Goal: Transaction & Acquisition: Purchase product/service

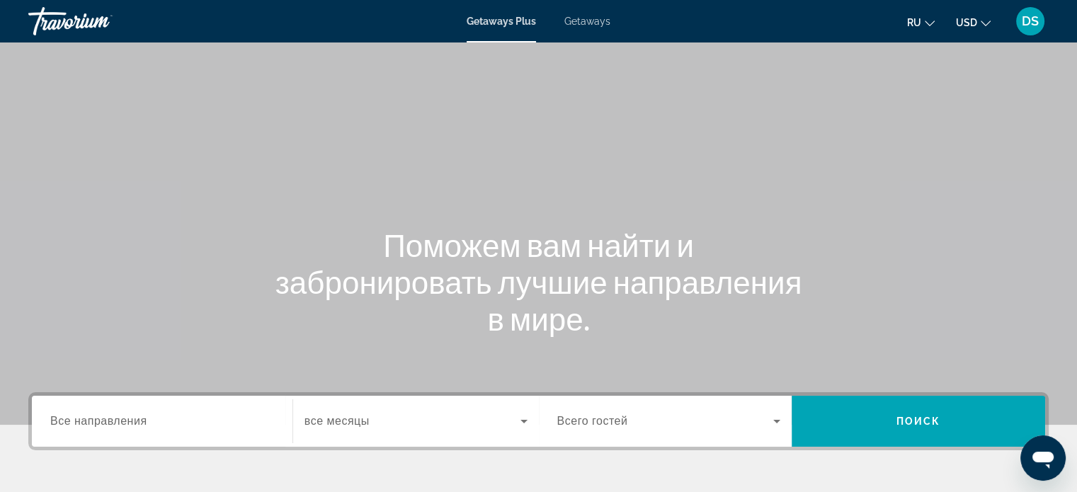
click at [583, 21] on span "Getaways" at bounding box center [587, 21] width 46 height 11
click at [979, 23] on button "USD USD ($) MXN (Mex$) CAD (Can$) GBP (£) EUR (€) AUD (A$) NZD (NZ$) CNY (CN¥)" at bounding box center [973, 22] width 35 height 21
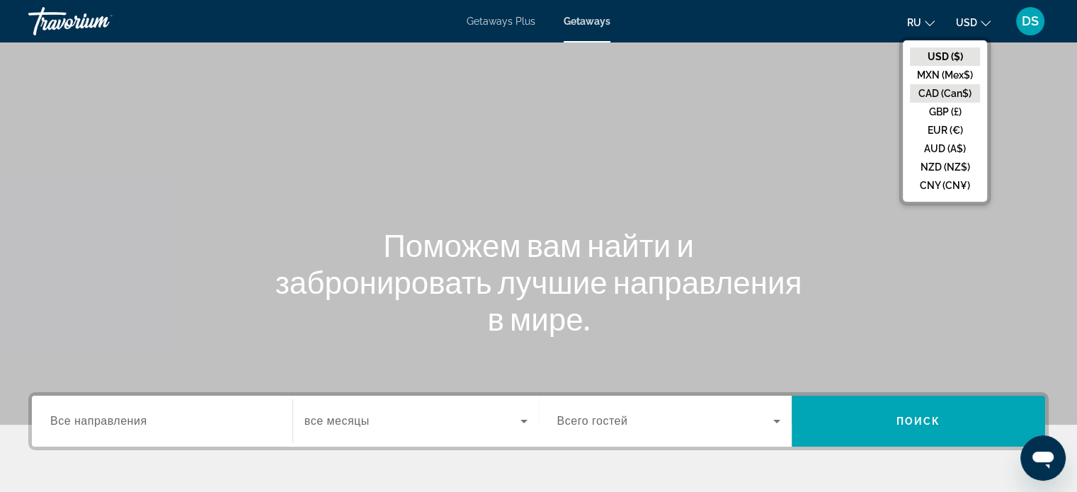
click at [925, 90] on button "CAD (Can$)" at bounding box center [945, 93] width 70 height 18
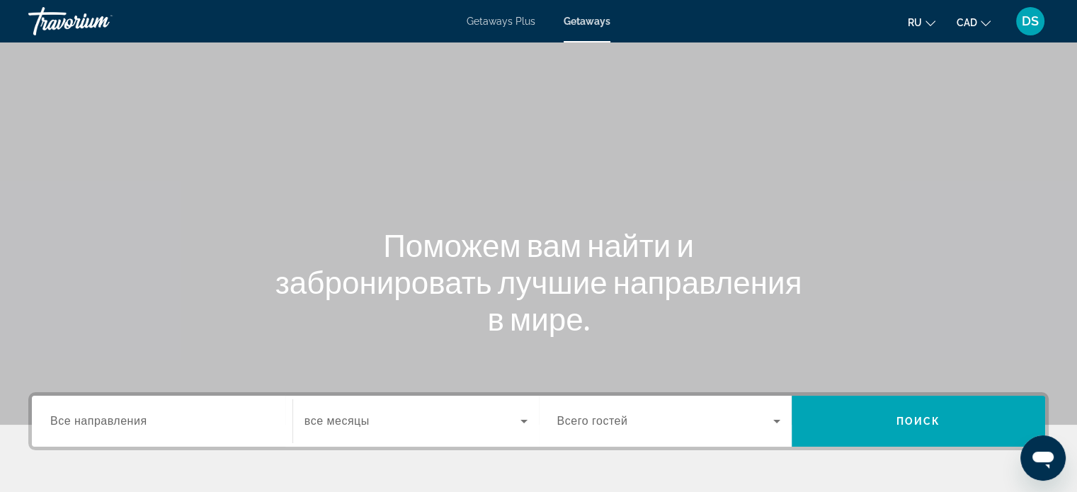
click at [74, 420] on span "Все направления" at bounding box center [98, 421] width 97 height 12
click at [74, 420] on input "Destination Все направления" at bounding box center [162, 421] width 224 height 17
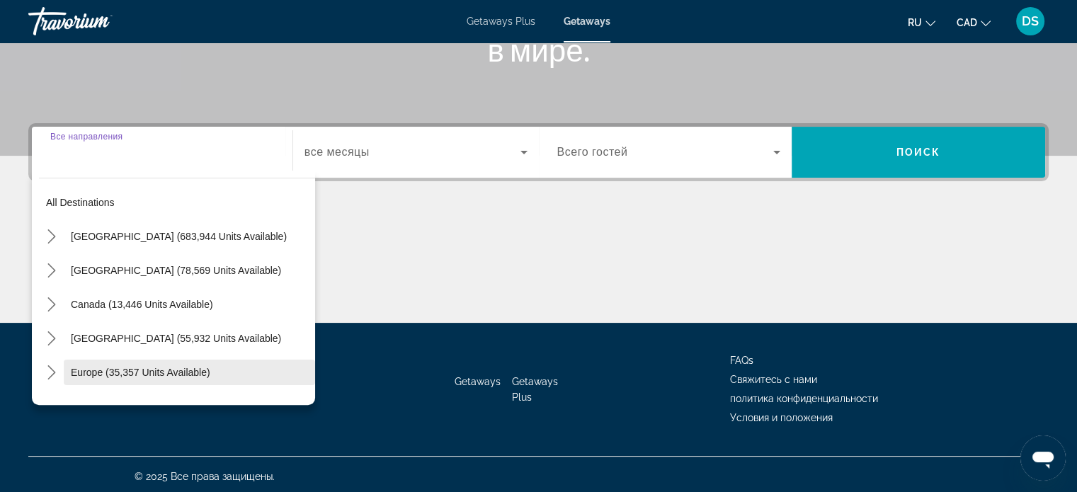
scroll to position [273, 0]
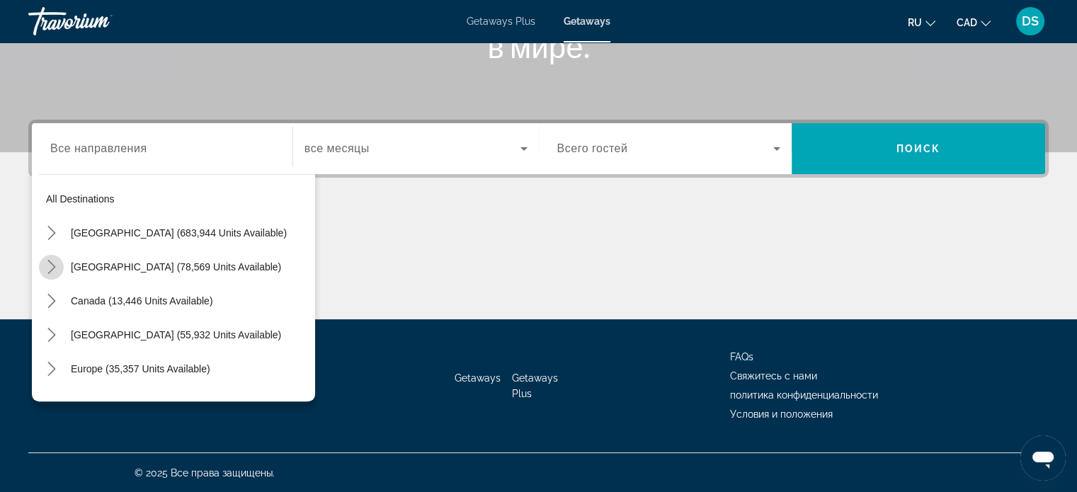
click at [52, 268] on icon "Toggle Mexico (78,569 units available) submenu" at bounding box center [51, 267] width 8 height 14
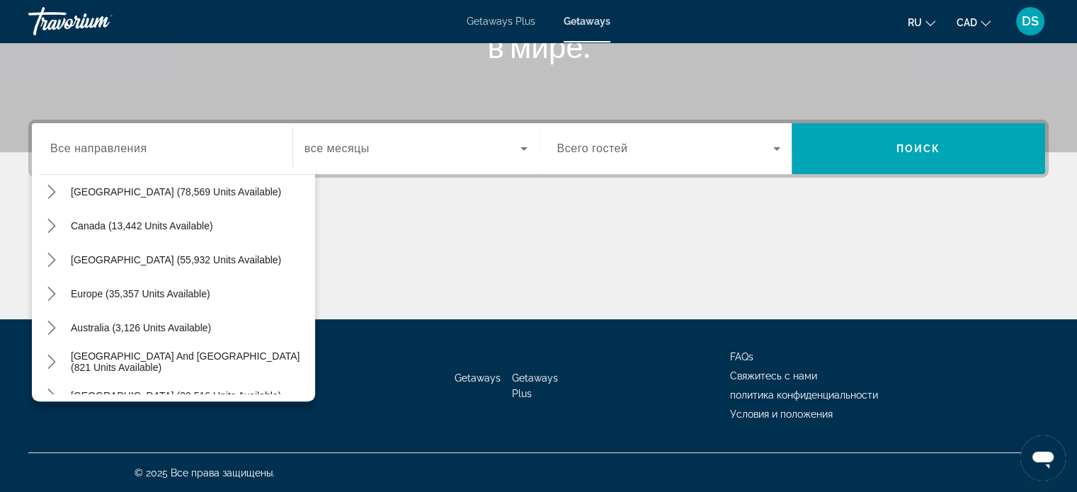
scroll to position [4, 0]
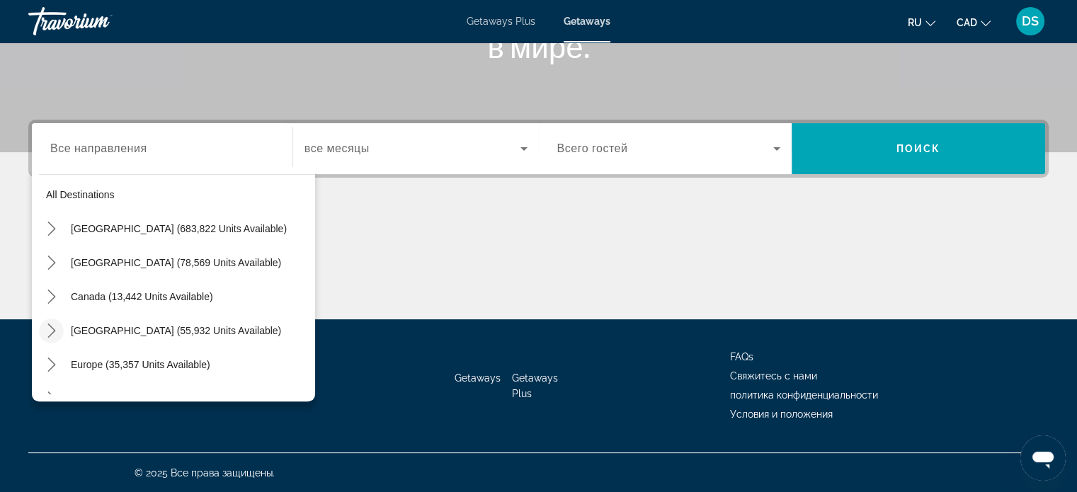
click at [57, 326] on icon "Toggle Caribbean & Atlantic Islands (55,932 units available) submenu" at bounding box center [52, 330] width 14 height 14
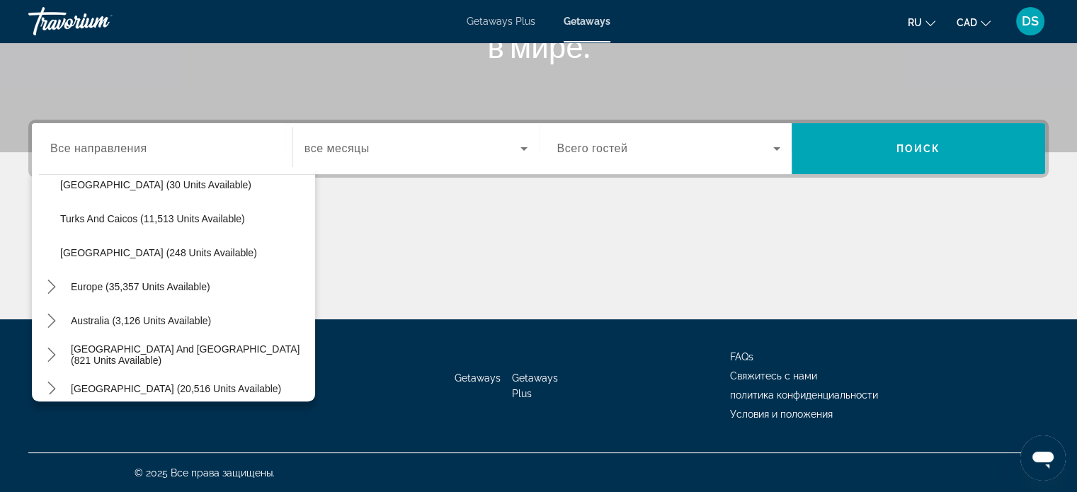
scroll to position [568, 0]
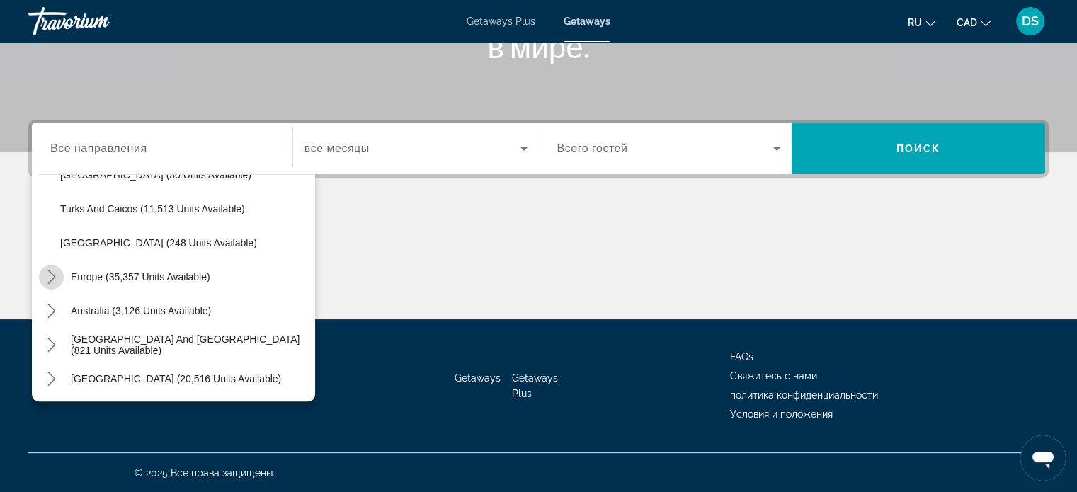
click at [52, 276] on icon "Toggle Europe (35,357 units available) submenu" at bounding box center [52, 277] width 14 height 14
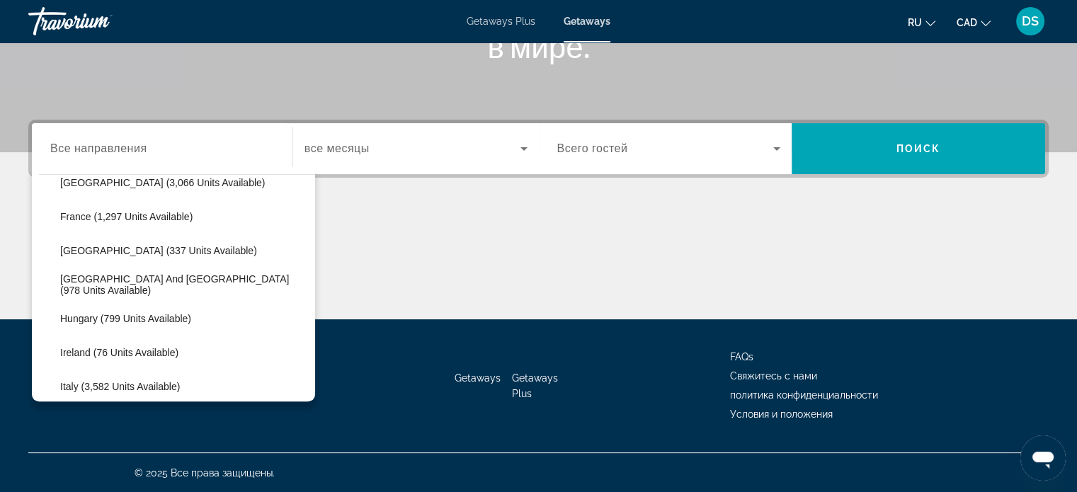
scroll to position [865, 0]
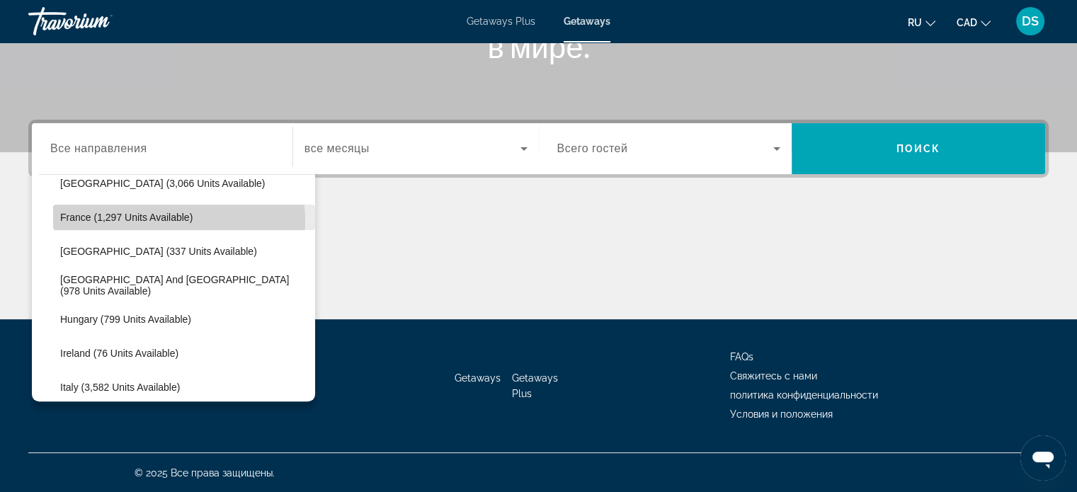
click at [152, 219] on span "France (1,297 units available)" at bounding box center [126, 217] width 132 height 11
type input "**********"
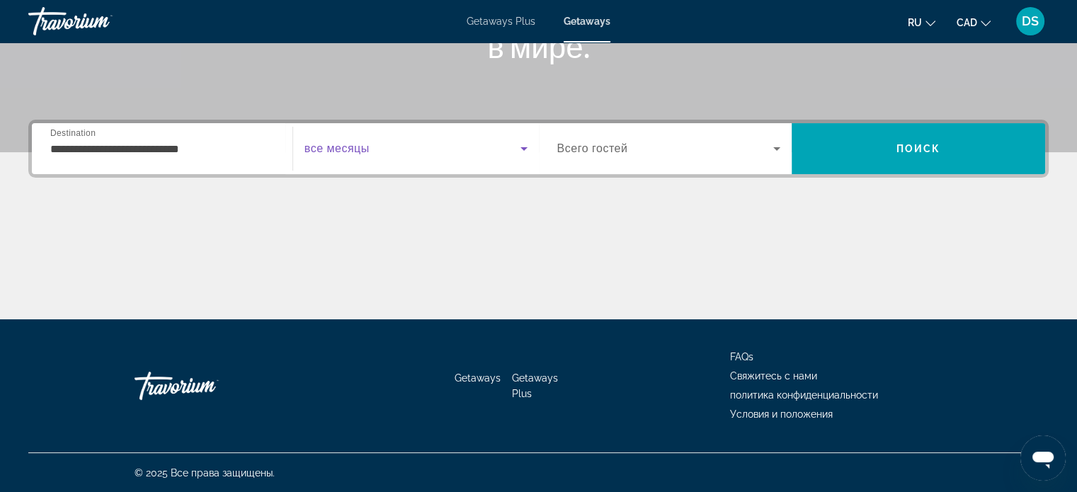
click at [522, 149] on icon "Search widget" at bounding box center [523, 148] width 17 height 17
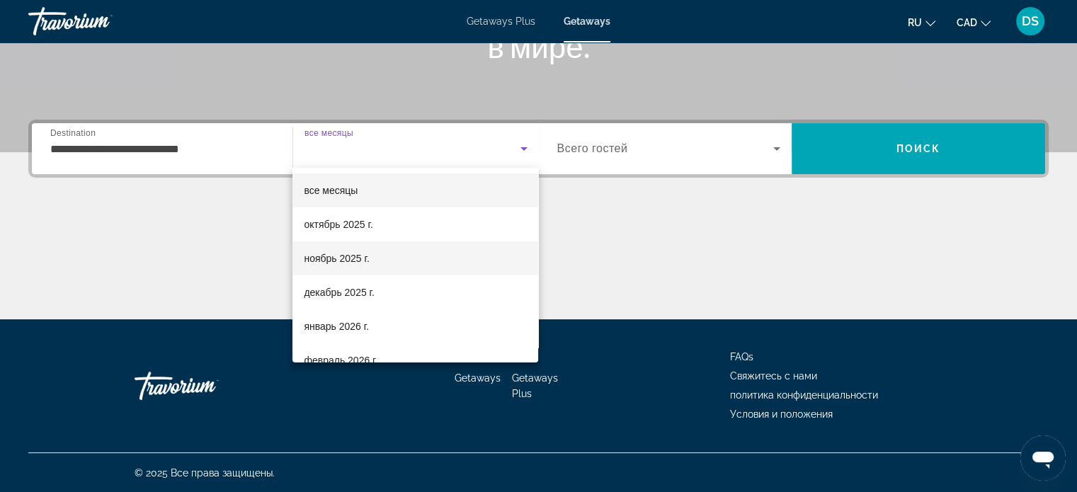
click at [370, 258] on mat-option "ноябрь 2025 г." at bounding box center [415, 258] width 246 height 34
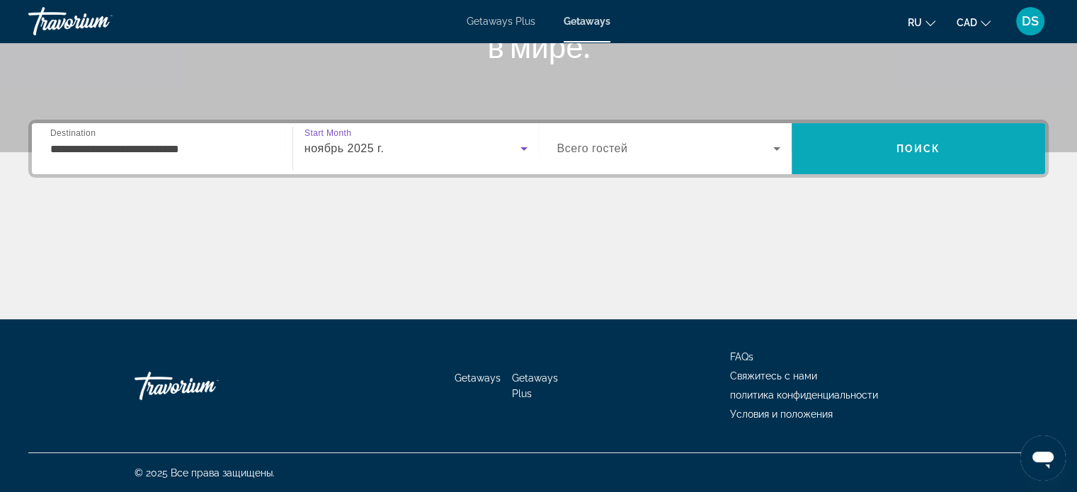
click at [893, 152] on span "Search" at bounding box center [917, 149] width 253 height 34
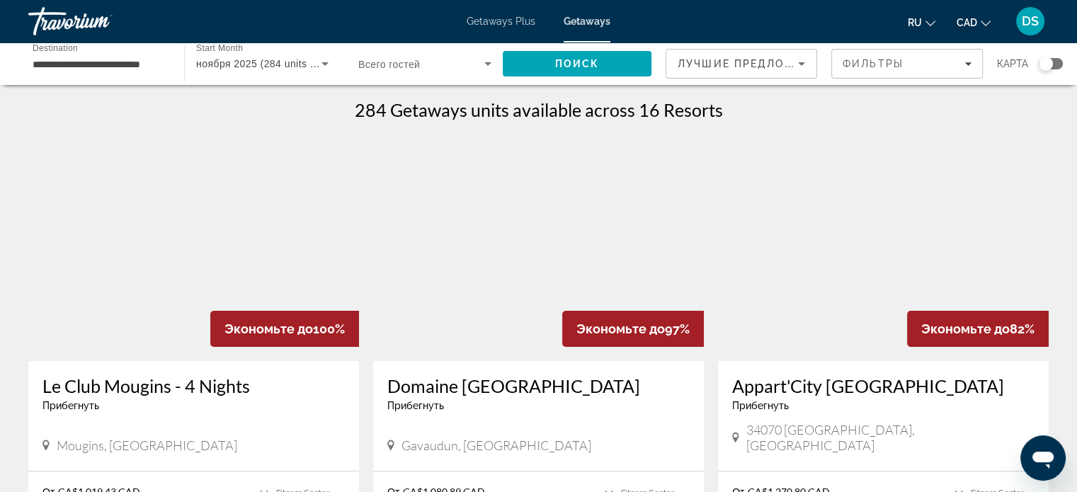
scroll to position [142, 0]
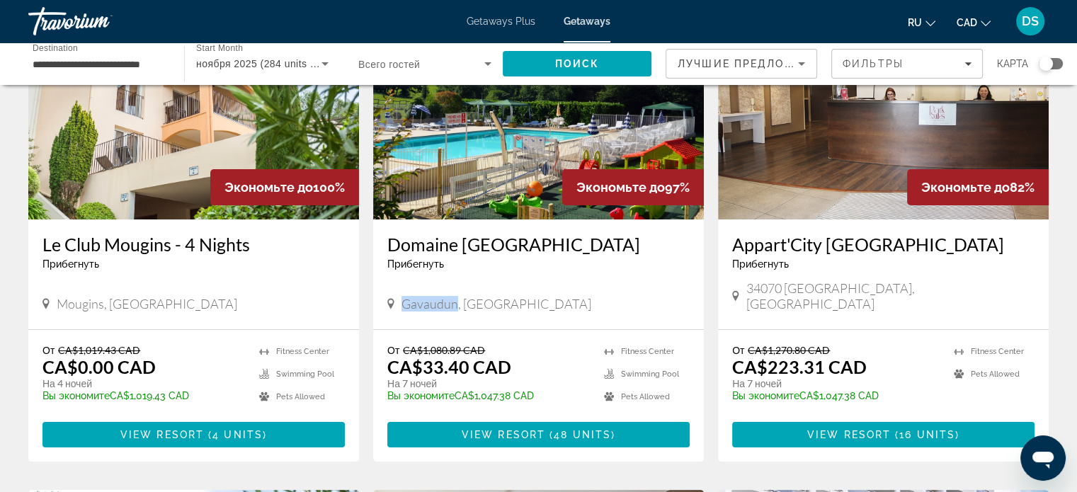
drag, startPoint x: 454, startPoint y: 287, endPoint x: 401, endPoint y: 285, distance: 53.8
click at [401, 296] on span "Gavaudun, France" at bounding box center [496, 304] width 190 height 16
copy span "Gavaudun"
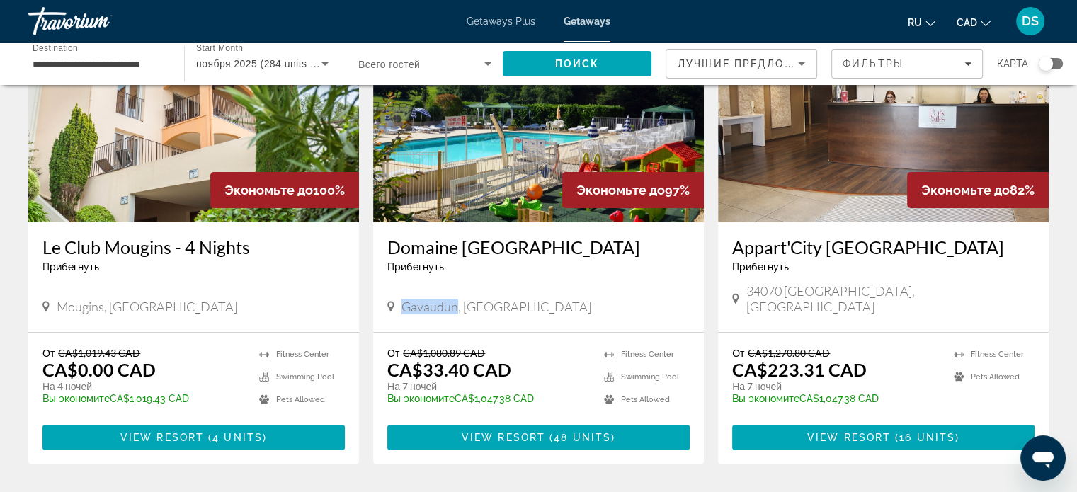
scroll to position [71, 0]
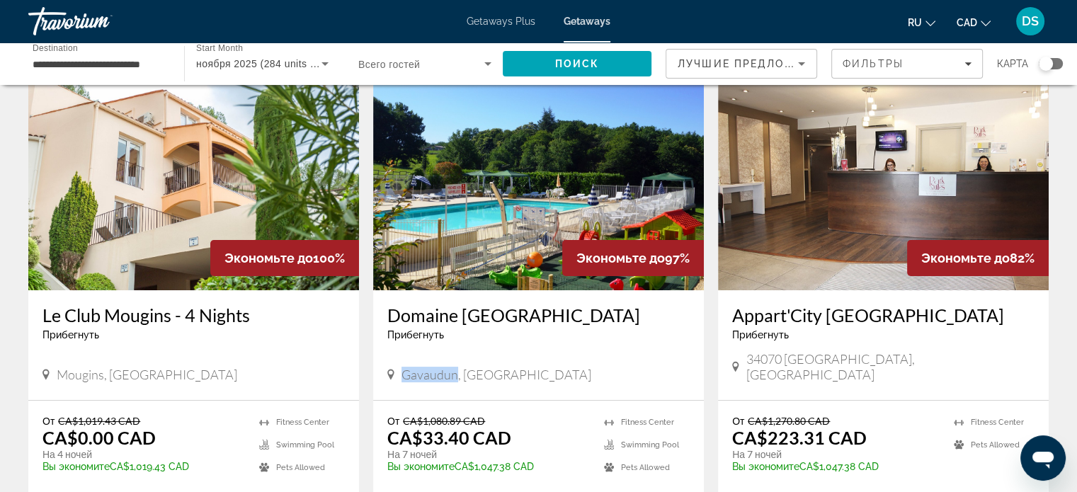
click at [439, 375] on div "Domaine De Gavaudun Прибегнуть - Это курорт только для взрослых Gavaudun, France" at bounding box center [538, 345] width 331 height 110
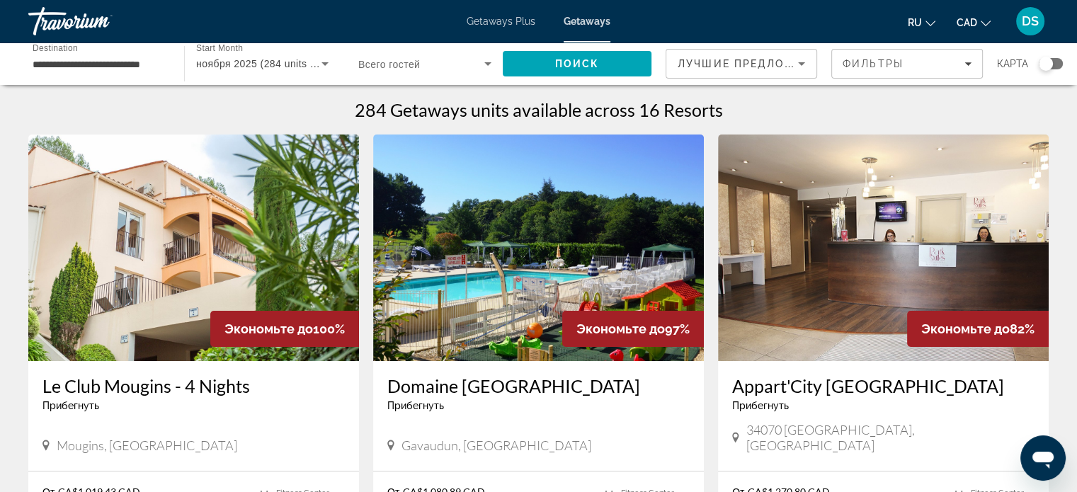
click at [1050, 64] on div "Search widget" at bounding box center [1045, 64] width 14 height 14
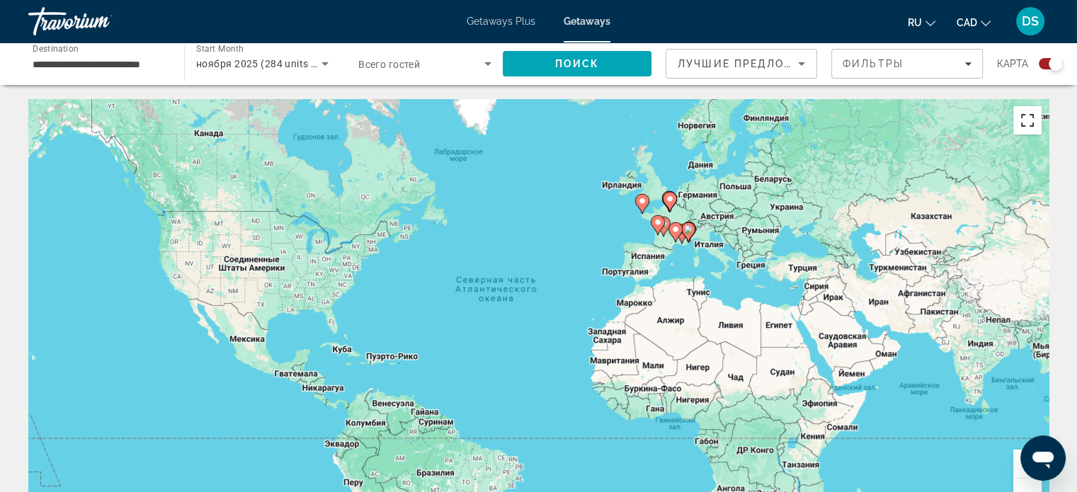
click at [1031, 126] on button "Включить полноэкранный режим" at bounding box center [1027, 120] width 28 height 28
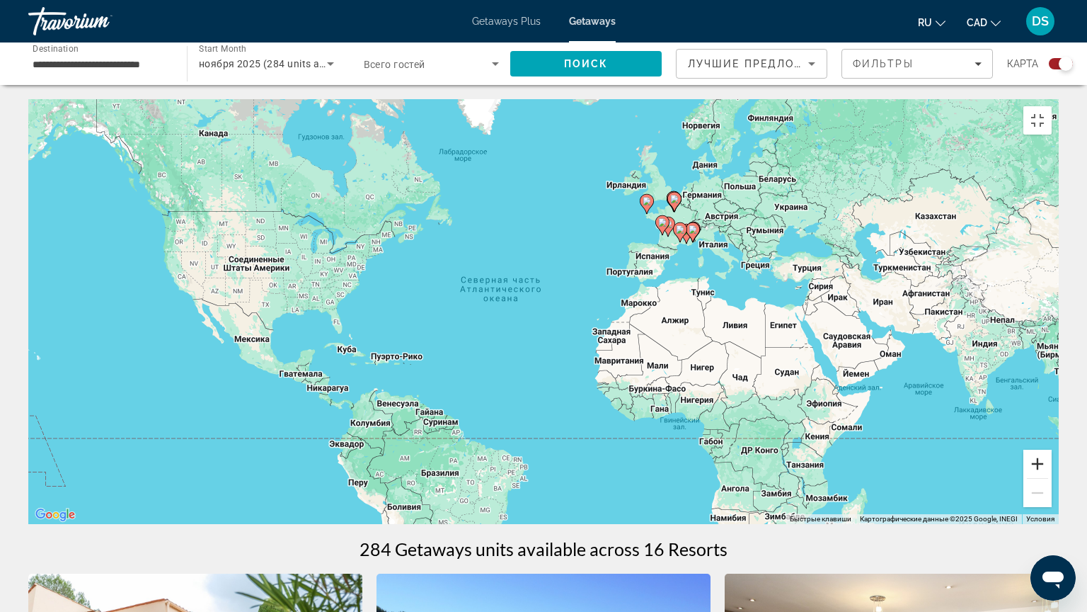
click at [1052, 478] on button "Увеличить" at bounding box center [1037, 463] width 28 height 28
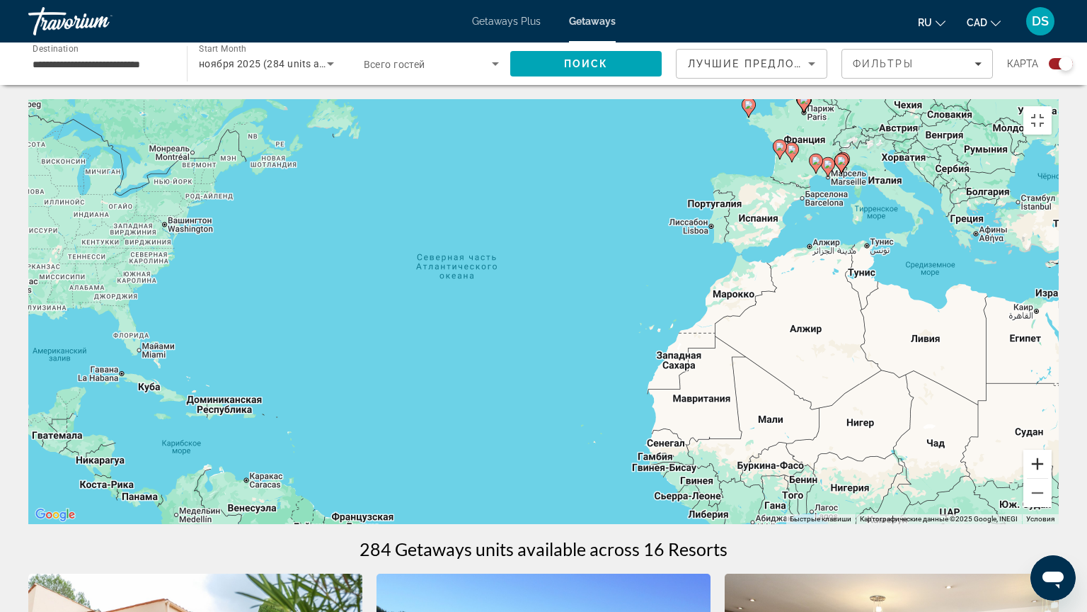
click at [1052, 478] on button "Увеличить" at bounding box center [1037, 463] width 28 height 28
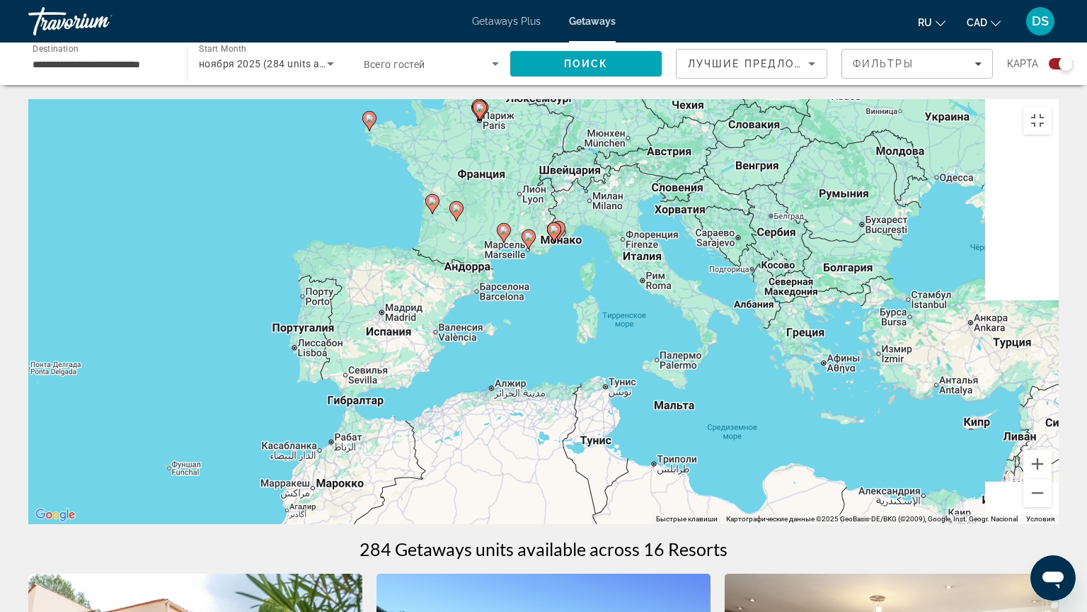
drag, startPoint x: 1013, startPoint y: 304, endPoint x: 425, endPoint y: 510, distance: 623.2
click at [426, 491] on div "Чтобы активировать перетаскивание с помощью клавиатуры, нажмите Alt + Ввод. Пос…" at bounding box center [543, 311] width 1031 height 425
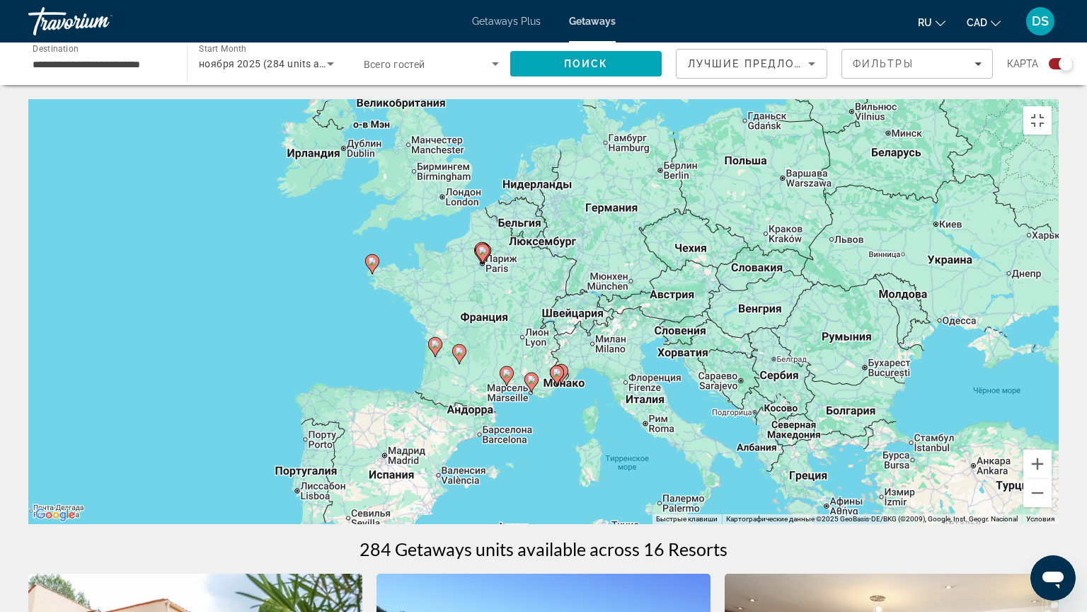
drag, startPoint x: 472, startPoint y: 337, endPoint x: 510, endPoint y: 425, distance: 95.7
click at [510, 425] on div "Чтобы активировать перетаскивание с помощью клавиатуры, нажмите Alt + Ввод. Пос…" at bounding box center [543, 311] width 1031 height 425
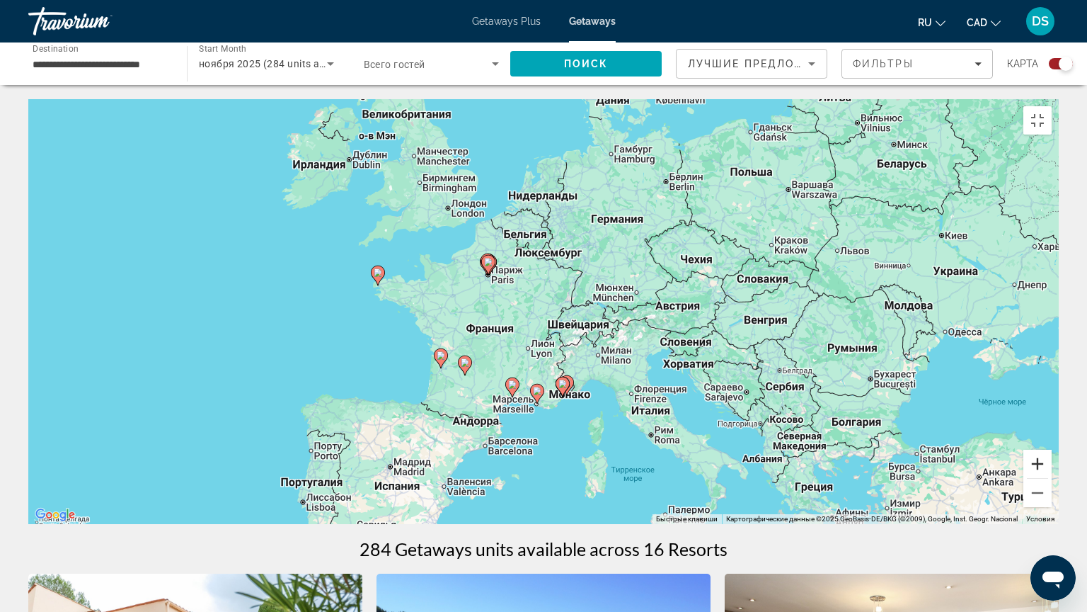
click at [1052, 478] on button "Увеличить" at bounding box center [1037, 463] width 28 height 28
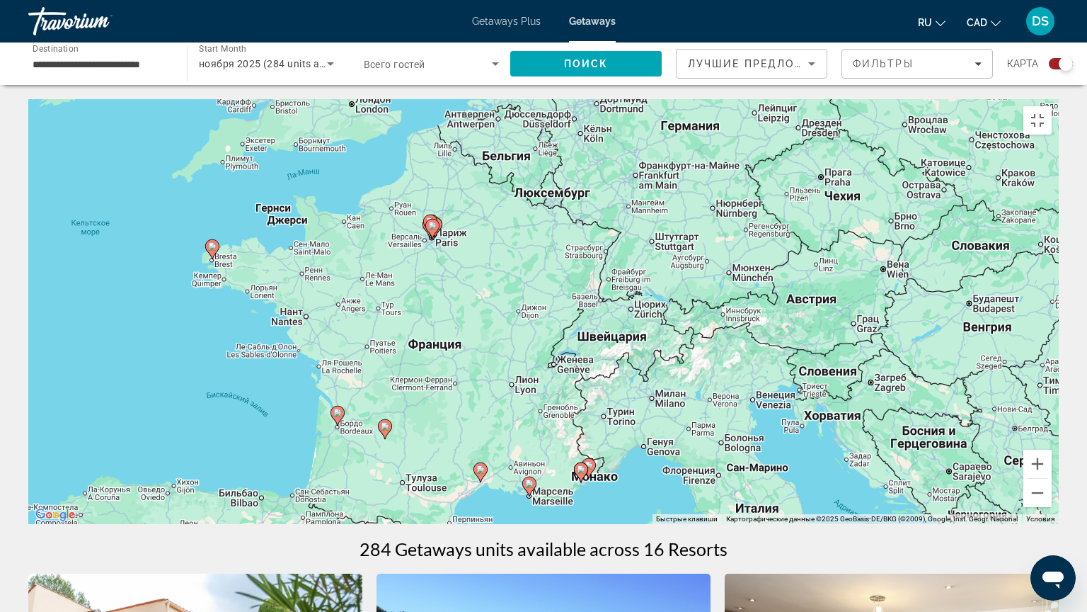
click at [432, 222] on image "Main content" at bounding box center [432, 226] width 8 height 8
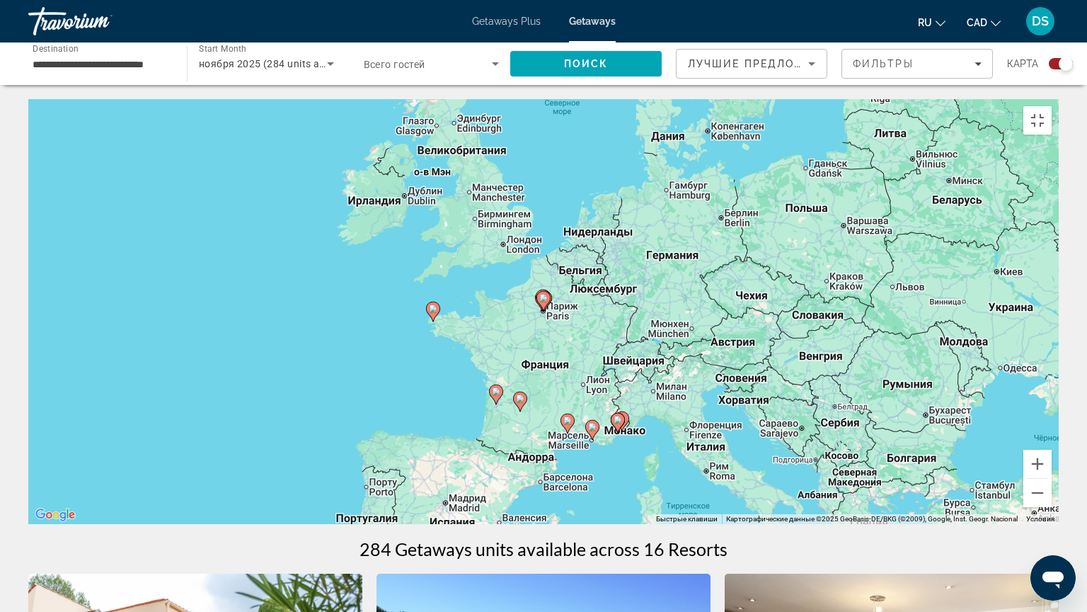
click at [541, 294] on image "Main content" at bounding box center [543, 298] width 8 height 8
type input "**********"
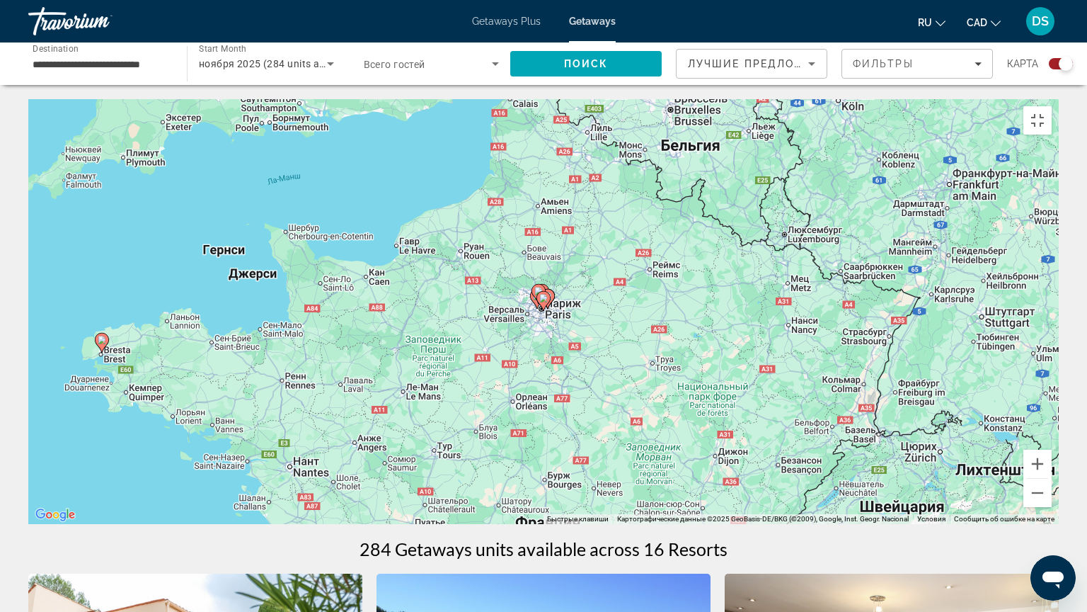
click at [541, 294] on image "Main content" at bounding box center [543, 298] width 8 height 8
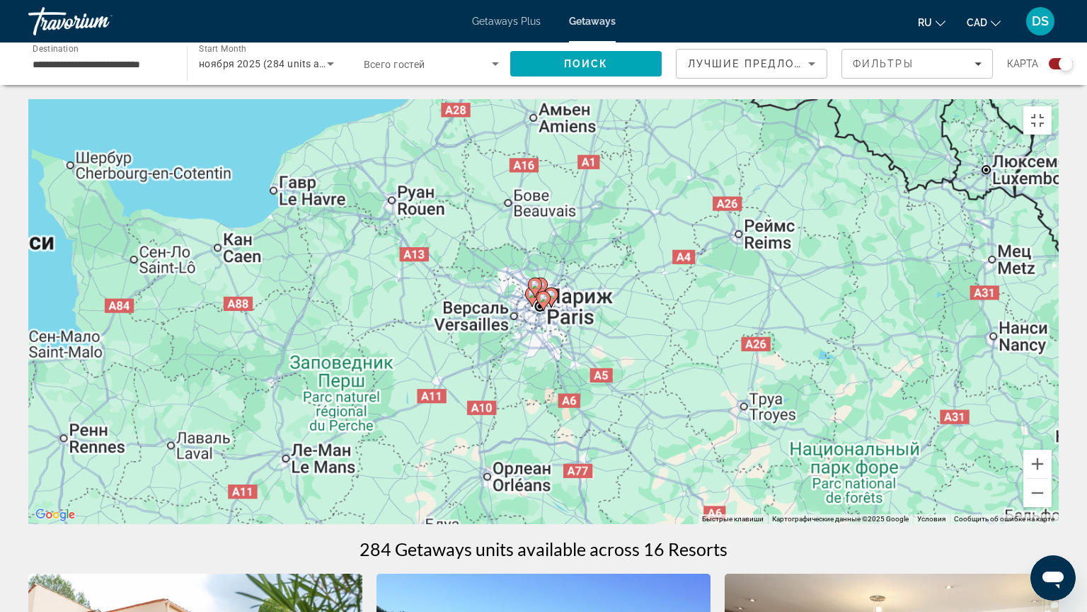
click at [542, 294] on image "Main content" at bounding box center [543, 298] width 8 height 8
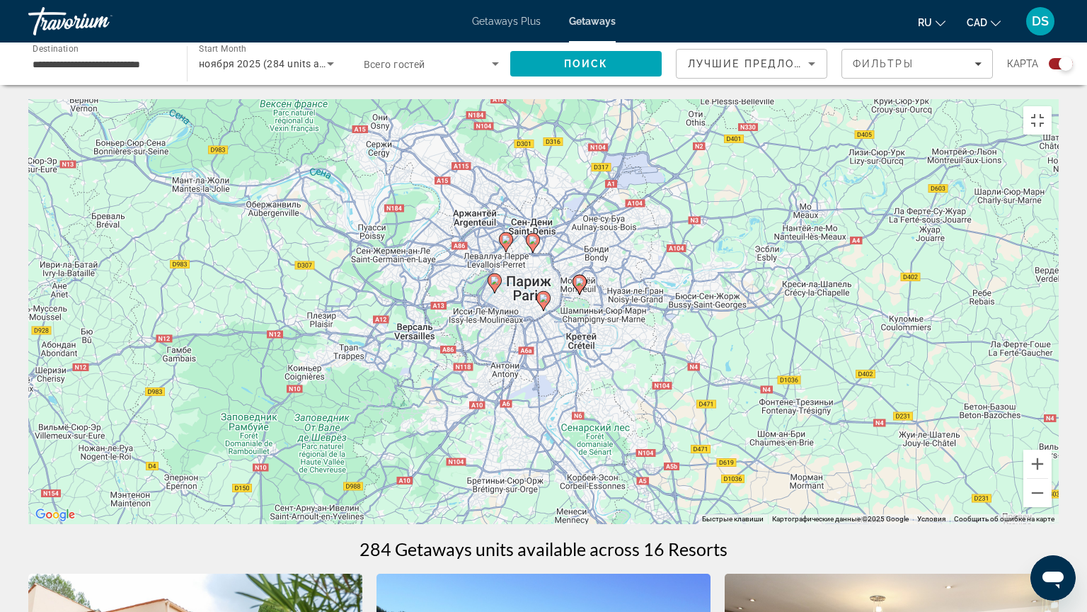
click at [540, 294] on image "Main content" at bounding box center [543, 298] width 8 height 8
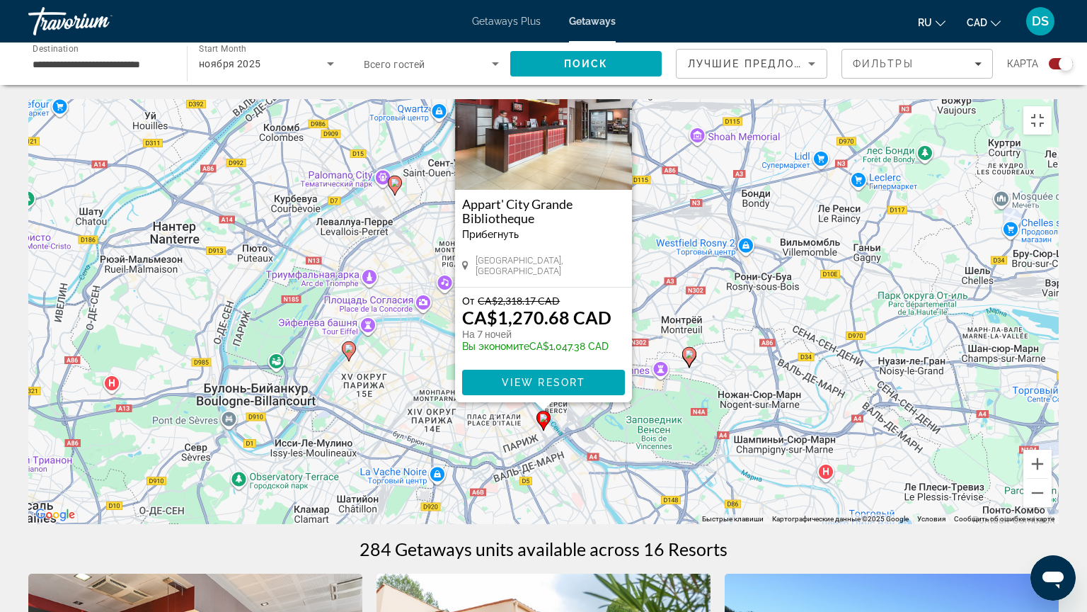
click at [615, 54] on button "Закрыть" at bounding box center [619, 60] width 21 height 21
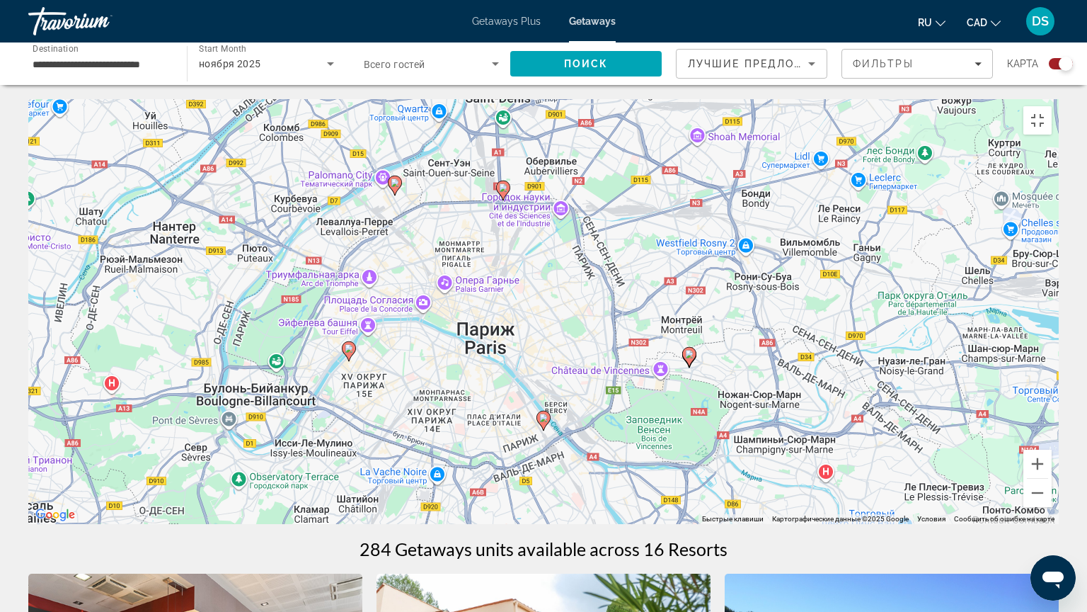
click at [350, 345] on image "Main content" at bounding box center [349, 348] width 8 height 8
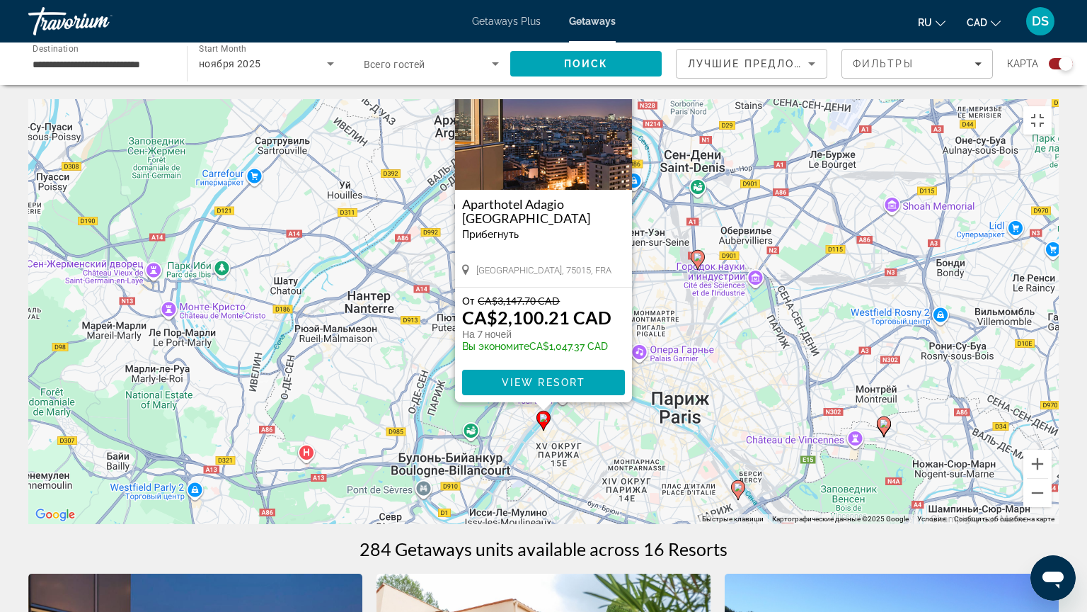
click at [622, 58] on button "Закрыть" at bounding box center [619, 60] width 21 height 21
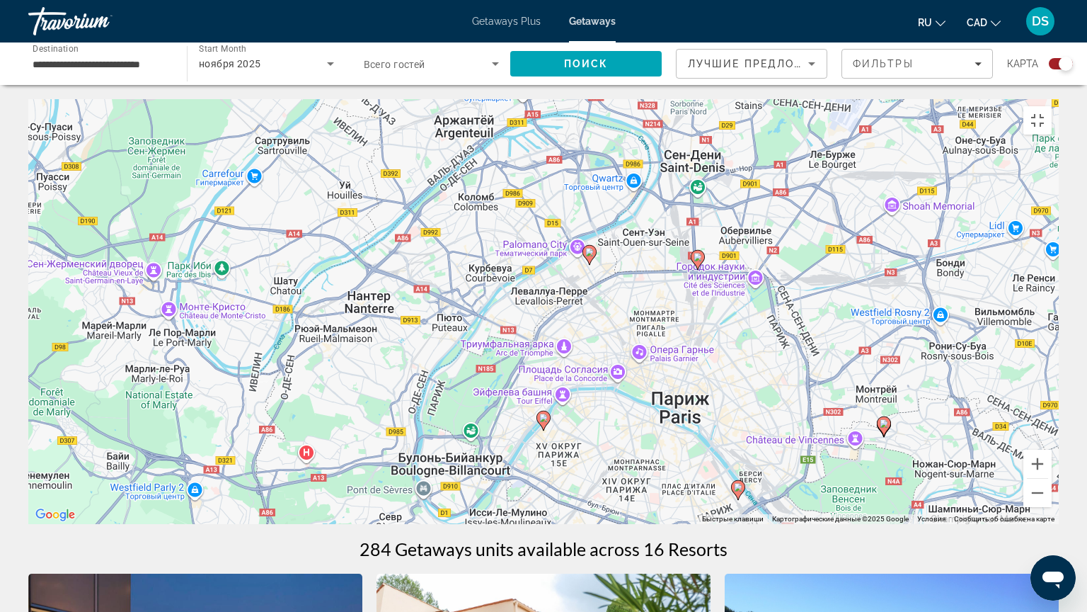
click at [589, 249] on image "Main content" at bounding box center [589, 252] width 8 height 8
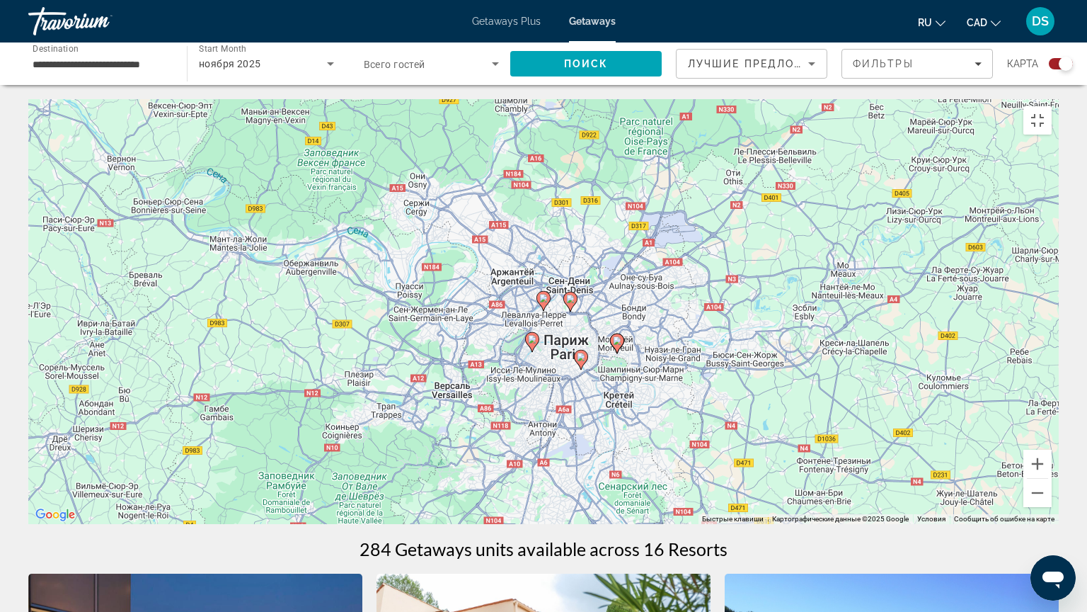
click at [569, 297] on icon "Main content" at bounding box center [570, 301] width 13 height 18
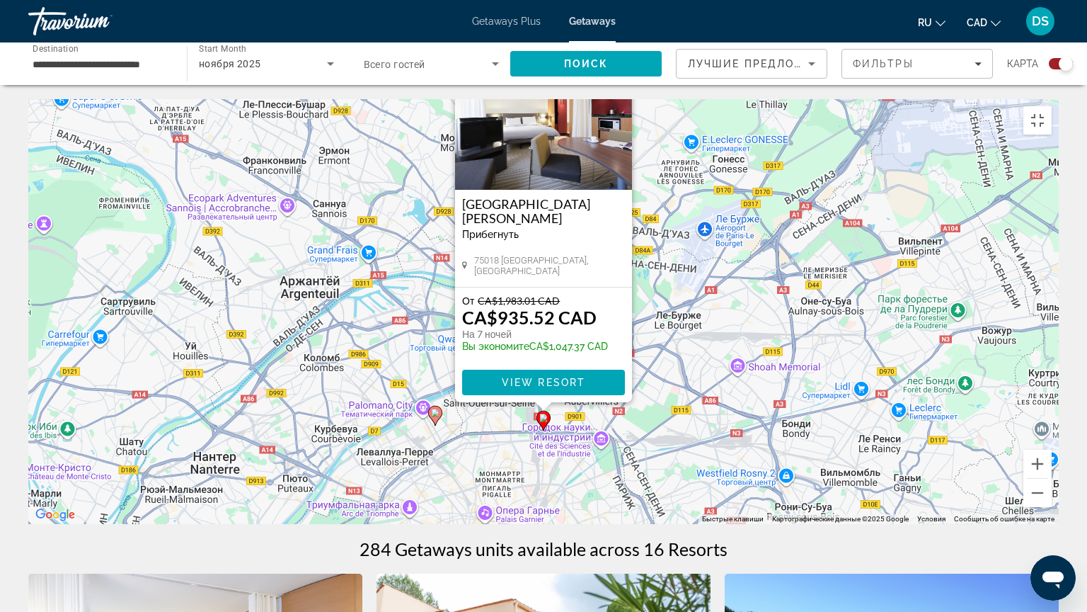
click at [549, 413] on icon "Main content" at bounding box center [543, 420] width 13 height 18
click at [566, 447] on div "Чтобы активировать перетаскивание с помощью клавиатуры, нажмите Alt + Ввод. Пос…" at bounding box center [543, 311] width 1031 height 425
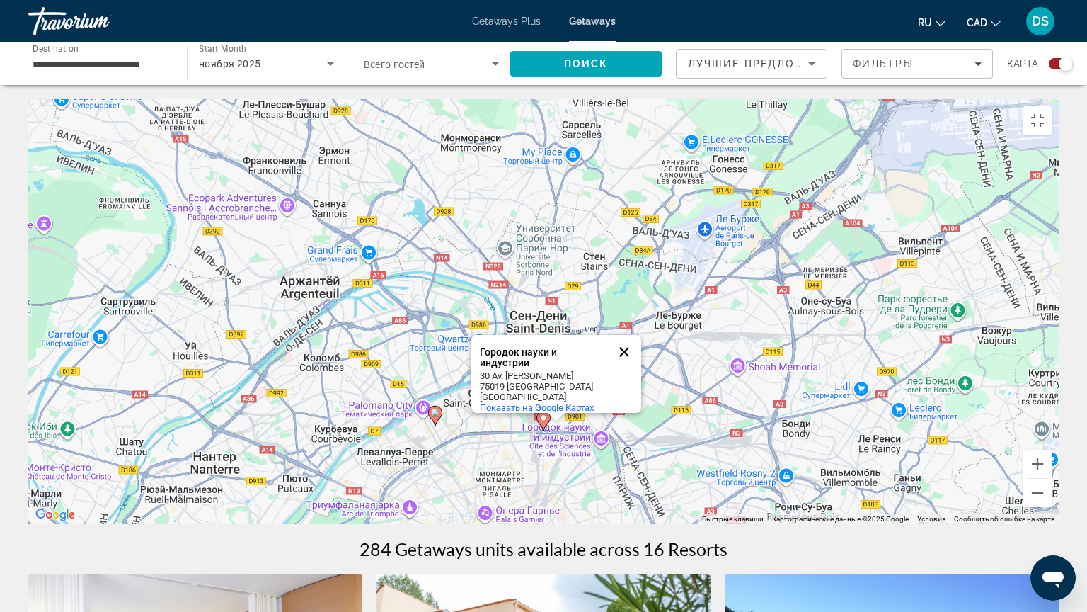
click at [624, 338] on button "Закрыть" at bounding box center [624, 352] width 34 height 34
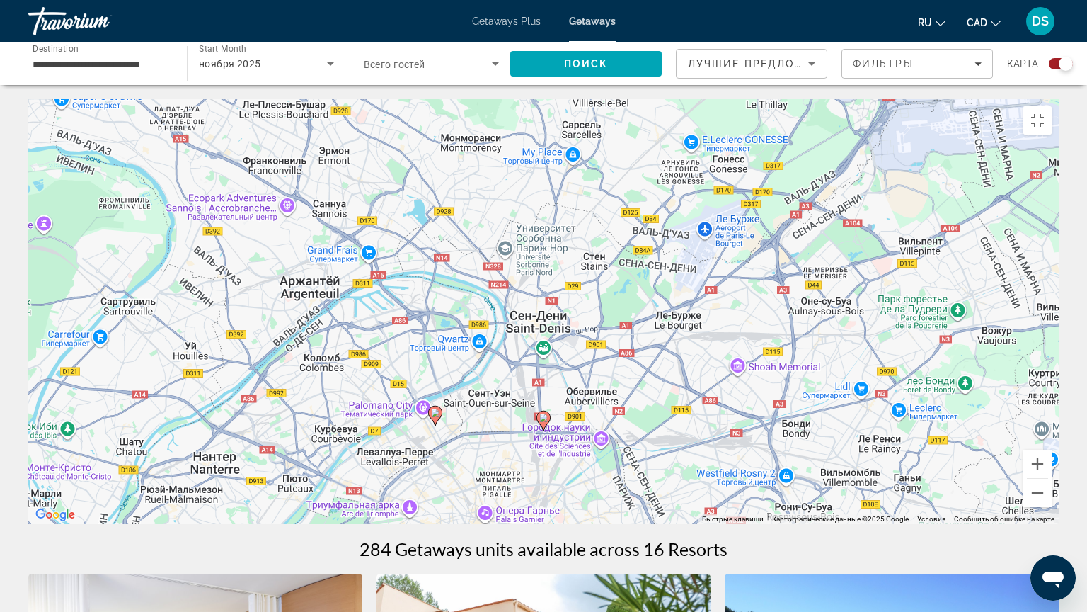
click at [730, 491] on image "Main content" at bounding box center [729, 584] width 8 height 8
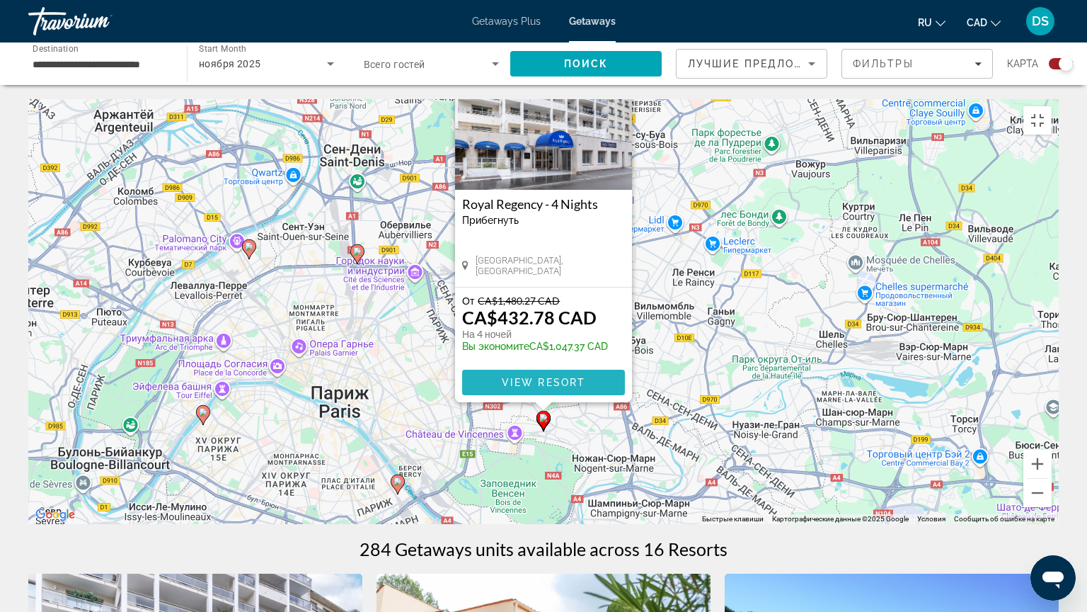
click at [533, 377] on span "View Resort" at bounding box center [544, 382] width 84 height 11
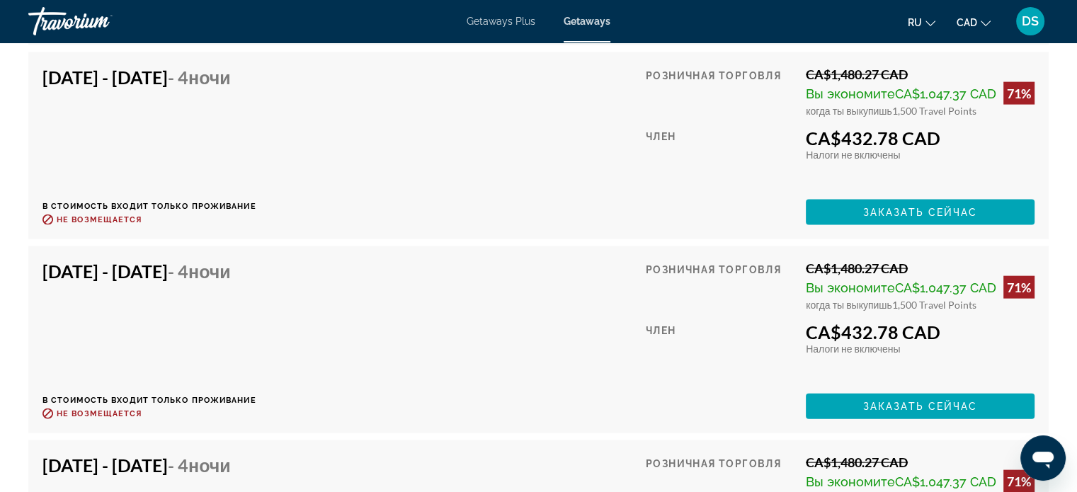
scroll to position [3256, 0]
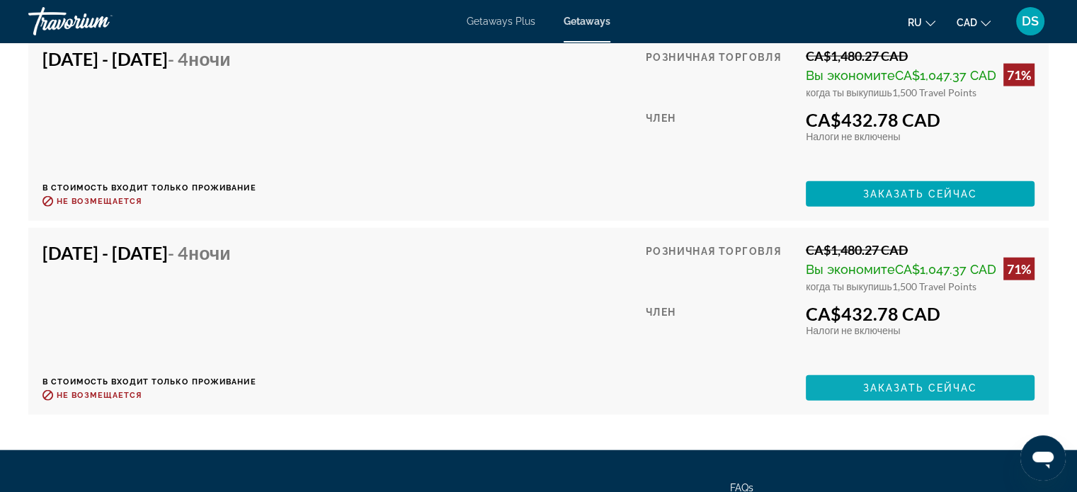
click at [892, 394] on span "Заказать сейчас" at bounding box center [920, 387] width 115 height 11
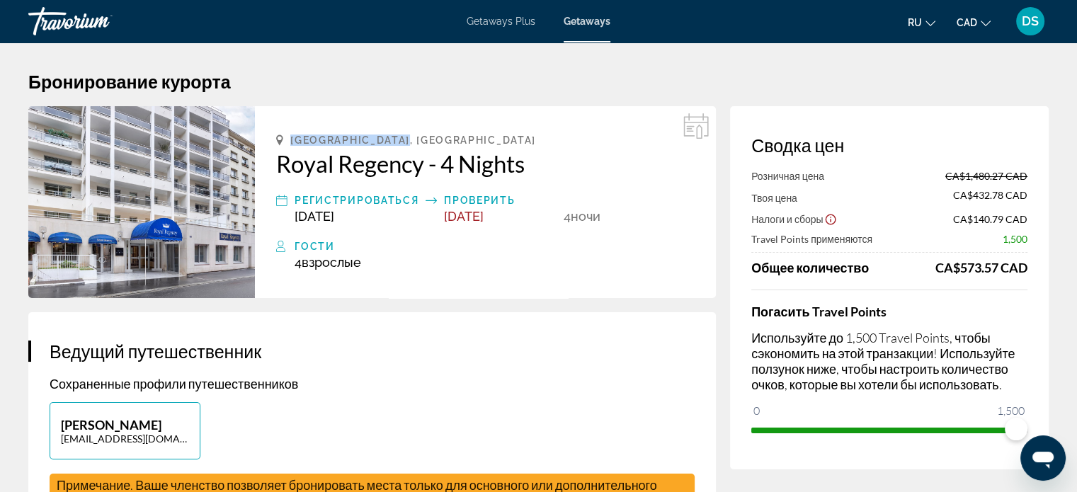
drag, startPoint x: 291, startPoint y: 140, endPoint x: 411, endPoint y: 141, distance: 119.6
click at [411, 141] on span "Vincennes, France" at bounding box center [412, 139] width 245 height 11
click at [626, 217] on div "4 ночь ночи" at bounding box center [628, 208] width 131 height 32
drag, startPoint x: 272, startPoint y: 168, endPoint x: 422, endPoint y: 168, distance: 150.1
click at [422, 168] on div "Vincennes, France Royal Regency - 4 Nights Регистрироваться Nov 24, 2025 Провер…" at bounding box center [485, 202] width 461 height 192
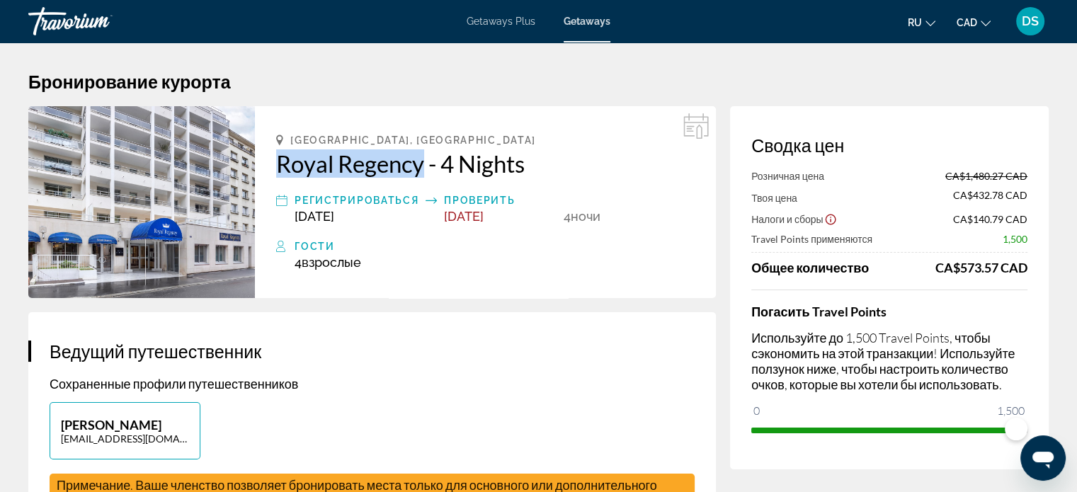
copy h2 "Royal Regency"
drag, startPoint x: 1013, startPoint y: 428, endPoint x: 1039, endPoint y: 428, distance: 26.2
click at [1039, 428] on div "Сводка цен Розничная цена CA$1,480.27 CAD Твоя цена CA$432.78 CAD Налоги и сбор…" at bounding box center [889, 287] width 319 height 363
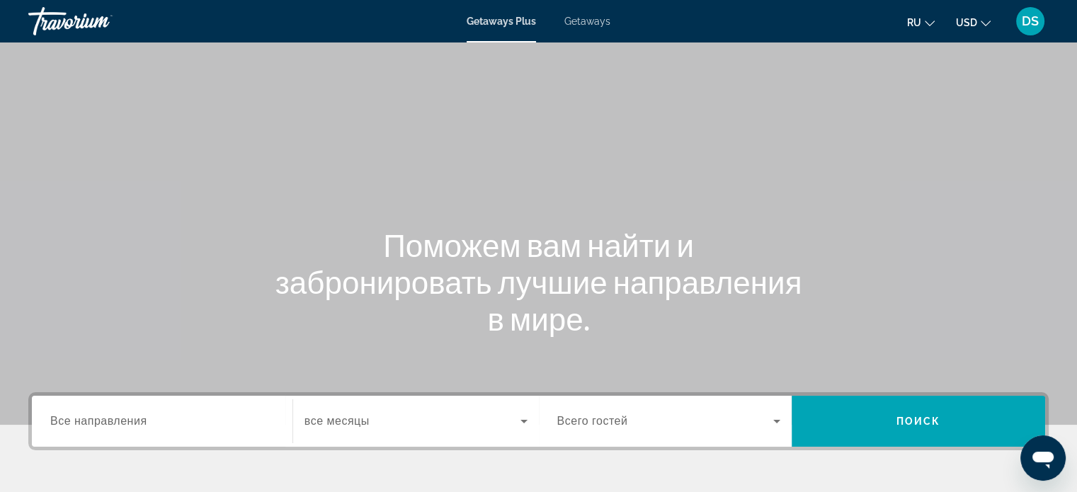
click at [586, 22] on span "Getaways" at bounding box center [587, 21] width 46 height 11
click at [982, 28] on button "USD USD ($) MXN (Mex$) CAD (Can$) GBP (£) EUR (€) AUD (A$) NZD (NZ$) CNY (CN¥)" at bounding box center [973, 22] width 35 height 21
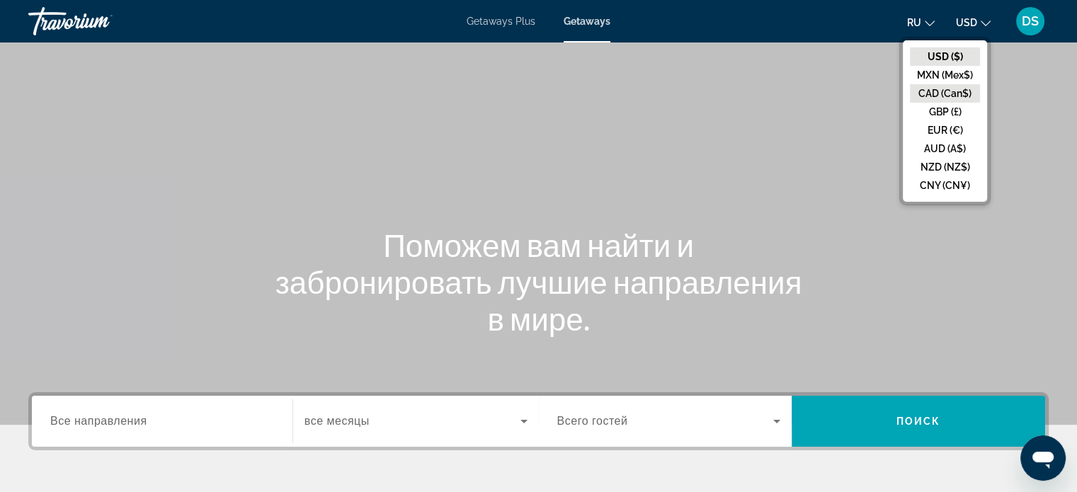
click at [948, 93] on button "CAD (Can$)" at bounding box center [945, 93] width 70 height 18
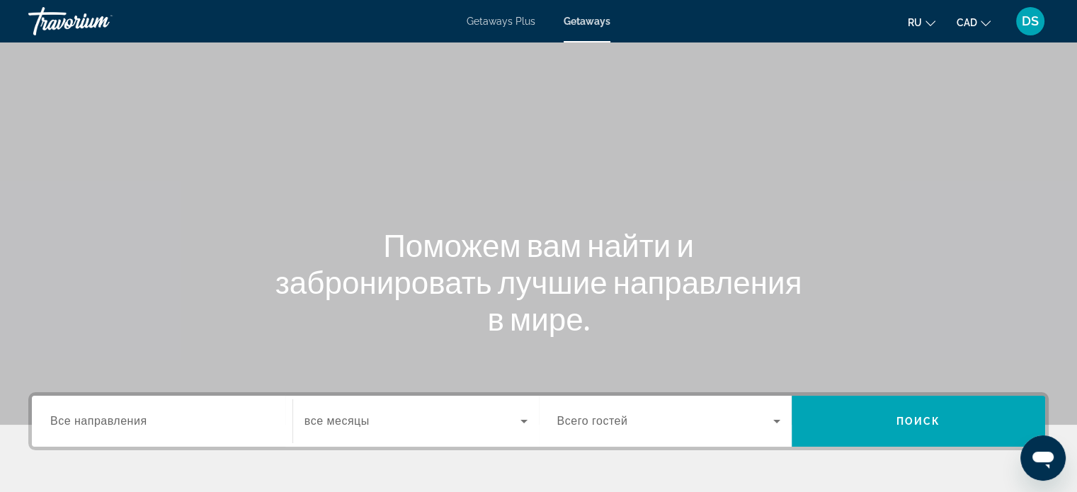
click at [157, 418] on input "Destination Все направления" at bounding box center [162, 421] width 224 height 17
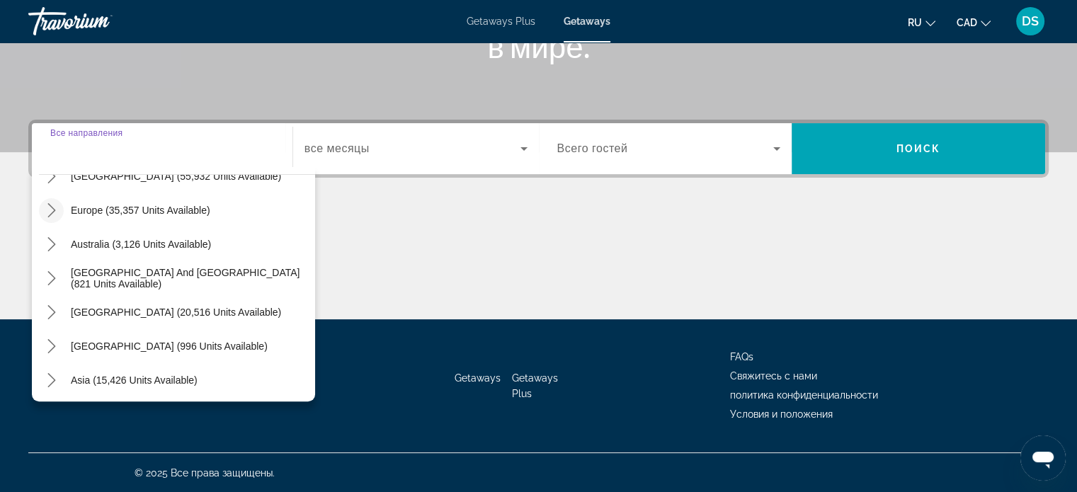
scroll to position [71, 0]
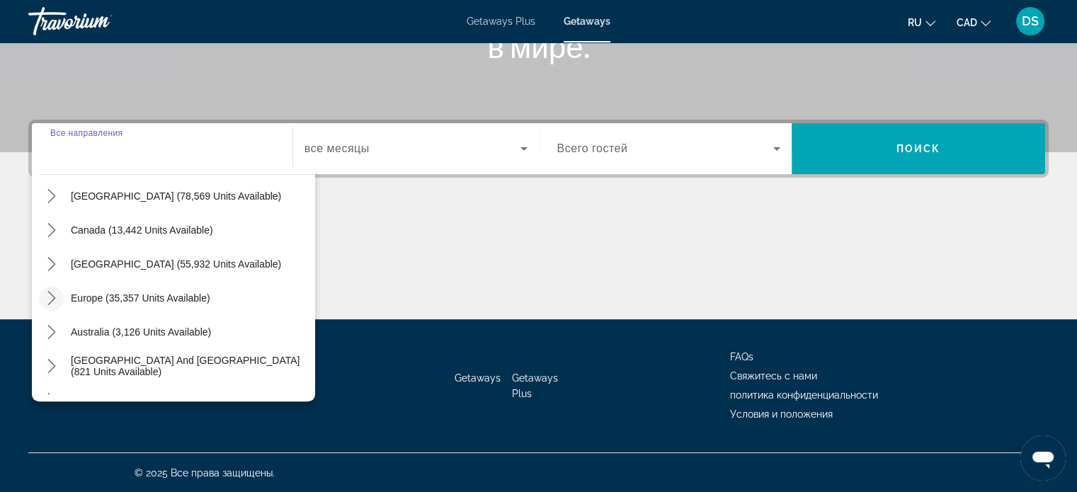
click at [51, 295] on icon "Toggle Europe (35,357 units available) submenu" at bounding box center [52, 298] width 14 height 14
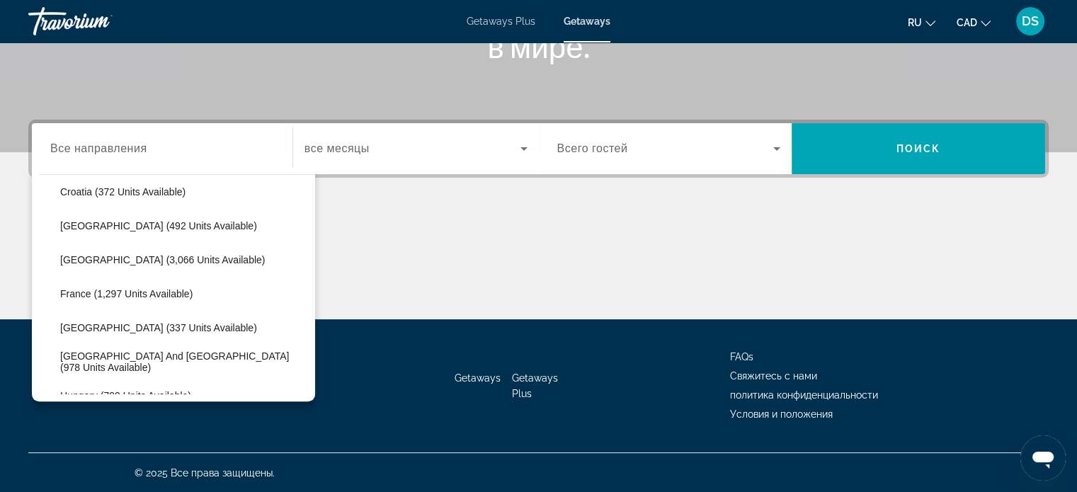
scroll to position [319, 0]
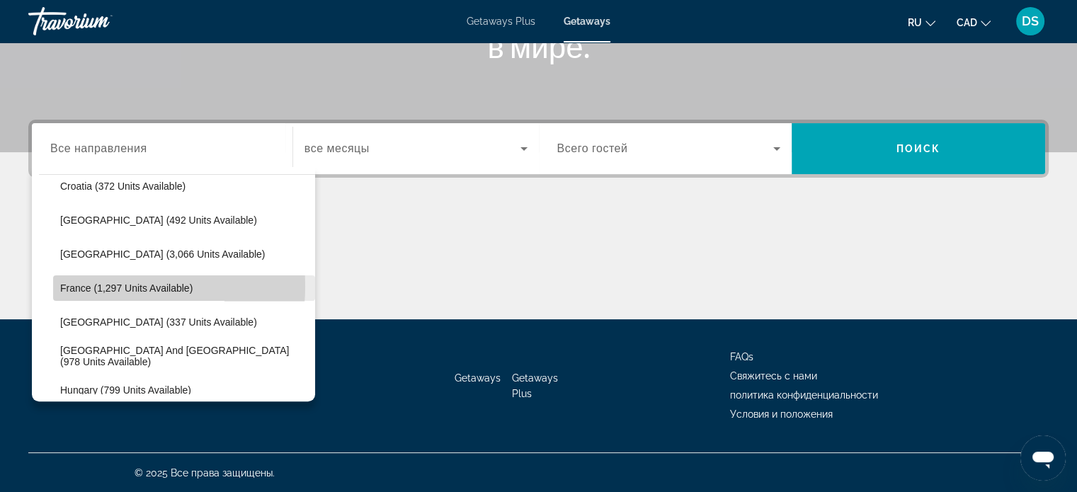
click at [84, 285] on span "France (1,297 units available)" at bounding box center [126, 287] width 132 height 11
type input "**********"
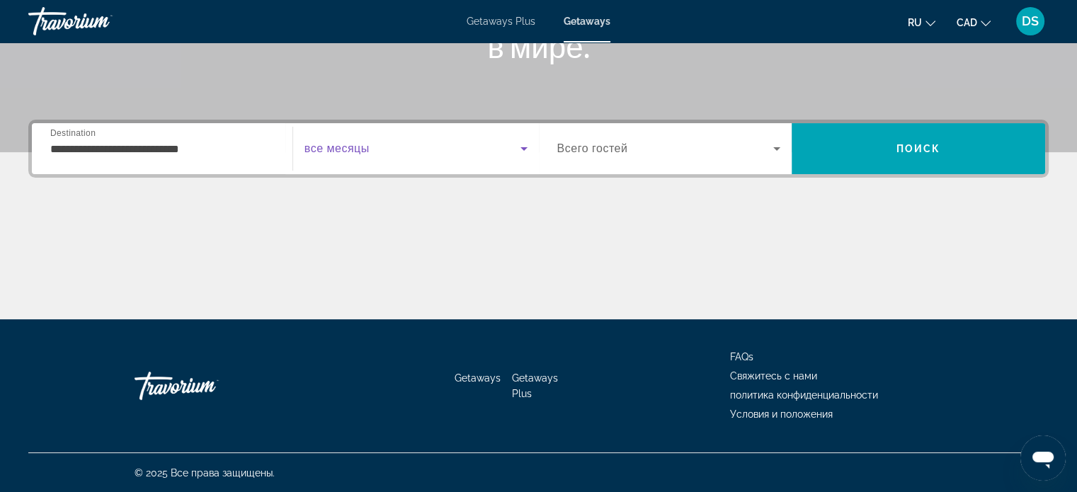
click at [517, 143] on icon "Search widget" at bounding box center [523, 148] width 17 height 17
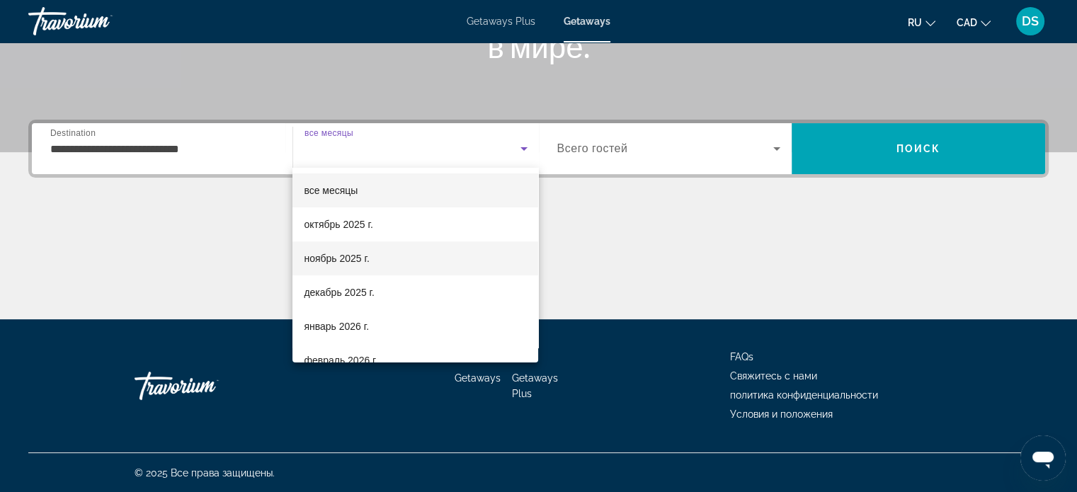
click at [393, 260] on mat-option "ноябрь 2025 г." at bounding box center [415, 258] width 246 height 34
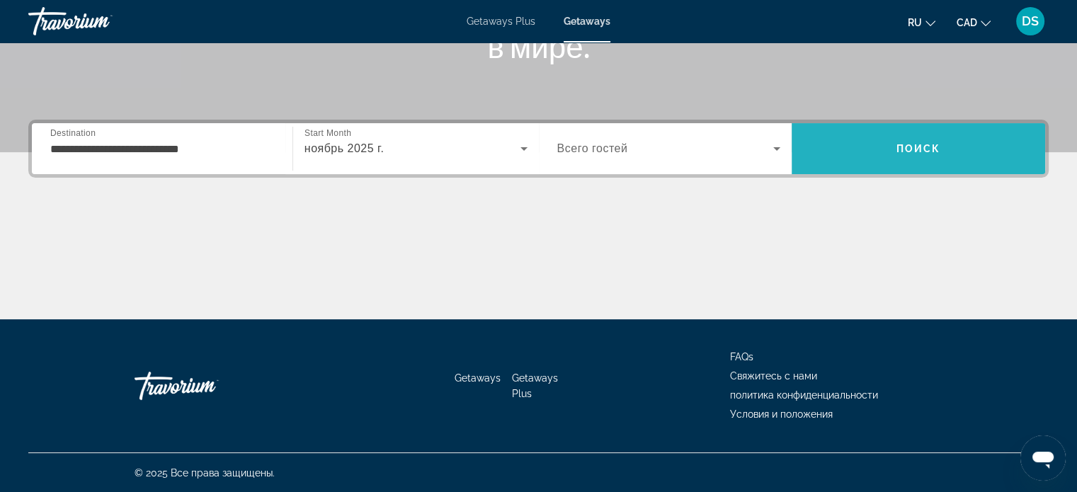
click at [913, 147] on span "Поиск" at bounding box center [918, 148] width 45 height 11
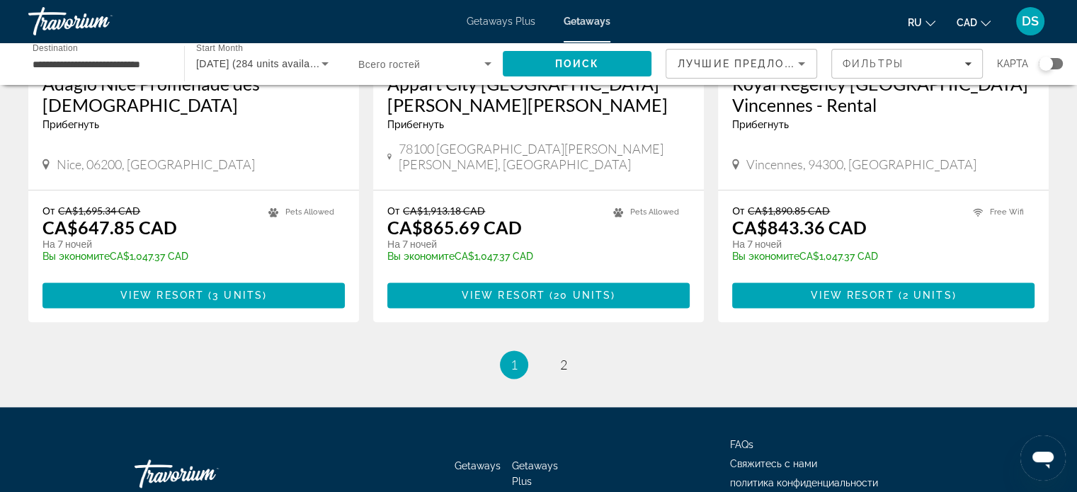
scroll to position [1818, 0]
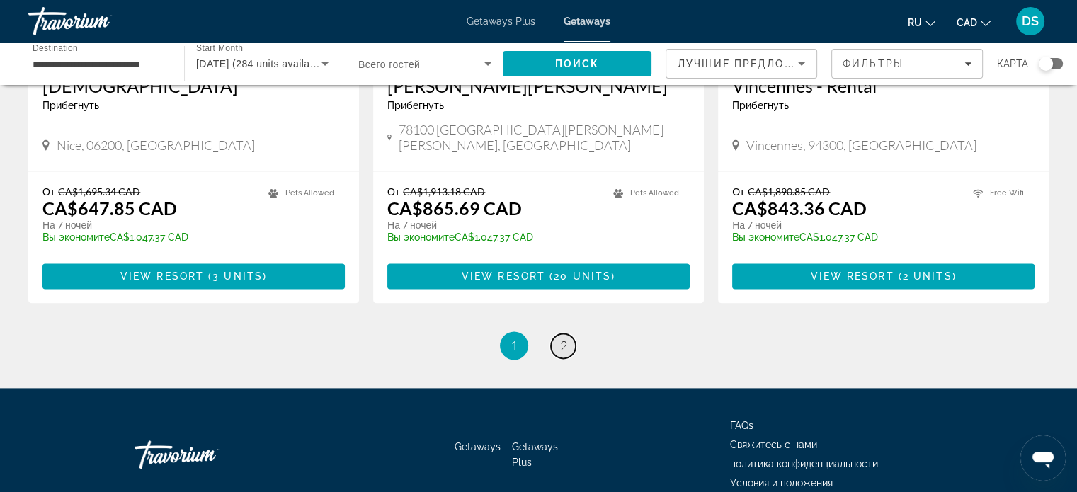
click at [568, 333] on link "page 2" at bounding box center [563, 345] width 25 height 25
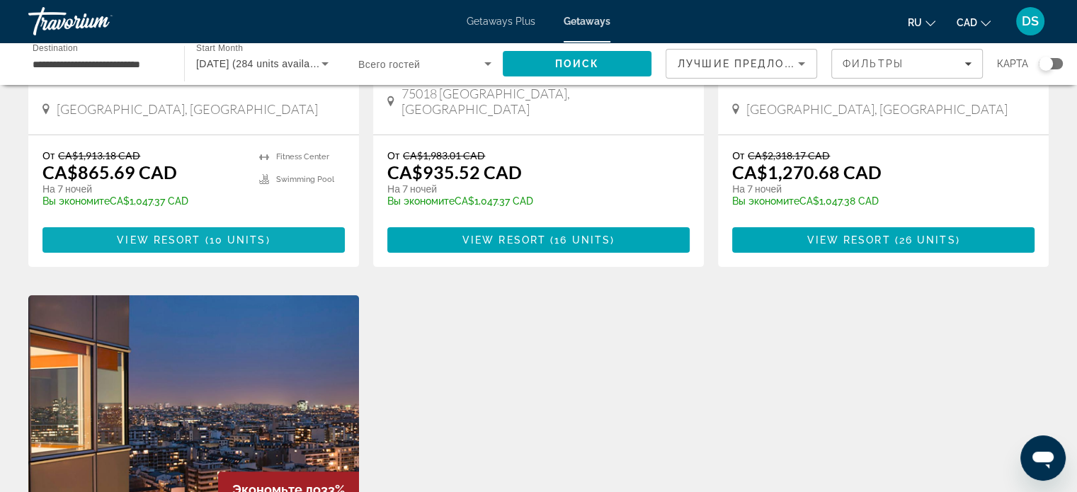
scroll to position [354, 0]
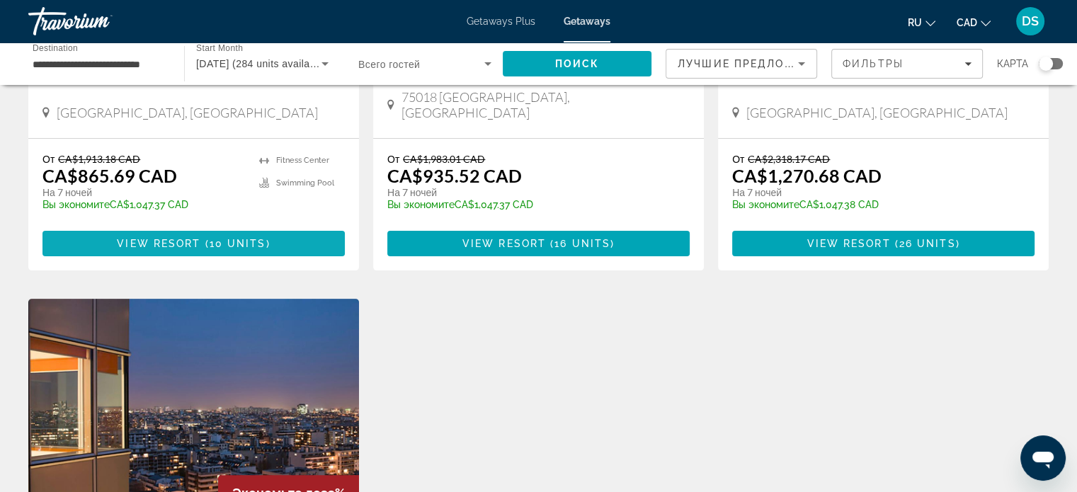
click at [197, 238] on span "View Resort" at bounding box center [159, 243] width 84 height 11
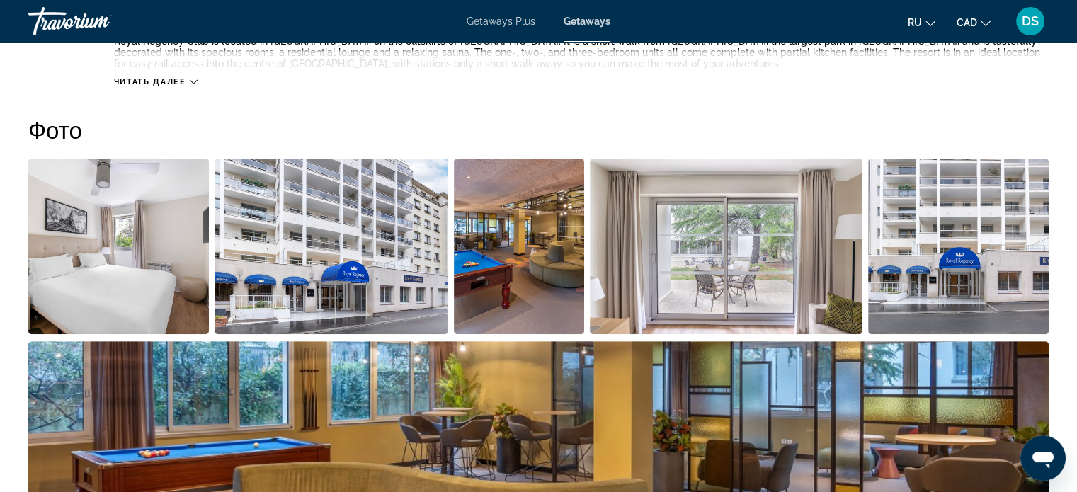
scroll to position [708, 0]
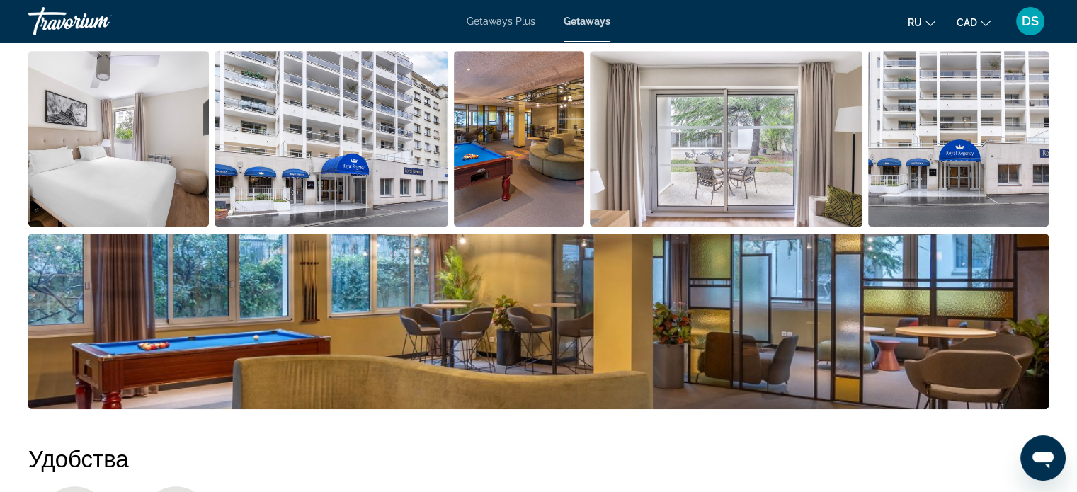
click at [151, 156] on img "Open full-screen image slider" at bounding box center [118, 139] width 180 height 176
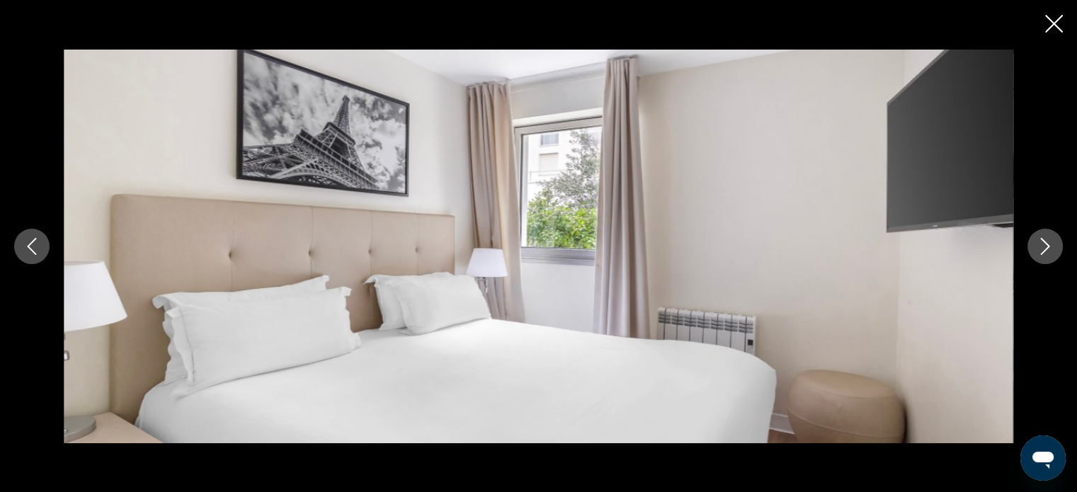
click at [1045, 248] on icon "Next image" at bounding box center [1044, 246] width 17 height 17
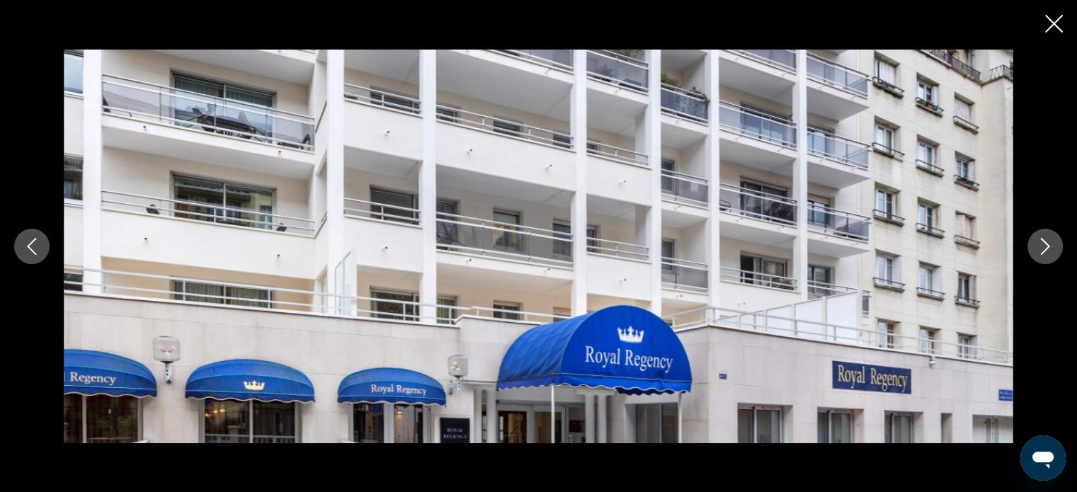
click at [1045, 248] on icon "Next image" at bounding box center [1044, 246] width 17 height 17
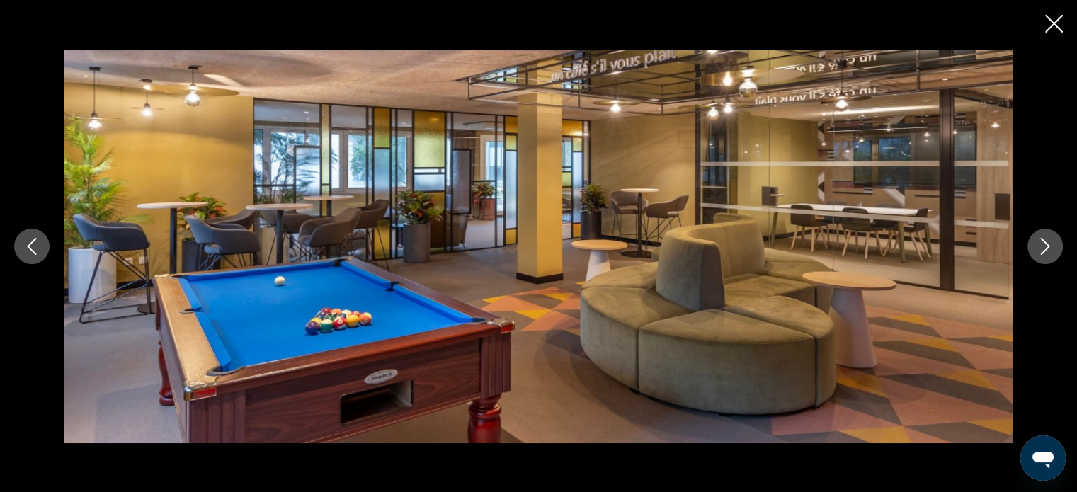
click at [1045, 248] on icon "Next image" at bounding box center [1044, 246] width 17 height 17
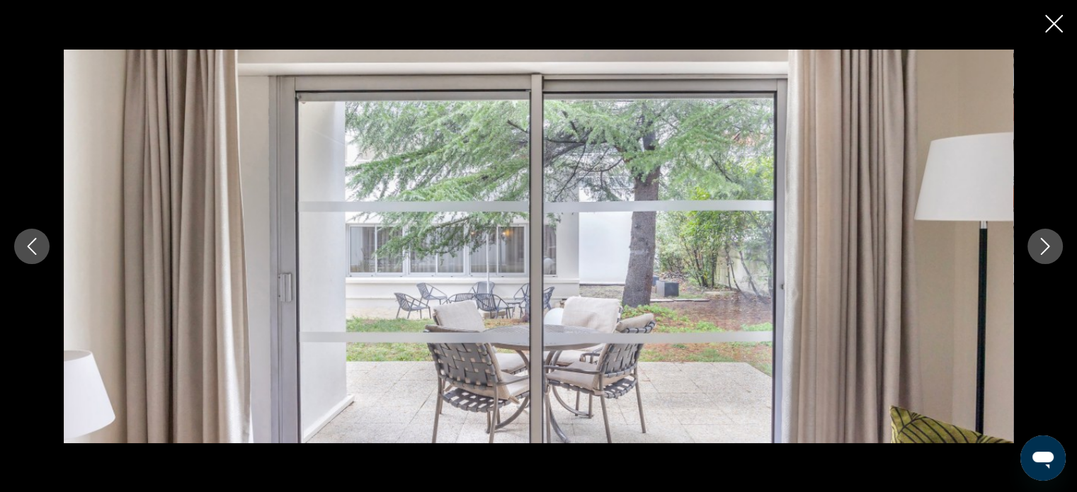
click at [1045, 248] on icon "Next image" at bounding box center [1044, 246] width 17 height 17
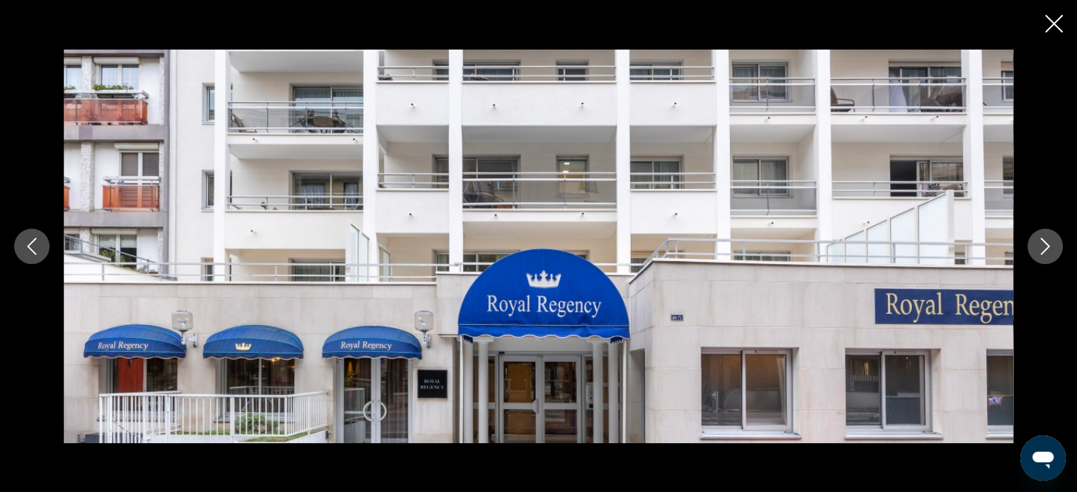
click at [1045, 248] on icon "Next image" at bounding box center [1044, 246] width 17 height 17
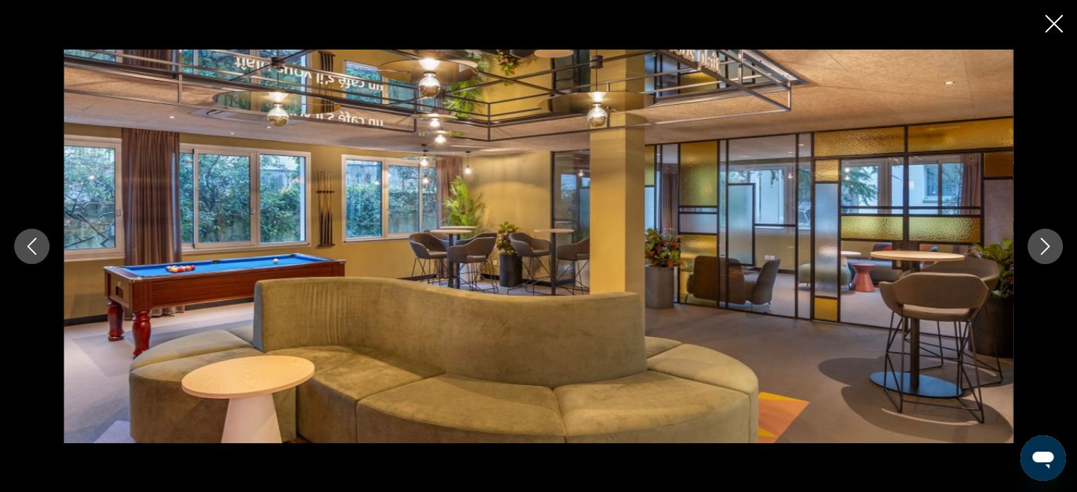
click at [1045, 248] on icon "Next image" at bounding box center [1044, 246] width 17 height 17
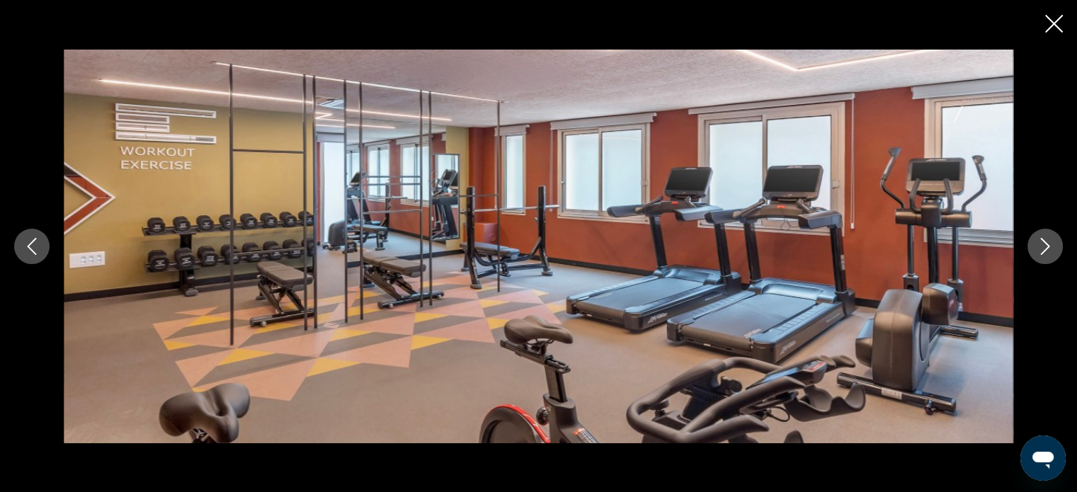
click at [1045, 248] on icon "Next image" at bounding box center [1044, 246] width 17 height 17
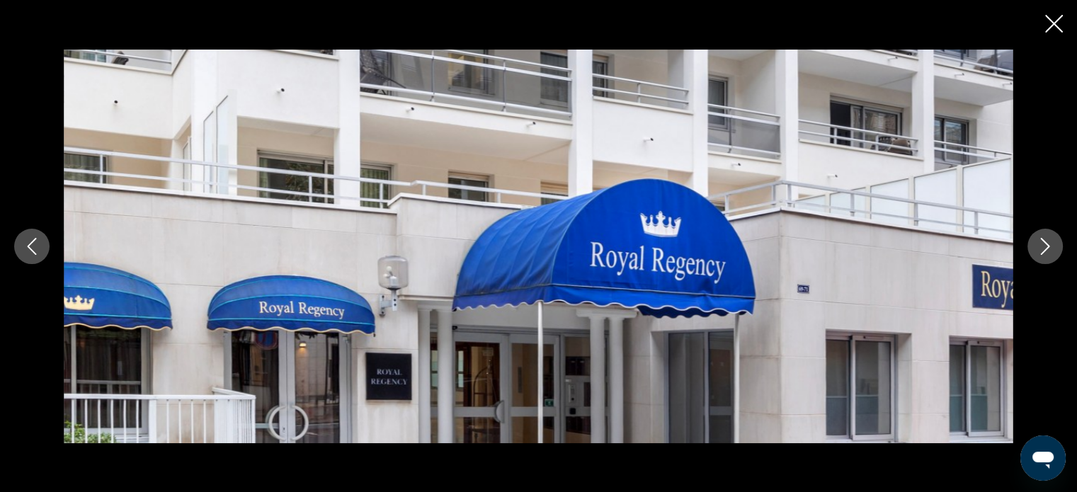
click at [1045, 248] on icon "Next image" at bounding box center [1044, 246] width 17 height 17
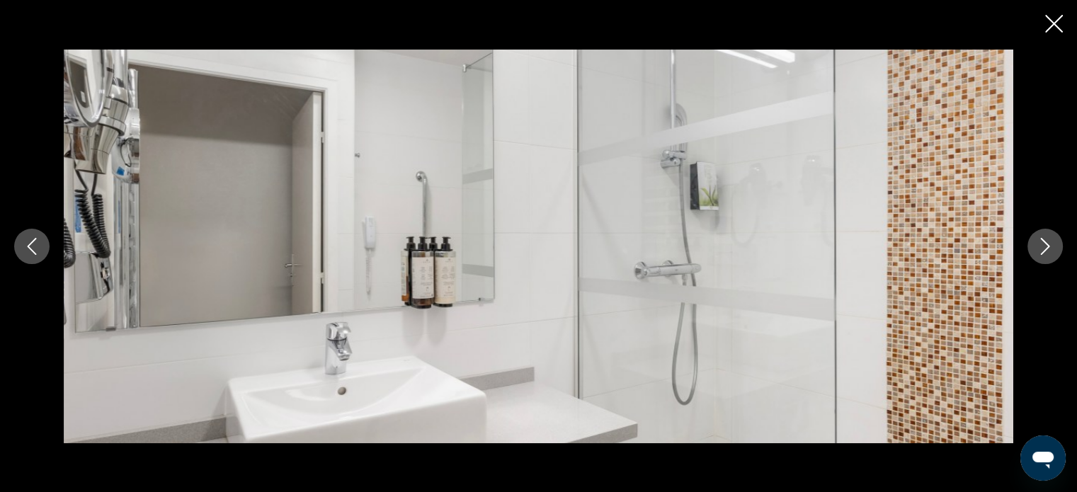
click at [1045, 248] on icon "Next image" at bounding box center [1044, 246] width 17 height 17
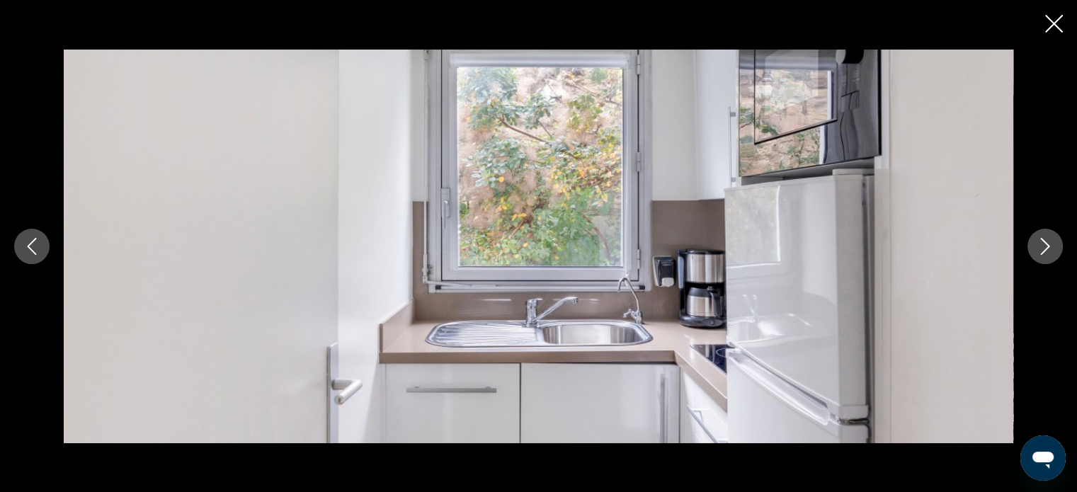
click at [1045, 248] on icon "Next image" at bounding box center [1044, 246] width 17 height 17
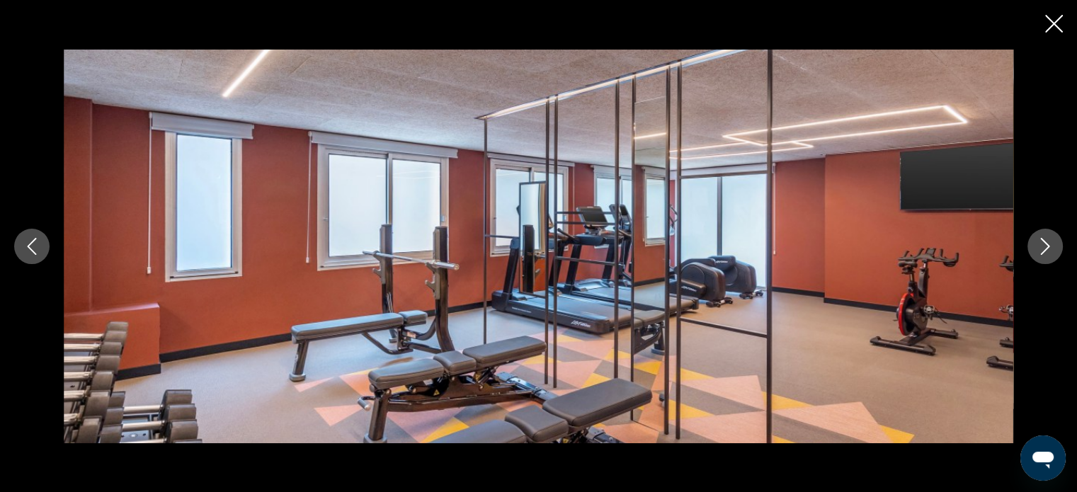
click at [1045, 248] on icon "Next image" at bounding box center [1044, 246] width 17 height 17
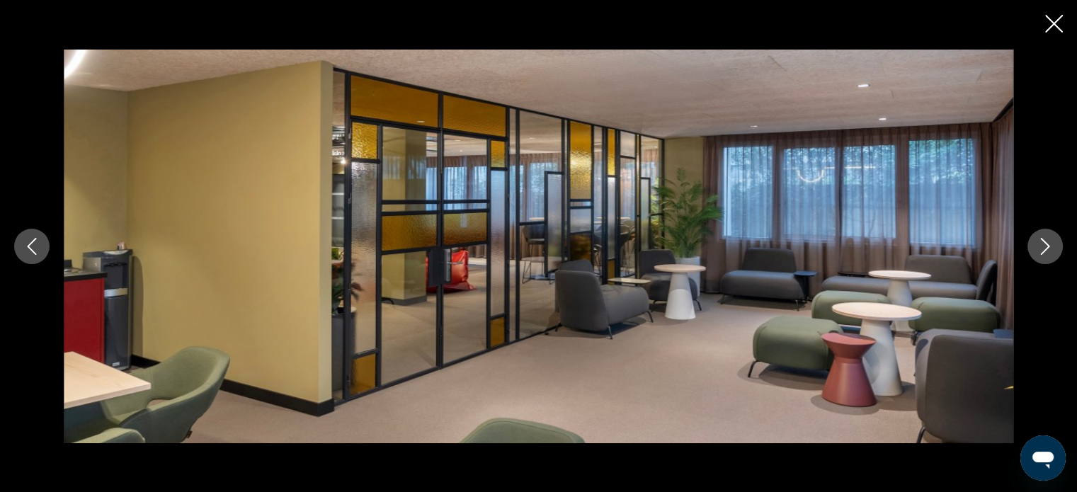
click at [1045, 248] on icon "Next image" at bounding box center [1044, 246] width 17 height 17
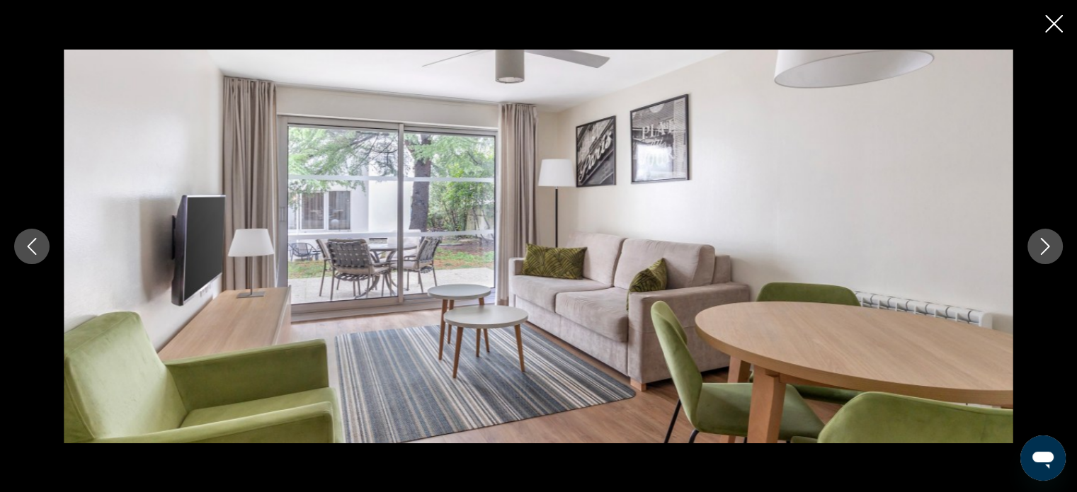
click at [1045, 248] on icon "Next image" at bounding box center [1044, 246] width 17 height 17
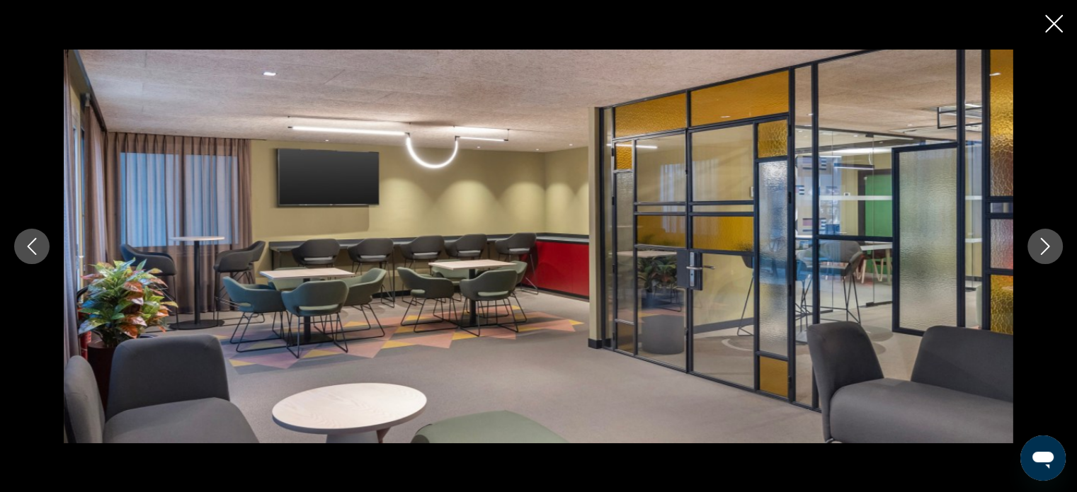
click at [1045, 248] on icon "Next image" at bounding box center [1044, 246] width 17 height 17
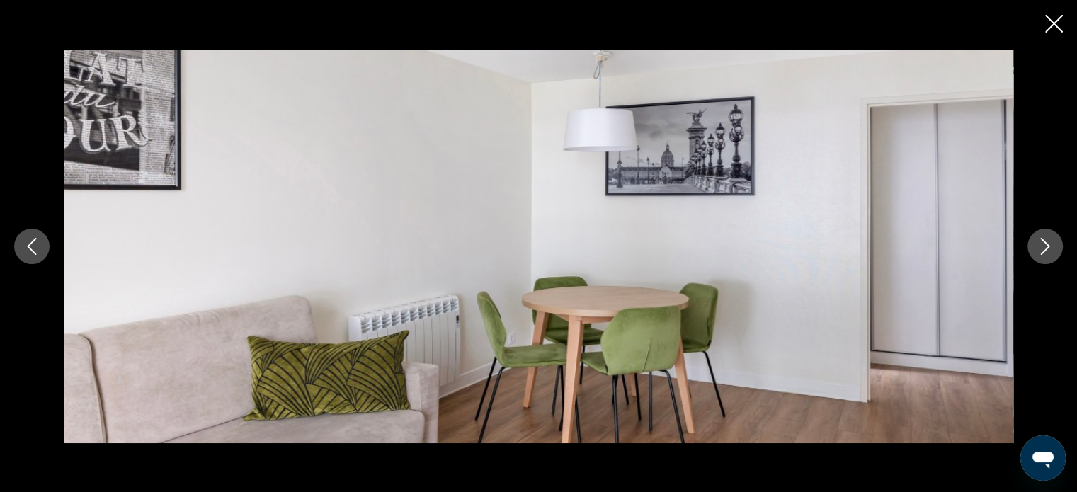
click at [1045, 248] on icon "Next image" at bounding box center [1044, 246] width 17 height 17
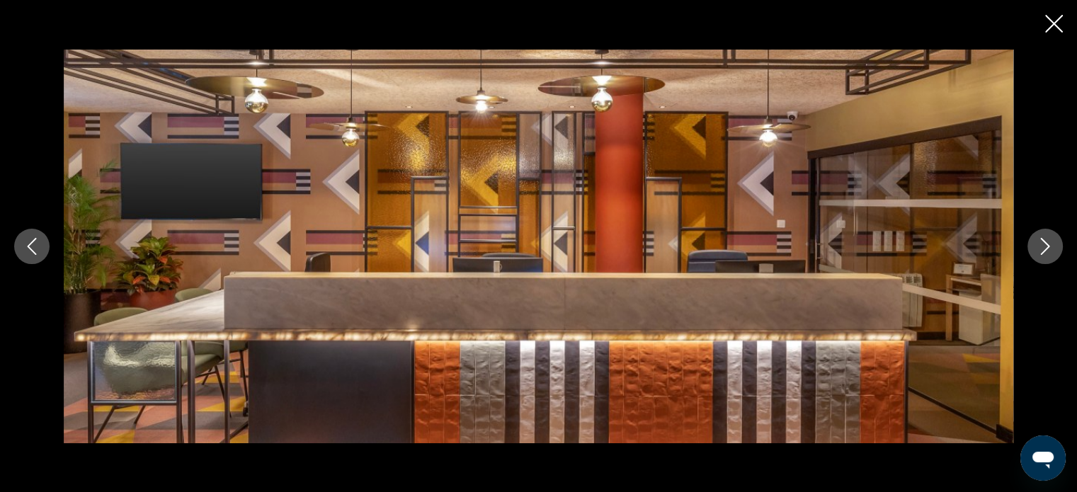
click at [1045, 248] on icon "Next image" at bounding box center [1044, 246] width 17 height 17
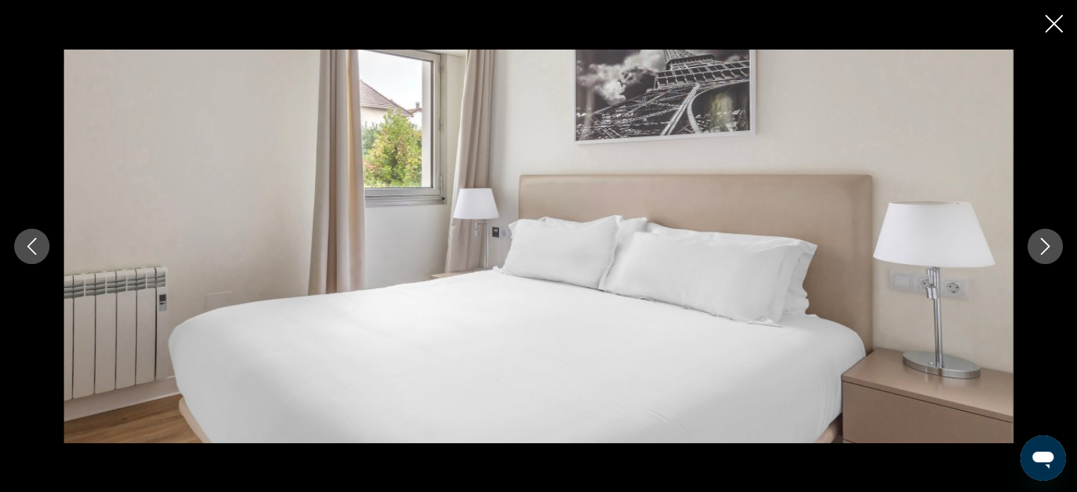
click at [1045, 248] on icon "Next image" at bounding box center [1044, 246] width 17 height 17
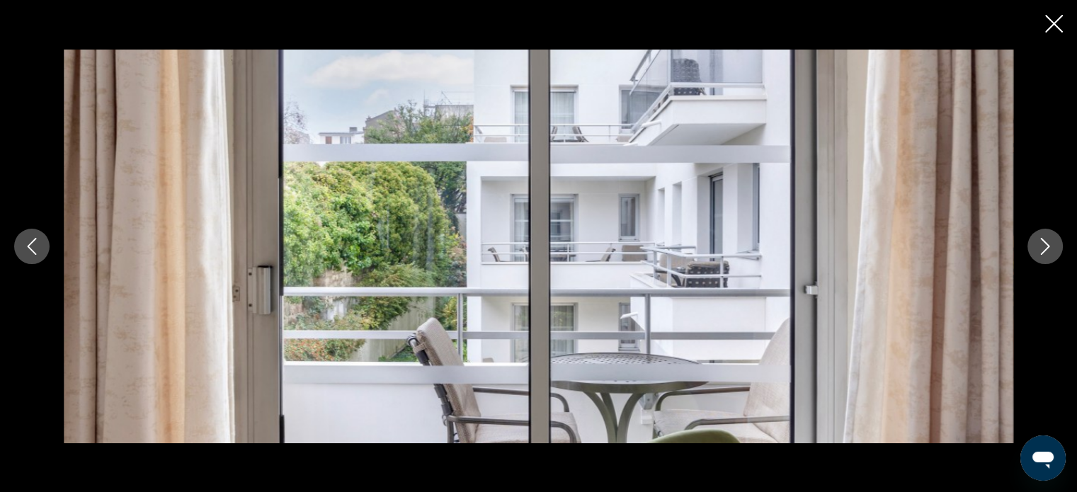
click at [1064, 21] on div "prev next" at bounding box center [538, 246] width 1077 height 492
click at [1050, 255] on button "Next image" at bounding box center [1044, 246] width 35 height 35
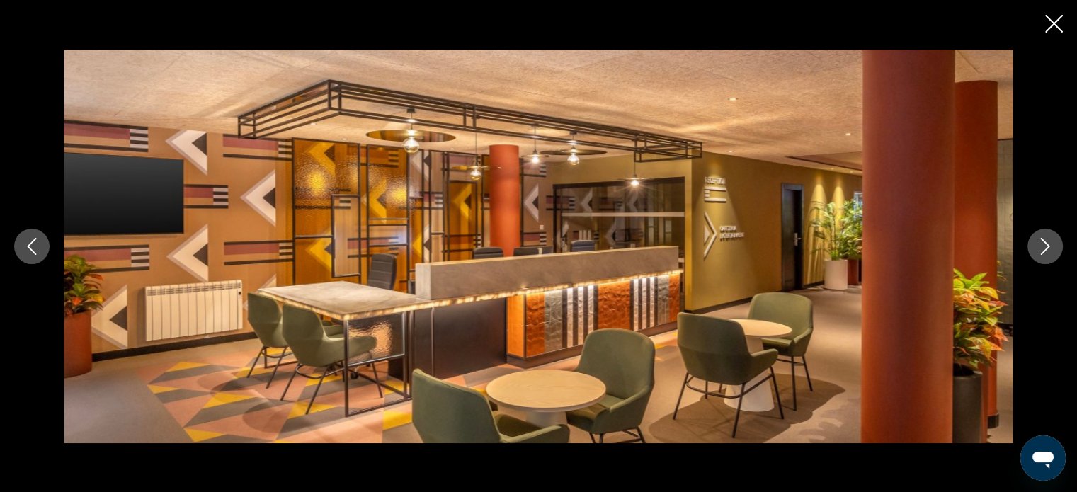
click at [1043, 249] on icon "Next image" at bounding box center [1044, 246] width 17 height 17
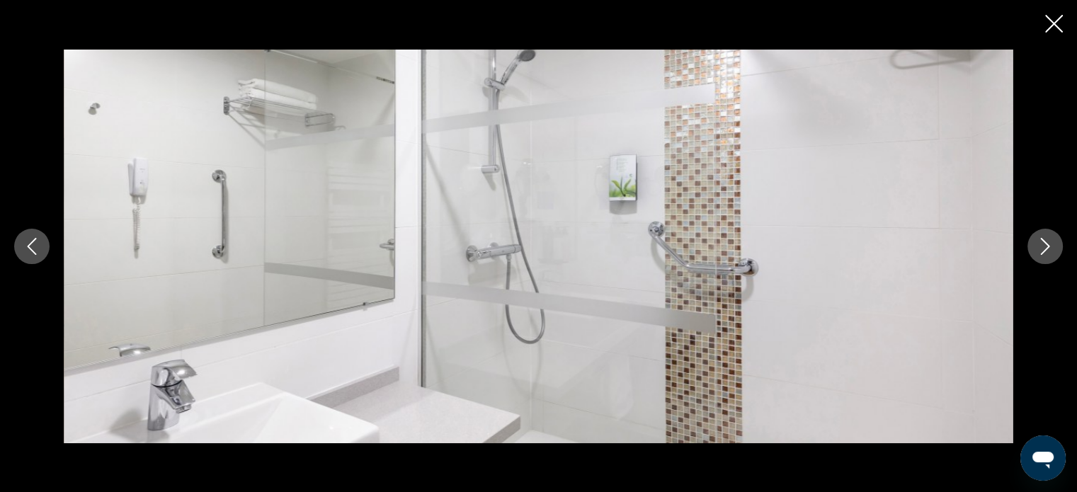
click at [1043, 249] on icon "Next image" at bounding box center [1044, 246] width 17 height 17
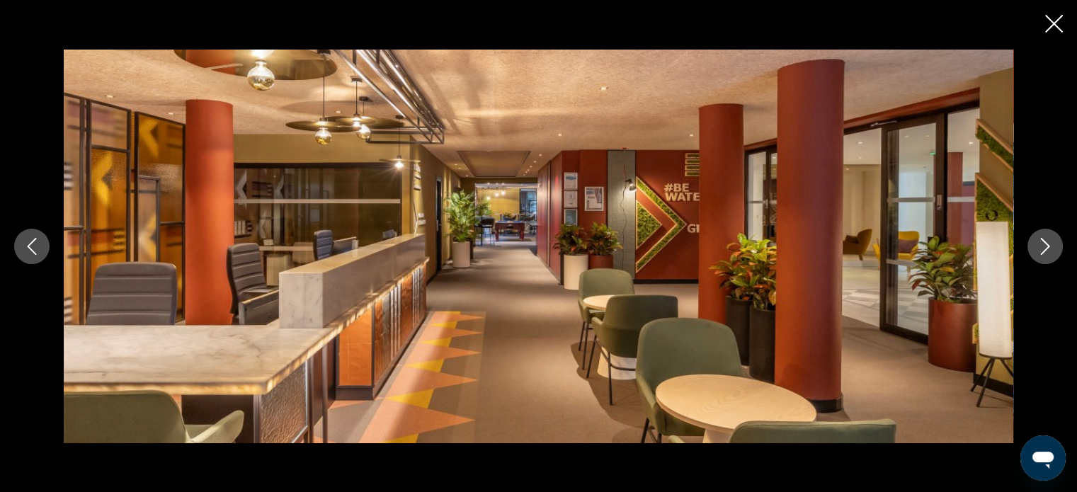
click at [1043, 249] on icon "Next image" at bounding box center [1044, 246] width 17 height 17
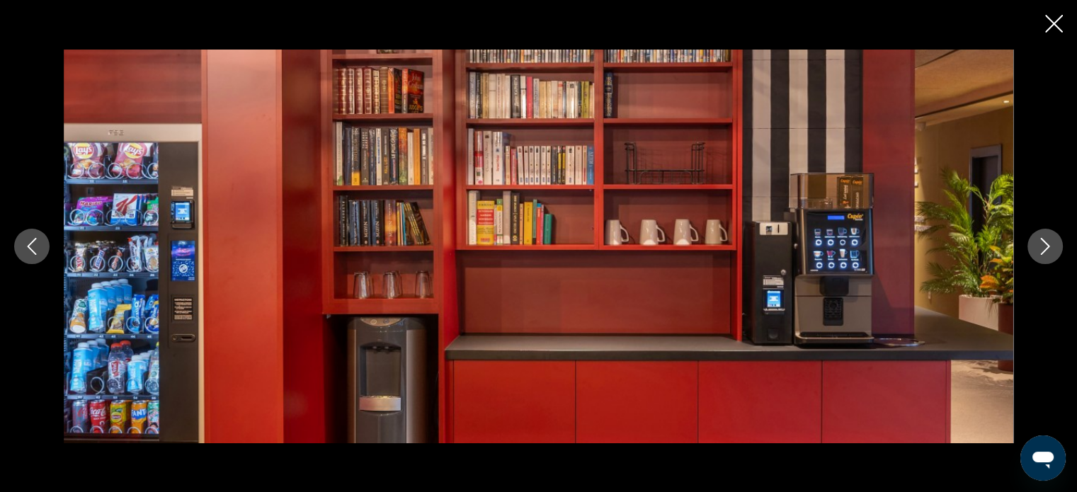
click at [1043, 249] on icon "Next image" at bounding box center [1044, 246] width 17 height 17
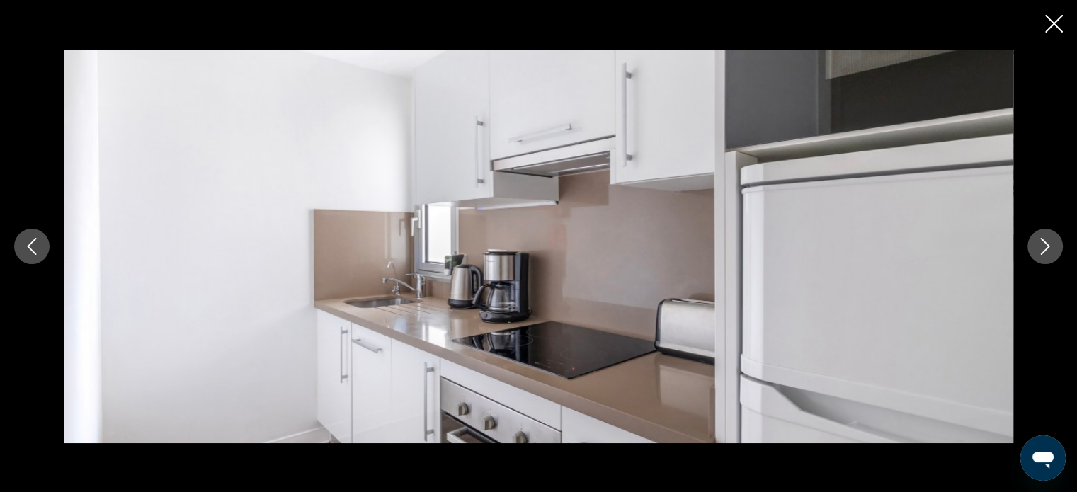
click at [1043, 249] on icon "Next image" at bounding box center [1044, 246] width 17 height 17
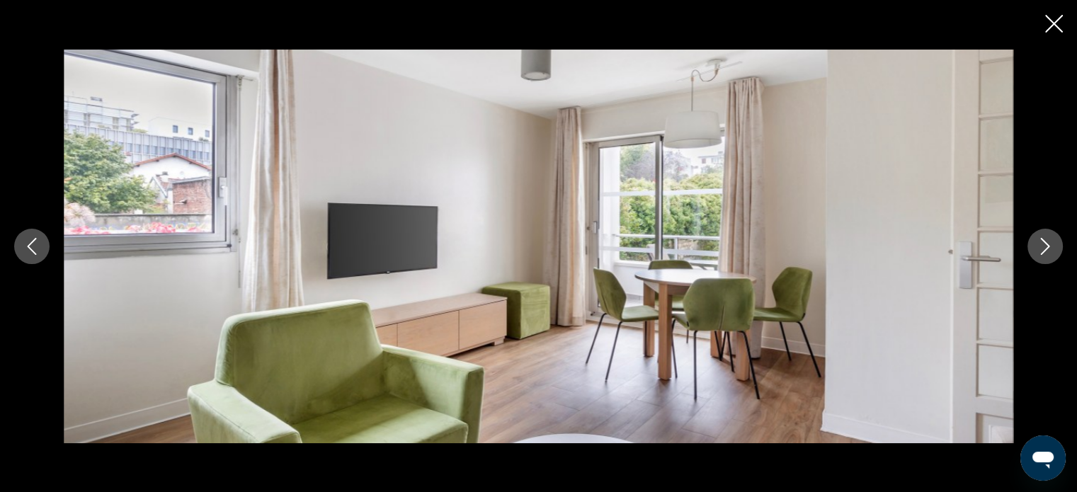
click at [1043, 249] on icon "Next image" at bounding box center [1044, 246] width 17 height 17
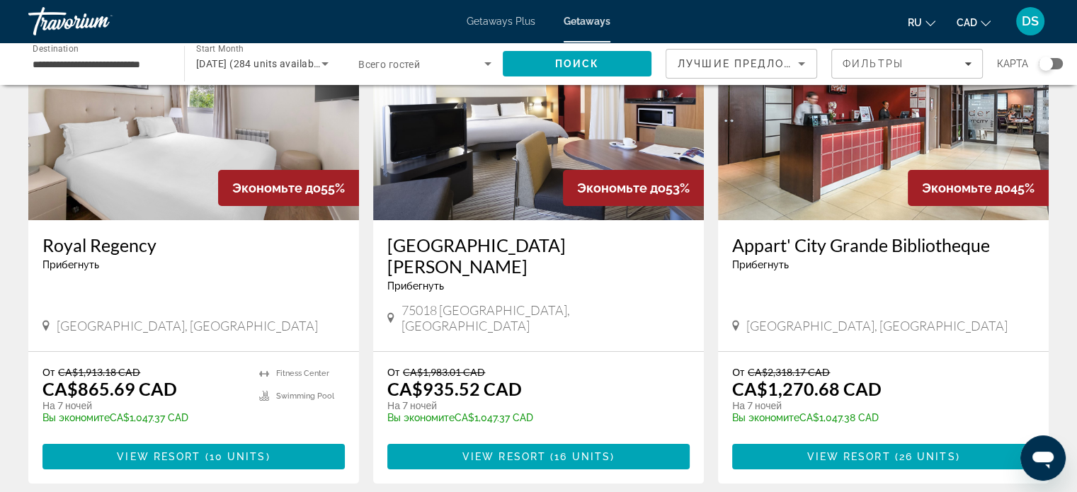
scroll to position [142, 0]
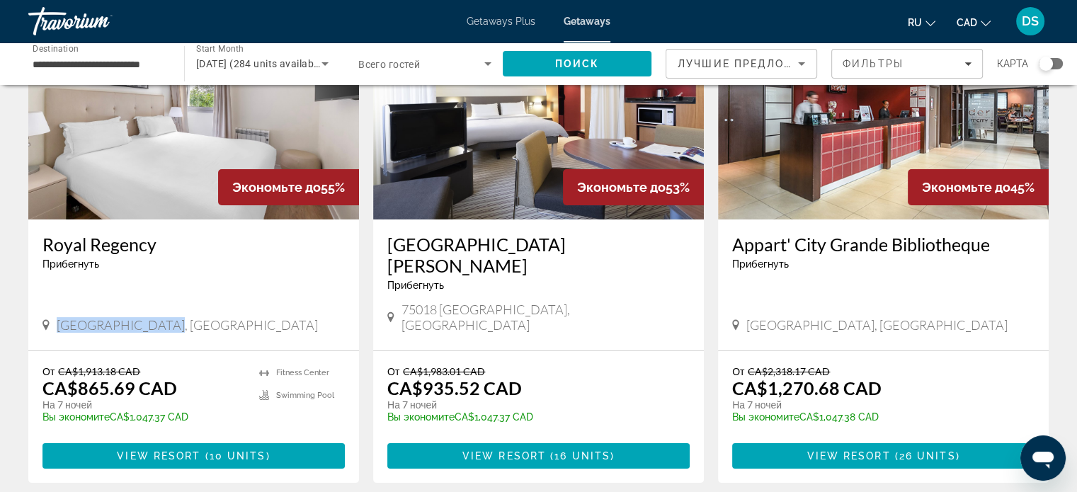
drag, startPoint x: 59, startPoint y: 287, endPoint x: 148, endPoint y: 285, distance: 89.2
click at [156, 317] on div "Vincennes, France" at bounding box center [193, 325] width 302 height 16
copy span "Vincennes, France"
click at [45, 242] on h3 "Royal Regency" at bounding box center [193, 244] width 302 height 21
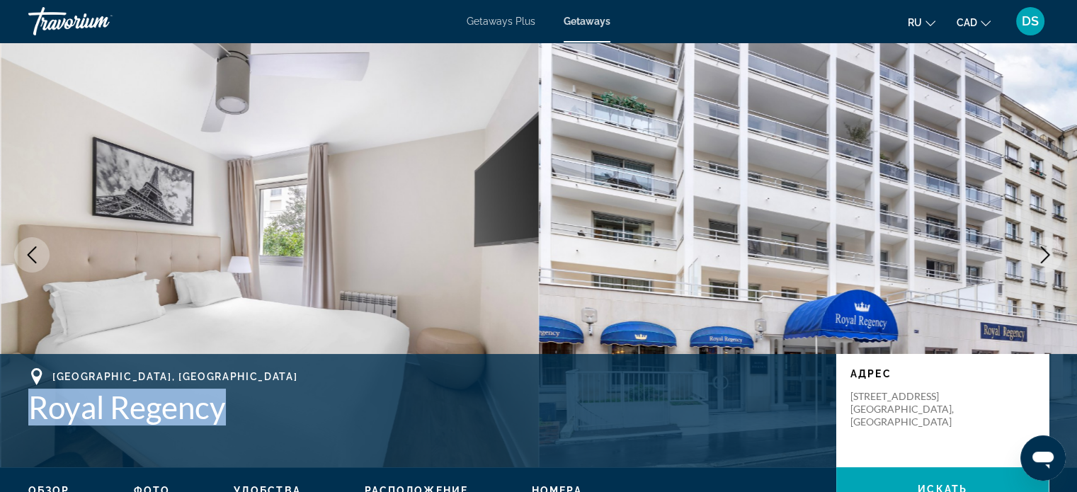
drag, startPoint x: 23, startPoint y: 410, endPoint x: 246, endPoint y: 415, distance: 223.7
click at [246, 415] on div "Vincennes, France Royal Regency Адрес 69-71 Rue Defrance Vincennes, France" at bounding box center [538, 410] width 1077 height 85
copy h1 "Royal Regency"
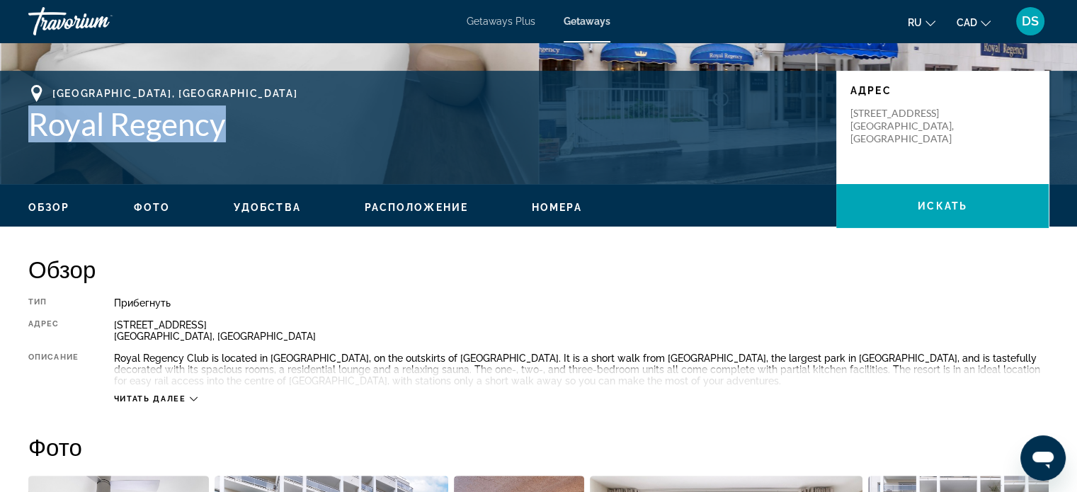
scroll to position [495, 0]
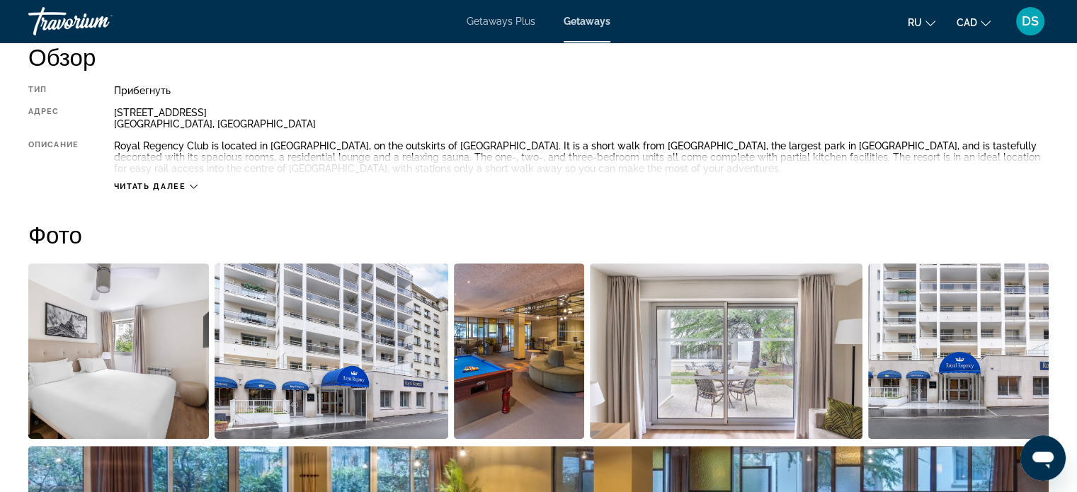
click at [193, 187] on icon "Main content" at bounding box center [194, 187] width 8 height 4
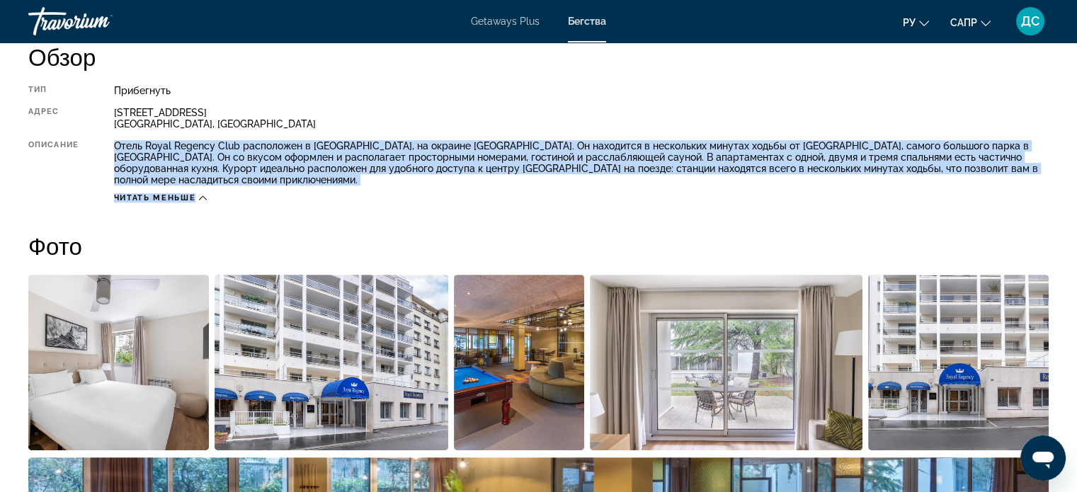
drag, startPoint x: 114, startPoint y: 145, endPoint x: 999, endPoint y: 183, distance: 886.3
click at [999, 183] on div "Тип Прибегнуть Все включено Нет «все включено» Адрес 69-71 Rue Defrance Венсен,…" at bounding box center [538, 144] width 1020 height 118
copy div "Отель Royal Regency Club расположен в Венсенне, на окраине Парижа. Он находится…"
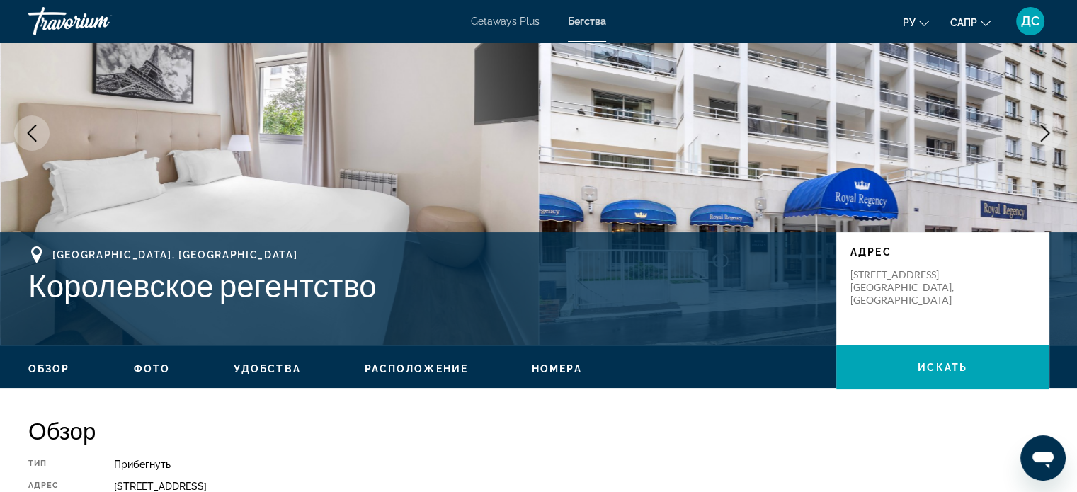
scroll to position [0, 0]
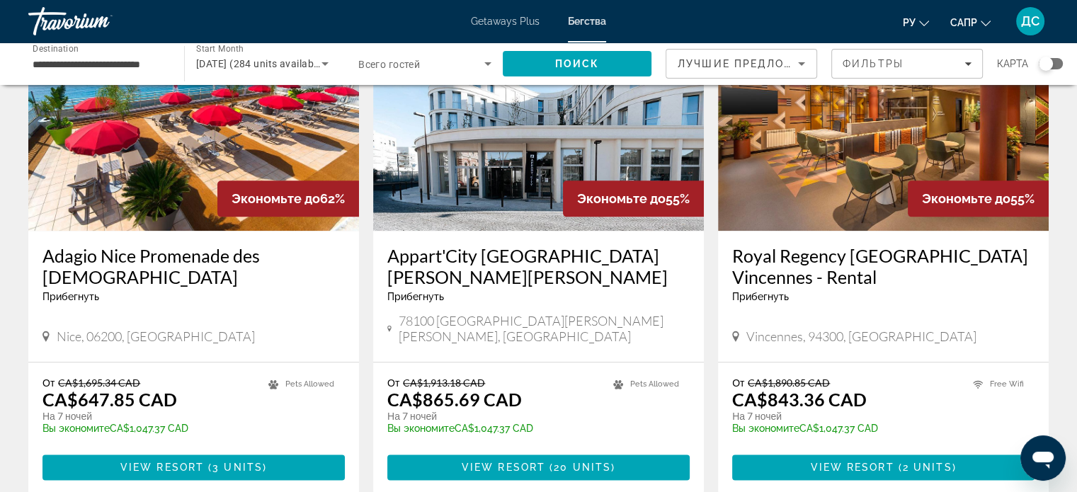
scroll to position [1628, 0]
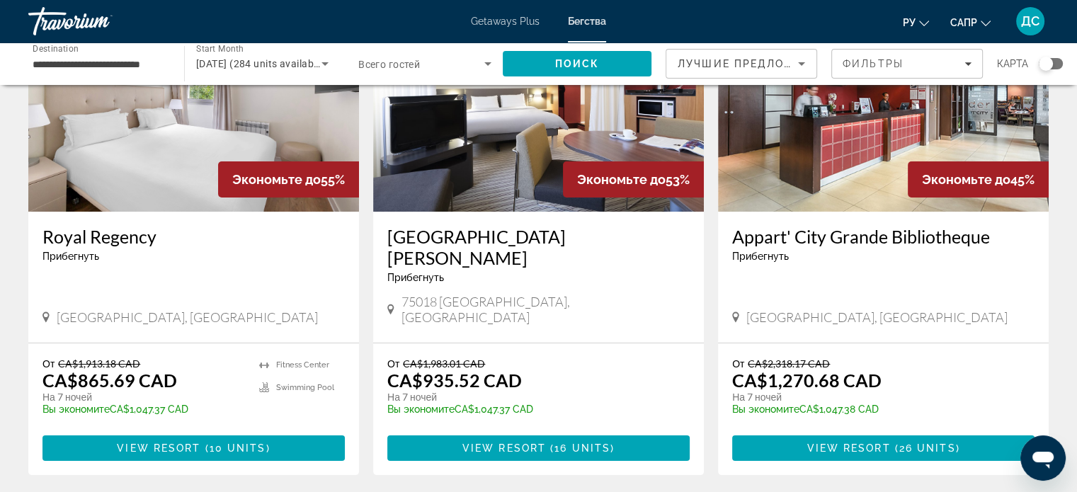
scroll to position [283, 0]
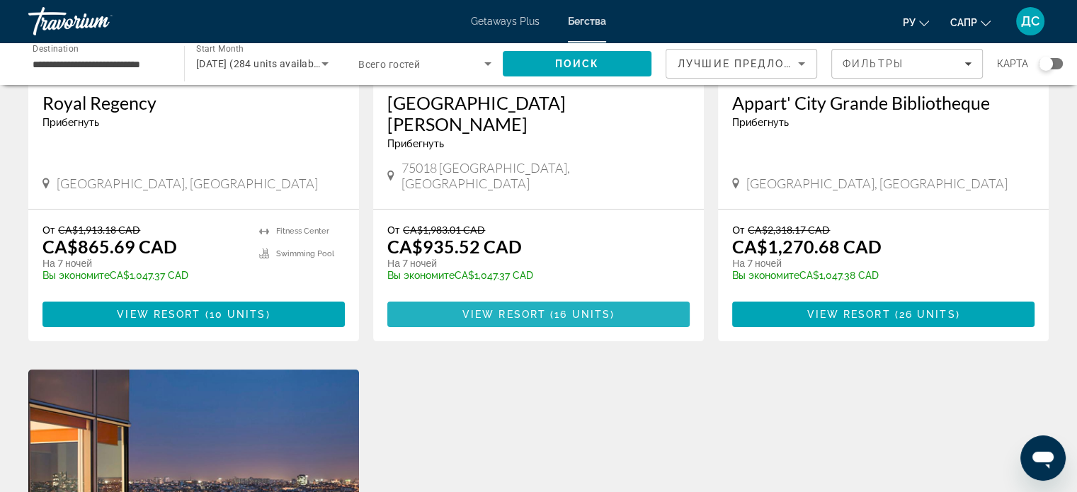
click at [569, 309] on span "16 units" at bounding box center [582, 314] width 56 height 11
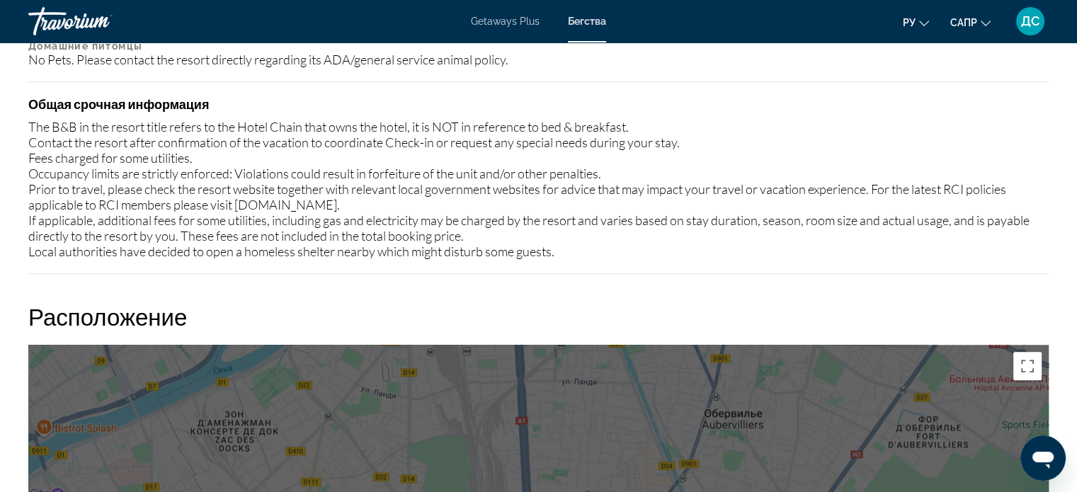
scroll to position [1274, 0]
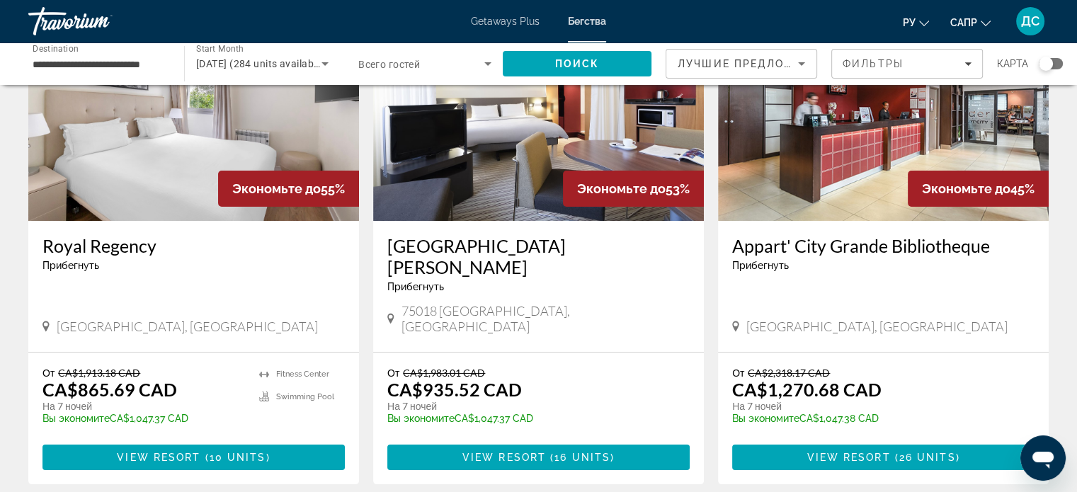
scroll to position [142, 0]
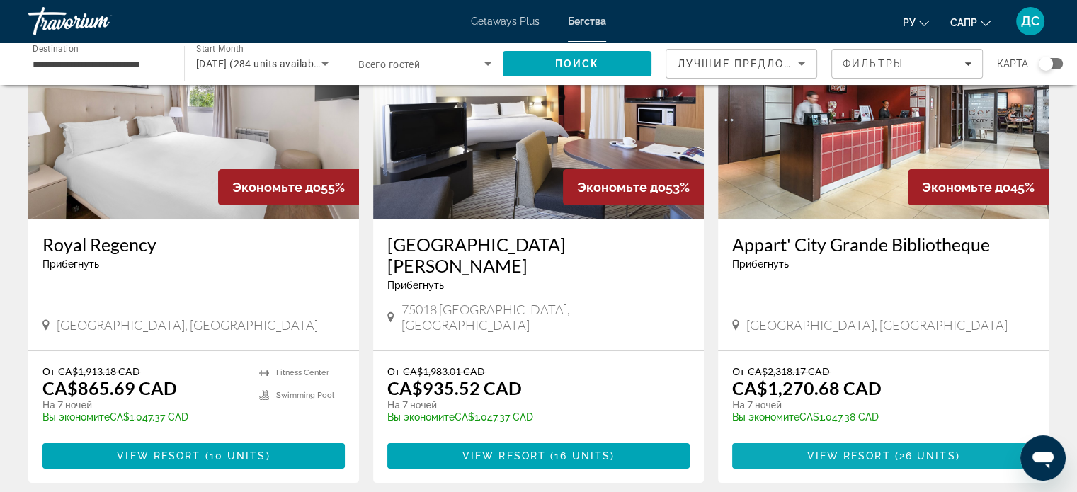
click at [848, 450] on span "View Resort" at bounding box center [848, 455] width 84 height 11
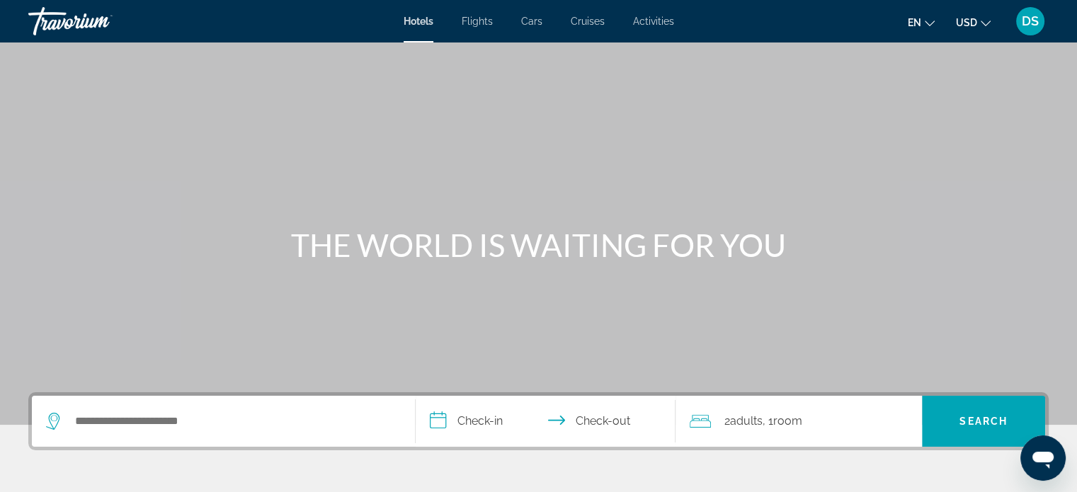
click at [147, 408] on div "Search widget" at bounding box center [223, 421] width 355 height 51
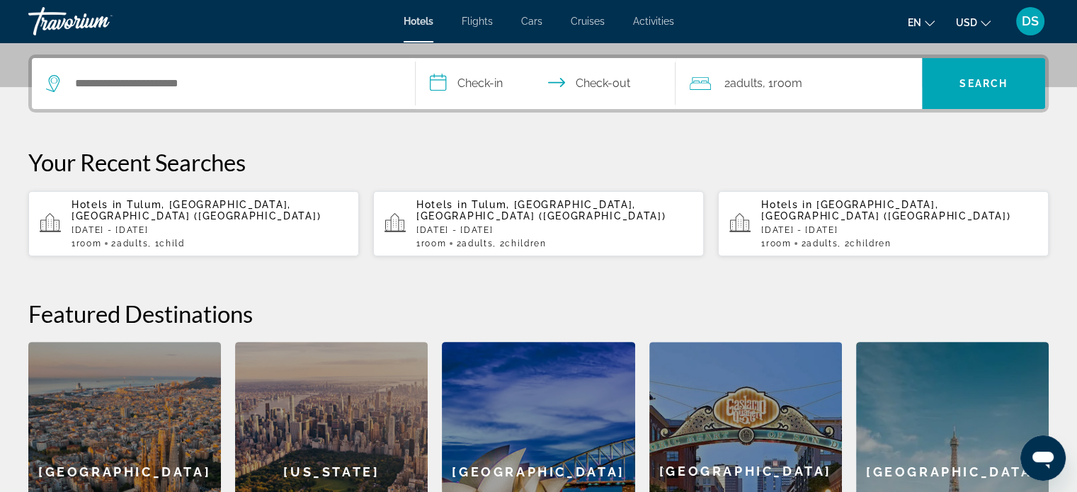
scroll to position [345, 0]
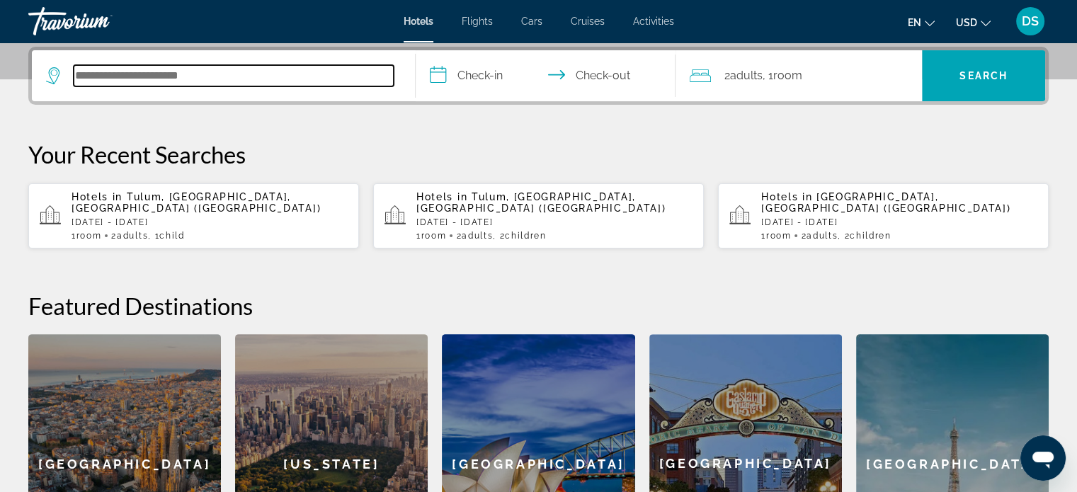
click at [167, 65] on input "Search hotel destination" at bounding box center [234, 75] width 320 height 21
paste input "**********"
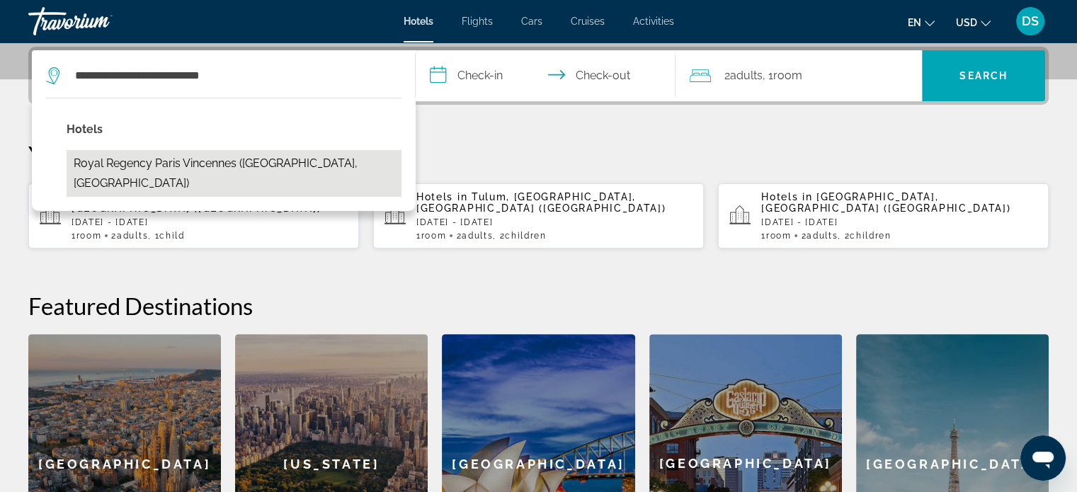
click at [289, 164] on button "Royal Regency Paris Vincennes ([GEOGRAPHIC_DATA], [GEOGRAPHIC_DATA])" at bounding box center [234, 173] width 335 height 47
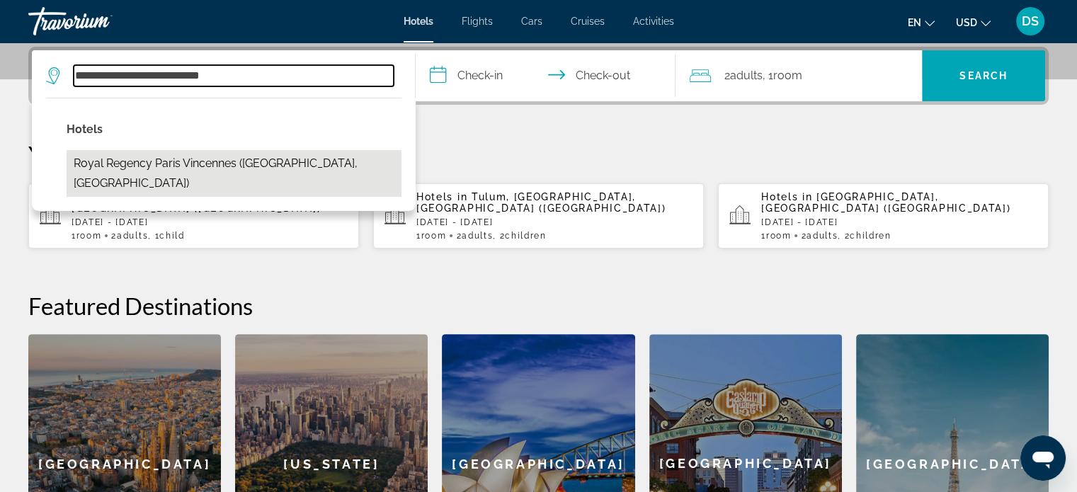
type input "**********"
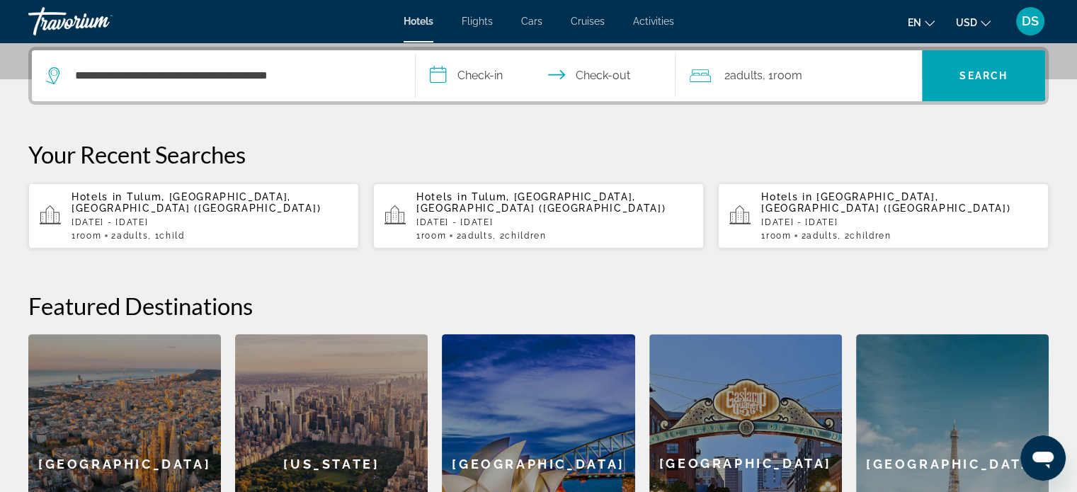
click at [478, 73] on input "**********" at bounding box center [548, 77] width 266 height 55
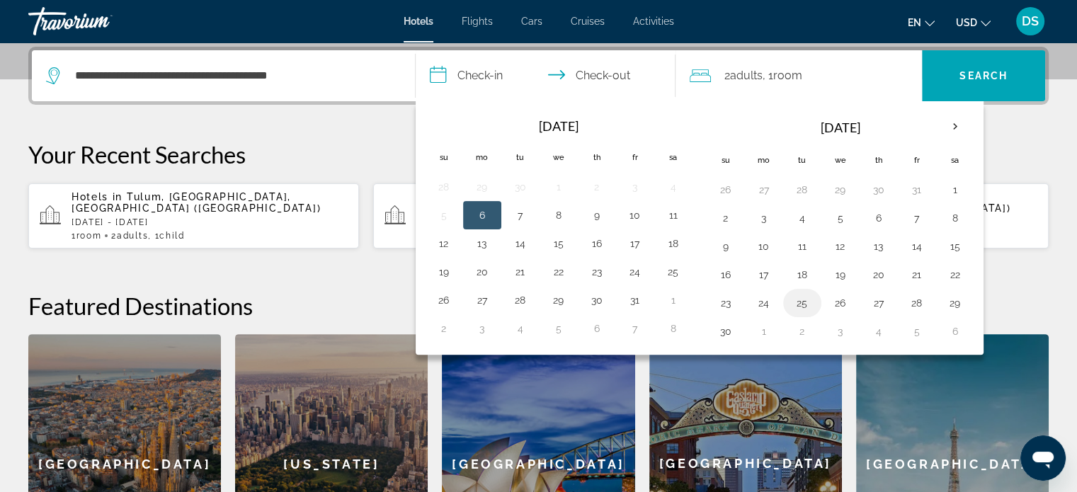
click at [798, 302] on button "25" at bounding box center [802, 303] width 23 height 20
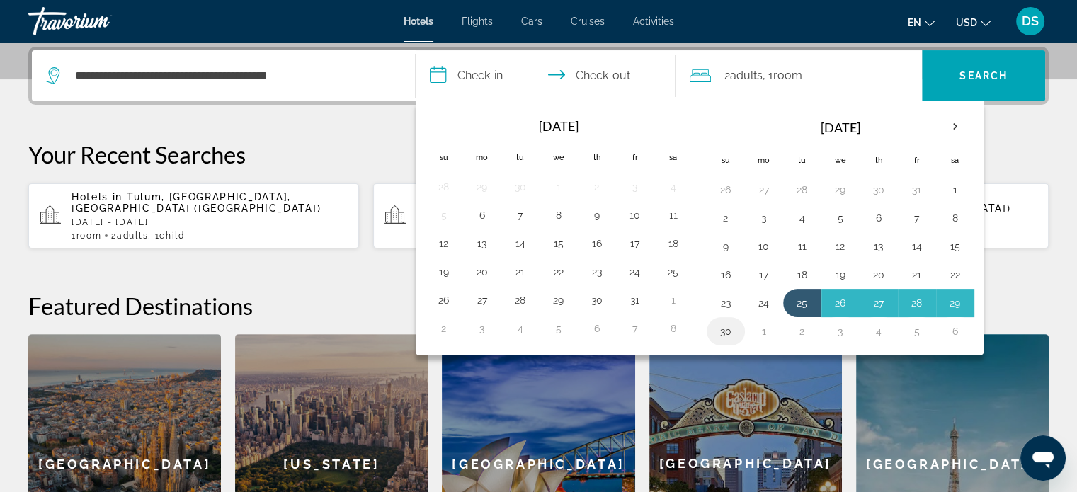
click at [727, 327] on button "30" at bounding box center [725, 331] width 23 height 20
type input "**********"
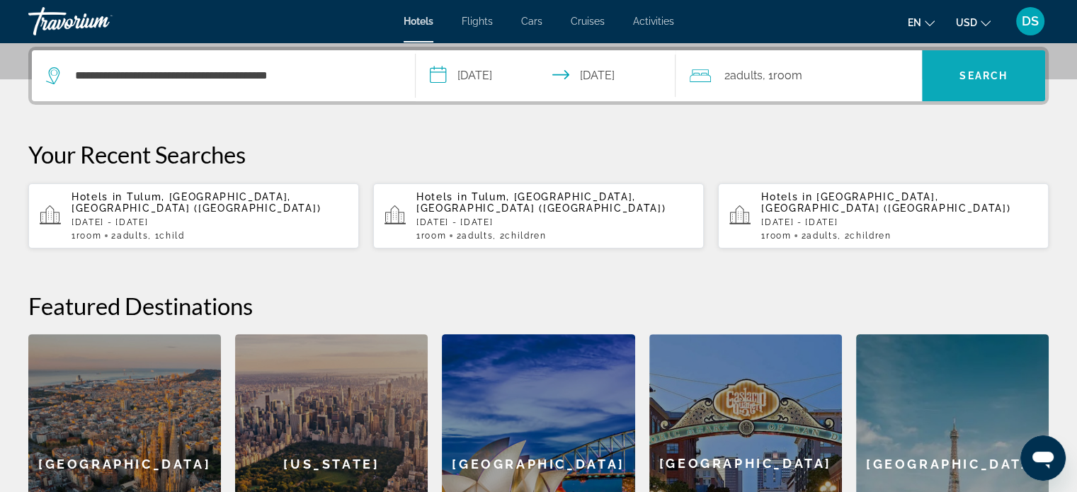
click at [968, 79] on span "Search" at bounding box center [983, 75] width 48 height 11
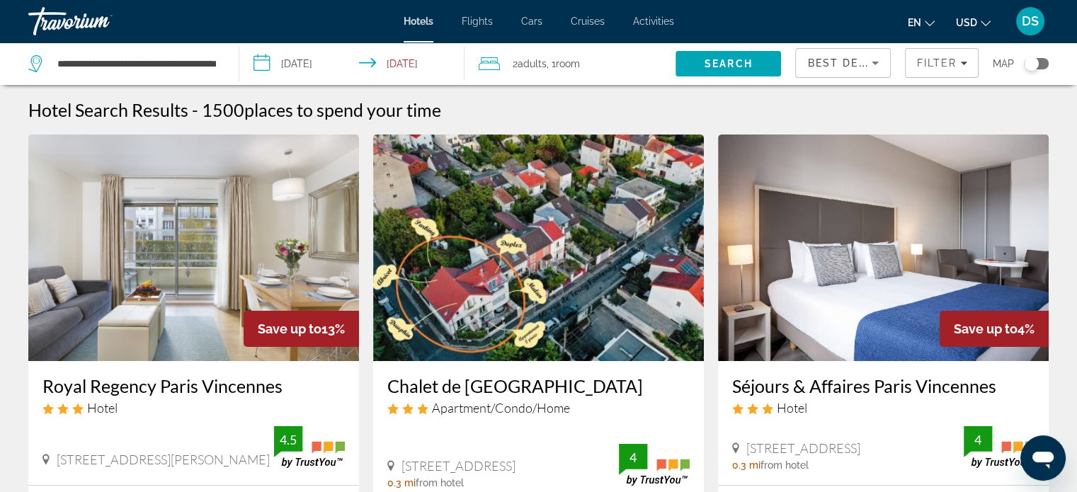
click at [974, 23] on span "USD" at bounding box center [966, 22] width 21 height 11
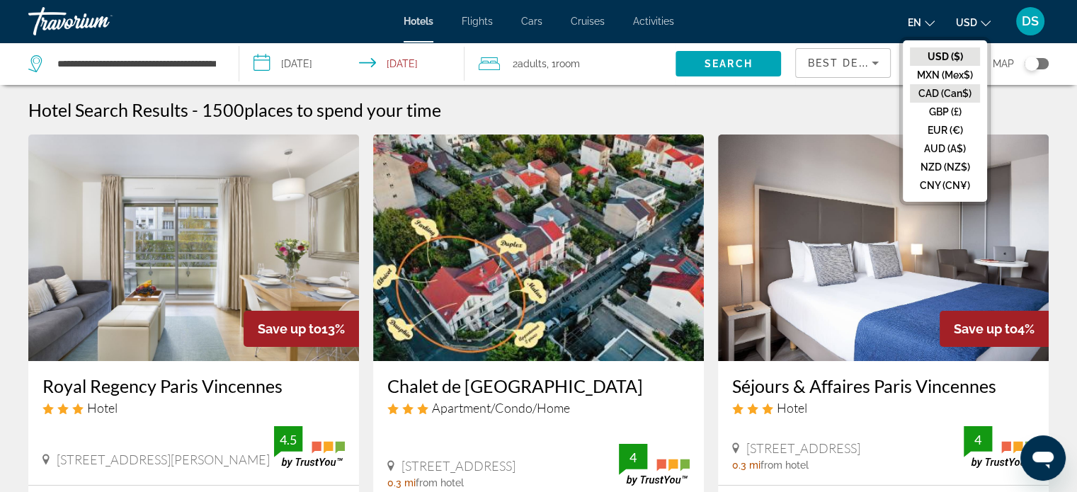
click at [948, 90] on button "CAD (Can$)" at bounding box center [945, 93] width 70 height 18
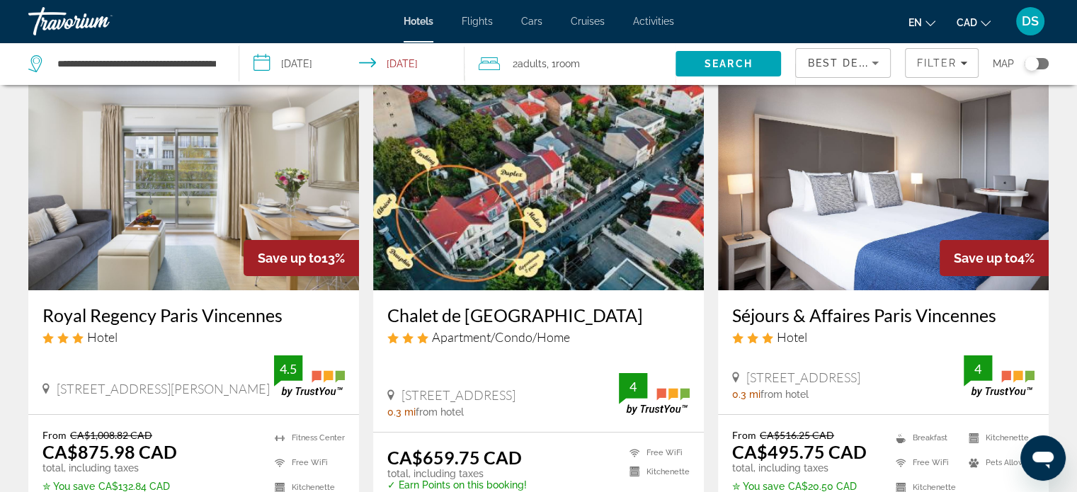
scroll to position [142, 0]
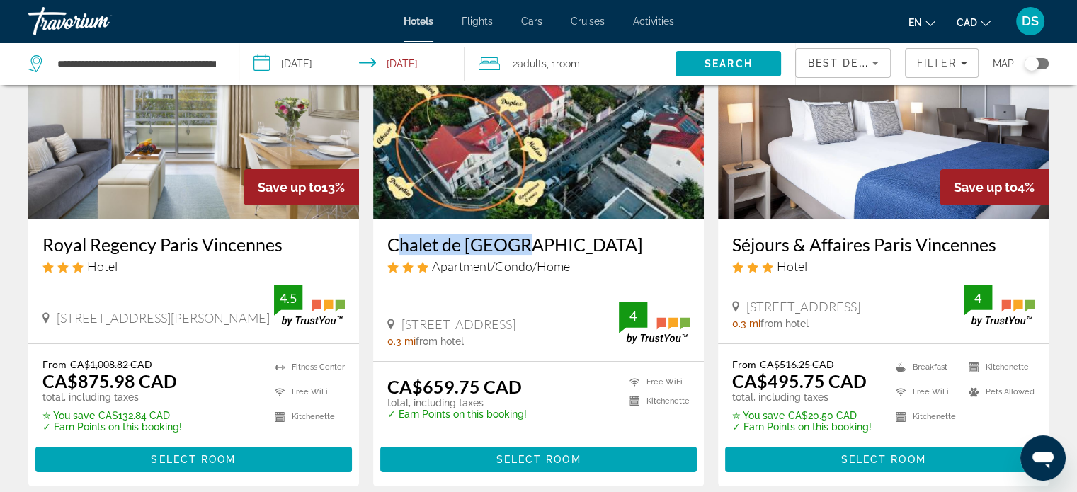
drag, startPoint x: 385, startPoint y: 224, endPoint x: 518, endPoint y: 240, distance: 134.0
click at [518, 240] on div "Chalet de Paris Apartment/Condo/Home 60 Rue Trucy, Fontenay-Sous-Bois 0.3 mi fr…" at bounding box center [538, 290] width 331 height 142
copy h3 "Chalet de Paris"
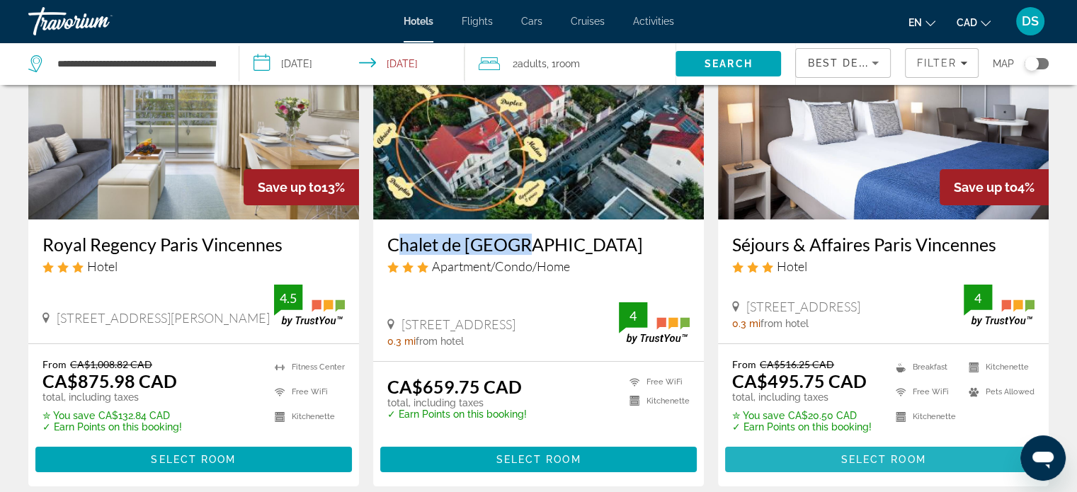
click at [856, 458] on span "Select Room" at bounding box center [882, 459] width 85 height 11
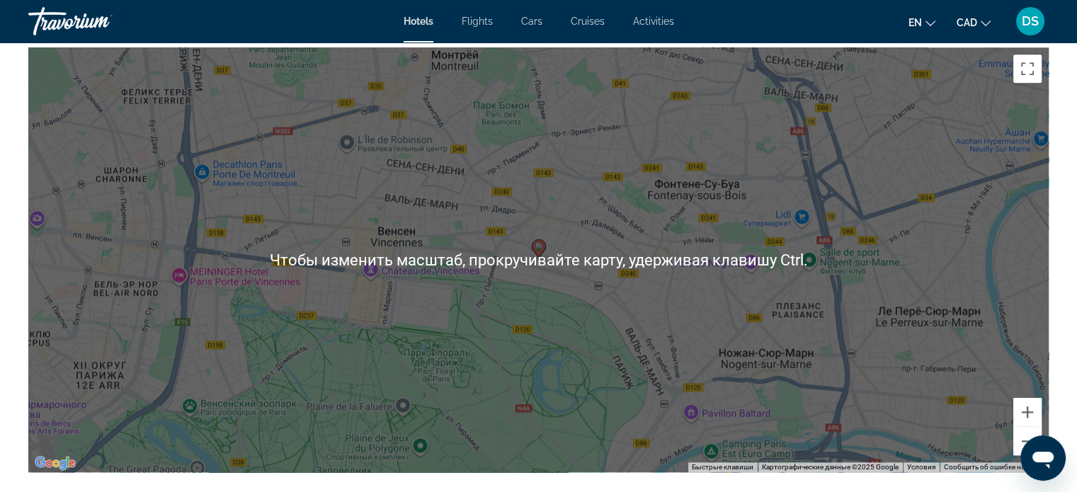
scroll to position [1203, 0]
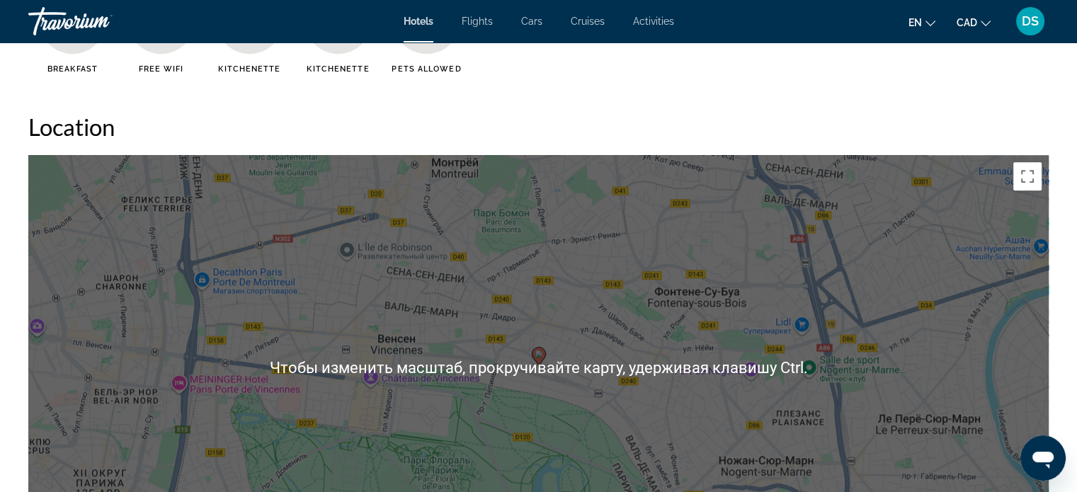
click at [595, 388] on div "Чтобы активировать перетаскивание с помощью клавиатуры, нажмите Alt + Ввод. Пос…" at bounding box center [538, 367] width 1020 height 425
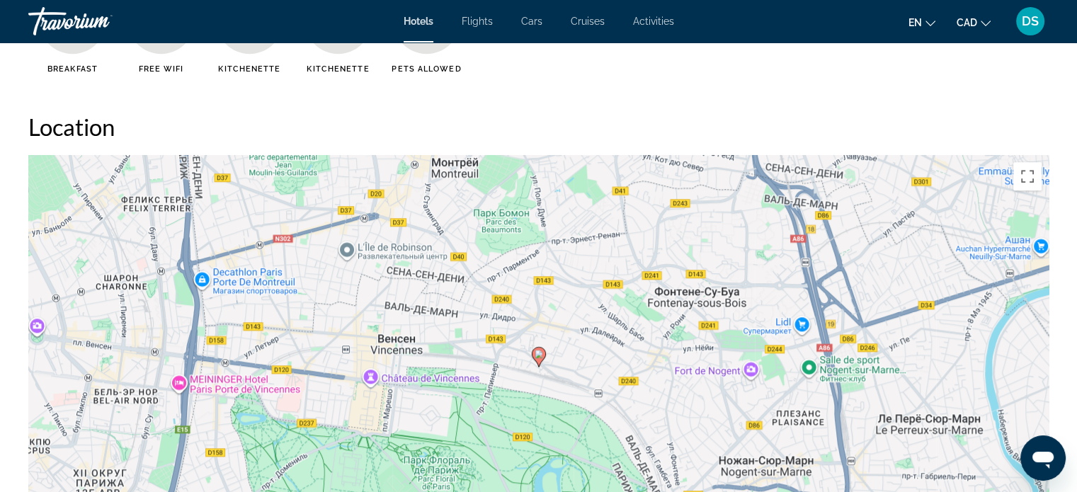
click at [533, 328] on div "Чтобы активировать перетаскивание с помощью клавиатуры, нажмите Alt + Ввод. Пос…" at bounding box center [538, 367] width 1020 height 425
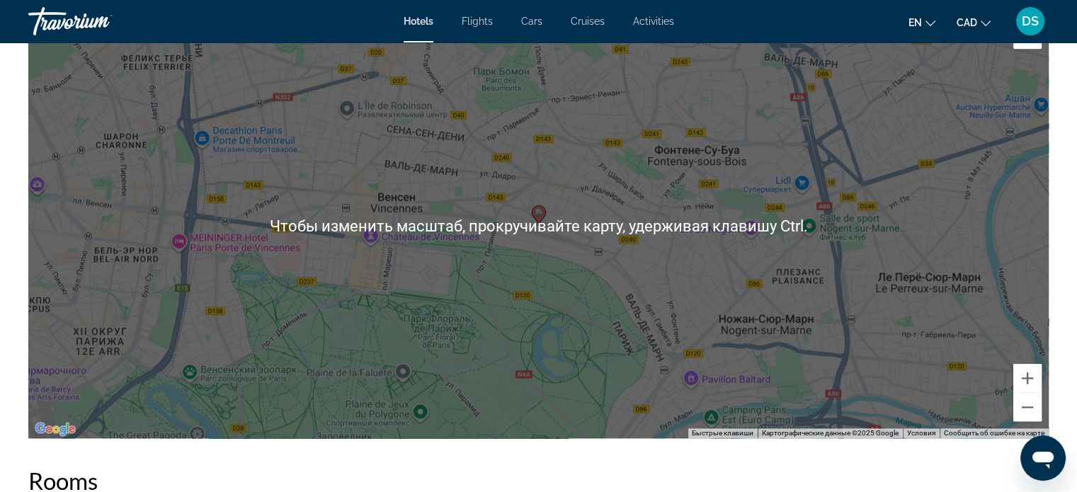
scroll to position [1274, 0]
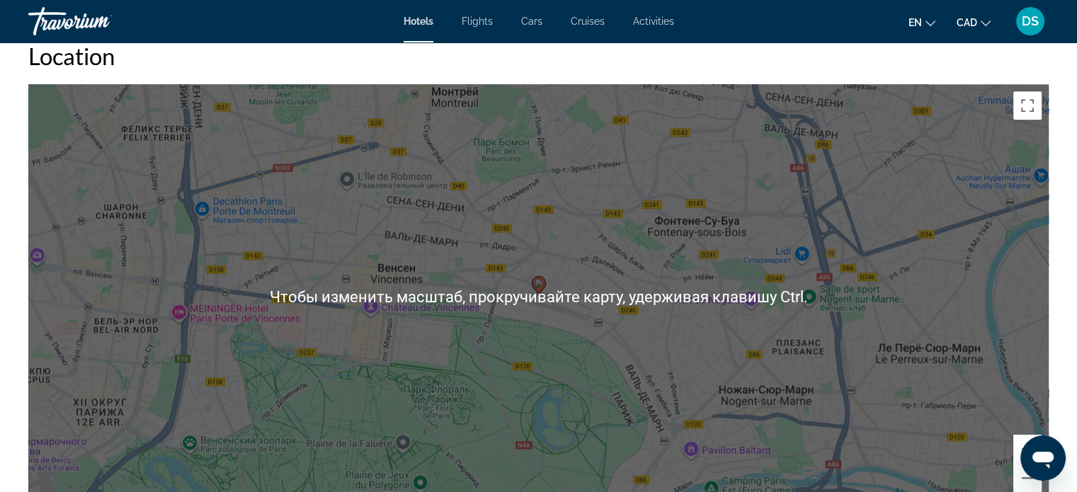
drag, startPoint x: 561, startPoint y: 287, endPoint x: 430, endPoint y: 279, distance: 130.5
click at [557, 287] on div "Чтобы активировать перетаскивание с помощью клавиатуры, нажмите Alt + Ввод. Пос…" at bounding box center [538, 296] width 1020 height 425
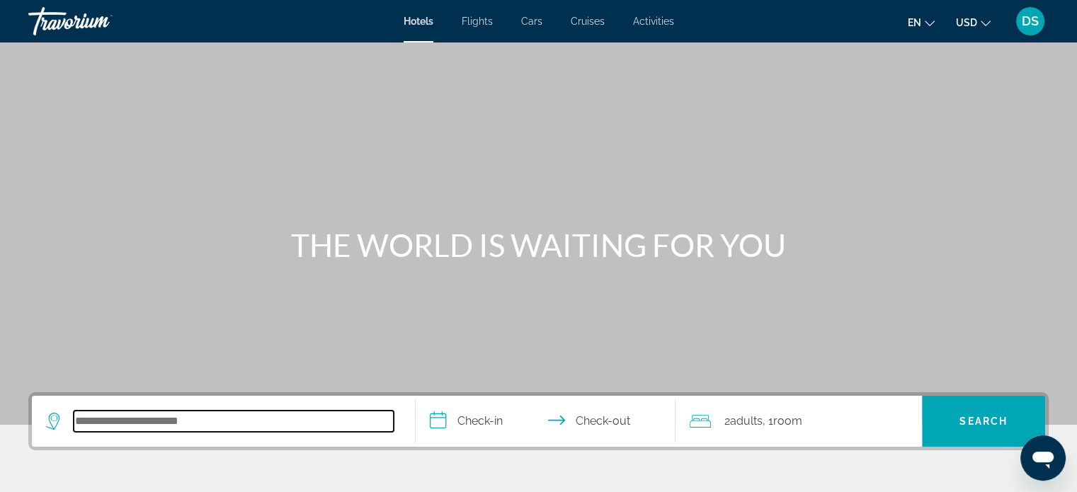
click at [178, 423] on input "Search hotel destination" at bounding box center [234, 421] width 320 height 21
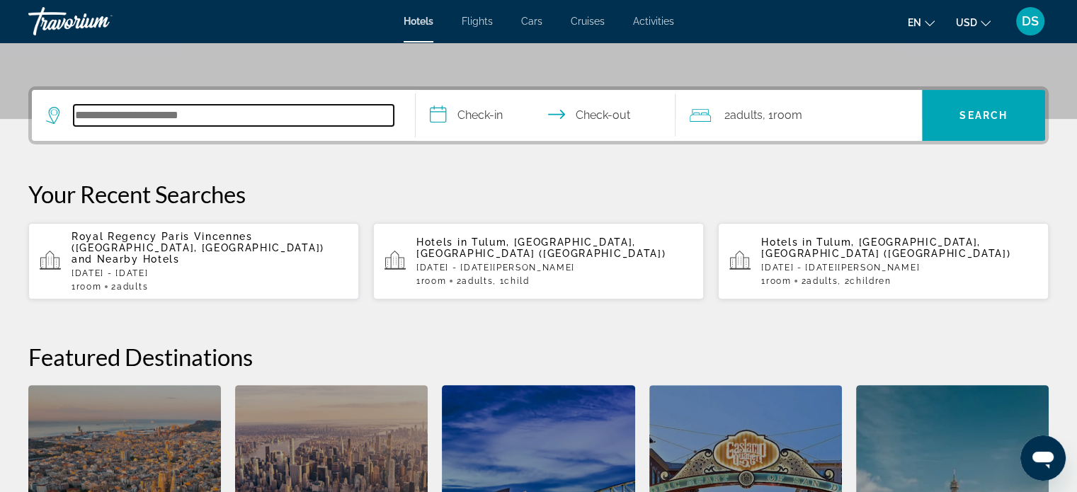
scroll to position [345, 0]
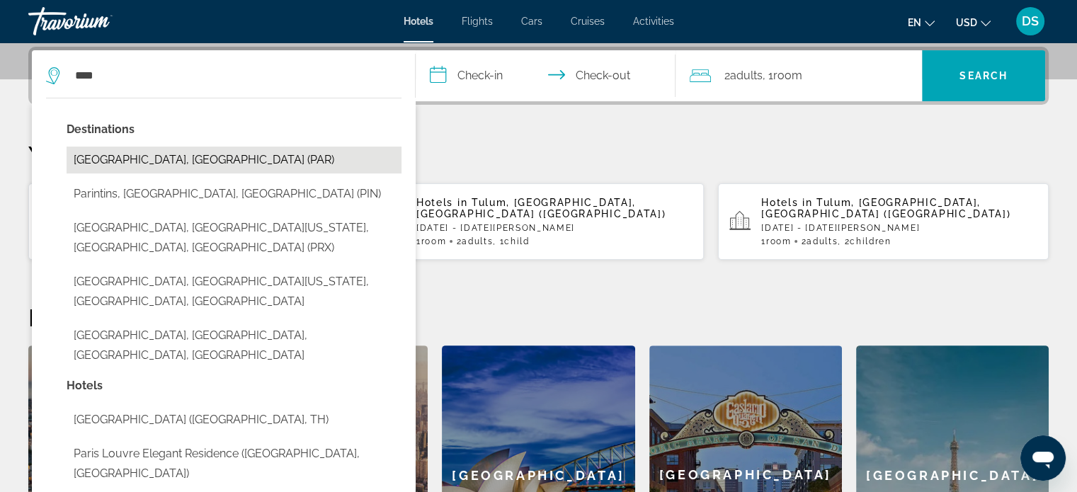
click at [155, 158] on button "[GEOGRAPHIC_DATA], [GEOGRAPHIC_DATA] (PAR)" at bounding box center [234, 160] width 335 height 27
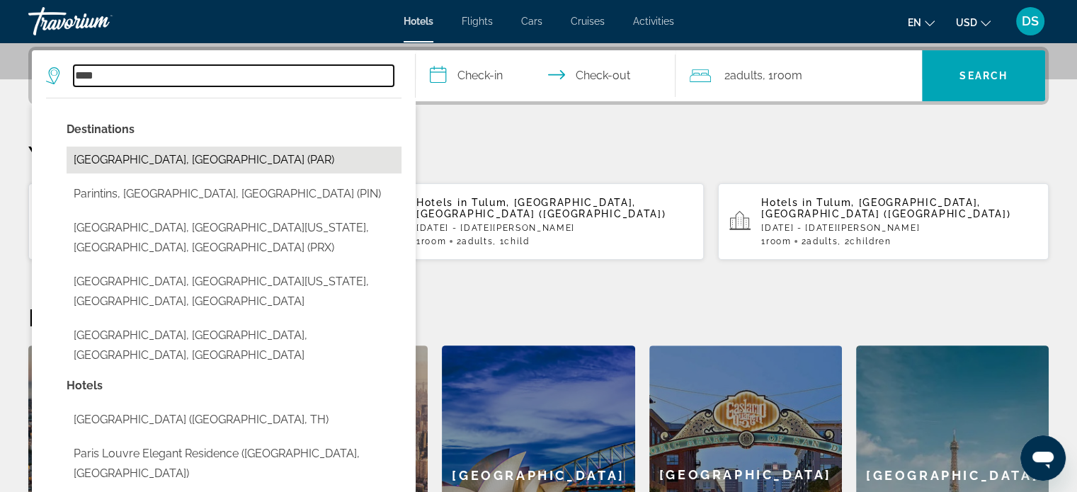
type input "**********"
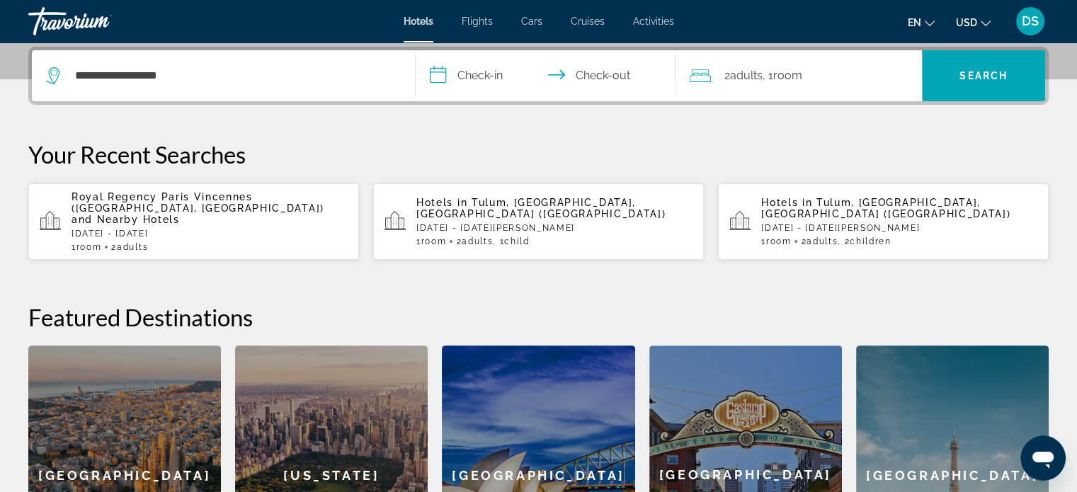
click at [491, 72] on input "**********" at bounding box center [548, 77] width 266 height 55
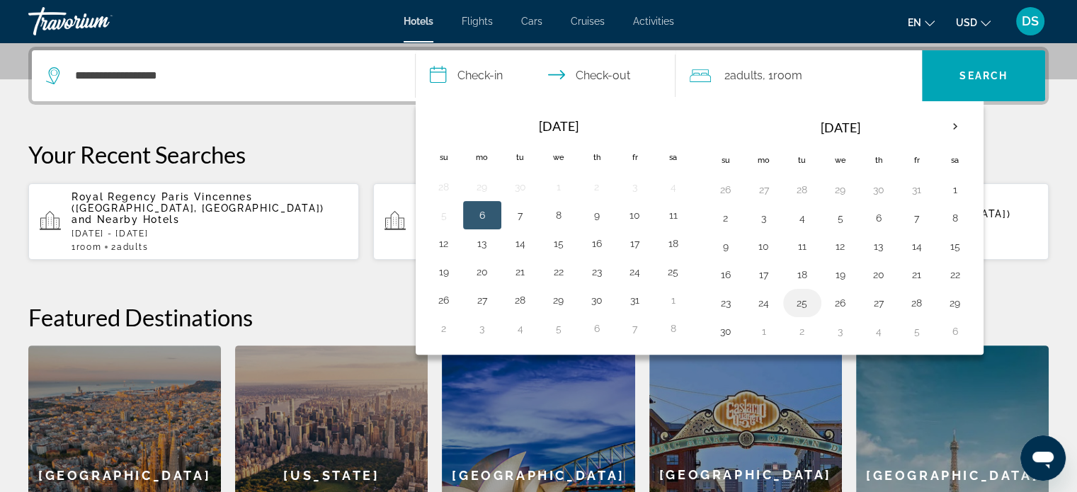
click at [799, 302] on button "25" at bounding box center [802, 303] width 23 height 20
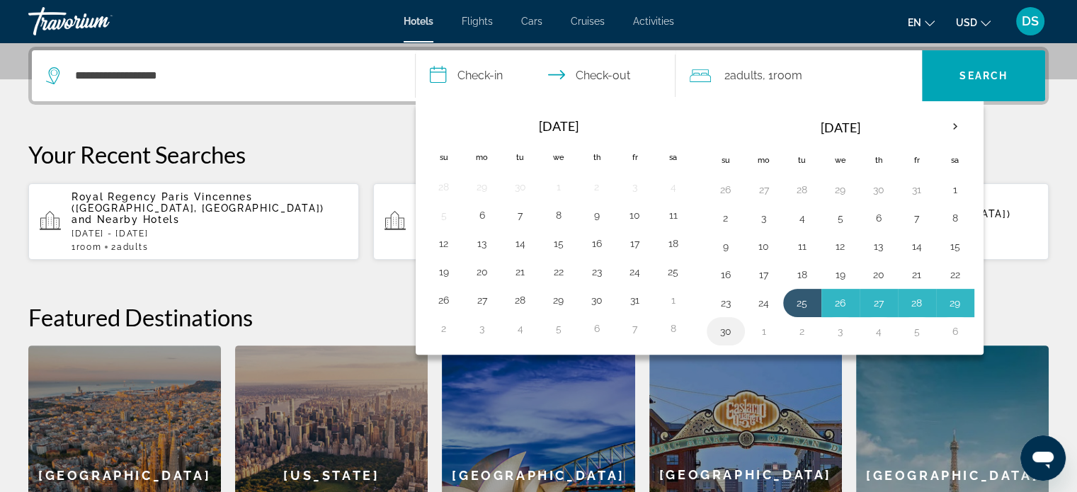
click at [722, 331] on button "30" at bounding box center [725, 331] width 23 height 20
type input "**********"
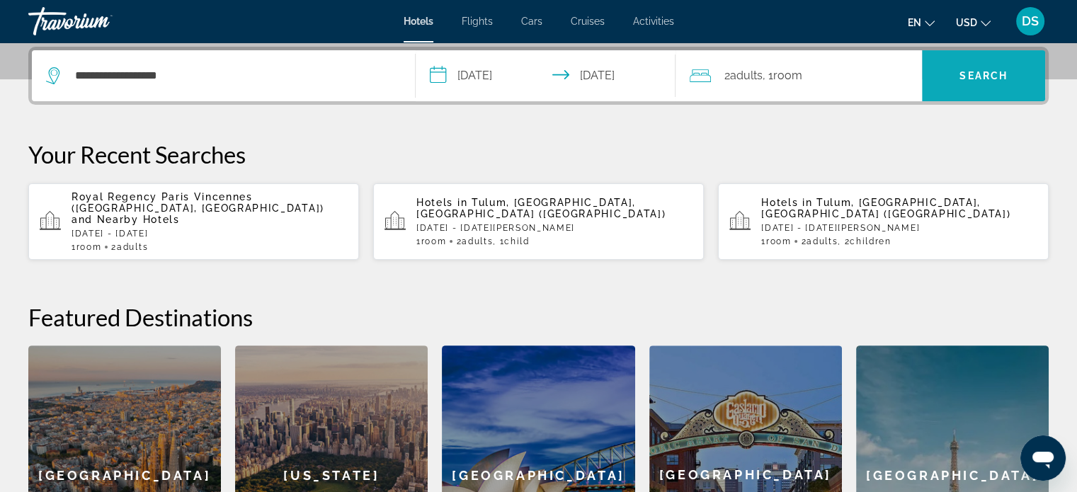
click at [976, 72] on span "Search" at bounding box center [983, 75] width 48 height 11
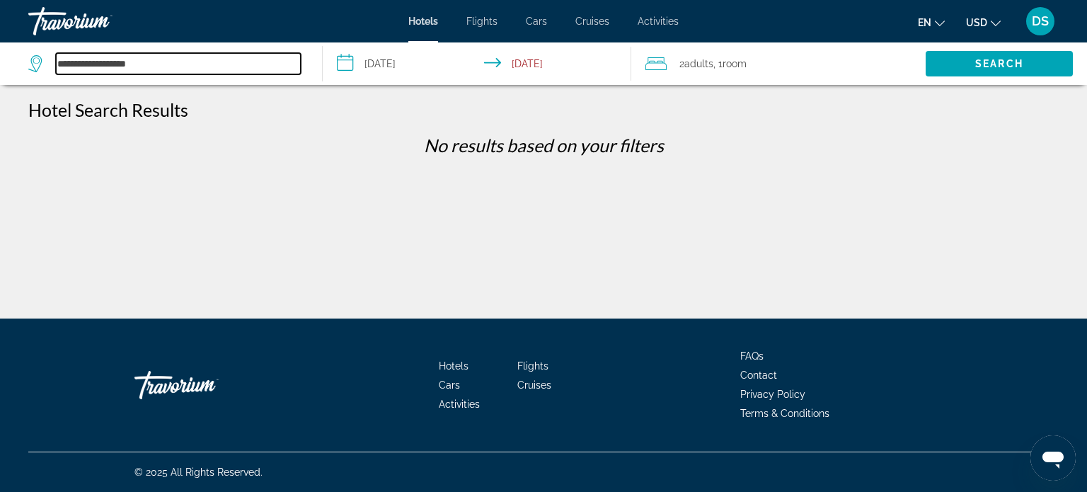
click at [204, 59] on input "**********" at bounding box center [178, 63] width 245 height 21
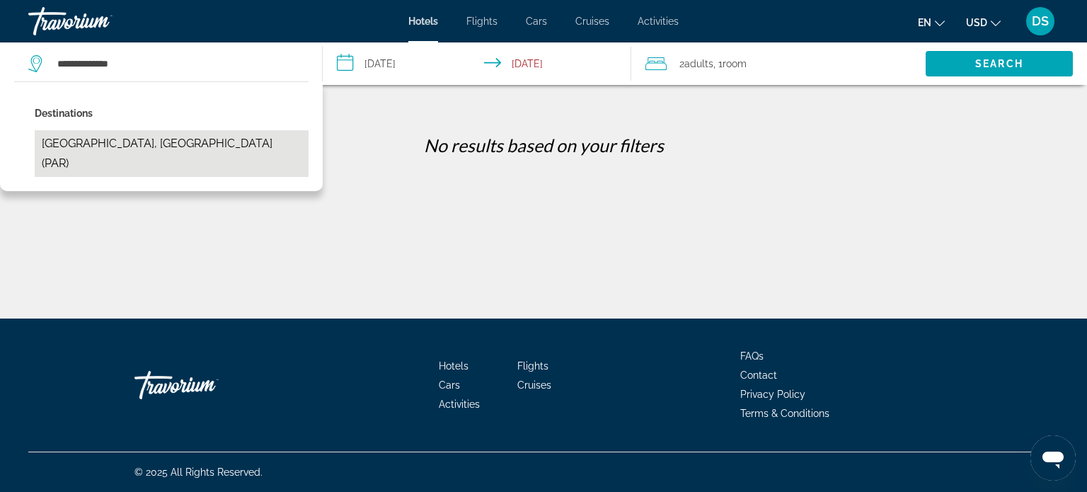
click at [75, 139] on button "[GEOGRAPHIC_DATA], [GEOGRAPHIC_DATA] (PAR)" at bounding box center [172, 153] width 274 height 47
type input "**********"
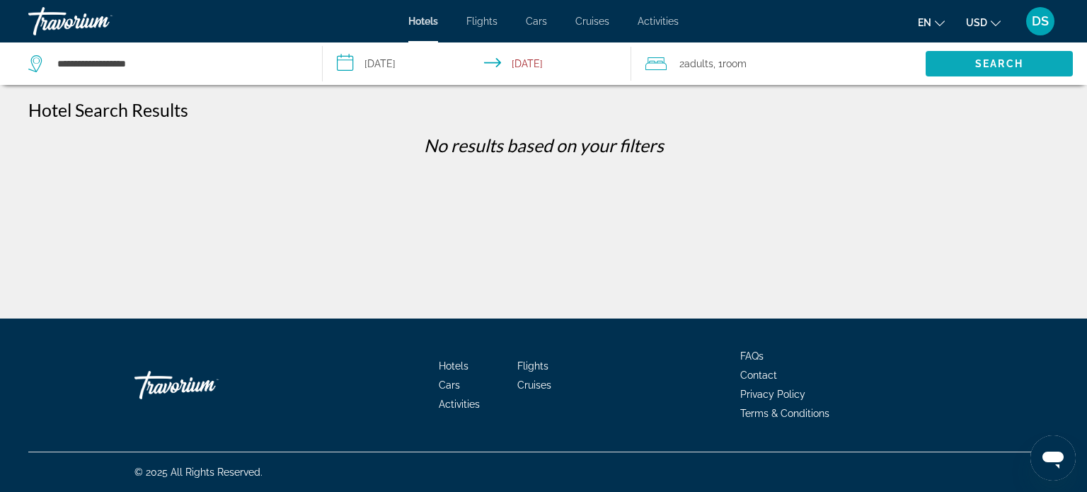
click at [973, 59] on span "Search" at bounding box center [999, 64] width 147 height 34
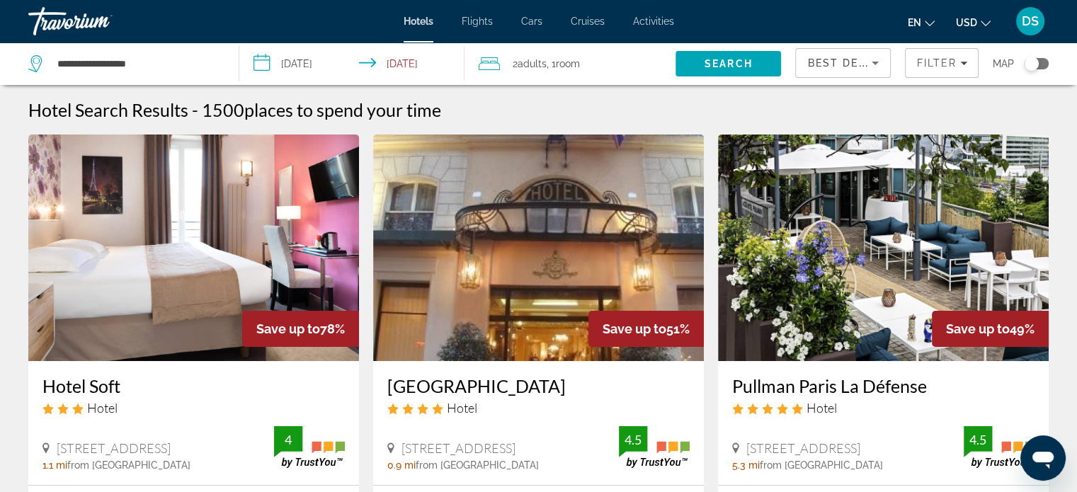
drag, startPoint x: 1031, startPoint y: 62, endPoint x: 1035, endPoint y: 73, distance: 11.2
click at [1031, 62] on div "Toggle map" at bounding box center [1031, 64] width 14 height 14
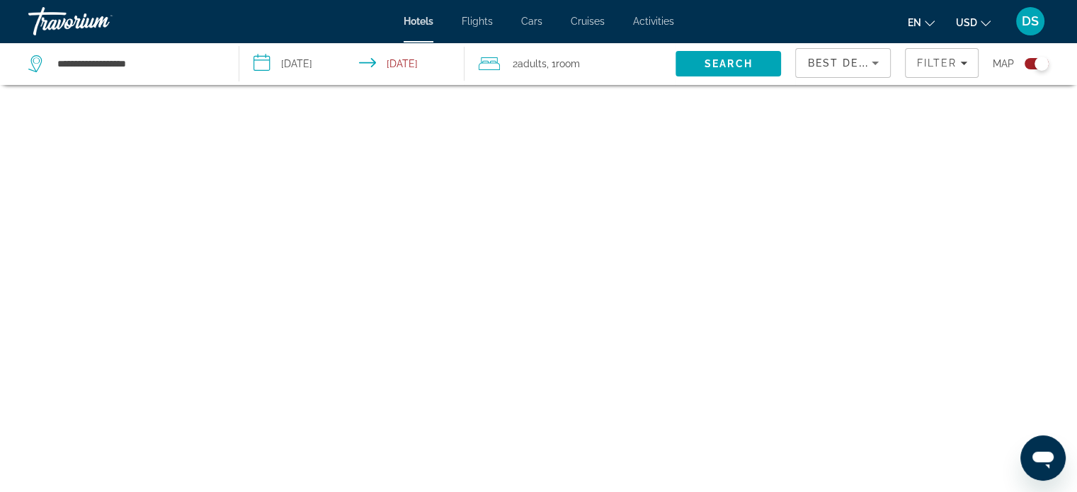
scroll to position [85, 0]
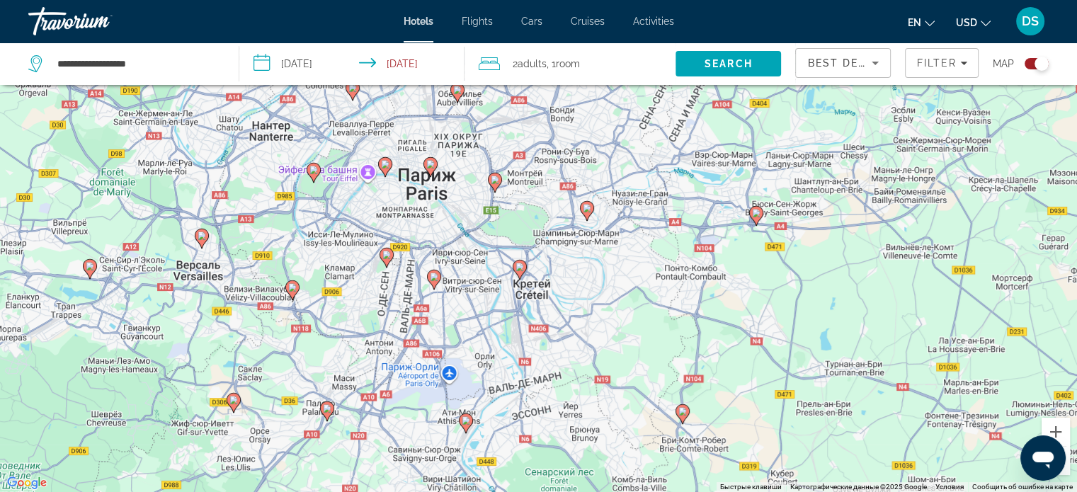
click at [428, 169] on icon "Main content" at bounding box center [429, 166] width 13 height 18
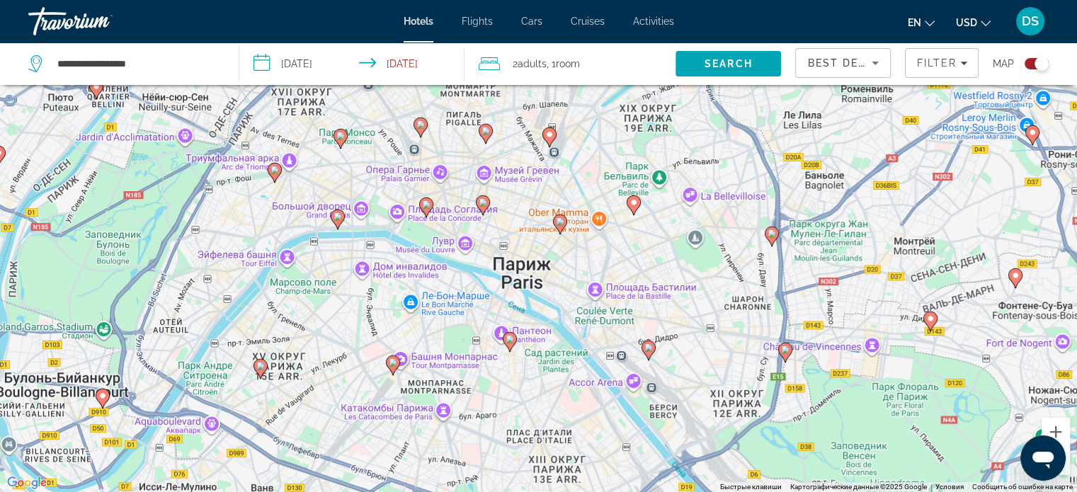
click at [510, 340] on image "Main content" at bounding box center [509, 339] width 8 height 8
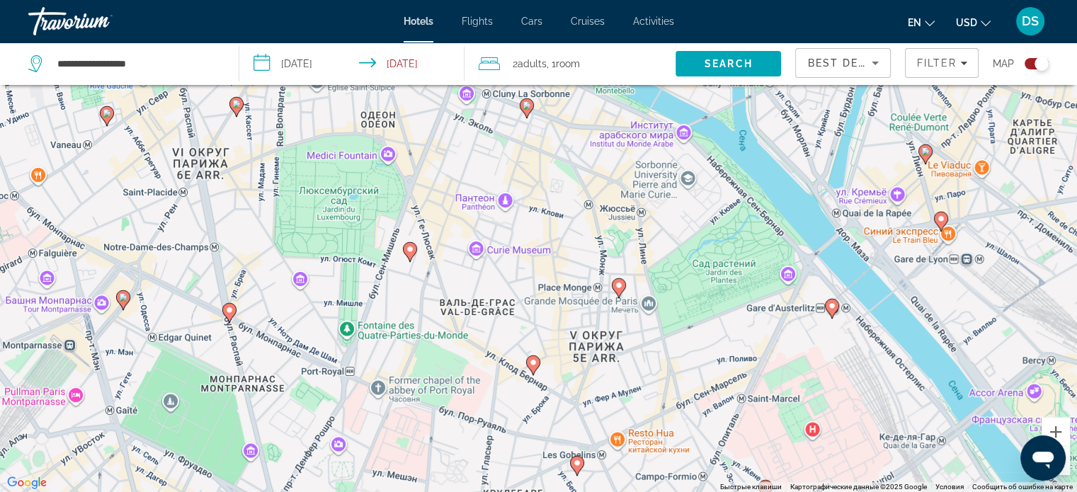
click at [616, 290] on icon "Main content" at bounding box center [618, 287] width 13 height 18
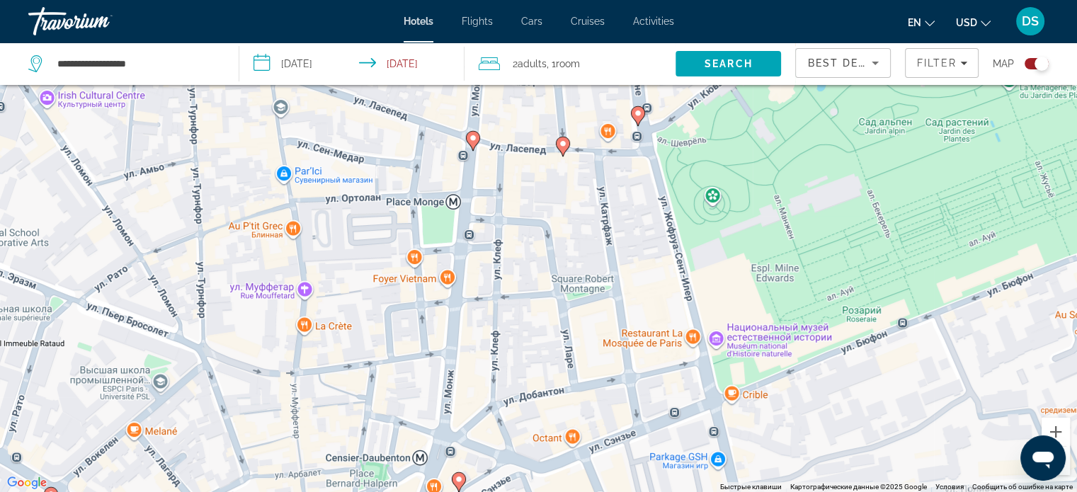
click at [561, 147] on image "Main content" at bounding box center [562, 143] width 8 height 8
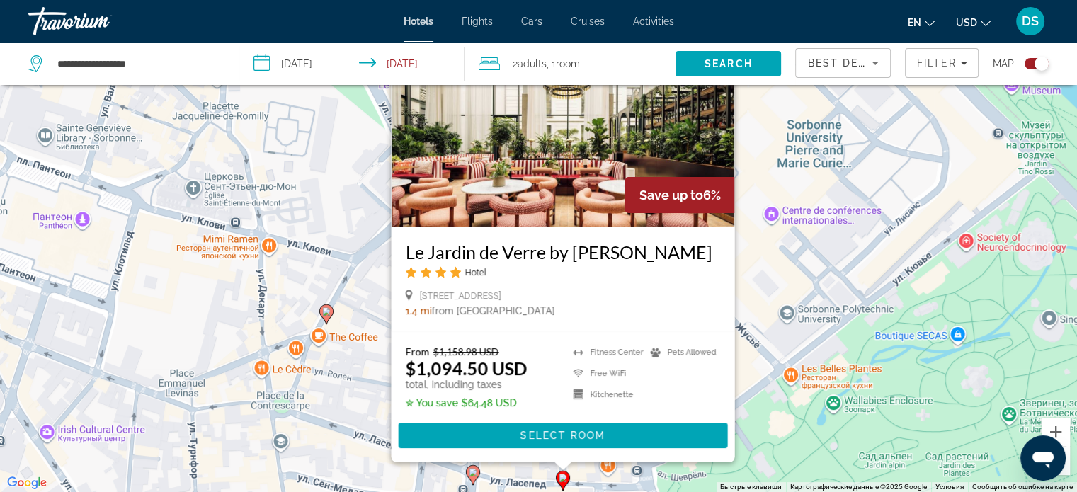
click at [474, 472] on image "Main content" at bounding box center [473, 472] width 8 height 8
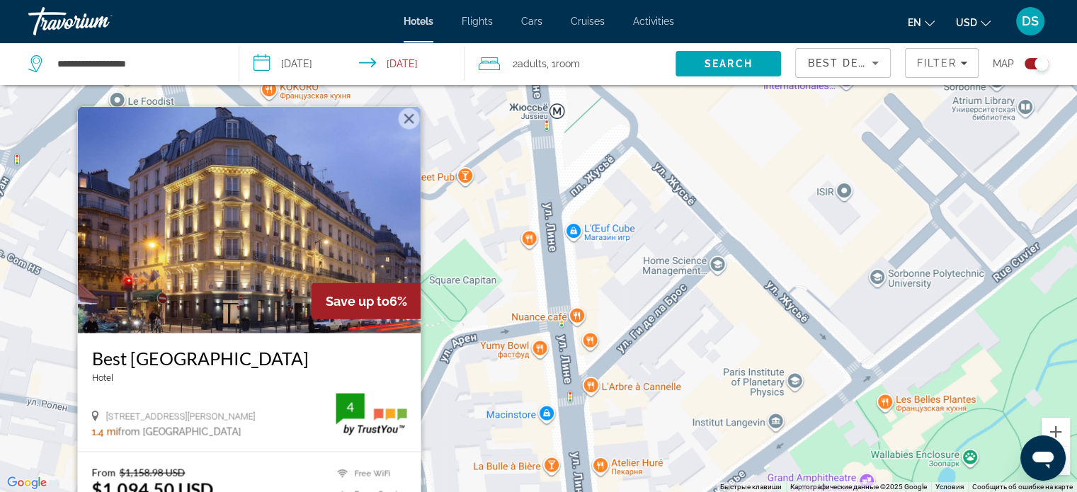
click at [410, 120] on button "Закрыть" at bounding box center [408, 118] width 21 height 21
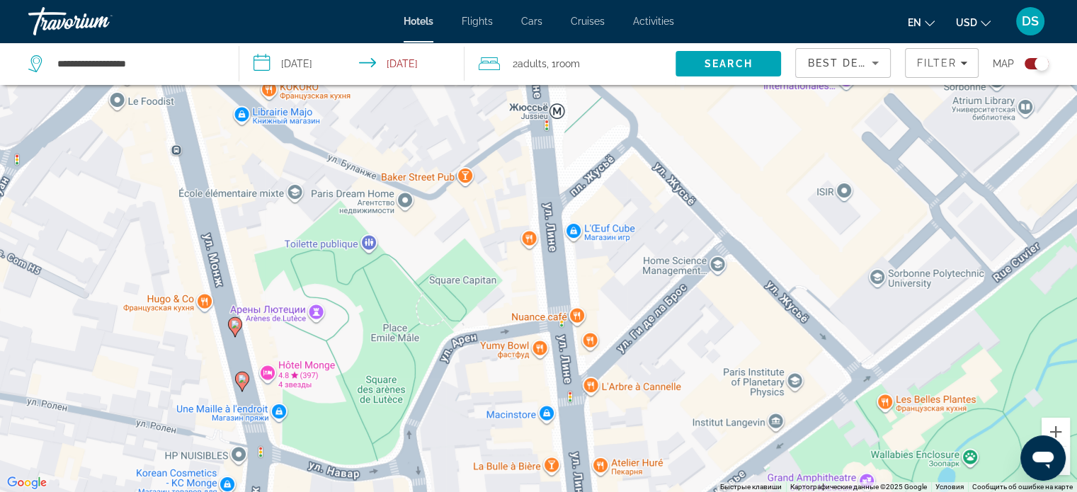
click at [1067, 461] on button "Уменьшить" at bounding box center [1055, 461] width 28 height 28
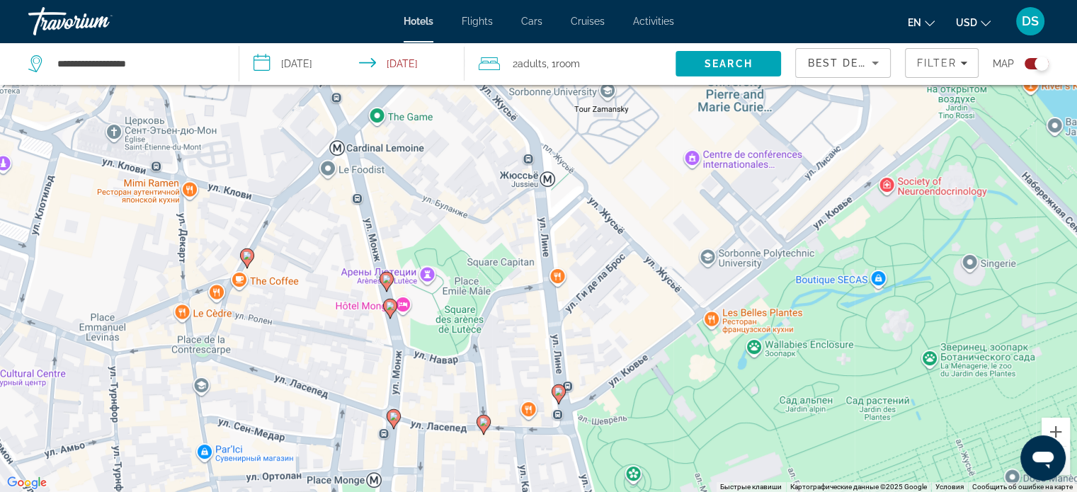
click at [383, 277] on image "Main content" at bounding box center [386, 279] width 8 height 8
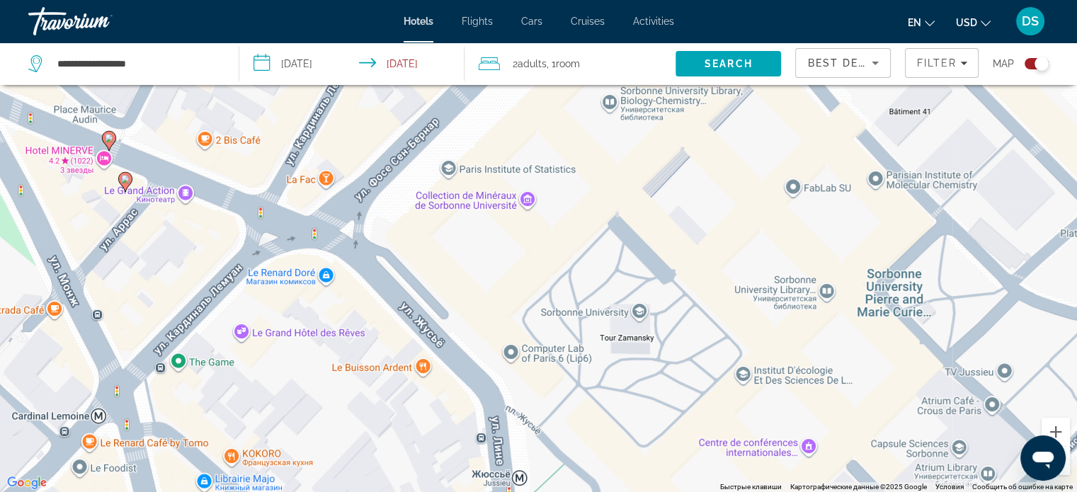
click at [1065, 467] on button "Уменьшить" at bounding box center [1055, 461] width 28 height 28
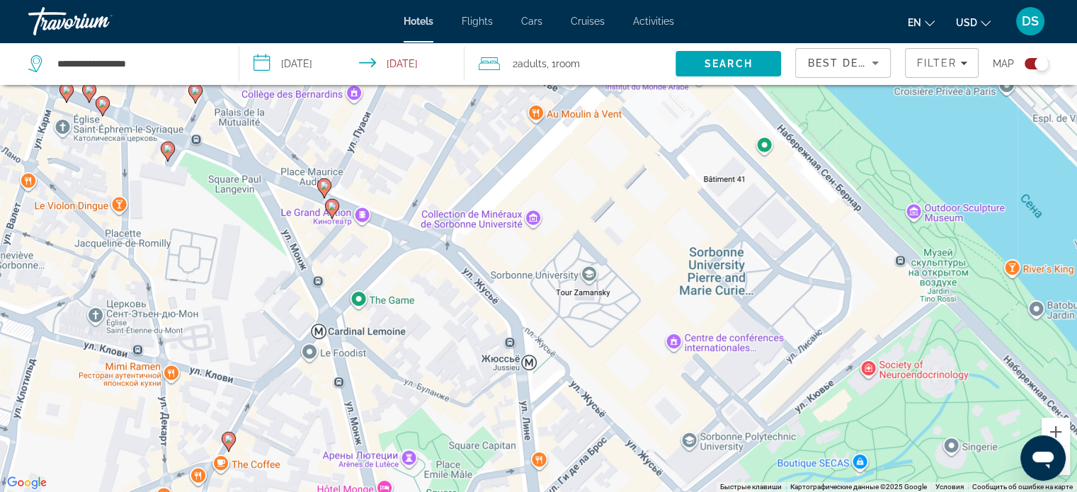
click at [1065, 467] on button "Уменьшить" at bounding box center [1055, 461] width 28 height 28
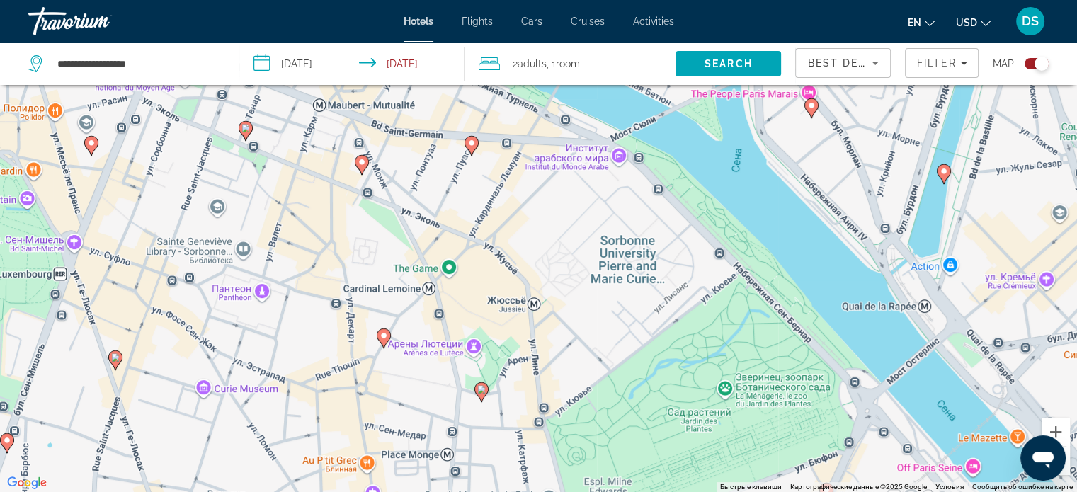
click at [1065, 467] on button "Уменьшить" at bounding box center [1055, 461] width 28 height 28
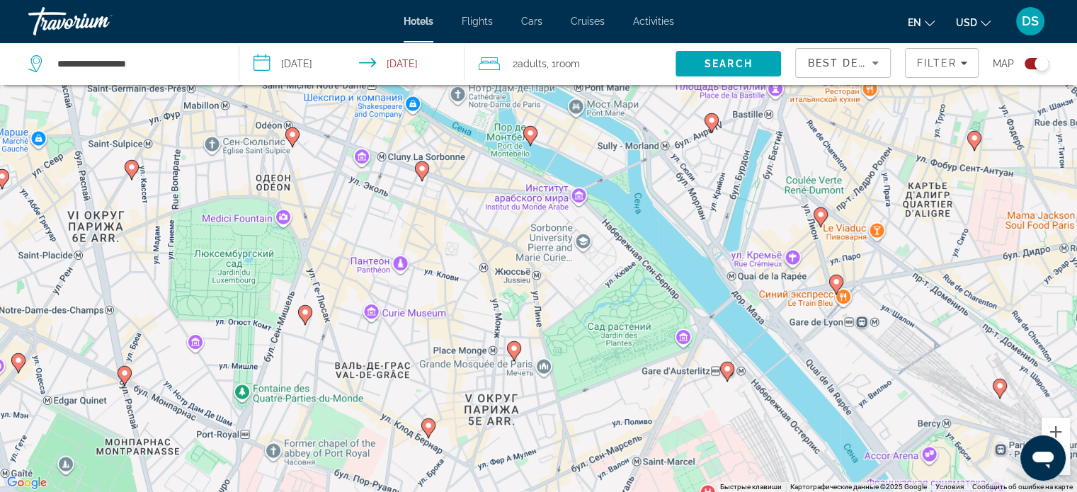
click at [1066, 467] on button "Уменьшить" at bounding box center [1055, 461] width 28 height 28
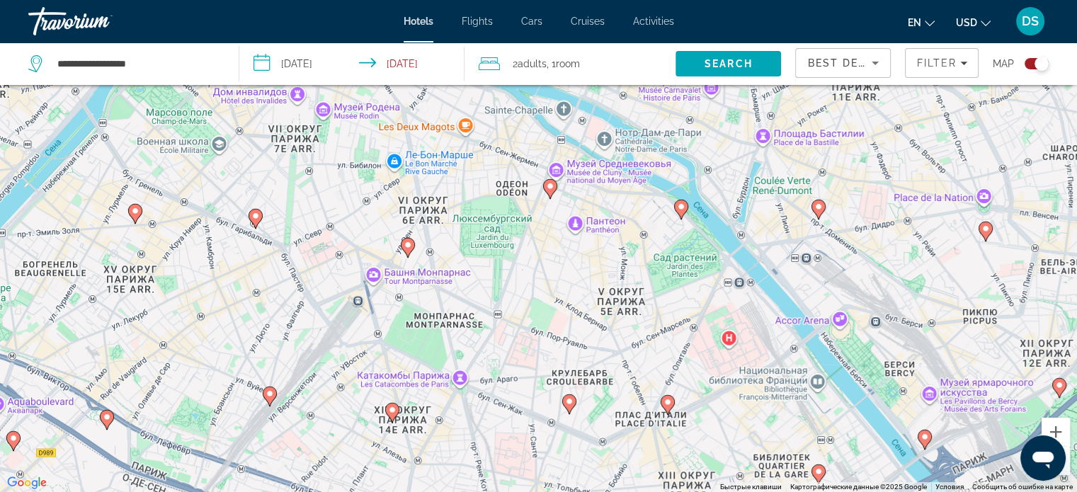
drag, startPoint x: 518, startPoint y: 367, endPoint x: 610, endPoint y: 268, distance: 134.7
click at [624, 305] on div "Чтобы активировать перетаскивание с помощью клавиатуры, нажмите Alt + Ввод. Пос…" at bounding box center [538, 246] width 1077 height 492
click at [609, 265] on div "Чтобы активировать перетаскивание с помощью клавиатуры, нажмите Alt + Ввод. Пос…" at bounding box center [538, 246] width 1077 height 492
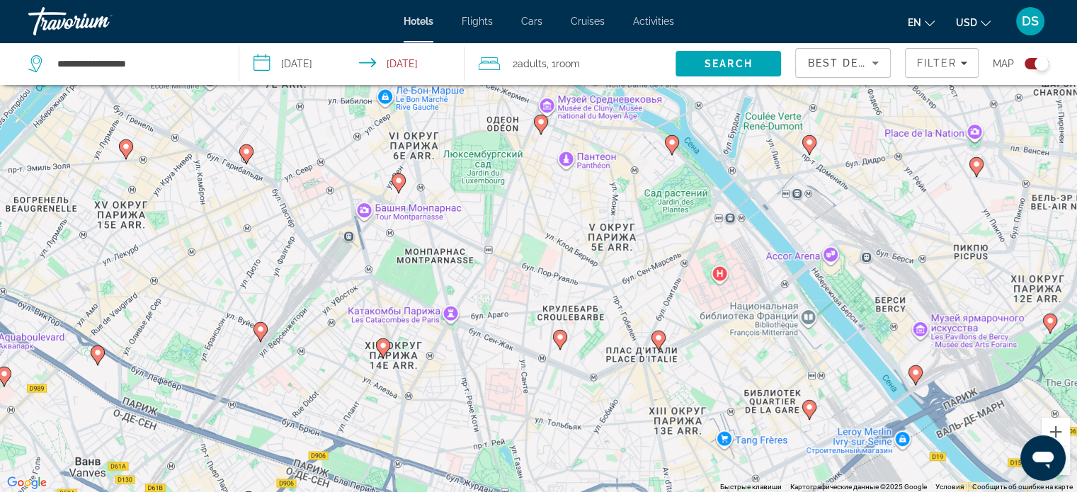
click at [1065, 469] on button "Уменьшить" at bounding box center [1055, 461] width 28 height 28
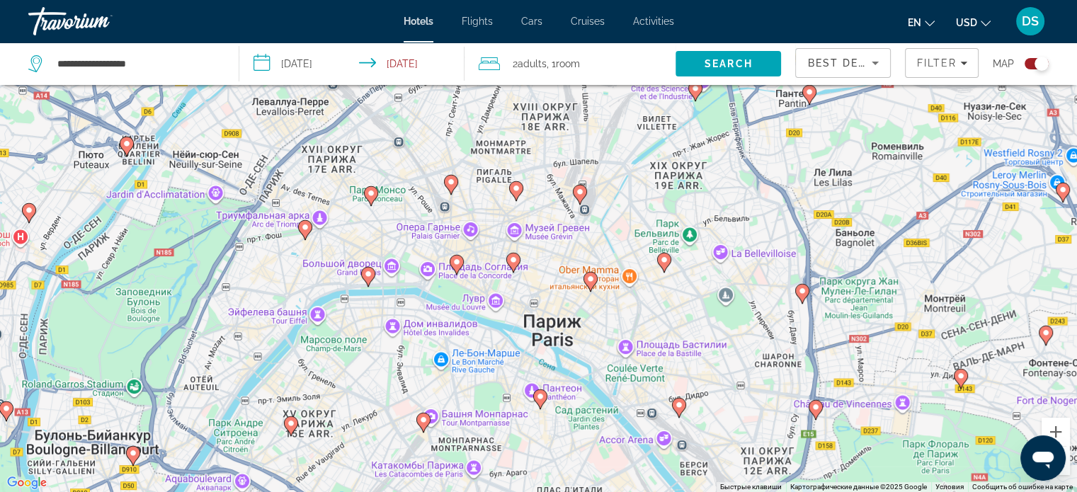
drag, startPoint x: 843, startPoint y: 238, endPoint x: 823, endPoint y: 433, distance: 196.4
click at [823, 433] on div "Чтобы активировать перетаскивание с помощью клавиатуры, нажмите Alt + Ввод. Пос…" at bounding box center [538, 246] width 1077 height 492
click at [1065, 471] on button "Уменьшить" at bounding box center [1055, 461] width 28 height 28
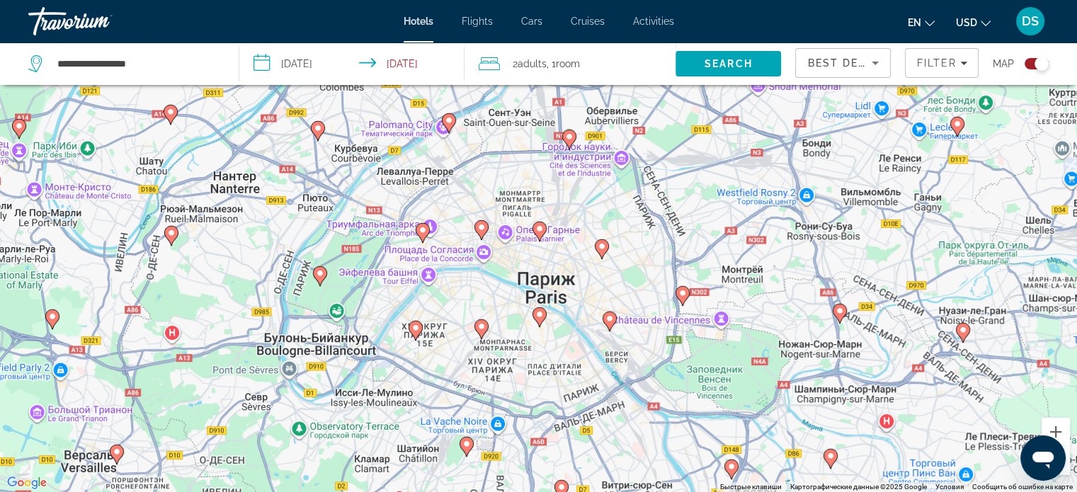
click at [422, 229] on image "Main content" at bounding box center [422, 230] width 8 height 8
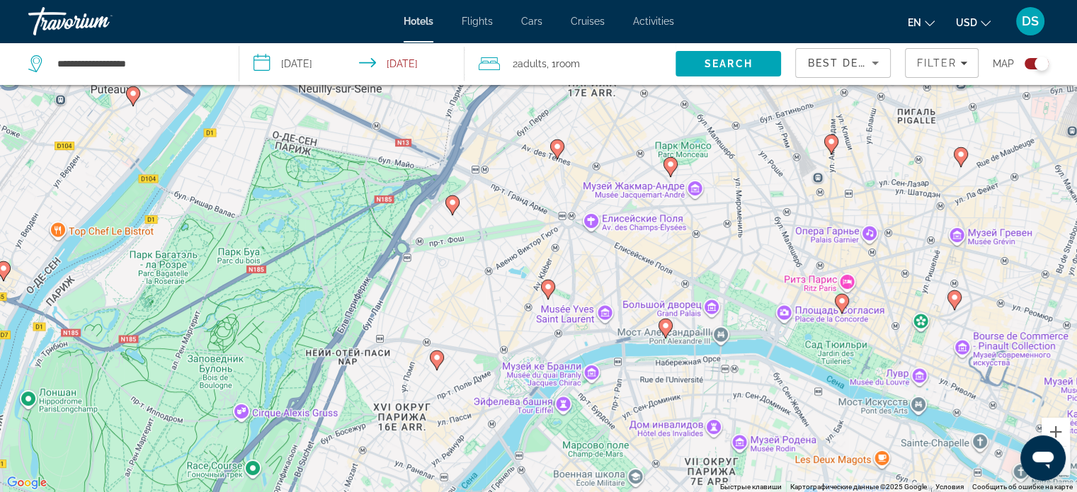
click at [546, 288] on image "Main content" at bounding box center [548, 286] width 8 height 8
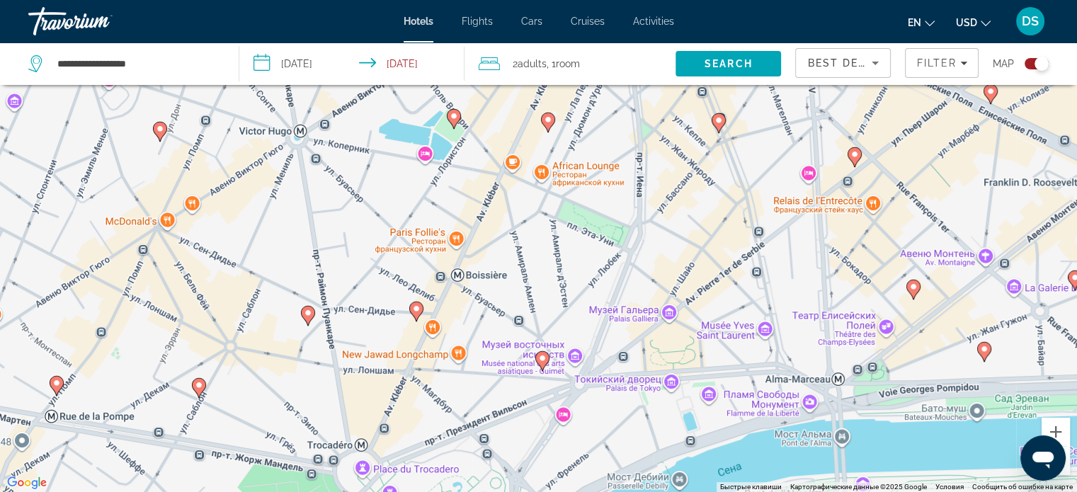
click at [539, 356] on image "Main content" at bounding box center [542, 358] width 8 height 8
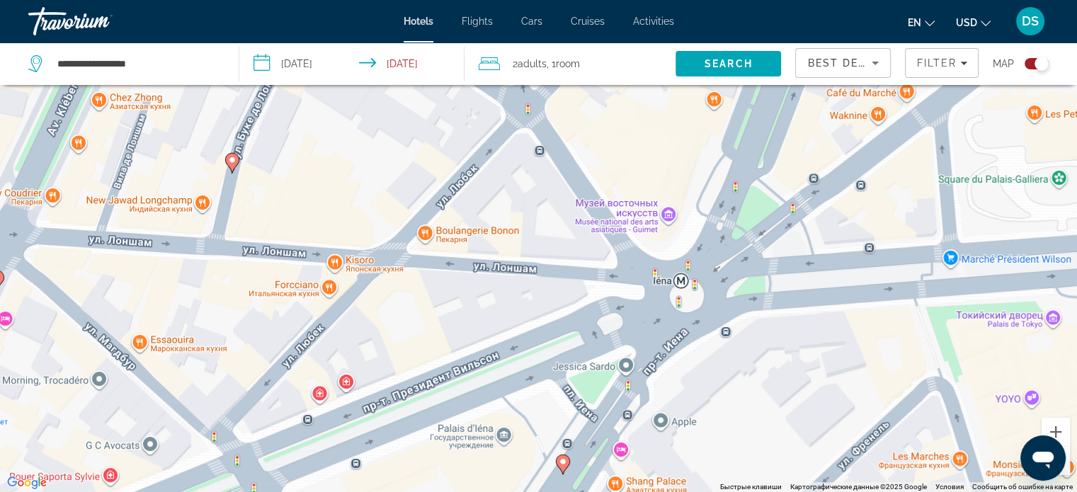
click at [1067, 466] on button "Уменьшить" at bounding box center [1055, 461] width 28 height 28
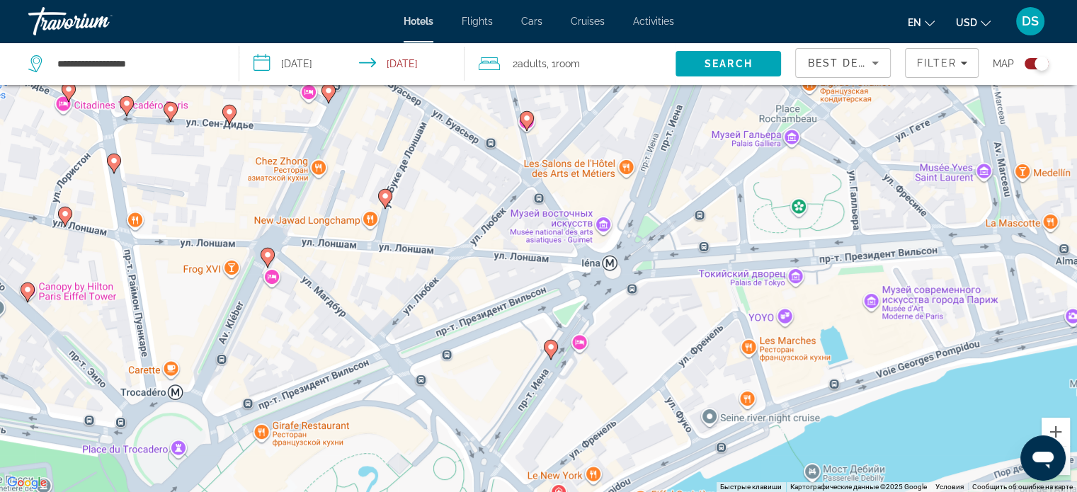
click at [1067, 466] on button "Уменьшить" at bounding box center [1055, 461] width 28 height 28
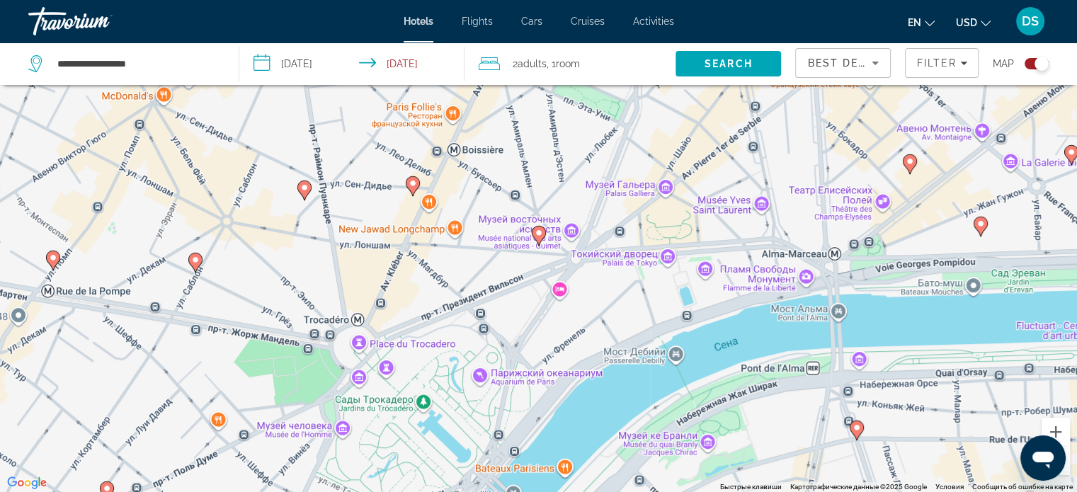
click at [1067, 466] on button "Уменьшить" at bounding box center [1055, 461] width 28 height 28
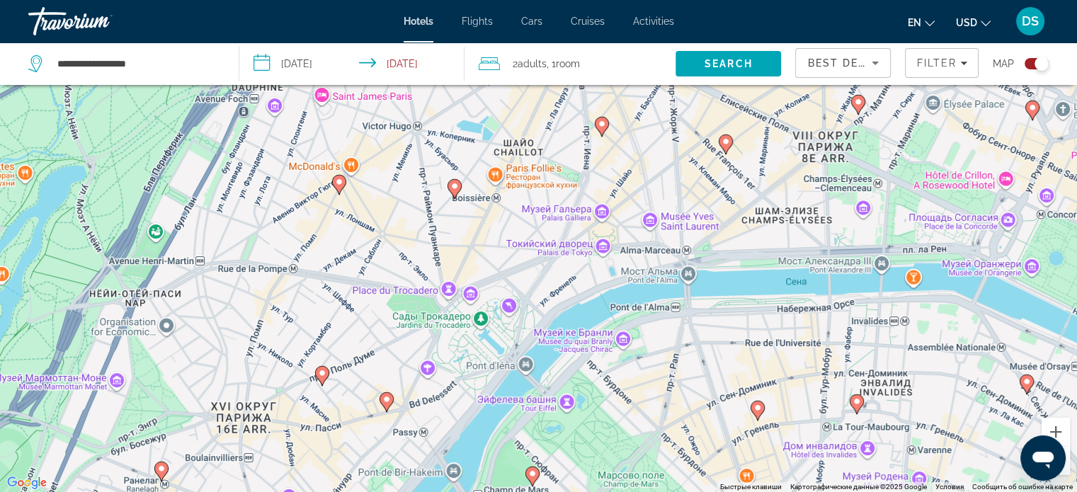
click at [1067, 466] on button "Уменьшить" at bounding box center [1055, 461] width 28 height 28
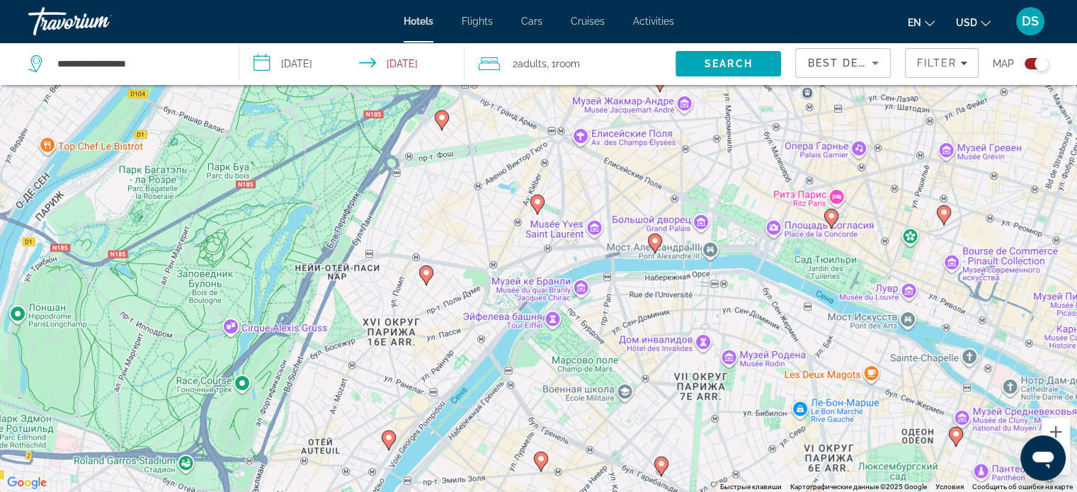
click at [1067, 466] on button "Уменьшить" at bounding box center [1055, 461] width 28 height 28
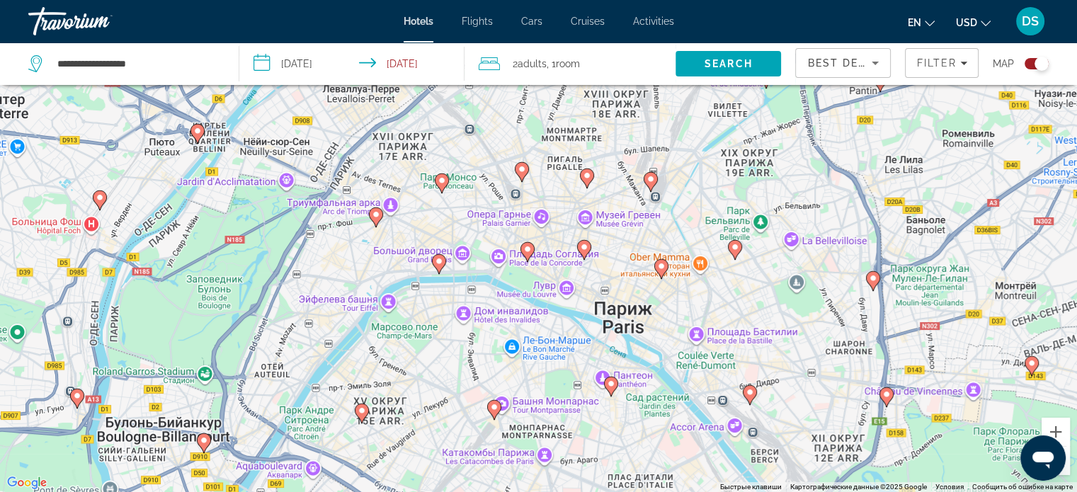
drag, startPoint x: 985, startPoint y: 354, endPoint x: 825, endPoint y: 379, distance: 161.2
click at [825, 379] on div "Для навигации используйте клавиши со стрелками. Чтобы активировать перетаскиван…" at bounding box center [538, 246] width 1077 height 492
click at [440, 257] on image "Main content" at bounding box center [439, 261] width 8 height 8
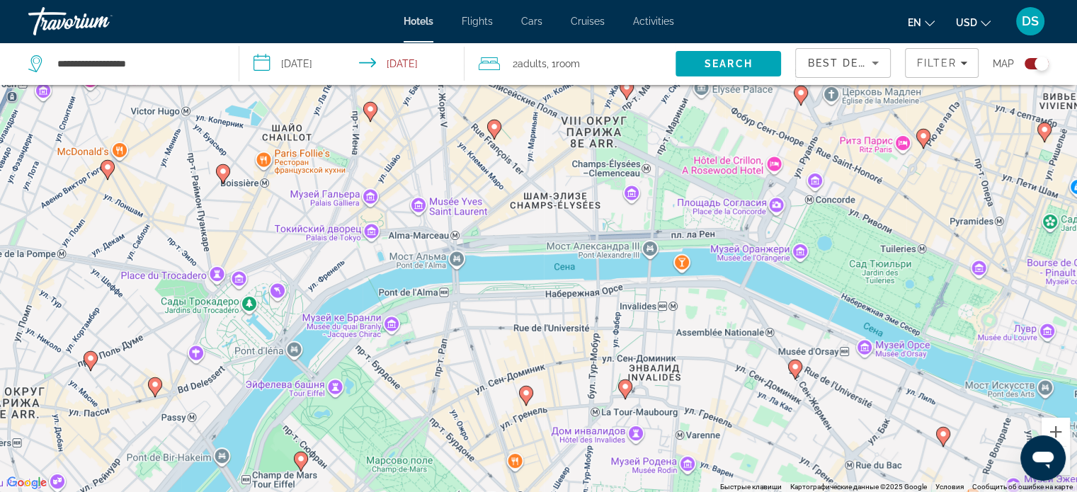
click at [498, 130] on icon "Main content" at bounding box center [493, 129] width 13 height 18
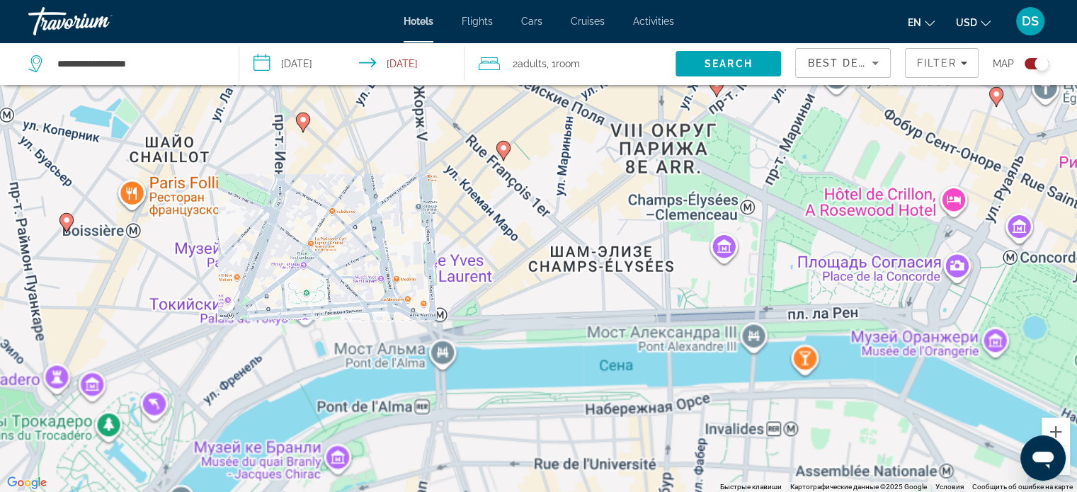
click at [498, 130] on div "Для навигации используйте клавиши со стрелками. Чтобы активировать перетаскиван…" at bounding box center [538, 246] width 1077 height 492
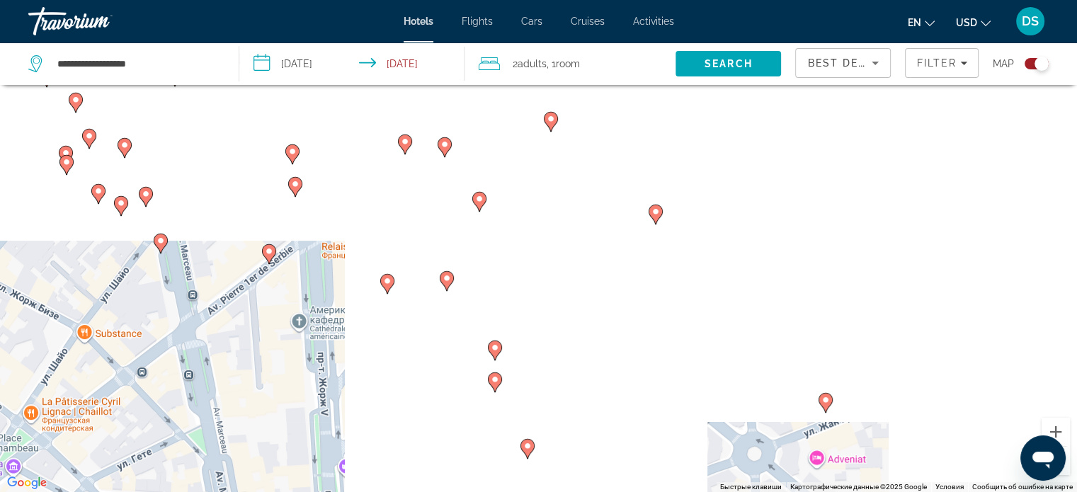
click at [478, 203] on icon "Main content" at bounding box center [478, 201] width 13 height 18
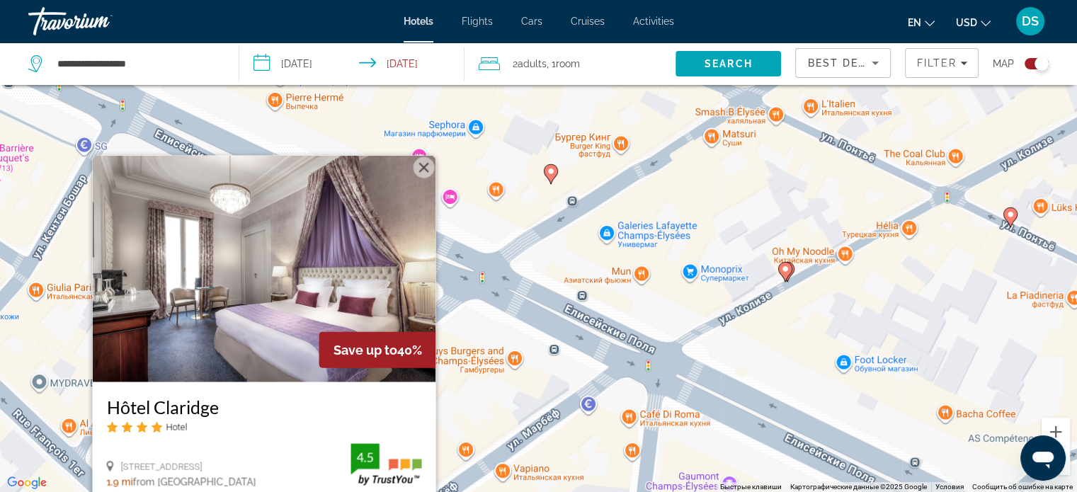
drag, startPoint x: 423, startPoint y: 166, endPoint x: 501, endPoint y: 203, distance: 86.8
click at [423, 166] on button "Закрыть" at bounding box center [423, 166] width 21 height 21
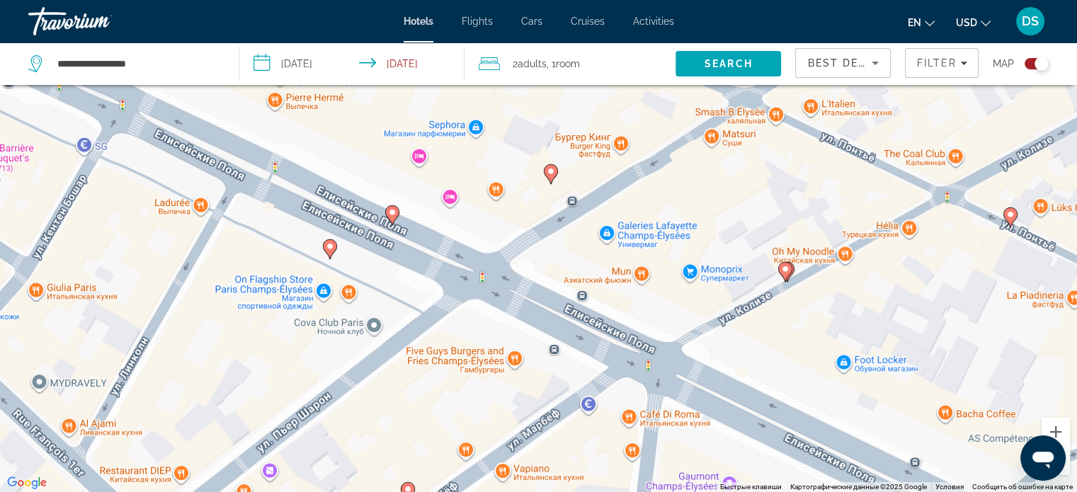
click at [1064, 469] on button "Уменьшить" at bounding box center [1055, 461] width 28 height 28
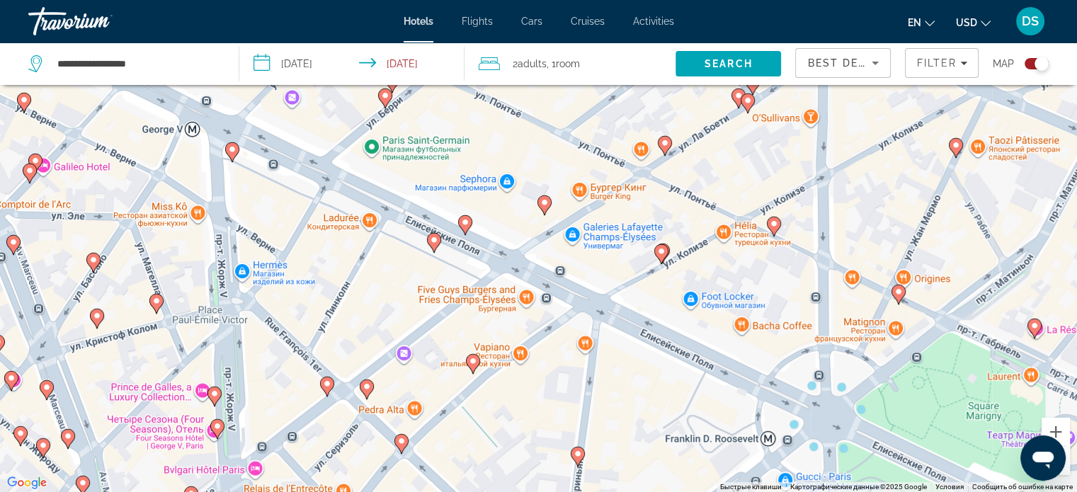
click at [1064, 469] on button "Уменьшить" at bounding box center [1055, 461] width 28 height 28
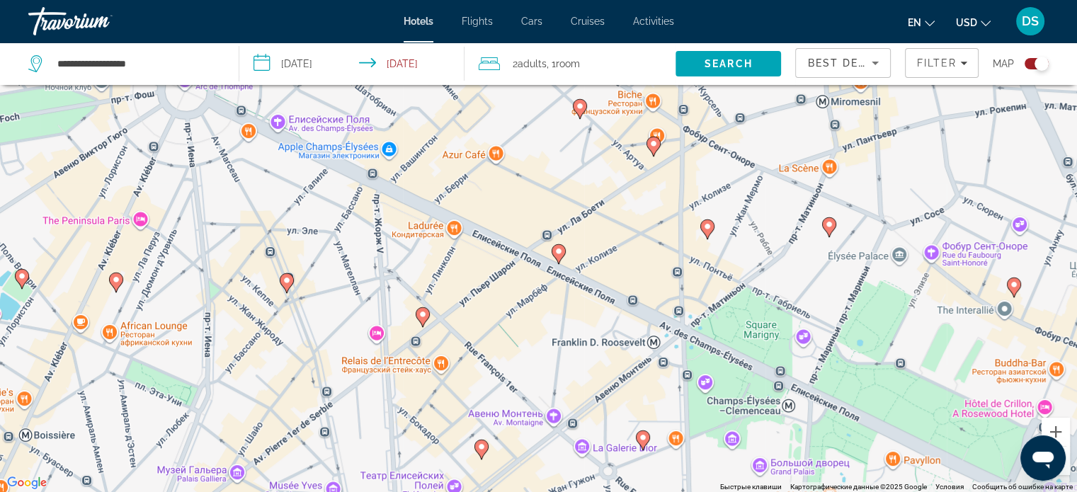
click at [1064, 469] on button "Уменьшить" at bounding box center [1055, 461] width 28 height 28
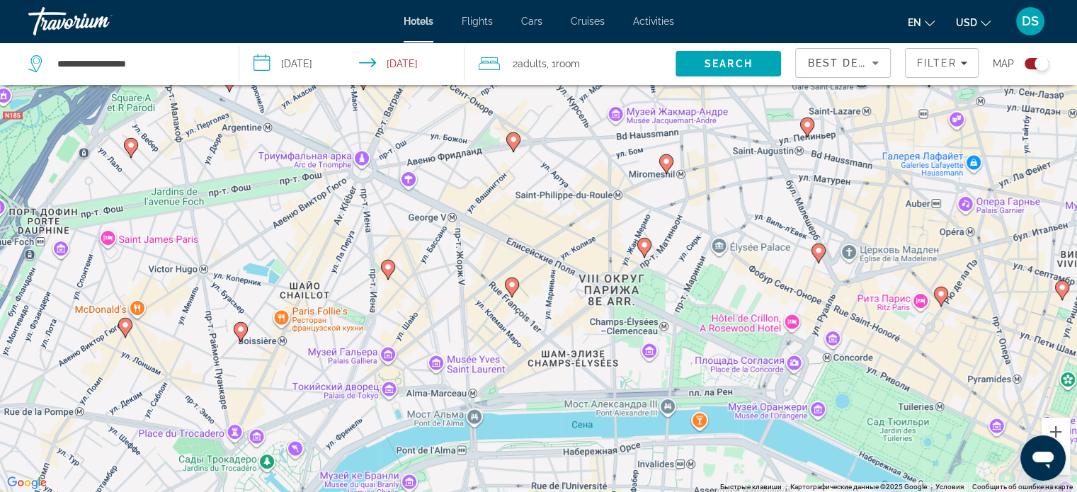
click at [1064, 469] on button "Уменьшить" at bounding box center [1055, 461] width 28 height 28
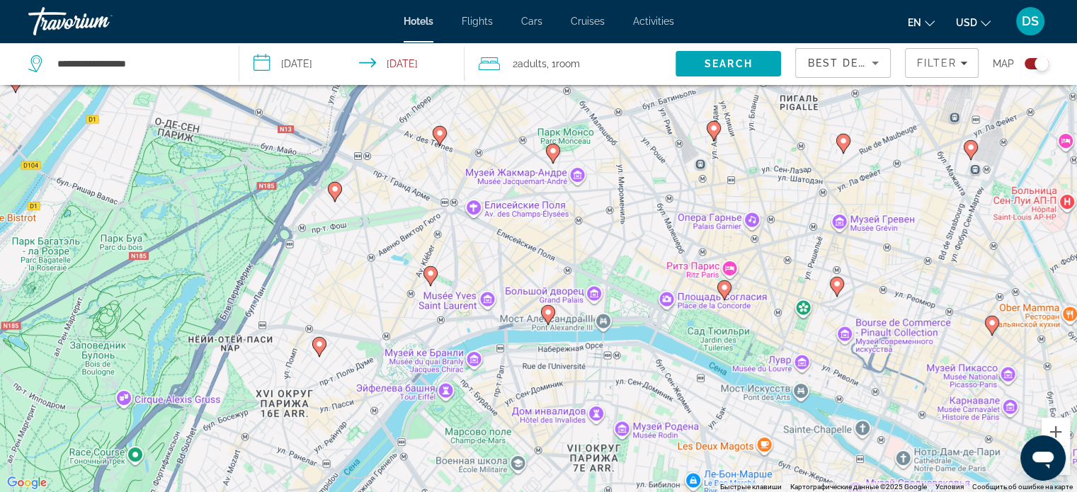
click at [1064, 469] on button "Уменьшить" at bounding box center [1055, 461] width 28 height 28
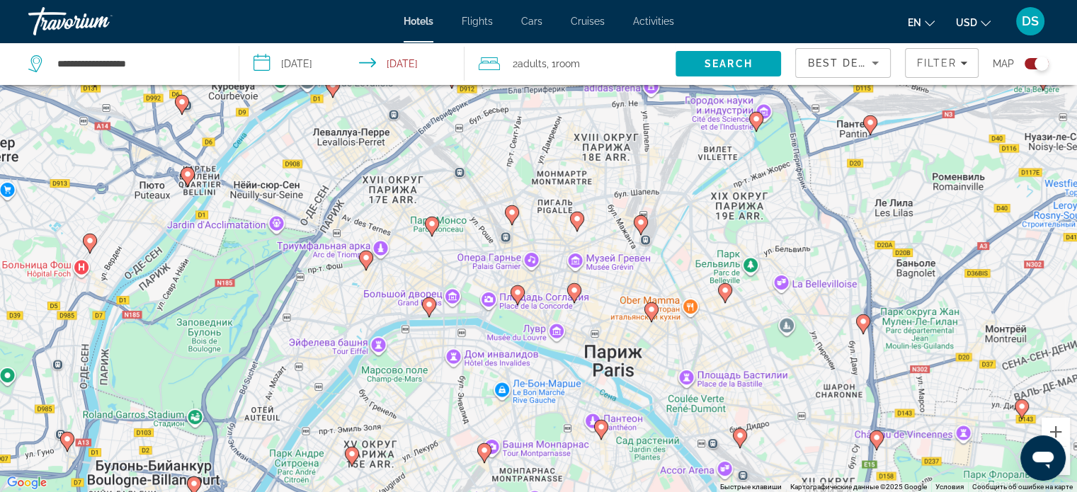
drag, startPoint x: 924, startPoint y: 319, endPoint x: 807, endPoint y: 354, distance: 121.8
click at [807, 354] on div "Чтобы активировать перетаскивание с помощью клавиатуры, нажмите Alt + Ввод. Пос…" at bounding box center [538, 246] width 1077 height 492
click at [360, 257] on icon "Main content" at bounding box center [365, 260] width 13 height 18
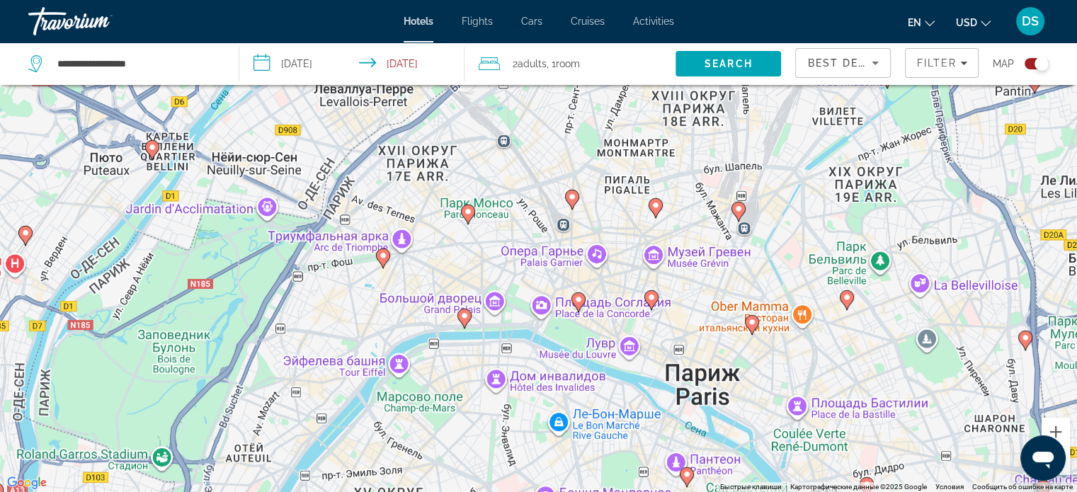
click at [360, 257] on div "Чтобы активировать перетаскивание с помощью клавиатуры, нажмите Alt + Ввод. Пос…" at bounding box center [538, 246] width 1077 height 492
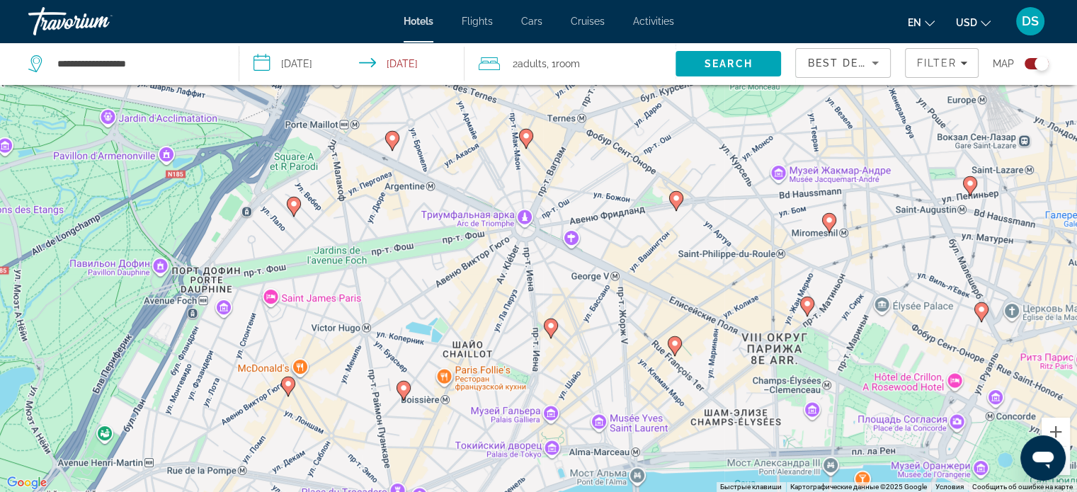
click at [403, 389] on image "Main content" at bounding box center [403, 388] width 8 height 8
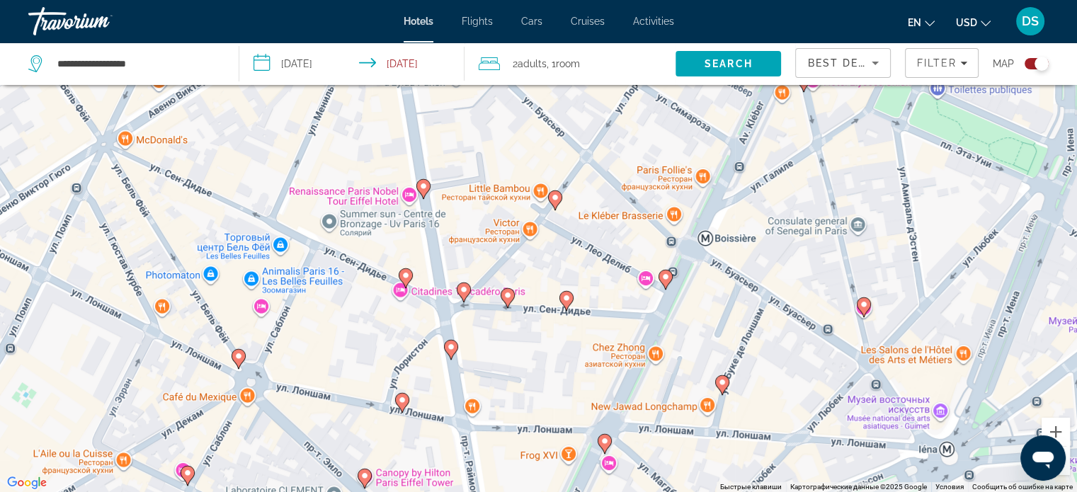
click at [556, 197] on image "Main content" at bounding box center [555, 197] width 8 height 8
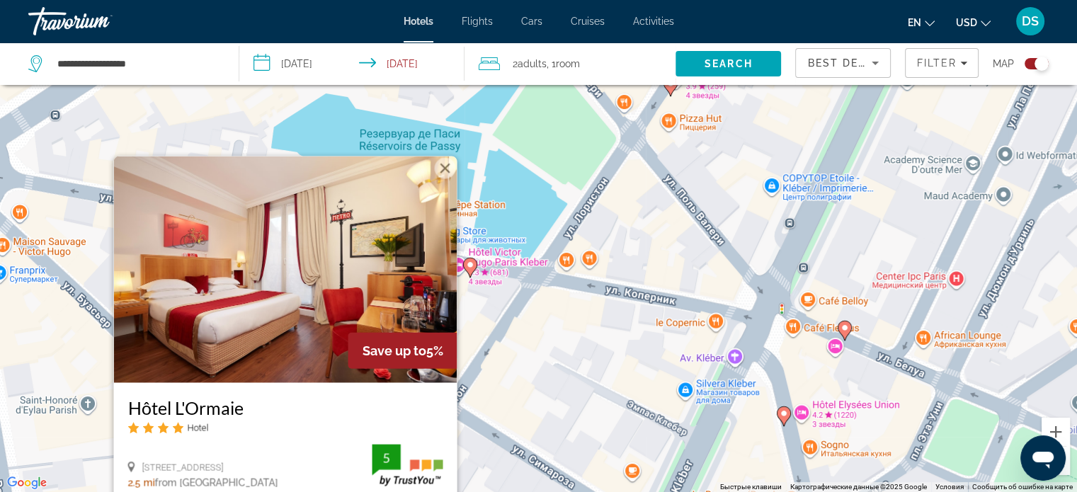
drag, startPoint x: 442, startPoint y: 166, endPoint x: 457, endPoint y: 179, distance: 19.0
click at [442, 166] on button "Закрыть" at bounding box center [444, 167] width 21 height 21
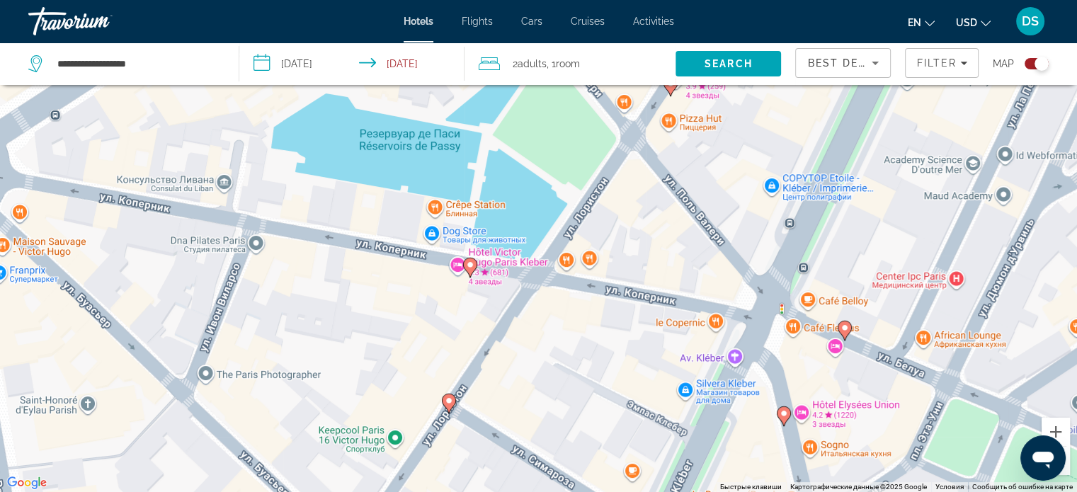
click at [1066, 466] on button "Уменьшить" at bounding box center [1055, 461] width 28 height 28
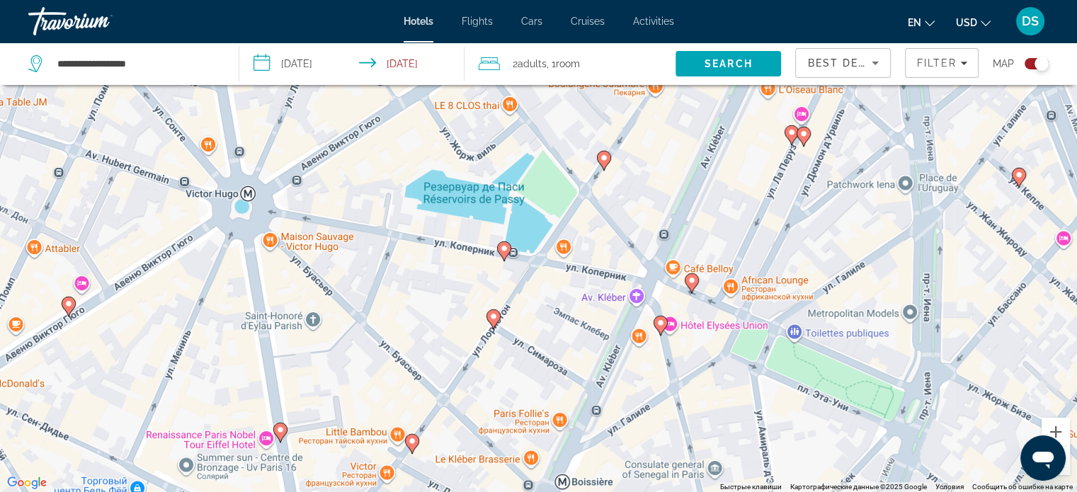
click at [1066, 466] on button "Уменьшить" at bounding box center [1055, 461] width 28 height 28
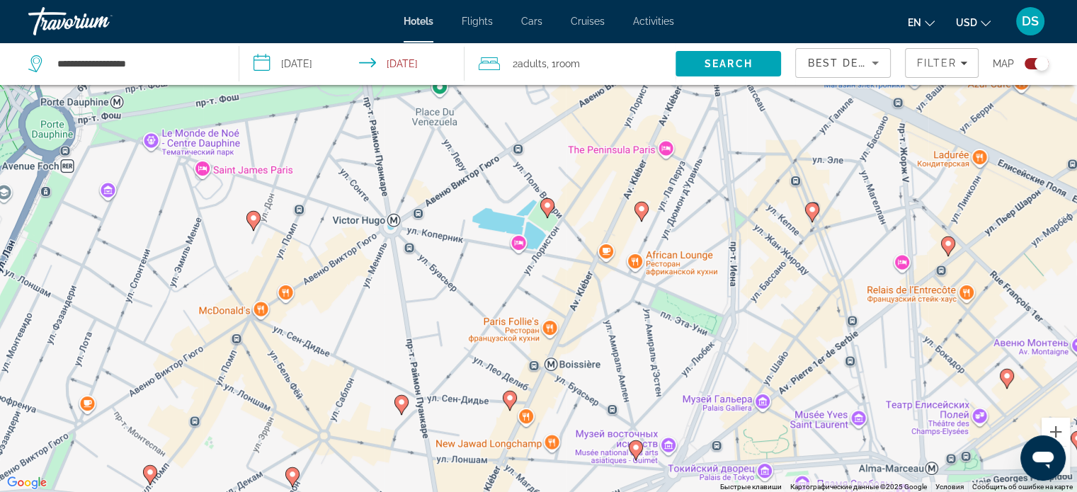
click at [1066, 466] on button "Уменьшить" at bounding box center [1055, 461] width 28 height 28
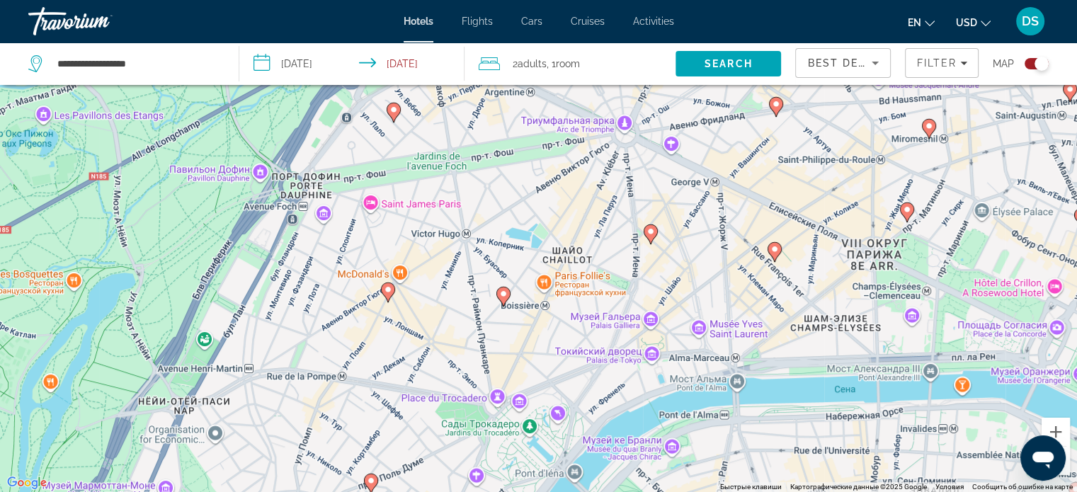
click at [1066, 466] on button "Уменьшить" at bounding box center [1055, 461] width 28 height 28
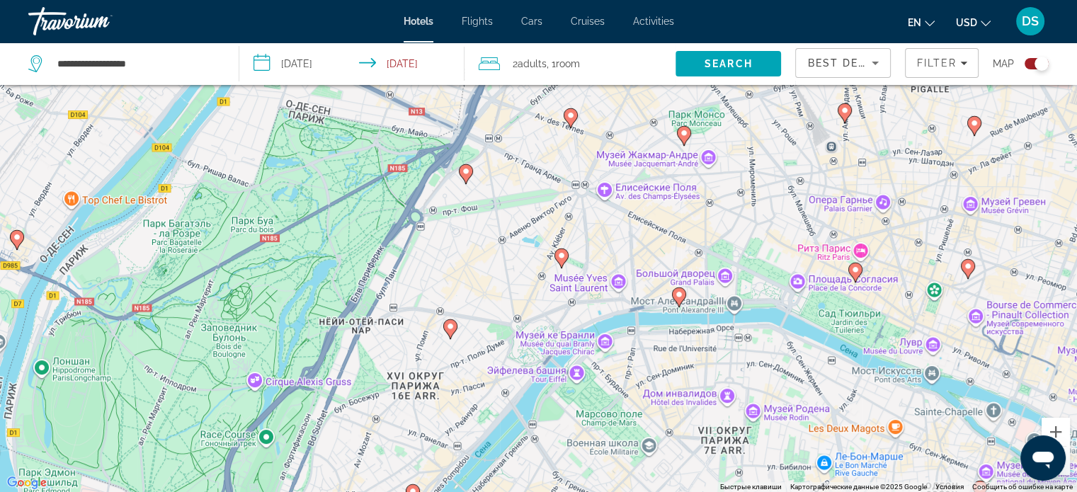
click at [1066, 466] on button "Уменьшить" at bounding box center [1055, 461] width 28 height 28
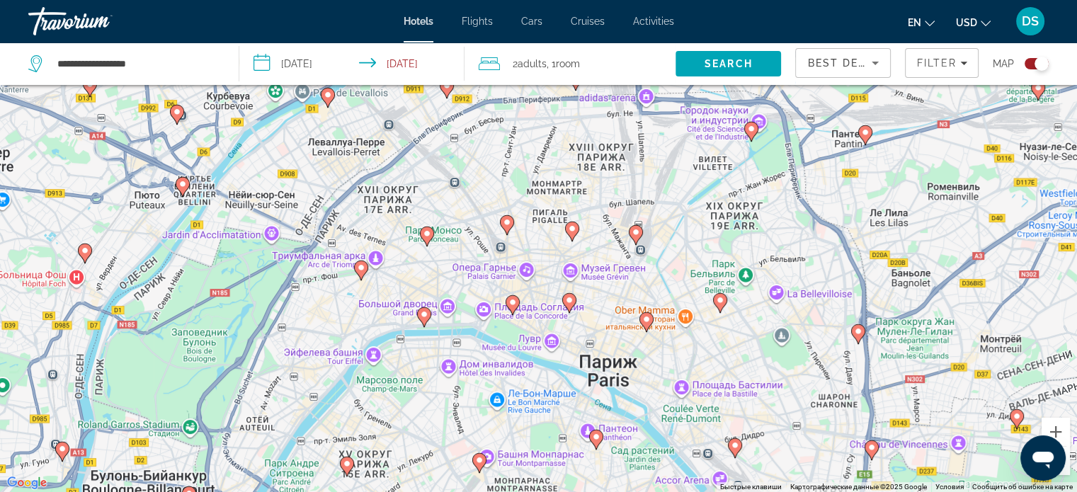
drag, startPoint x: 912, startPoint y: 345, endPoint x: 716, endPoint y: 399, distance: 204.0
click at [716, 399] on div "Для навигации используйте клавиши со стрелками. Чтобы активировать перетаскиван…" at bounding box center [538, 246] width 1077 height 492
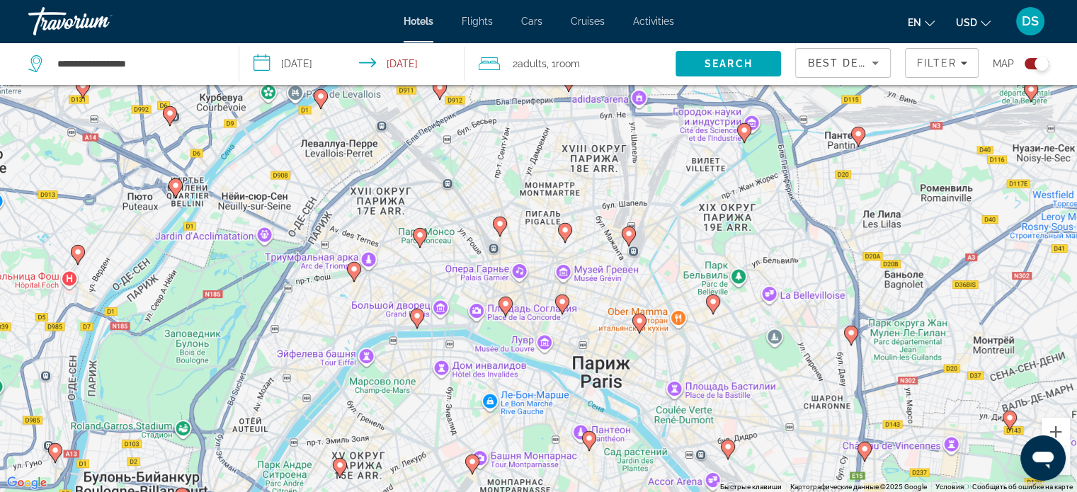
click at [500, 225] on image "Main content" at bounding box center [499, 223] width 8 height 8
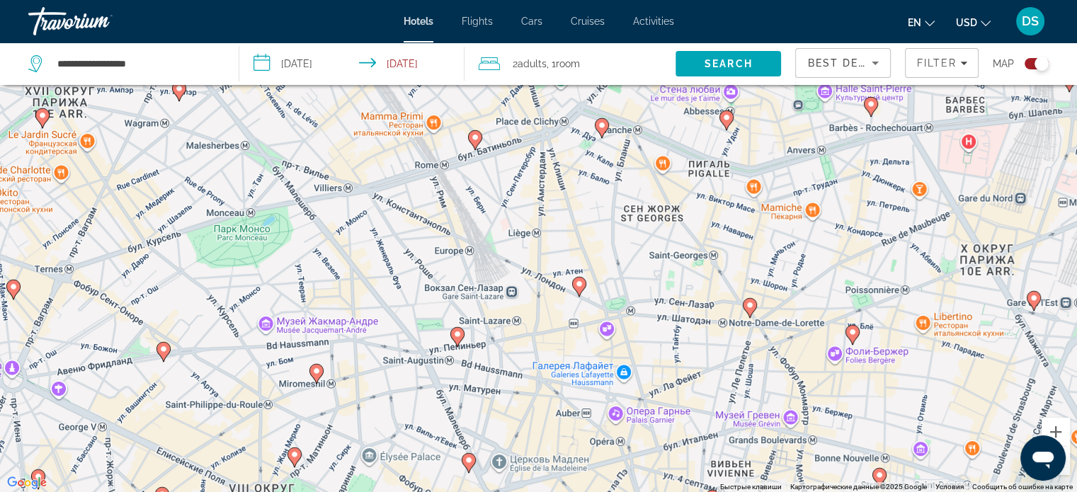
click at [578, 285] on image "Main content" at bounding box center [579, 284] width 8 height 8
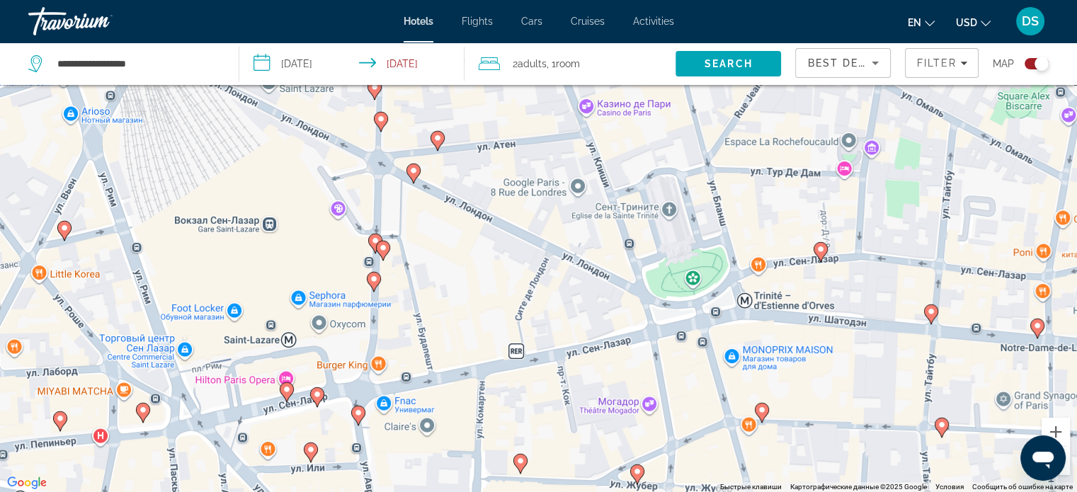
click at [432, 133] on g "Main content" at bounding box center [437, 140] width 14 height 20
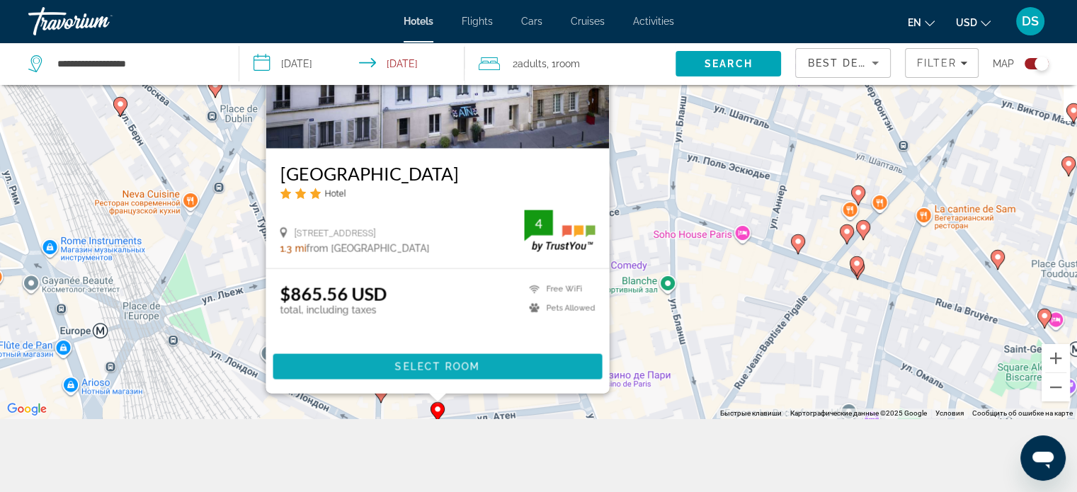
scroll to position [170, 0]
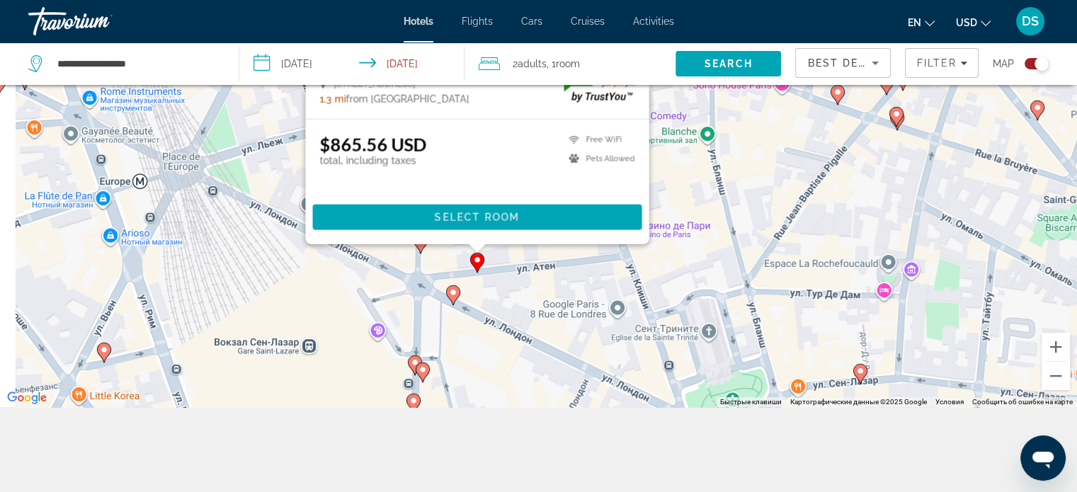
drag, startPoint x: 731, startPoint y: 331, endPoint x: 786, endPoint y: 169, distance: 170.6
click at [786, 169] on div "Для навигации используйте клавиши со стрелками. Чтобы активировать перетаскиван…" at bounding box center [538, 161] width 1077 height 492
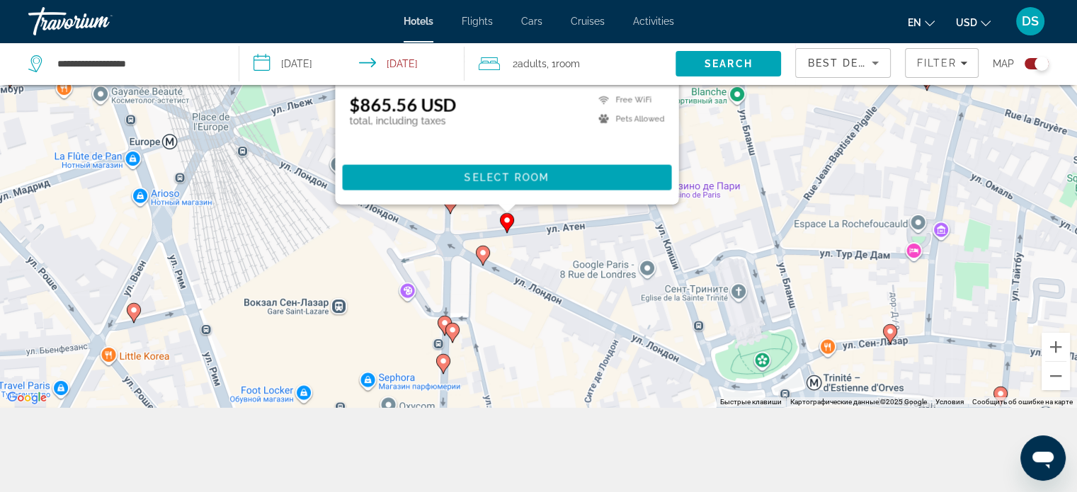
click at [447, 331] on icon "Main content" at bounding box center [451, 332] width 13 height 18
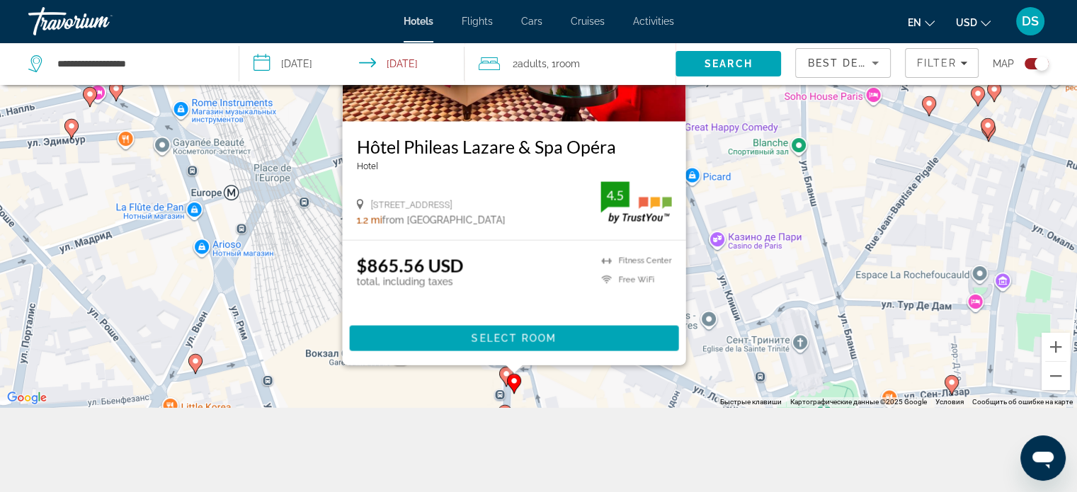
drag, startPoint x: 723, startPoint y: 219, endPoint x: 782, endPoint y: 203, distance: 61.6
click at [782, 204] on div "Чтобы активировать перетаскивание с помощью клавиатуры, нажмите Alt + Ввод. Пос…" at bounding box center [538, 161] width 1077 height 492
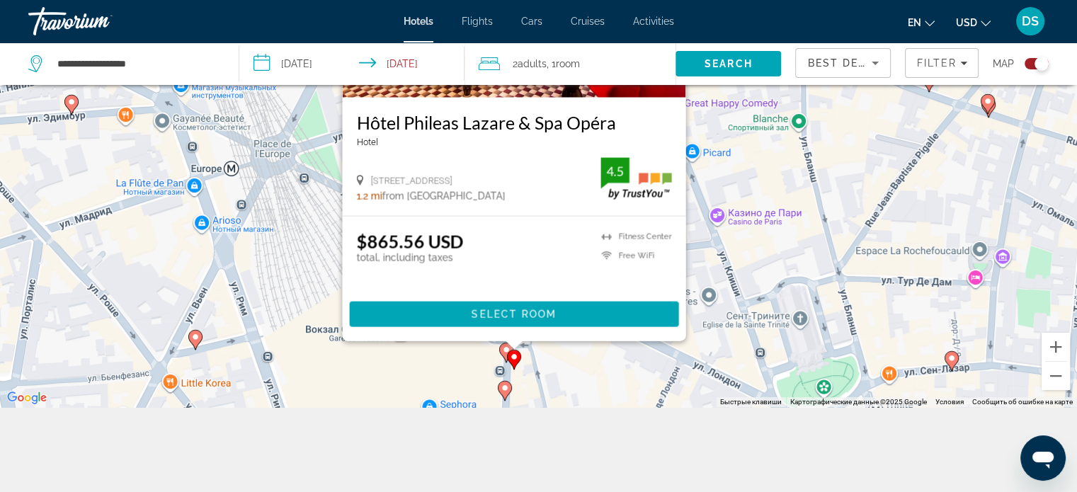
click at [501, 389] on image "Main content" at bounding box center [504, 388] width 8 height 8
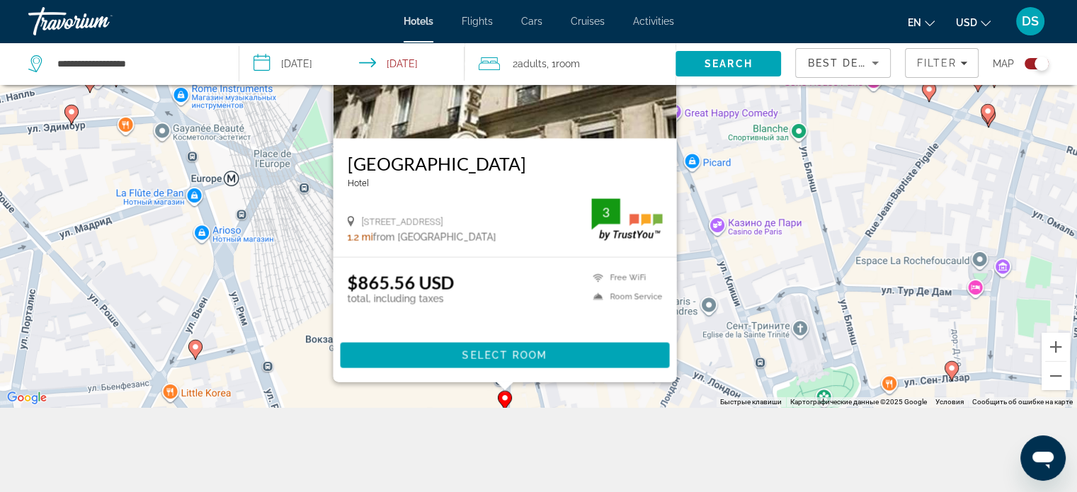
click at [195, 348] on image "Main content" at bounding box center [195, 347] width 8 height 8
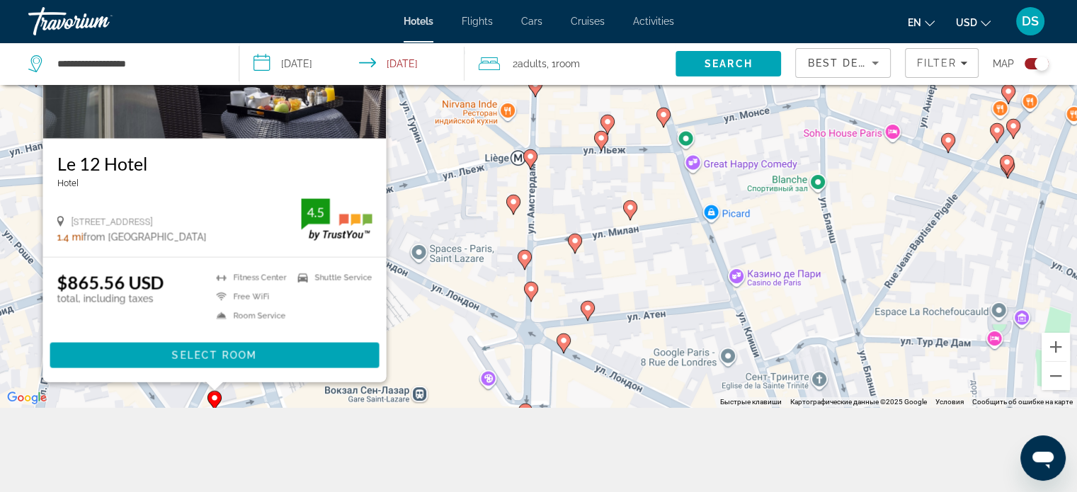
click at [538, 297] on div "Чтобы активировать перетаскивание с помощью клавиатуры, нажмите Alt + Ввод. Пос…" at bounding box center [538, 161] width 1077 height 492
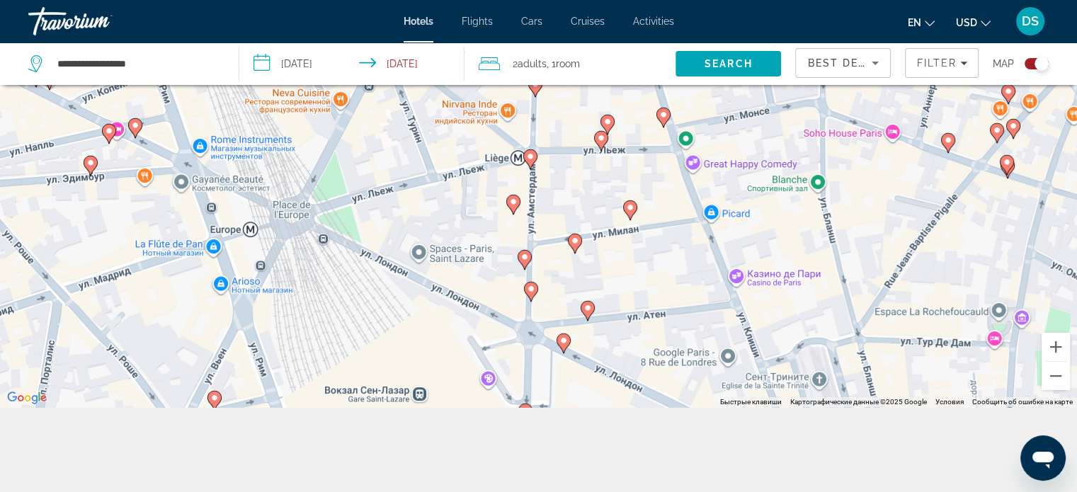
click at [533, 294] on icon "Main content" at bounding box center [530, 291] width 13 height 18
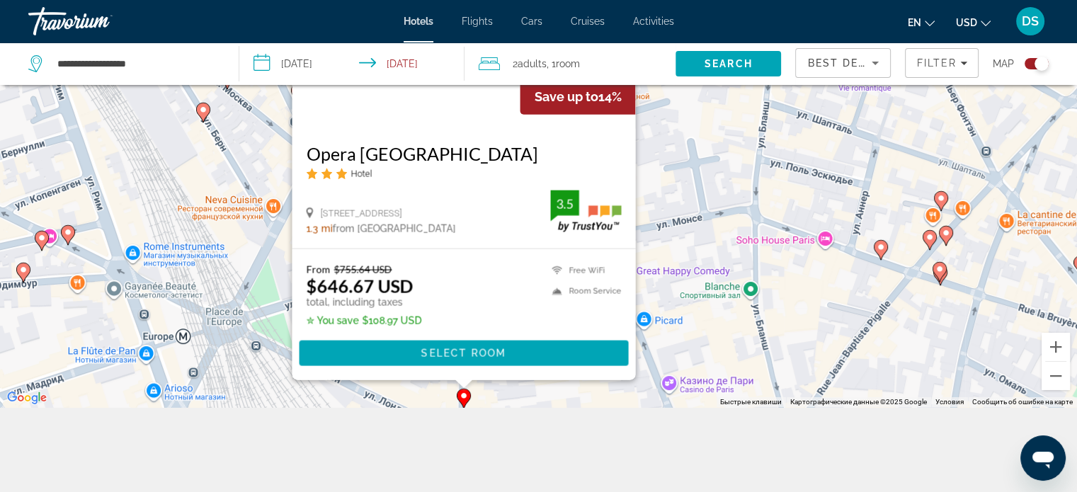
drag, startPoint x: 792, startPoint y: 274, endPoint x: 652, endPoint y: 274, distance: 140.1
click at [716, 268] on div "Чтобы активировать перетаскивание с помощью клавиатуры, нажмите Alt + Ввод. Пос…" at bounding box center [538, 161] width 1077 height 492
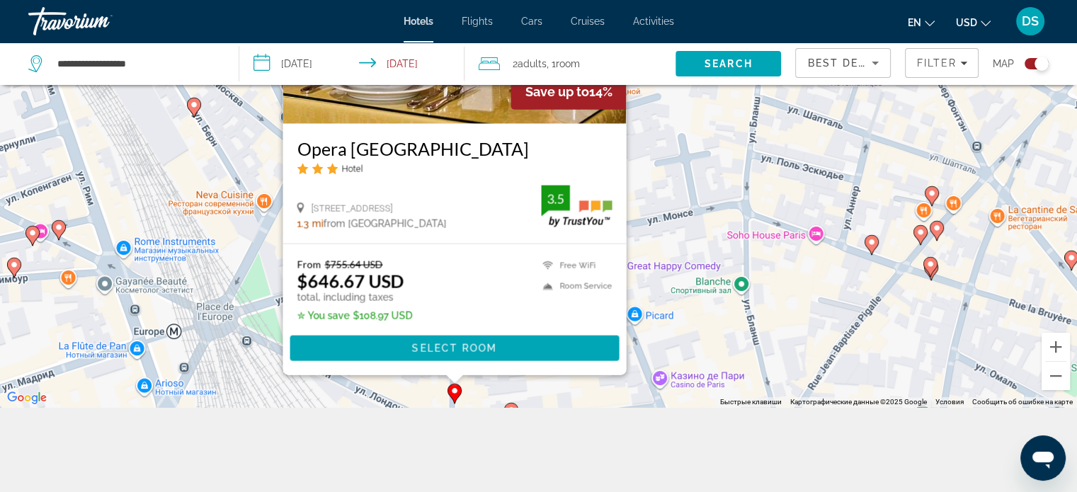
click at [865, 246] on gmp-advanced-marker "Main content" at bounding box center [871, 244] width 14 height 21
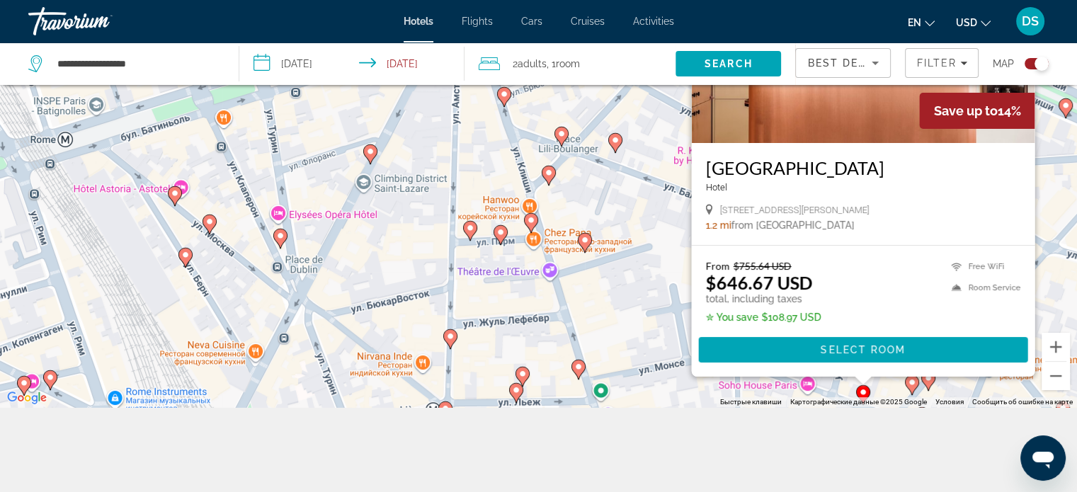
click at [451, 349] on gmp-advanced-marker "Main content" at bounding box center [450, 338] width 14 height 21
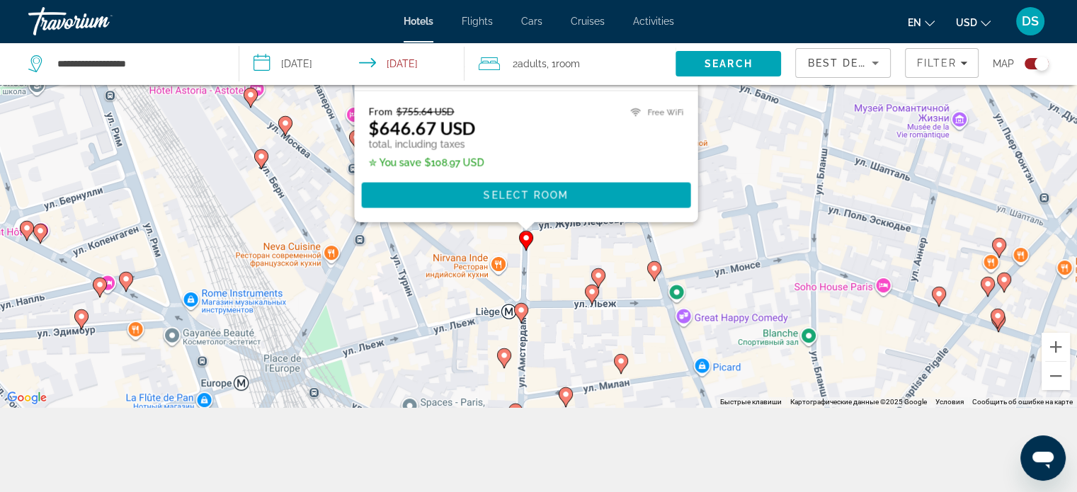
drag, startPoint x: 688, startPoint y: 325, endPoint x: 770, endPoint y: 115, distance: 225.0
click at [770, 115] on div "Чтобы активировать перетаскивание с помощью клавиатуры, нажмите Alt + Ввод. Пос…" at bounding box center [538, 161] width 1077 height 492
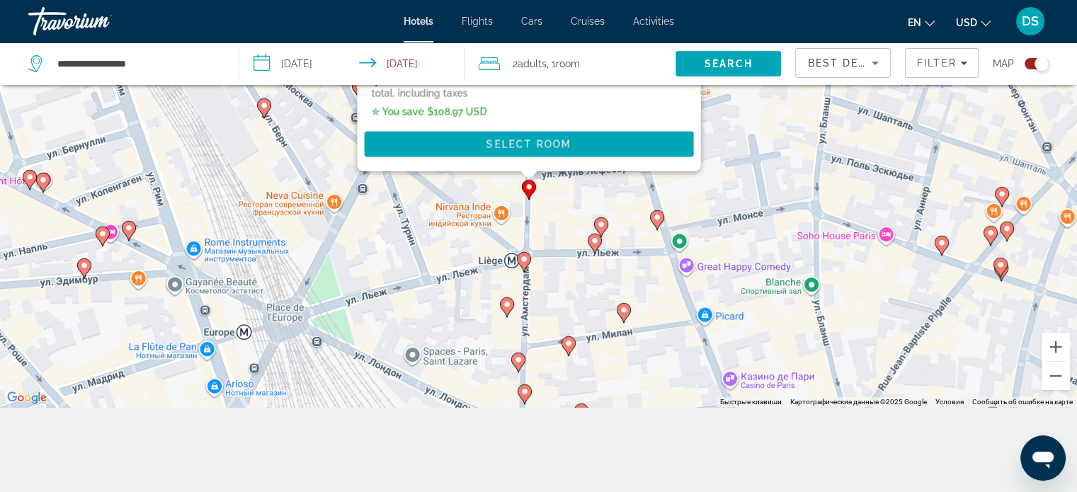
click at [520, 258] on image "Main content" at bounding box center [524, 259] width 8 height 8
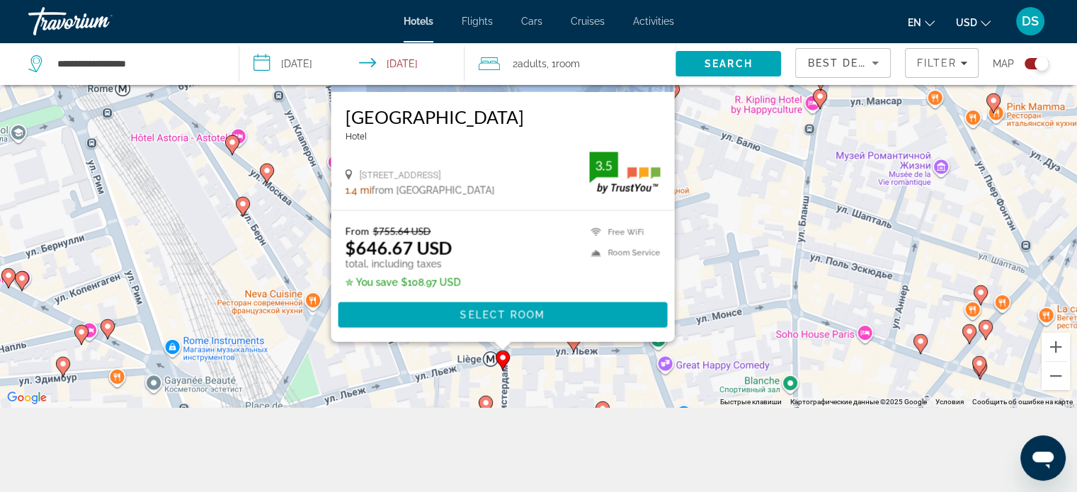
drag, startPoint x: 769, startPoint y: 197, endPoint x: 781, endPoint y: 91, distance: 106.1
click at [781, 94] on div "Чтобы активировать перетаскивание с помощью клавиатуры, нажмите Alt + Ввод. Пос…" at bounding box center [538, 161] width 1077 height 492
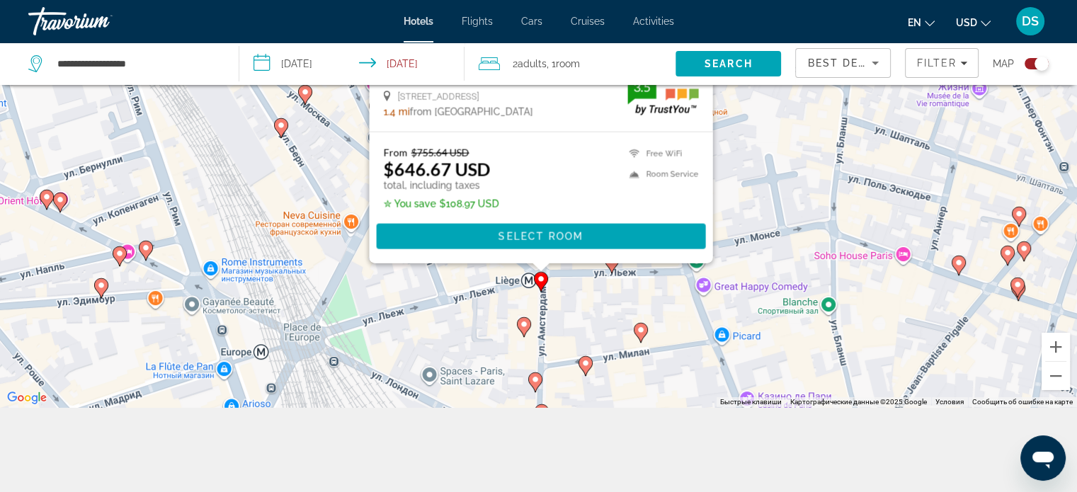
click at [522, 330] on icon "Main content" at bounding box center [523, 326] width 13 height 18
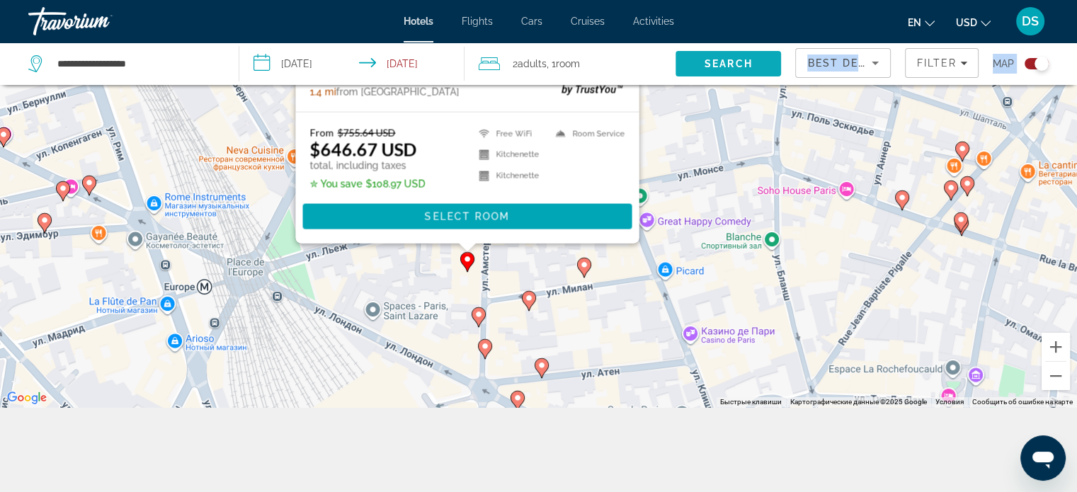
drag, startPoint x: 749, startPoint y: 207, endPoint x: 694, endPoint y: 64, distance: 152.6
click at [694, 64] on div "**********" at bounding box center [538, 203] width 1077 height 577
click at [530, 301] on image "Main content" at bounding box center [528, 298] width 8 height 8
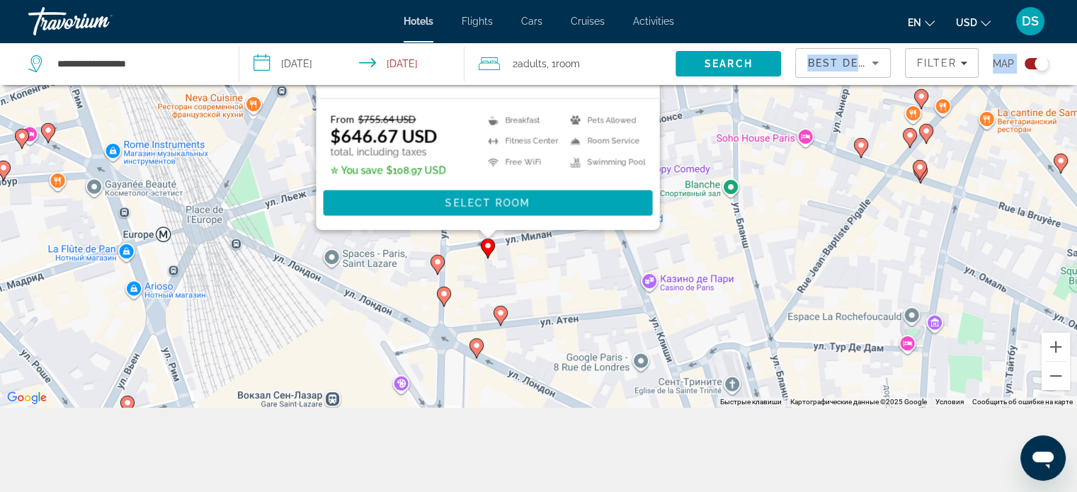
drag, startPoint x: 790, startPoint y: 186, endPoint x: 749, endPoint y: 28, distance: 163.8
click at [749, 28] on div "**********" at bounding box center [538, 76] width 1077 height 492
click at [486, 248] on image "Main content" at bounding box center [487, 245] width 8 height 8
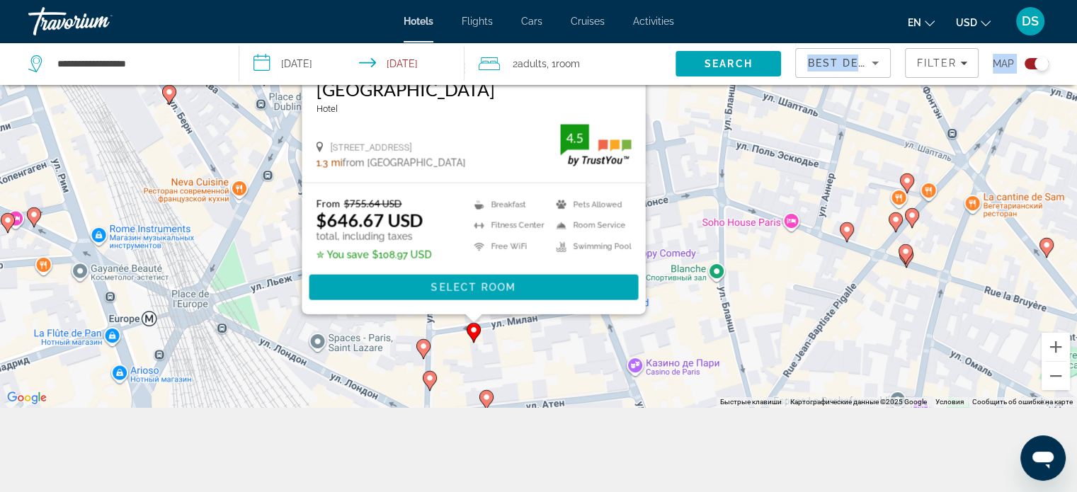
drag, startPoint x: 759, startPoint y: 206, endPoint x: 727, endPoint y: 17, distance: 191.8
click at [730, 31] on div "**********" at bounding box center [538, 76] width 1077 height 492
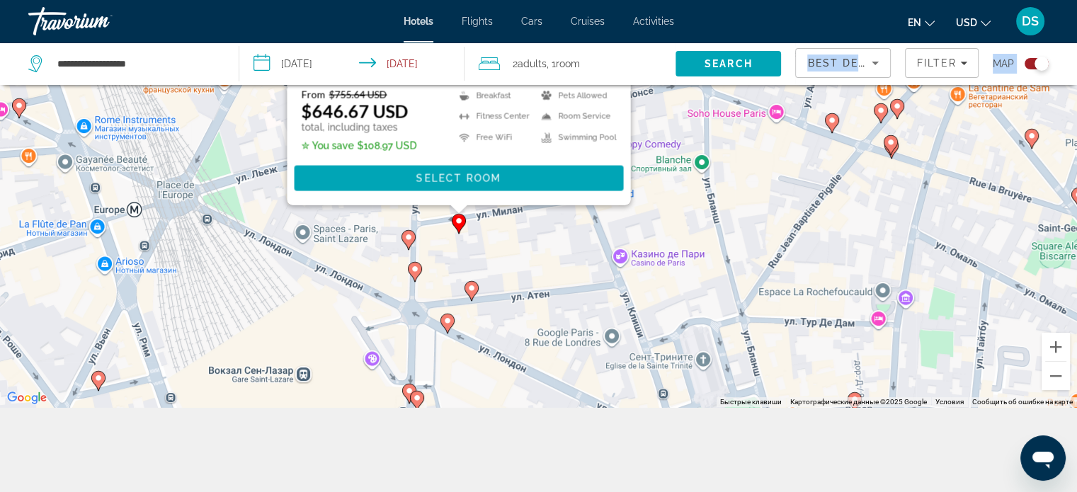
drag, startPoint x: 411, startPoint y: 239, endPoint x: 423, endPoint y: 274, distance: 37.6
click at [411, 239] on image "Main content" at bounding box center [408, 237] width 8 height 8
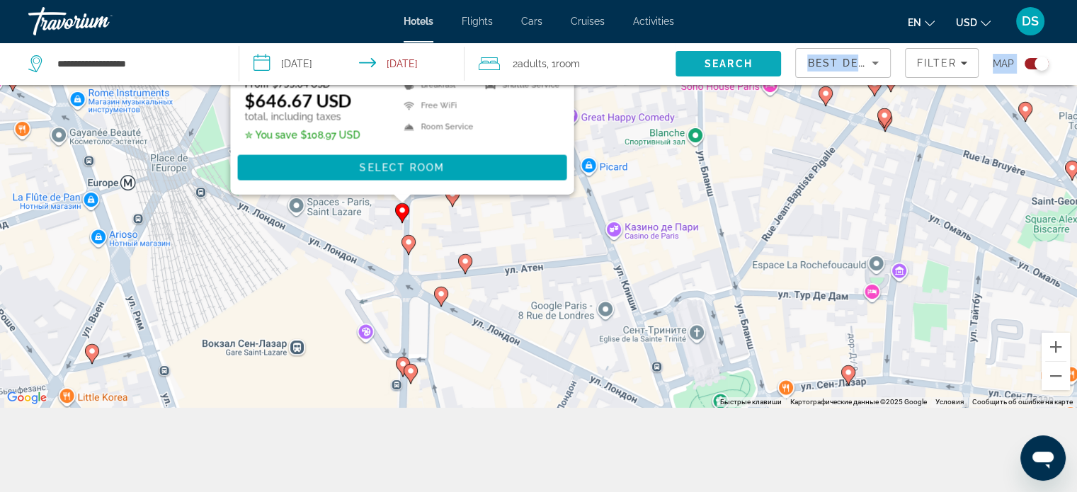
drag, startPoint x: 744, startPoint y: 241, endPoint x: 719, endPoint y: 79, distance: 164.0
click at [738, 73] on div "**********" at bounding box center [538, 203] width 1077 height 577
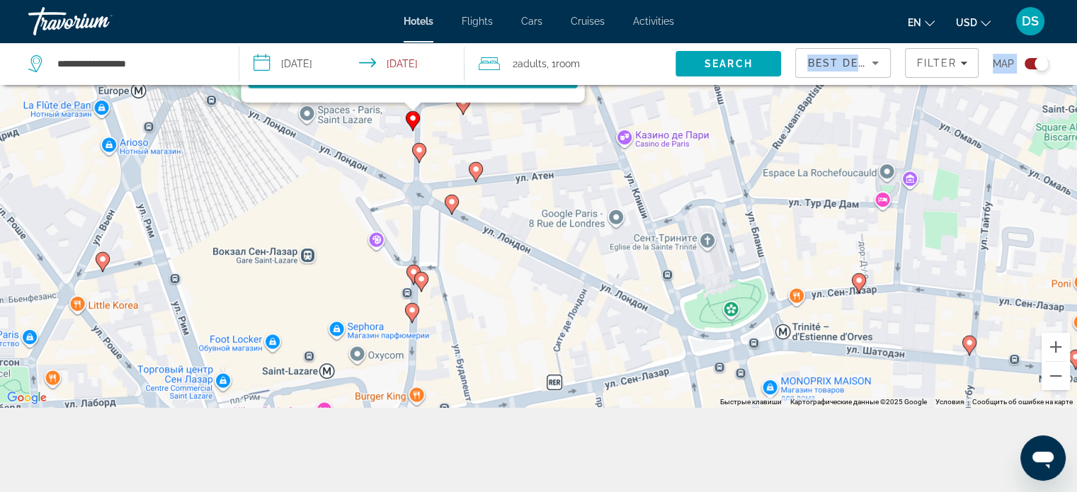
click at [418, 151] on image "Main content" at bounding box center [419, 150] width 8 height 8
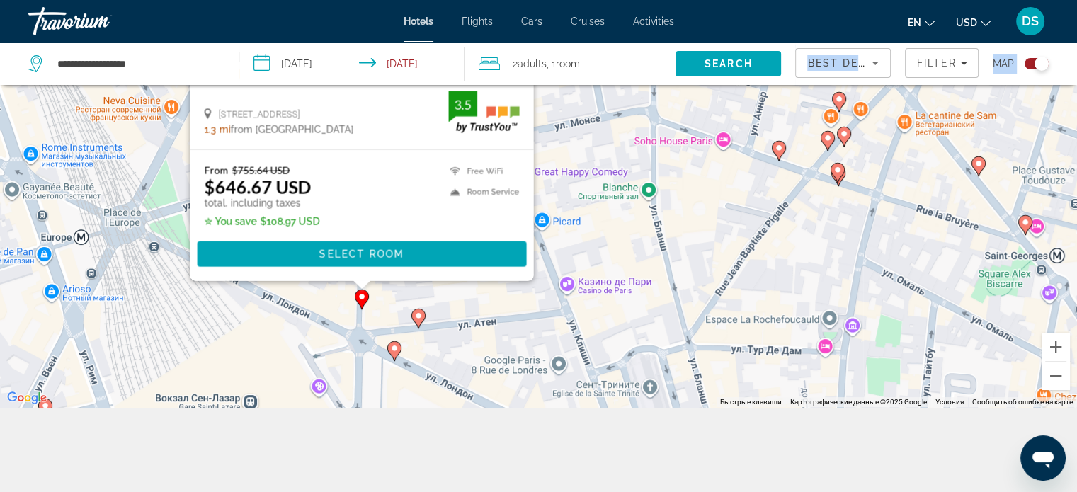
drag, startPoint x: 722, startPoint y: 167, endPoint x: 664, endPoint y: 30, distance: 149.1
click at [664, 38] on div "**********" at bounding box center [538, 76] width 1077 height 492
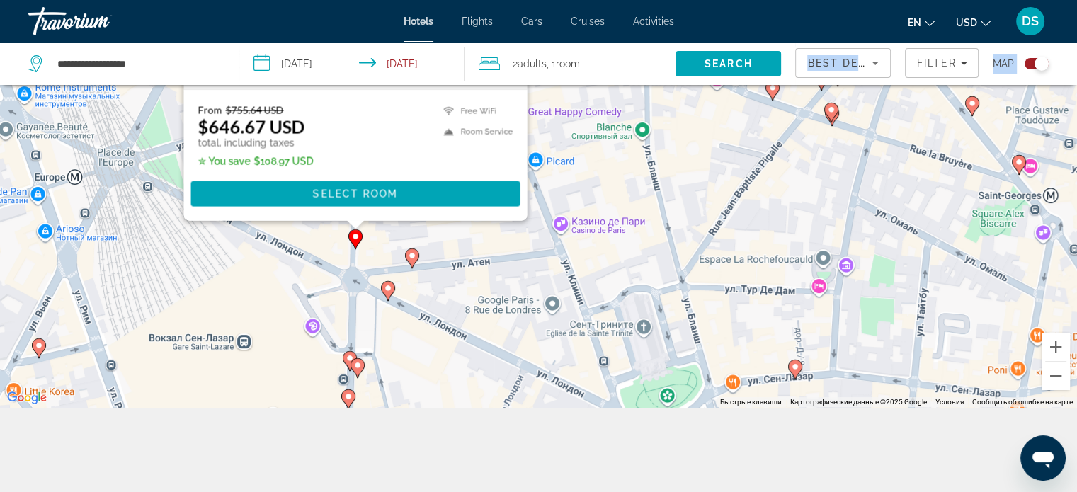
click at [387, 292] on icon "Main content" at bounding box center [387, 290] width 13 height 18
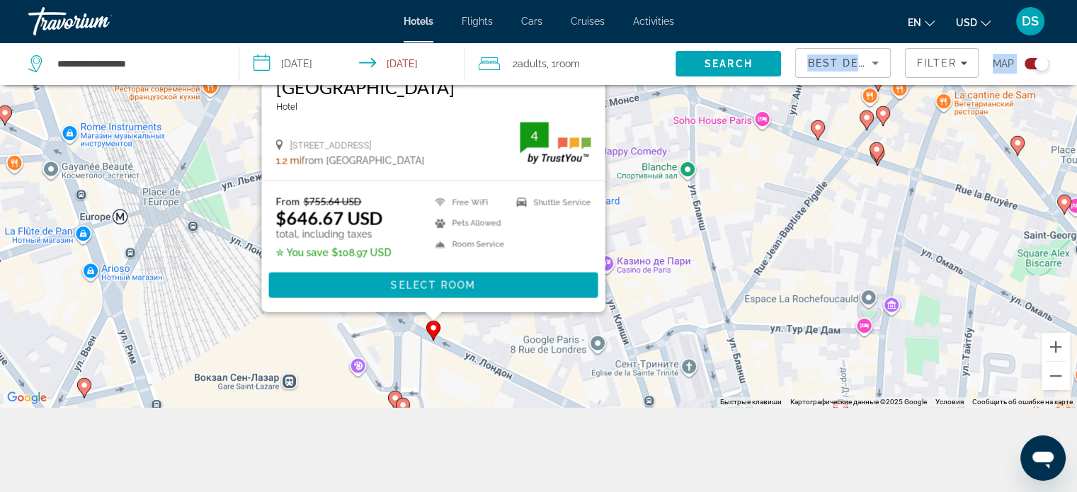
drag, startPoint x: 673, startPoint y: 151, endPoint x: 696, endPoint y: 13, distance: 140.7
click at [713, 22] on div "**********" at bounding box center [538, 76] width 1077 height 492
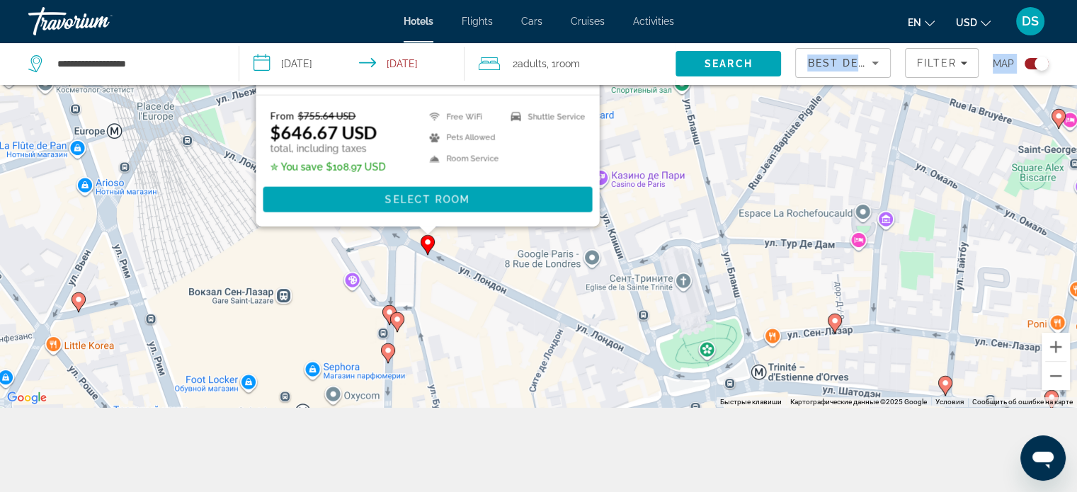
click at [399, 325] on icon "Main content" at bounding box center [396, 321] width 13 height 18
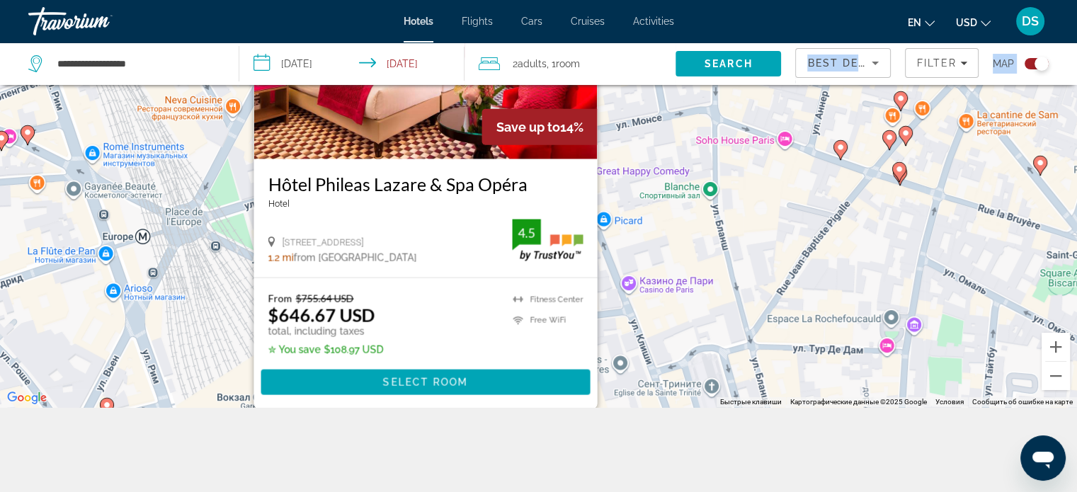
drag, startPoint x: 694, startPoint y: 149, endPoint x: 720, endPoint y: 169, distance: 32.8
click at [722, 171] on div "Чтобы активировать перетаскивание с помощью клавиатуры, нажмите Alt + Ввод. Пос…" at bounding box center [538, 161] width 1077 height 492
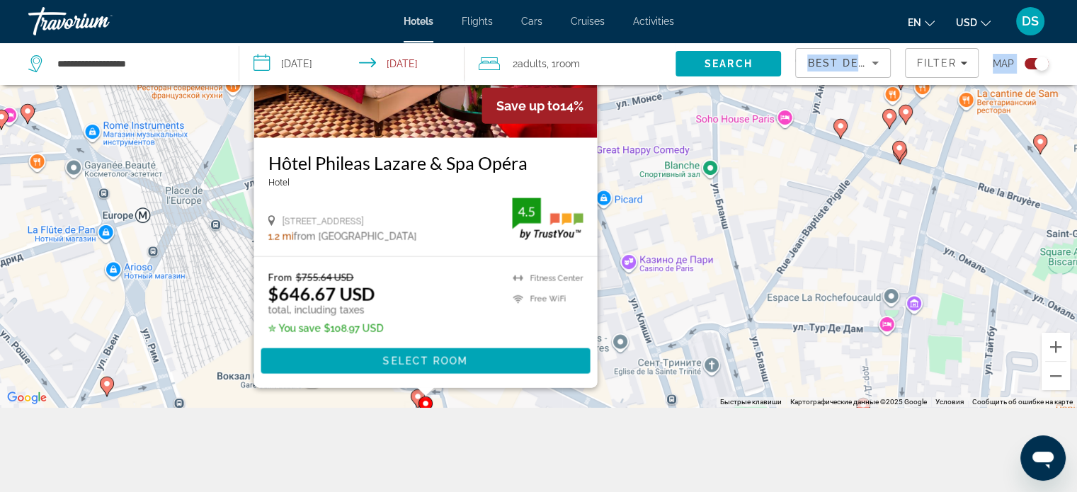
drag, startPoint x: 260, startPoint y: 163, endPoint x: 538, endPoint y: 154, distance: 278.3
click at [538, 154] on div "Hôtel Phileas Lazare & Spa Opéra Hotel 24 Rue D'amsterdam, Paris 1.2 mi from Pa…" at bounding box center [424, 196] width 343 height 118
copy h3 "Hôtel Phileas Lazare & Spa Opéra"
click at [447, 359] on span "Select Room" at bounding box center [424, 360] width 85 height 11
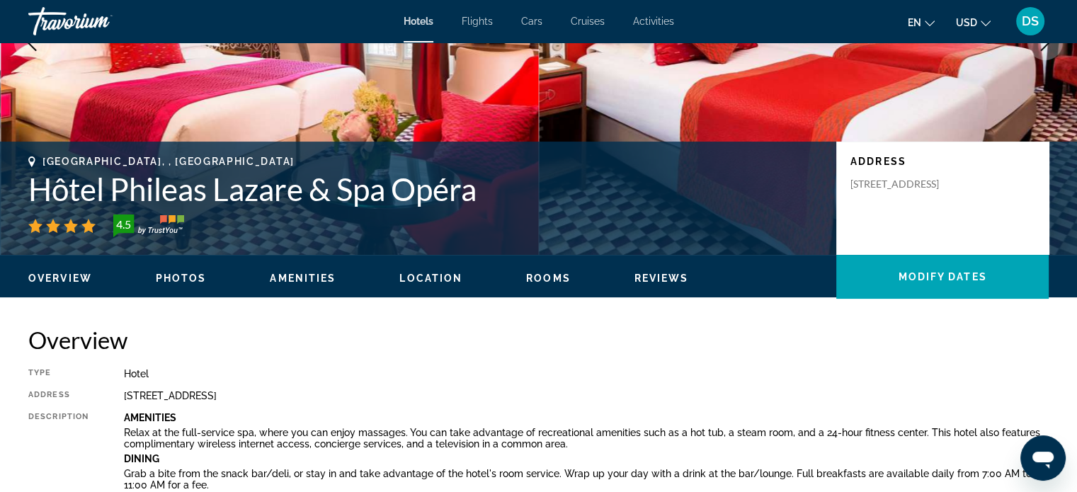
scroll to position [425, 0]
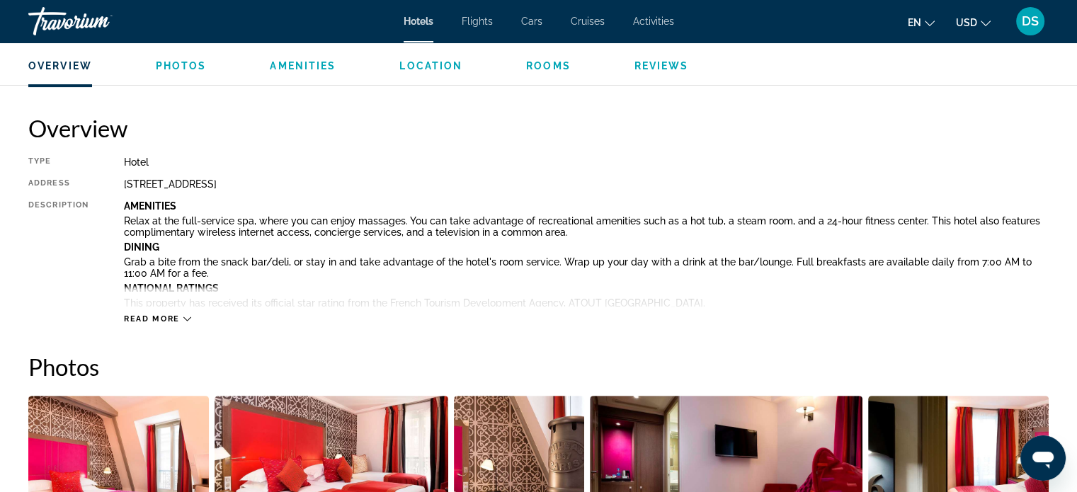
click at [185, 319] on icon "Main content" at bounding box center [187, 319] width 8 height 4
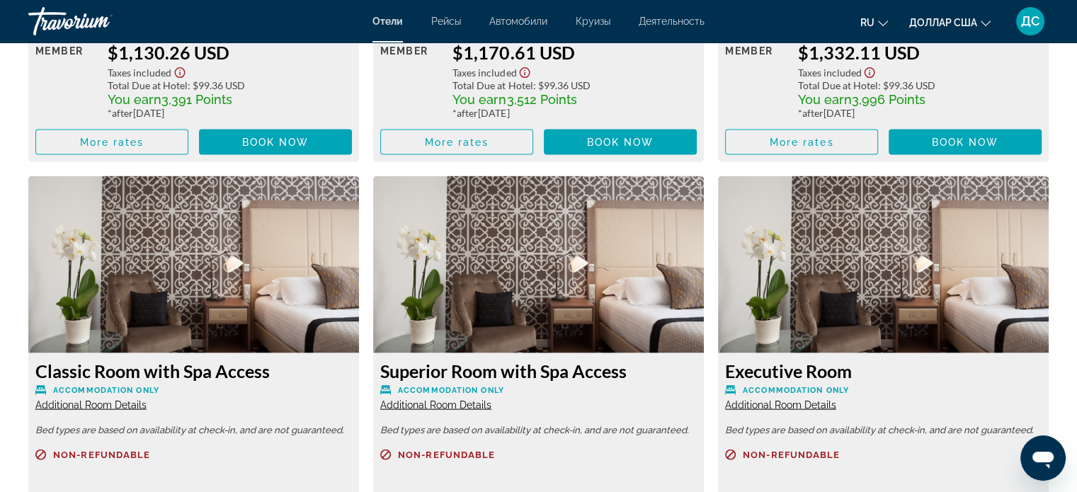
scroll to position [2831, 0]
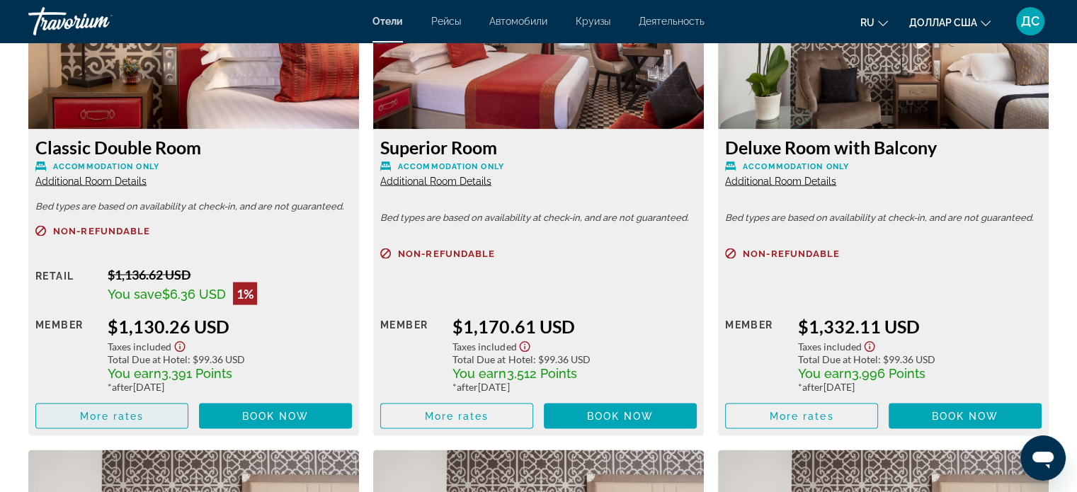
click at [138, 410] on span "Основное содержание" at bounding box center [111, 416] width 151 height 34
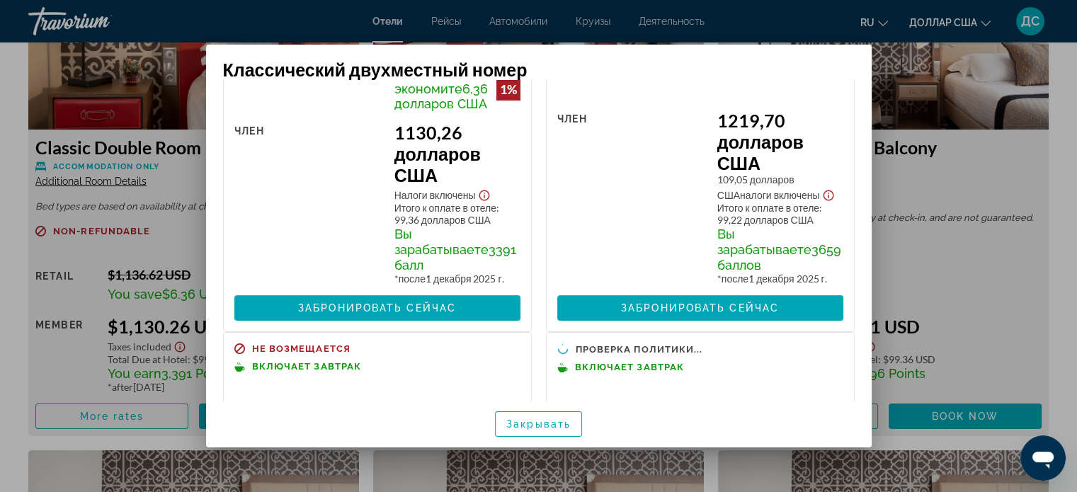
scroll to position [0, 0]
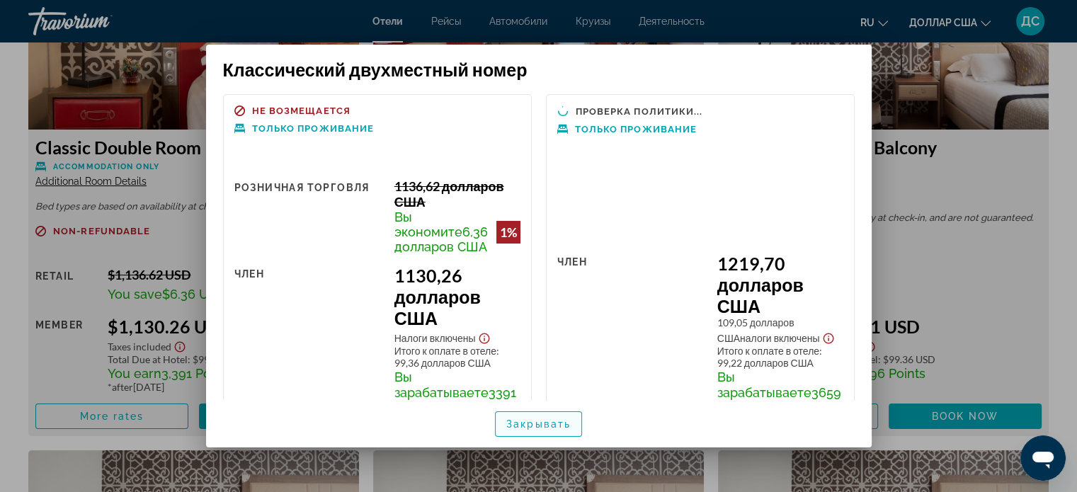
click at [527, 427] on font "Закрывать" at bounding box center [538, 423] width 64 height 11
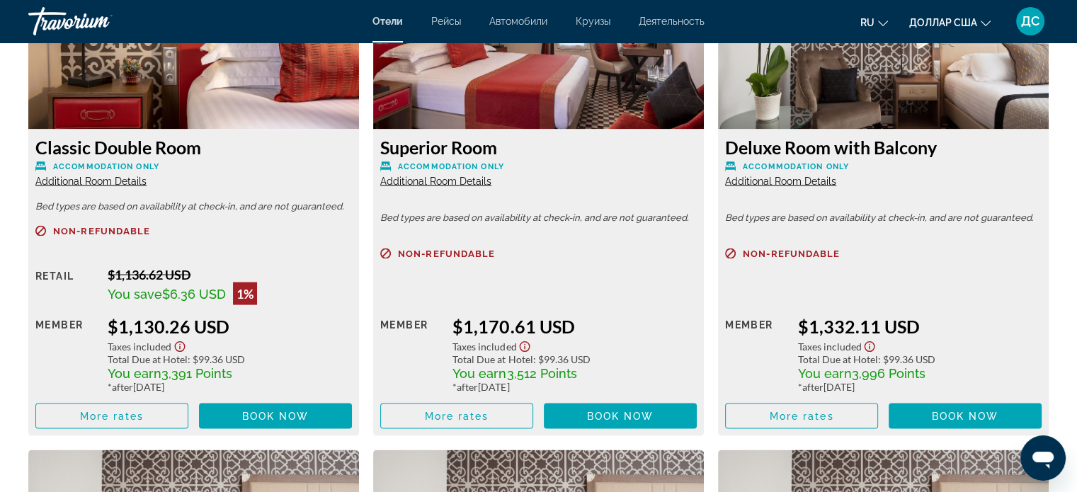
scroll to position [2973, 0]
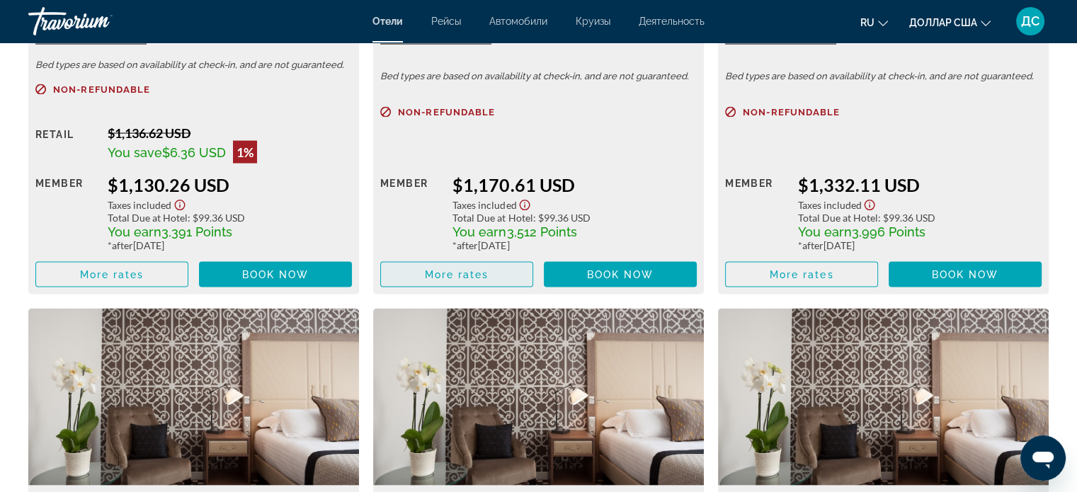
click at [430, 285] on span "Основное содержание" at bounding box center [456, 275] width 151 height 34
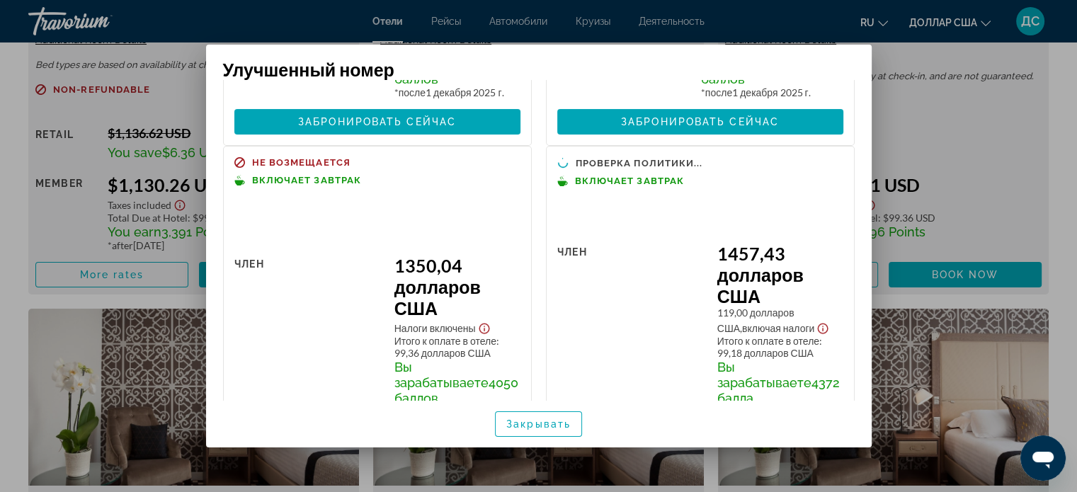
scroll to position [361, 0]
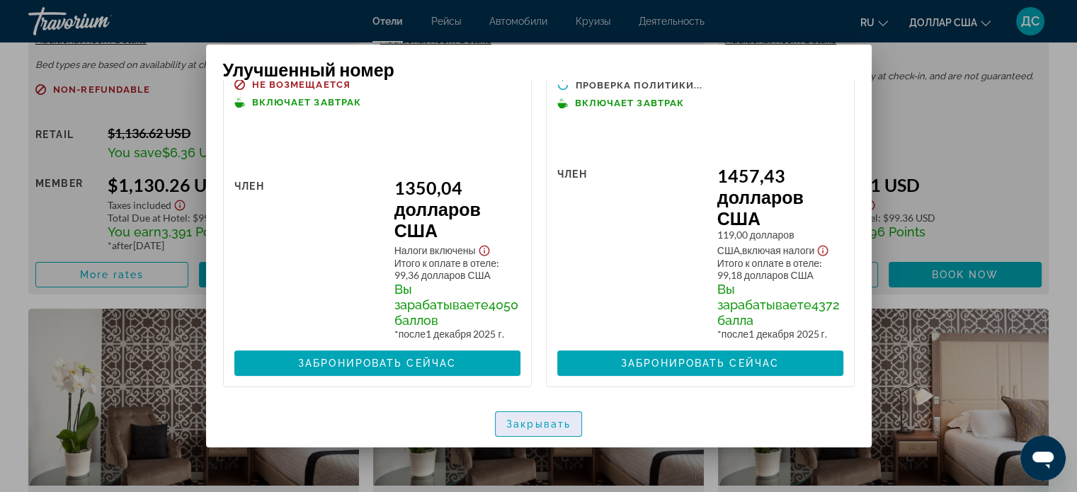
click at [540, 426] on font "Закрывать" at bounding box center [538, 423] width 64 height 11
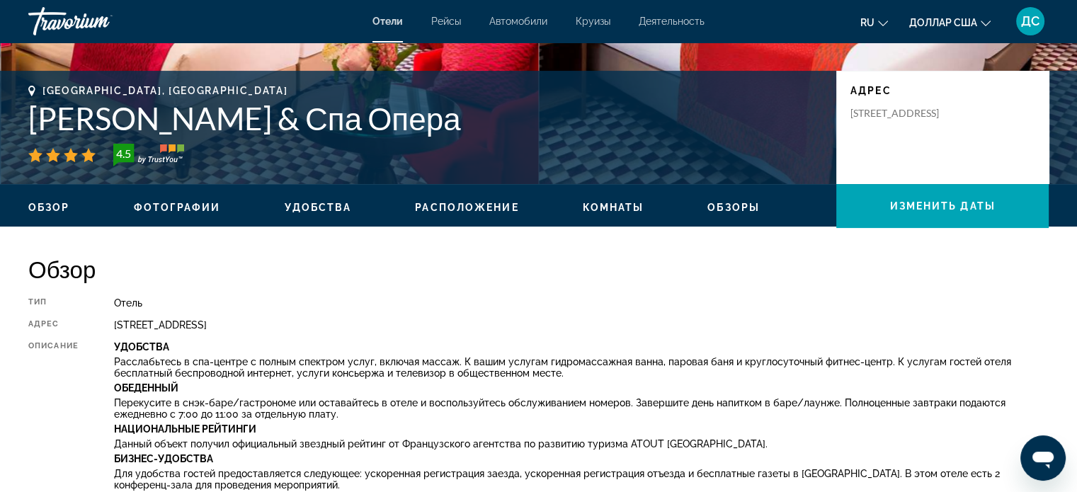
scroll to position [0, 0]
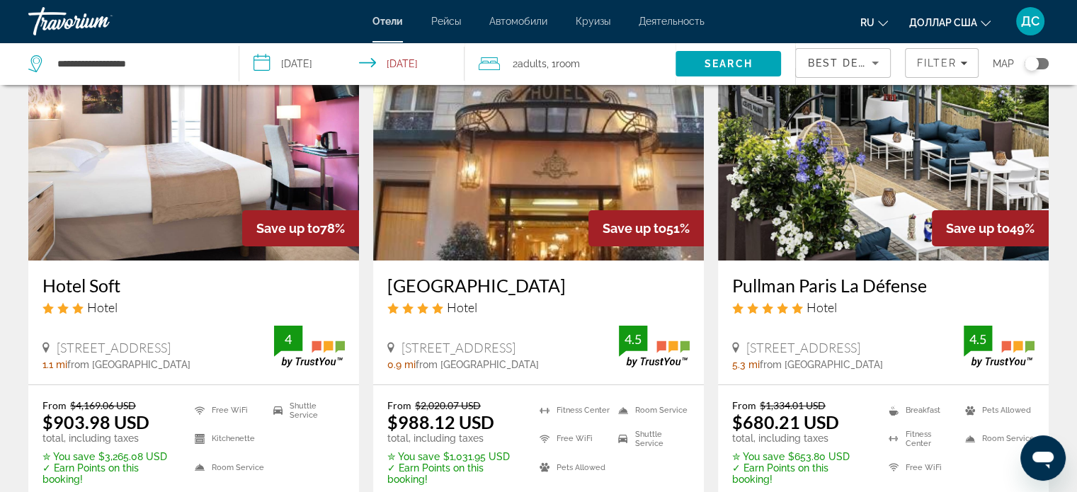
scroll to position [212, 0]
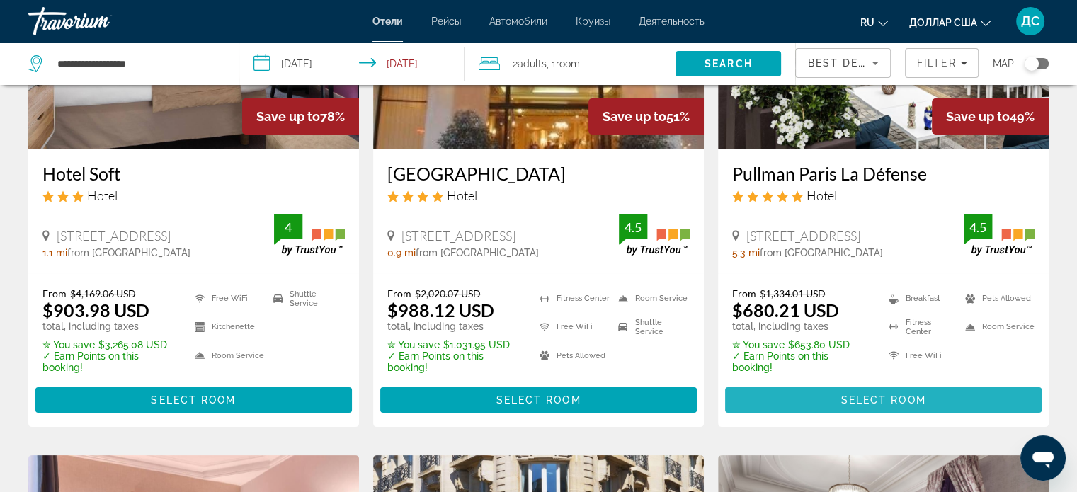
click at [853, 398] on span "Select Room" at bounding box center [882, 399] width 85 height 11
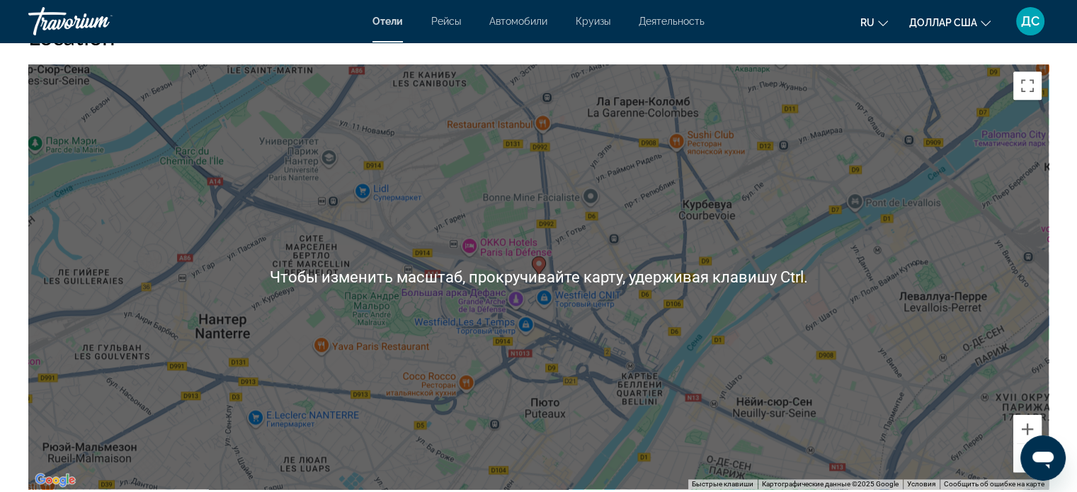
scroll to position [1360, 0]
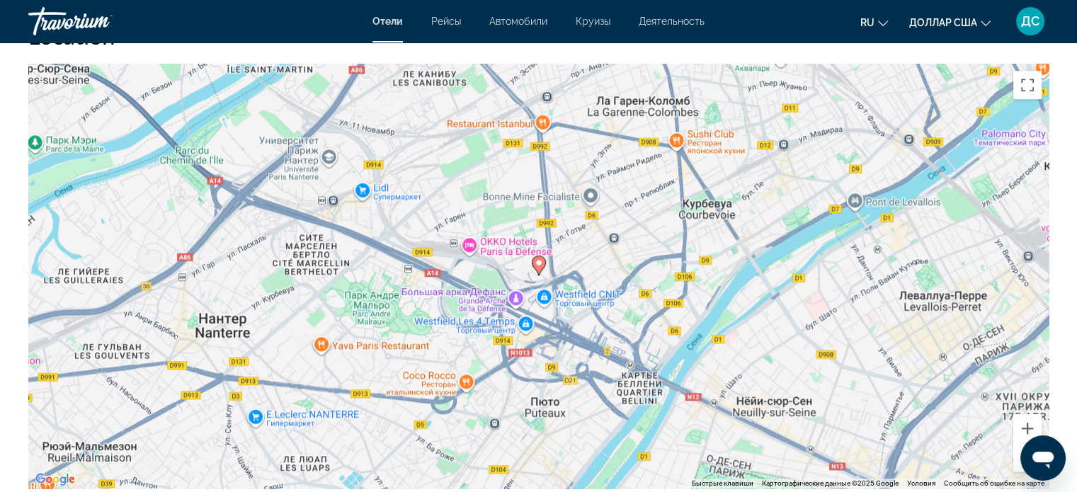
click at [1016, 474] on div "Чтобы активировать перетаскивание с помощью клавиатуры, нажмите Alt + Ввод. Пос…" at bounding box center [538, 276] width 1020 height 425
click at [1016, 466] on button "Уменьшить" at bounding box center [1027, 457] width 28 height 28
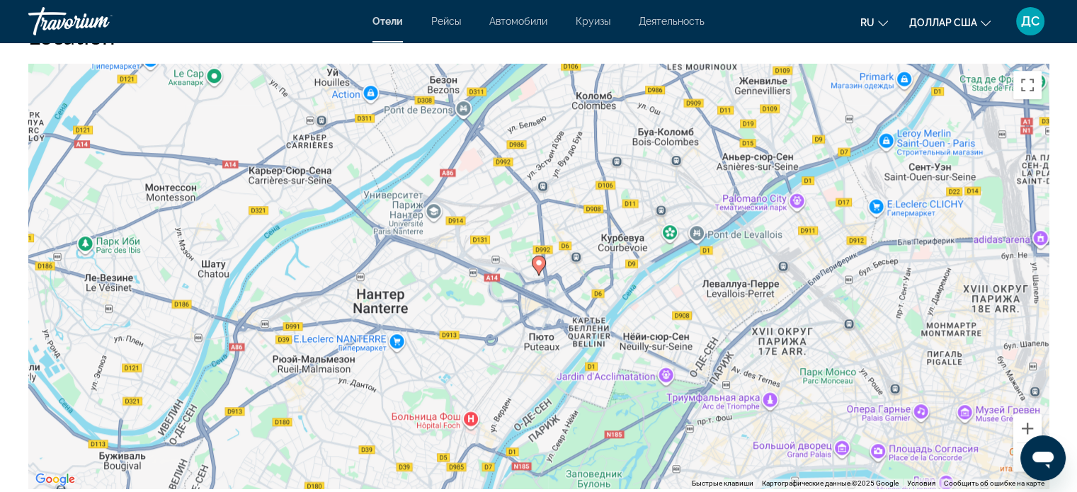
click at [1016, 466] on button "Уменьшить" at bounding box center [1027, 457] width 28 height 28
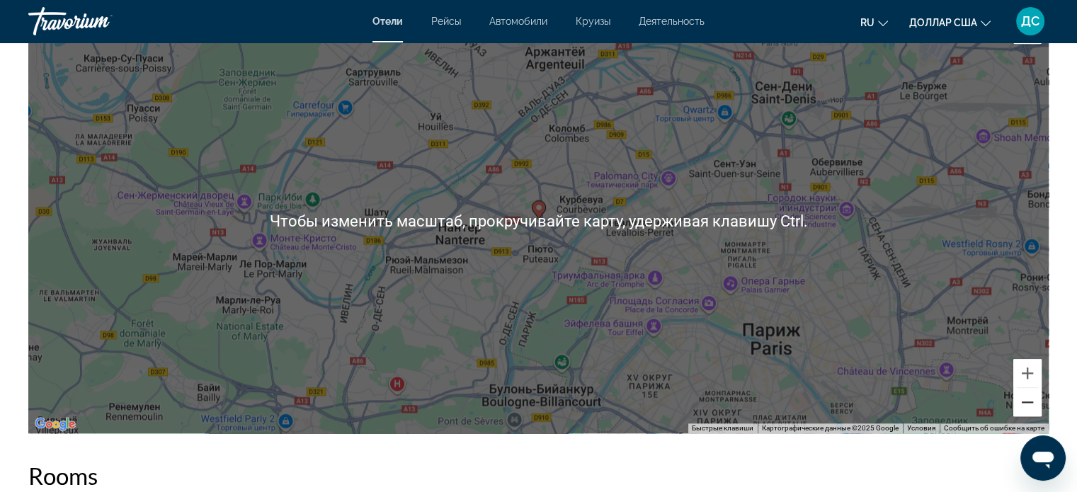
scroll to position [1430, 0]
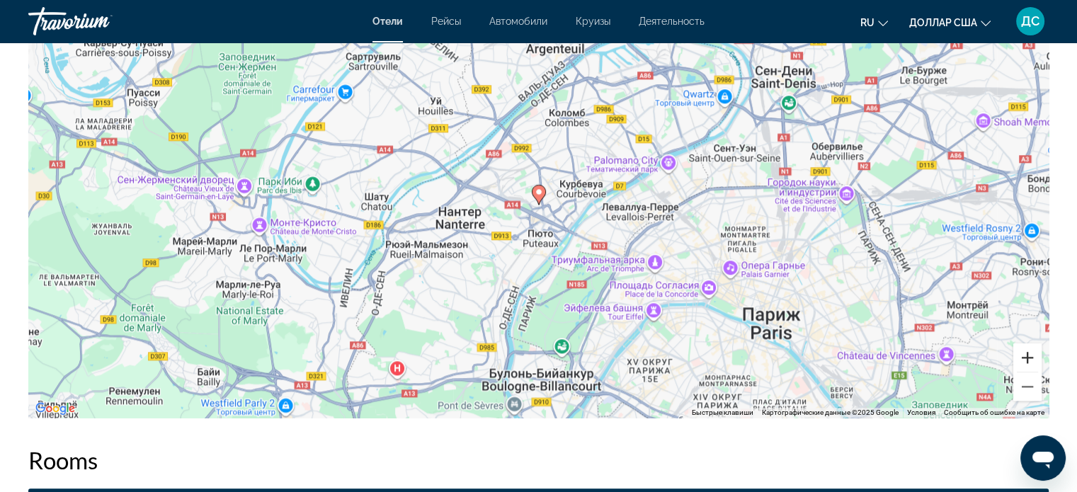
click at [1028, 354] on button "Увеличить" at bounding box center [1027, 357] width 28 height 28
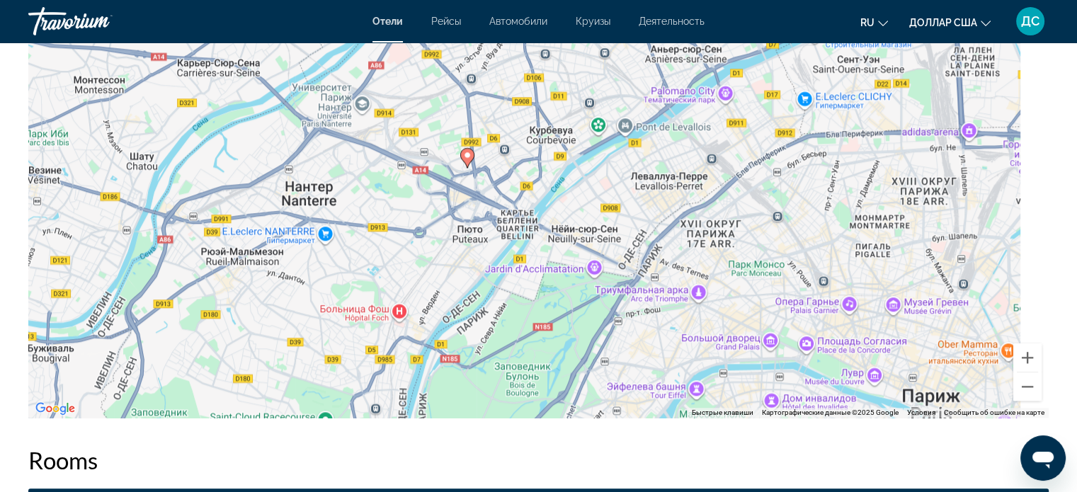
drag, startPoint x: 935, startPoint y: 308, endPoint x: 612, endPoint y: 139, distance: 364.7
click at [660, 158] on div "Чтобы активировать перетаскивание с помощью клавиатуры, нажмите Alt + Ввод. Пос…" at bounding box center [538, 205] width 1020 height 425
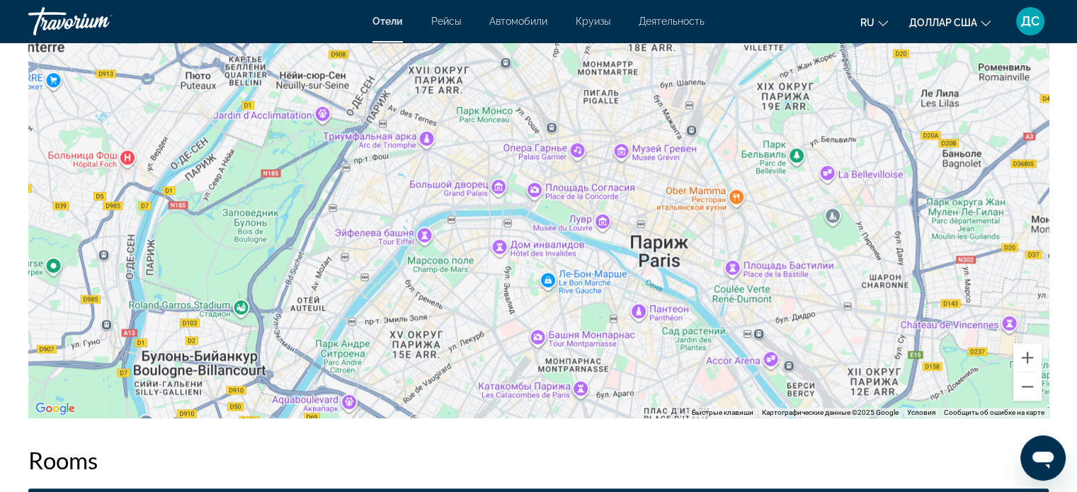
drag, startPoint x: 612, startPoint y: 139, endPoint x: 687, endPoint y: 185, distance: 87.6
click at [597, 138] on div "Чтобы активировать перетаскивание с помощью клавиатуры, нажмите Alt + Ввод. Пос…" at bounding box center [538, 205] width 1020 height 425
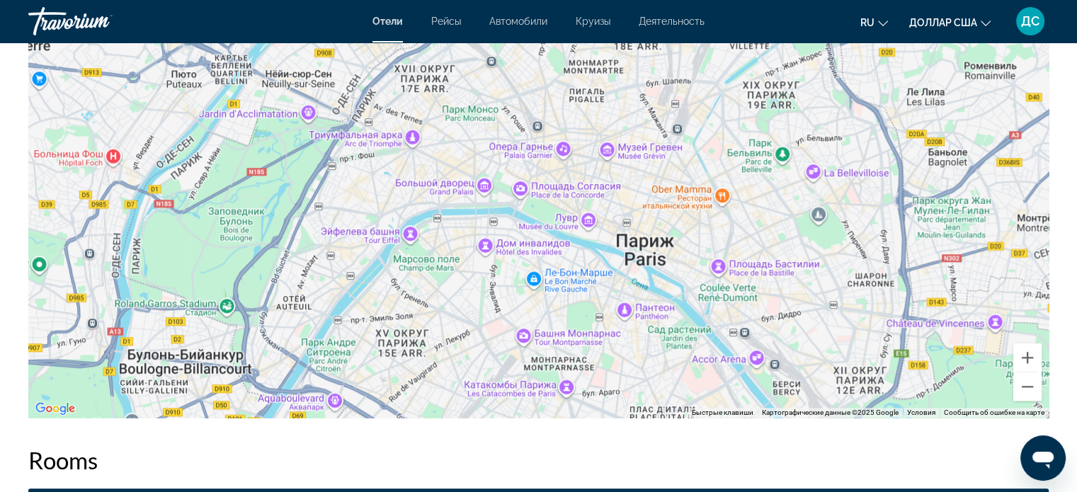
click at [640, 248] on div "Чтобы активировать перетаскивание с помощью клавиатуры, нажмите Alt + Ввод. Пос…" at bounding box center [538, 205] width 1020 height 425
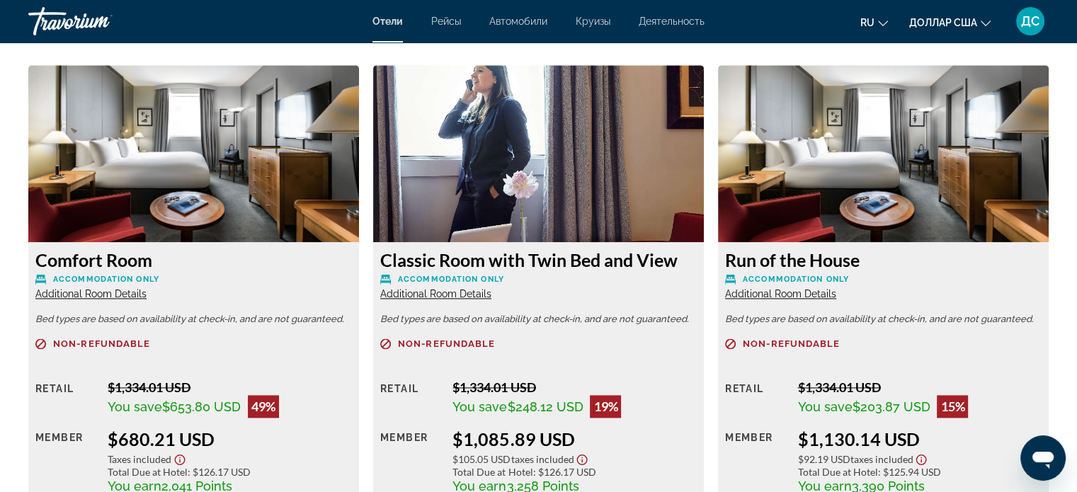
scroll to position [1855, 0]
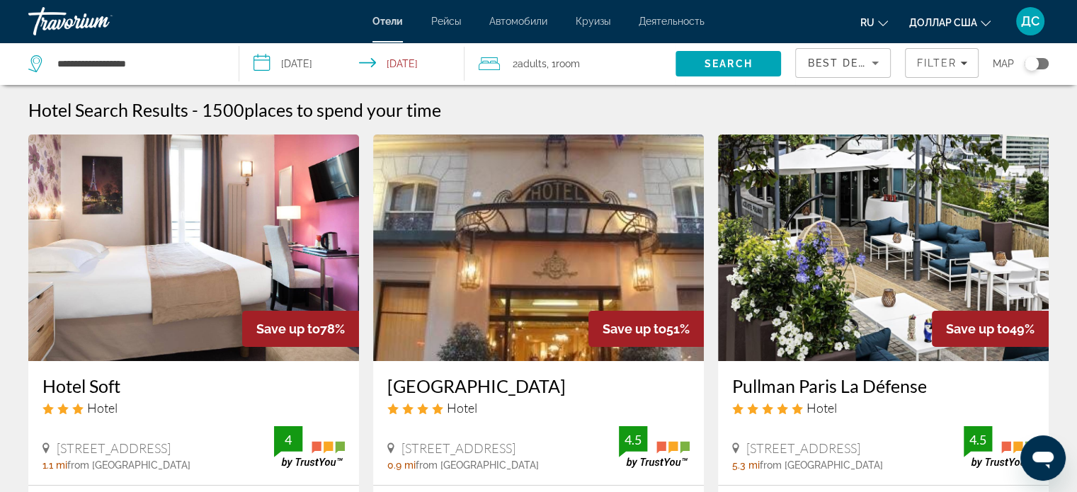
drag, startPoint x: 1027, startPoint y: 65, endPoint x: 1026, endPoint y: 77, distance: 12.1
click at [1031, 67] on div "Toggle map" at bounding box center [1031, 64] width 14 height 14
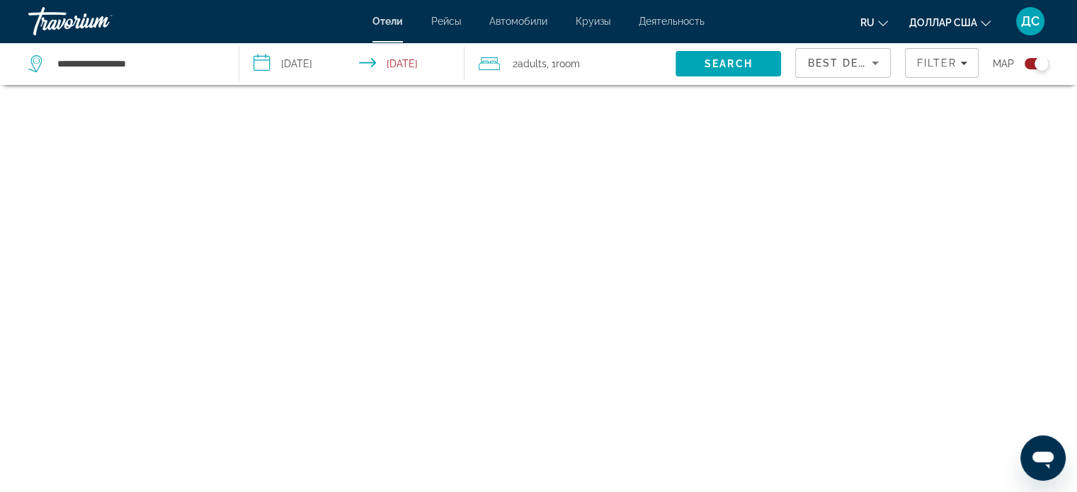
scroll to position [85, 0]
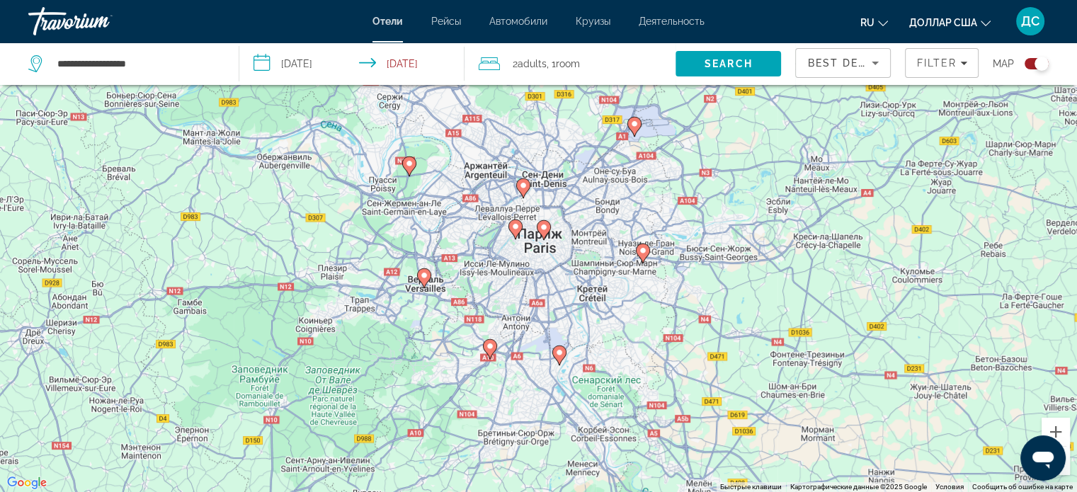
click at [522, 188] on image "Основное содержание" at bounding box center [523, 185] width 8 height 8
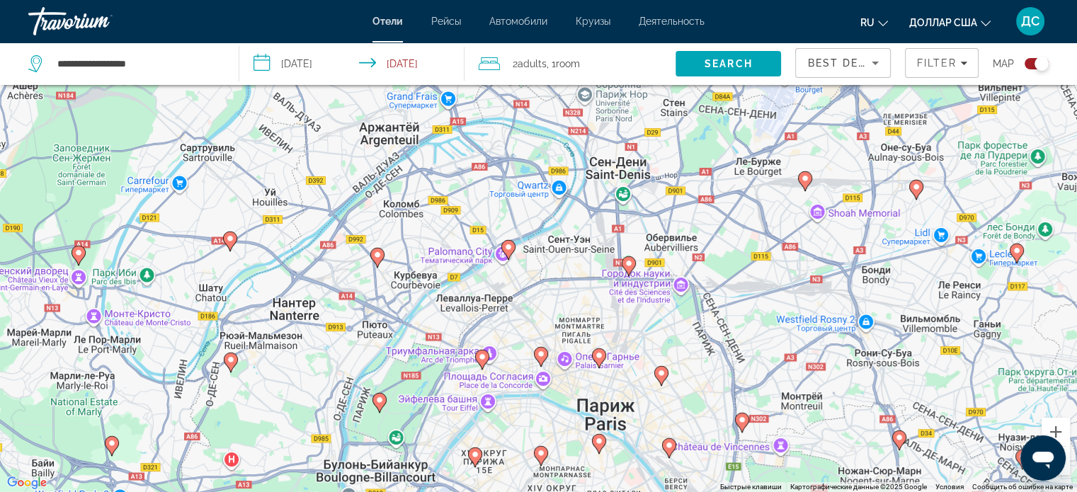
click at [507, 248] on image "Основное содержание" at bounding box center [508, 247] width 8 height 8
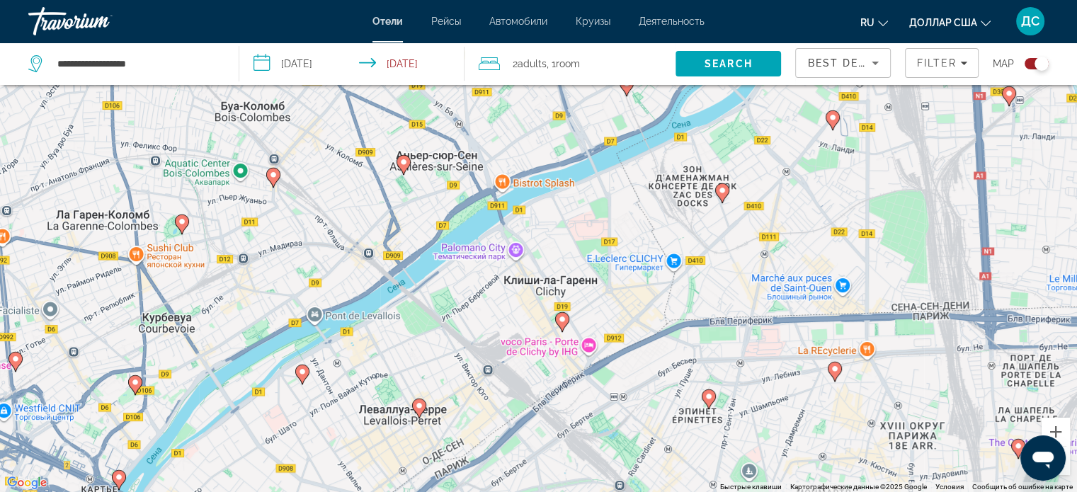
click at [564, 323] on image "Основное содержание" at bounding box center [562, 319] width 8 height 8
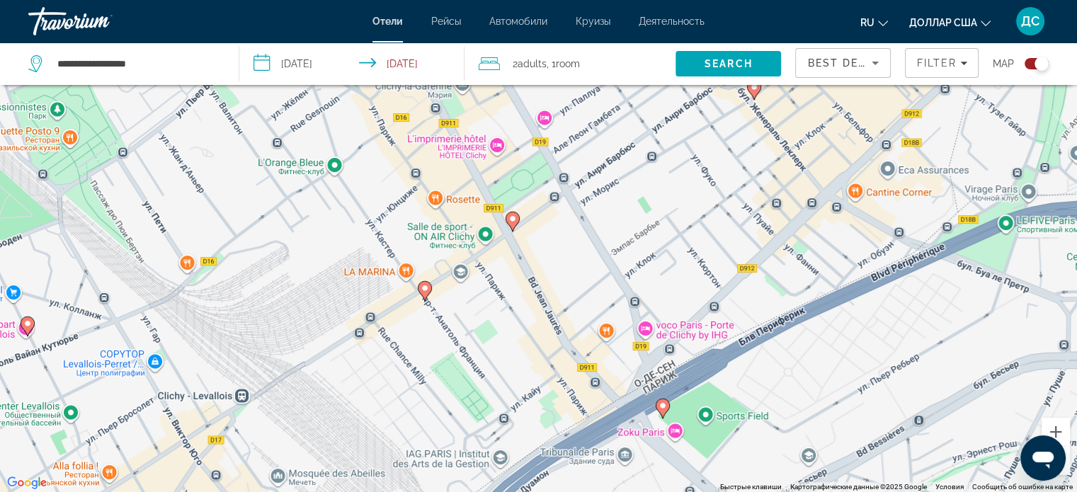
click at [518, 222] on icon "Основное содержание" at bounding box center [512, 221] width 14 height 20
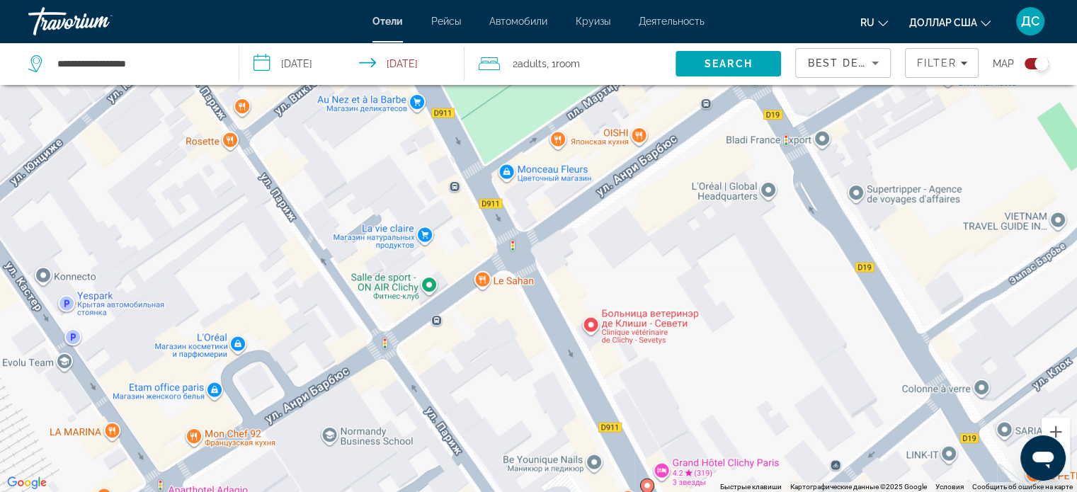
click at [1065, 466] on button "Уменьшить" at bounding box center [1055, 461] width 28 height 28
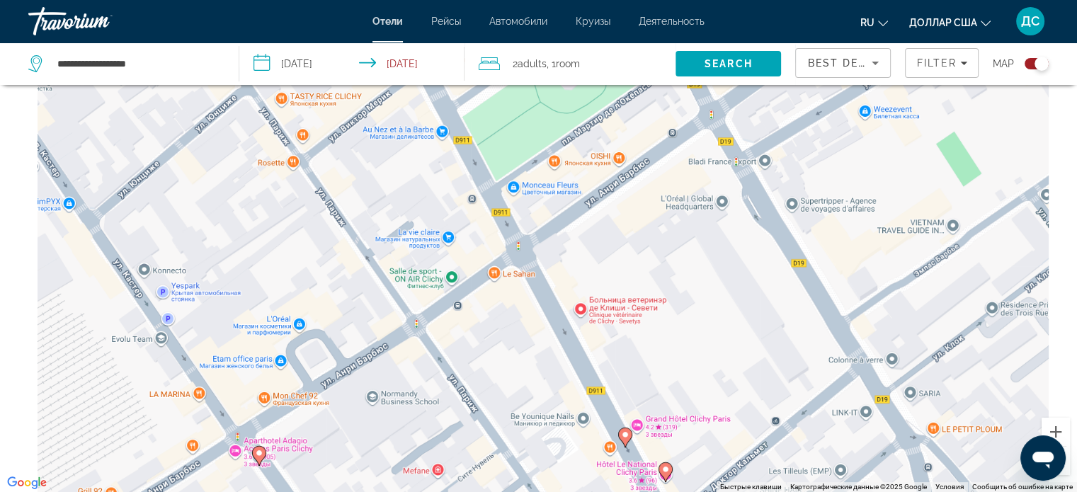
click at [1065, 466] on button "Уменьшить" at bounding box center [1055, 461] width 28 height 28
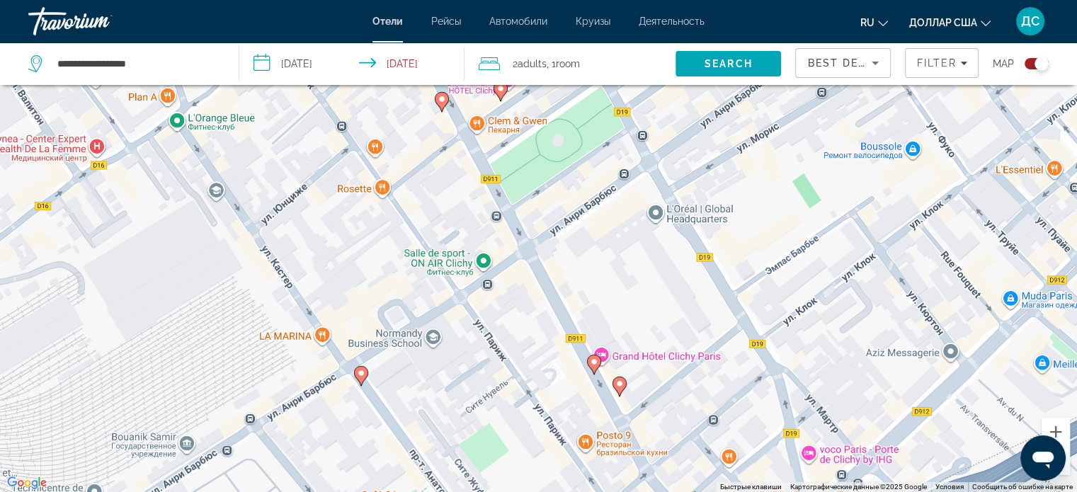
click at [1065, 466] on button "Уменьшить" at bounding box center [1055, 461] width 28 height 28
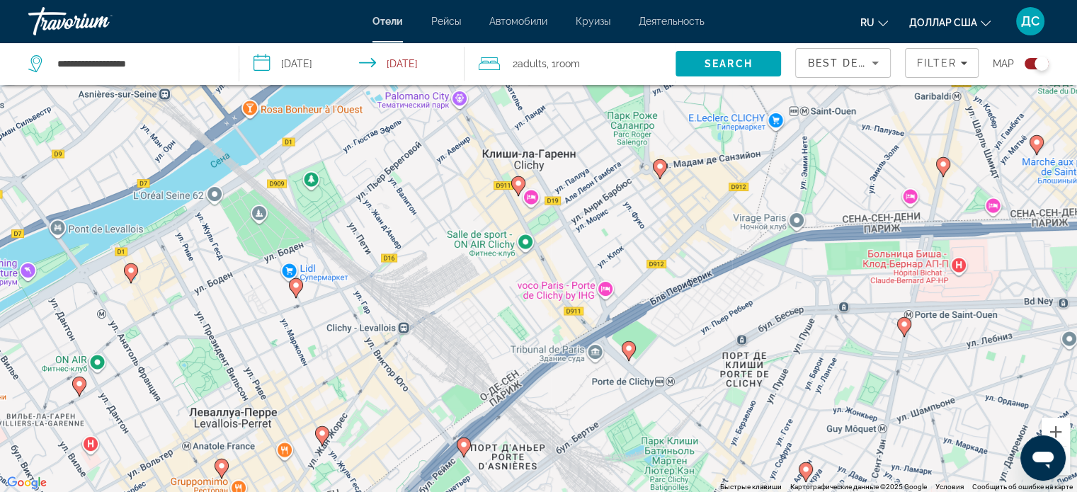
click at [629, 349] on image "Основное содержание" at bounding box center [628, 348] width 8 height 8
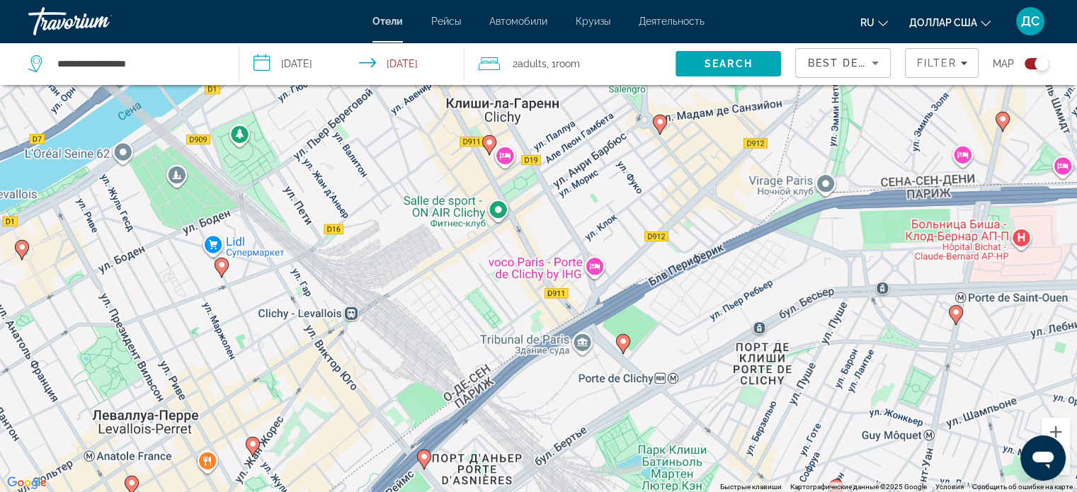
click at [629, 349] on div "Для навигации используйте клавиши со стрелками. Чтобы активировать перетаскиван…" at bounding box center [538, 246] width 1077 height 492
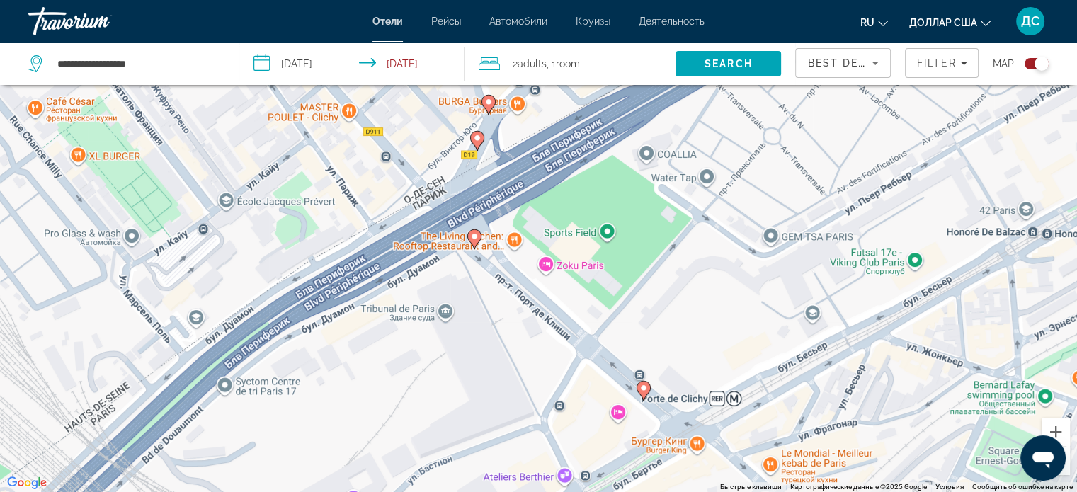
click at [643, 386] on image "Основное содержание" at bounding box center [643, 388] width 8 height 8
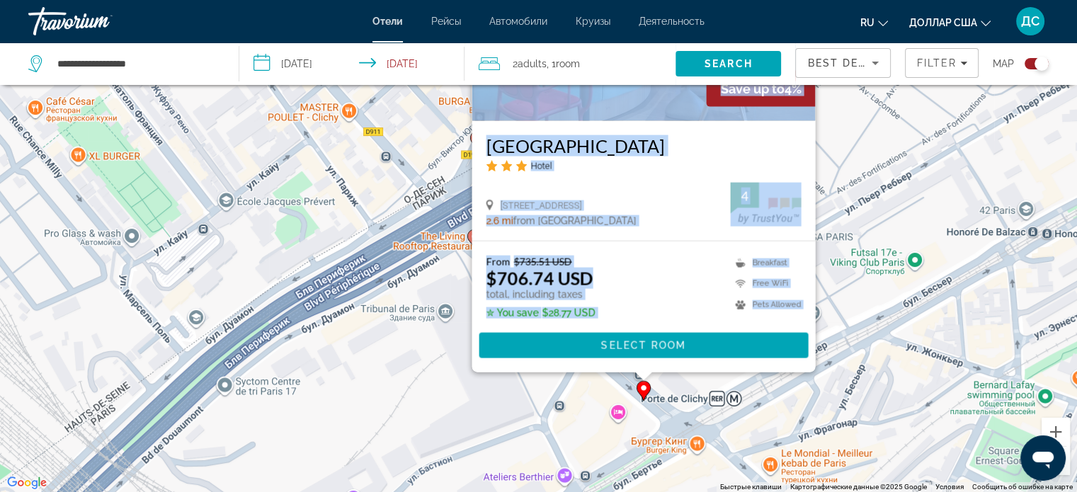
click at [643, 246] on div "Чтобы активировать перетаскивание с помощью клавиатуры, нажмите Alt + Ввод. Пос…" at bounding box center [1077, 246] width 1077 height 0
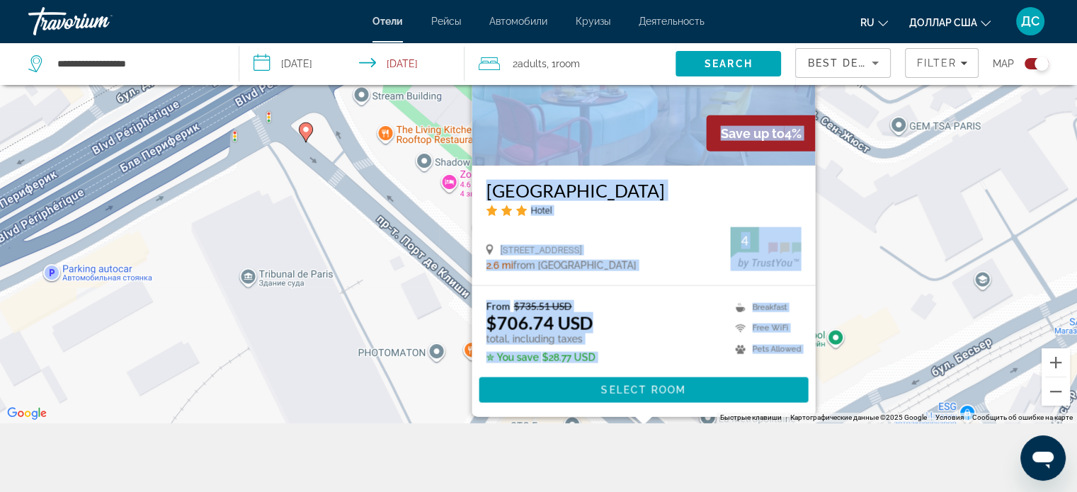
scroll to position [156, 0]
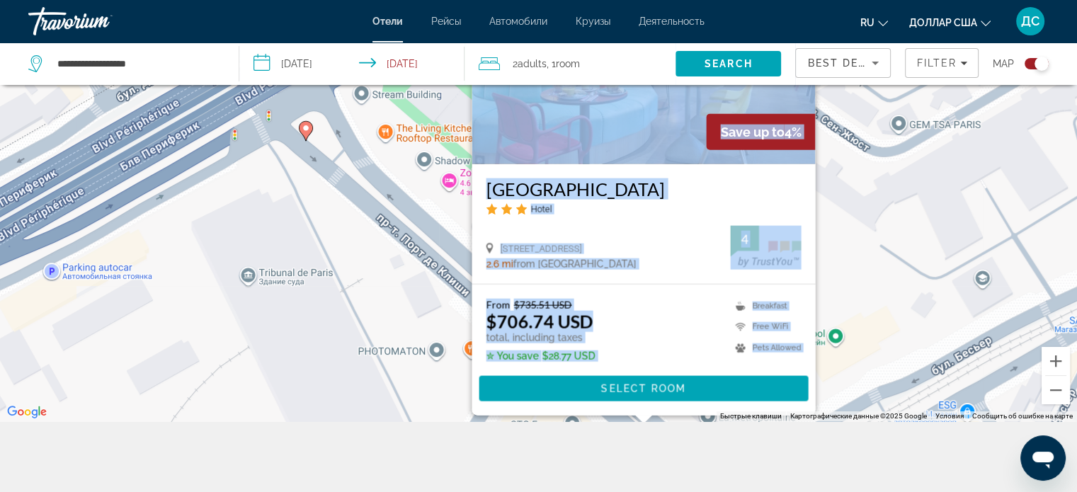
click at [307, 134] on icon "Основное содержание" at bounding box center [305, 130] width 13 height 18
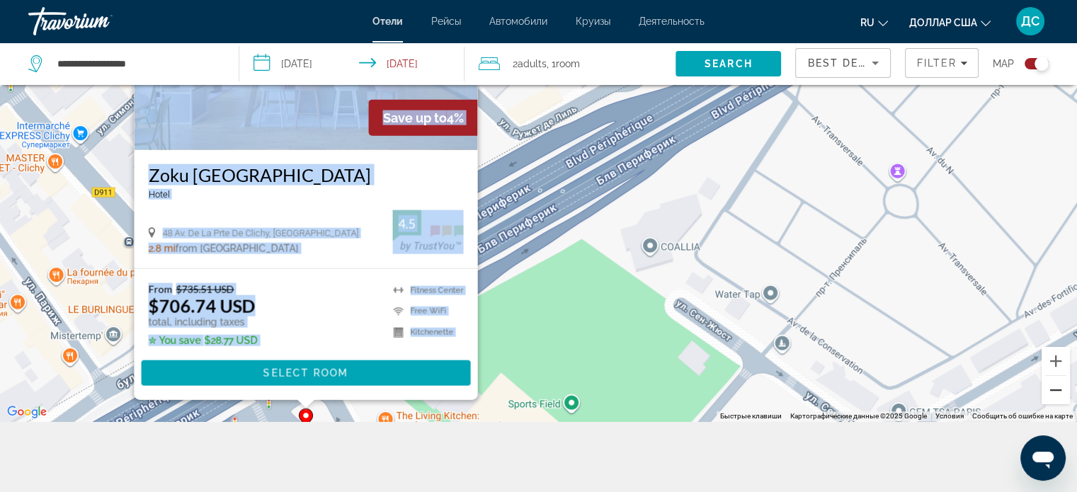
click at [1059, 396] on button "Уменьшить" at bounding box center [1055, 390] width 28 height 28
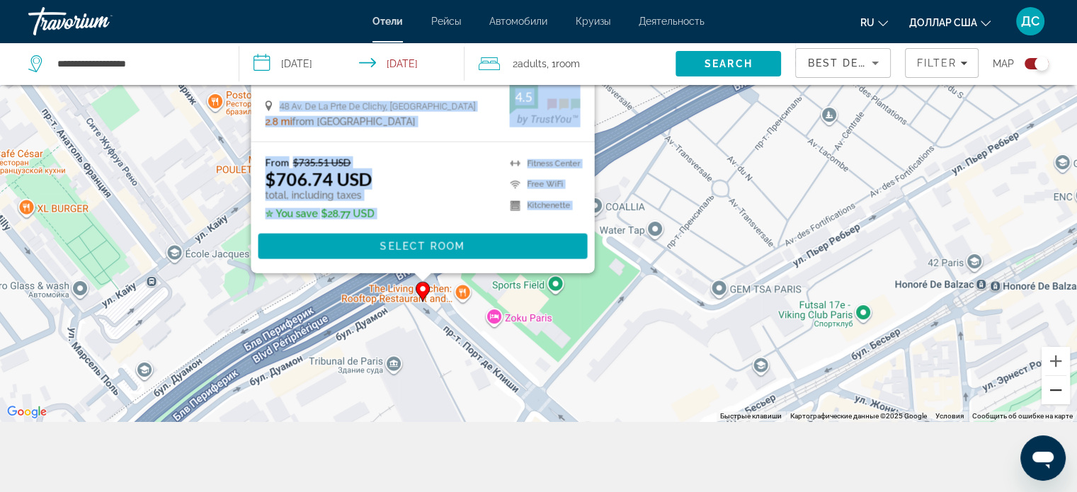
click at [1056, 396] on button "Уменьшить" at bounding box center [1055, 390] width 28 height 28
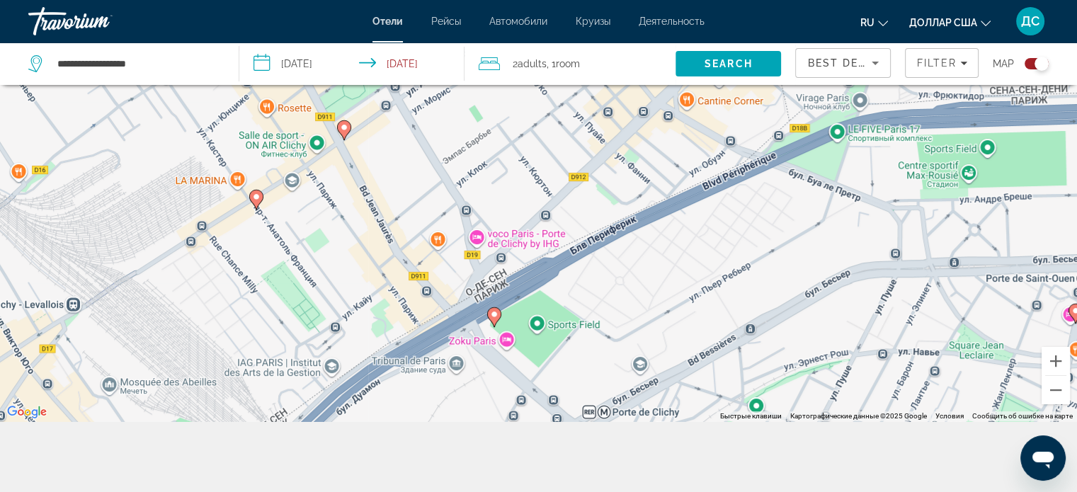
drag, startPoint x: 898, startPoint y: 267, endPoint x: 888, endPoint y: 373, distance: 106.7
click at [888, 373] on div "Чтобы активировать перетаскивание с помощью клавиатуры, нажмите Alt + Ввод. Пос…" at bounding box center [538, 175] width 1077 height 492
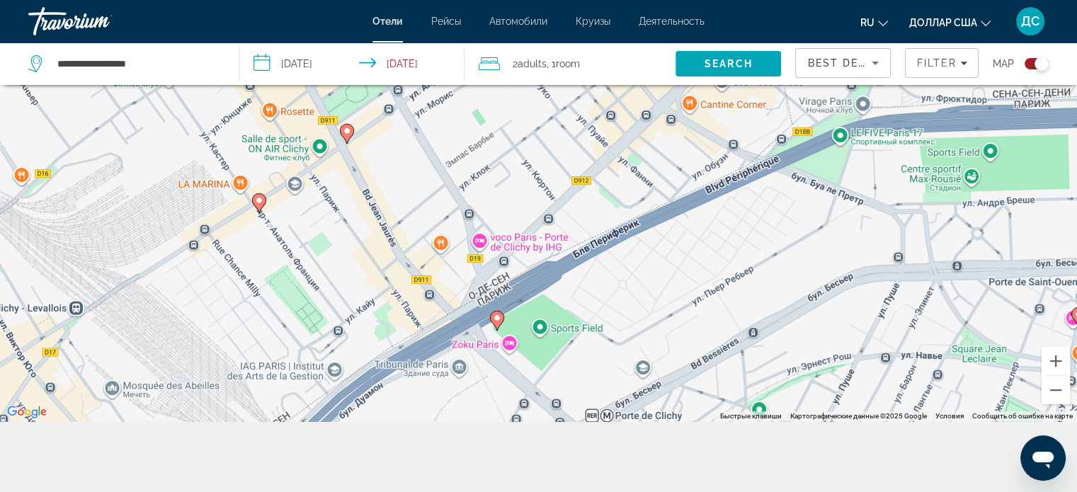
click at [258, 197] on image "Основное содержание" at bounding box center [259, 200] width 8 height 8
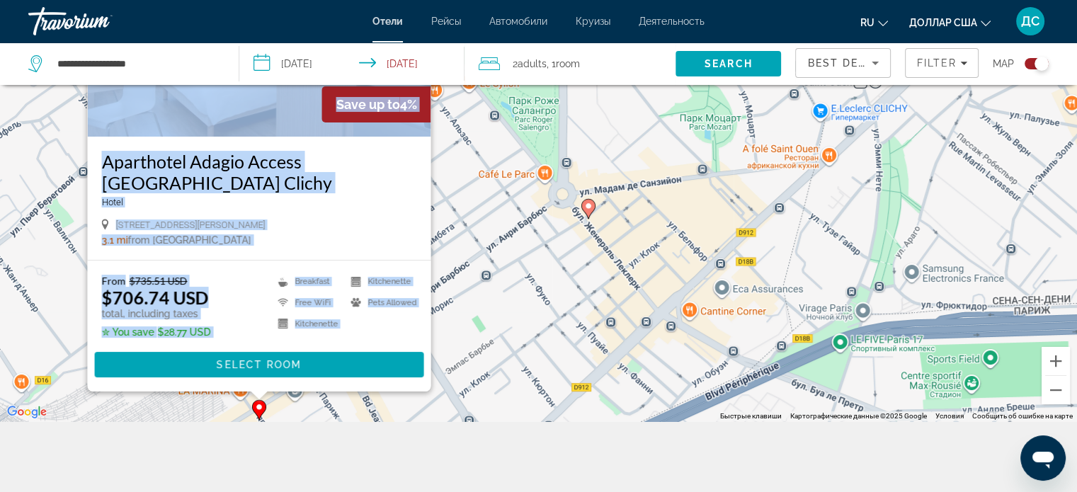
click at [589, 214] on icon "Основное содержание" at bounding box center [588, 208] width 14 height 20
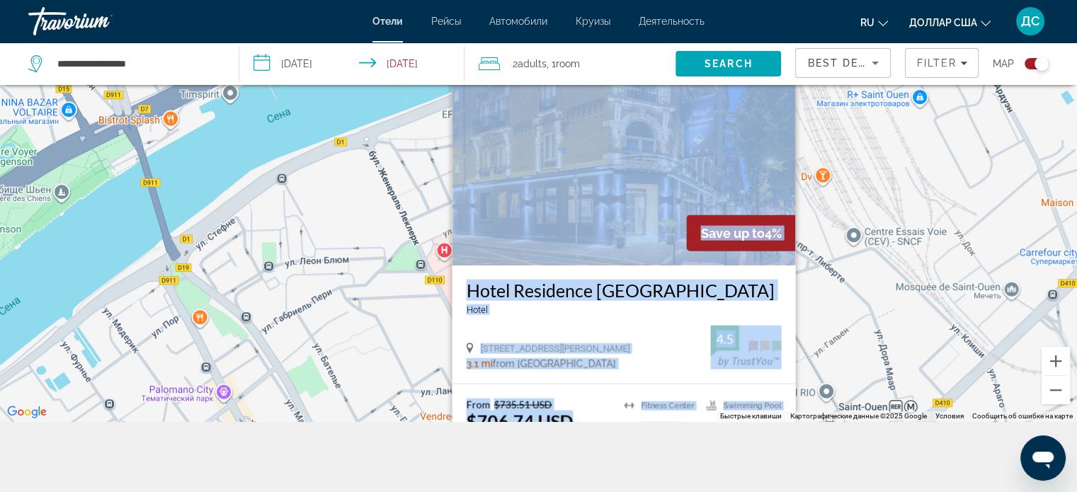
drag, startPoint x: 906, startPoint y: 345, endPoint x: 938, endPoint y: 463, distance: 121.7
click at [938, 463] on div "**********" at bounding box center [538, 217] width 1077 height 577
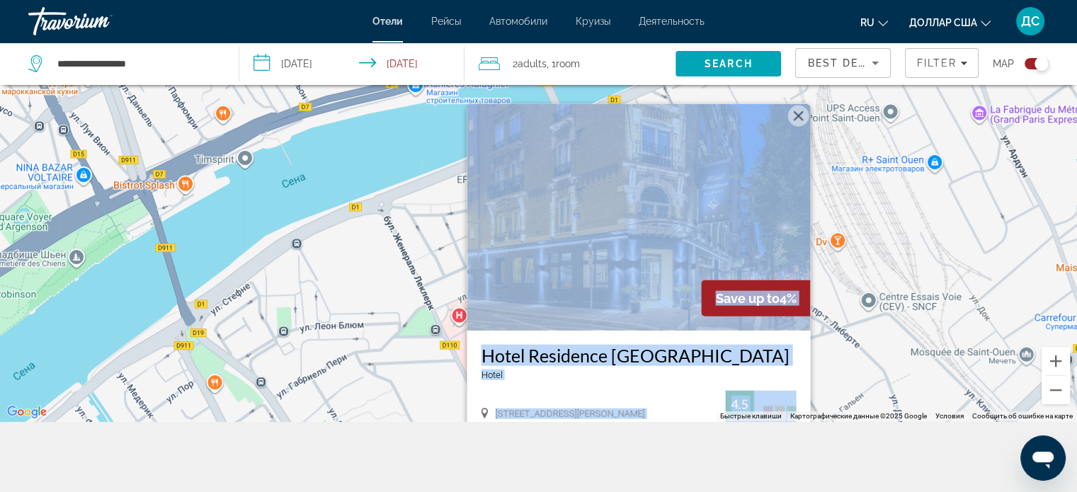
drag, startPoint x: 905, startPoint y: 331, endPoint x: 801, endPoint y: 113, distance: 241.6
click at [817, 139] on div "Чтобы активировать перетаскивание с помощью клавиатуры, нажмите Alt + Ввод. Пос…" at bounding box center [538, 175] width 1077 height 492
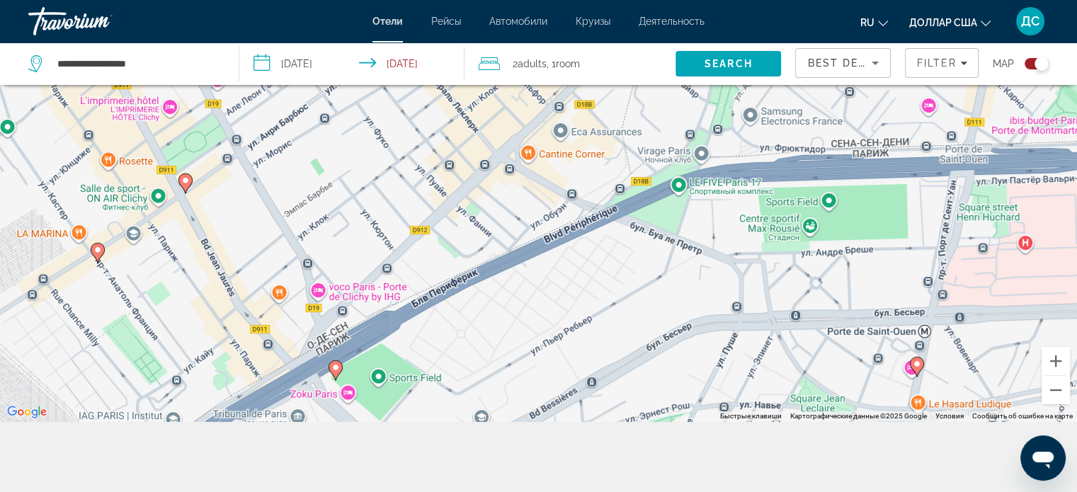
drag, startPoint x: 657, startPoint y: 266, endPoint x: 721, endPoint y: 138, distance: 143.1
click at [721, 141] on div "Чтобы активировать перетаскивание с помощью клавиатуры, нажмите Alt + Ввод. Пос…" at bounding box center [538, 175] width 1077 height 492
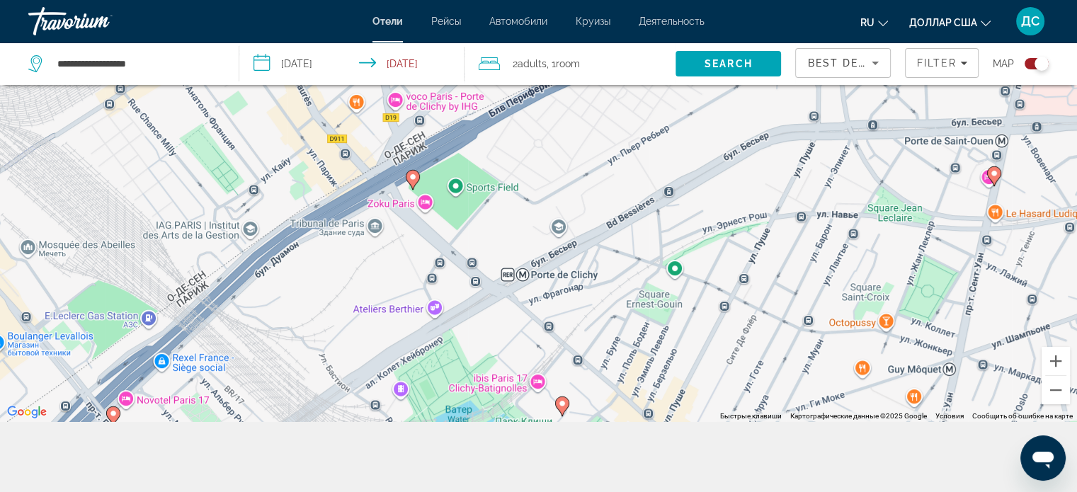
click at [413, 177] on image "Основное содержание" at bounding box center [412, 177] width 8 height 8
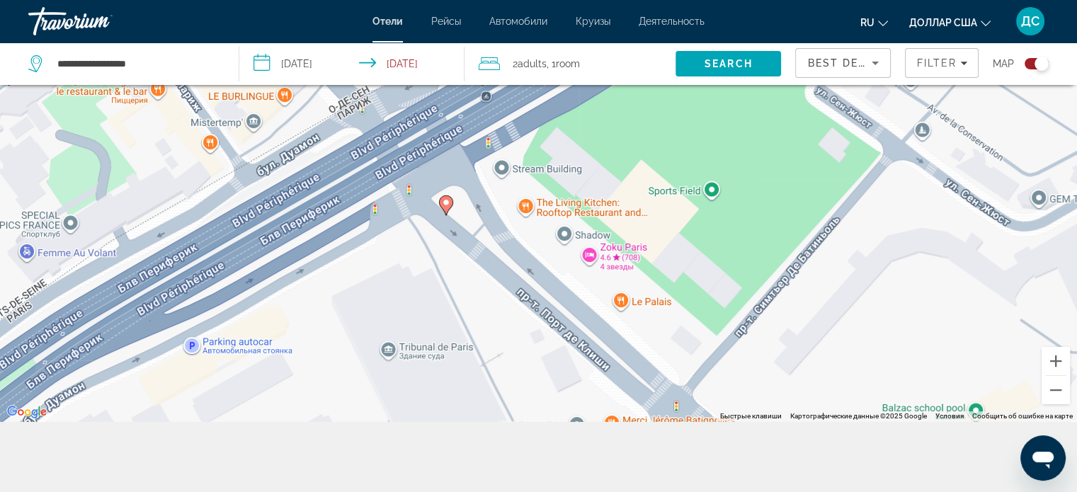
click at [446, 204] on image "Основное содержание" at bounding box center [446, 202] width 8 height 8
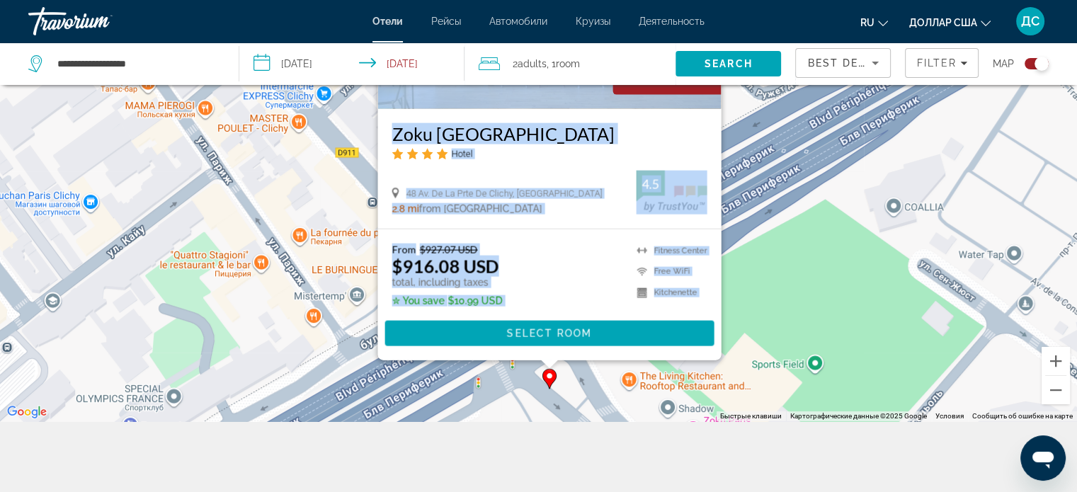
drag, startPoint x: 753, startPoint y: 214, endPoint x: 871, endPoint y: 158, distance: 130.4
click at [869, 161] on div "Чтобы активировать перетаскивание с помощью клавиатуры, нажмите Alt + Ввод. Пос…" at bounding box center [538, 175] width 1077 height 492
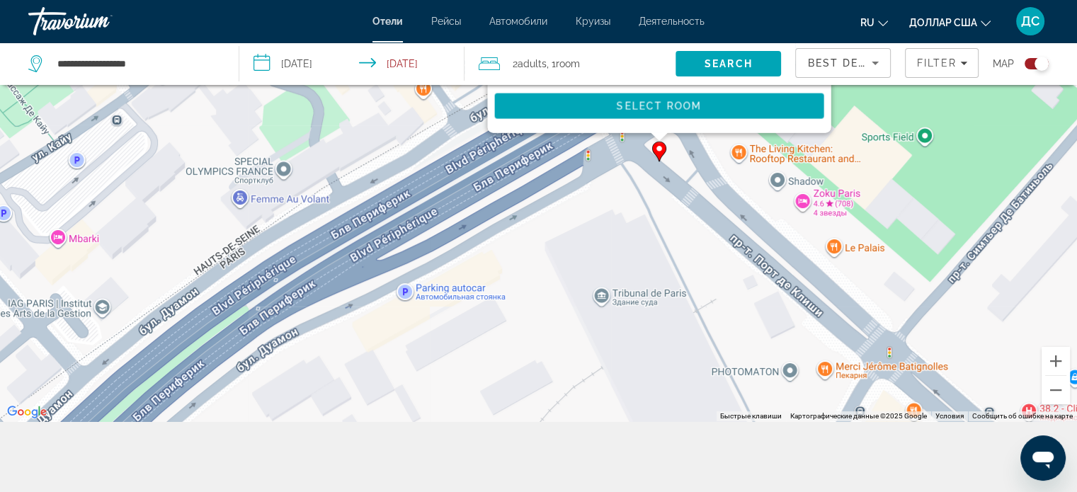
drag, startPoint x: 524, startPoint y: 311, endPoint x: 523, endPoint y: 237, distance: 73.6
click at [524, 239] on div "Чтобы активировать перетаскивание с помощью клавиатуры, нажмите Alt + Ввод. Пос…" at bounding box center [538, 175] width 1077 height 492
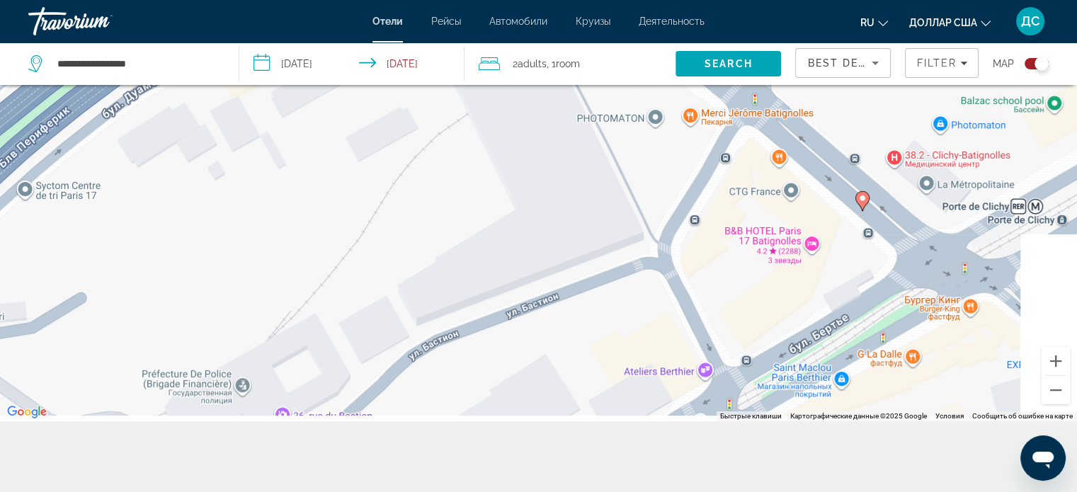
drag, startPoint x: 476, startPoint y: 302, endPoint x: 367, endPoint y: 91, distance: 236.8
click at [367, 91] on div "Чтобы активировать перетаскивание с помощью клавиатуры, нажмите Alt + Ввод. Пос…" at bounding box center [538, 175] width 1077 height 492
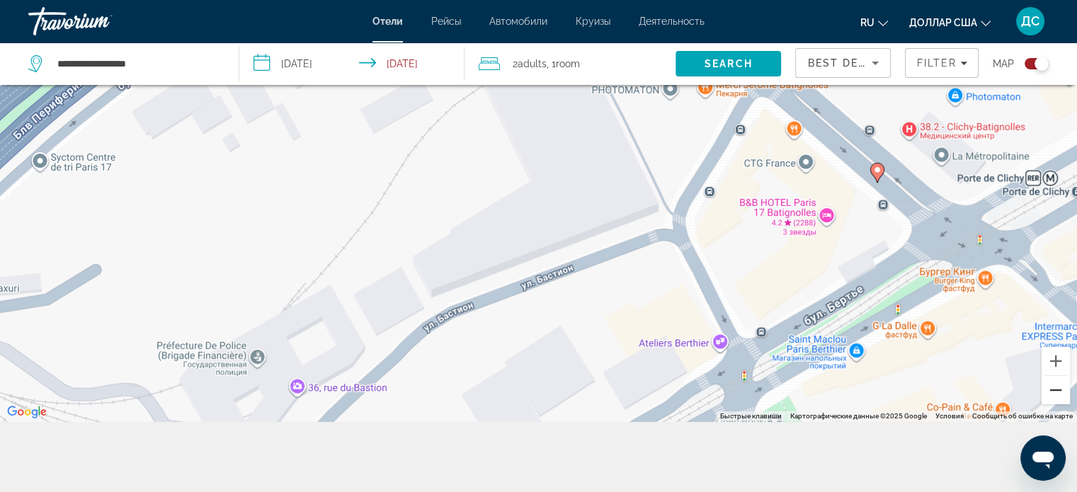
click at [1052, 398] on button "Уменьшить" at bounding box center [1055, 390] width 28 height 28
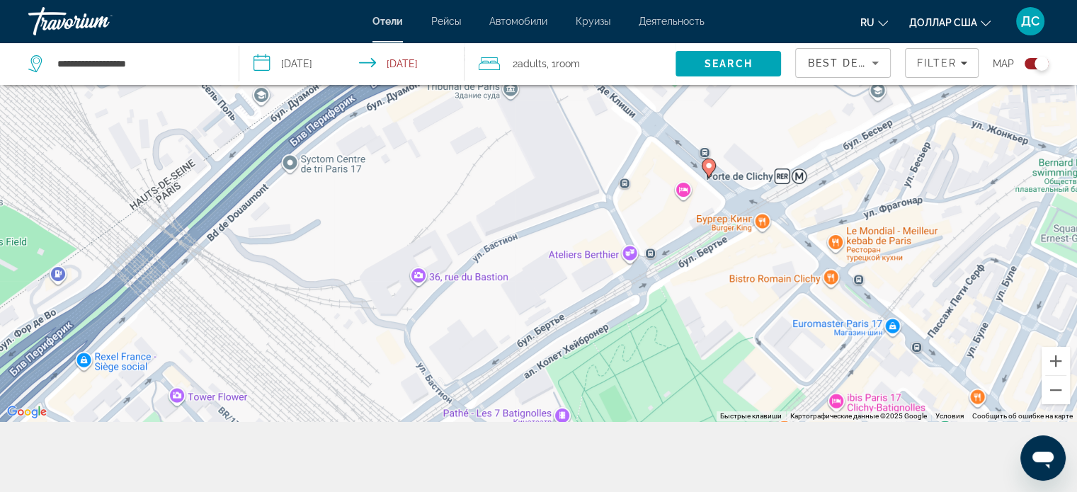
click at [709, 168] on image "Основное содержание" at bounding box center [708, 165] width 8 height 8
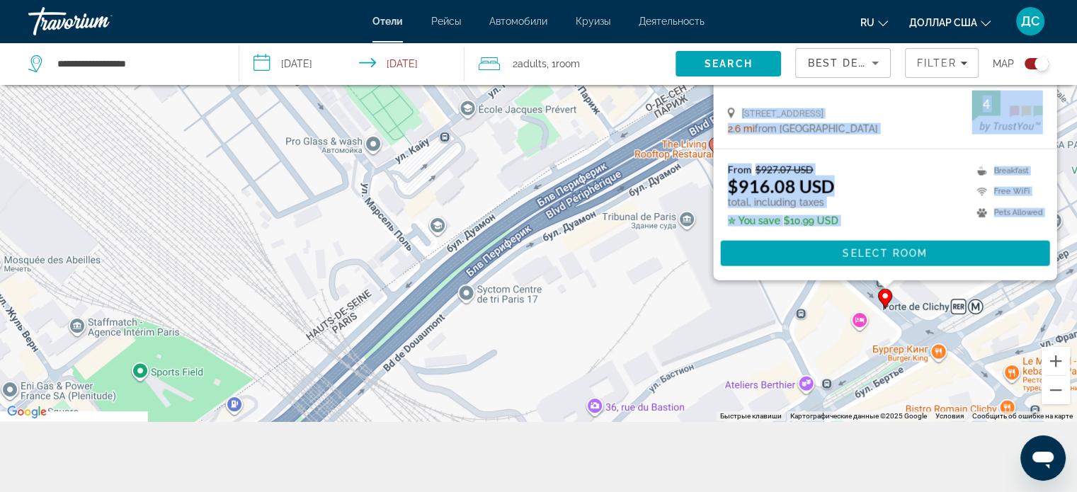
drag, startPoint x: 360, startPoint y: 323, endPoint x: 621, endPoint y: 158, distance: 309.5
click at [621, 159] on div "Чтобы активировать перетаскивание с помощью клавиатуры, нажмите Alt + Ввод. Пос…" at bounding box center [538, 175] width 1077 height 492
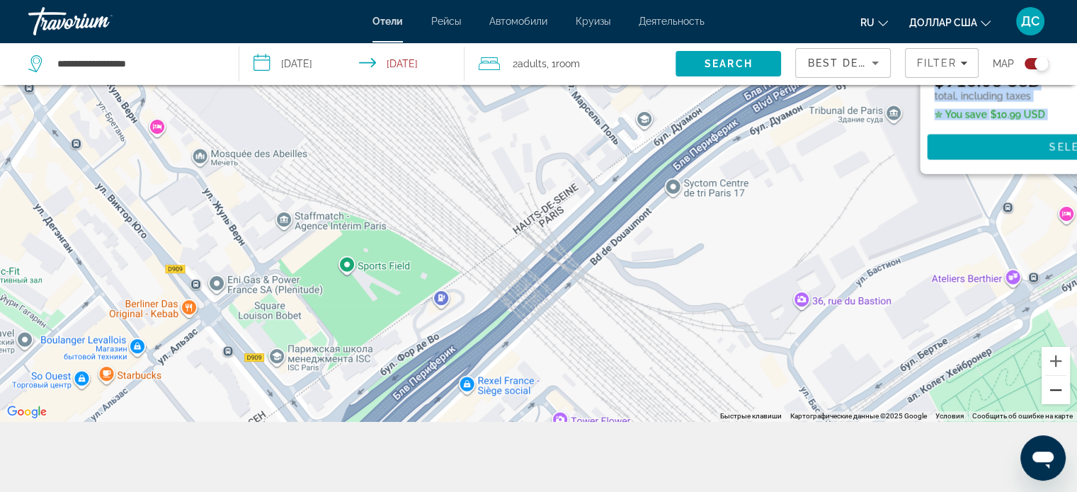
click at [1065, 396] on button "Уменьшить" at bounding box center [1055, 390] width 28 height 28
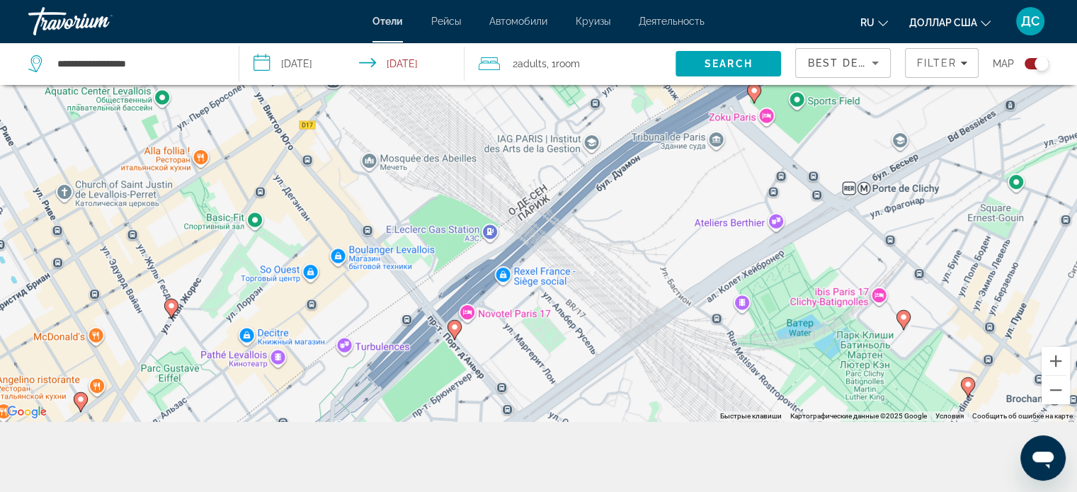
click at [453, 327] on image "Основное содержание" at bounding box center [454, 327] width 8 height 8
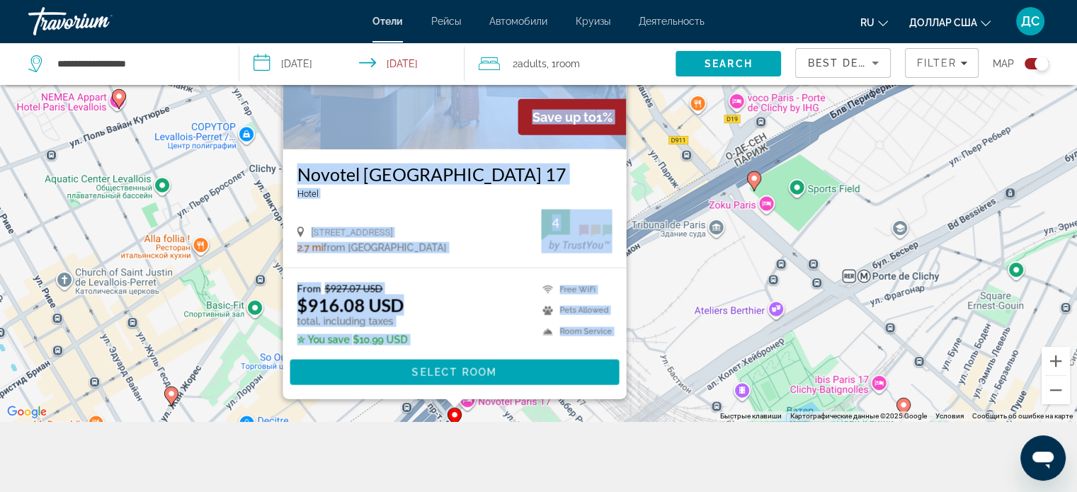
click at [170, 391] on image "Основное содержание" at bounding box center [171, 393] width 8 height 8
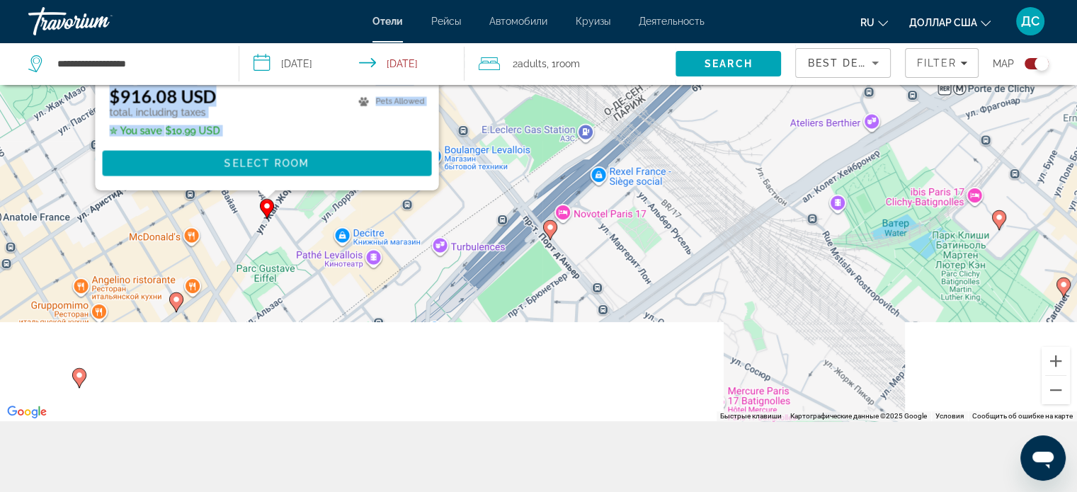
drag, startPoint x: 495, startPoint y: 373, endPoint x: 552, endPoint y: 139, distance: 241.0
click at [556, 141] on div "Чтобы активировать перетаскивание с помощью клавиатуры, нажмите Alt + Ввод. Пос…" at bounding box center [538, 175] width 1077 height 492
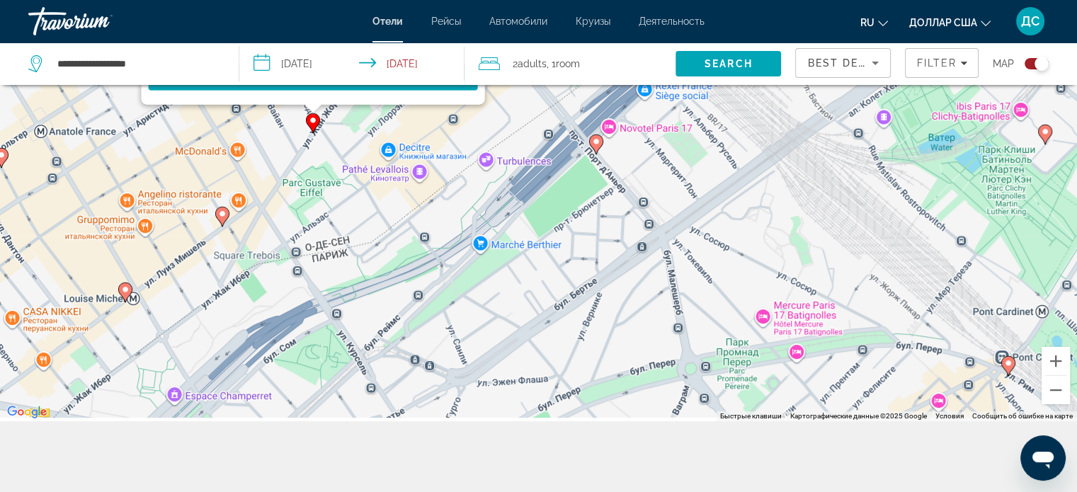
click at [519, 290] on div "Чтобы активировать перетаскивание с помощью клавиатуры, нажмите Alt + Ввод. Пос…" at bounding box center [538, 175] width 1077 height 492
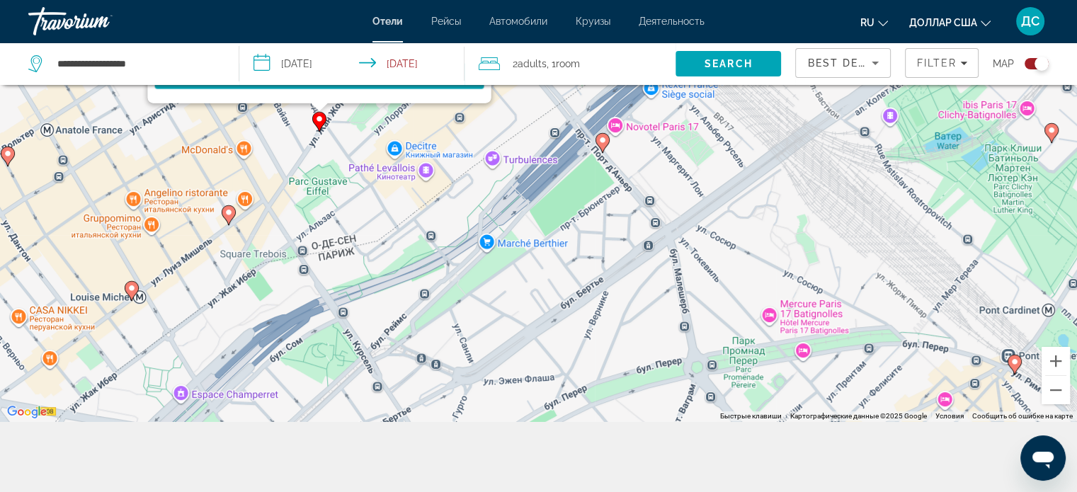
click at [229, 217] on icon "Основное содержание" at bounding box center [228, 214] width 13 height 18
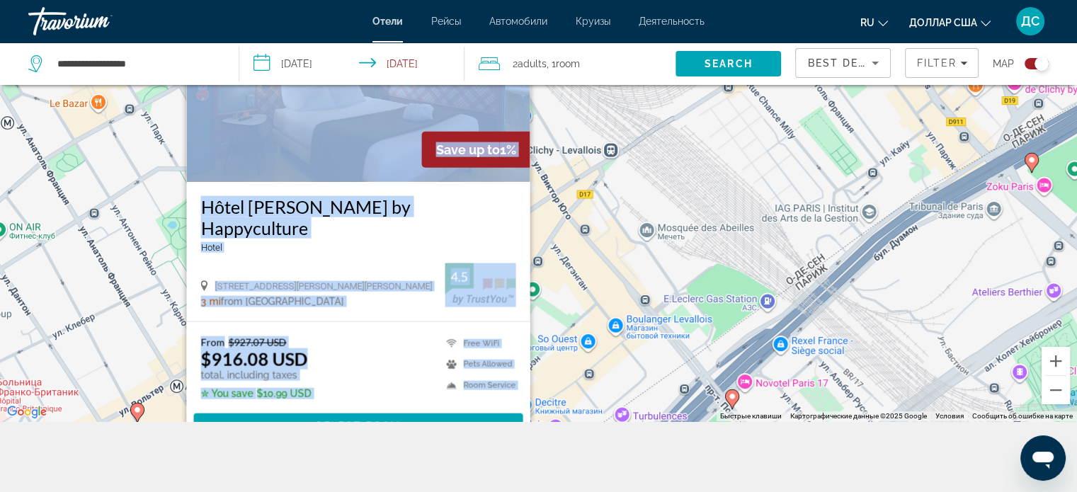
drag, startPoint x: 516, startPoint y: 169, endPoint x: 682, endPoint y: 161, distance: 166.6
click at [682, 161] on div "Чтобы активировать перетаскивание с помощью клавиатуры, нажмите Alt + Ввод. Пос…" at bounding box center [538, 175] width 1077 height 492
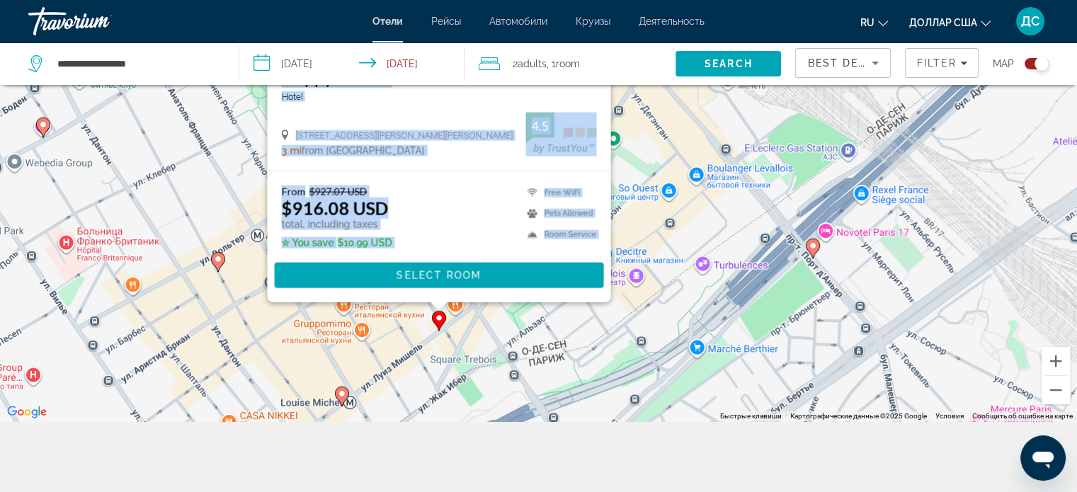
click at [215, 260] on image "Основное содержание" at bounding box center [218, 259] width 8 height 8
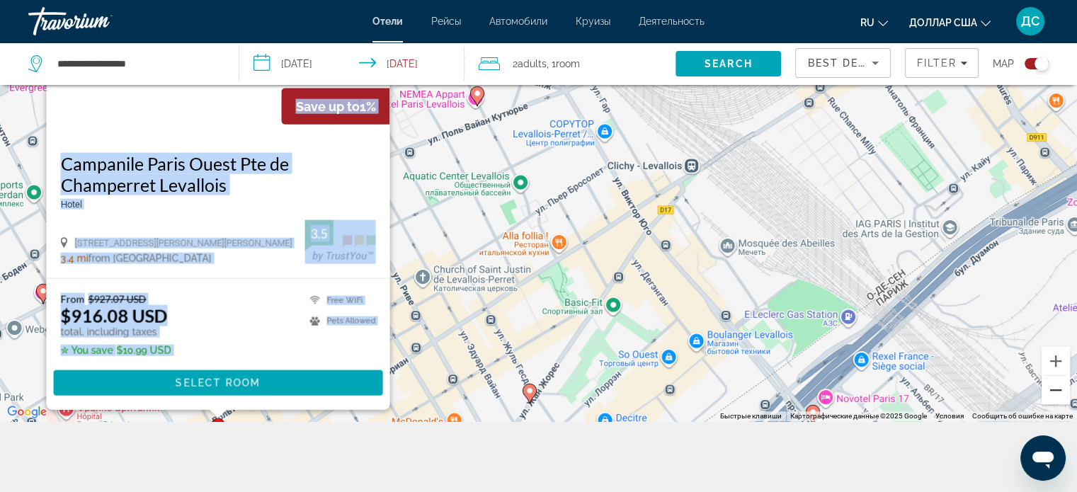
click at [1055, 392] on button "Уменьшить" at bounding box center [1055, 390] width 28 height 28
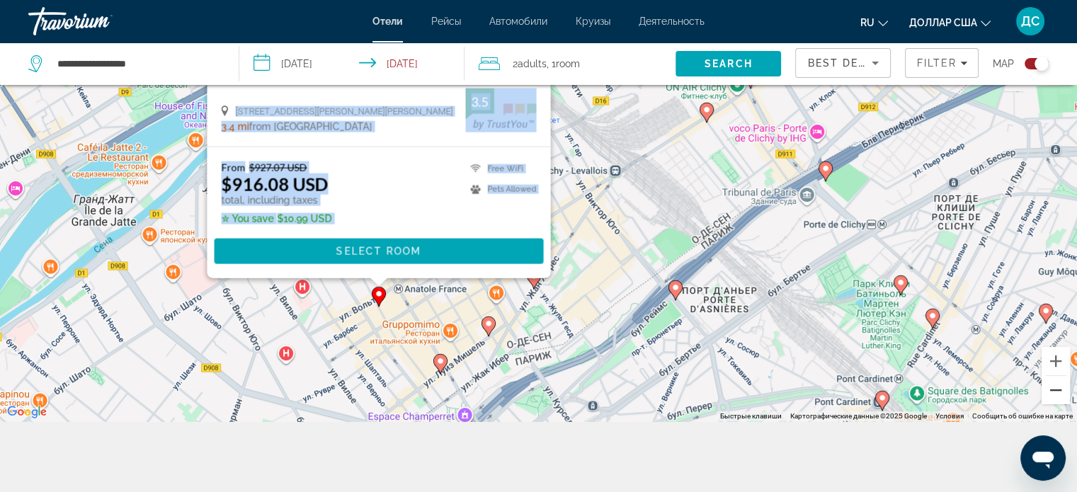
click at [1055, 393] on button "Уменьшить" at bounding box center [1055, 390] width 28 height 28
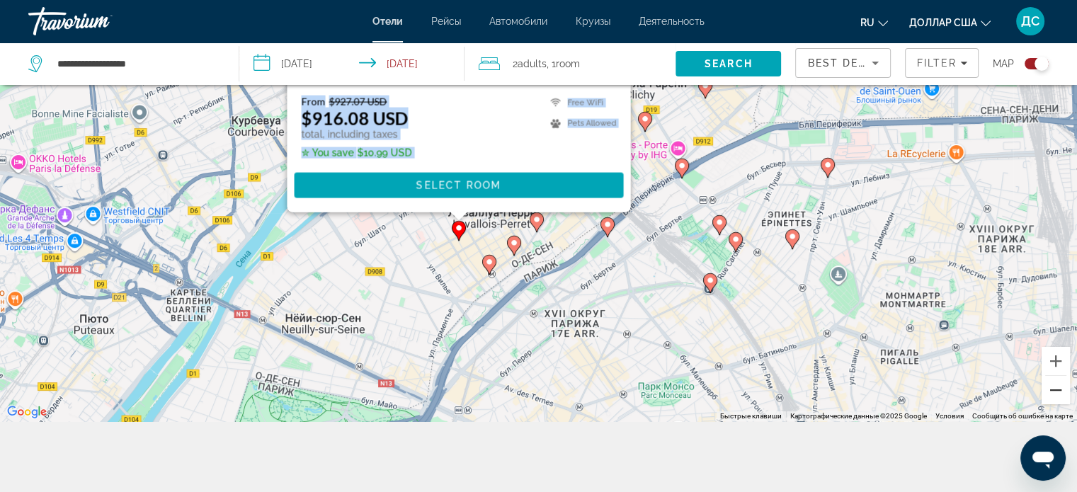
click at [1050, 393] on button "Уменьшить" at bounding box center [1055, 390] width 28 height 28
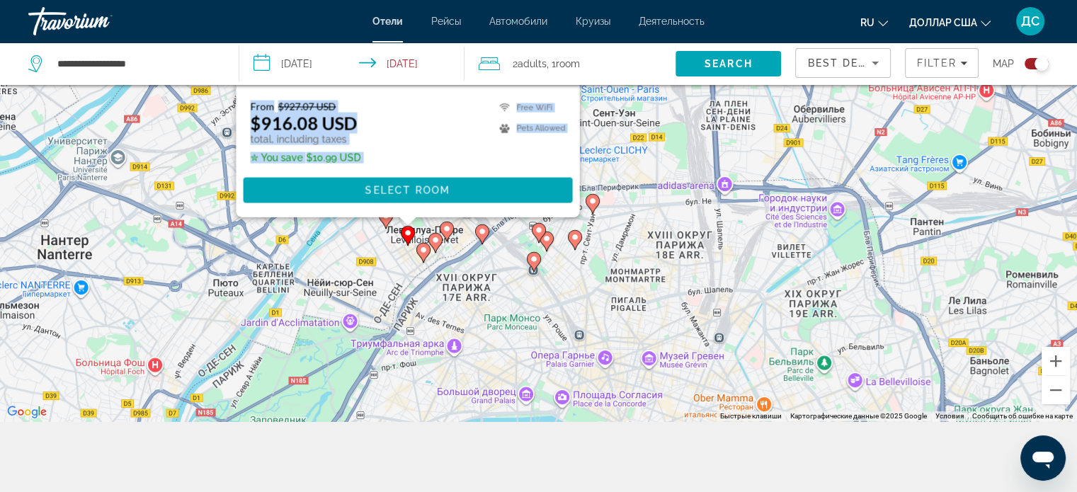
drag, startPoint x: 943, startPoint y: 345, endPoint x: 850, endPoint y: 382, distance: 100.0
click at [852, 382] on div "Чтобы активировать перетаскивание с помощью клавиатуры, нажмите Alt + Ввод. Пос…" at bounding box center [538, 175] width 1077 height 492
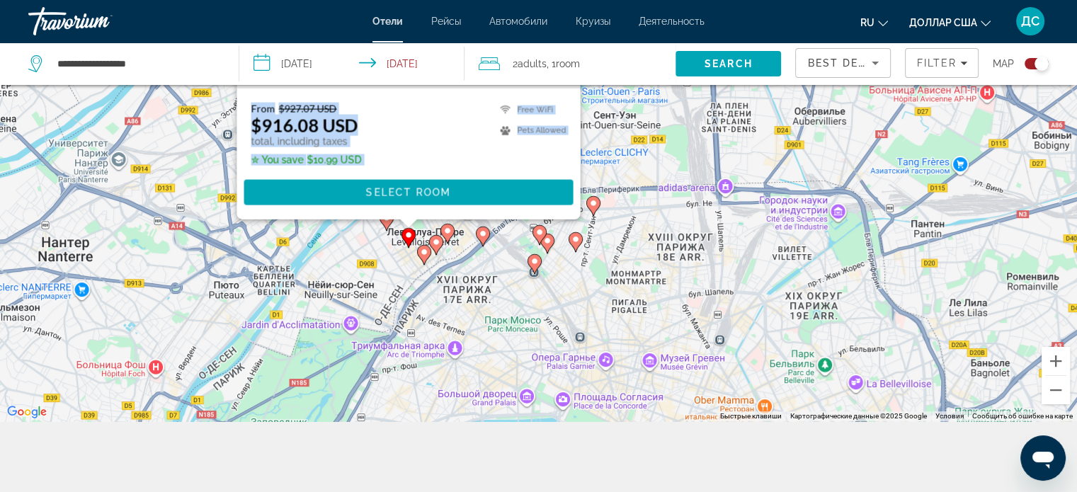
click at [419, 256] on icon "Основное содержание" at bounding box center [423, 254] width 13 height 18
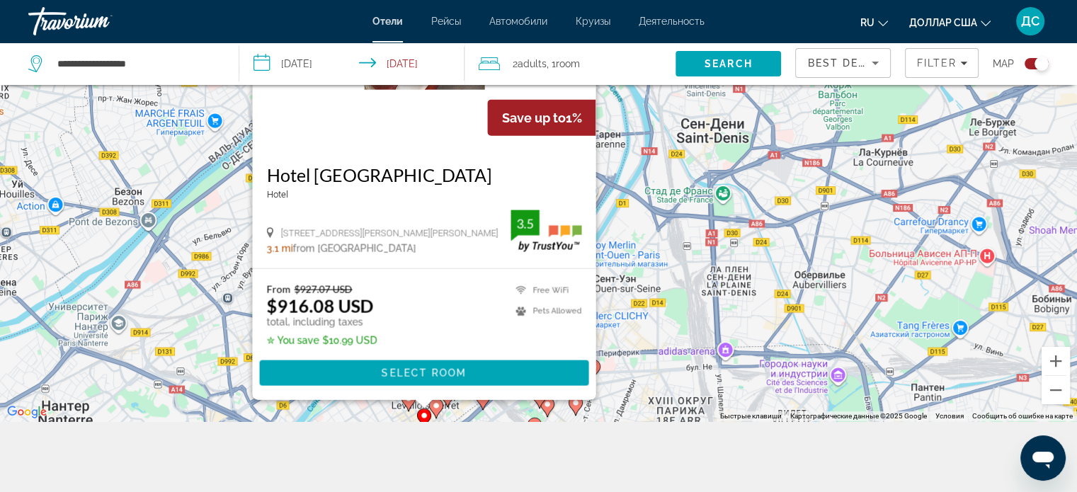
click at [440, 407] on gmp-advanced-marker "Основное содержание" at bounding box center [447, 396] width 14 height 21
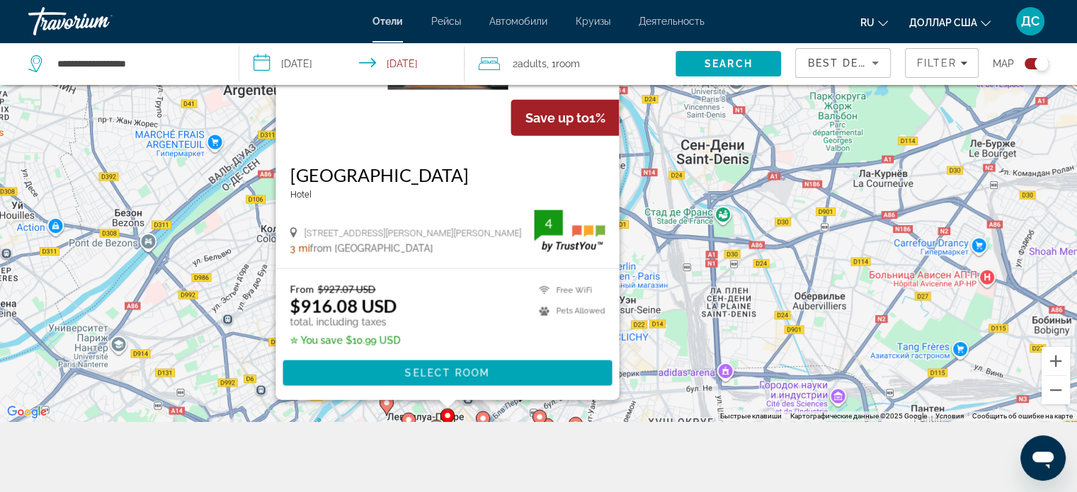
click at [484, 415] on image "Основное содержание" at bounding box center [482, 418] width 8 height 8
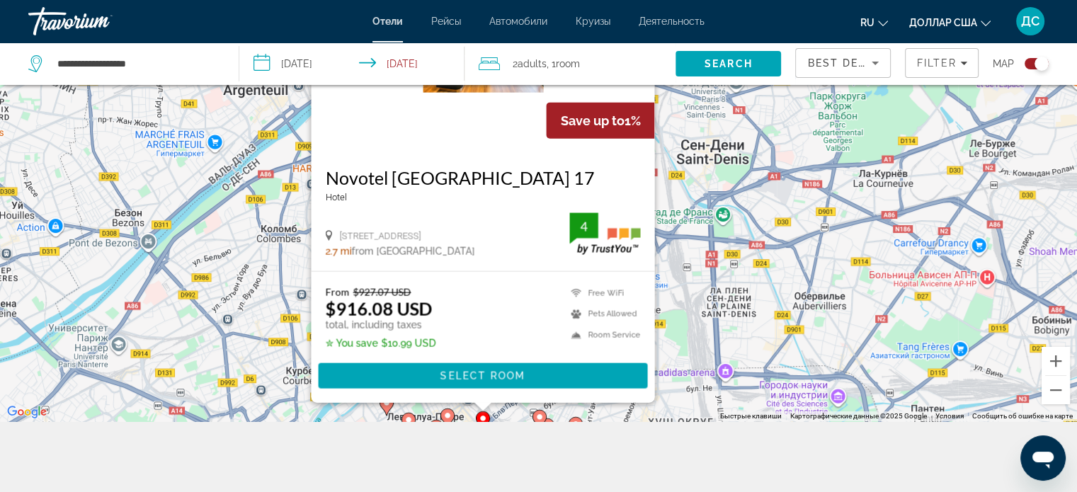
scroll to position [0, 0]
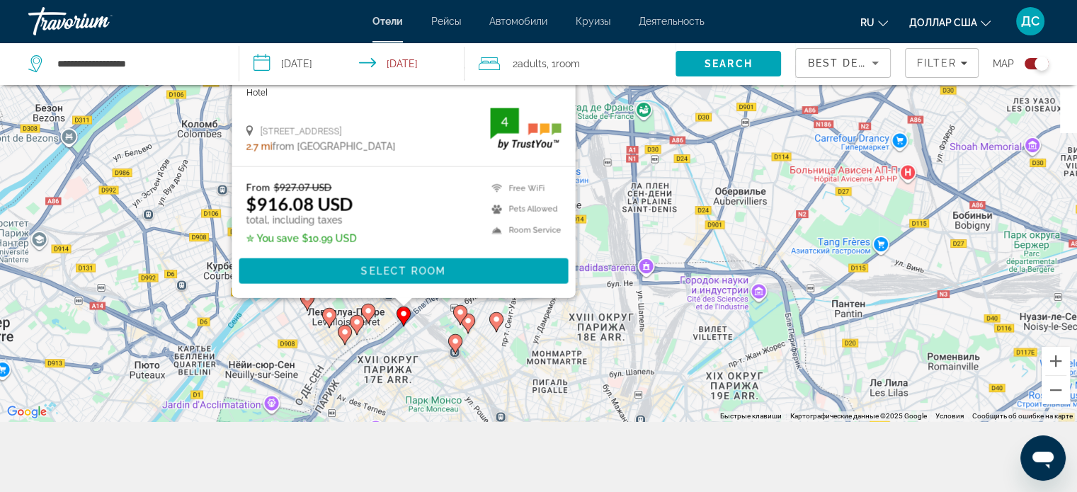
drag, startPoint x: 798, startPoint y: 229, endPoint x: 671, endPoint y: 53, distance: 216.5
click at [690, 71] on div "**********" at bounding box center [538, 217] width 1077 height 577
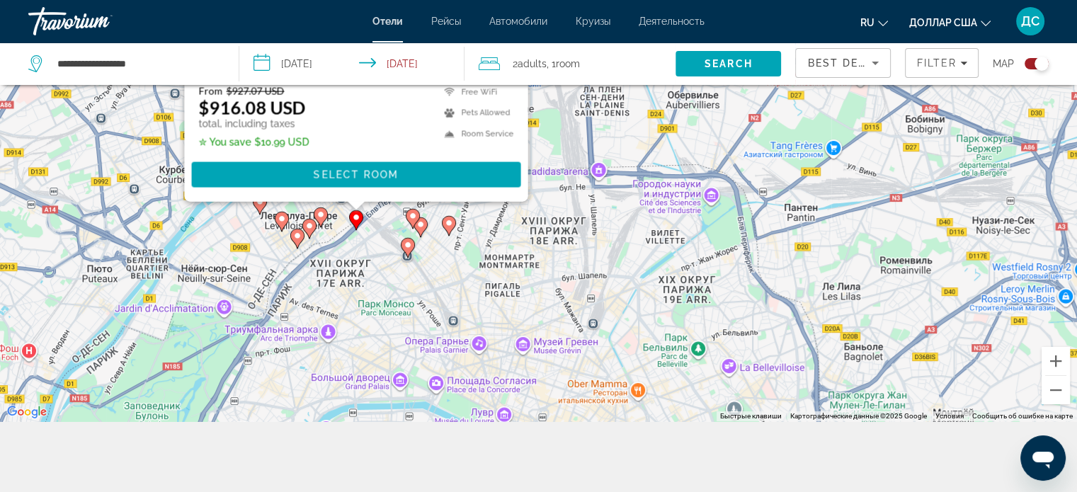
click at [406, 249] on icon "Основное содержание" at bounding box center [407, 247] width 13 height 18
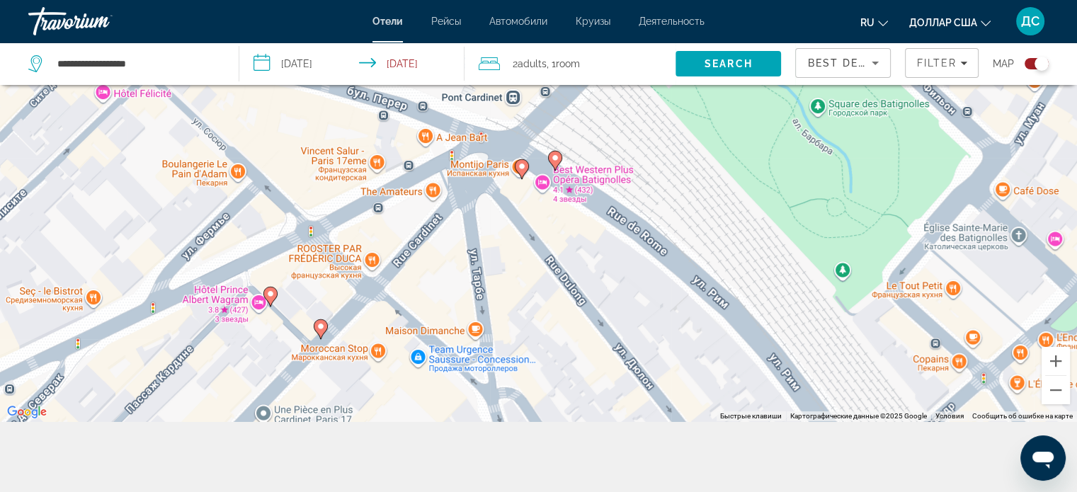
click at [320, 333] on icon "Основное содержание" at bounding box center [320, 328] width 13 height 18
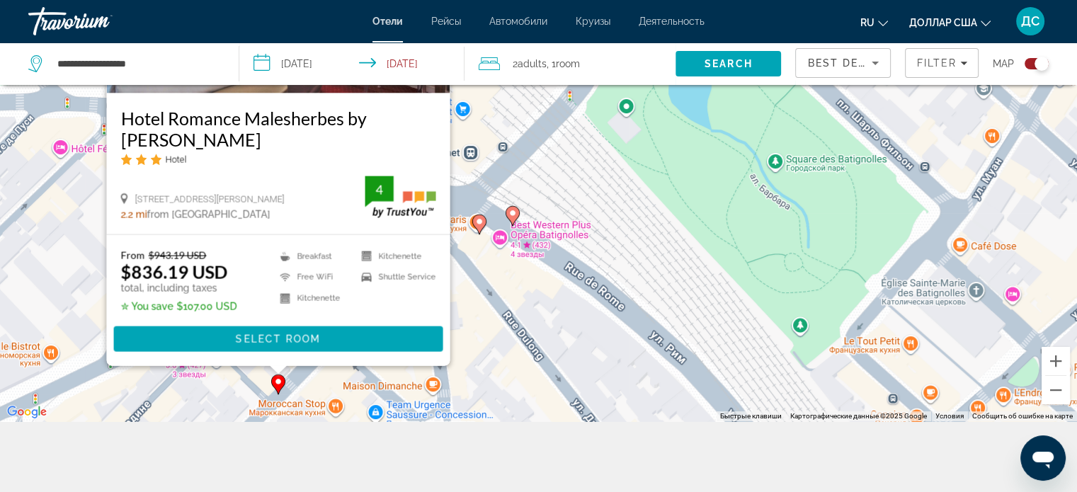
drag, startPoint x: 674, startPoint y: 185, endPoint x: 622, endPoint y: 100, distance: 100.0
click at [624, 103] on div "Чтобы активировать перетаскивание с помощью клавиатуры, нажмите Alt + Ввод. Пос…" at bounding box center [538, 175] width 1077 height 492
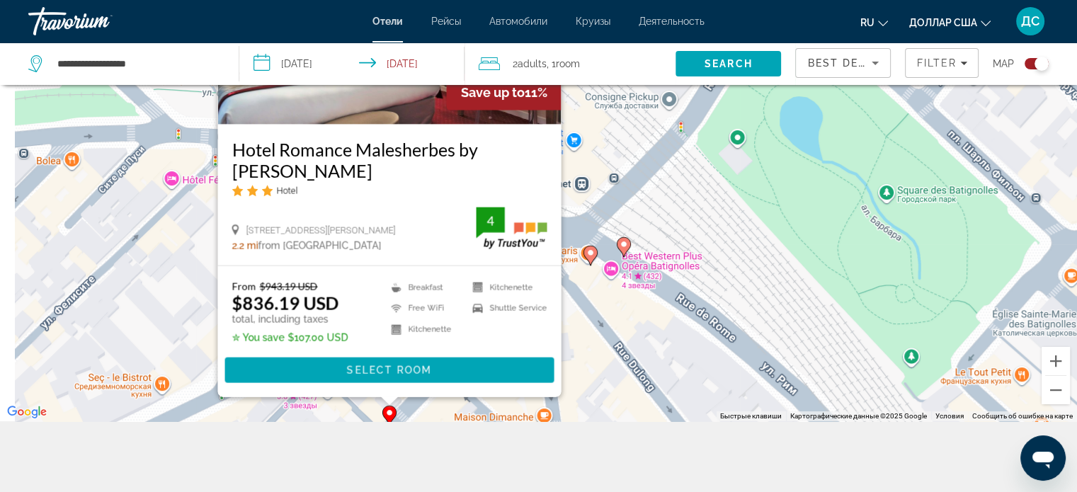
drag, startPoint x: 657, startPoint y: 199, endPoint x: 748, endPoint y: 335, distance: 164.3
click at [764, 331] on div "Чтобы активировать перетаскивание с помощью клавиатуры, нажмите Alt + Ввод. Пос…" at bounding box center [538, 175] width 1077 height 492
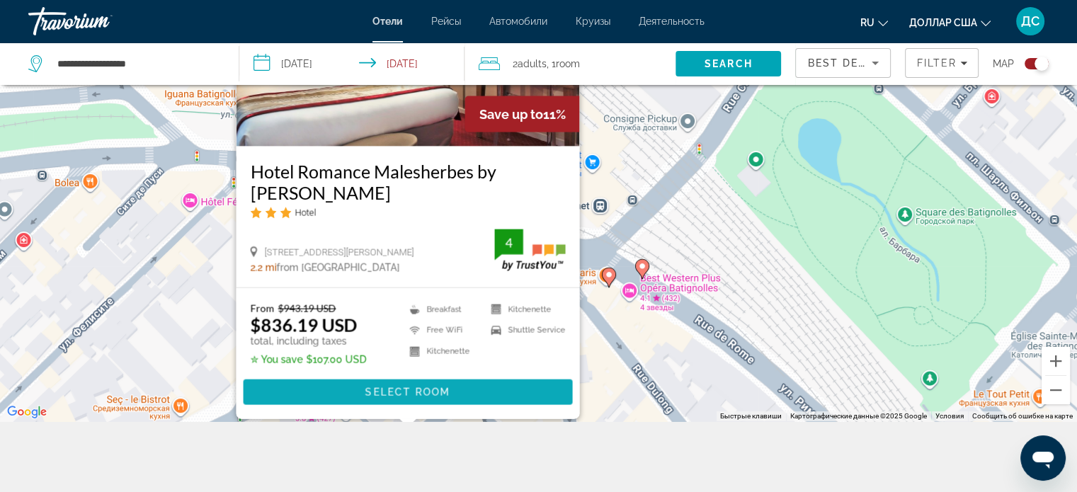
click at [476, 386] on span "Основное содержание" at bounding box center [407, 392] width 329 height 34
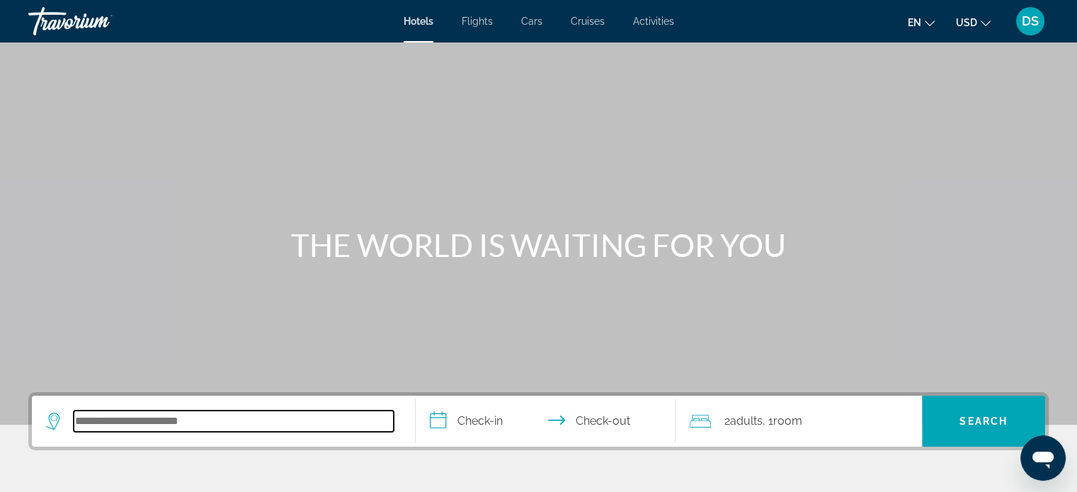
click at [143, 418] on input "Search hotel destination" at bounding box center [234, 421] width 320 height 21
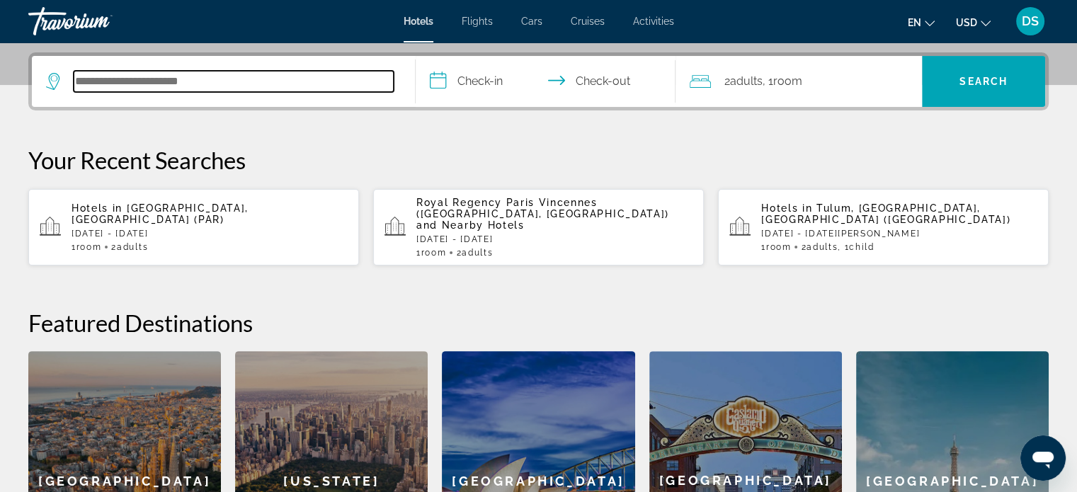
scroll to position [345, 0]
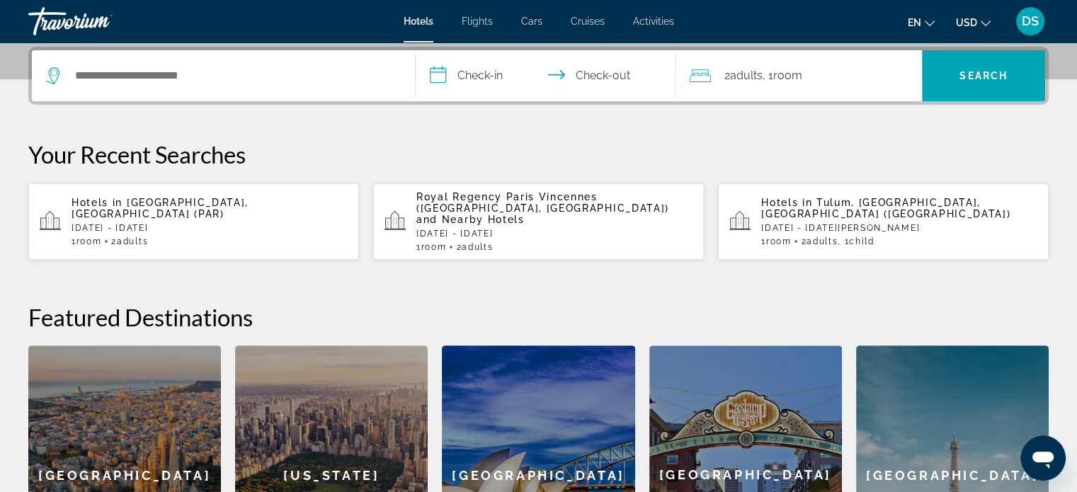
click at [152, 223] on p "[DATE] - [DATE]" at bounding box center [209, 228] width 276 height 10
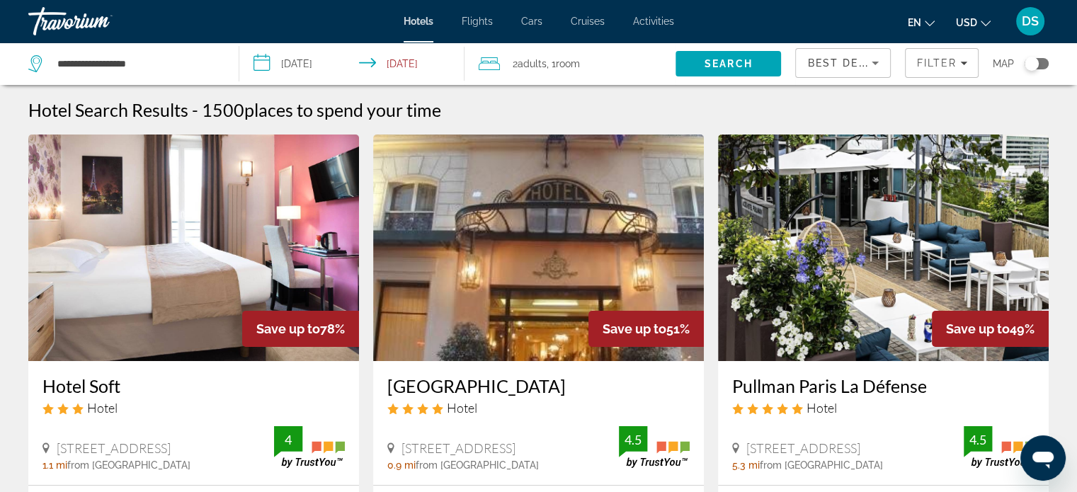
click at [1028, 64] on div "Toggle map" at bounding box center [1031, 64] width 14 height 14
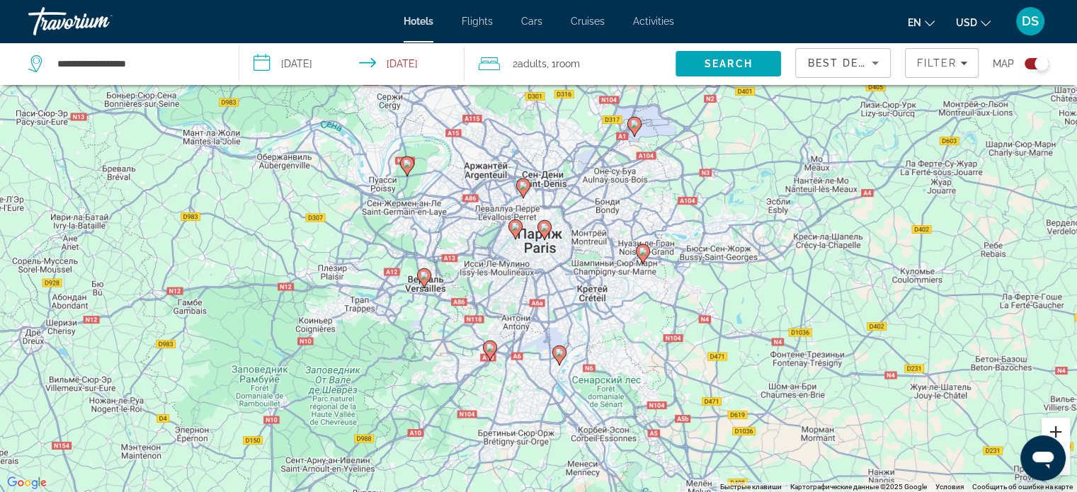
click at [1060, 427] on button "Увеличить" at bounding box center [1055, 432] width 28 height 28
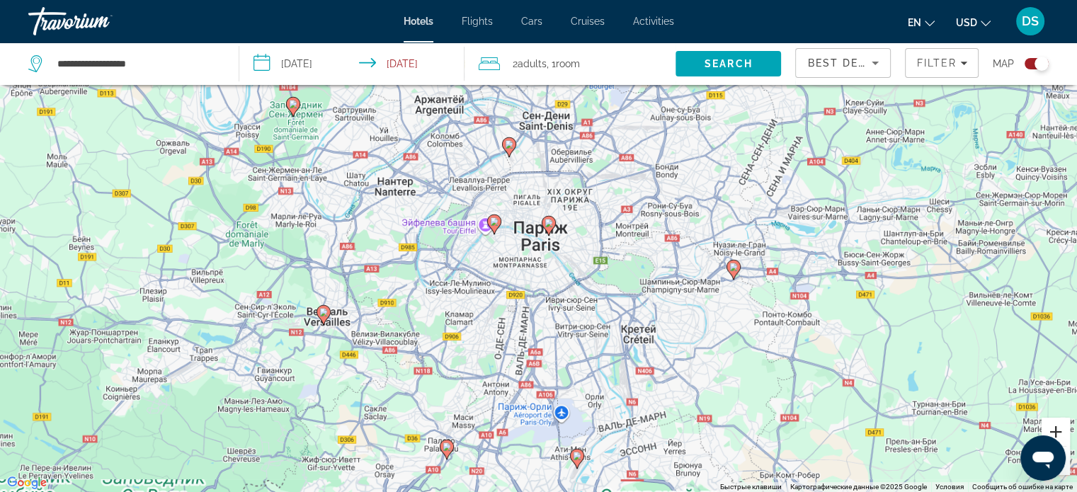
click at [1060, 427] on button "Увеличить" at bounding box center [1055, 432] width 28 height 28
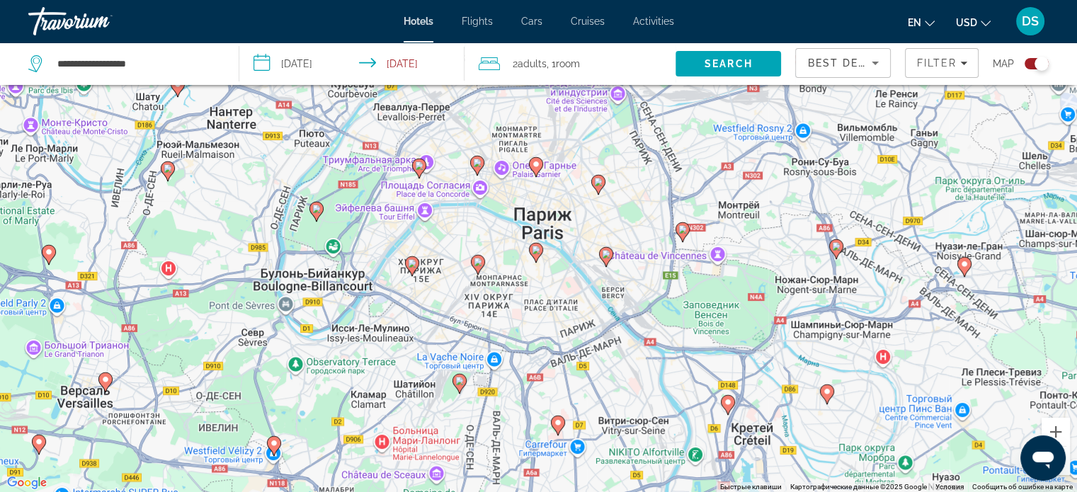
click at [607, 258] on image "Main content" at bounding box center [606, 254] width 8 height 8
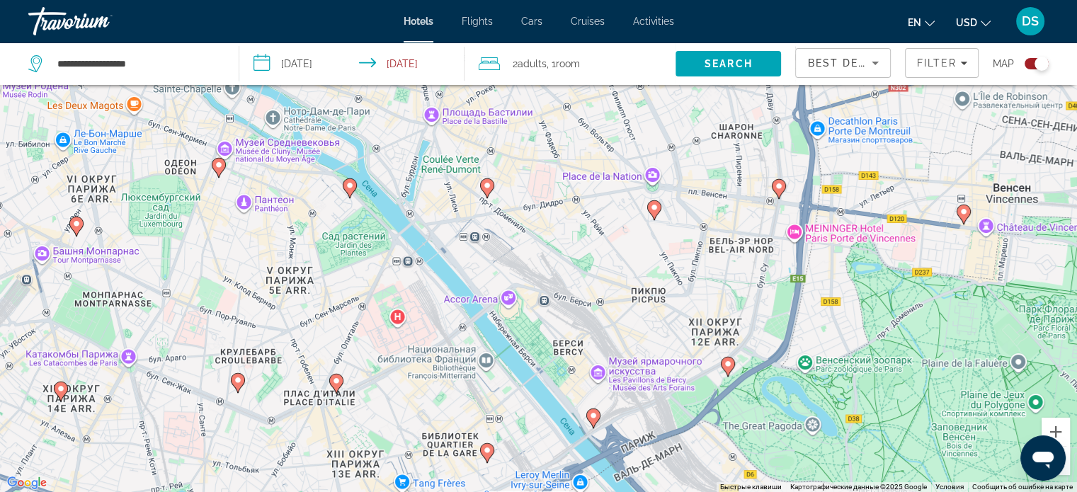
click at [489, 194] on gmp-advanced-marker "Main content" at bounding box center [487, 188] width 14 height 21
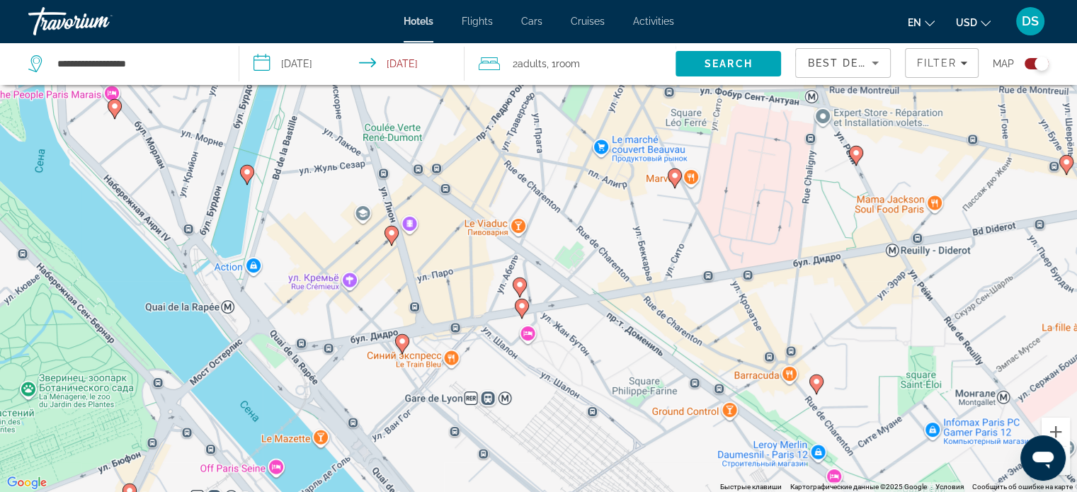
click at [521, 285] on image "Main content" at bounding box center [519, 284] width 8 height 8
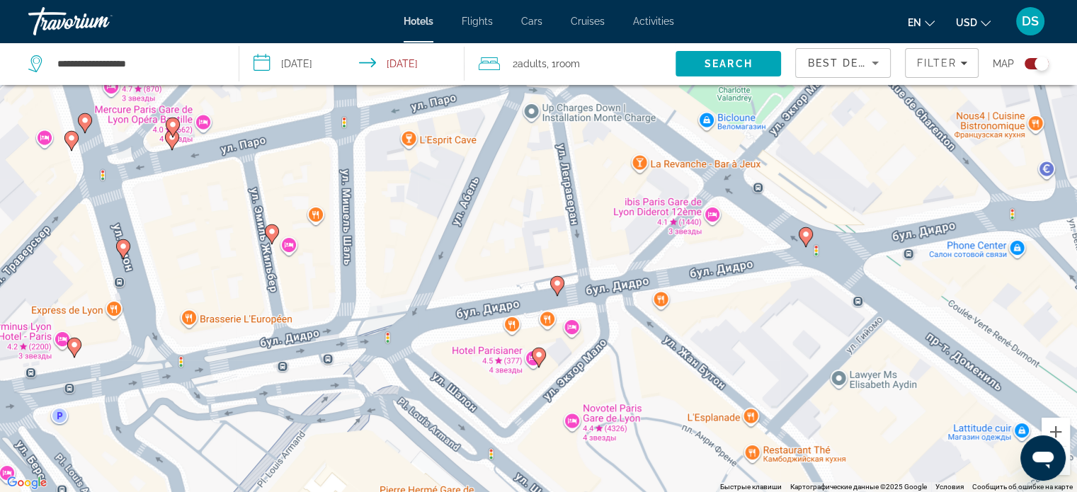
click at [558, 291] on icon "Main content" at bounding box center [556, 285] width 13 height 18
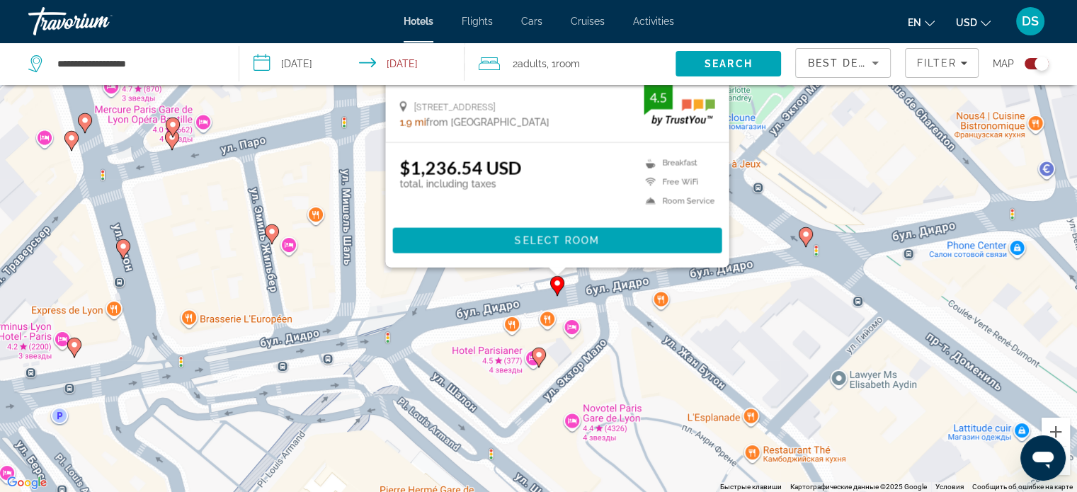
click at [556, 246] on div "Для навигации используйте клавиши со стрелками. Чтобы активировать перетаскиван…" at bounding box center [1077, 246] width 1077 height 0
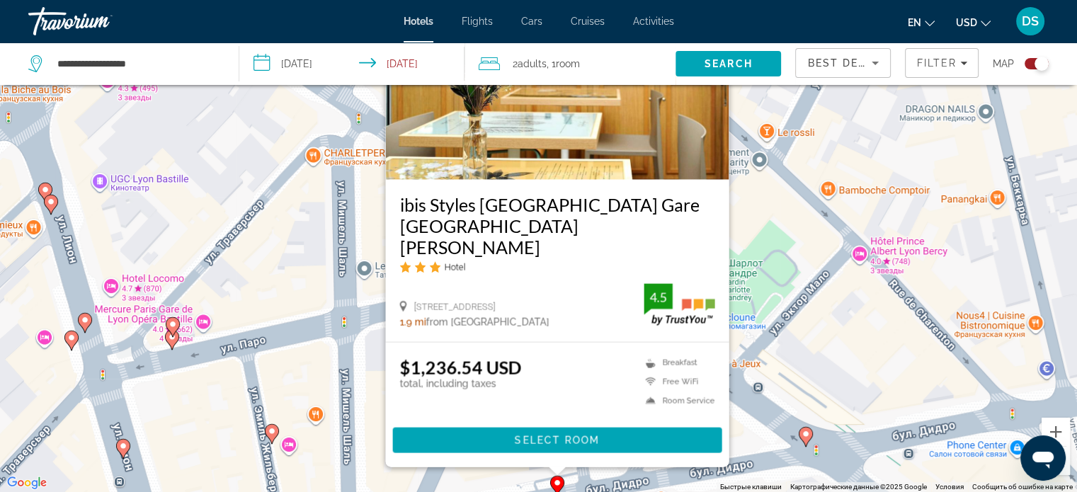
click at [167, 324] on icon "Main content" at bounding box center [172, 326] width 13 height 18
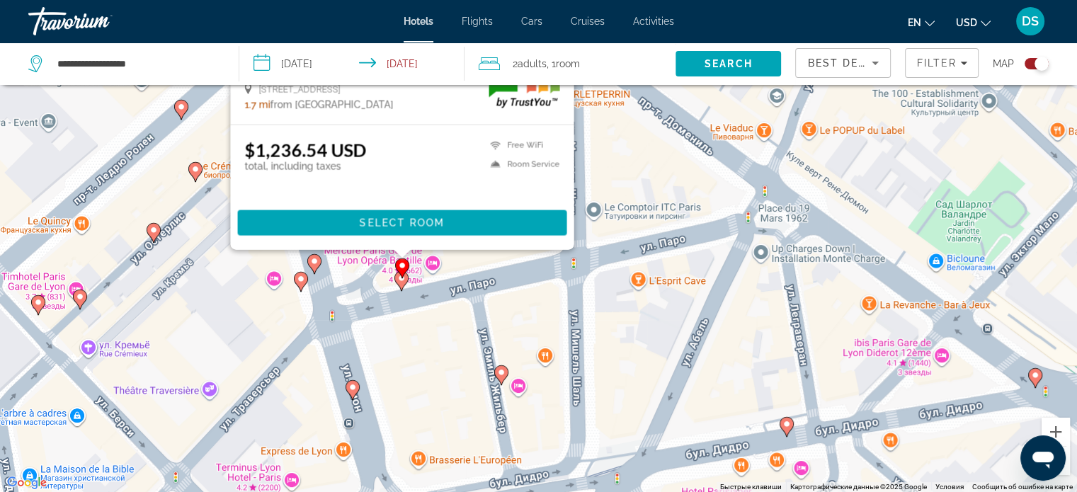
drag, startPoint x: 594, startPoint y: 391, endPoint x: 783, endPoint y: 172, distance: 289.0
click at [783, 172] on div "Чтобы активировать перетаскивание с помощью клавиатуры, нажмите Alt + Ввод. Пос…" at bounding box center [538, 246] width 1077 height 492
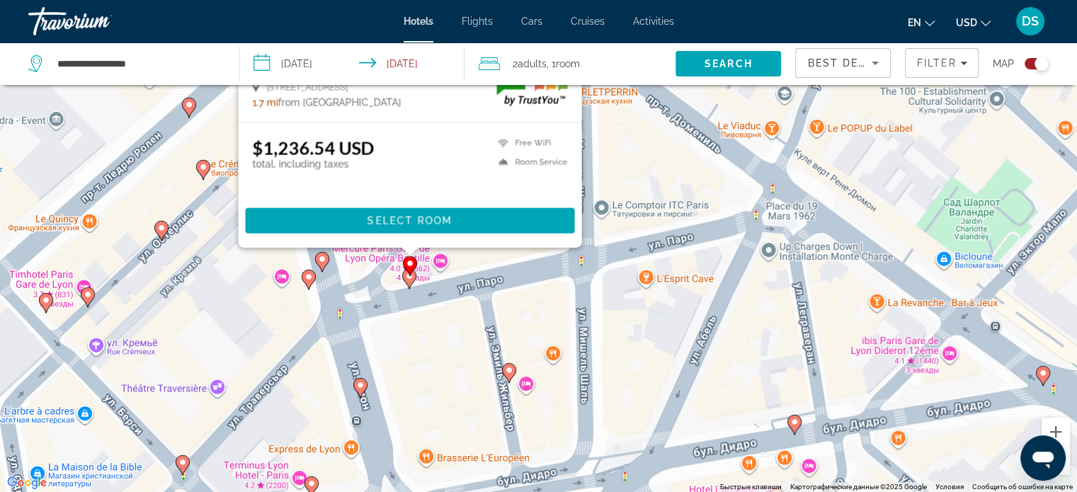
click at [303, 280] on icon "Main content" at bounding box center [308, 279] width 13 height 18
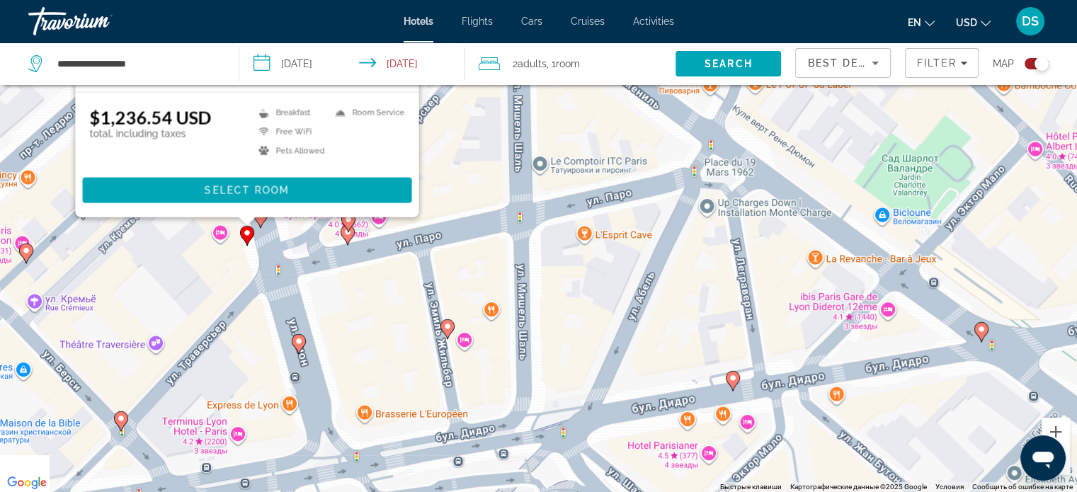
drag, startPoint x: 895, startPoint y: 326, endPoint x: 822, endPoint y: 1, distance: 333.0
click at [822, 1] on div "**********" at bounding box center [538, 161] width 1077 height 492
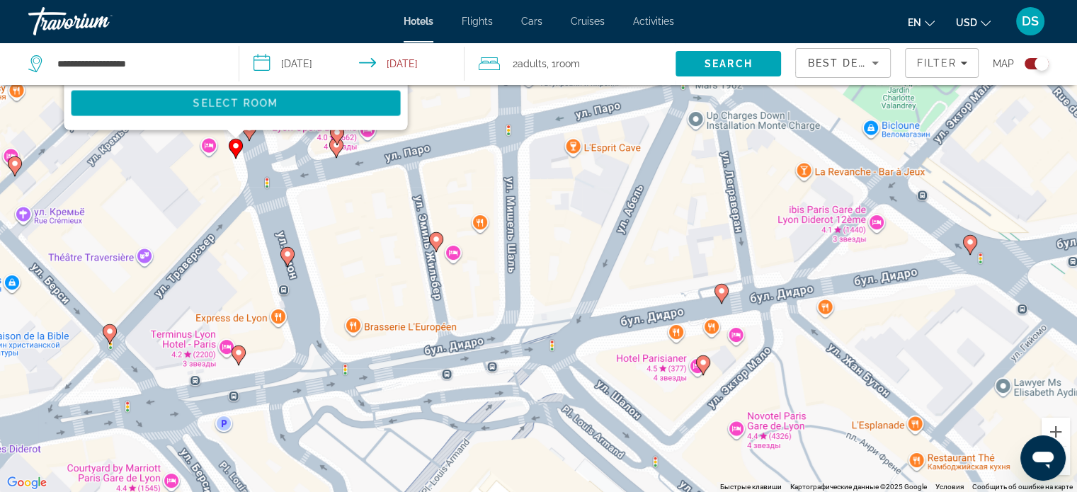
click at [436, 242] on image "Main content" at bounding box center [436, 239] width 8 height 8
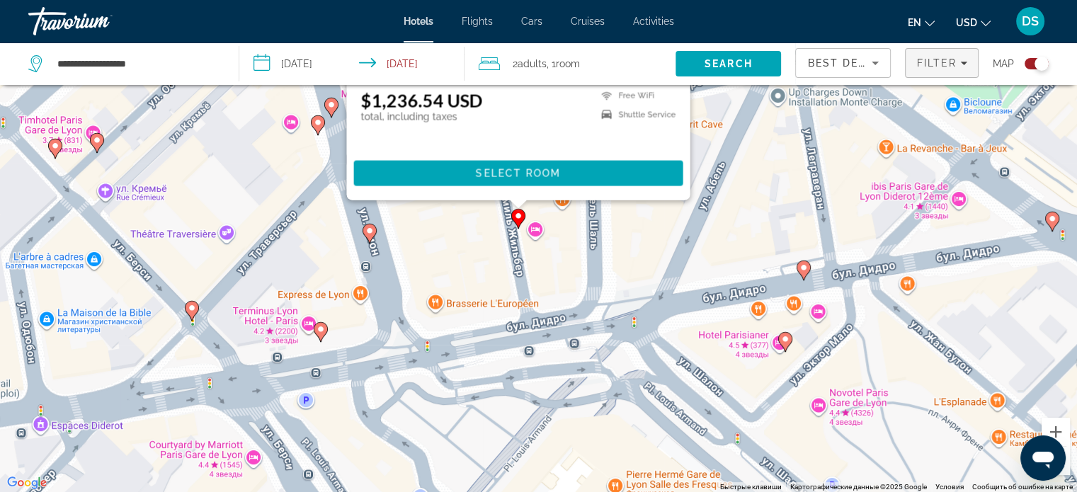
drag, startPoint x: 793, startPoint y: 369, endPoint x: 926, endPoint y: 56, distance: 339.7
click at [926, 56] on div "**********" at bounding box center [538, 288] width 1077 height 577
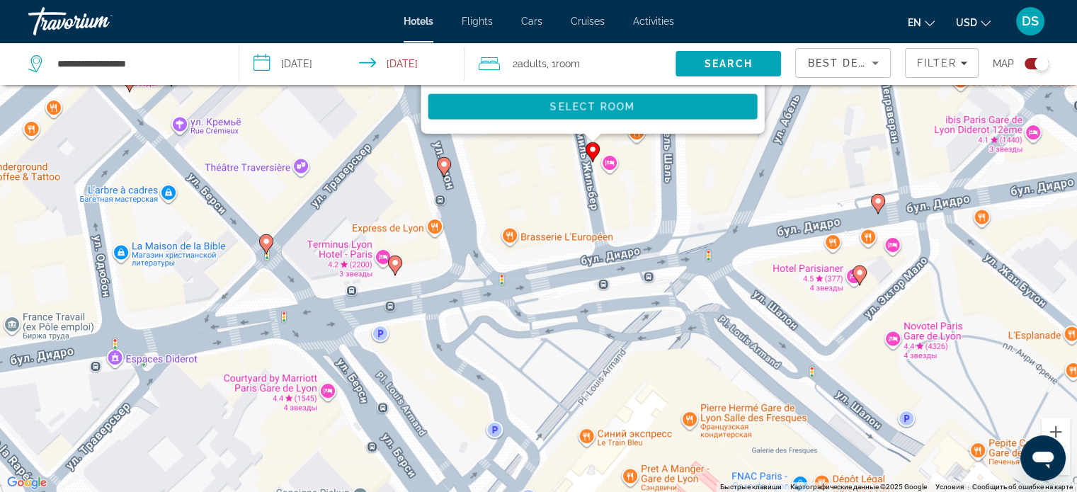
click at [396, 265] on image "Main content" at bounding box center [395, 262] width 8 height 8
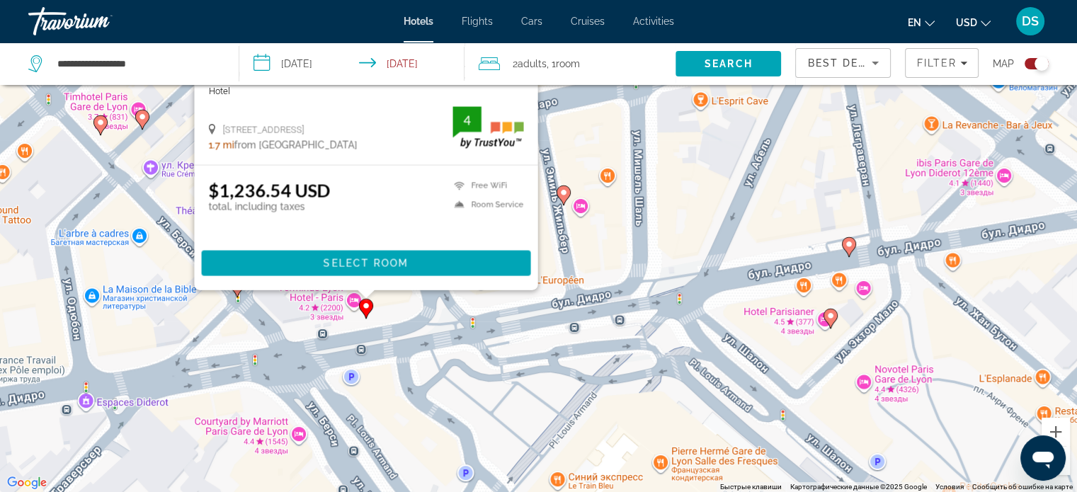
drag, startPoint x: 822, startPoint y: 362, endPoint x: 809, endPoint y: 117, distance: 245.2
click at [801, 147] on div "Чтобы активировать перетаскивание с помощью клавиатуры, нажмите Alt + Ввод. Пос…" at bounding box center [538, 246] width 1077 height 492
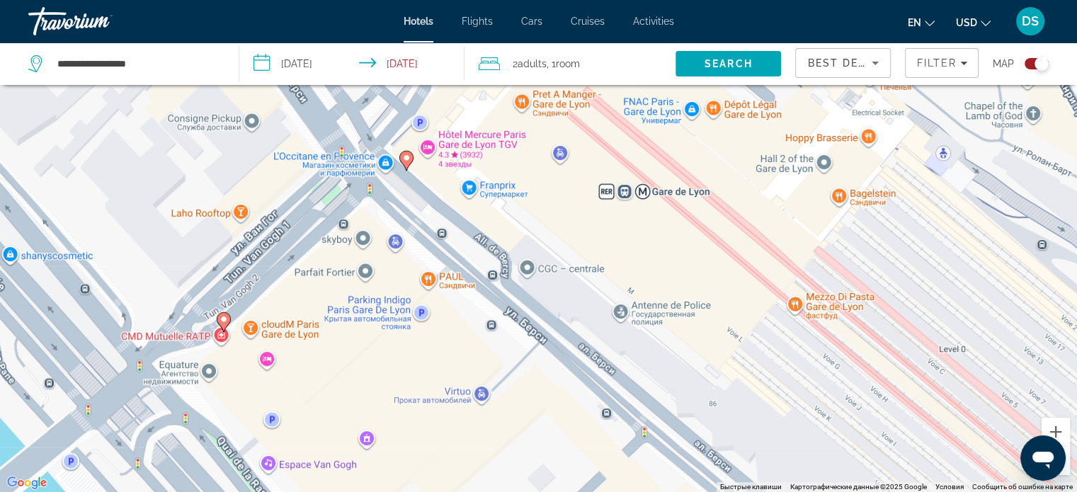
drag, startPoint x: 544, startPoint y: 404, endPoint x: 447, endPoint y: 147, distance: 274.4
click at [447, 147] on div "Чтобы активировать перетаскивание с помощью клавиатуры, нажмите Alt + Ввод. Пос…" at bounding box center [538, 246] width 1077 height 492
click at [227, 325] on icon "Main content" at bounding box center [224, 321] width 14 height 20
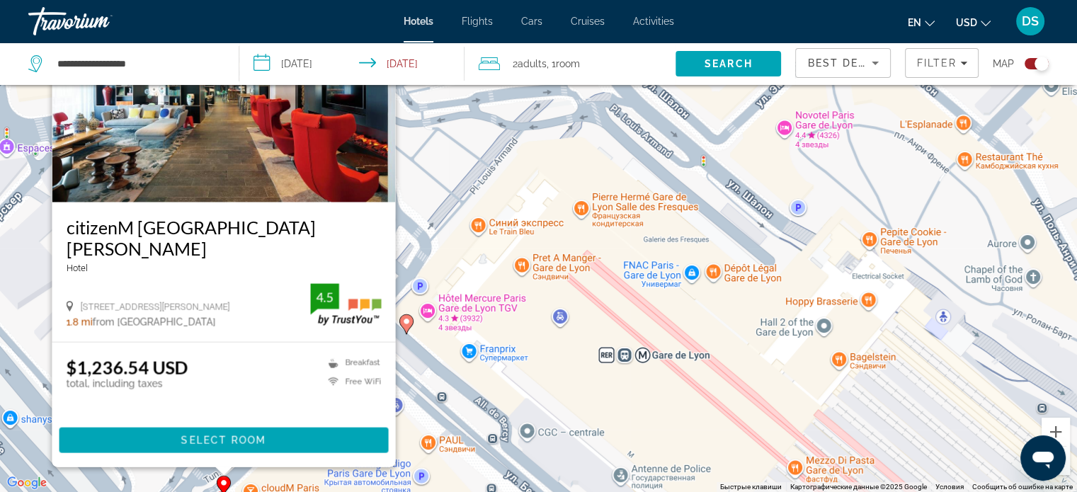
click at [1065, 469] on button "Уменьшить" at bounding box center [1055, 461] width 28 height 28
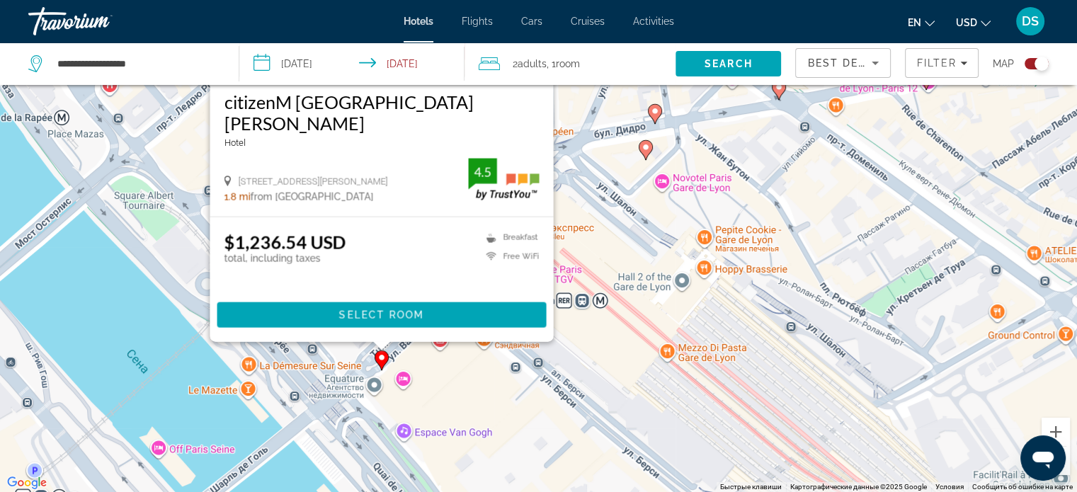
click at [1066, 469] on button "Уменьшить" at bounding box center [1055, 461] width 28 height 28
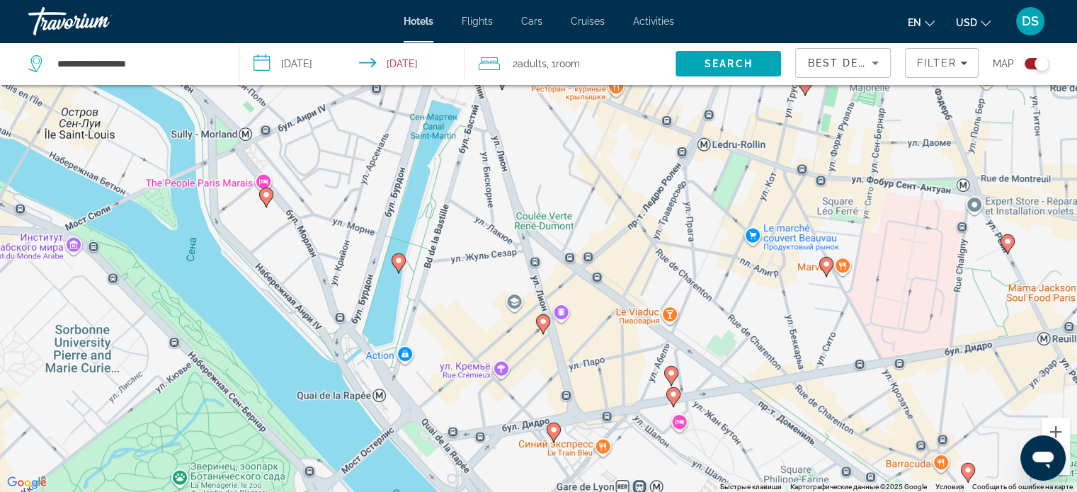
drag, startPoint x: 938, startPoint y: 248, endPoint x: 1028, endPoint y: 489, distance: 256.9
click at [1028, 489] on div "Чтобы активировать перетаскивание с помощью клавиатуры, нажмите Alt + Ввод. Пос…" at bounding box center [538, 246] width 1077 height 492
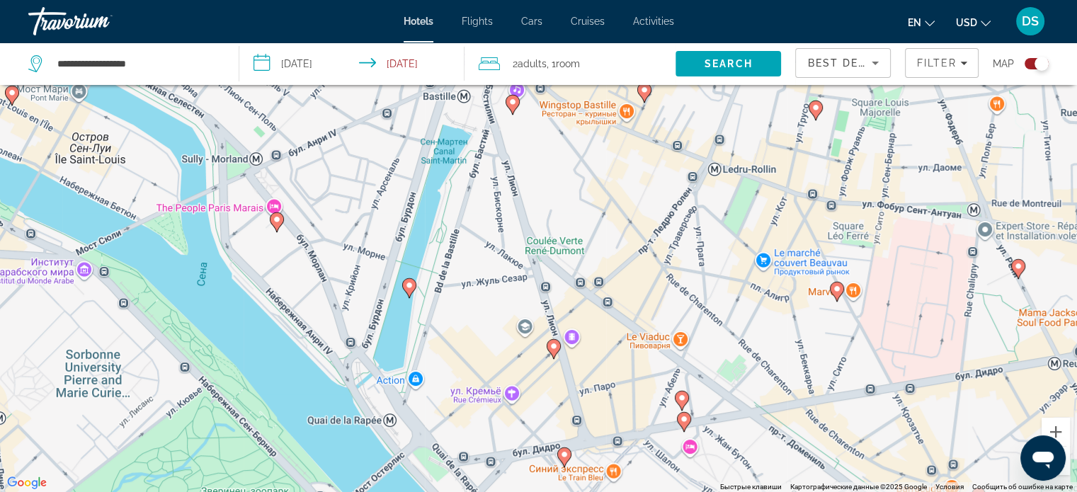
click at [275, 223] on image "Main content" at bounding box center [277, 219] width 8 height 8
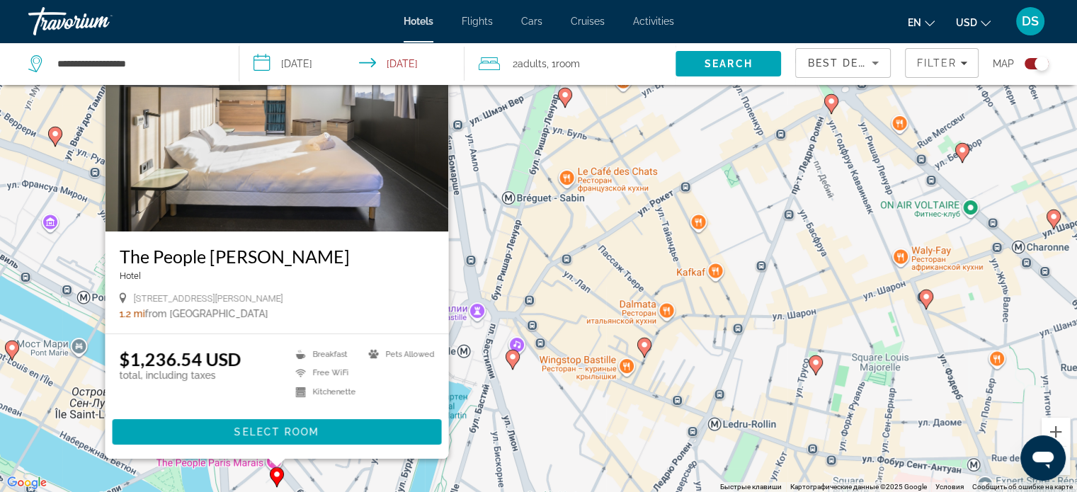
click at [1063, 469] on button "Уменьшить" at bounding box center [1055, 461] width 28 height 28
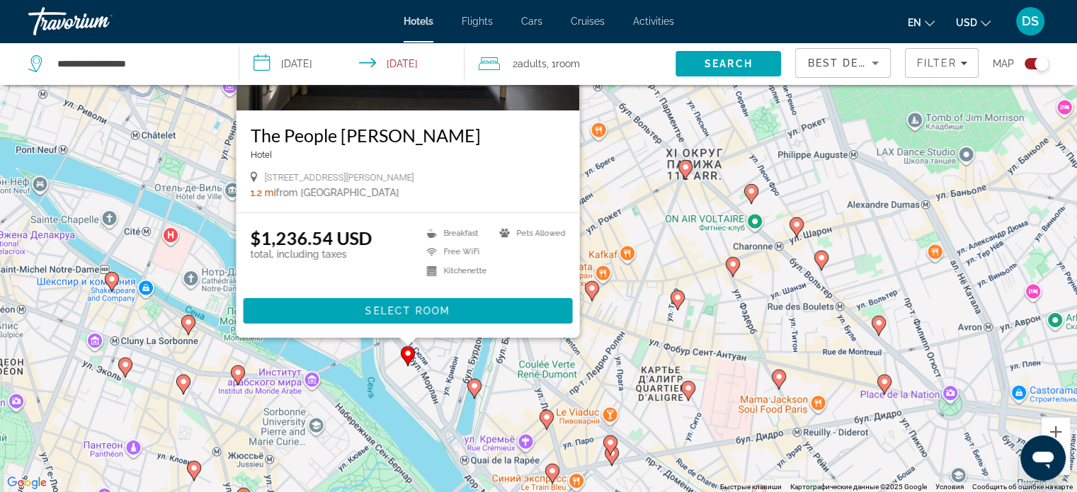
click at [1063, 469] on button "Уменьшить" at bounding box center [1055, 461] width 28 height 28
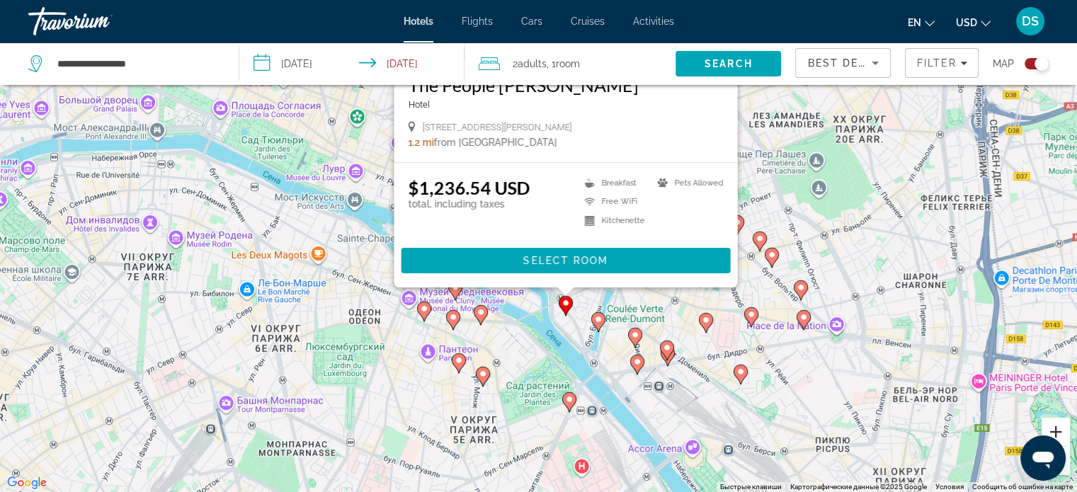
drag, startPoint x: 963, startPoint y: 425, endPoint x: 1060, endPoint y: 442, distance: 98.4
click at [1062, 442] on div "Чтобы активировать перетаскивание с помощью клавиатуры, нажмите Alt + Ввод. Пос…" at bounding box center [538, 246] width 1077 height 492
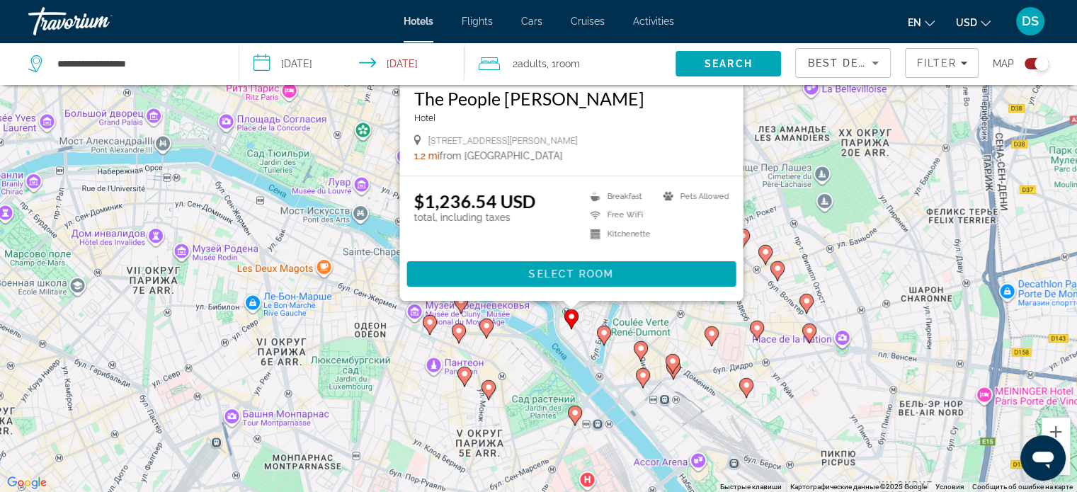
click at [605, 334] on image "Main content" at bounding box center [604, 332] width 8 height 8
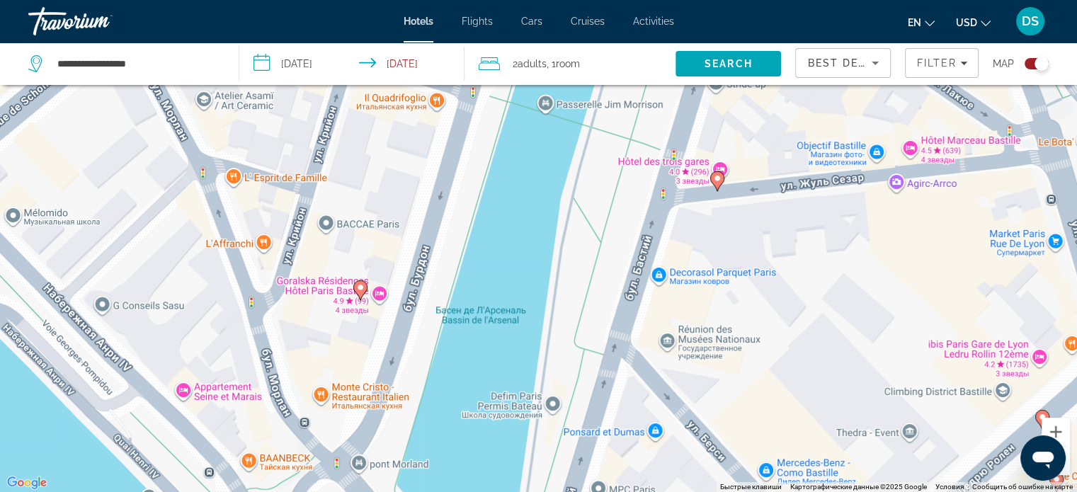
click at [1065, 469] on button "Уменьшить" at bounding box center [1055, 461] width 28 height 28
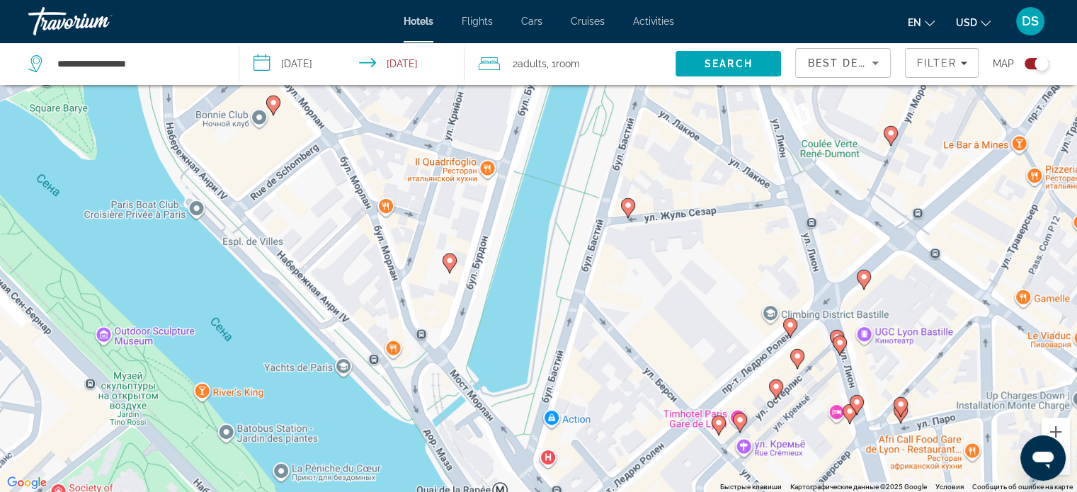
click at [1065, 469] on button "Уменьшить" at bounding box center [1055, 461] width 28 height 28
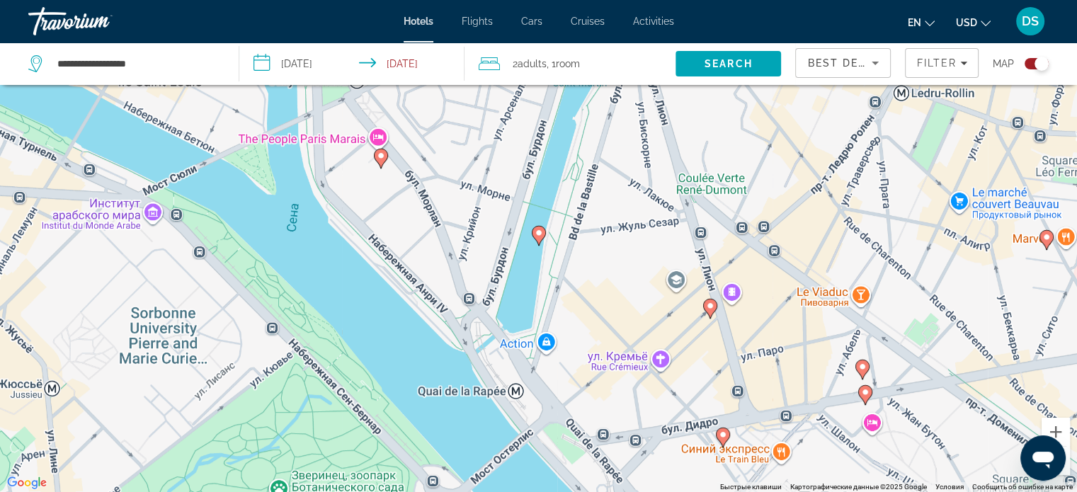
click at [1065, 469] on button "Уменьшить" at bounding box center [1055, 461] width 28 height 28
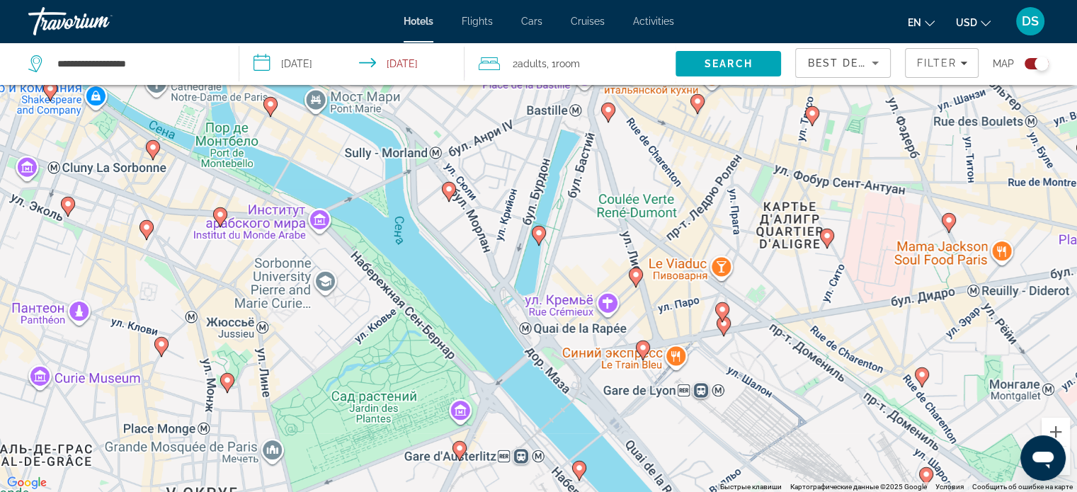
click at [1065, 469] on button "Уменьшить" at bounding box center [1055, 461] width 28 height 28
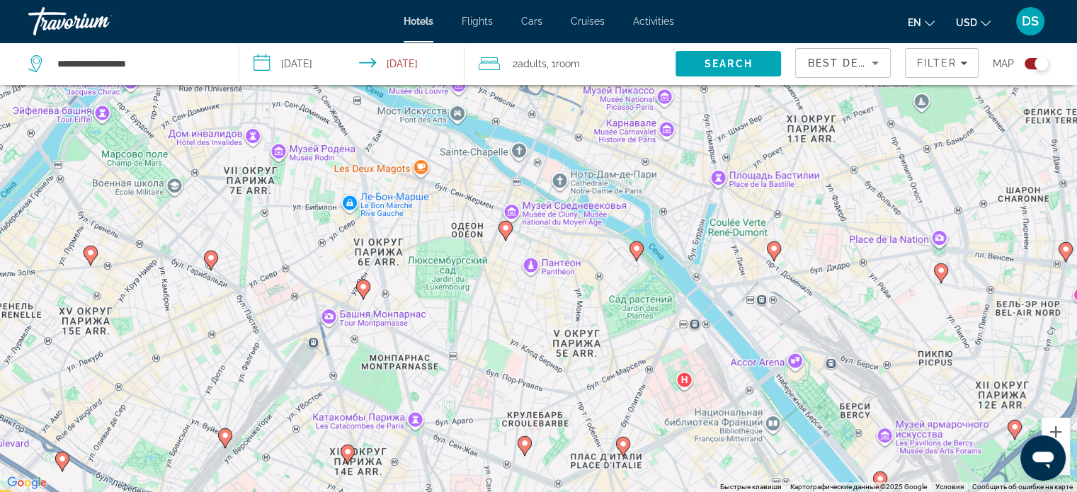
drag, startPoint x: 806, startPoint y: 254, endPoint x: 968, endPoint y: 256, distance: 162.1
click at [968, 256] on div "Чтобы активировать перетаскивание с помощью клавиатуры, нажмите Alt + Ввод. Пос…" at bounding box center [538, 246] width 1077 height 492
click at [1069, 472] on div "Чтобы активировать перетаскивание с помощью клавиатуры, нажмите Alt + Ввод. Пос…" at bounding box center [538, 246] width 1077 height 492
click at [1062, 471] on button "Уменьшить" at bounding box center [1055, 461] width 28 height 28
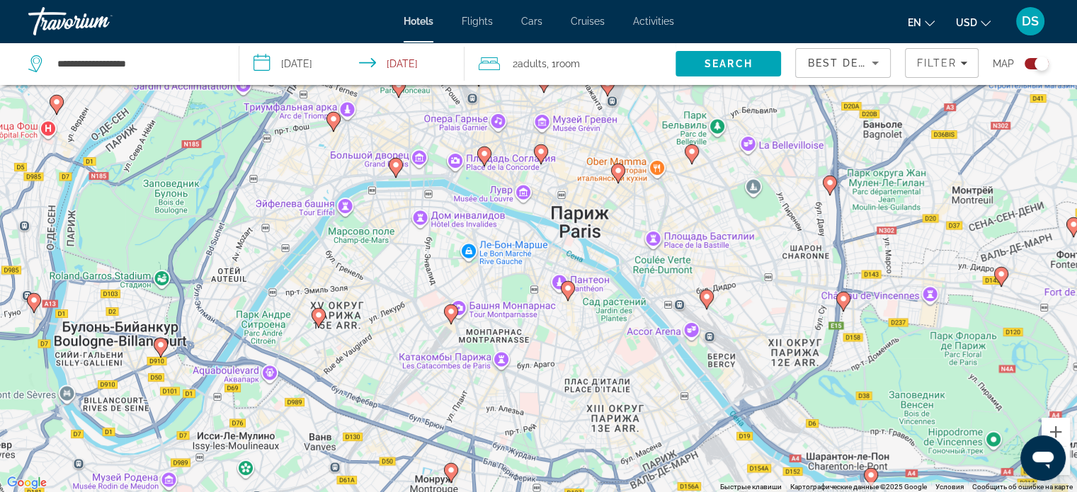
drag, startPoint x: 819, startPoint y: 393, endPoint x: 836, endPoint y: 425, distance: 36.1
click at [847, 437] on div "Чтобы активировать перетаскивание с помощью клавиатуры, нажмите Alt + Ввод. Пос…" at bounding box center [538, 246] width 1077 height 492
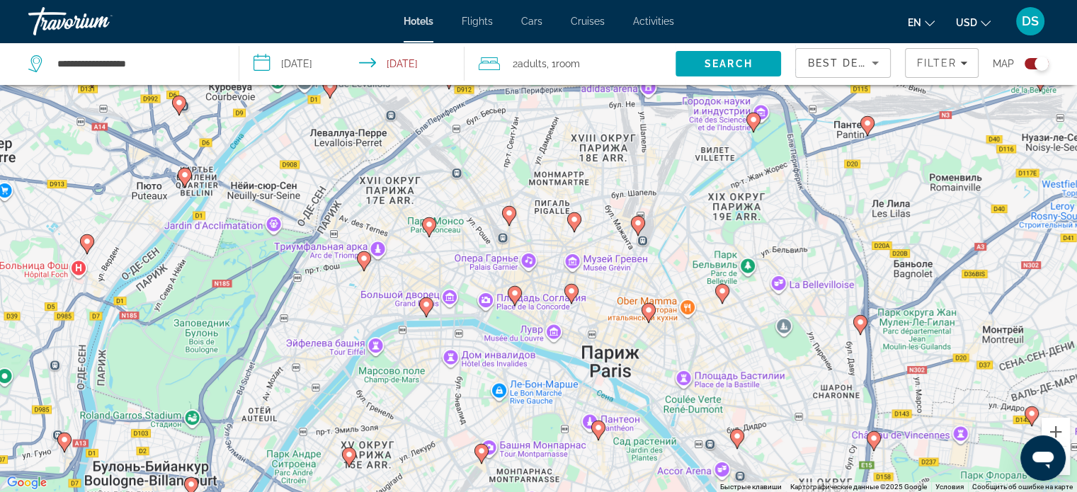
drag, startPoint x: 843, startPoint y: 251, endPoint x: 868, endPoint y: 367, distance: 118.7
click at [868, 367] on div "Чтобы активировать перетаскивание с помощью клавиатуры, нажмите Alt + Ввод. Пос…" at bounding box center [538, 246] width 1077 height 492
click at [505, 209] on image "Main content" at bounding box center [509, 213] width 8 height 8
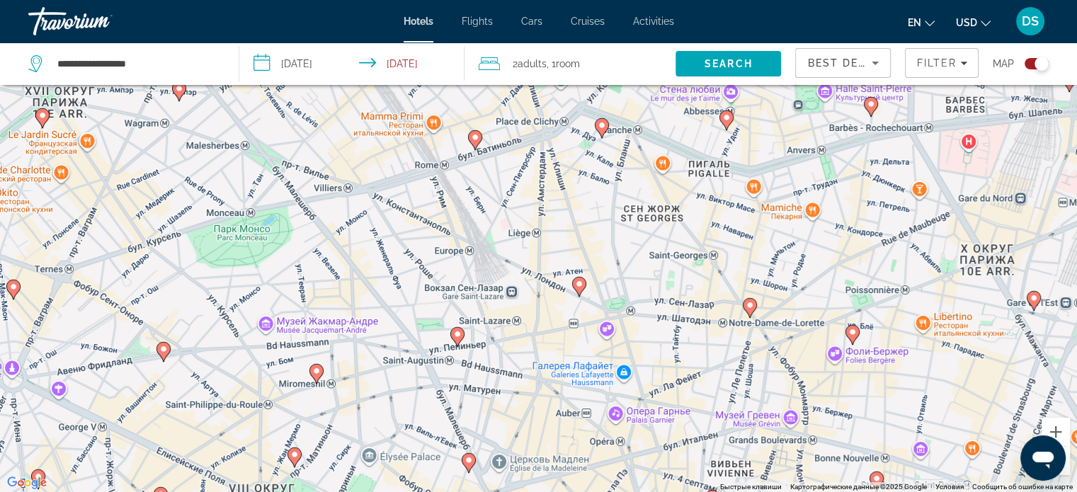
click at [578, 283] on image "Main content" at bounding box center [579, 284] width 8 height 8
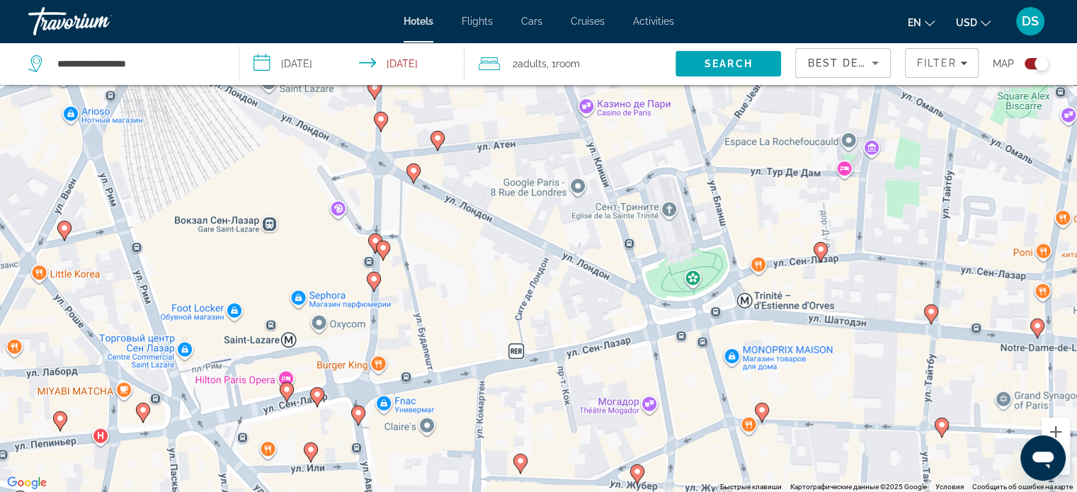
click at [384, 251] on image "Main content" at bounding box center [383, 247] width 8 height 8
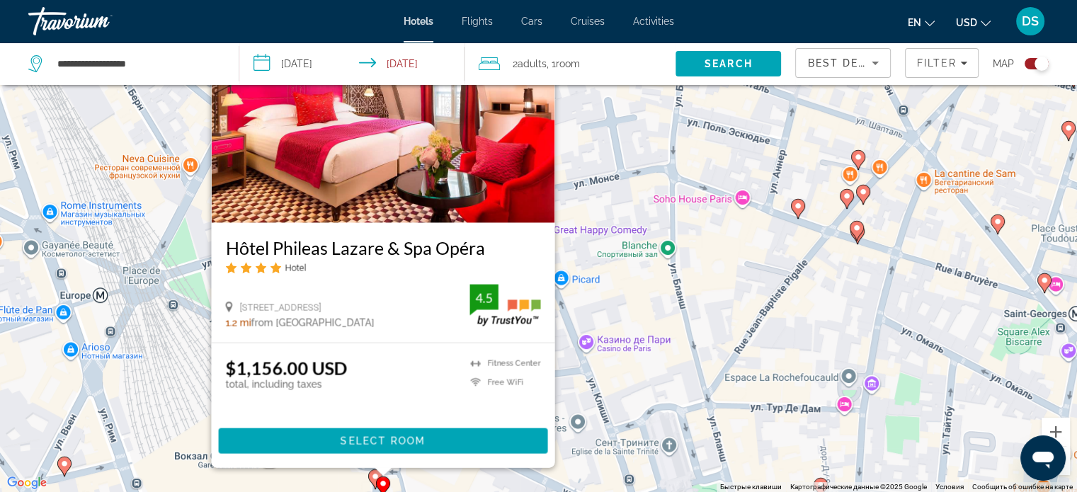
click at [374, 475] on div "Main content" at bounding box center [383, 472] width 18 height 8
click at [374, 476] on div "Main content" at bounding box center [383, 472] width 18 height 8
click at [372, 478] on image "Main content" at bounding box center [375, 476] width 8 height 8
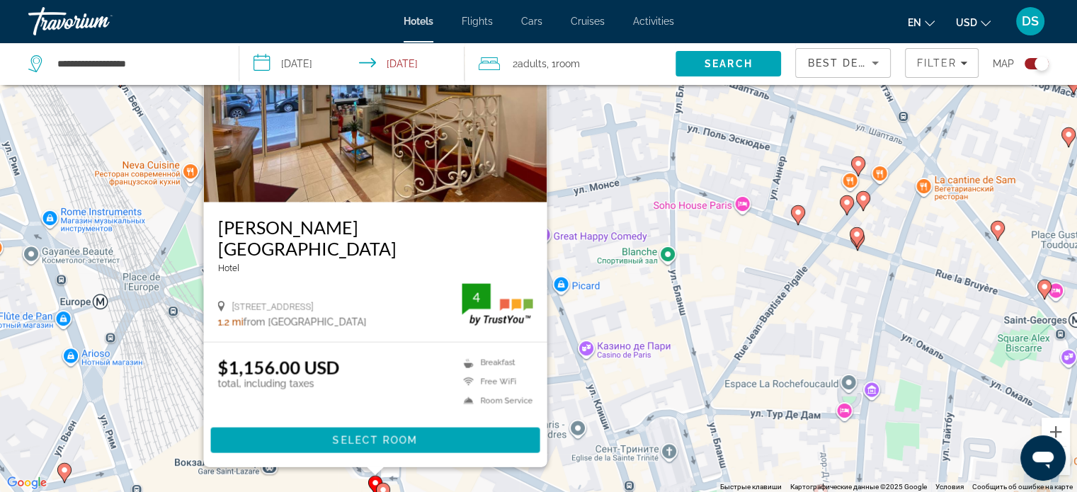
click at [66, 474] on image "Main content" at bounding box center [64, 470] width 8 height 8
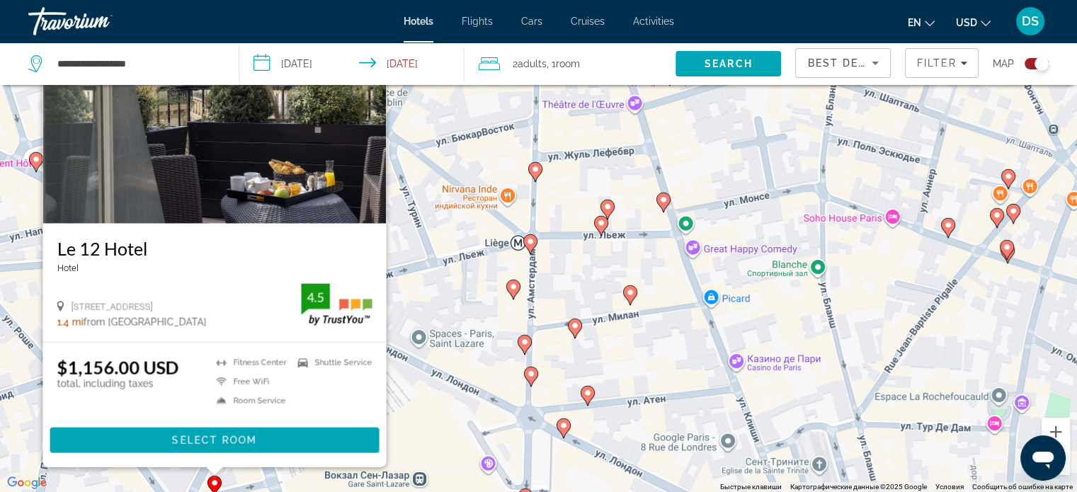
click at [524, 345] on image "Main content" at bounding box center [524, 342] width 8 height 8
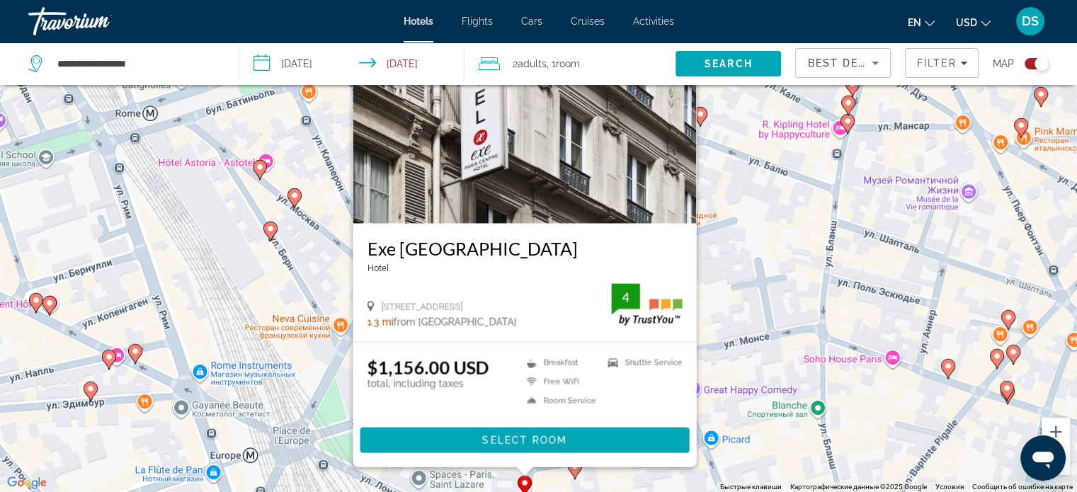
click at [574, 469] on image "Main content" at bounding box center [574, 466] width 8 height 8
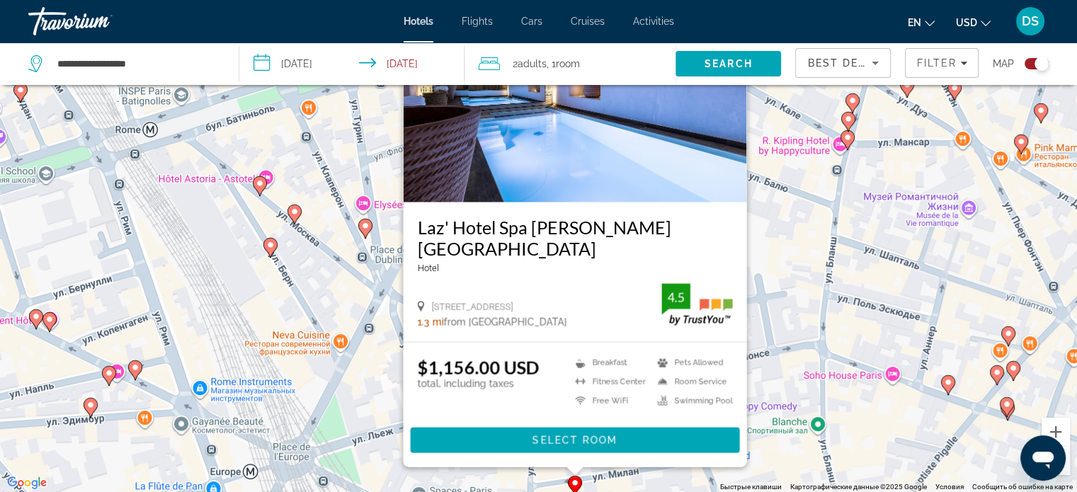
click at [943, 386] on icon "Main content" at bounding box center [947, 384] width 13 height 18
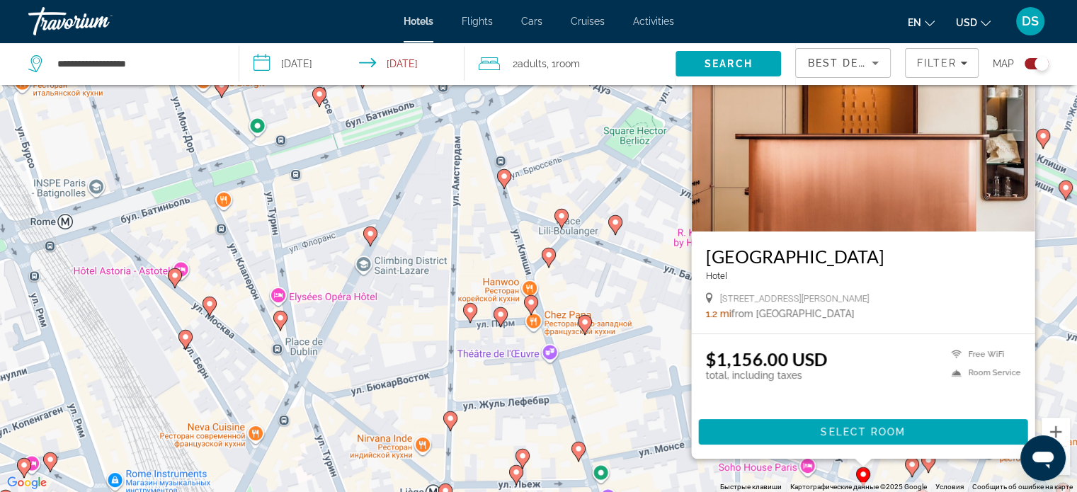
click at [453, 421] on image "Main content" at bounding box center [450, 418] width 8 height 8
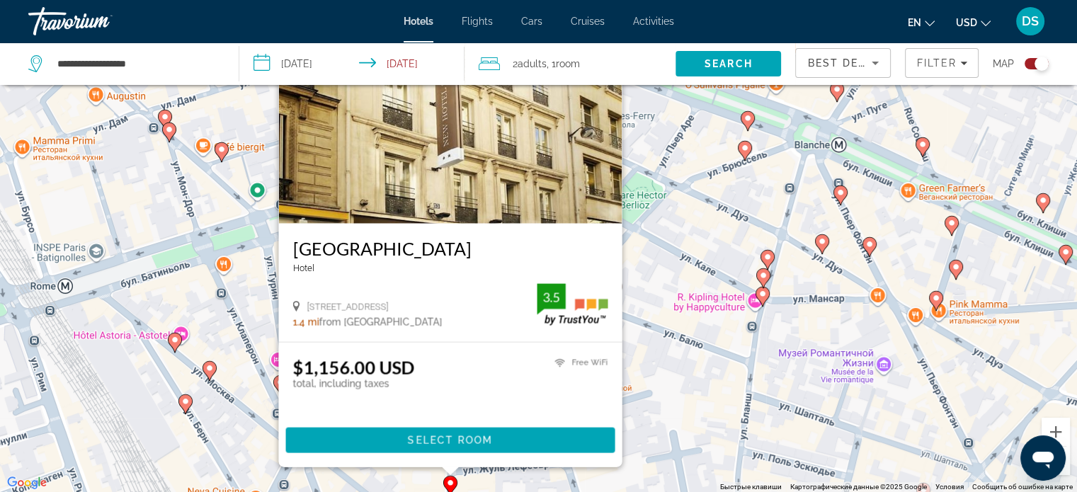
click at [215, 374] on gmp-advanced-marker "Main content" at bounding box center [209, 370] width 14 height 21
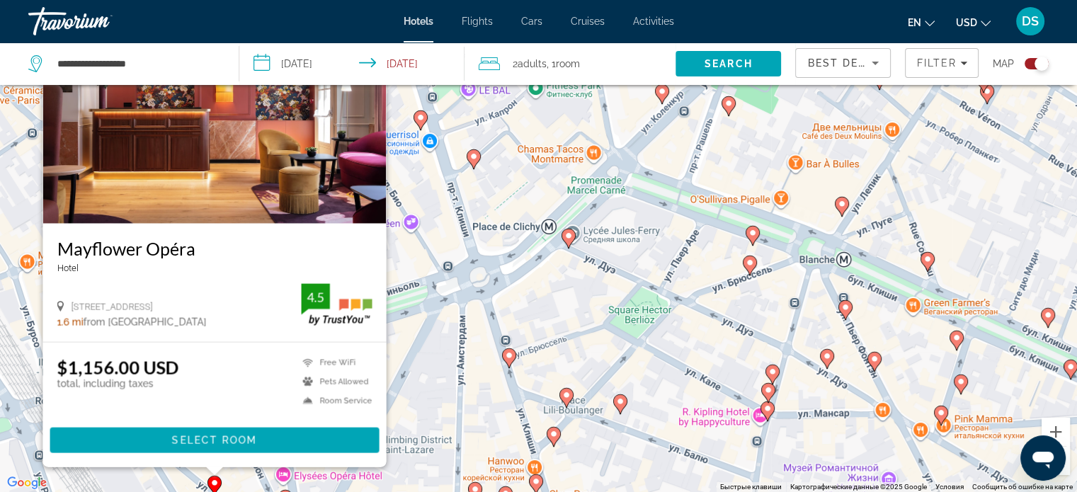
click at [535, 478] on image "Main content" at bounding box center [536, 481] width 8 height 8
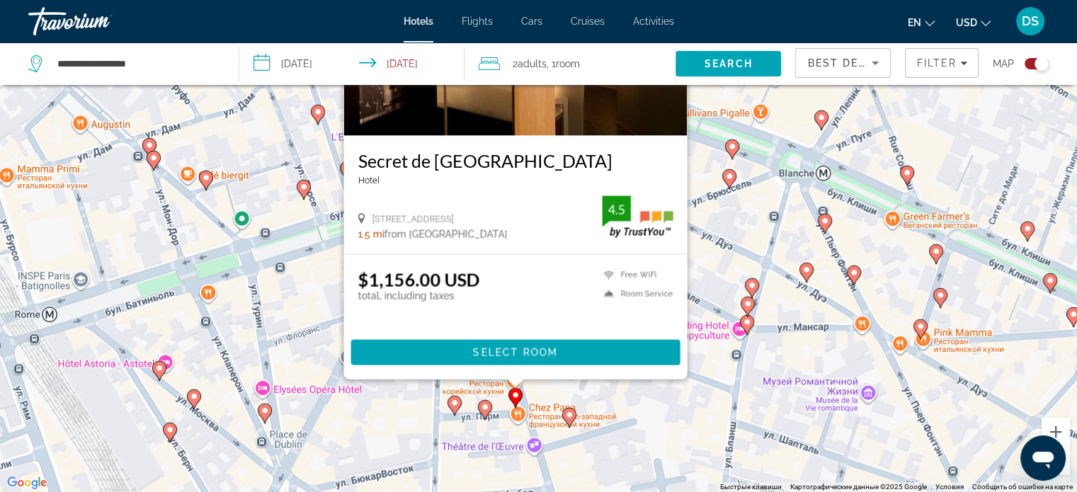
drag, startPoint x: 846, startPoint y: 406, endPoint x: 827, endPoint y: 257, distance: 149.9
click at [838, 251] on div "Чтобы активировать перетаскивание с помощью клавиатуры, нажмите Alt + Ввод. Пос…" at bounding box center [538, 246] width 1077 height 492
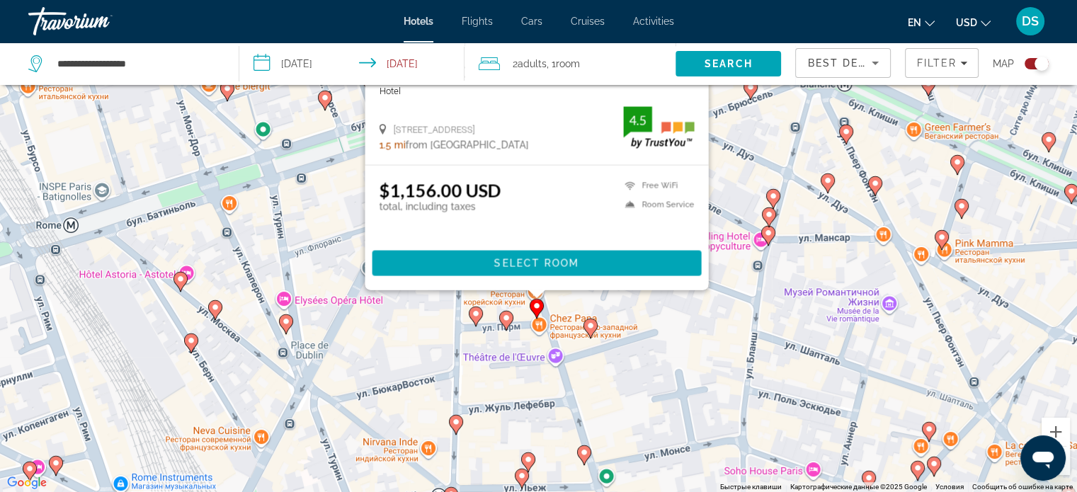
click at [504, 322] on icon "Main content" at bounding box center [505, 320] width 13 height 18
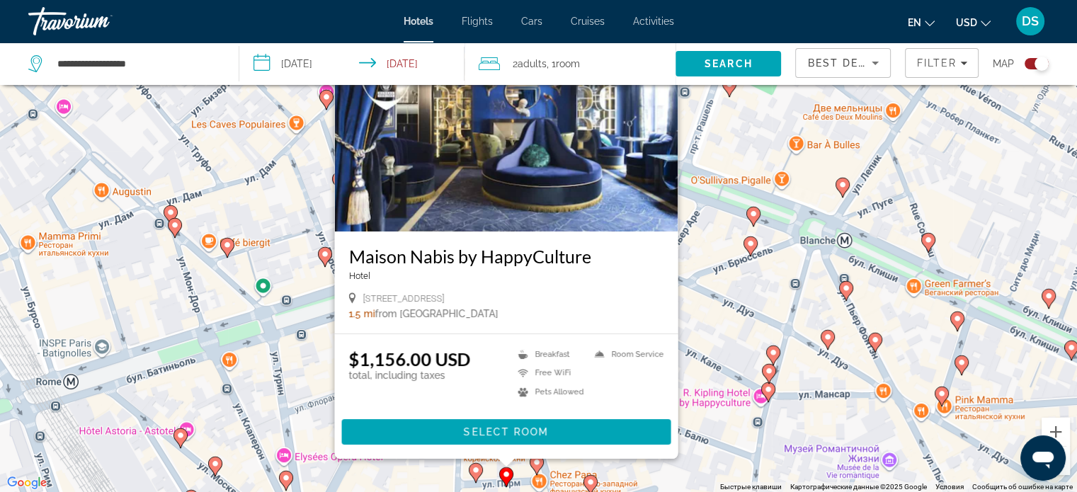
click at [587, 480] on image "Main content" at bounding box center [590, 482] width 8 height 8
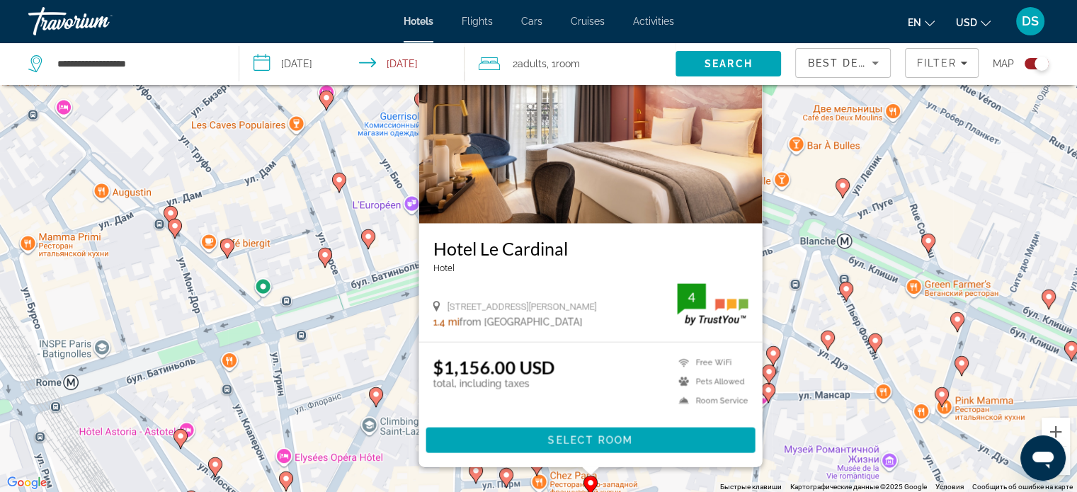
click at [474, 478] on icon "Main content" at bounding box center [475, 473] width 13 height 18
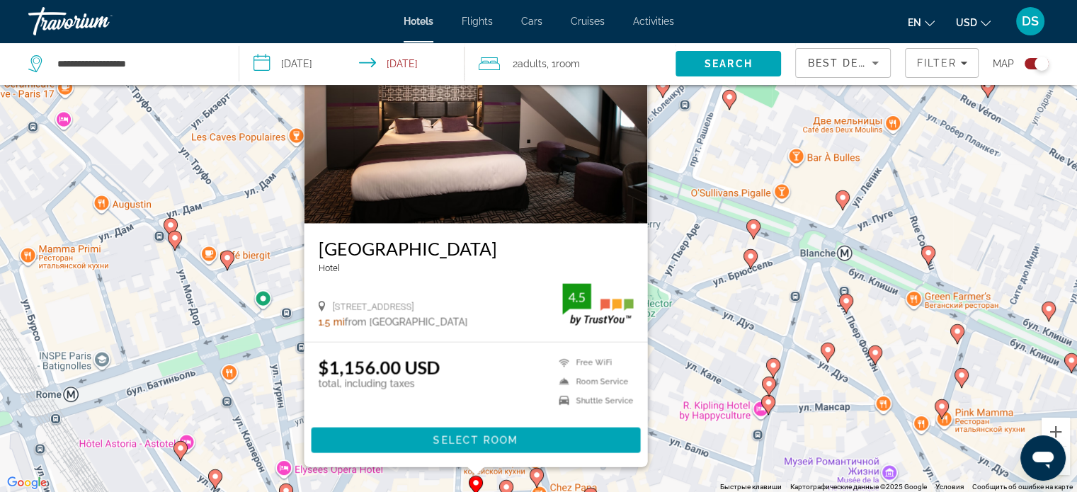
click at [752, 263] on icon "Main content" at bounding box center [749, 258] width 13 height 18
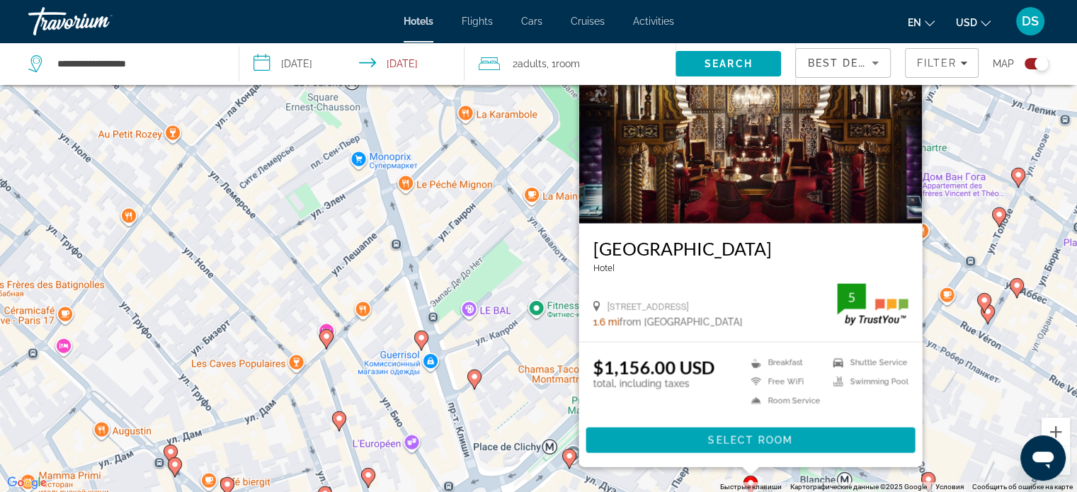
click at [565, 457] on image "Main content" at bounding box center [569, 456] width 8 height 8
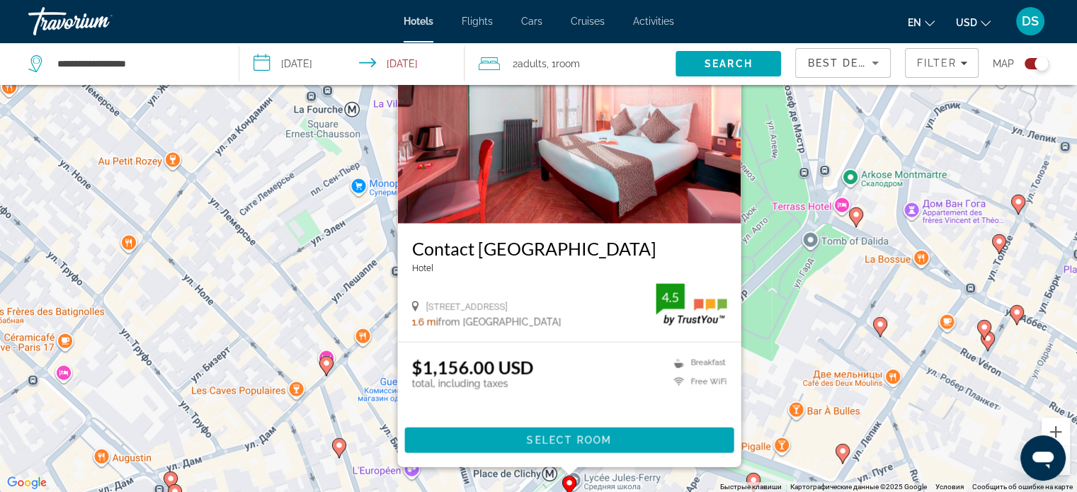
click at [340, 448] on image "Main content" at bounding box center [339, 445] width 8 height 8
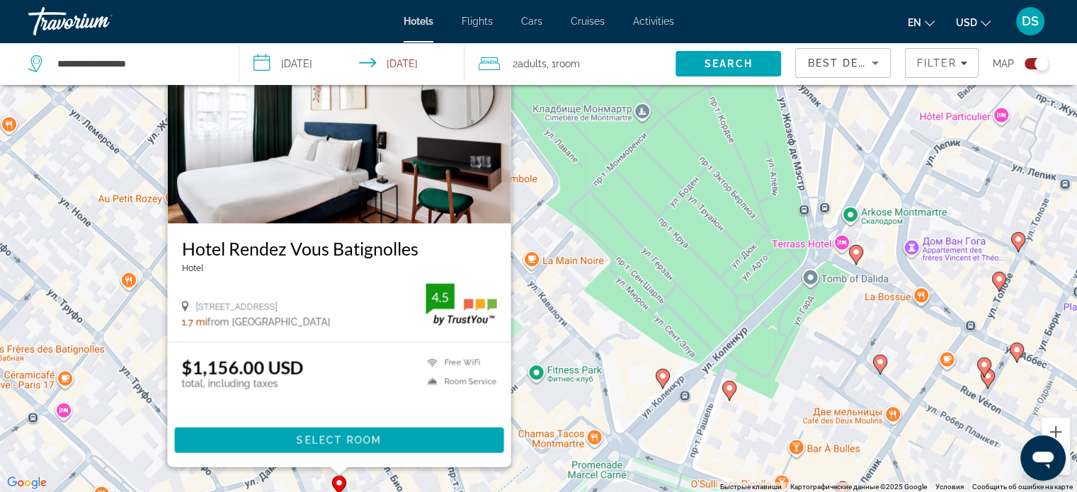
click at [664, 377] on image "Main content" at bounding box center [662, 376] width 8 height 8
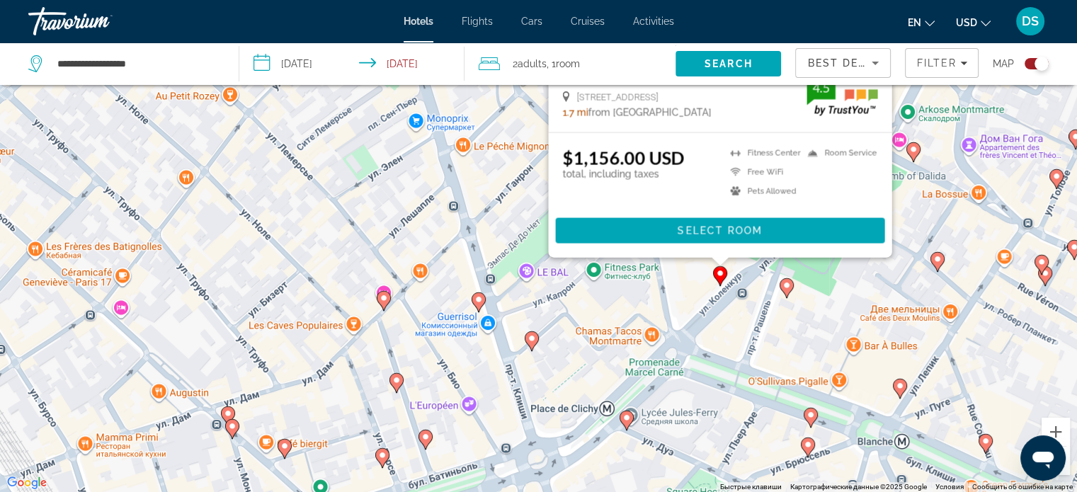
drag, startPoint x: 379, startPoint y: 401, endPoint x: 435, endPoint y: 180, distance: 228.5
click at [436, 180] on div "Чтобы активировать перетаскивание с помощью клавиатуры, нажмите Alt + Ввод. Пос…" at bounding box center [538, 246] width 1077 height 492
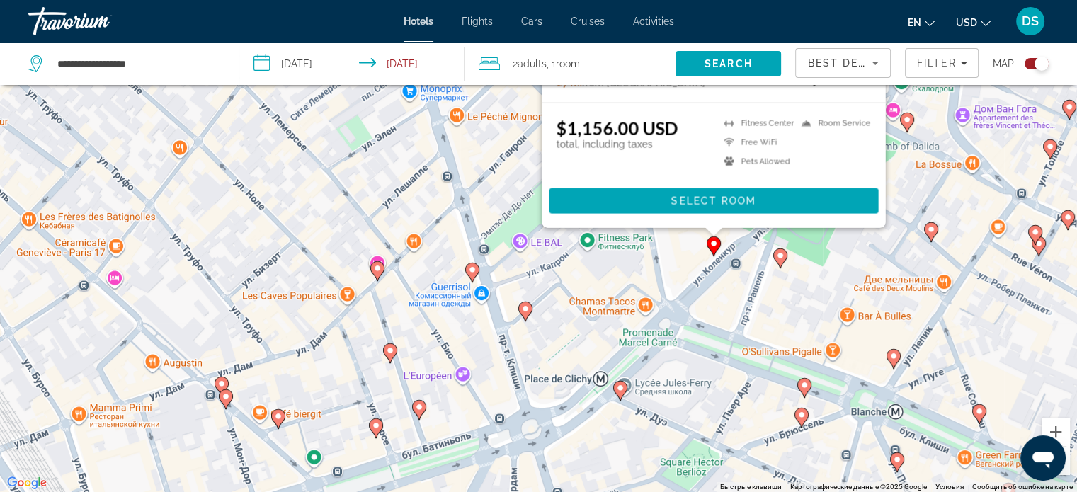
click at [472, 277] on icon "Main content" at bounding box center [471, 272] width 13 height 18
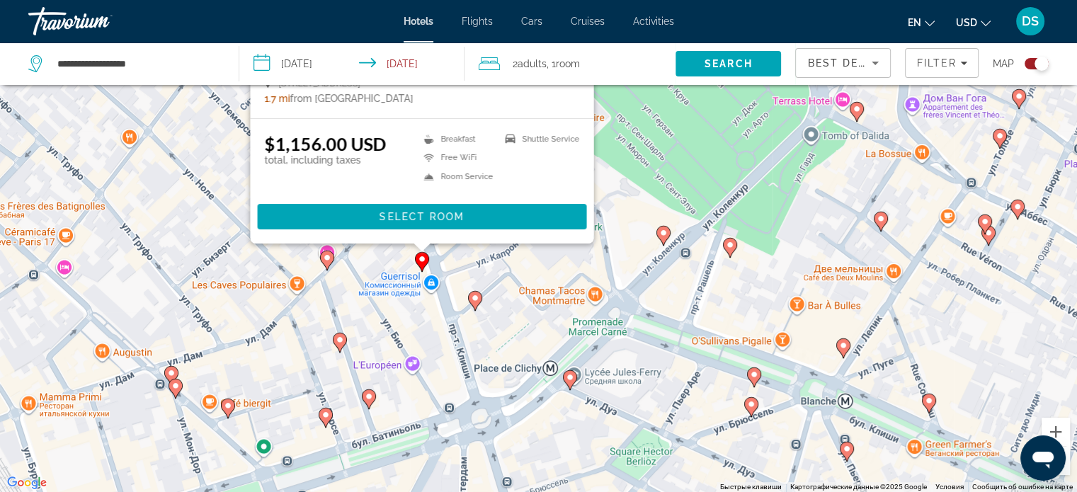
drag, startPoint x: 811, startPoint y: 420, endPoint x: 764, endPoint y: 200, distance: 224.3
click at [765, 204] on div "Чтобы активировать перетаскивание с помощью клавиатуры, нажмите Alt + Ввод. Пос…" at bounding box center [538, 246] width 1077 height 492
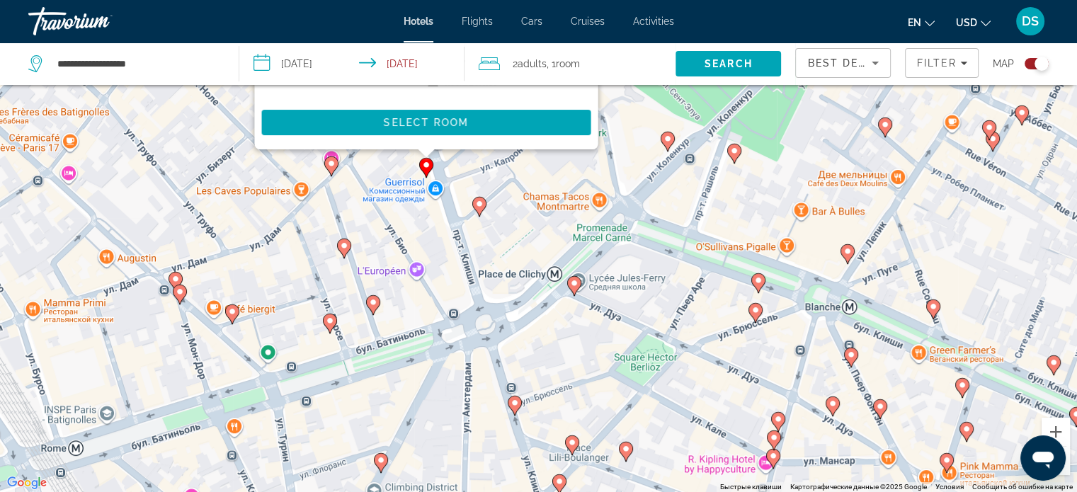
click at [756, 314] on image "Main content" at bounding box center [755, 310] width 8 height 8
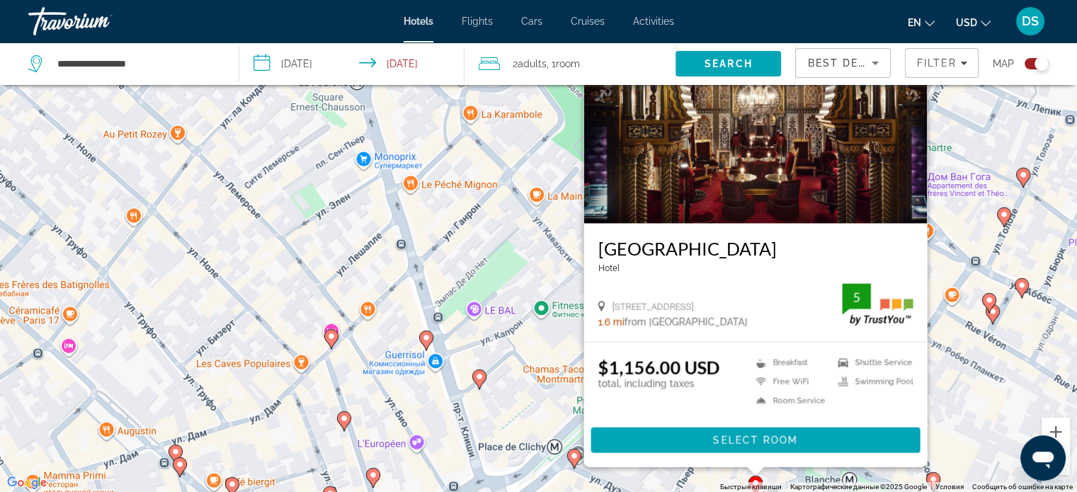
click at [572, 450] on icon "Main content" at bounding box center [573, 458] width 13 height 18
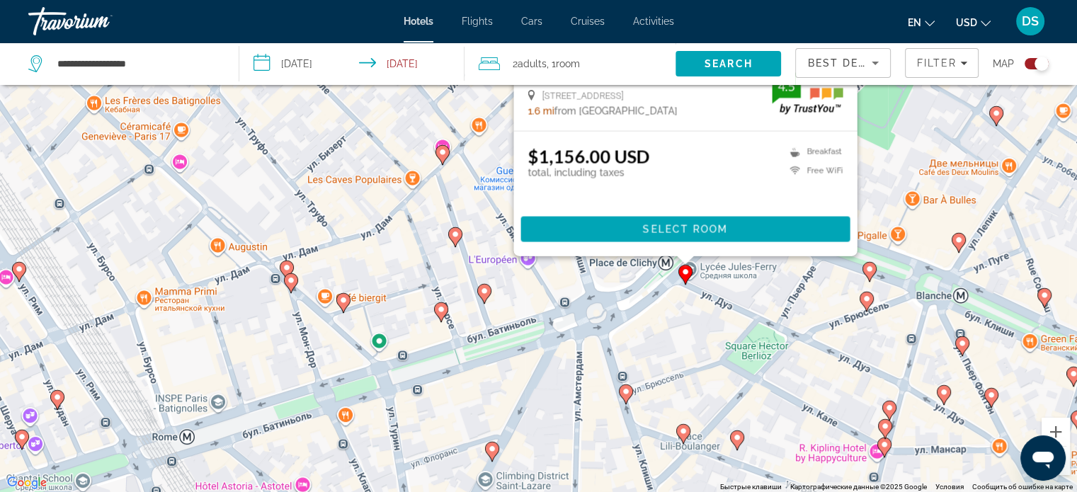
drag, startPoint x: 325, startPoint y: 421, endPoint x: 437, endPoint y: 168, distance: 276.6
click at [437, 169] on div "Чтобы активировать перетаскивание с помощью клавиатуры, нажмите Alt + Ввод. Пос…" at bounding box center [538, 246] width 1077 height 492
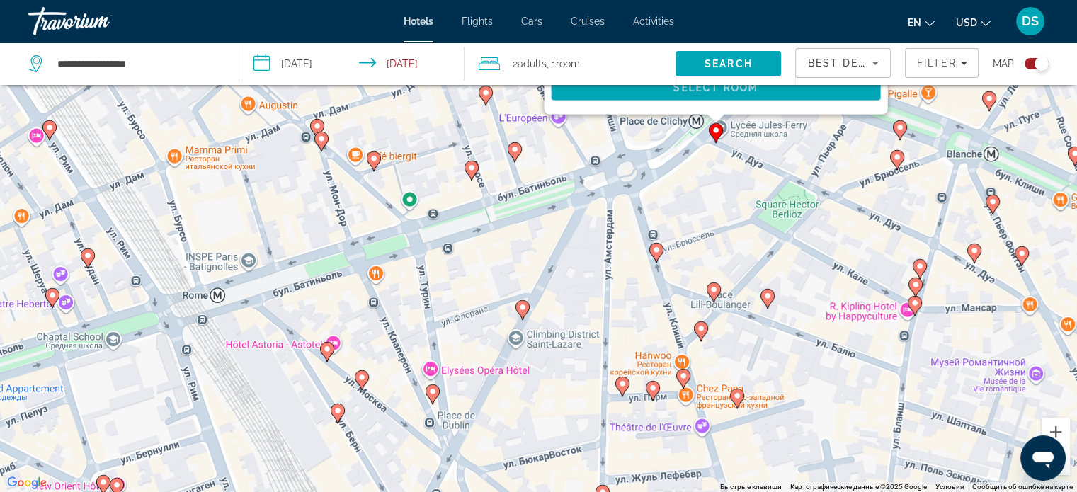
click at [524, 306] on image "Main content" at bounding box center [522, 307] width 8 height 8
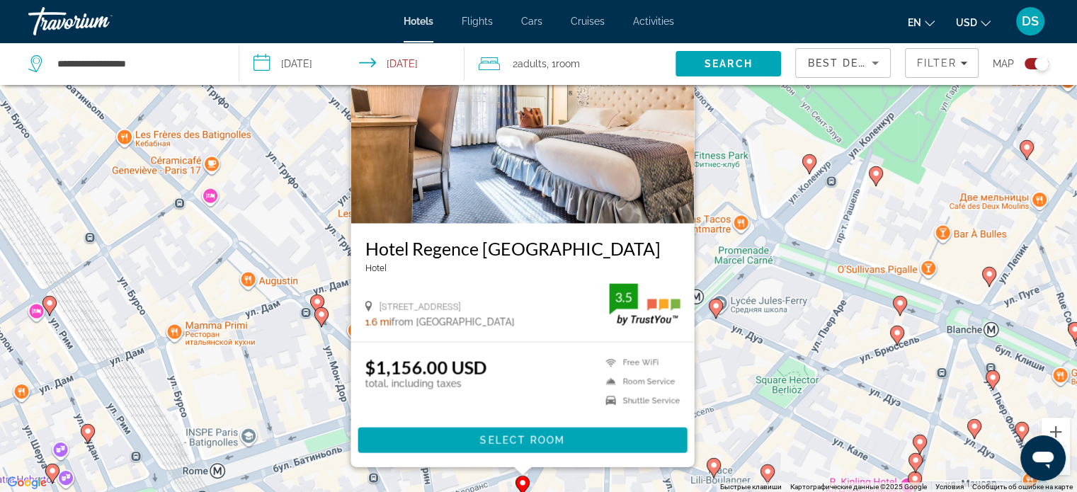
click at [716, 467] on image "Main content" at bounding box center [713, 465] width 8 height 8
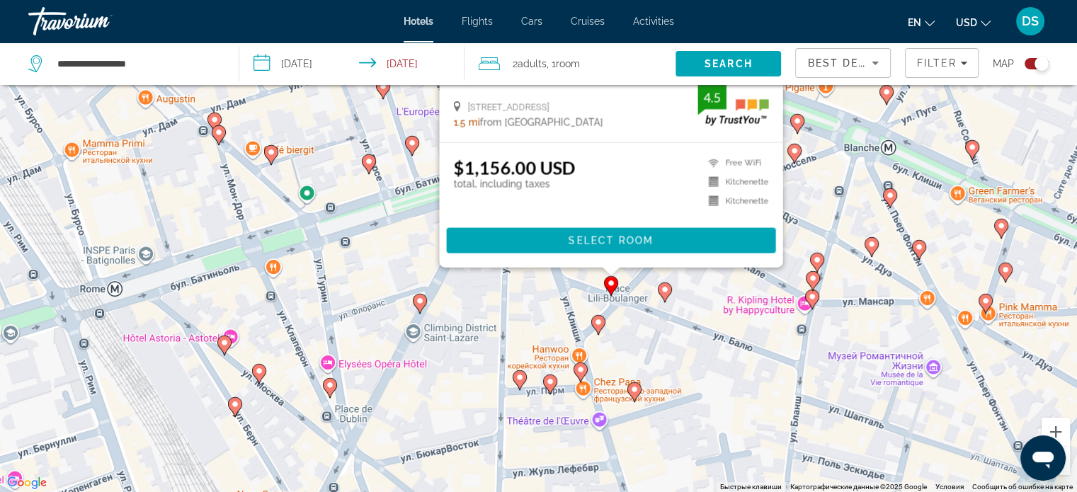
drag, startPoint x: 941, startPoint y: 442, endPoint x: 820, endPoint y: 159, distance: 308.3
click at [821, 160] on div "Чтобы активировать перетаскивание с помощью клавиатуры, нажмите Alt + Ввод. Пос…" at bounding box center [538, 246] width 1077 height 492
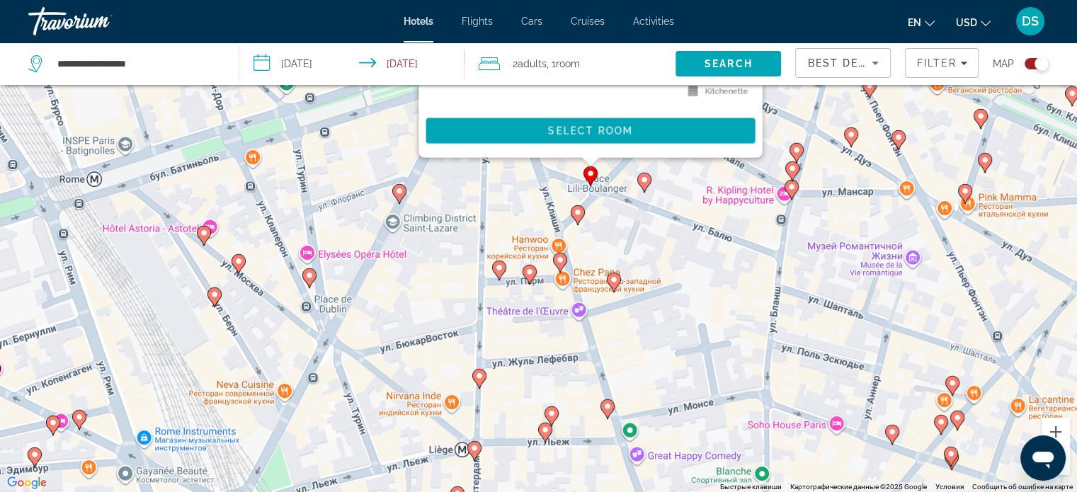
click at [609, 280] on image "Main content" at bounding box center [613, 279] width 8 height 8
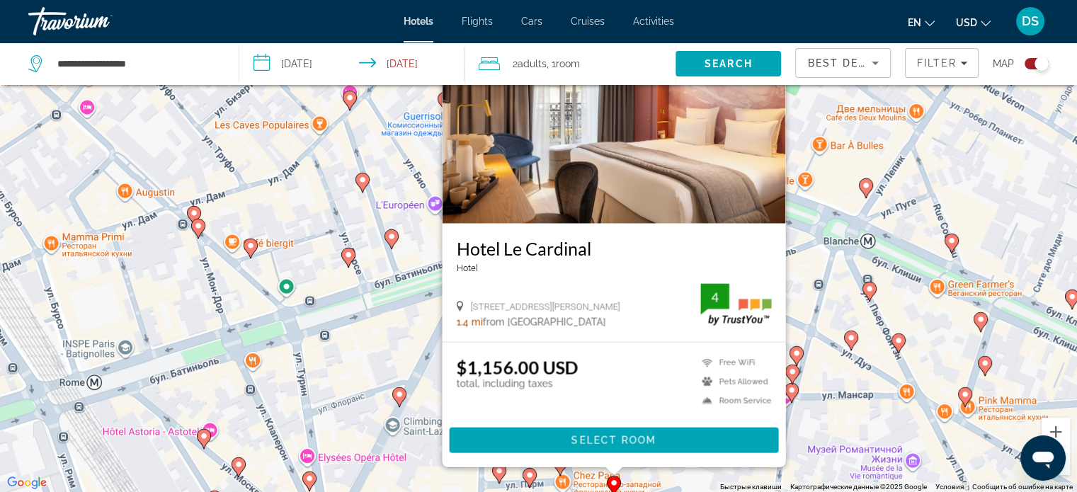
click at [529, 476] on image "Main content" at bounding box center [529, 475] width 8 height 8
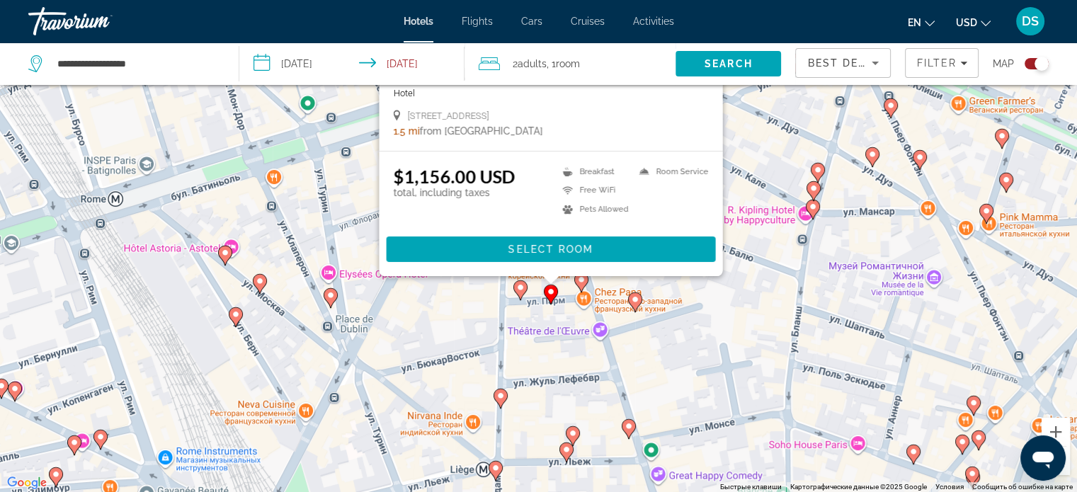
drag, startPoint x: 422, startPoint y: 467, endPoint x: 444, endPoint y: 265, distance: 203.6
click at [444, 265] on div "Чтобы активировать перетаскивание с помощью клавиатуры, нажмите Alt + Ввод. Пос…" at bounding box center [538, 246] width 1077 height 492
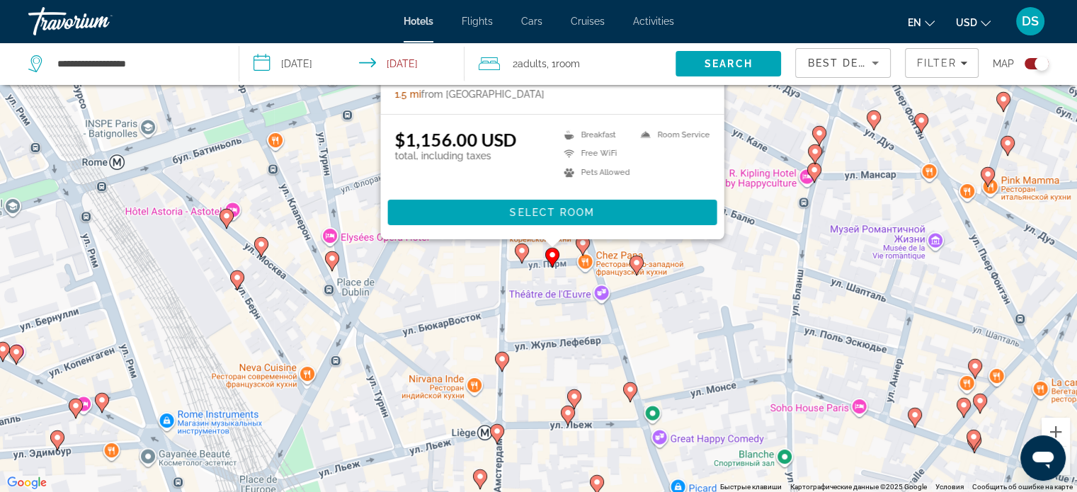
click at [330, 260] on image "Main content" at bounding box center [332, 258] width 8 height 8
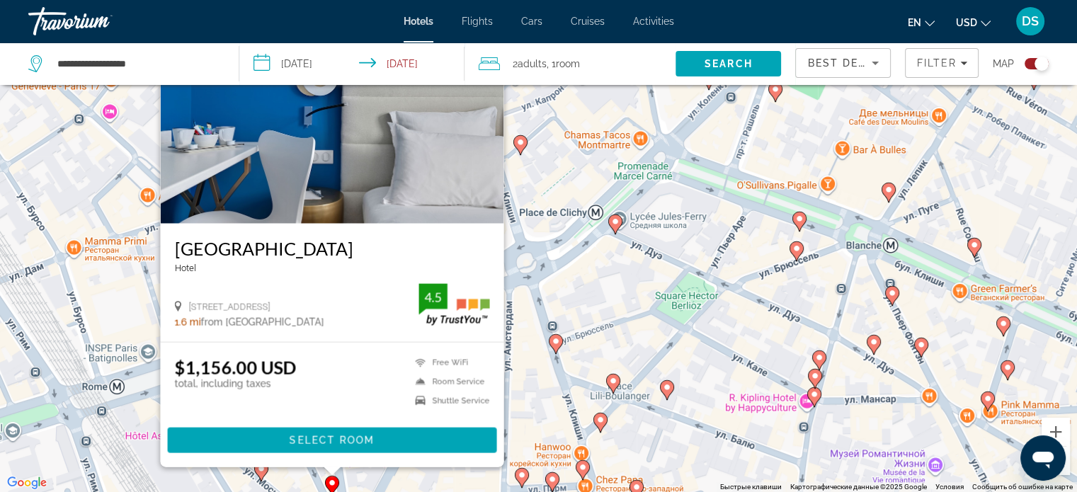
click at [260, 474] on icon "Main content" at bounding box center [260, 470] width 13 height 18
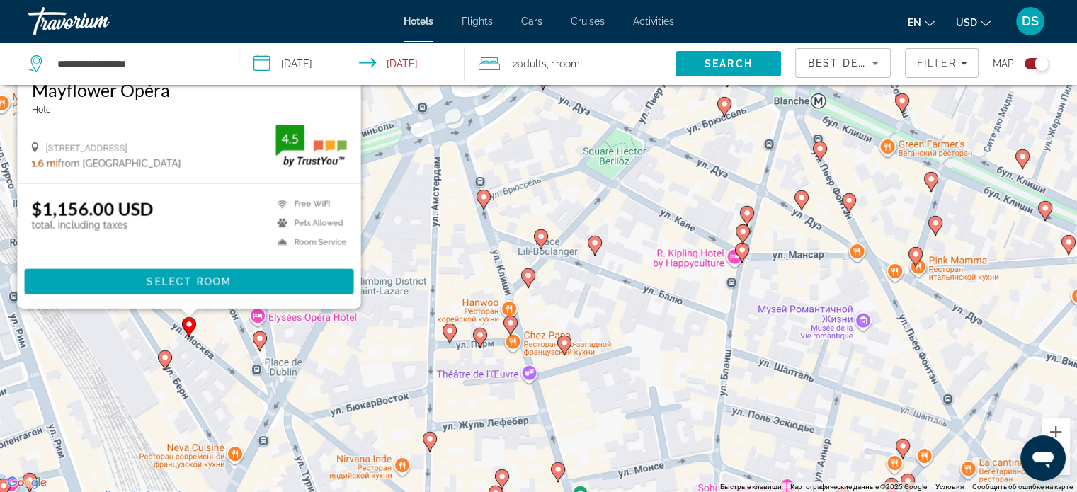
drag, startPoint x: 752, startPoint y: 447, endPoint x: 657, endPoint y: 207, distance: 258.3
click at [660, 210] on div "Чтобы активировать перетаскивание с помощью клавиатуры, нажмите Alt + Ввод. Пос…" at bounding box center [538, 246] width 1077 height 492
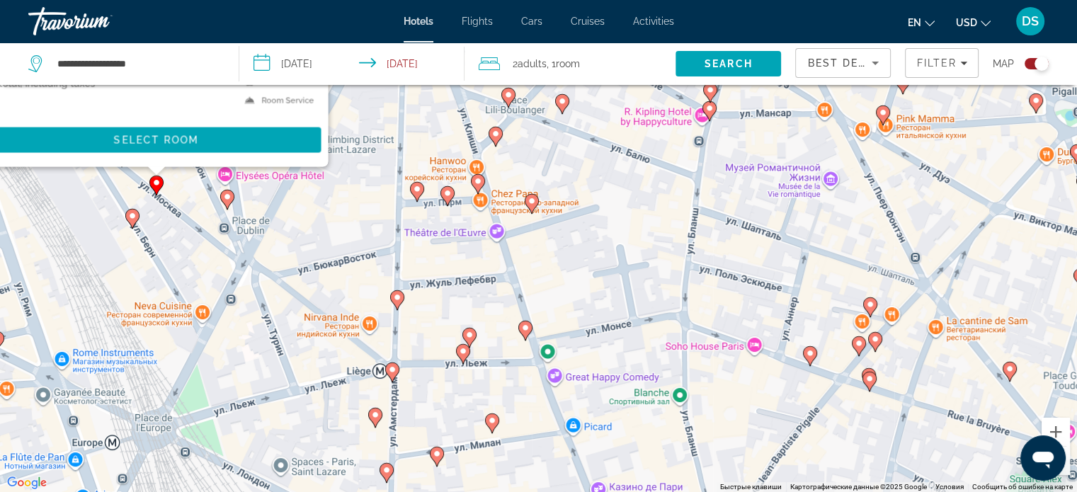
click at [461, 354] on image "Main content" at bounding box center [463, 351] width 8 height 8
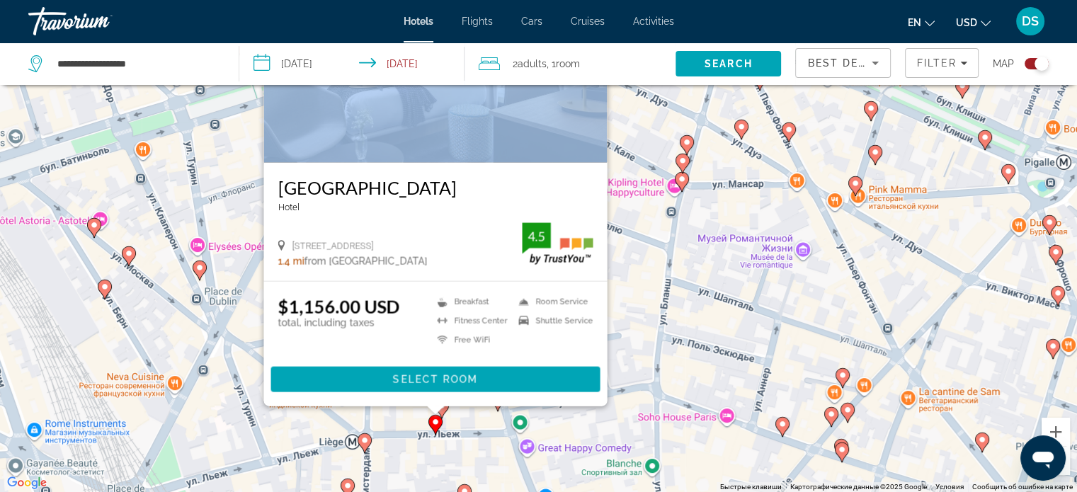
drag, startPoint x: 840, startPoint y: 360, endPoint x: 743, endPoint y: 154, distance: 227.7
click at [744, 154] on div "Чтобы активировать перетаскивание с помощью клавиатуры, нажмите Alt + Ввод. Пос…" at bounding box center [538, 246] width 1077 height 492
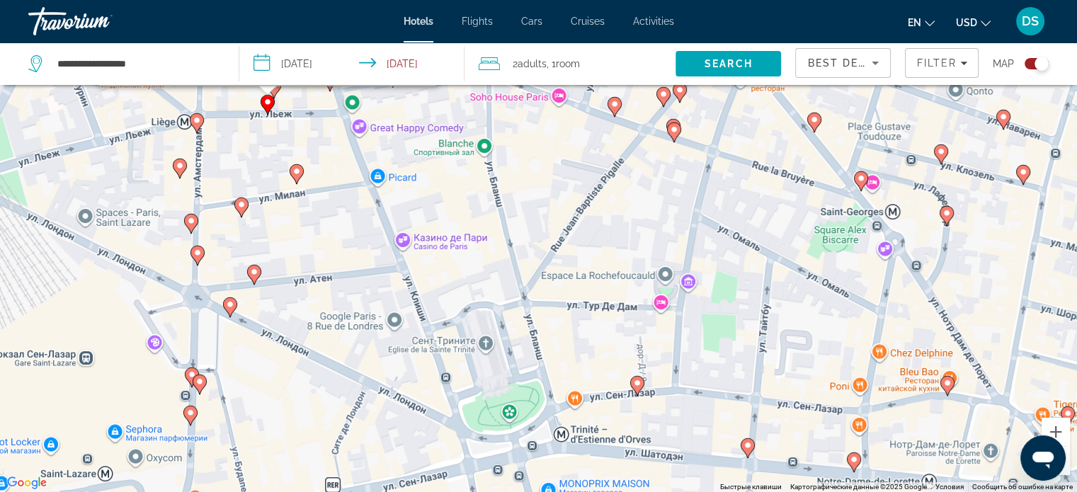
click at [672, 127] on image "Main content" at bounding box center [674, 129] width 8 height 8
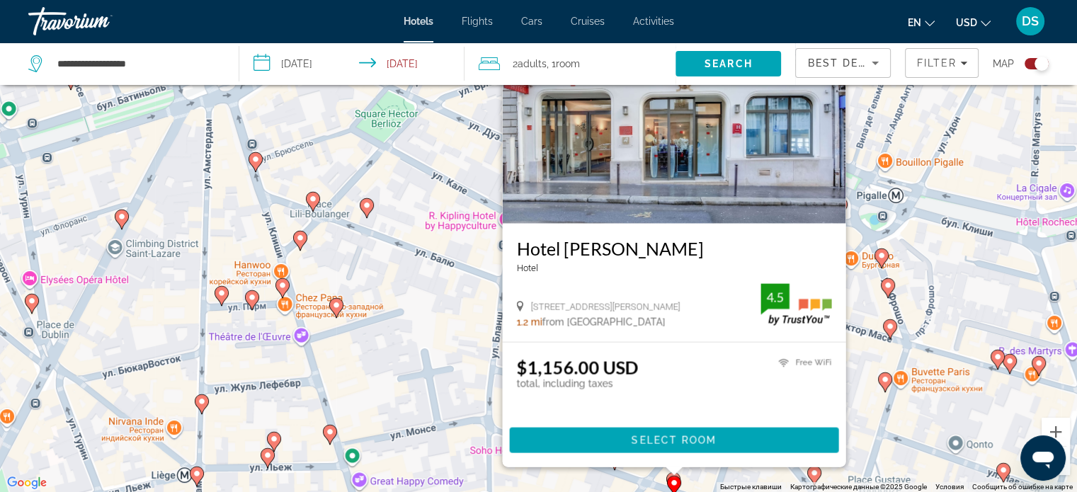
click at [277, 443] on icon "Main content" at bounding box center [273, 441] width 13 height 18
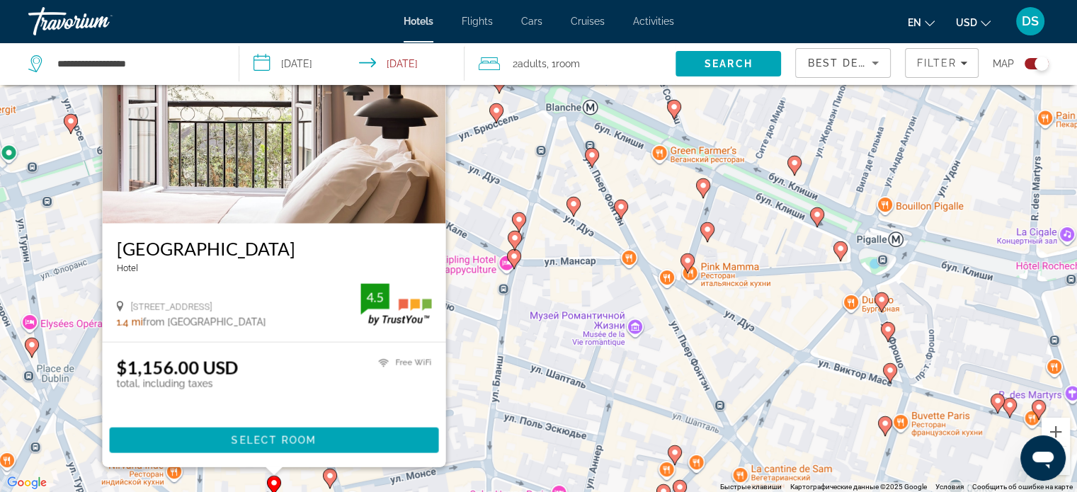
click at [893, 373] on image "Main content" at bounding box center [889, 370] width 8 height 8
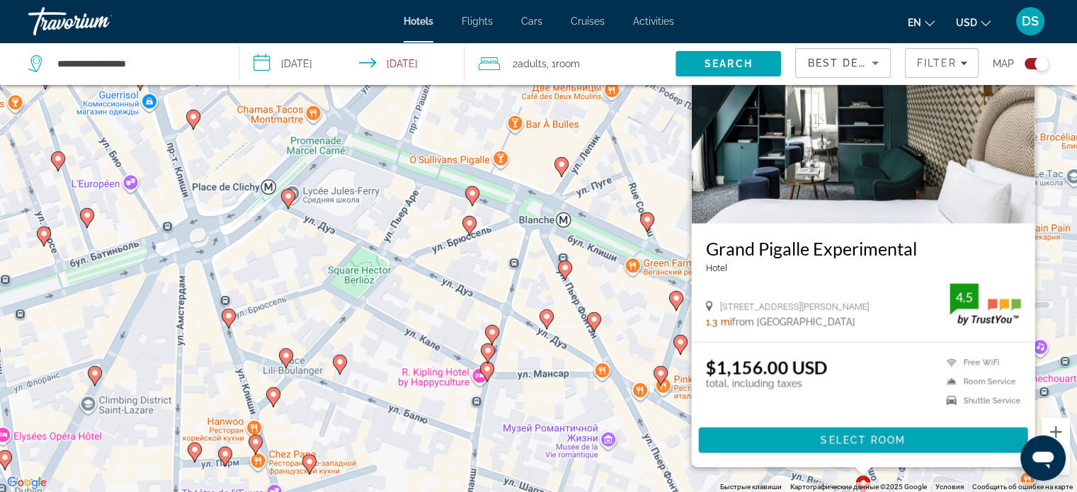
click at [660, 370] on image "Main content" at bounding box center [660, 373] width 8 height 8
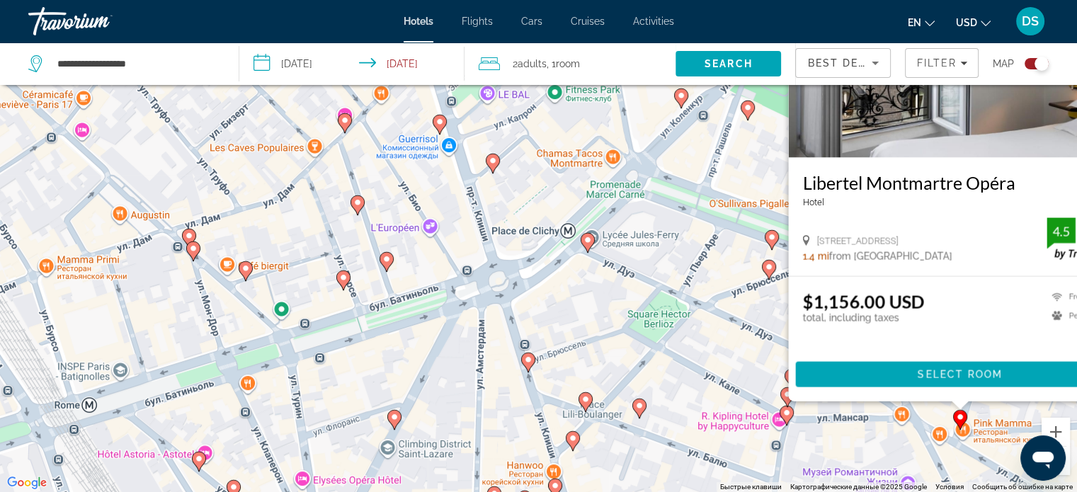
drag, startPoint x: 422, startPoint y: 413, endPoint x: 663, endPoint y: 336, distance: 253.2
click at [739, 348] on div "Чтобы активировать перетаскивание с помощью клавиатуры, нажмите Alt + Ввод. Пос…" at bounding box center [538, 246] width 1077 height 492
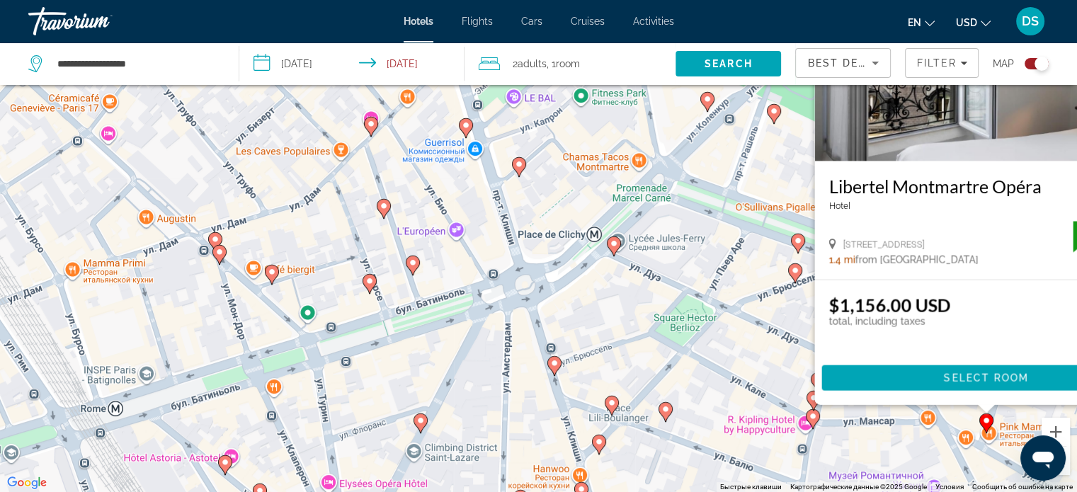
click at [373, 284] on image "Main content" at bounding box center [369, 281] width 8 height 8
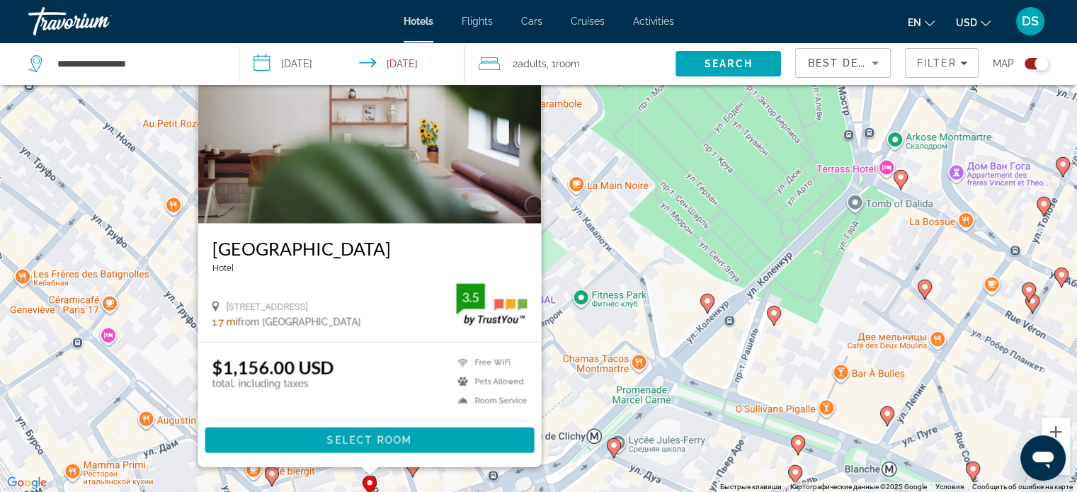
click at [273, 474] on image "Main content" at bounding box center [272, 473] width 8 height 8
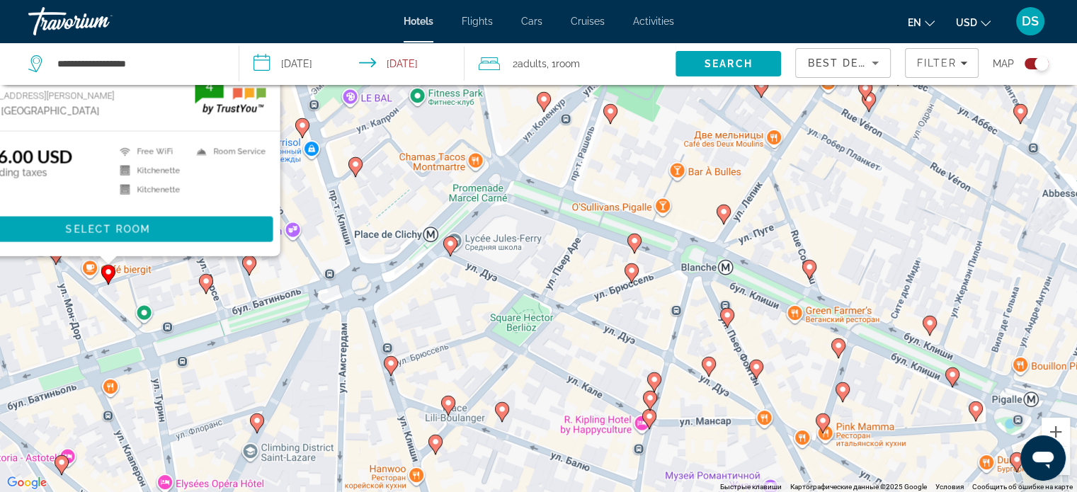
drag, startPoint x: 749, startPoint y: 373, endPoint x: 528, endPoint y: 113, distance: 340.9
click at [546, 128] on div "Чтобы активировать перетаскивание с помощью клавиатуры, нажмите Alt + Ввод. Пос…" at bounding box center [538, 246] width 1077 height 492
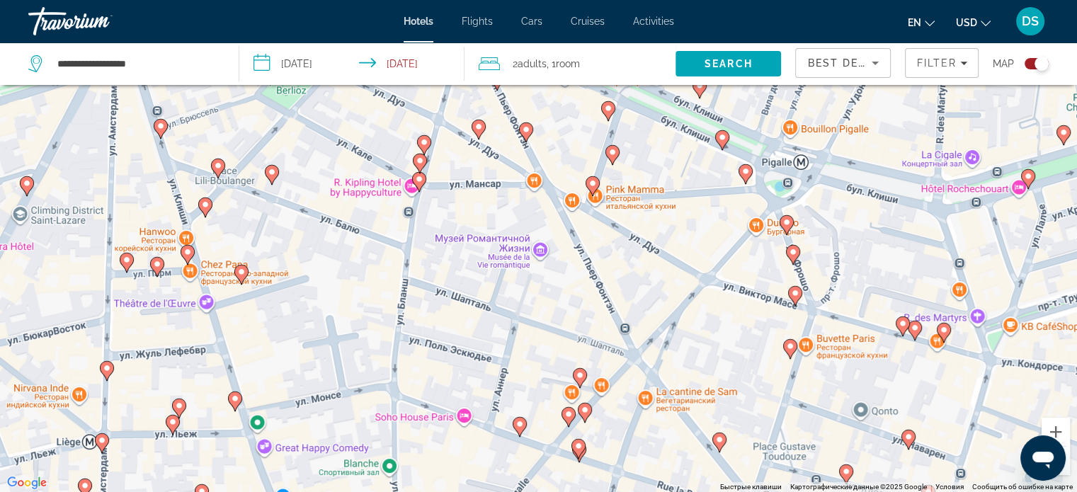
click at [745, 173] on image "Main content" at bounding box center [745, 171] width 8 height 8
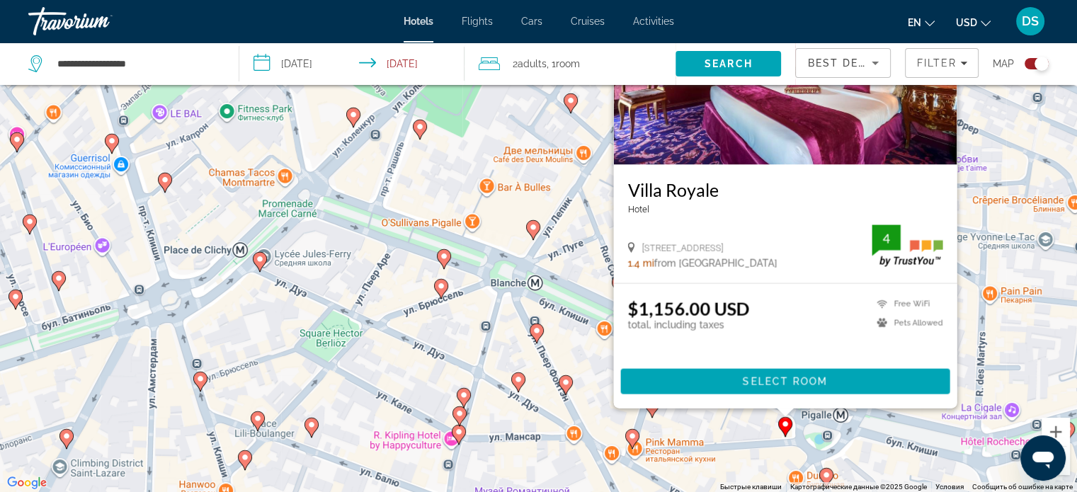
drag, startPoint x: 495, startPoint y: 348, endPoint x: 530, endPoint y: 239, distance: 115.1
click at [529, 257] on div "Чтобы активировать перетаскивание с помощью клавиатуры, нажмите Alt + Ввод. Пос…" at bounding box center [538, 246] width 1077 height 492
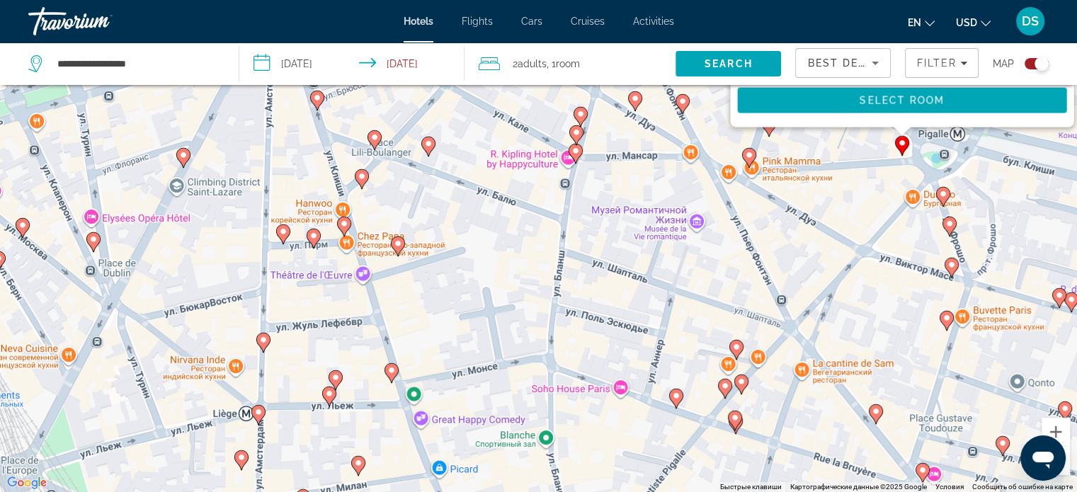
click at [329, 396] on image "Main content" at bounding box center [329, 393] width 8 height 8
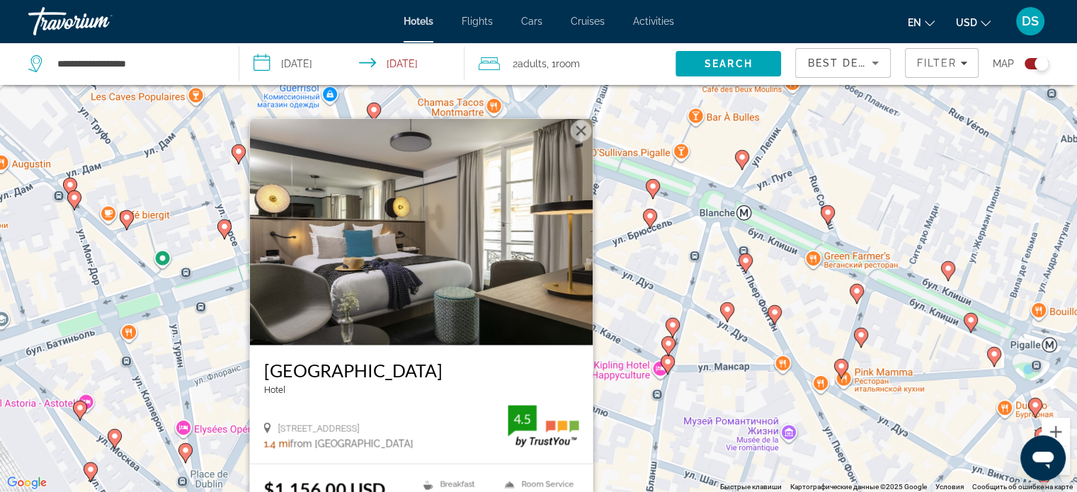
drag, startPoint x: 576, startPoint y: 246, endPoint x: 872, endPoint y: 278, distance: 297.6
click at [838, 300] on div "Для навигации используйте клавиши со стрелками. Чтобы активировать перетаскиван…" at bounding box center [538, 246] width 1077 height 492
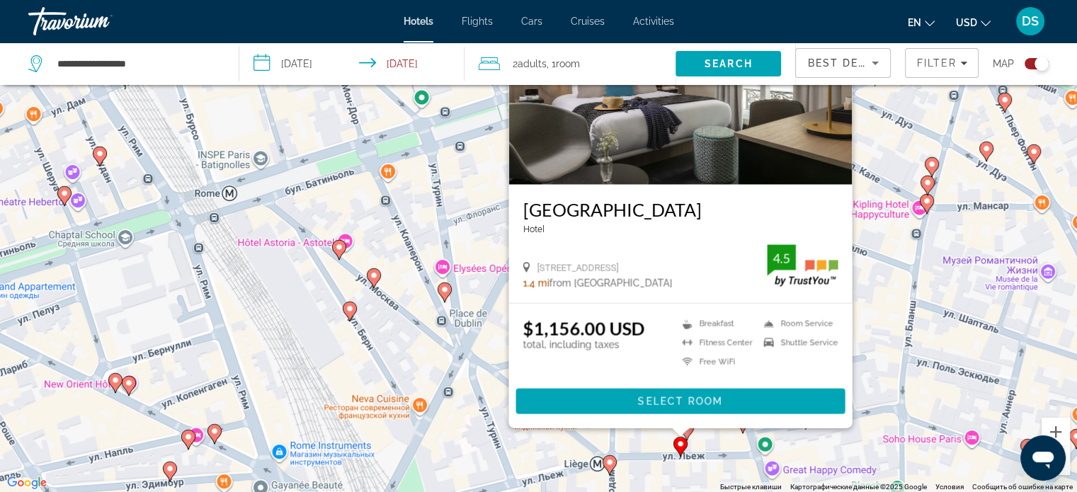
drag, startPoint x: 872, startPoint y: 278, endPoint x: 865, endPoint y: 193, distance: 85.2
click at [866, 194] on div "Чтобы активировать перетаскивание с помощью клавиатуры, нажмите Alt + Ввод. Пос…" at bounding box center [538, 246] width 1077 height 492
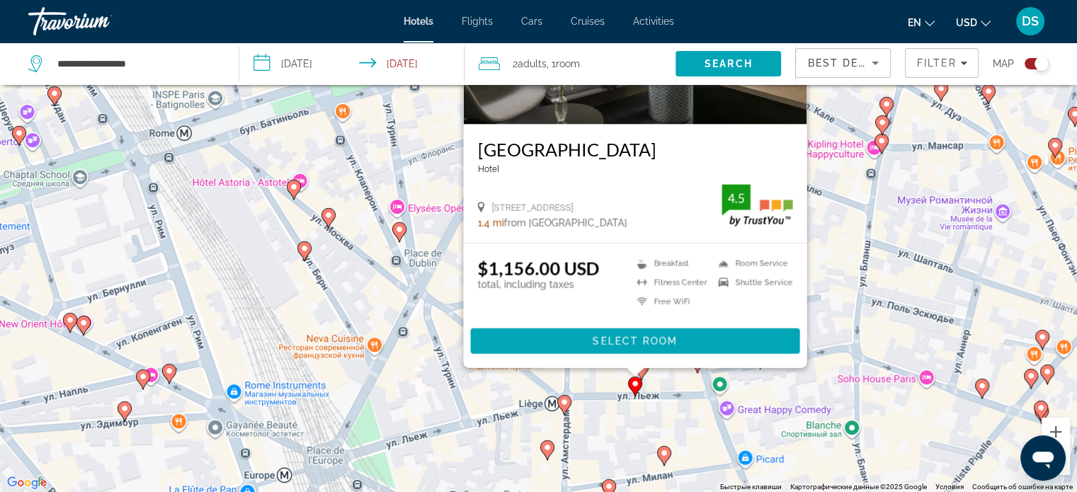
click at [401, 231] on image "Main content" at bounding box center [399, 229] width 8 height 8
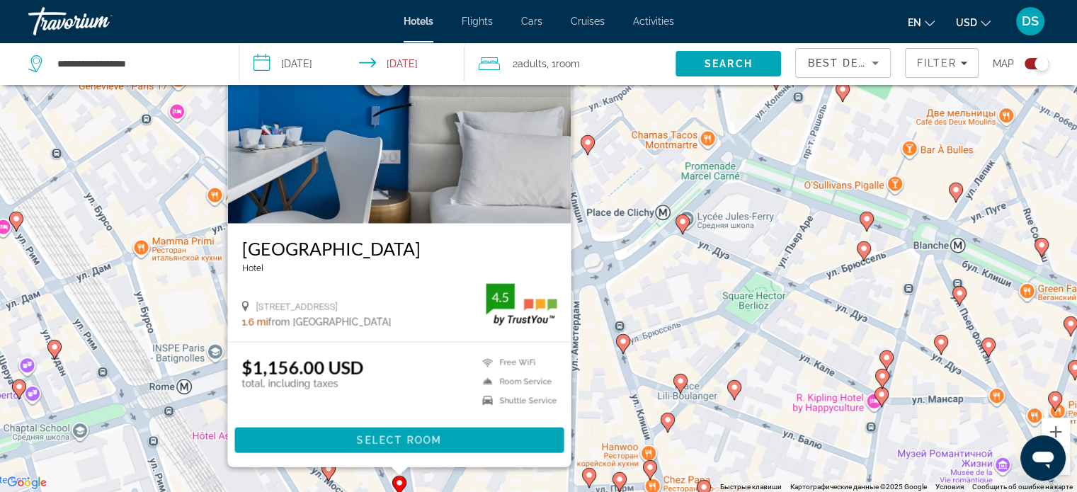
click at [1063, 464] on div "Открыть окно обмена сообщениями" at bounding box center [1042, 458] width 42 height 42
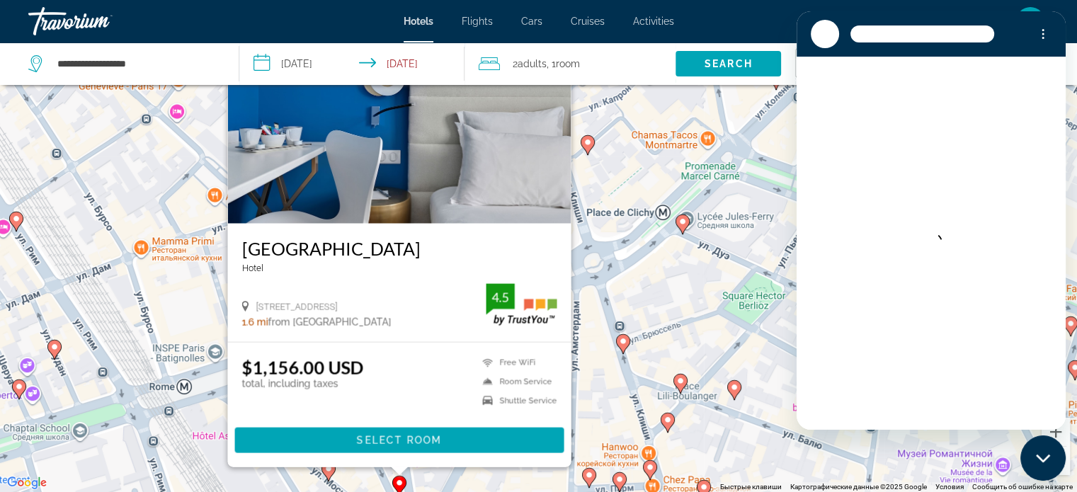
click at [1065, 470] on button "Уменьшить" at bounding box center [1055, 461] width 28 height 28
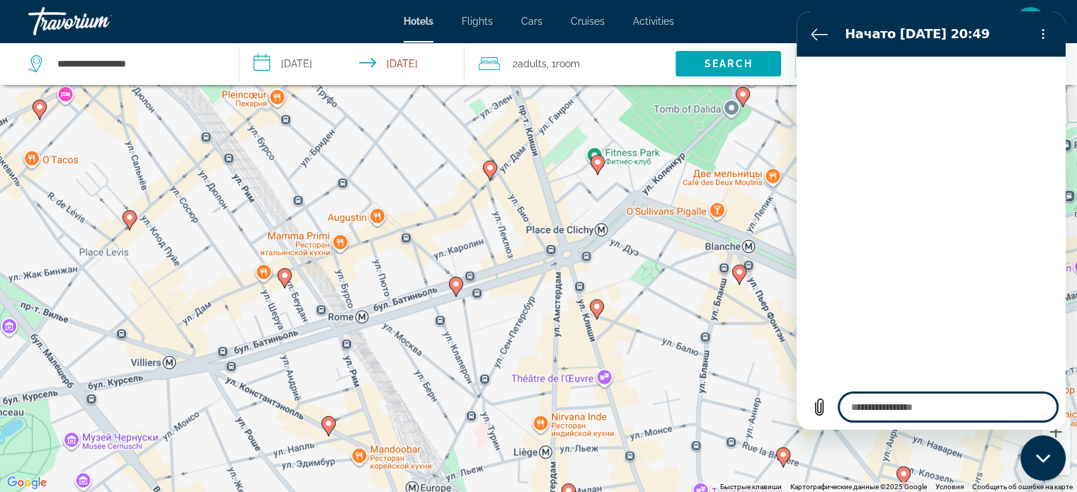
click at [1065, 470] on button "Уменьшить" at bounding box center [1055, 461] width 28 height 28
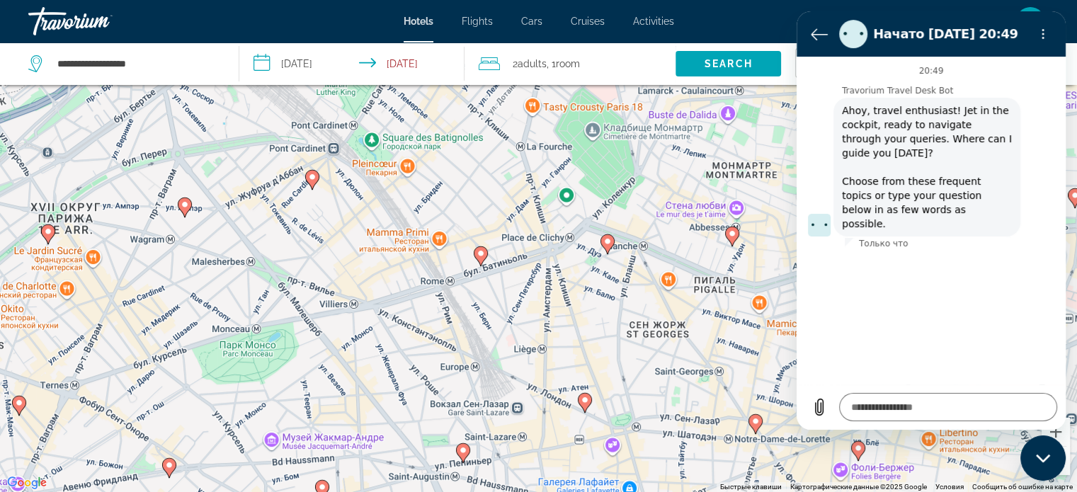
click at [1065, 470] on button "Уменьшить" at bounding box center [1055, 461] width 28 height 28
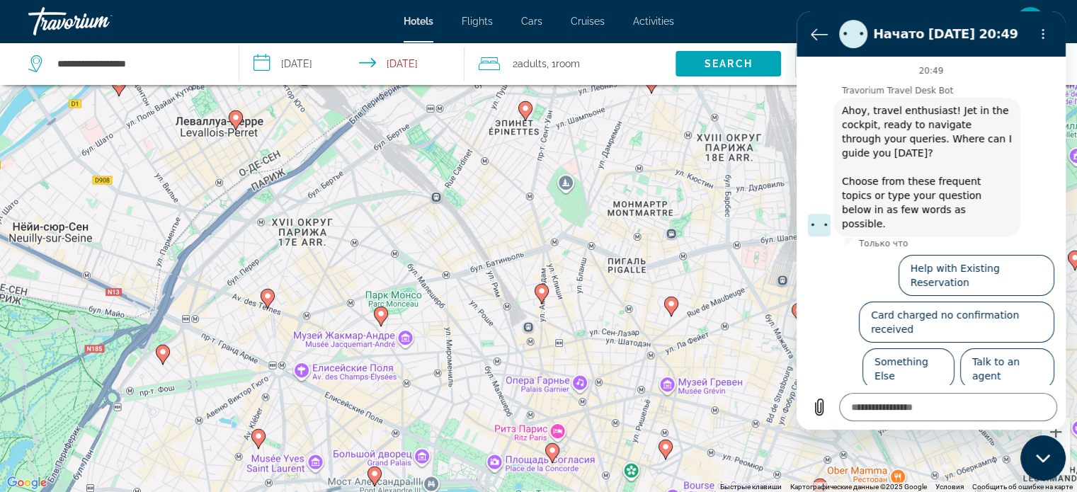
click at [1065, 470] on button "Уменьшить" at bounding box center [1055, 461] width 28 height 28
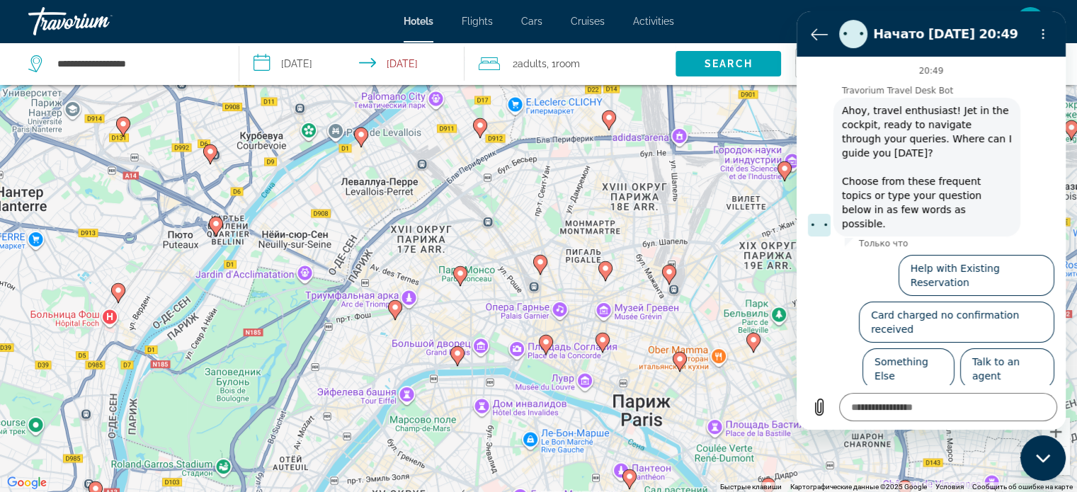
click at [541, 339] on image "Main content" at bounding box center [545, 342] width 8 height 8
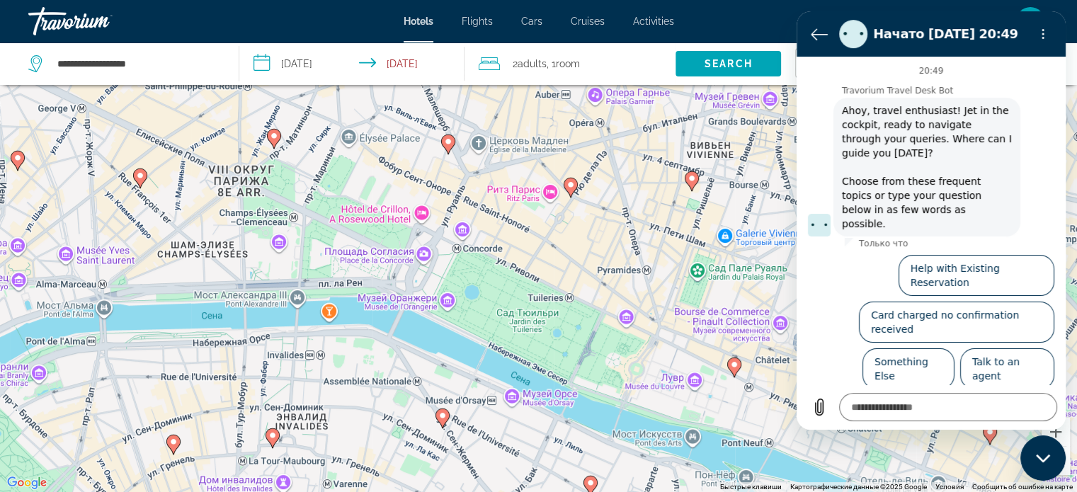
click at [444, 139] on image "Main content" at bounding box center [448, 141] width 8 height 8
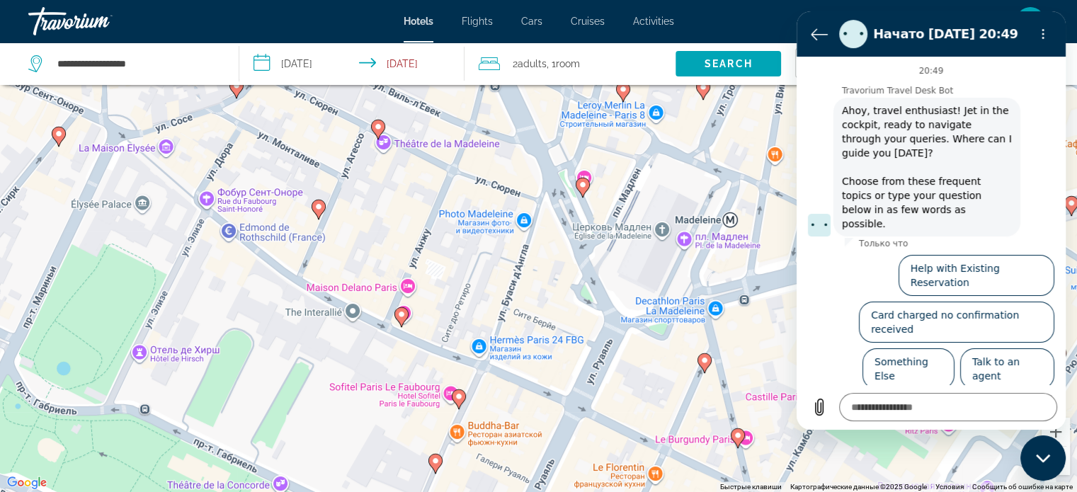
click at [319, 209] on image "Main content" at bounding box center [318, 206] width 8 height 8
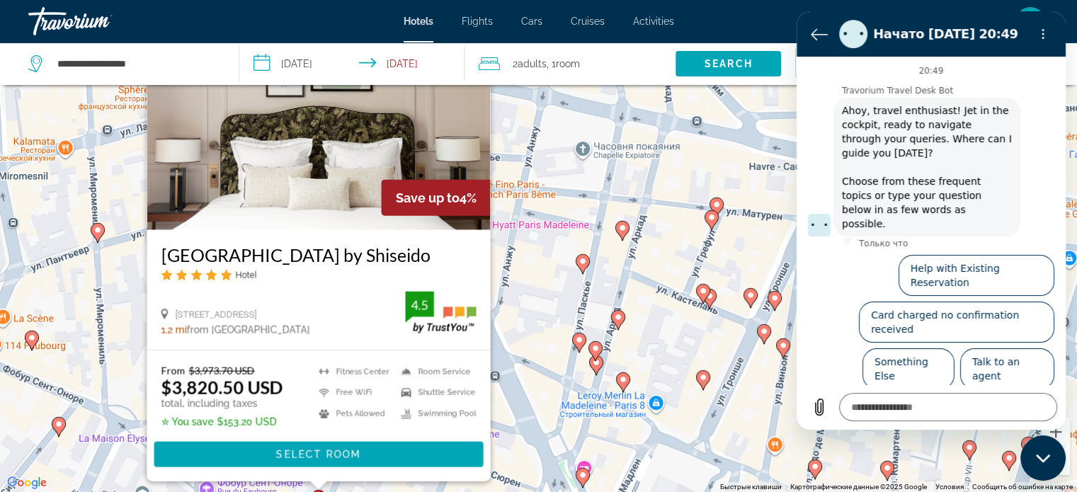
click at [581, 340] on image "Main content" at bounding box center [579, 339] width 8 height 8
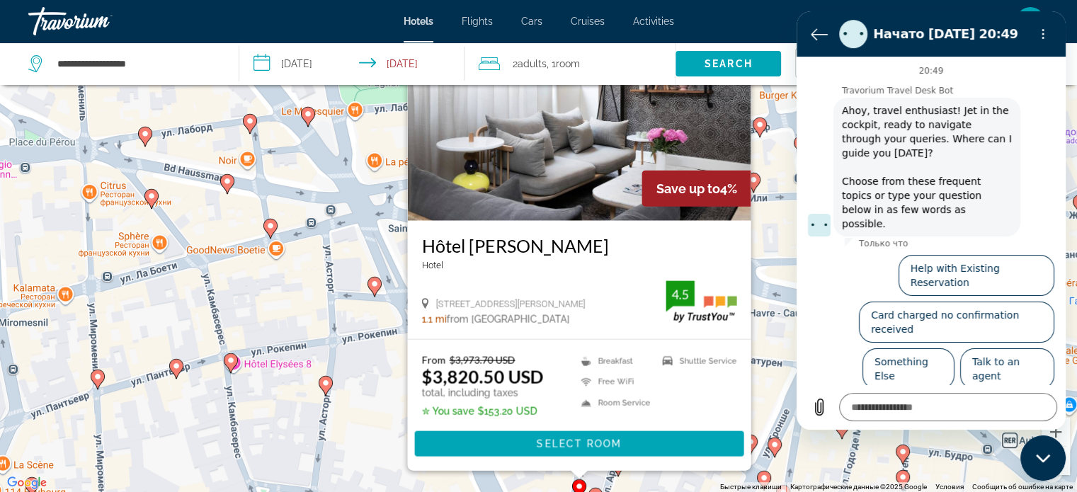
click at [374, 283] on image "Main content" at bounding box center [374, 284] width 8 height 8
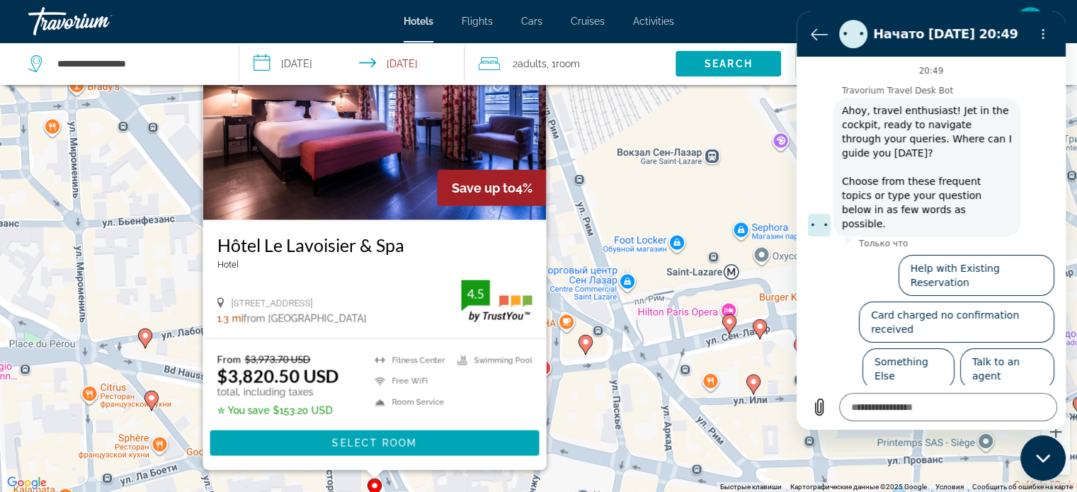
click at [589, 348] on gmp-advanced-marker "Main content" at bounding box center [585, 344] width 14 height 21
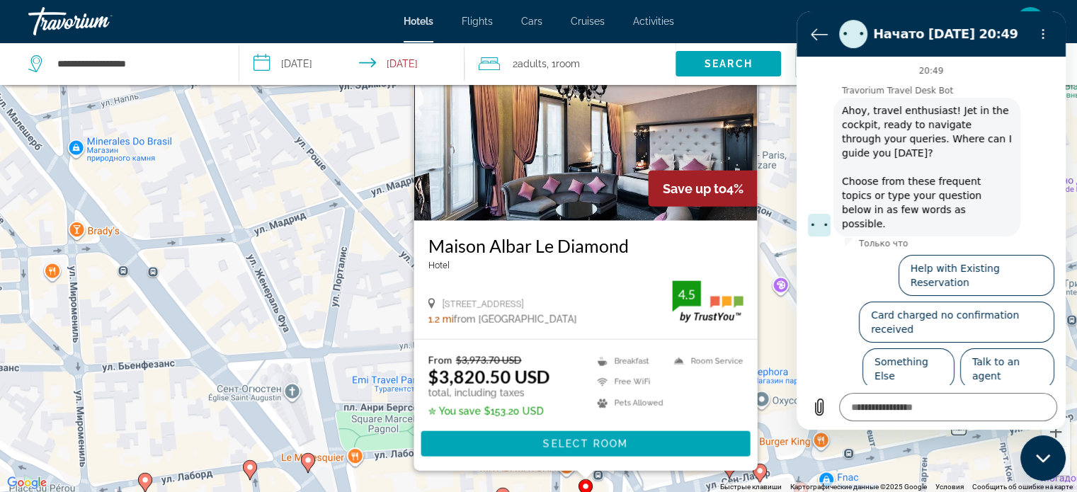
click at [309, 461] on image "Main content" at bounding box center [308, 460] width 8 height 8
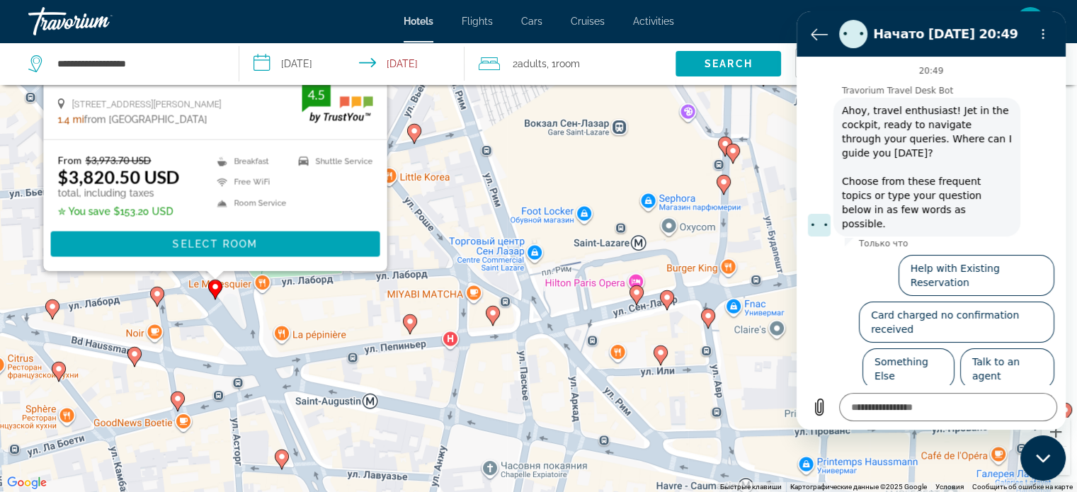
drag, startPoint x: 663, startPoint y: 384, endPoint x: 533, endPoint y: 119, distance: 294.7
click at [533, 119] on div "Чтобы активировать перетаскивание с помощью клавиатуры, нажмите Alt + Ввод. Пос…" at bounding box center [538, 246] width 1077 height 492
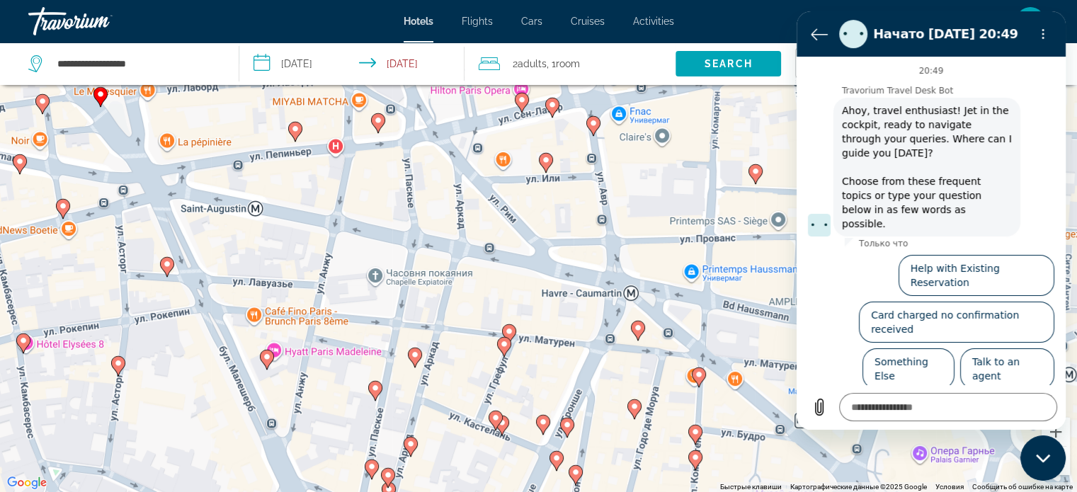
click at [595, 122] on image "Main content" at bounding box center [593, 123] width 8 height 8
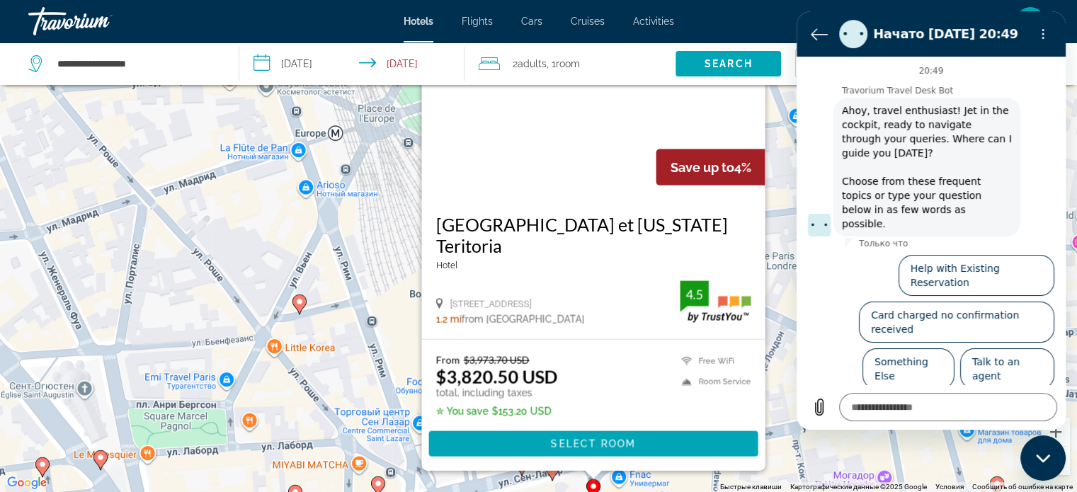
click at [101, 457] on image "Main content" at bounding box center [100, 457] width 8 height 8
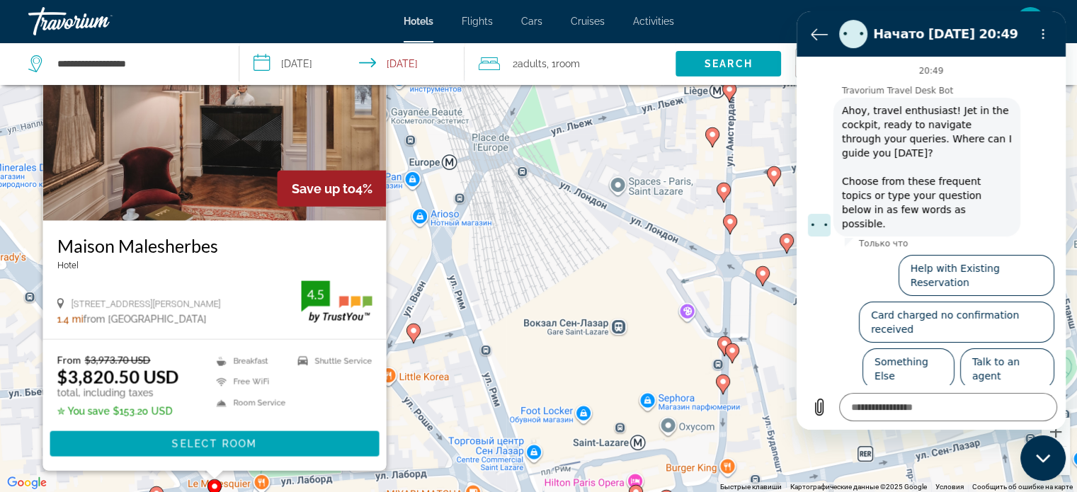
click at [416, 331] on image "Main content" at bounding box center [413, 330] width 8 height 8
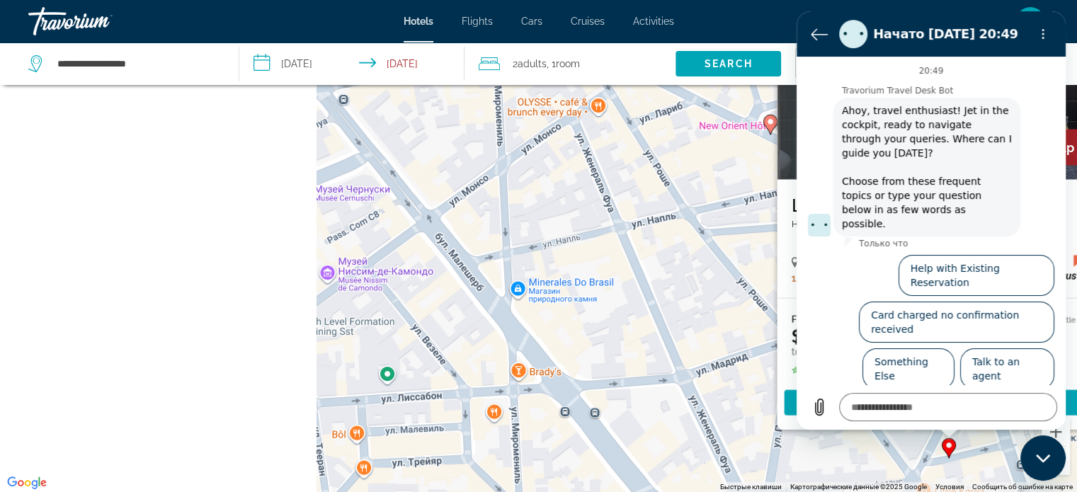
drag, startPoint x: 122, startPoint y: 281, endPoint x: 677, endPoint y: 238, distance: 556.6
click at [677, 238] on div "Чтобы активировать перетаскивание с помощью клавиатуры, нажмите Alt + Ввод. Пос…" at bounding box center [538, 246] width 1077 height 492
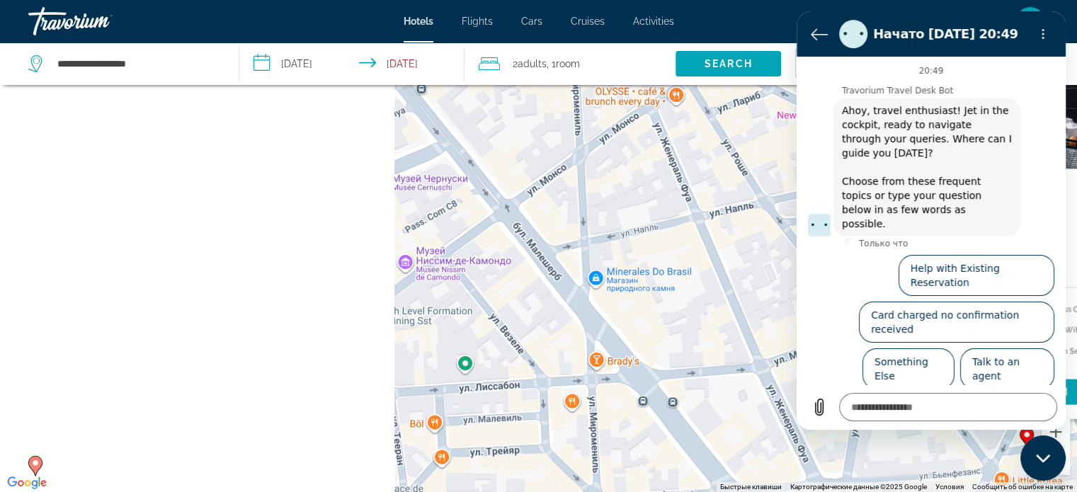
click at [773, 362] on div "Чтобы активировать перетаскивание с помощью клавиатуры, нажмите Alt + Ввод. Пос…" at bounding box center [538, 246] width 1077 height 492
click at [1067, 471] on button "Уменьшить" at bounding box center [1055, 461] width 28 height 28
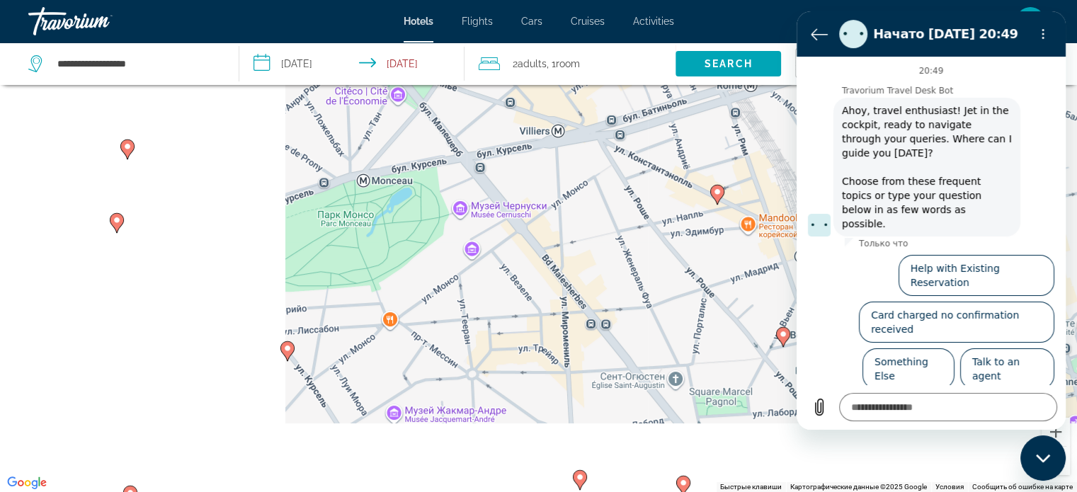
click at [1065, 471] on button "Уменьшить" at bounding box center [1055, 461] width 28 height 28
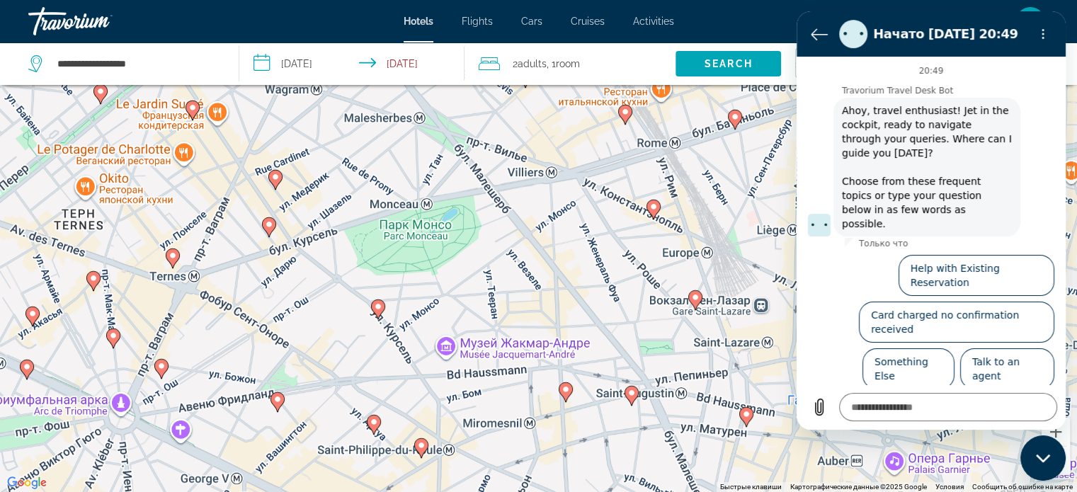
click at [1065, 471] on button "Уменьшить" at bounding box center [1055, 461] width 28 height 28
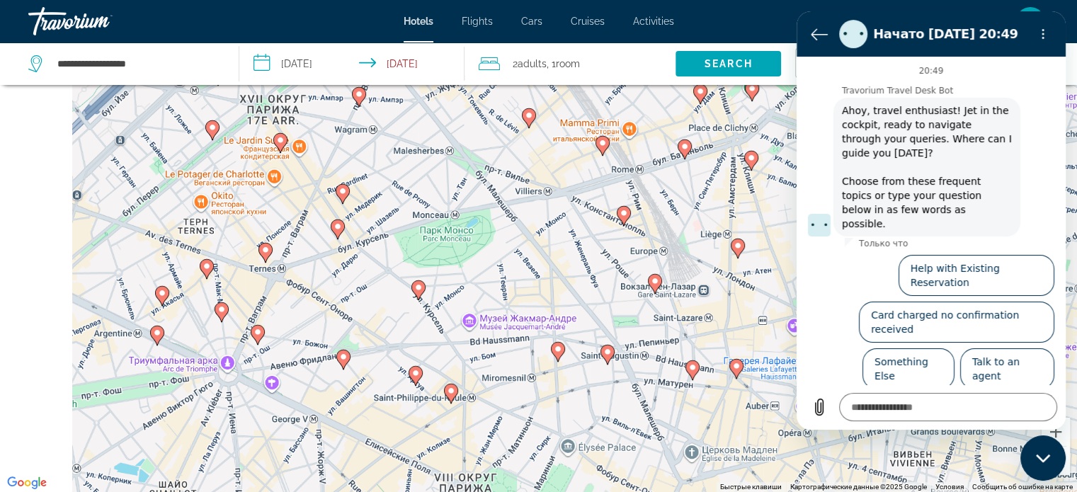
click at [1065, 471] on button "Уменьшить" at bounding box center [1055, 461] width 28 height 28
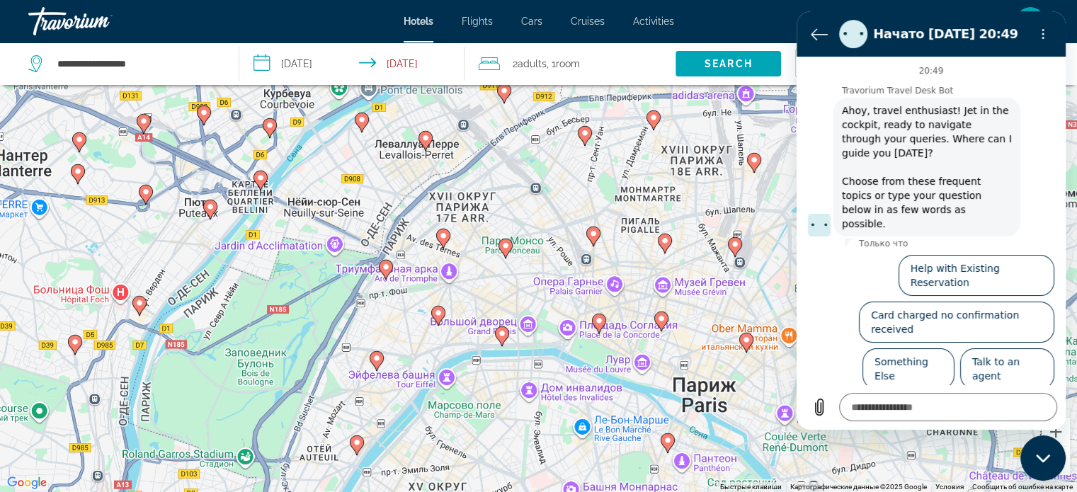
click at [1065, 471] on button "Уменьшить" at bounding box center [1055, 461] width 28 height 28
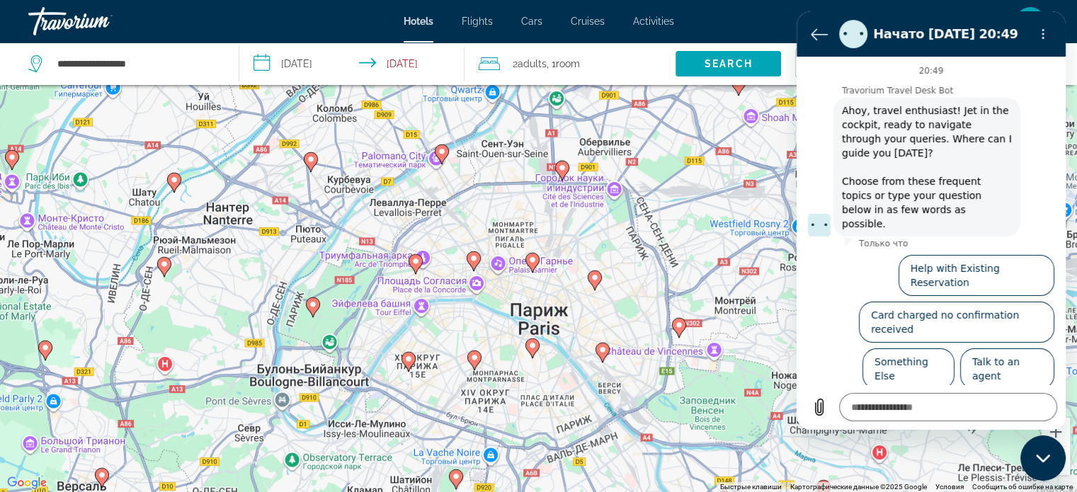
drag, startPoint x: 727, startPoint y: 265, endPoint x: 648, endPoint y: 271, distance: 78.8
click at [648, 271] on div "Чтобы активировать перетаскивание с помощью клавиатуры, нажмите Alt + Ввод. Пос…" at bounding box center [538, 246] width 1077 height 492
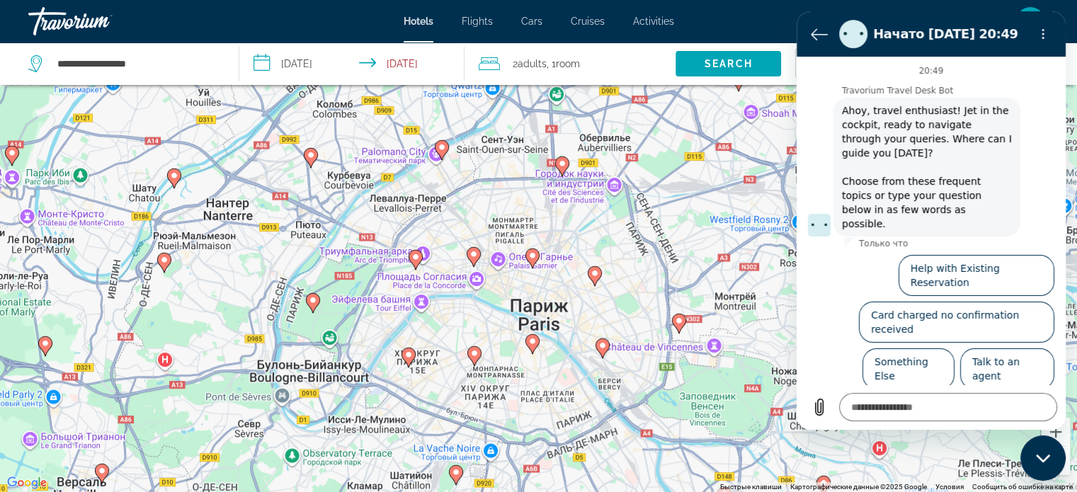
click at [418, 256] on image "Main content" at bounding box center [415, 257] width 8 height 8
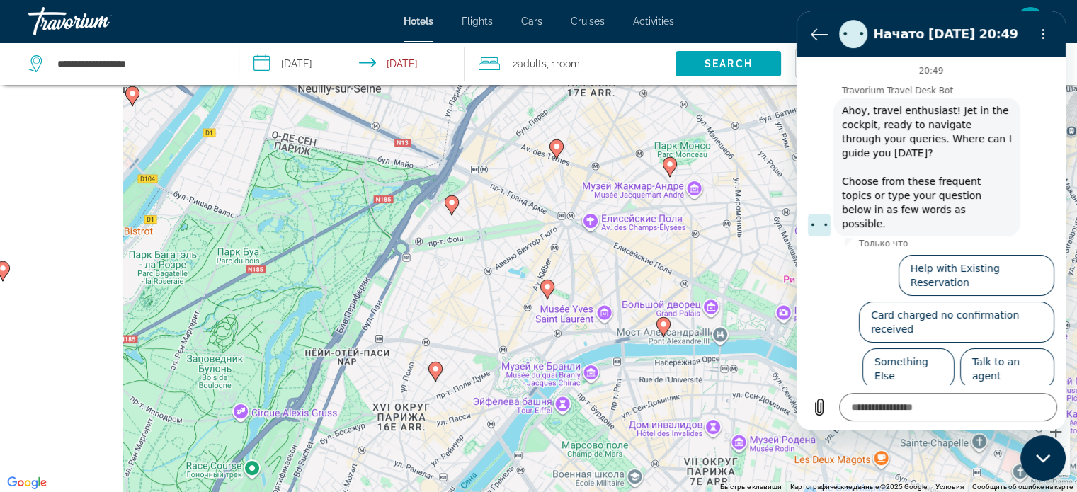
click at [452, 206] on image "Main content" at bounding box center [451, 202] width 8 height 8
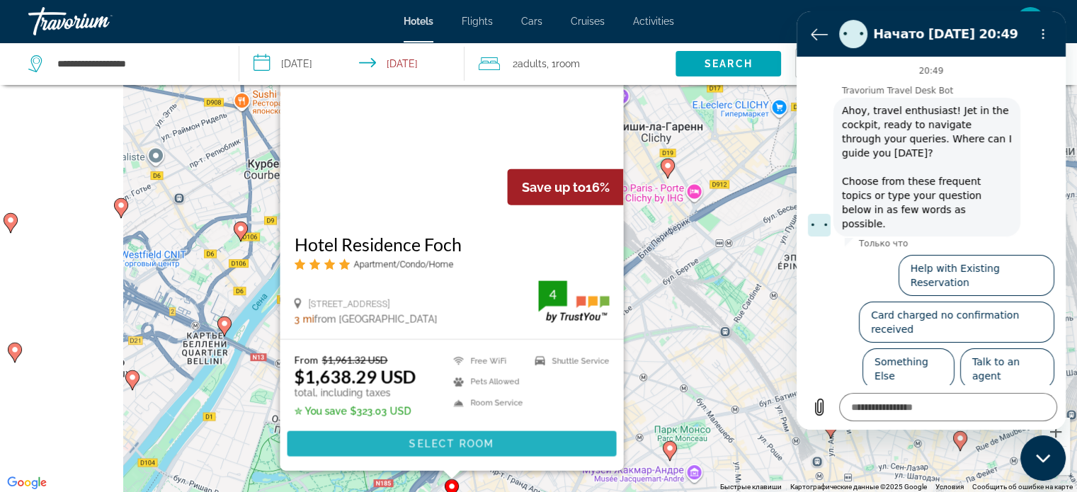
click at [495, 441] on span "Main content" at bounding box center [451, 444] width 329 height 34
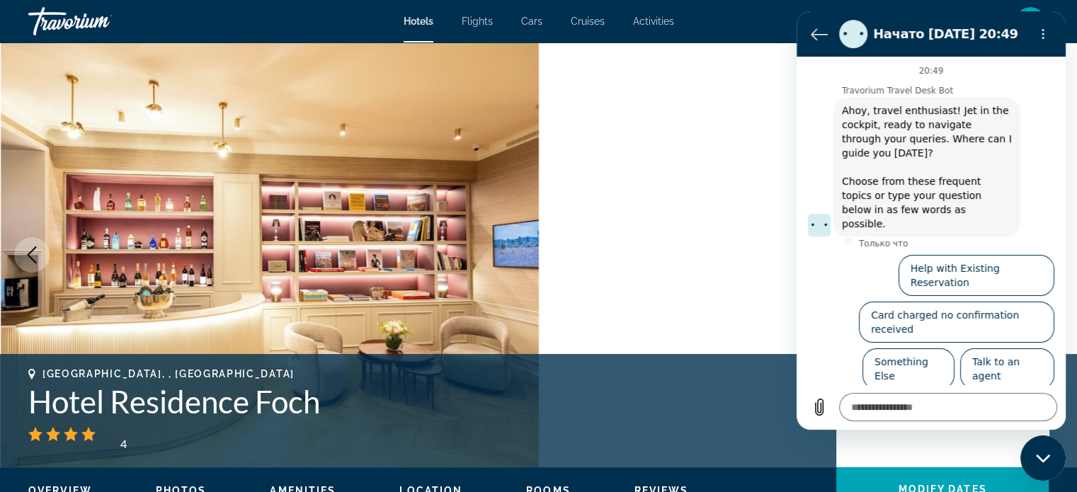
drag, startPoint x: 1037, startPoint y: 452, endPoint x: 1026, endPoint y: 454, distance: 11.0
click at [1036, 452] on div "Закрыть окно обмена сообщениями" at bounding box center [1042, 458] width 42 height 42
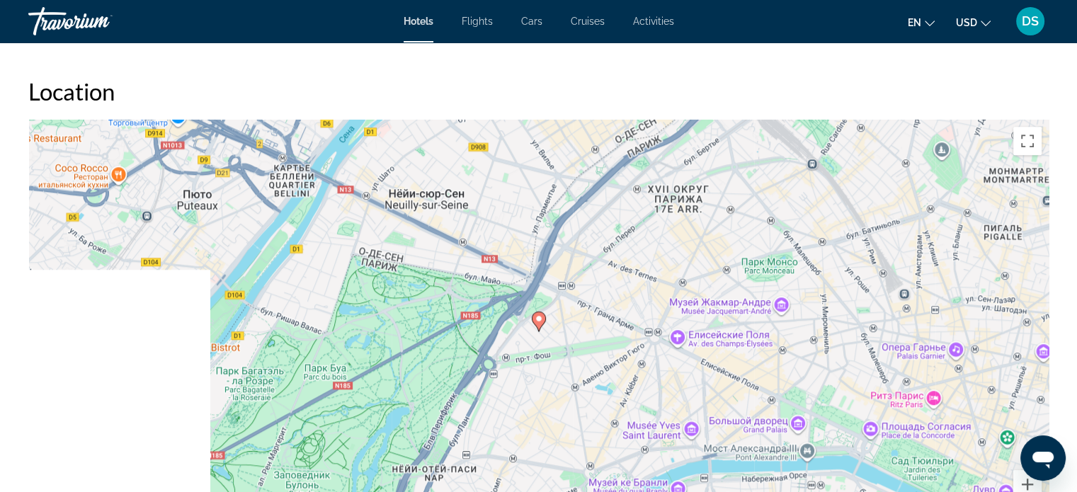
scroll to position [1203, 0]
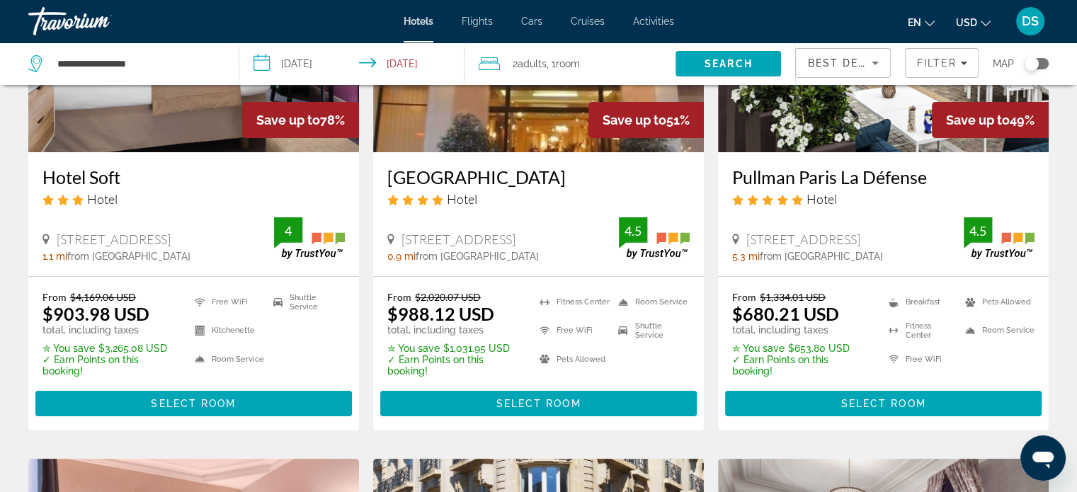
scroll to position [354, 0]
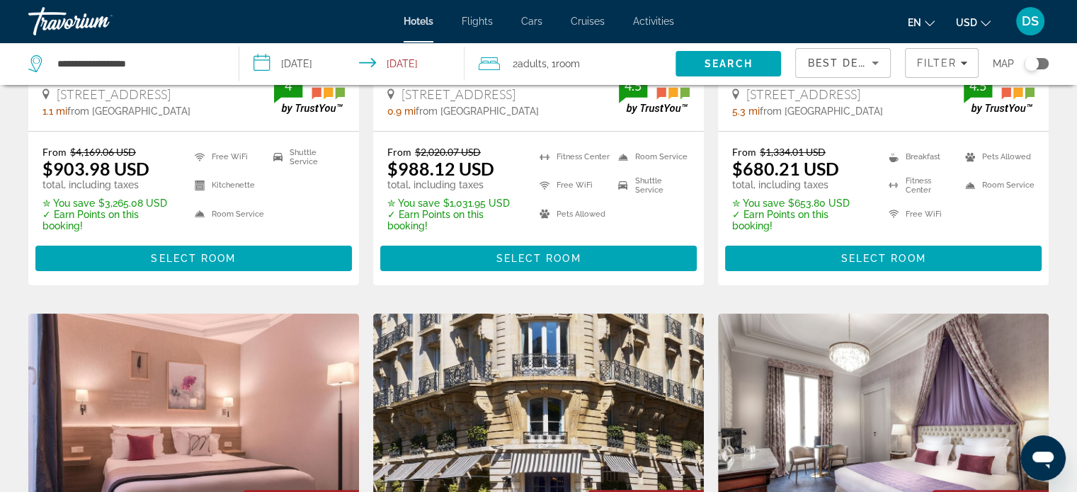
click at [574, 265] on span "Main content" at bounding box center [538, 258] width 316 height 34
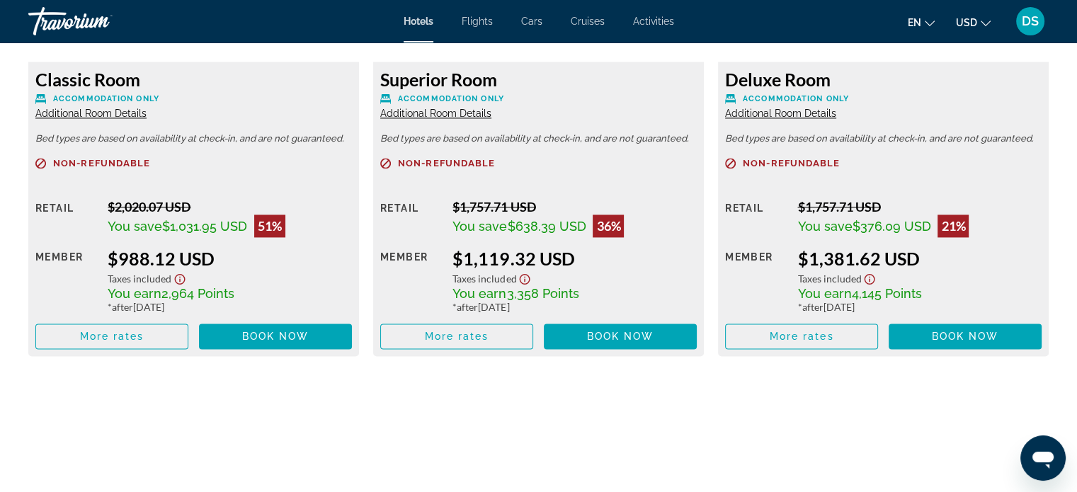
scroll to position [2123, 0]
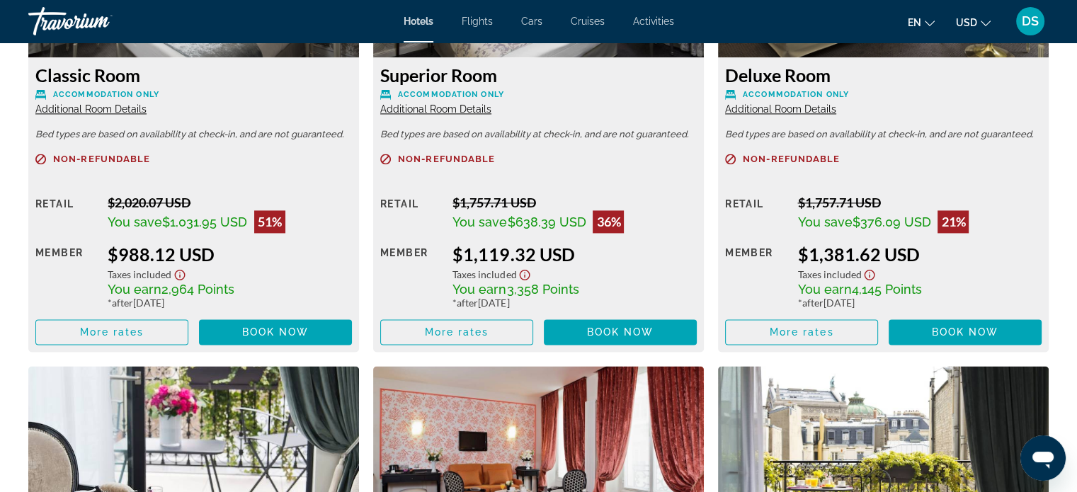
click at [91, 108] on span "Additional Room Details" at bounding box center [90, 108] width 111 height 11
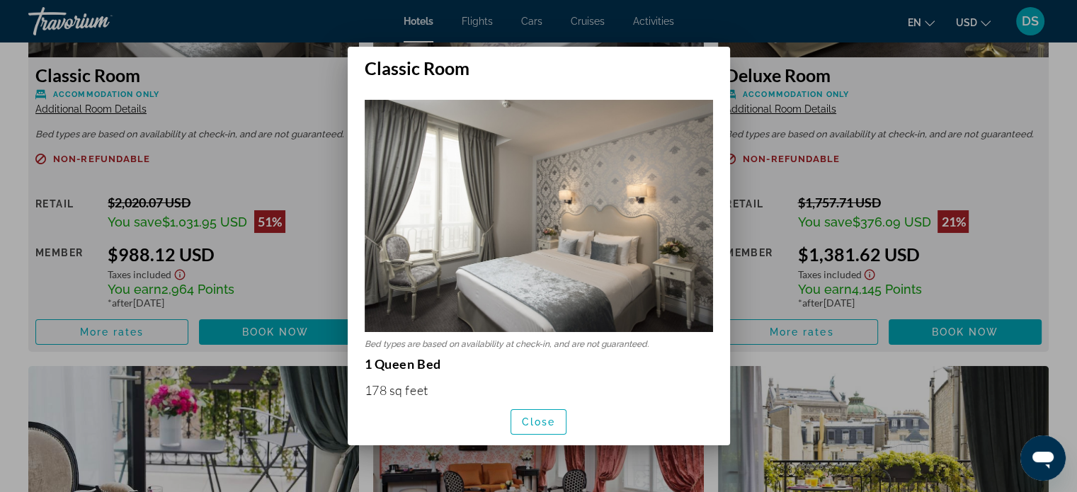
scroll to position [0, 0]
click at [538, 422] on span "Close" at bounding box center [539, 421] width 34 height 11
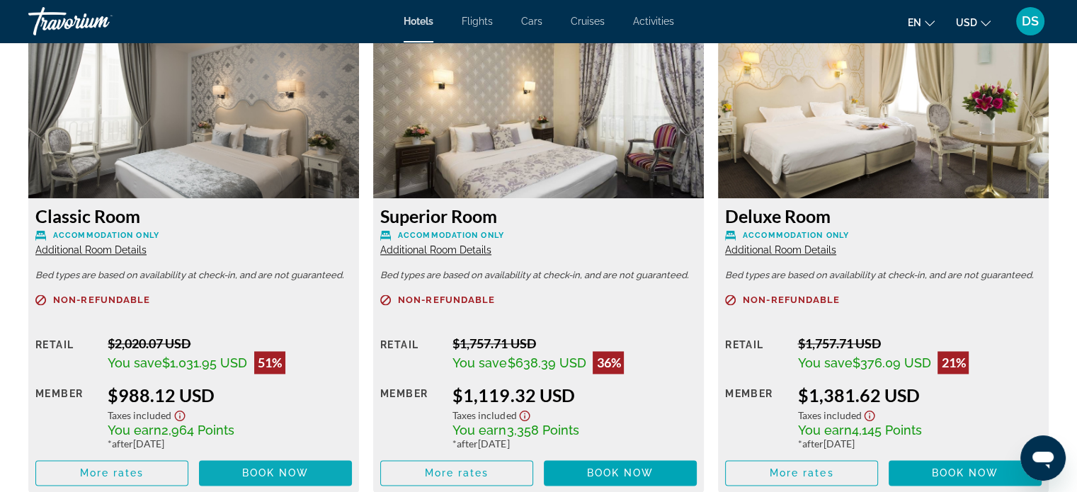
scroll to position [1982, 0]
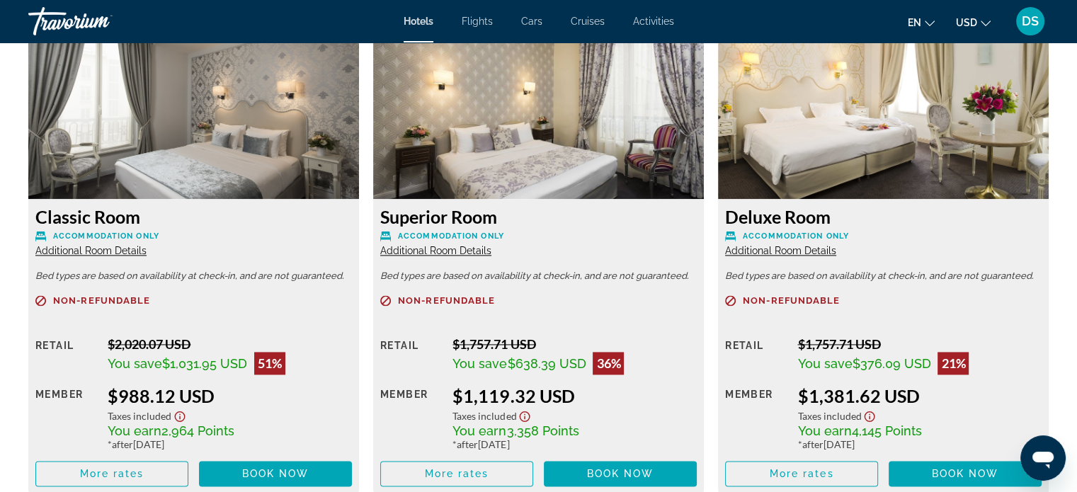
click at [977, 21] on button "USD USD ($) MXN (Mex$) CAD (Can$) GBP (£) EUR (€) AUD (A$) NZD (NZ$) CNY (CN¥)" at bounding box center [973, 22] width 35 height 21
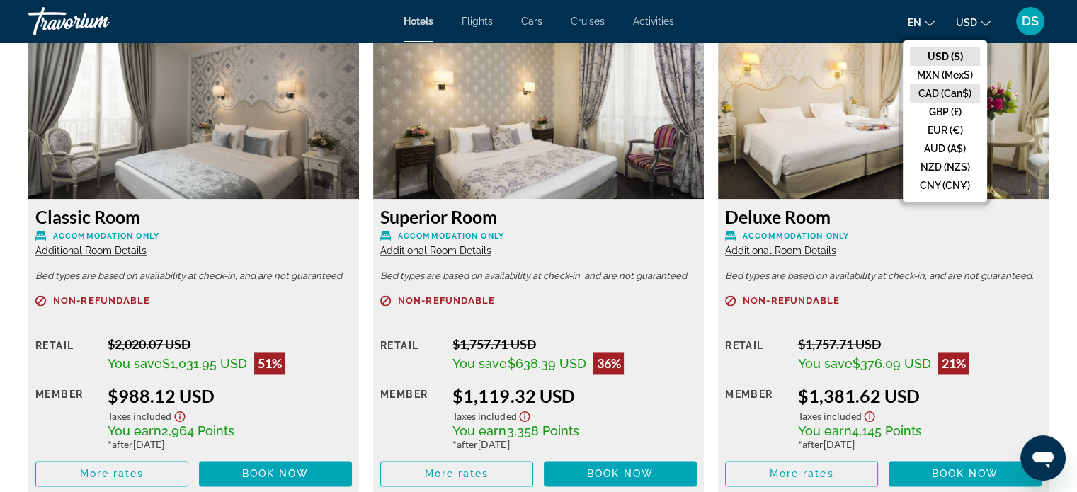
click at [952, 90] on button "CAD (Can$)" at bounding box center [945, 93] width 70 height 18
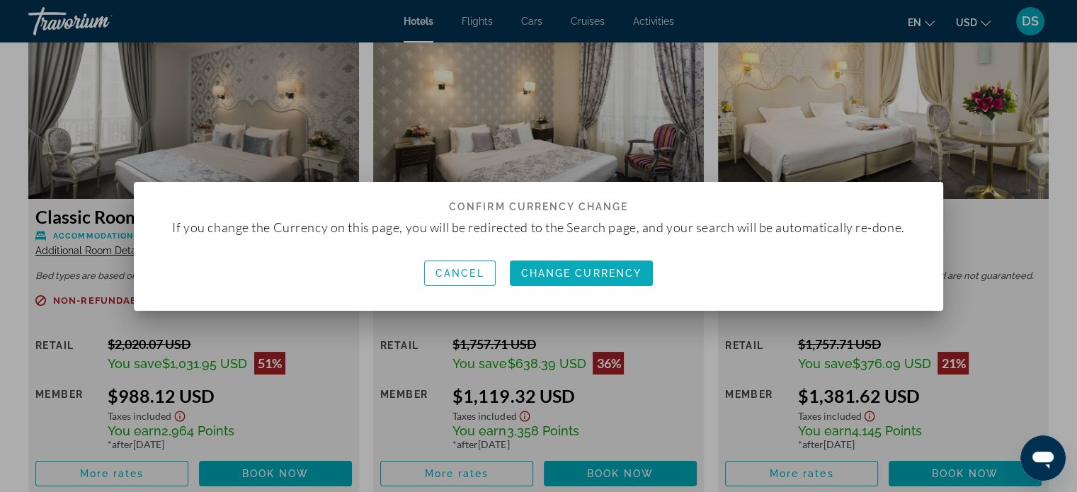
scroll to position [0, 0]
click at [558, 265] on span "button" at bounding box center [582, 273] width 144 height 34
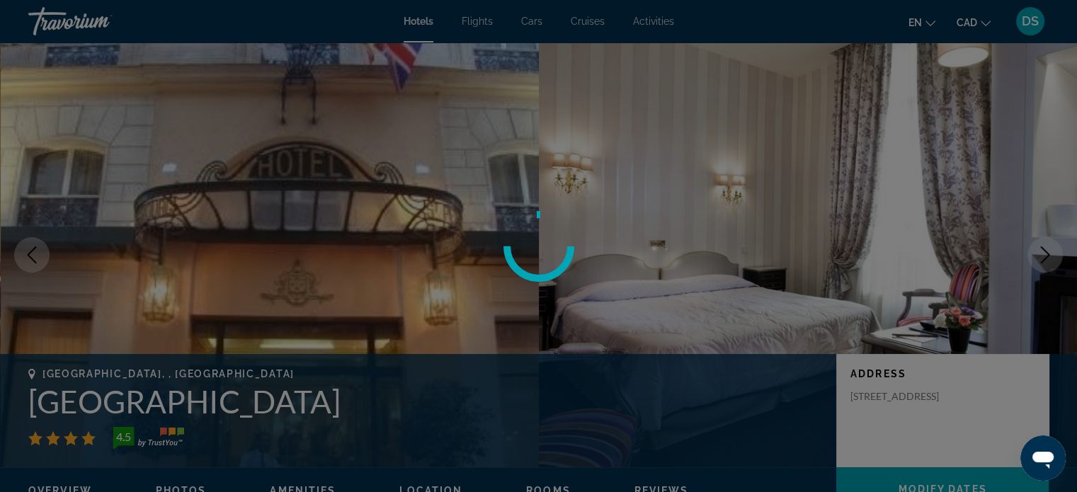
scroll to position [1982, 0]
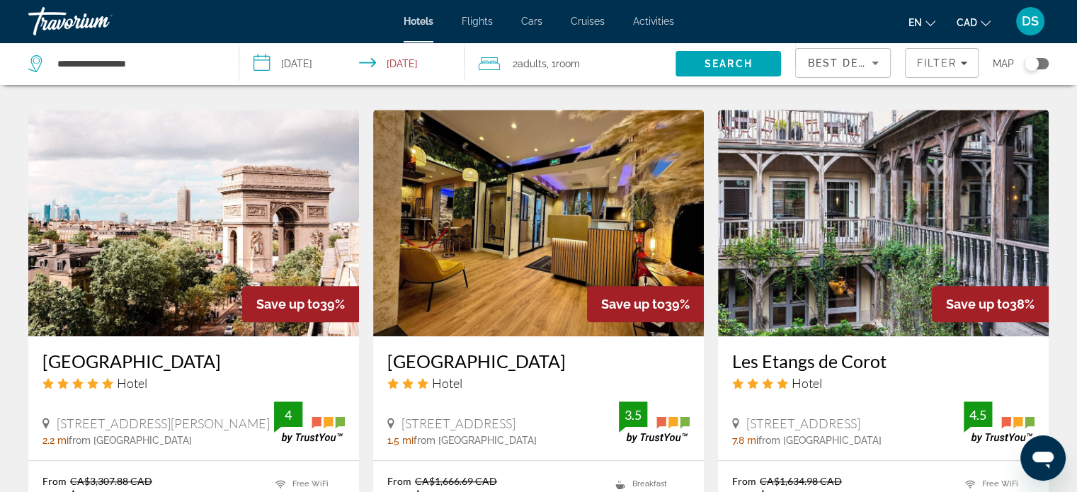
scroll to position [1132, 0]
type textarea "*"
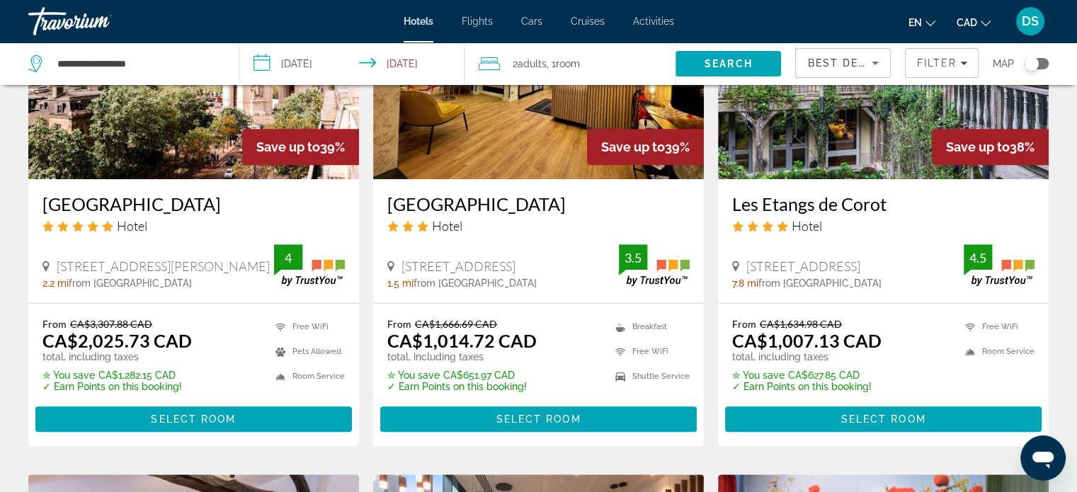
scroll to position [1416, 0]
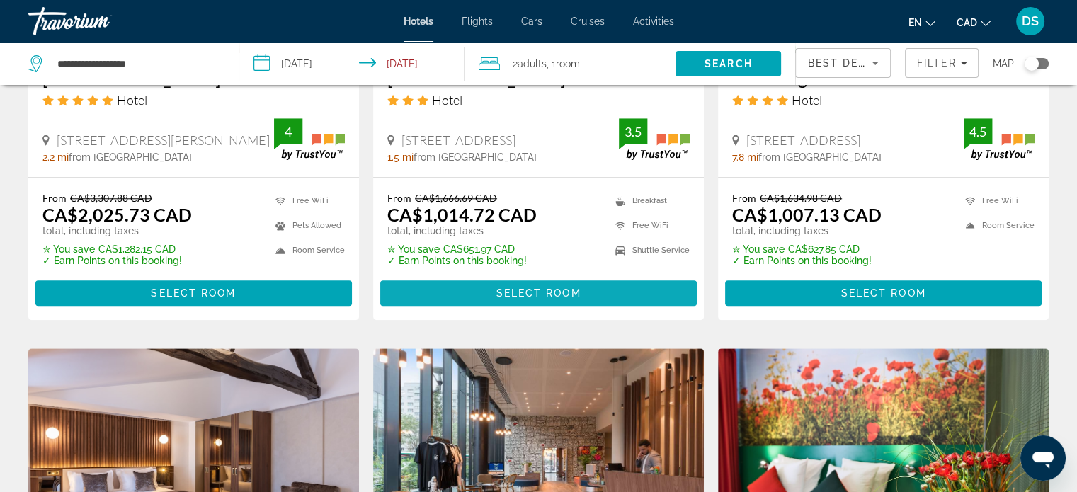
click at [546, 292] on span "Select Room" at bounding box center [537, 292] width 85 height 11
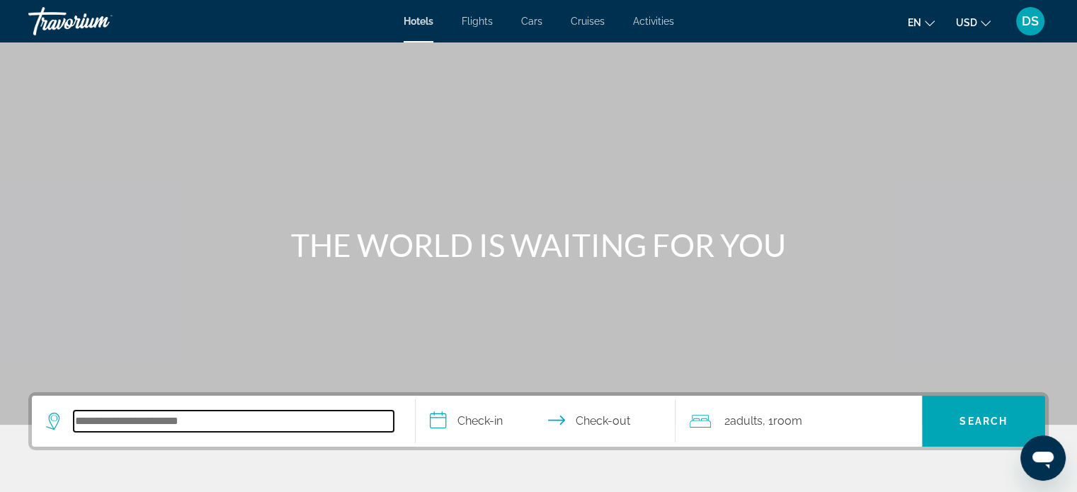
click at [176, 423] on input "Search hotel destination" at bounding box center [234, 421] width 320 height 21
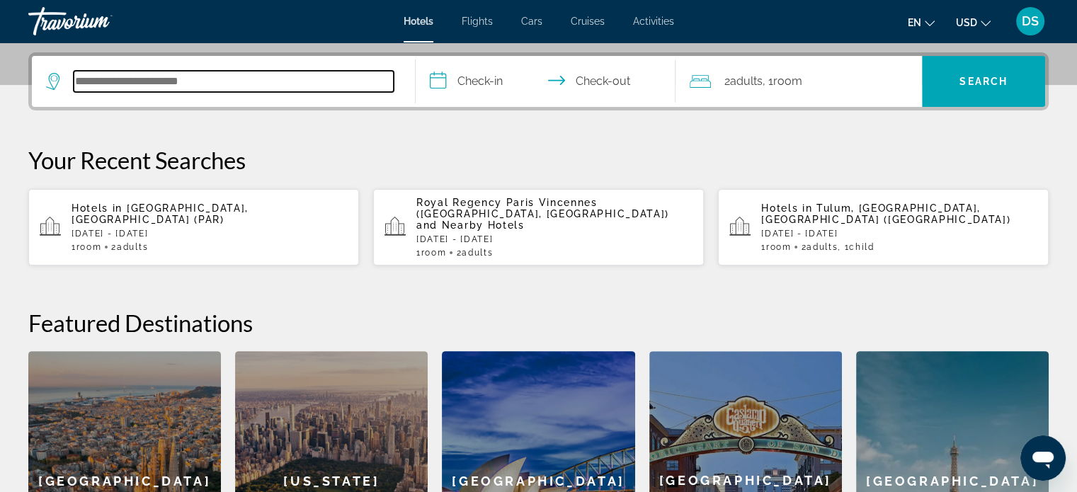
scroll to position [345, 0]
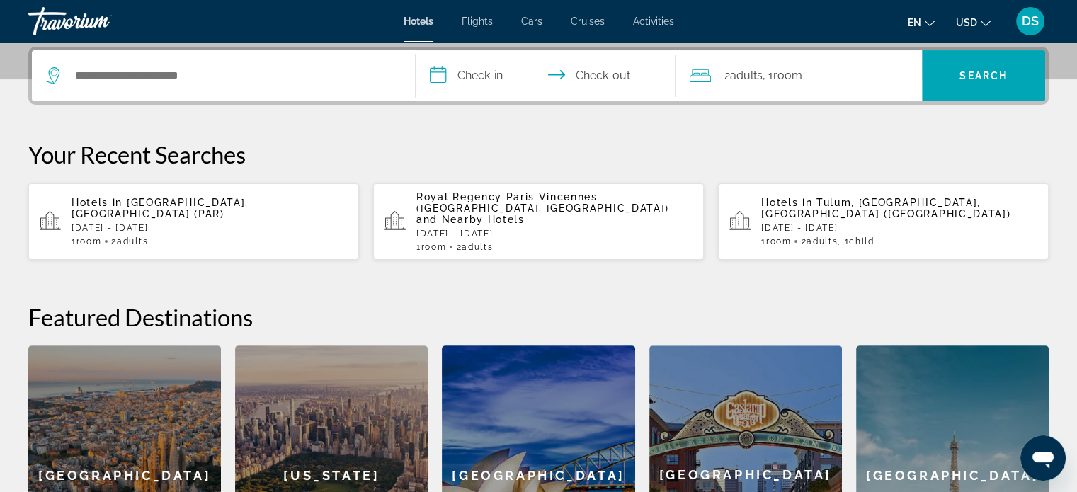
click at [175, 198] on span "[GEOGRAPHIC_DATA], [GEOGRAPHIC_DATA] (PAR)" at bounding box center [159, 208] width 177 height 23
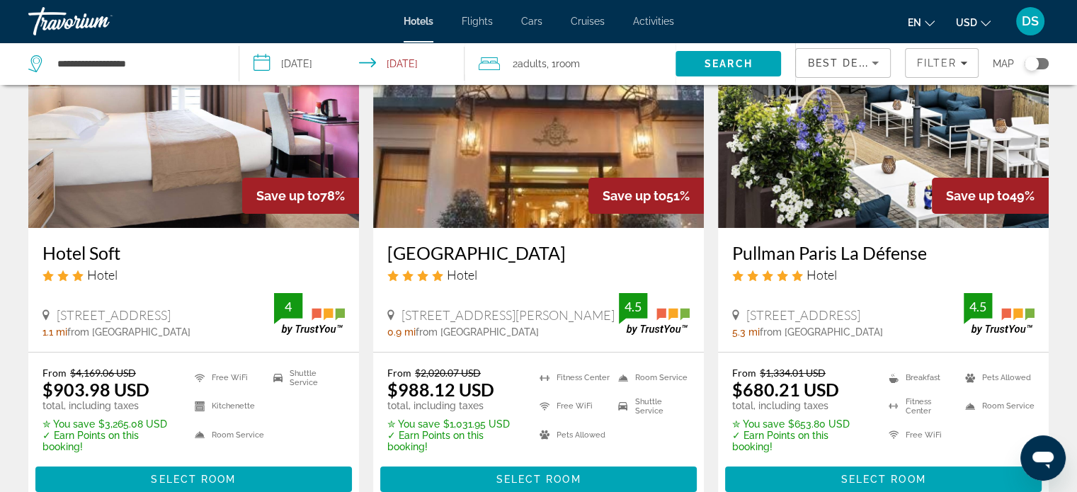
scroll to position [142, 0]
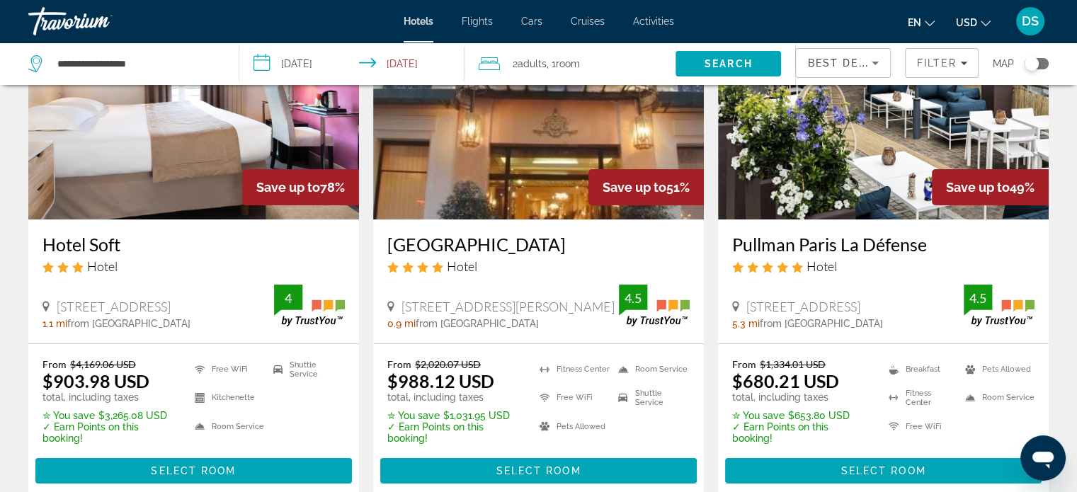
click at [883, 198] on img "Main content" at bounding box center [883, 106] width 331 height 226
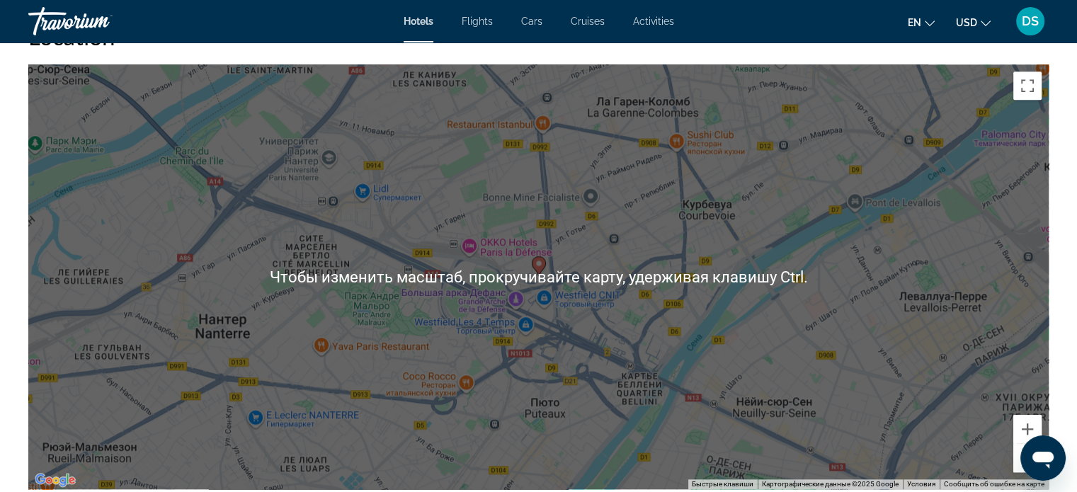
scroll to position [1345, 0]
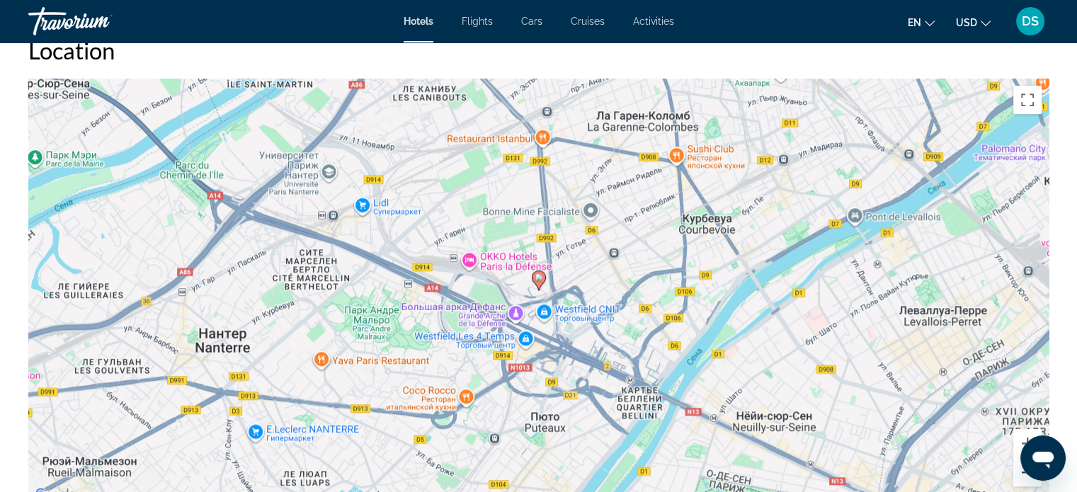
click at [1017, 478] on button "Уменьшить" at bounding box center [1027, 472] width 28 height 28
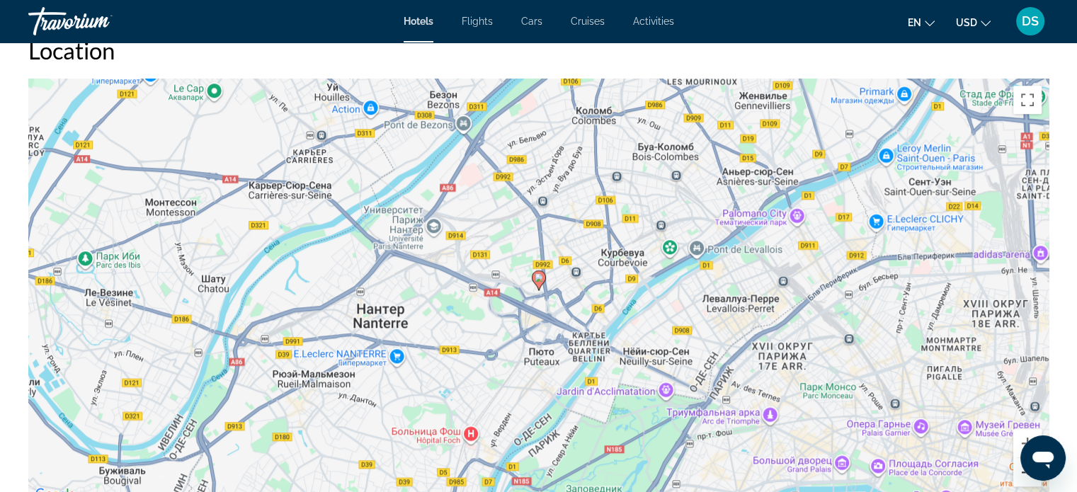
click at [1017, 478] on button "Уменьшить" at bounding box center [1027, 472] width 28 height 28
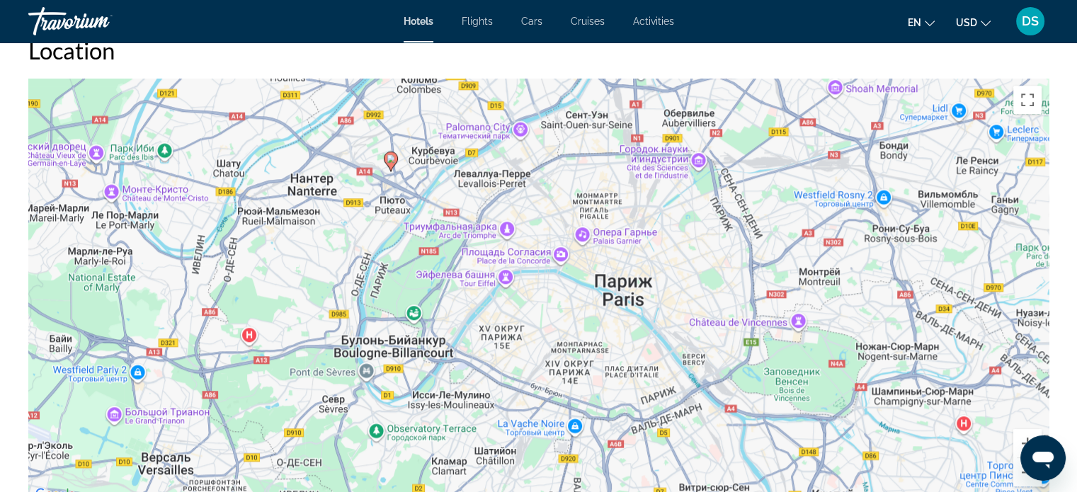
drag, startPoint x: 975, startPoint y: 395, endPoint x: 824, endPoint y: 274, distance: 193.3
click at [824, 274] on div "Чтобы активировать перетаскивание с помощью клавиатуры, нажмите Alt + Ввод. Пос…" at bounding box center [538, 291] width 1020 height 425
click at [1028, 478] on button "Уменьшить" at bounding box center [1027, 472] width 28 height 28
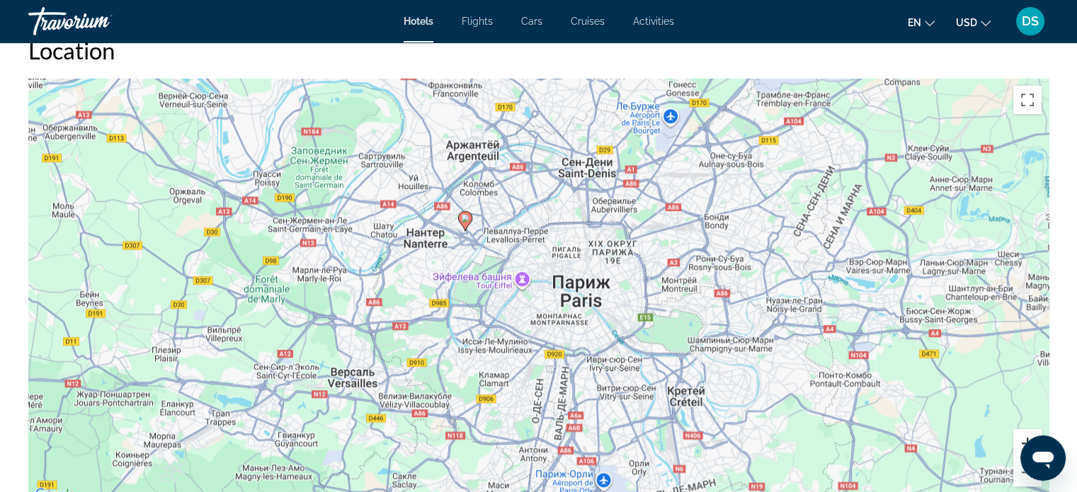
click at [1016, 445] on button "Увеличить" at bounding box center [1027, 443] width 28 height 28
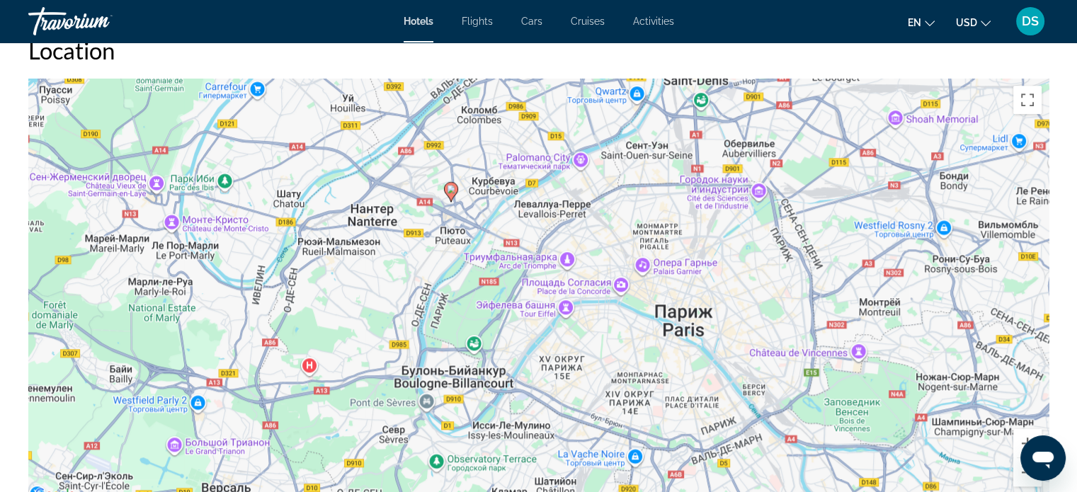
drag, startPoint x: 540, startPoint y: 328, endPoint x: 601, endPoint y: 360, distance: 69.0
click at [601, 360] on div "Чтобы активировать перетаскивание с помощью клавиатуры, нажмите Alt + Ввод. Пос…" at bounding box center [538, 291] width 1020 height 425
click at [1022, 479] on button "Уменьшить" at bounding box center [1027, 472] width 28 height 28
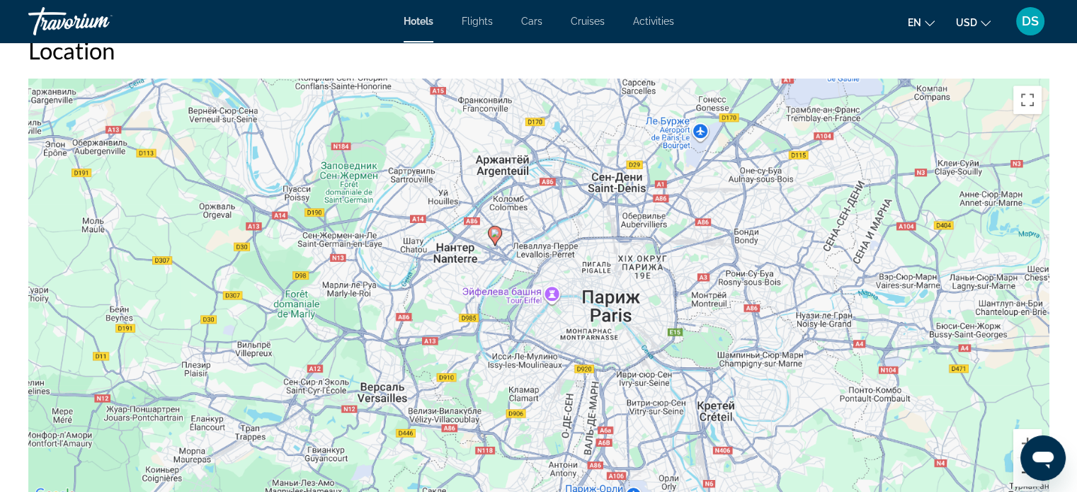
click at [1022, 479] on button "Уменьшить" at bounding box center [1027, 472] width 28 height 28
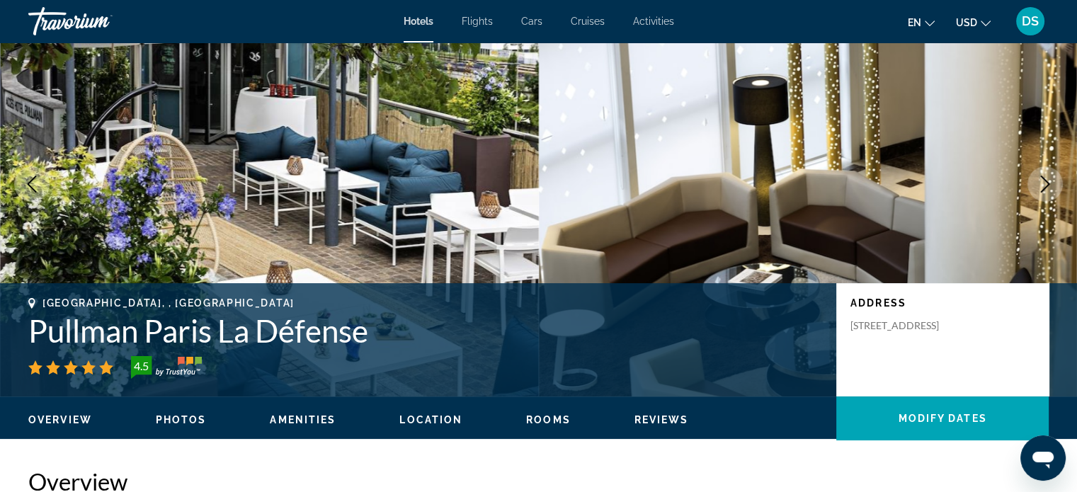
scroll to position [0, 0]
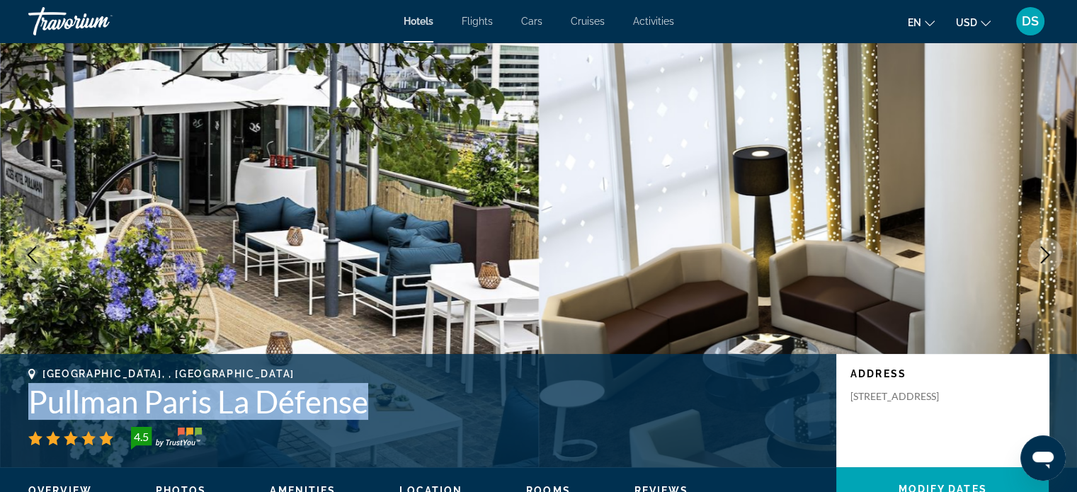
drag, startPoint x: 394, startPoint y: 403, endPoint x: 25, endPoint y: 407, distance: 368.8
click at [25, 407] on div "Courbevoie, , France Pullman Paris La Défense 4.5 Address 11, Avenue De L'arche…" at bounding box center [538, 410] width 1077 height 85
copy h1 "Pullman Paris La Défense"
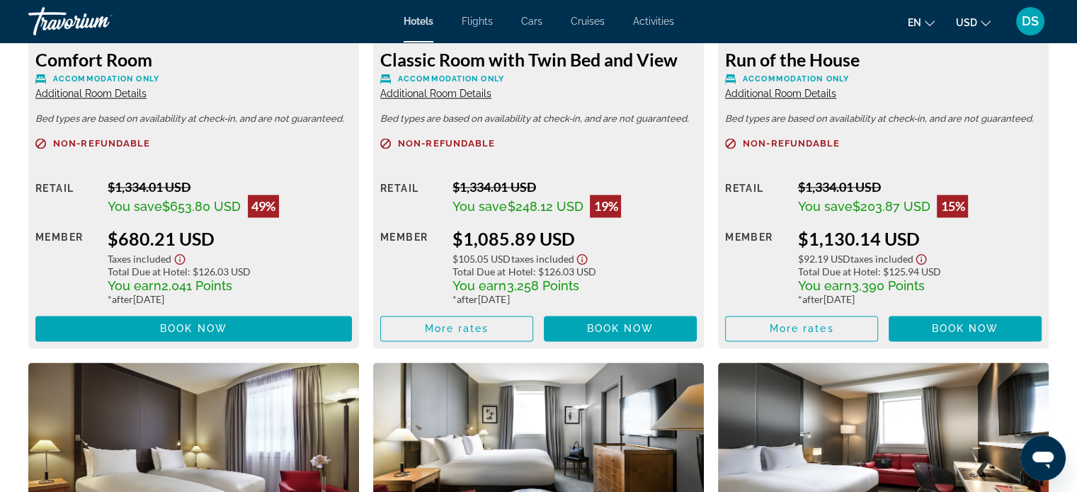
scroll to position [2053, 0]
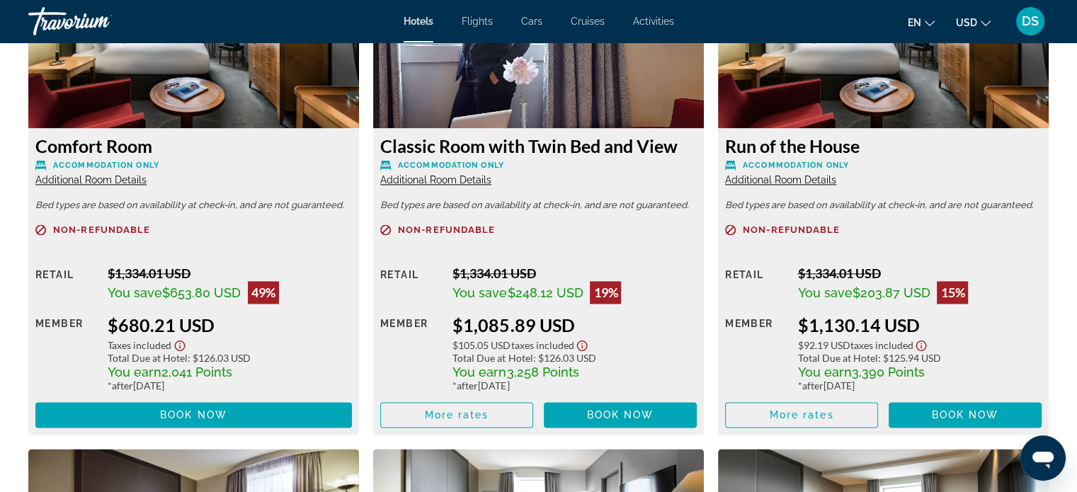
click at [982, 21] on icon "Change currency" at bounding box center [985, 23] width 10 height 10
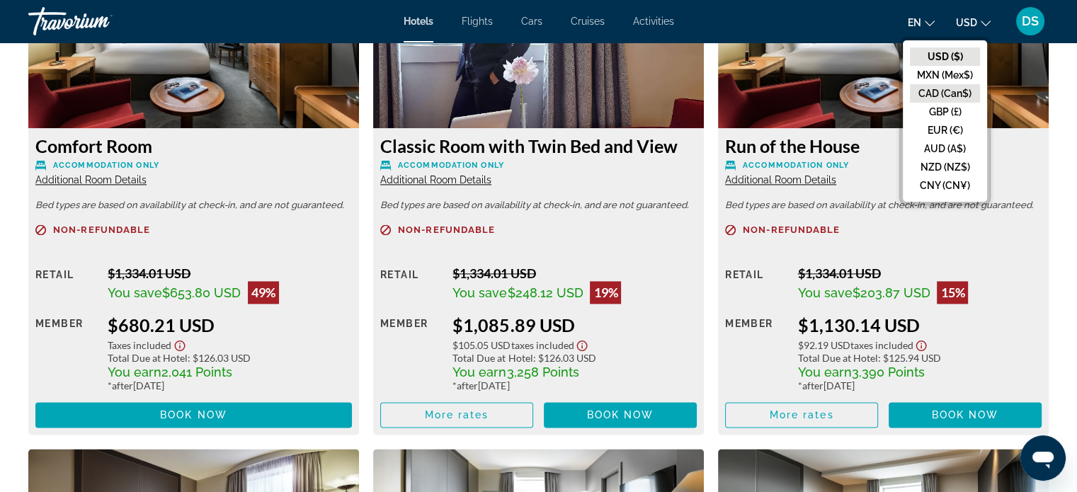
click at [937, 91] on button "CAD (Can$)" at bounding box center [945, 93] width 70 height 18
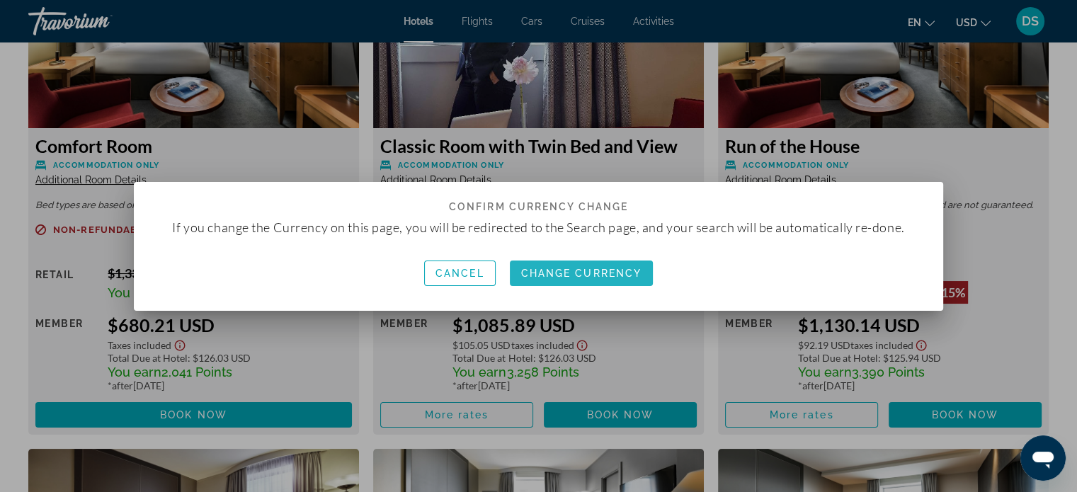
click at [575, 269] on span "Change Currency" at bounding box center [581, 273] width 121 height 11
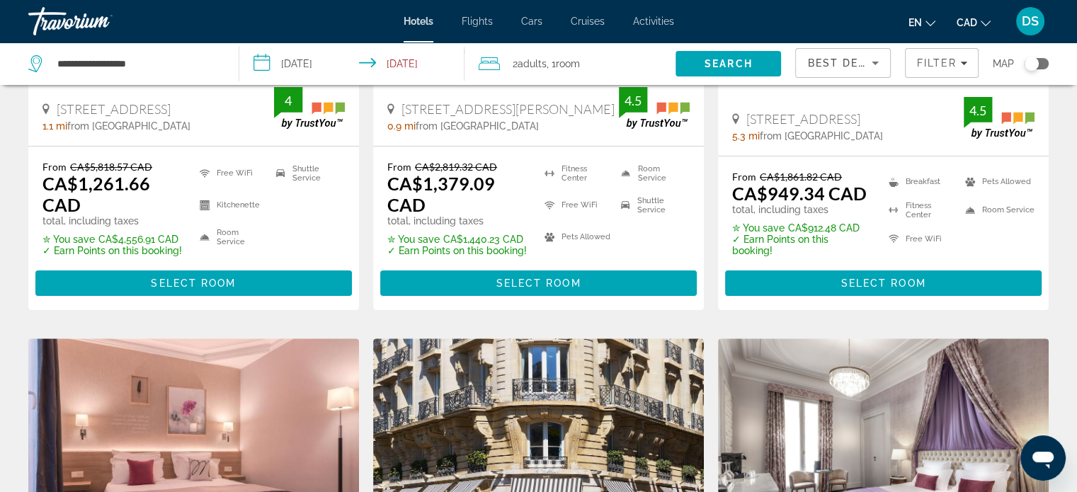
scroll to position [212, 0]
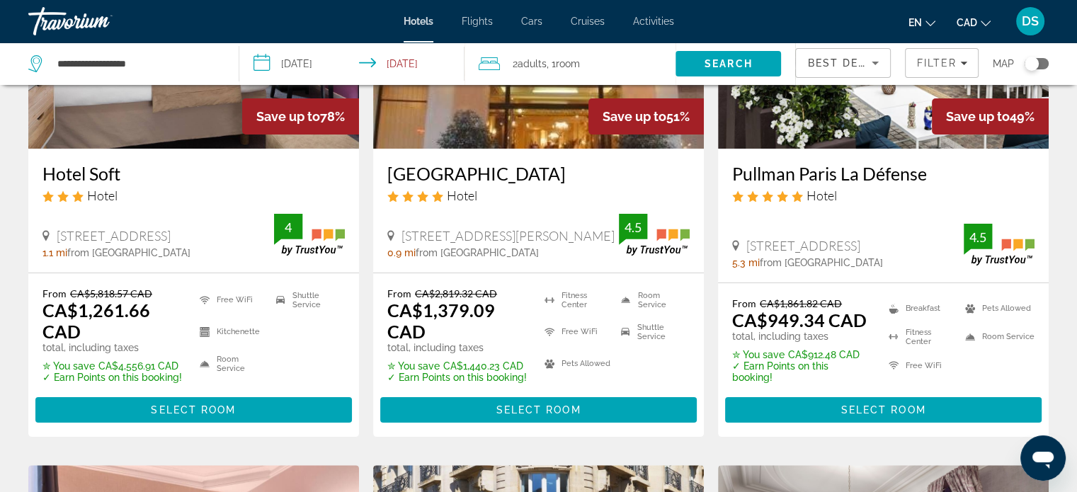
click at [853, 127] on img "Main content" at bounding box center [883, 35] width 331 height 226
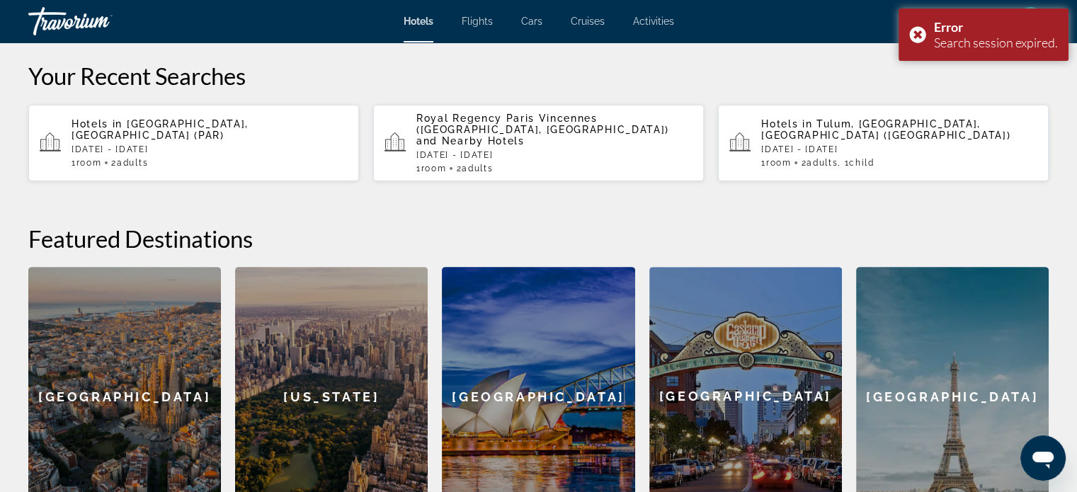
scroll to position [425, 0]
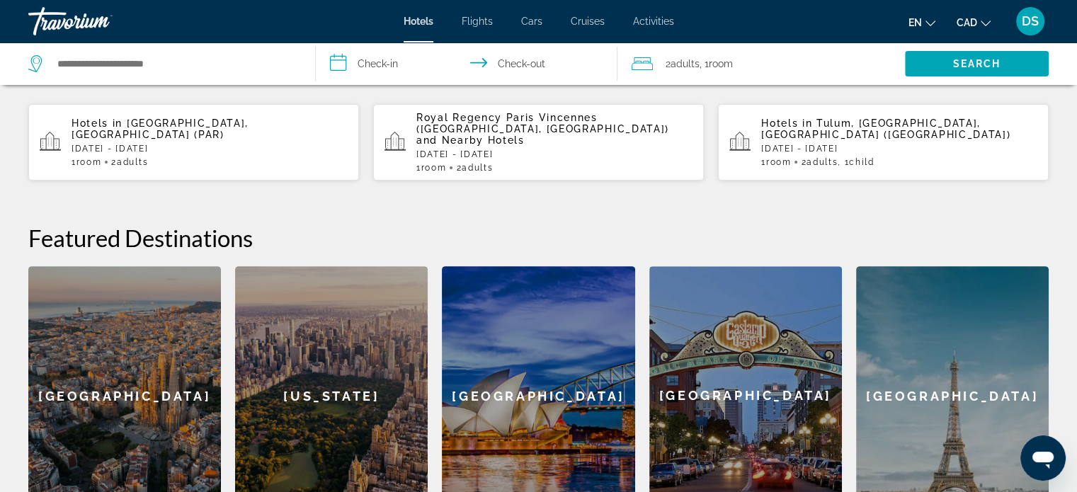
click at [218, 144] on p "[DATE] - [DATE]" at bounding box center [209, 149] width 276 height 10
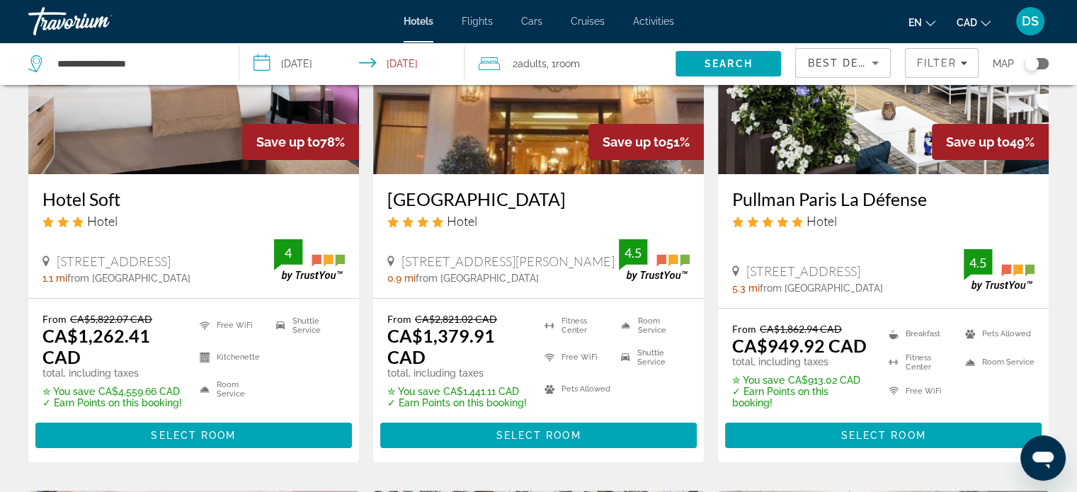
scroll to position [283, 0]
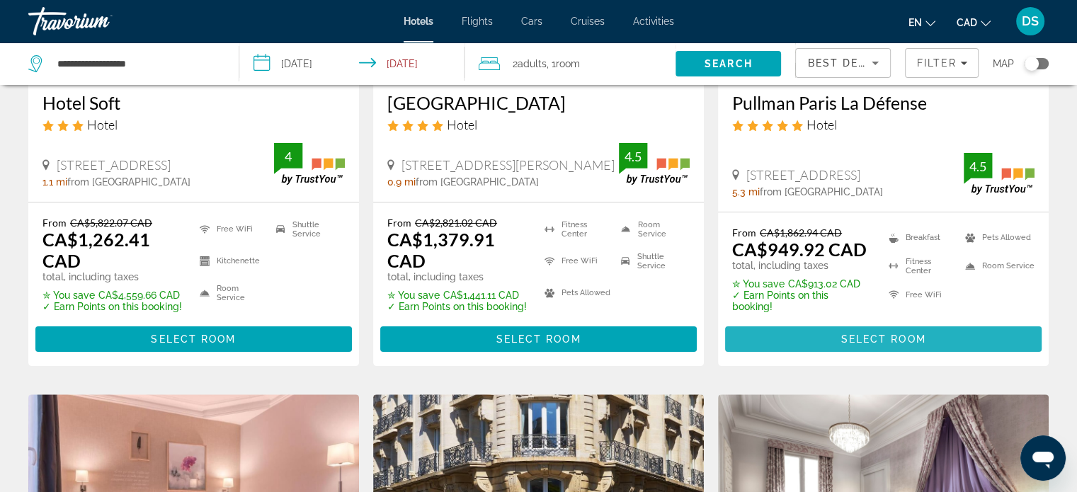
click at [884, 340] on span "Select Room" at bounding box center [882, 338] width 85 height 11
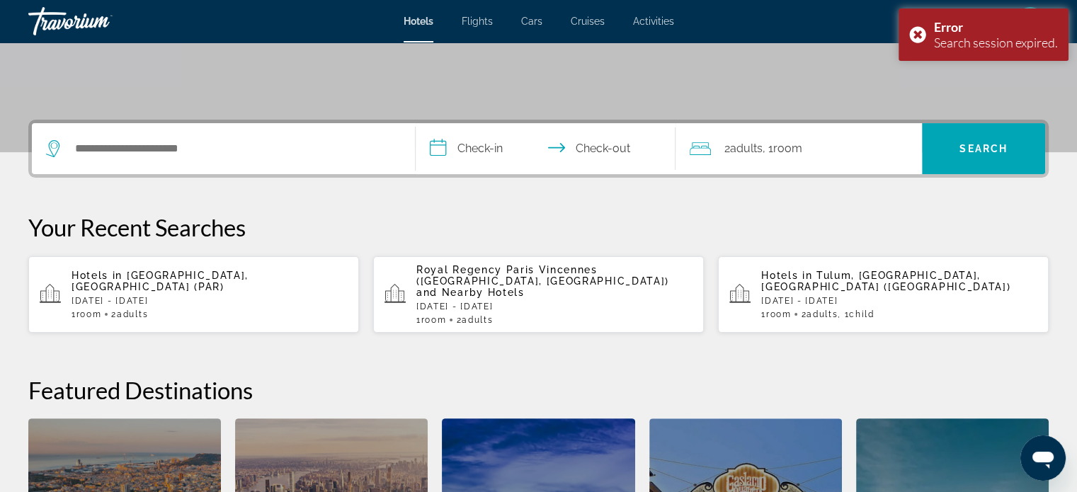
scroll to position [283, 0]
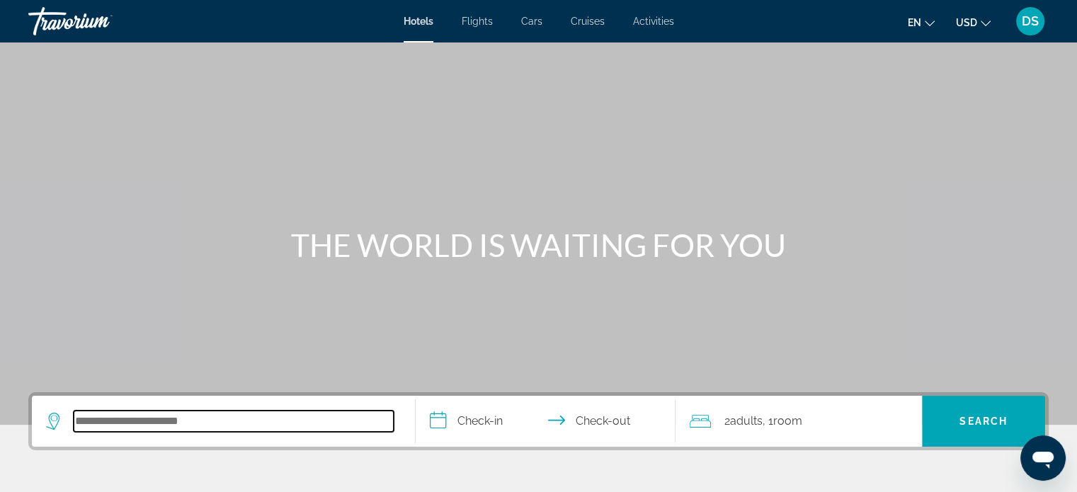
click at [165, 416] on input "Search hotel destination" at bounding box center [234, 421] width 320 height 21
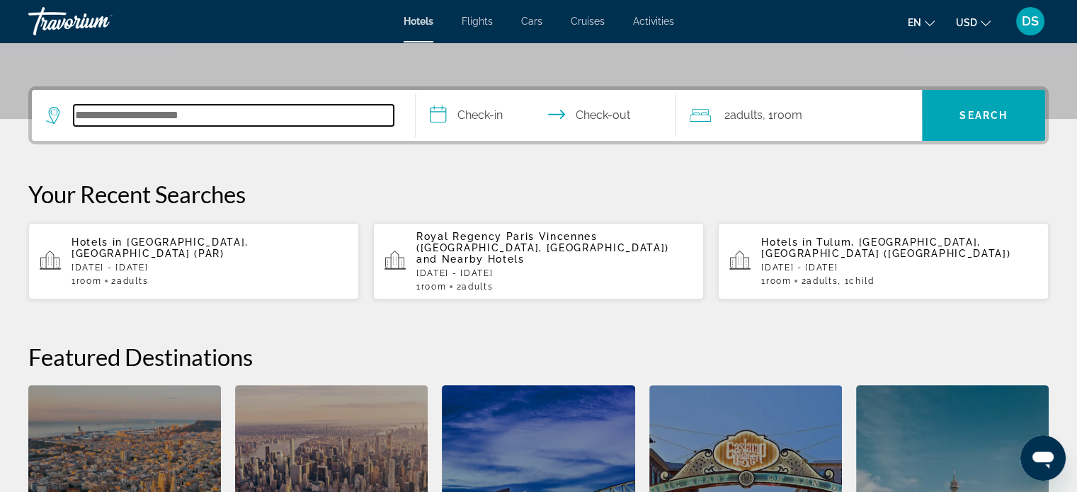
scroll to position [345, 0]
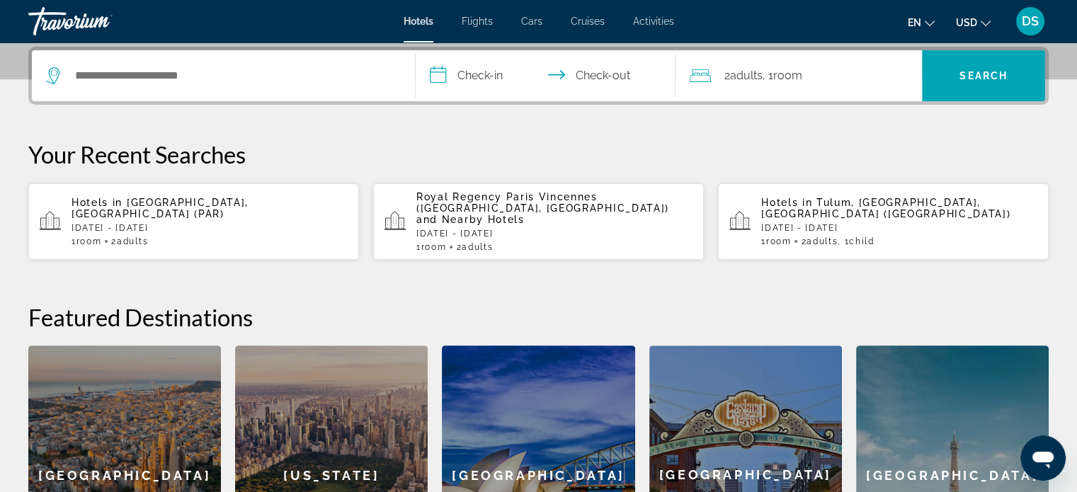
click at [123, 223] on p "[DATE] - [DATE]" at bounding box center [209, 228] width 276 height 10
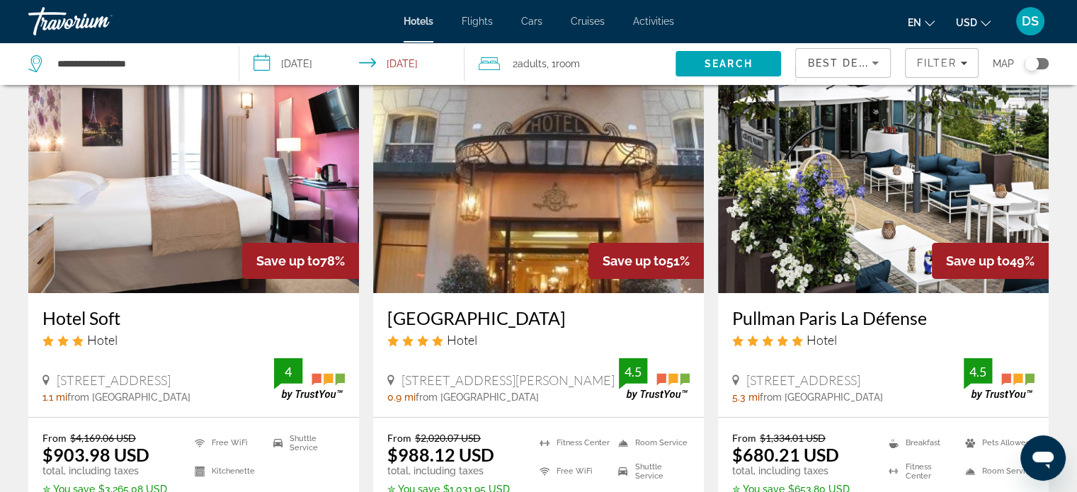
scroll to position [212, 0]
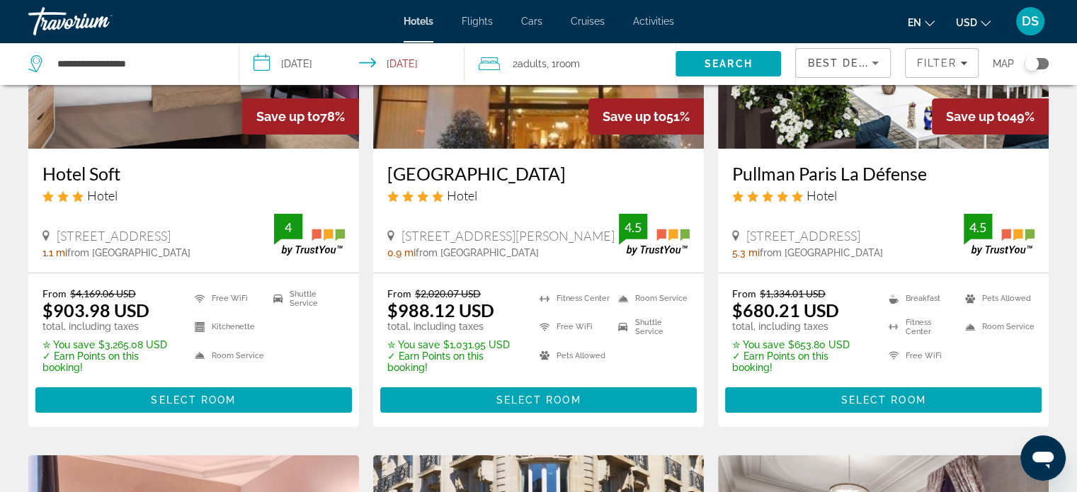
click at [986, 18] on icon "Change currency" at bounding box center [985, 23] width 10 height 10
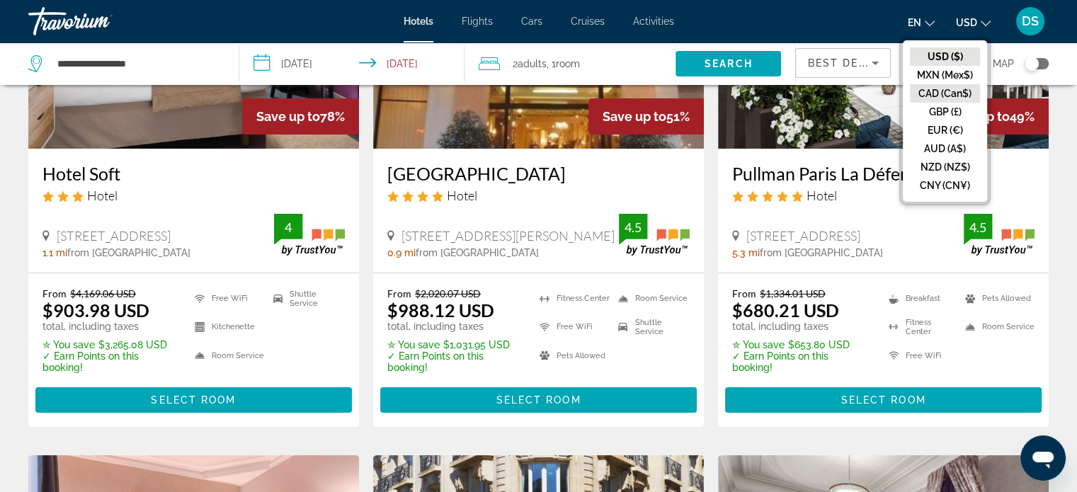
click at [946, 93] on button "CAD (Can$)" at bounding box center [945, 93] width 70 height 18
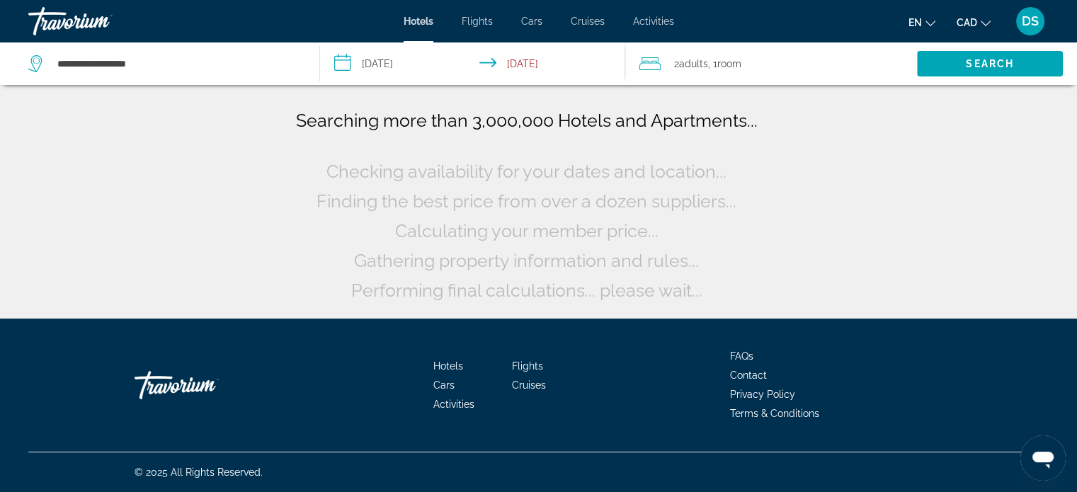
scroll to position [0, 0]
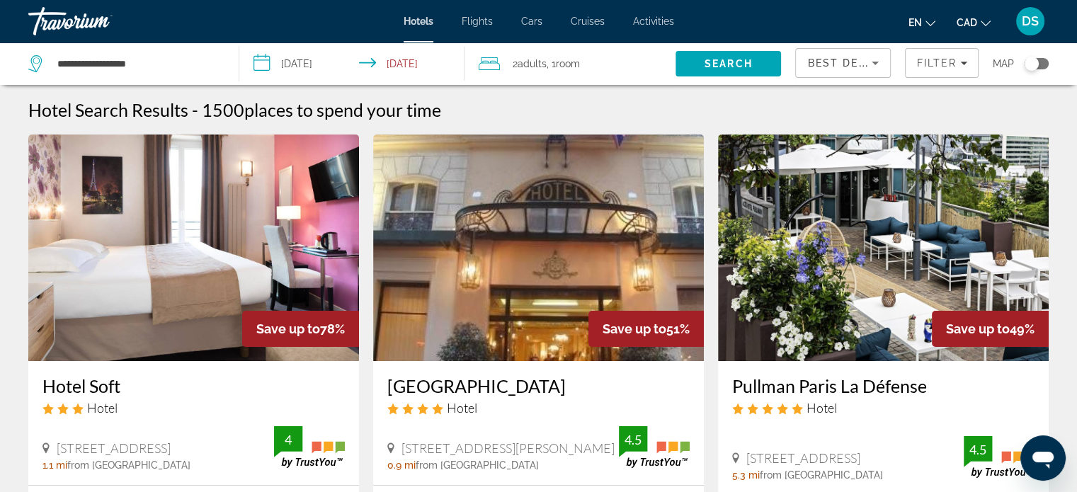
scroll to position [283, 0]
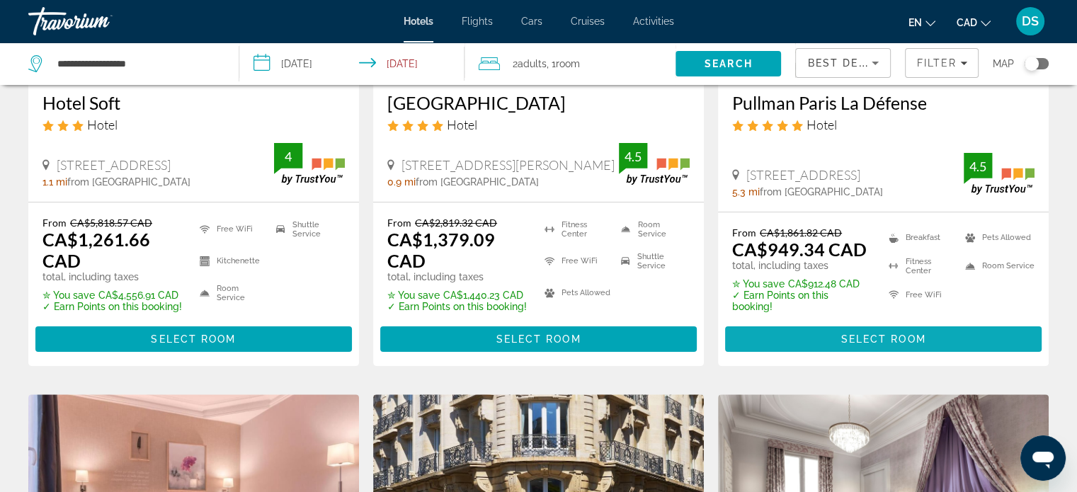
click at [872, 328] on span "Main content" at bounding box center [883, 339] width 316 height 34
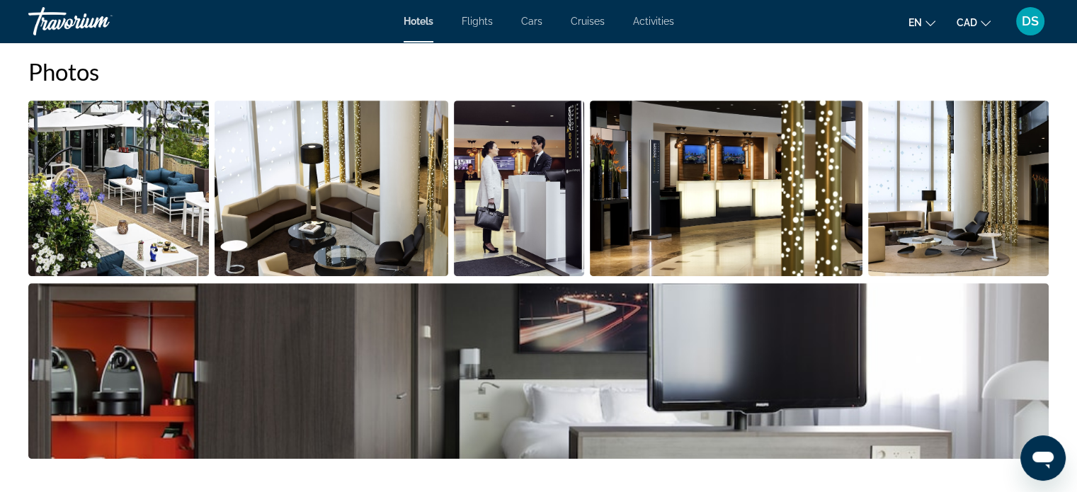
scroll to position [708, 0]
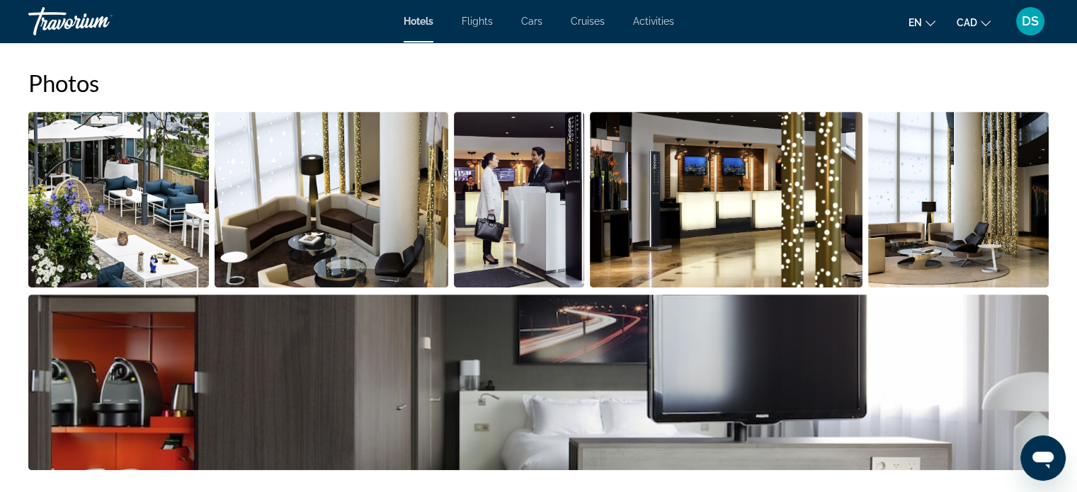
click at [158, 219] on img "Open full-screen image slider" at bounding box center [118, 200] width 180 height 176
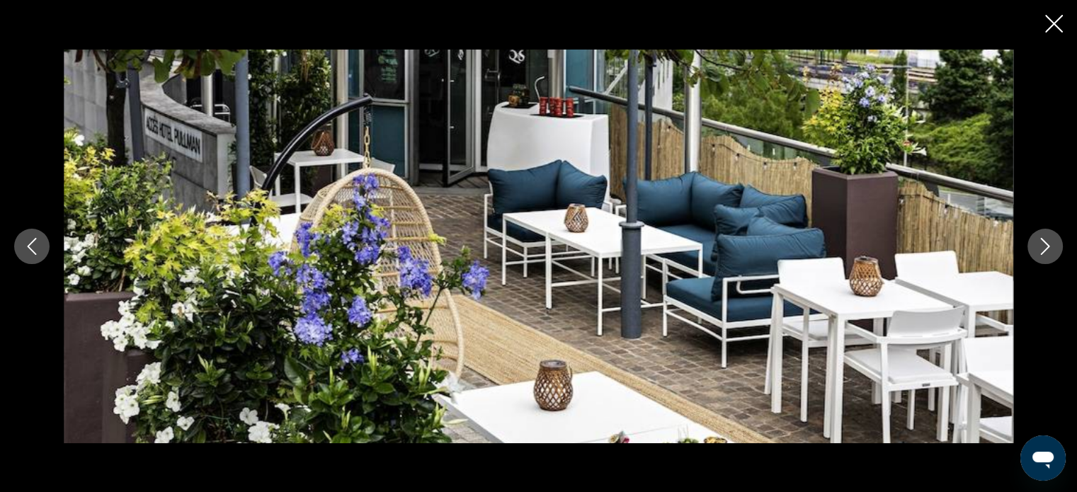
click at [1052, 248] on icon "Next image" at bounding box center [1044, 246] width 17 height 17
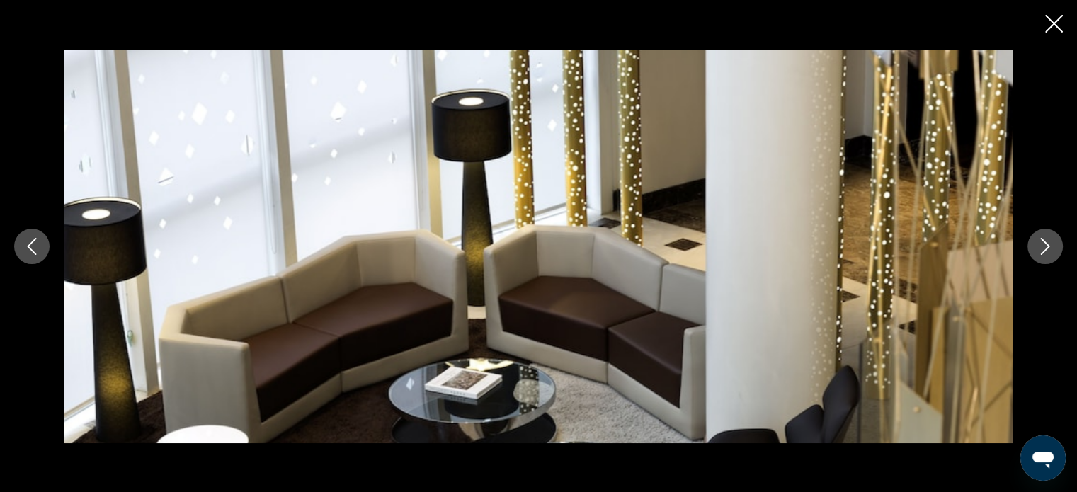
click at [1052, 248] on icon "Next image" at bounding box center [1044, 246] width 17 height 17
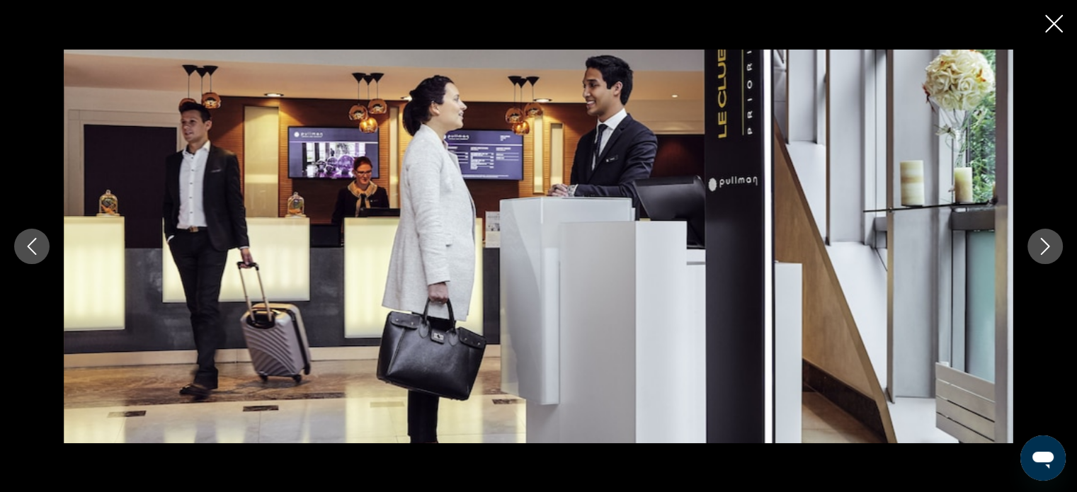
click at [1052, 248] on icon "Next image" at bounding box center [1044, 246] width 17 height 17
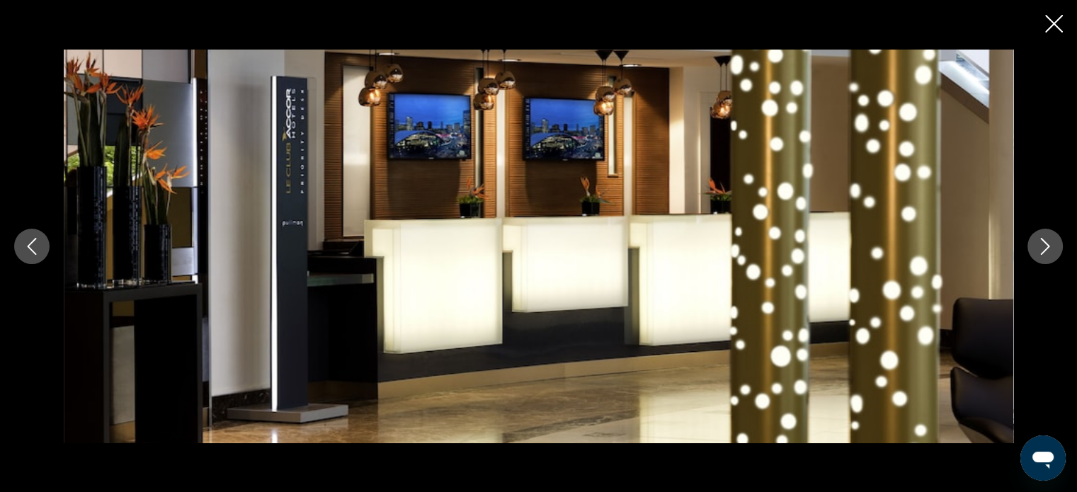
click at [1052, 248] on icon "Next image" at bounding box center [1044, 246] width 17 height 17
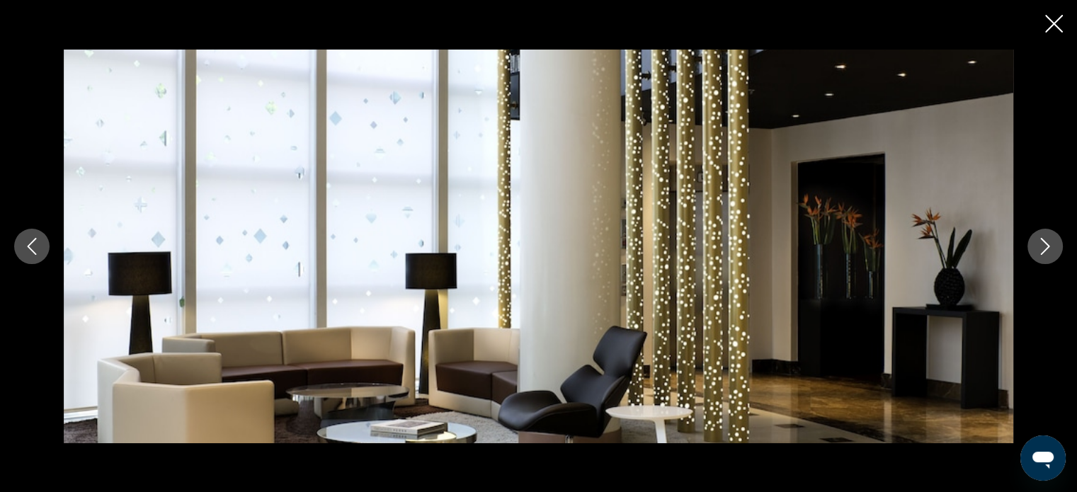
click at [1052, 248] on icon "Next image" at bounding box center [1044, 246] width 17 height 17
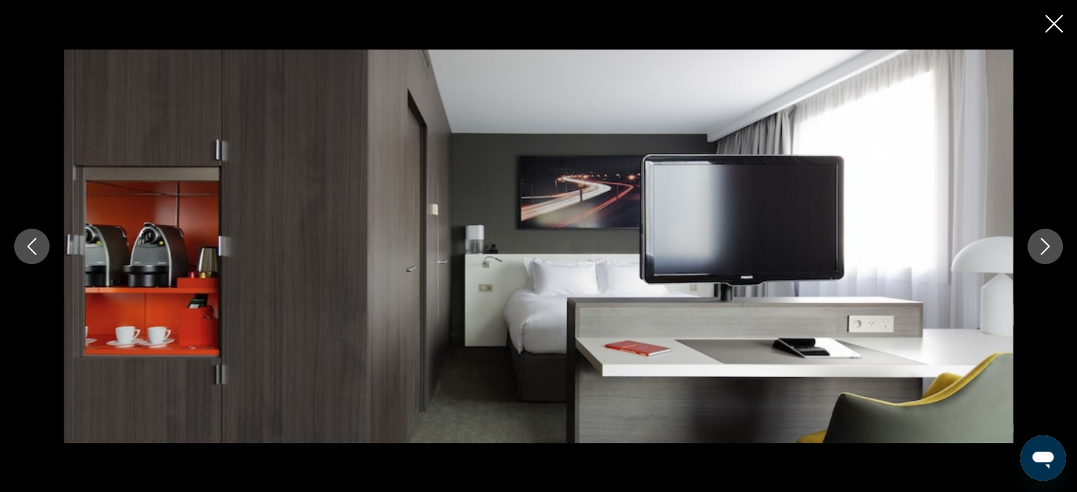
click at [1053, 248] on icon "Next image" at bounding box center [1044, 246] width 17 height 17
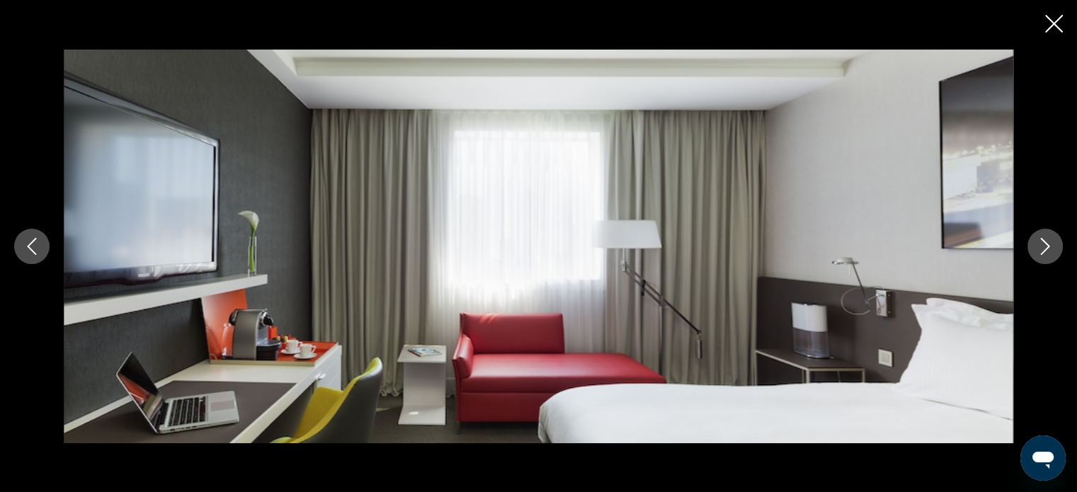
click at [1053, 248] on icon "Next image" at bounding box center [1044, 246] width 17 height 17
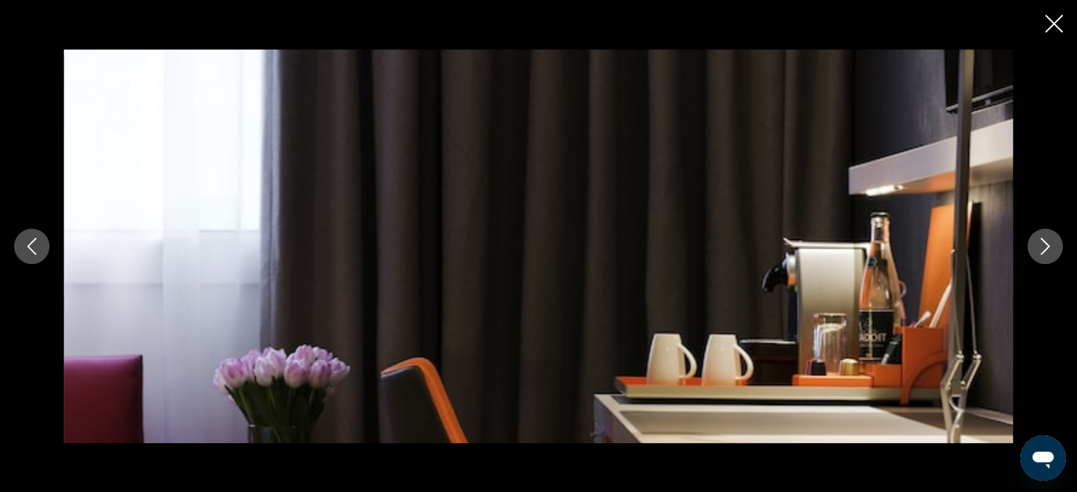
click at [1053, 248] on icon "Next image" at bounding box center [1044, 246] width 17 height 17
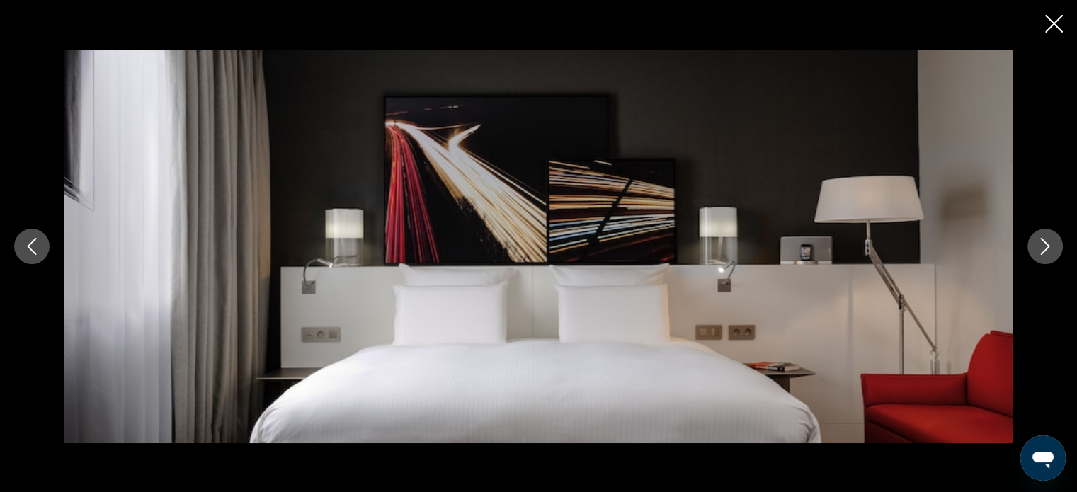
click at [1053, 248] on icon "Next image" at bounding box center [1044, 246] width 17 height 17
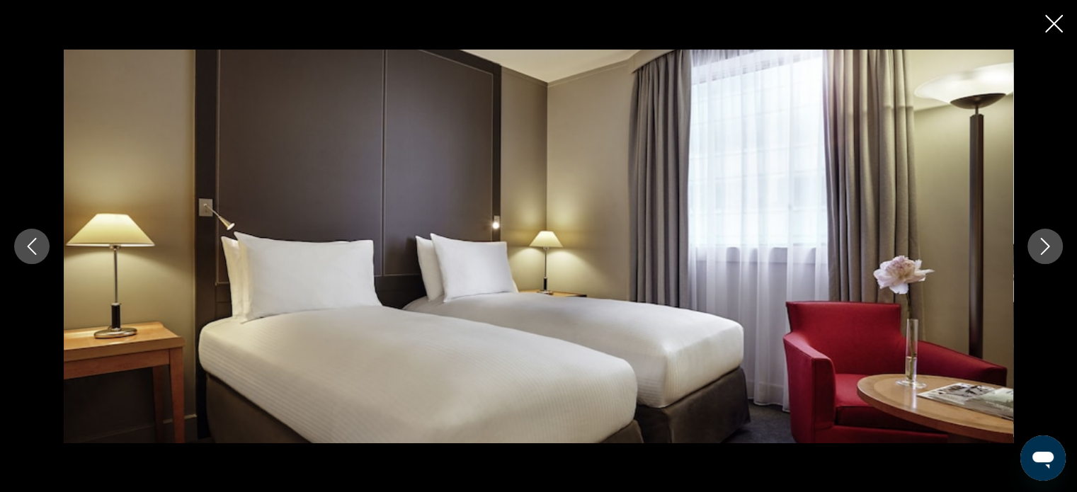
click at [1053, 248] on icon "Next image" at bounding box center [1044, 246] width 17 height 17
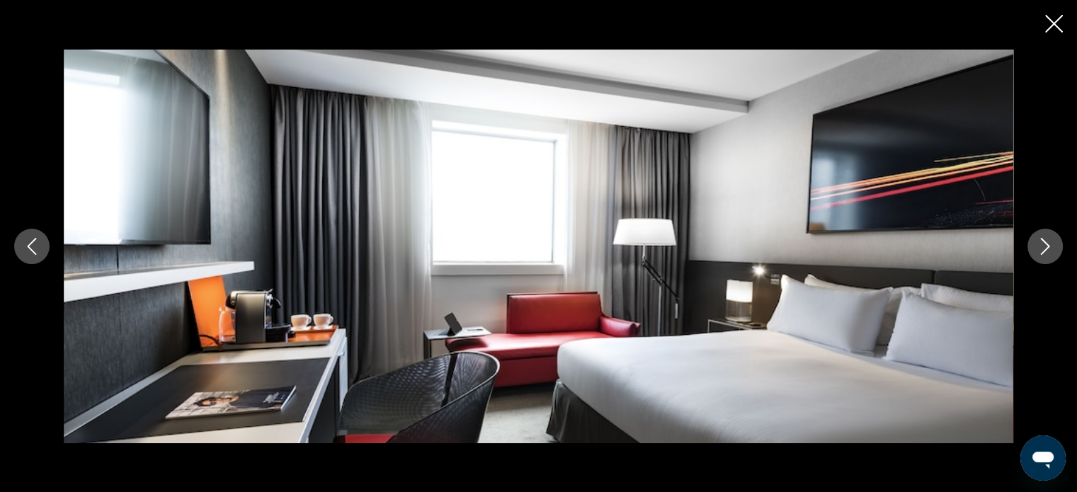
click at [1053, 248] on icon "Next image" at bounding box center [1044, 246] width 17 height 17
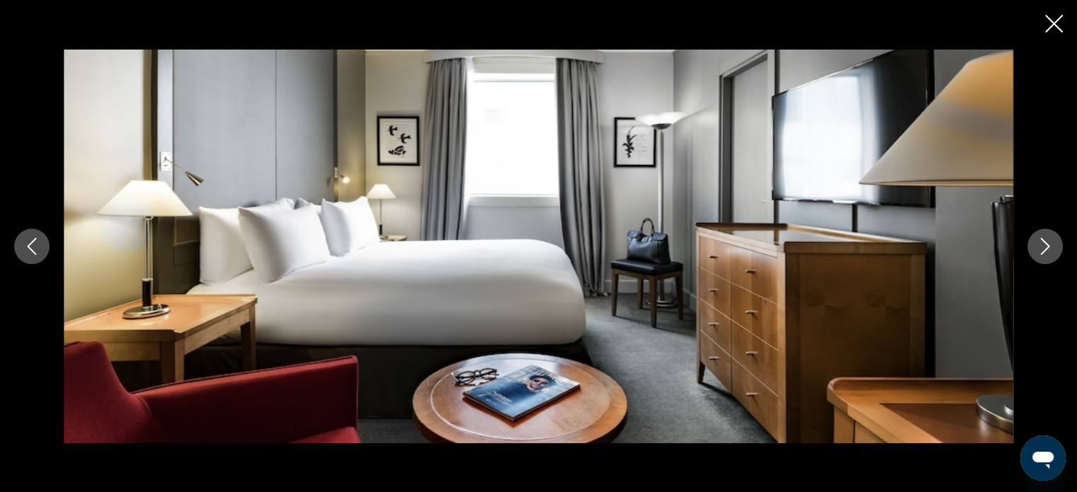
click at [1053, 248] on icon "Next image" at bounding box center [1044, 246] width 17 height 17
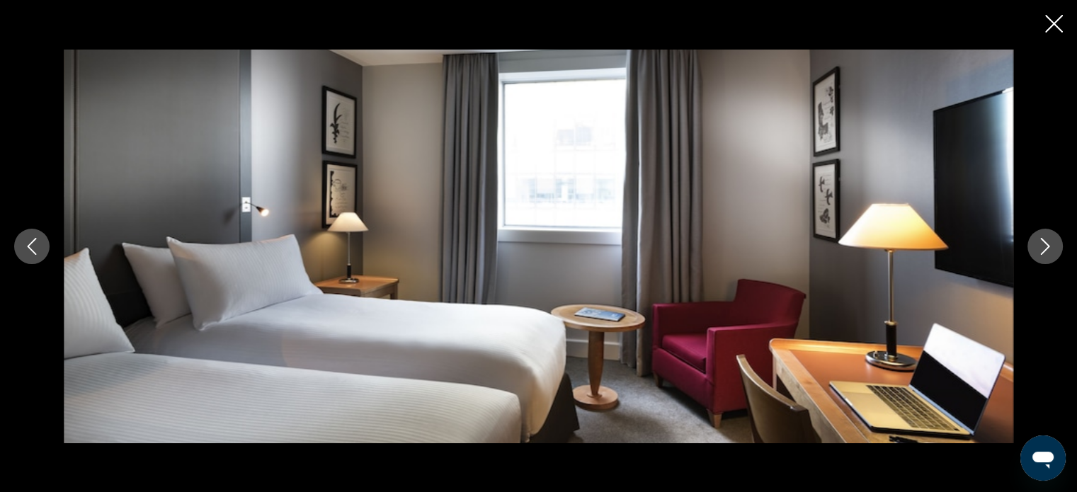
click at [1053, 248] on icon "Next image" at bounding box center [1044, 246] width 17 height 17
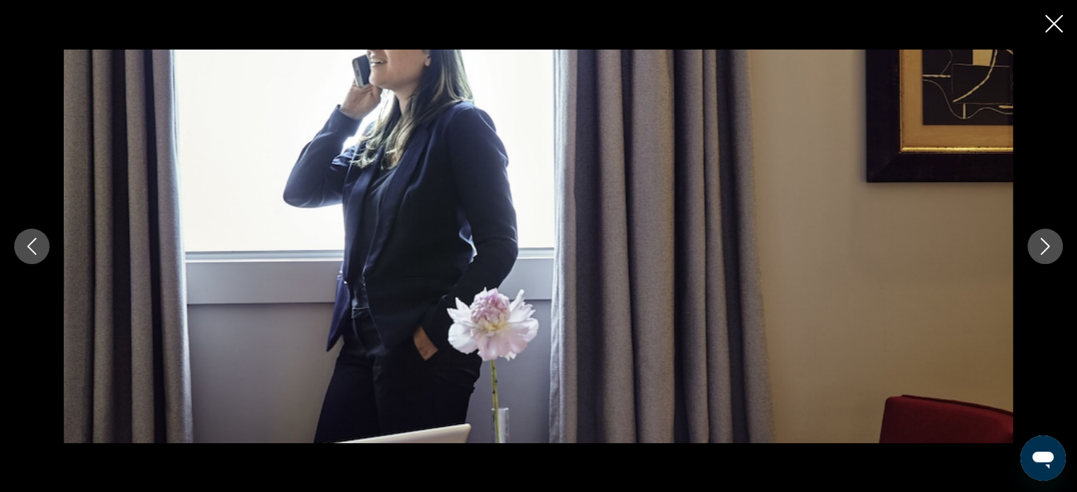
click at [1053, 248] on icon "Next image" at bounding box center [1044, 246] width 17 height 17
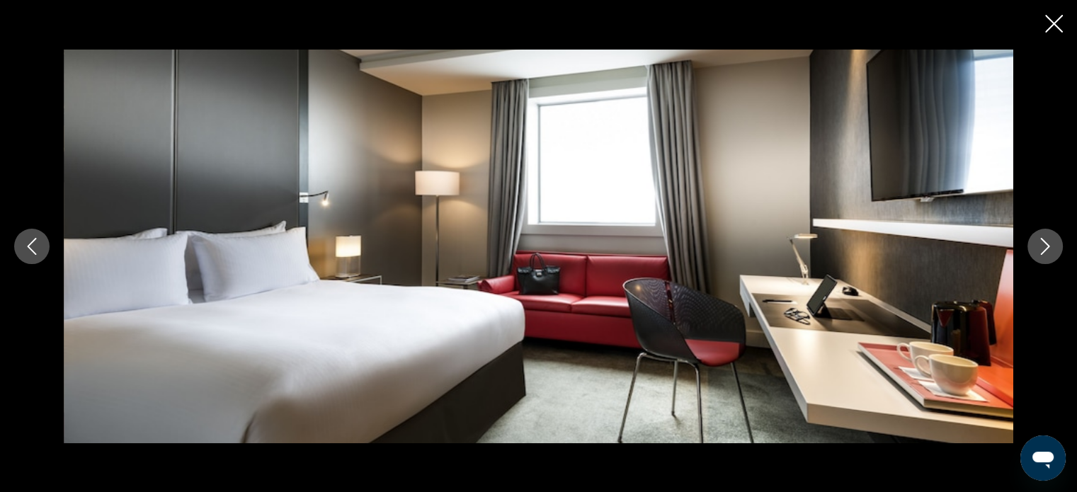
click at [1053, 19] on icon "Close slideshow" at bounding box center [1054, 24] width 18 height 18
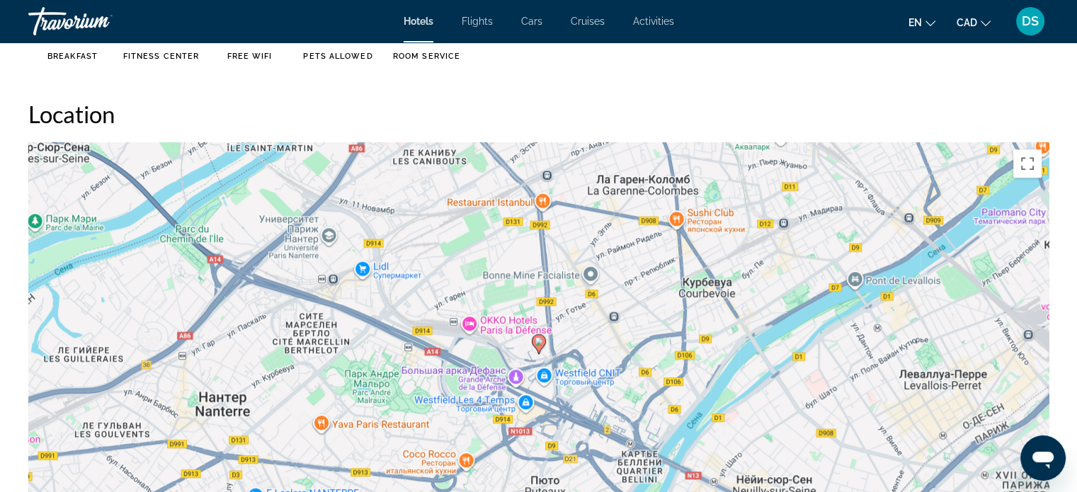
scroll to position [1416, 0]
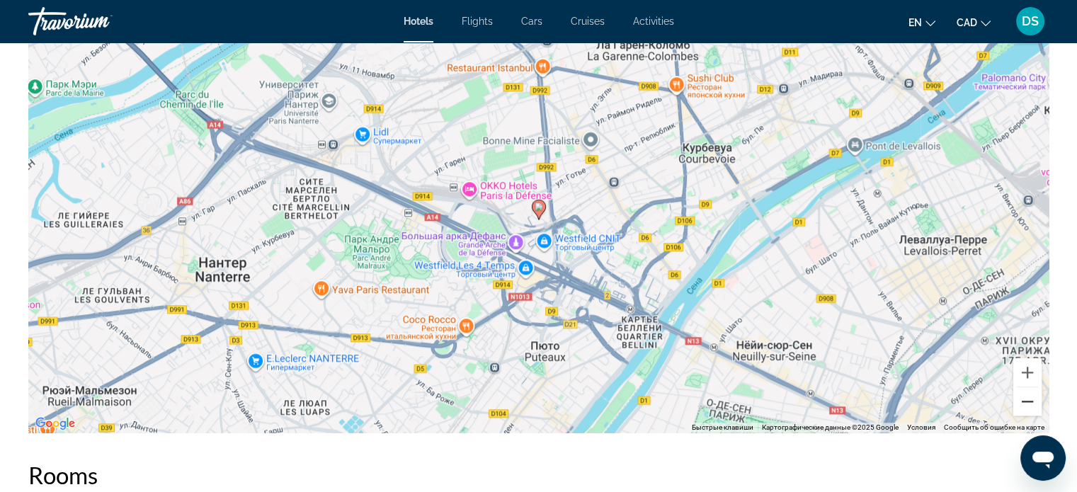
click at [1019, 407] on button "Уменьшить" at bounding box center [1027, 401] width 28 height 28
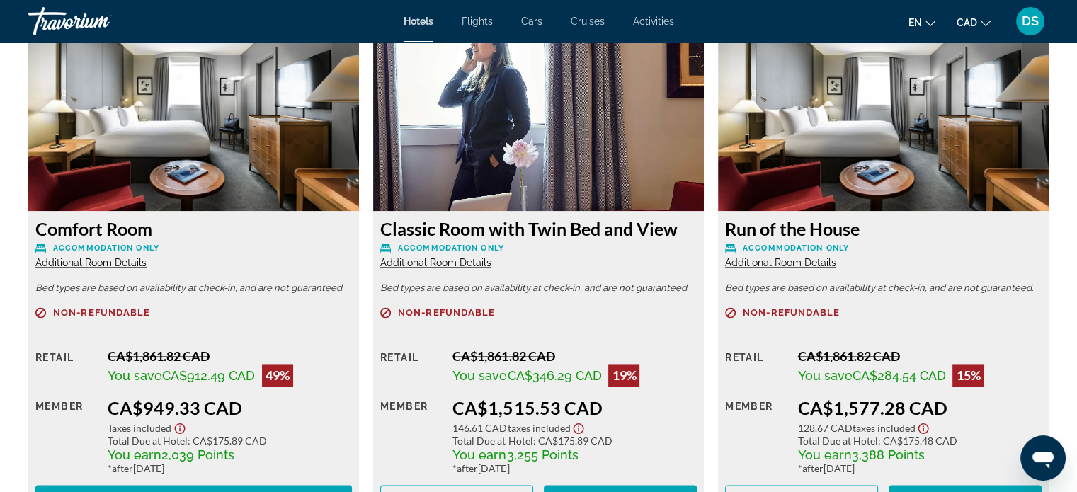
scroll to position [2053, 0]
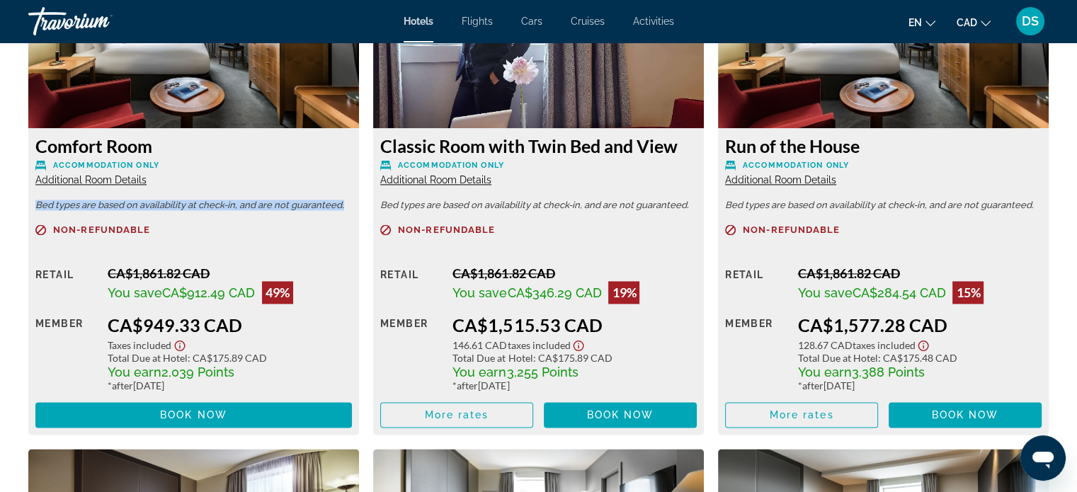
drag, startPoint x: 345, startPoint y: 205, endPoint x: 32, endPoint y: 197, distance: 313.0
click at [32, 197] on div "Comfort Room Accommodation Only Additional Room Details Bed types are based on …" at bounding box center [193, 281] width 331 height 306
copy p "Bed types are based on availability at check-in, and are not guaranteed."
click at [121, 178] on span "Additional Room Details" at bounding box center [90, 179] width 111 height 11
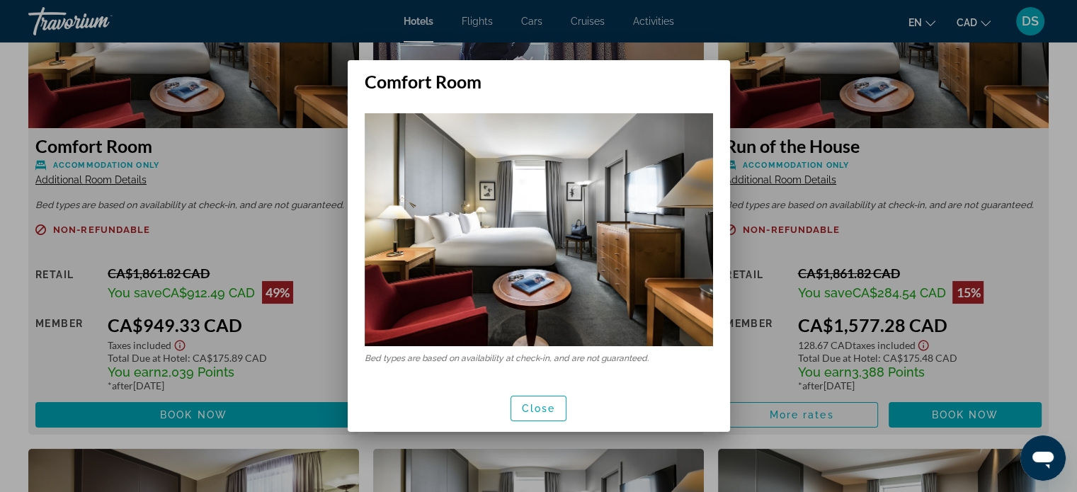
scroll to position [0, 0]
click at [535, 414] on span "button" at bounding box center [538, 408] width 55 height 34
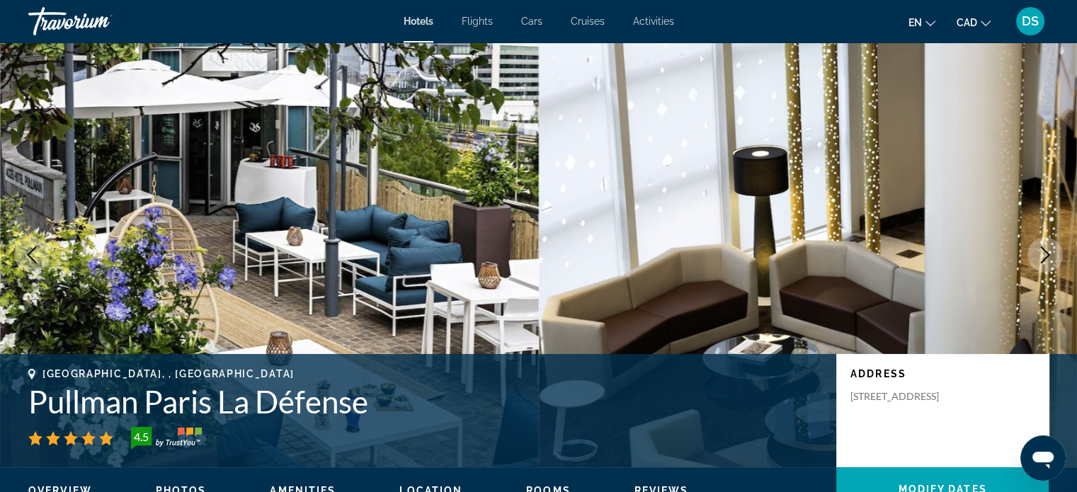
scroll to position [2053, 0]
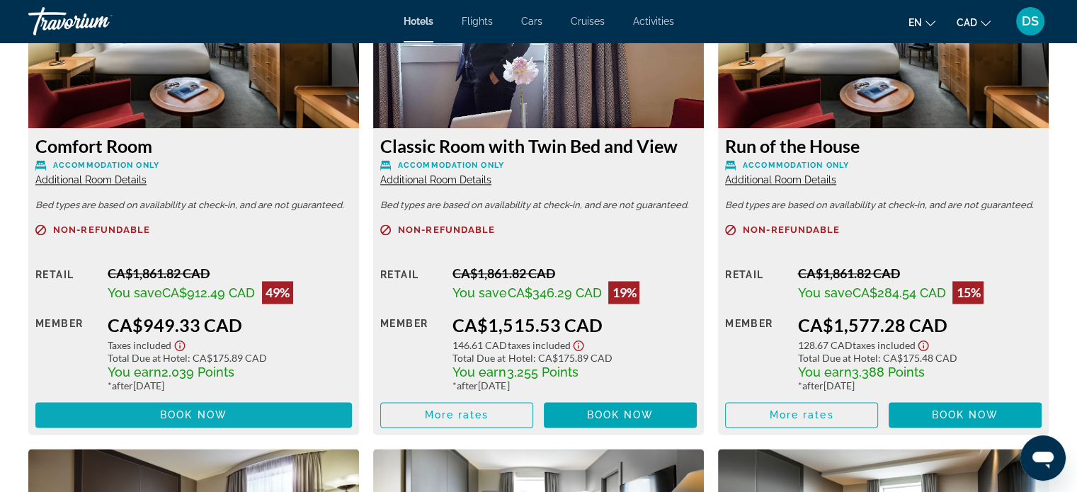
click at [221, 412] on span "Book now" at bounding box center [193, 414] width 67 height 11
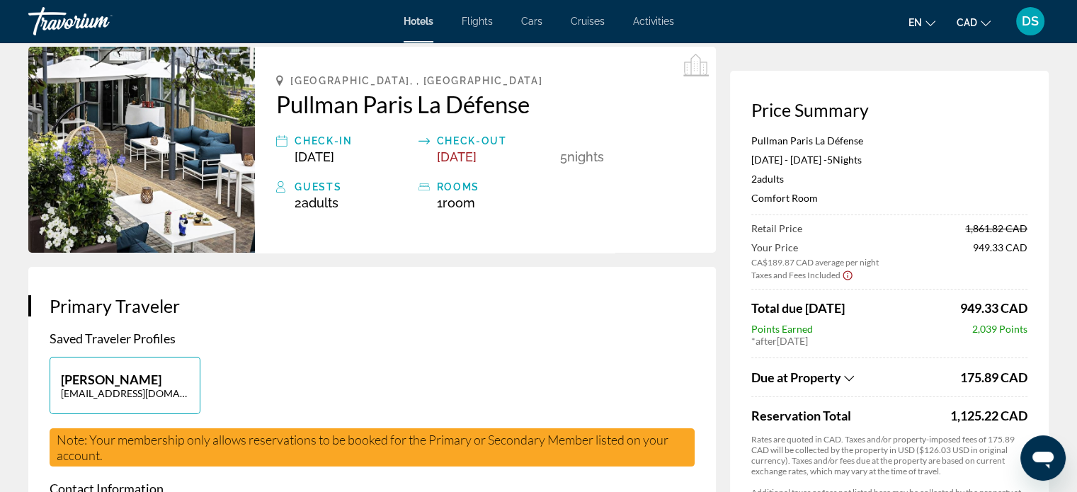
scroll to position [212, 0]
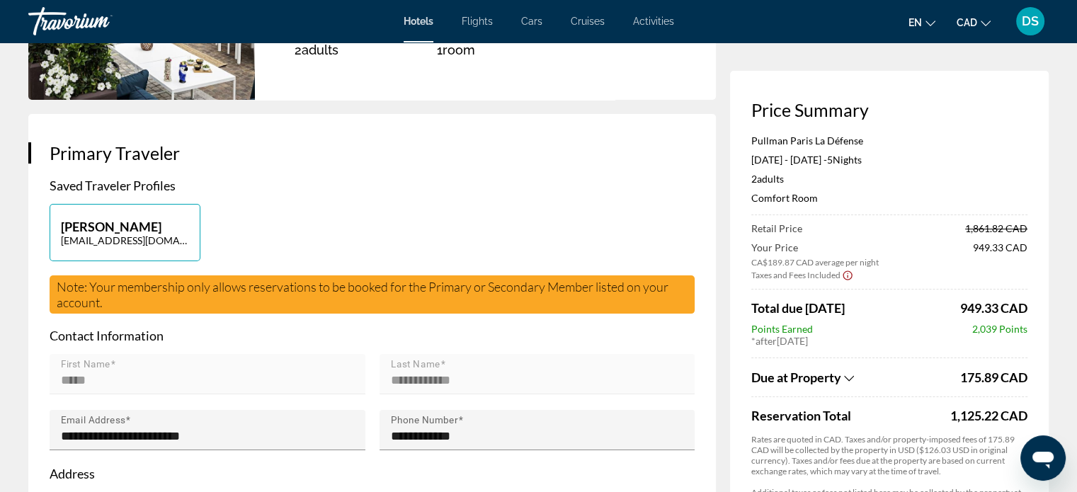
click at [845, 374] on icon "Show Taxes and Fees breakdown" at bounding box center [849, 378] width 10 height 12
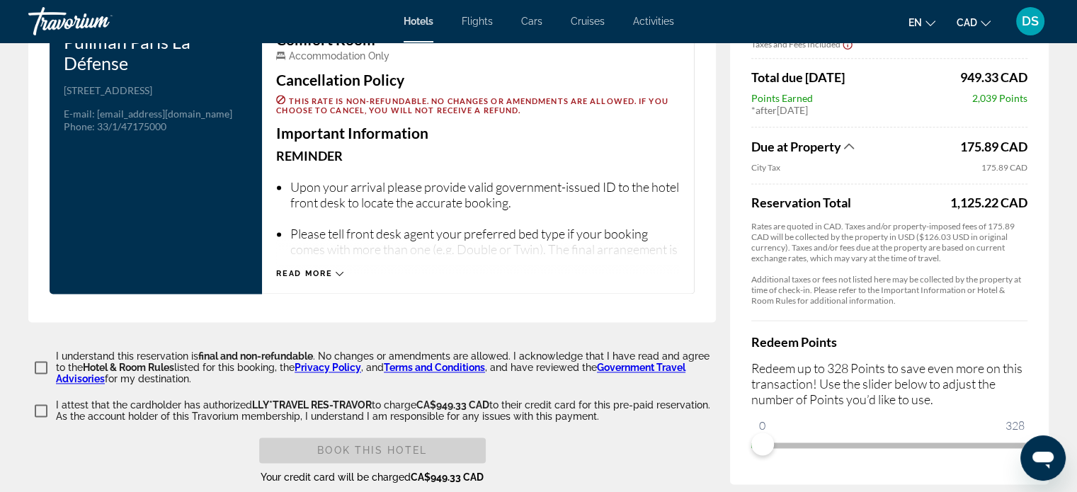
scroll to position [1995, 0]
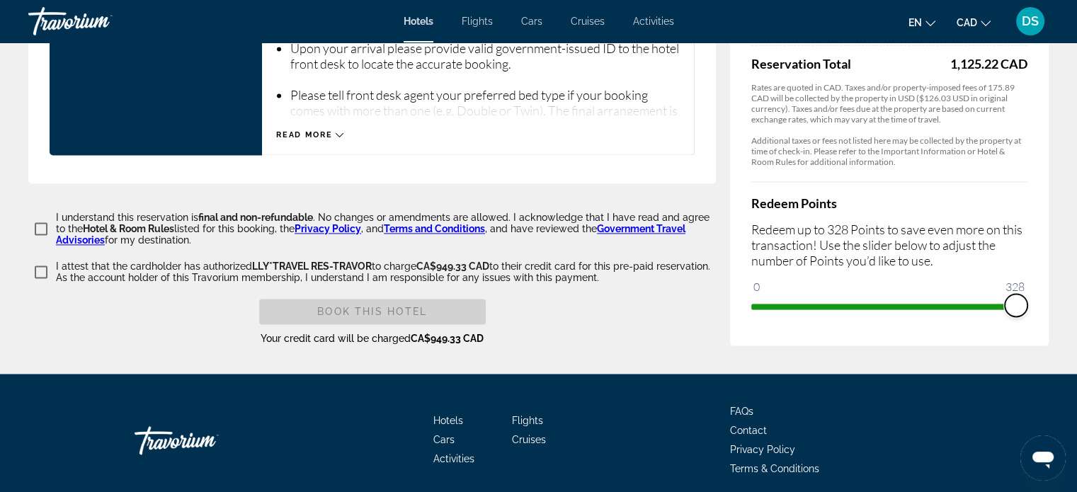
drag, startPoint x: 764, startPoint y: 302, endPoint x: 1086, endPoint y: 309, distance: 322.1
drag, startPoint x: 1016, startPoint y: 304, endPoint x: 711, endPoint y: 292, distance: 305.3
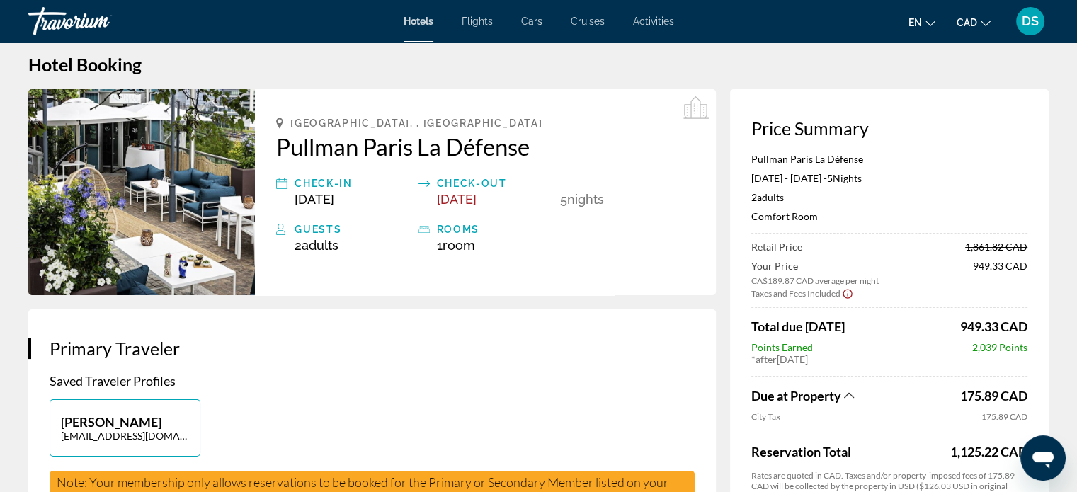
scroll to position [13, 0]
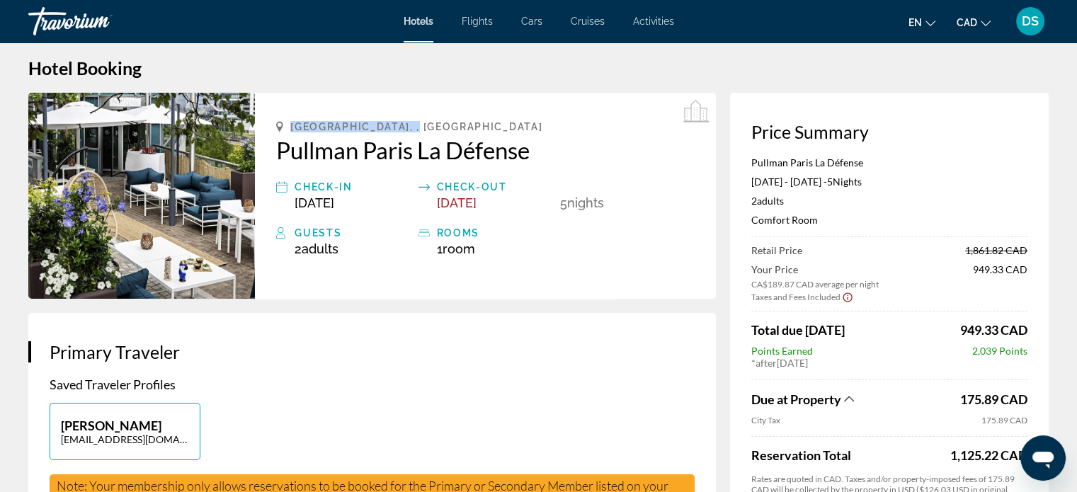
drag, startPoint x: 435, startPoint y: 124, endPoint x: 292, endPoint y: 124, distance: 142.3
click at [292, 124] on div "[GEOGRAPHIC_DATA], , [GEOGRAPHIC_DATA]" at bounding box center [485, 126] width 418 height 11
copy span "[GEOGRAPHIC_DATA], , [GEOGRAPHIC_DATA]"
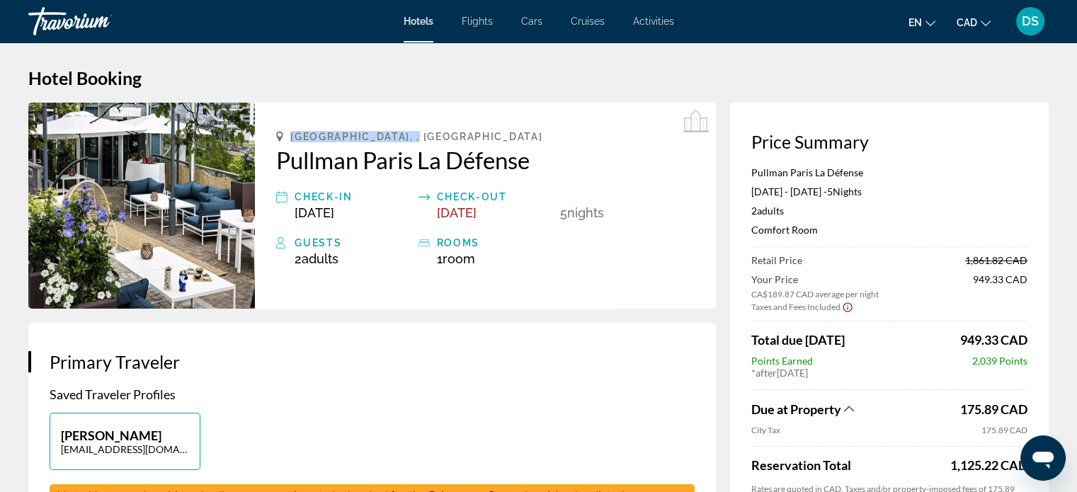
scroll to position [0, 0]
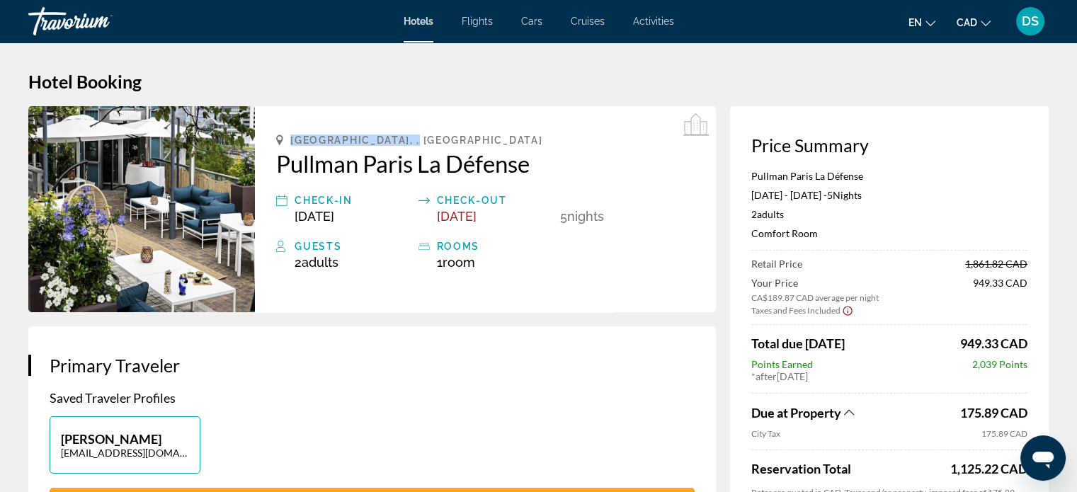
click at [521, 132] on div "[GEOGRAPHIC_DATA], , [GEOGRAPHIC_DATA] Pullman Paris La Défense Check-in [DATE]…" at bounding box center [485, 209] width 461 height 206
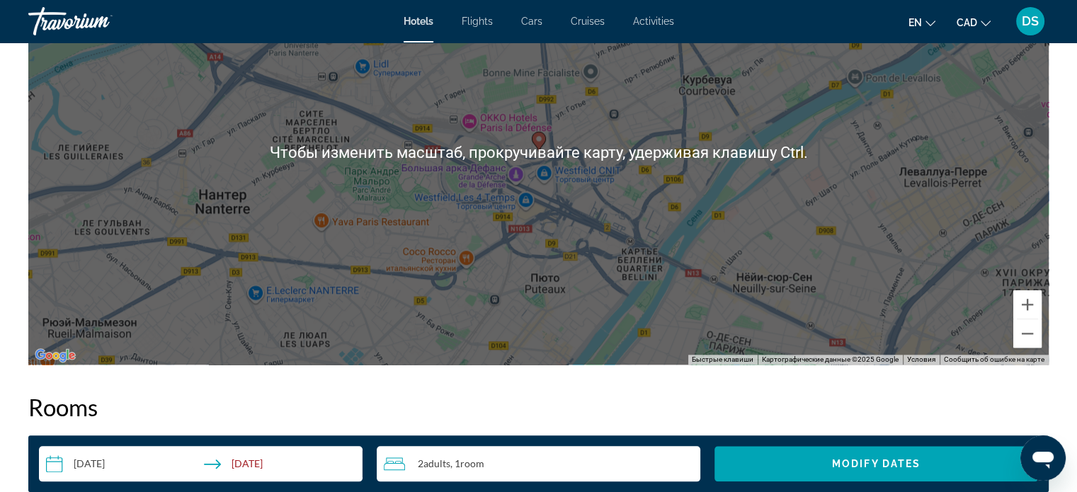
scroll to position [1486, 0]
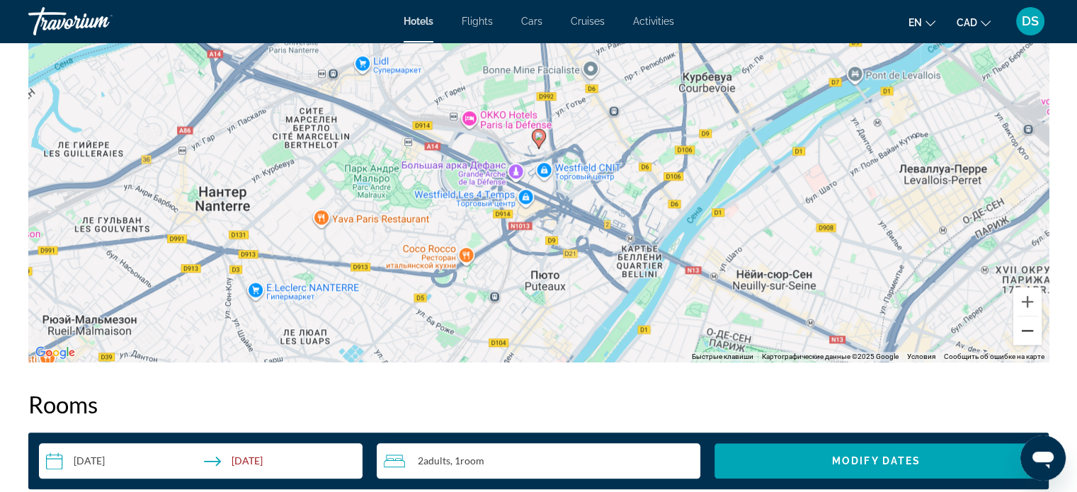
click at [1031, 335] on button "Уменьшить" at bounding box center [1027, 330] width 28 height 28
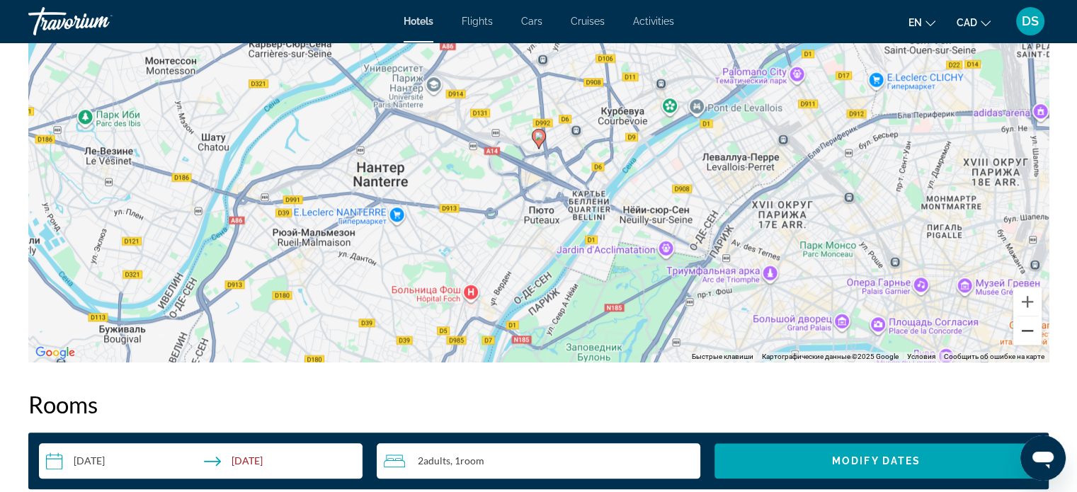
click at [1031, 335] on button "Уменьшить" at bounding box center [1027, 330] width 28 height 28
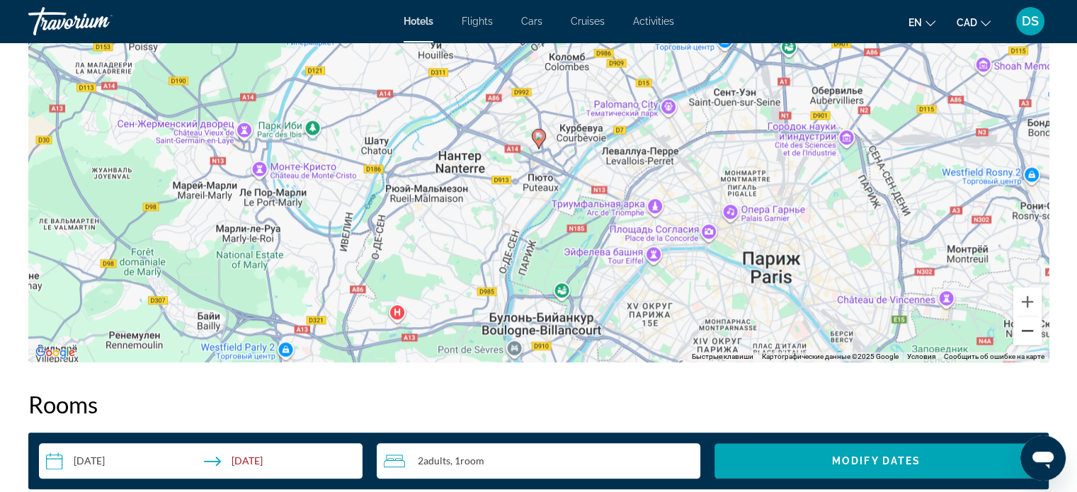
click at [1031, 335] on button "Уменьшить" at bounding box center [1027, 330] width 28 height 28
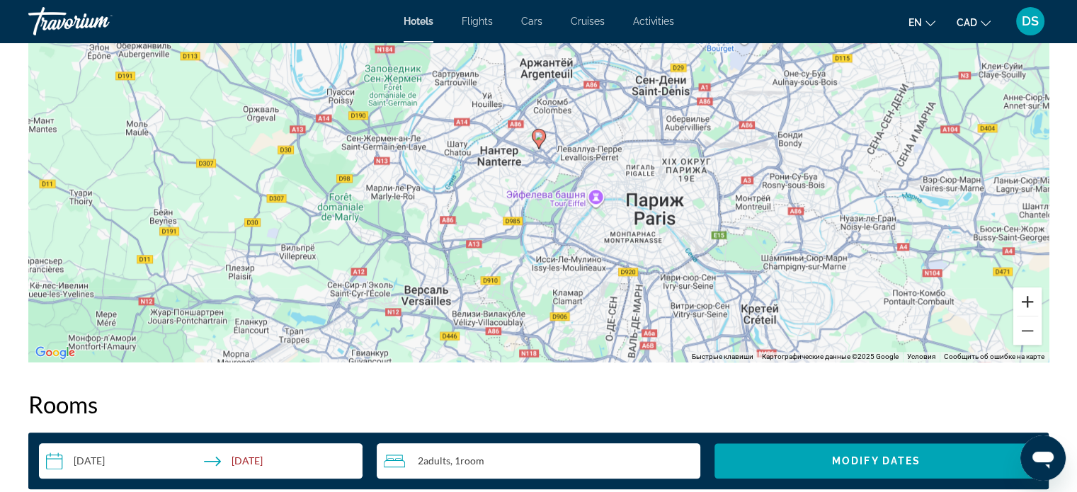
click at [1028, 302] on button "Увеличить" at bounding box center [1027, 301] width 28 height 28
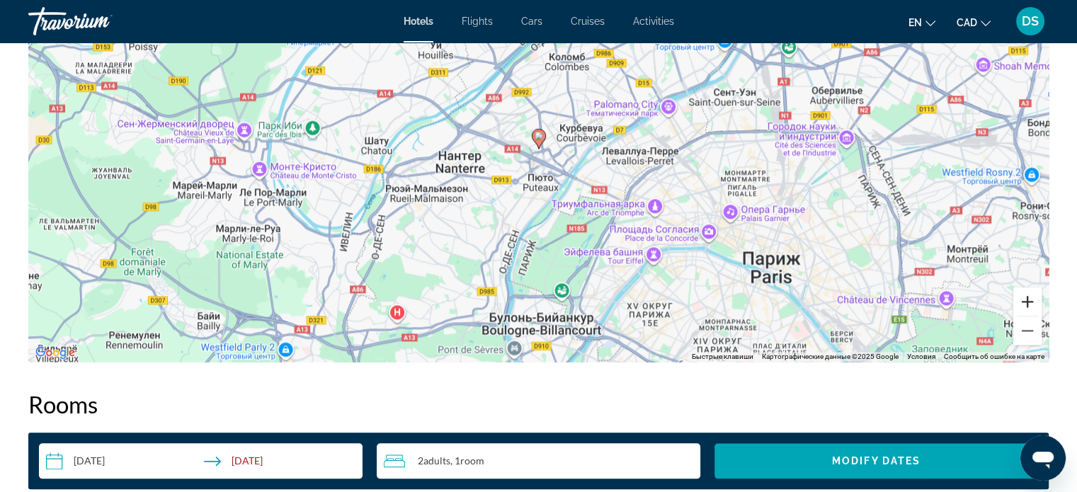
click at [1028, 302] on button "Увеличить" at bounding box center [1027, 301] width 28 height 28
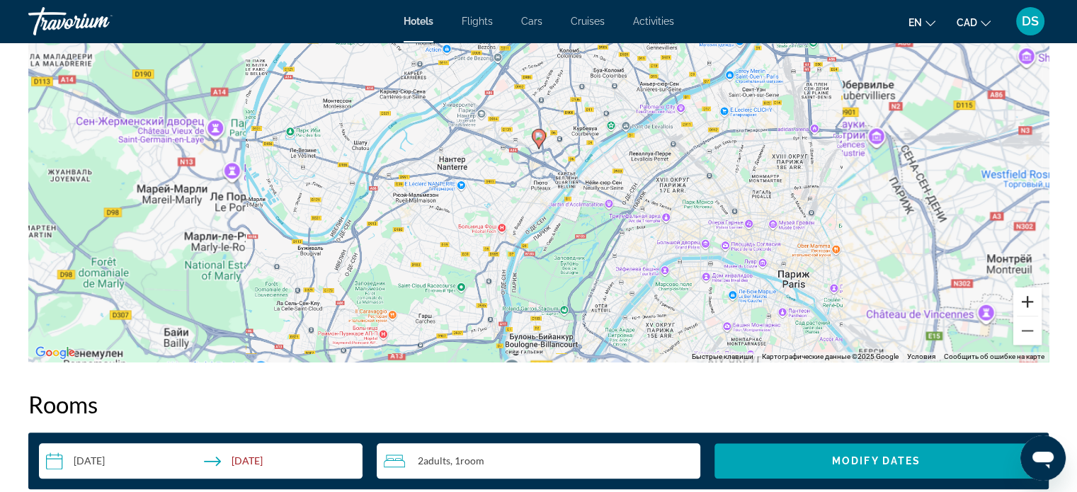
click at [1028, 302] on button "Увеличить" at bounding box center [1027, 301] width 28 height 28
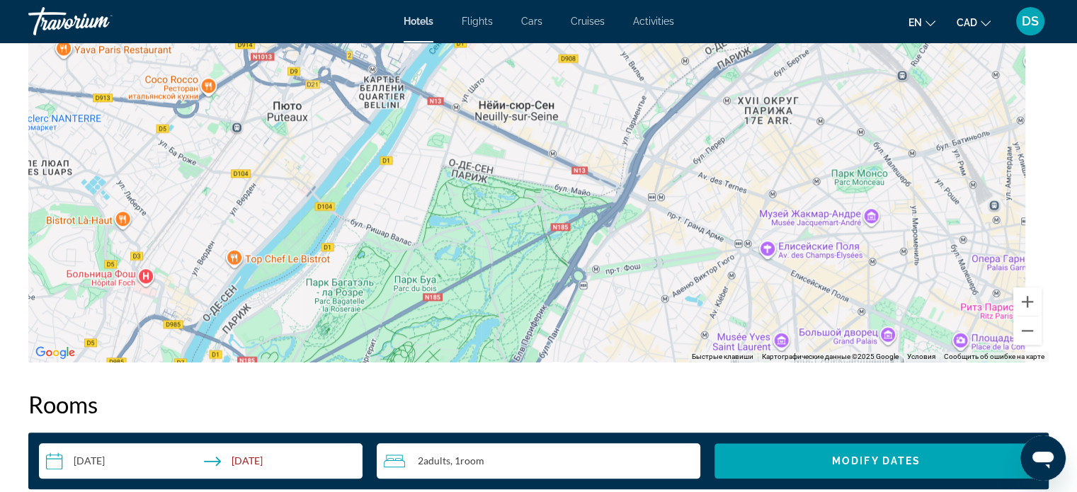
drag, startPoint x: 919, startPoint y: 265, endPoint x: 643, endPoint y: 81, distance: 332.0
click at [643, 81] on div "Чтобы активировать перетаскивание с помощью клавиатуры, нажмите Alt + Ввод. Пос…" at bounding box center [538, 149] width 1020 height 425
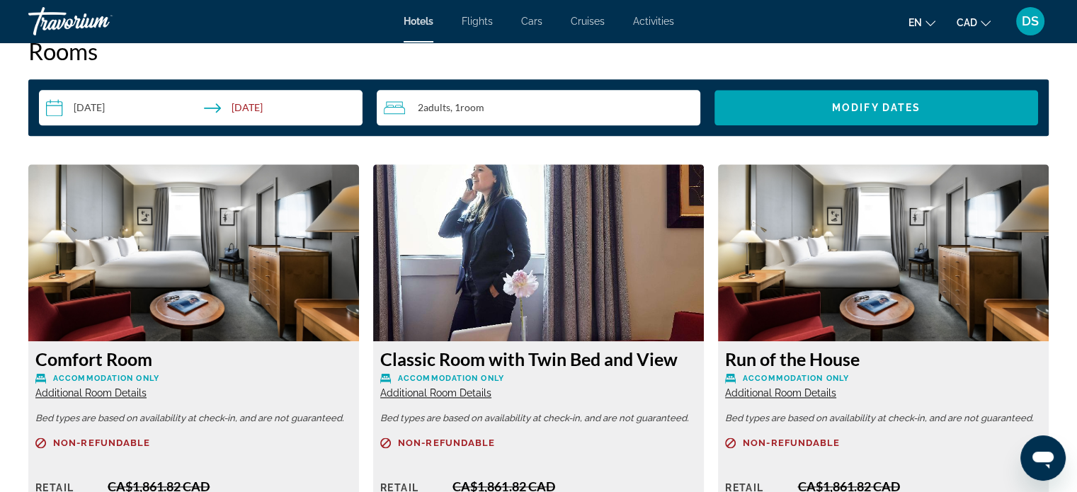
scroll to position [1840, 0]
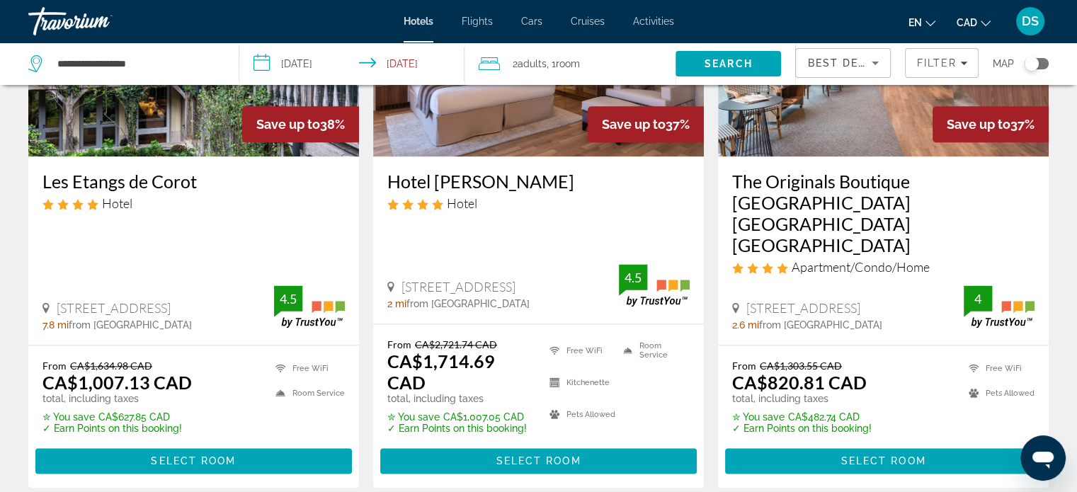
scroll to position [1622, 0]
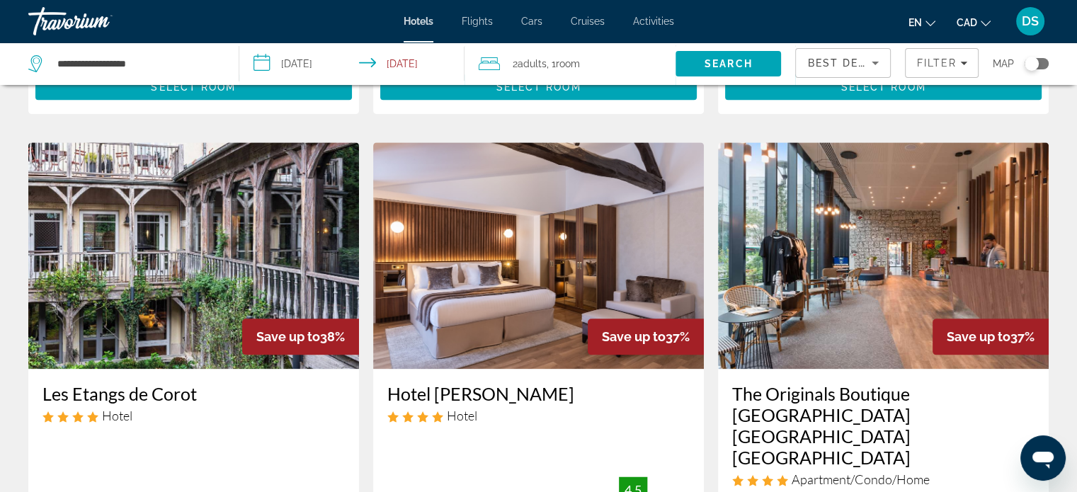
click at [902, 264] on img "Main content" at bounding box center [883, 255] width 331 height 226
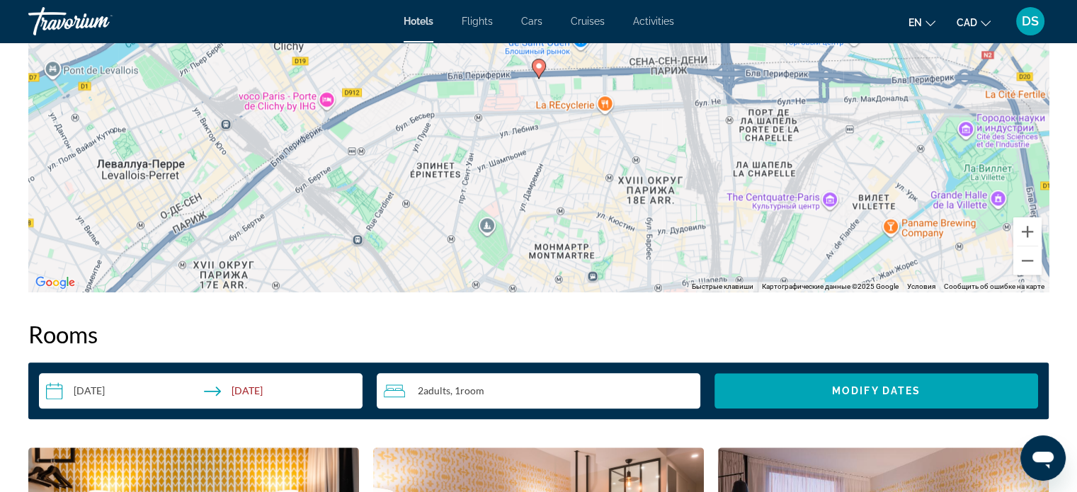
scroll to position [1557, 0]
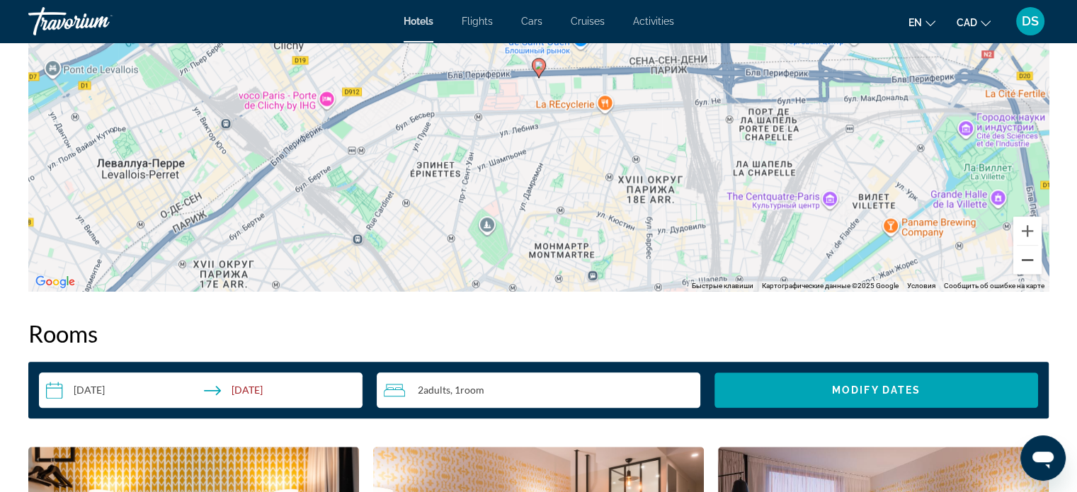
click at [1027, 260] on button "Уменьшить" at bounding box center [1027, 260] width 28 height 28
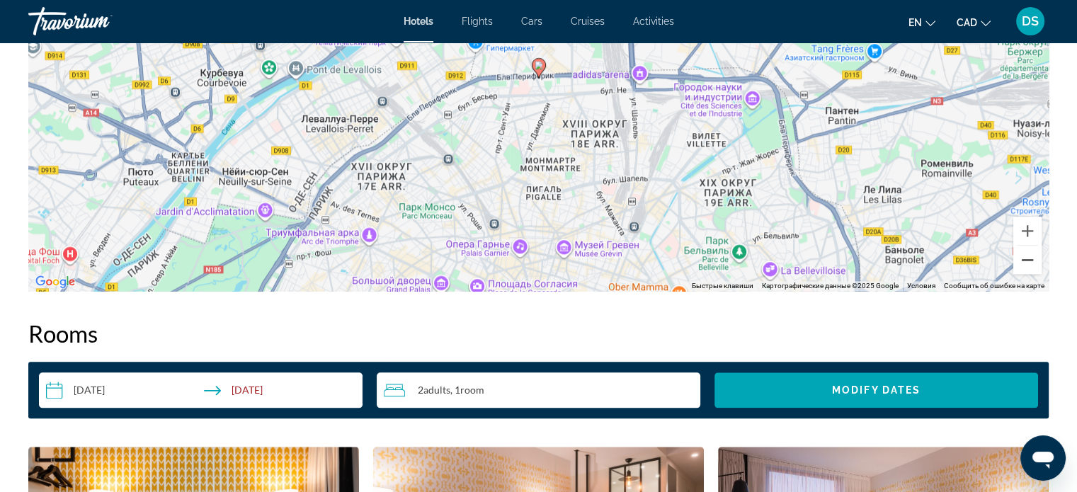
click at [1030, 260] on button "Уменьшить" at bounding box center [1027, 260] width 28 height 28
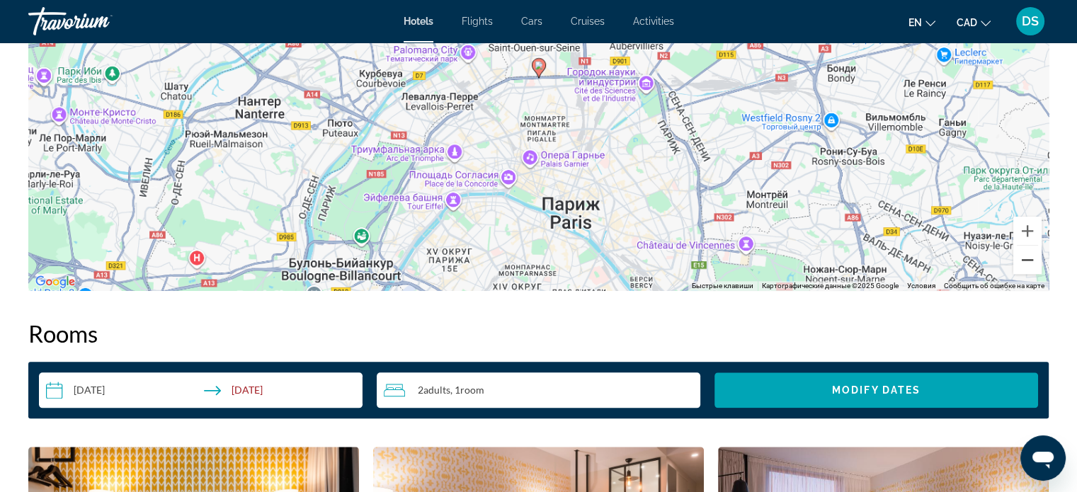
click at [1030, 260] on button "Уменьшить" at bounding box center [1027, 260] width 28 height 28
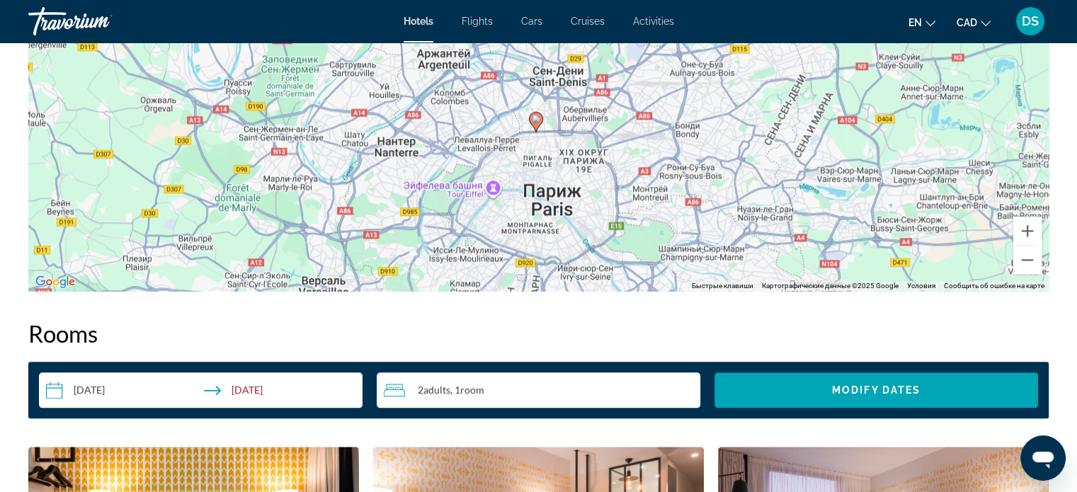
drag, startPoint x: 888, startPoint y: 170, endPoint x: 885, endPoint y: 226, distance: 56.0
click at [885, 226] on div "Чтобы активировать перетаскивание с помощью клавиатуры, нажмите Alt + Ввод. Пос…" at bounding box center [538, 78] width 1020 height 425
click at [1024, 229] on button "Увеличить" at bounding box center [1027, 231] width 28 height 28
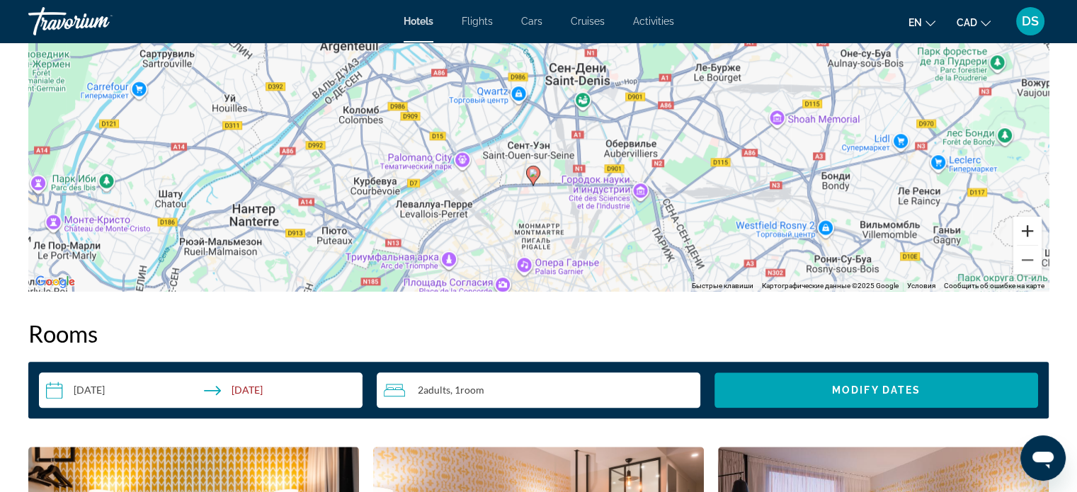
click at [1024, 229] on button "Увеличить" at bounding box center [1027, 231] width 28 height 28
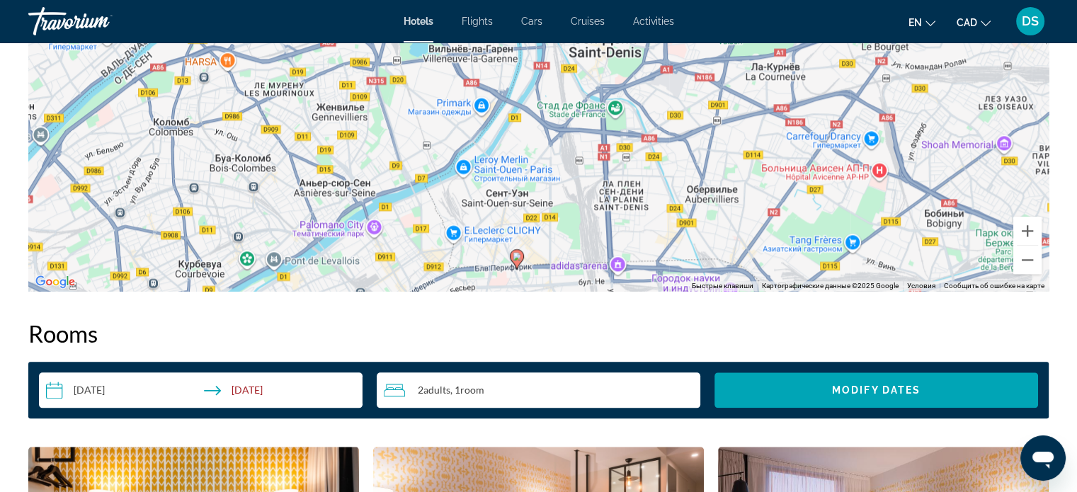
drag, startPoint x: 846, startPoint y: 173, endPoint x: 813, endPoint y: 87, distance: 92.3
click at [814, 87] on div "Чтобы активировать перетаскивание с помощью клавиатуры, нажмите Alt + Ввод. Пос…" at bounding box center [538, 78] width 1020 height 425
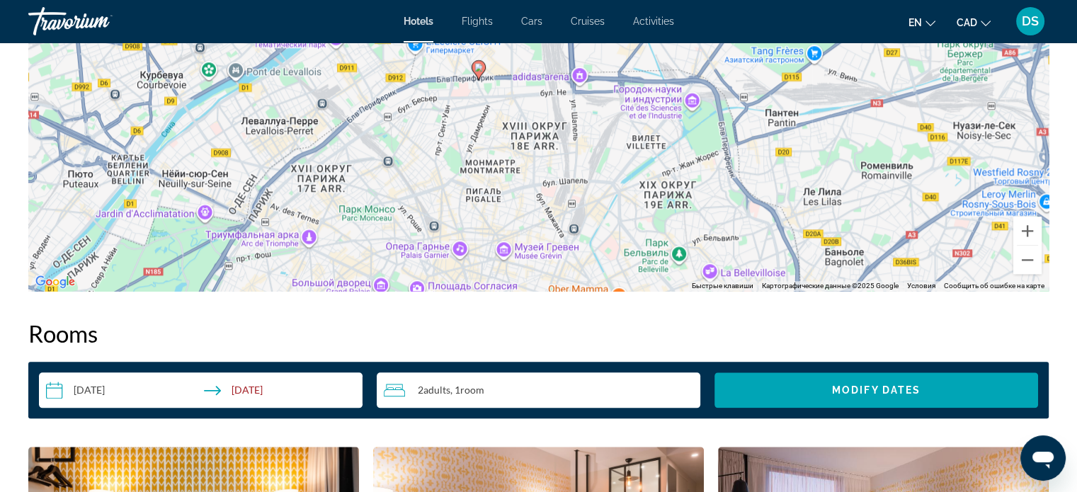
drag, startPoint x: 805, startPoint y: 223, endPoint x: 815, endPoint y: 155, distance: 68.7
click at [815, 155] on div "Чтобы активировать перетаскивание с помощью клавиатуры, нажмите Alt + Ввод. Пос…" at bounding box center [538, 78] width 1020 height 425
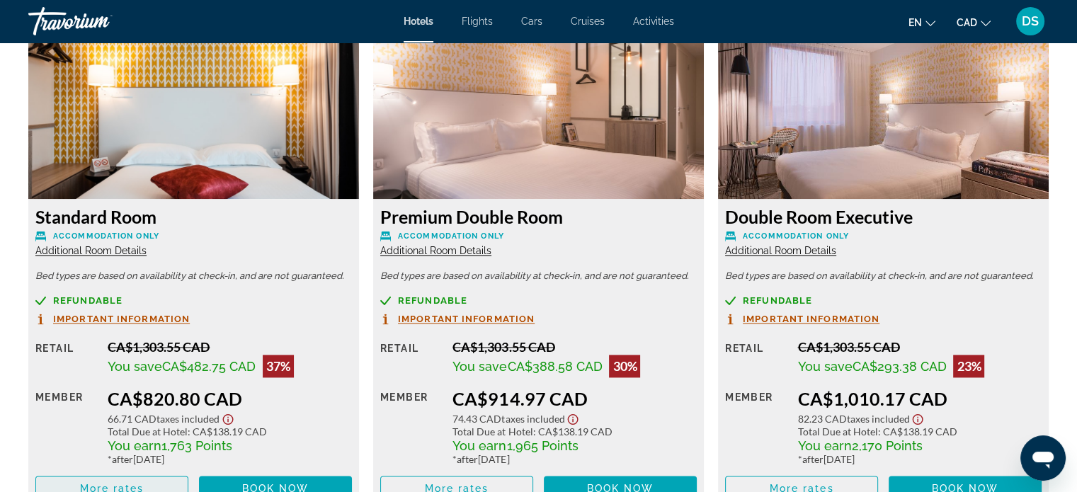
scroll to position [2123, 0]
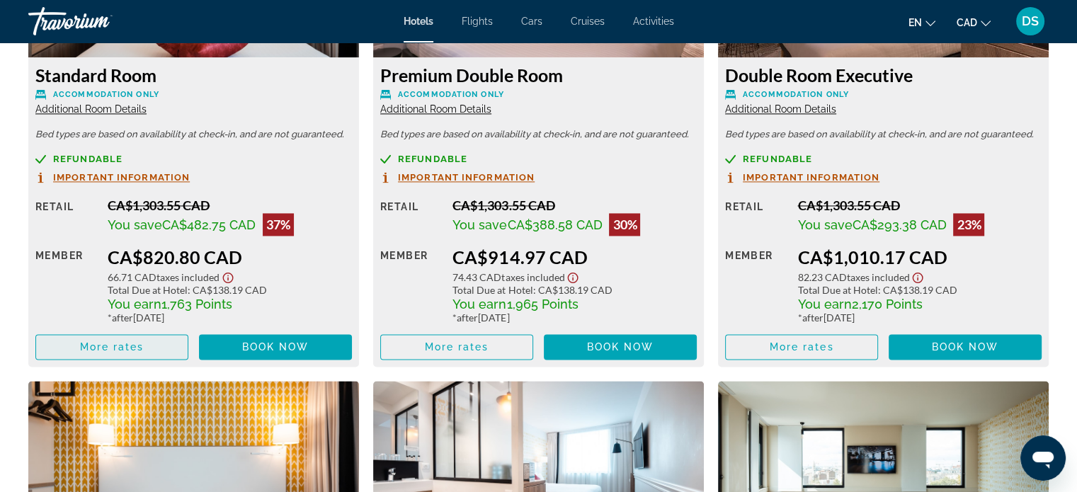
click at [147, 342] on span "Main content" at bounding box center [111, 347] width 151 height 34
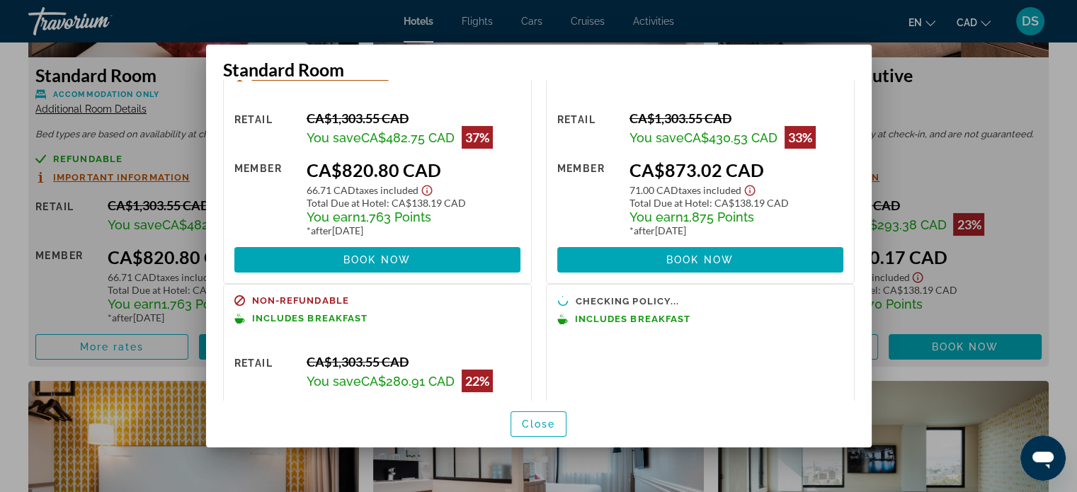
scroll to position [0, 0]
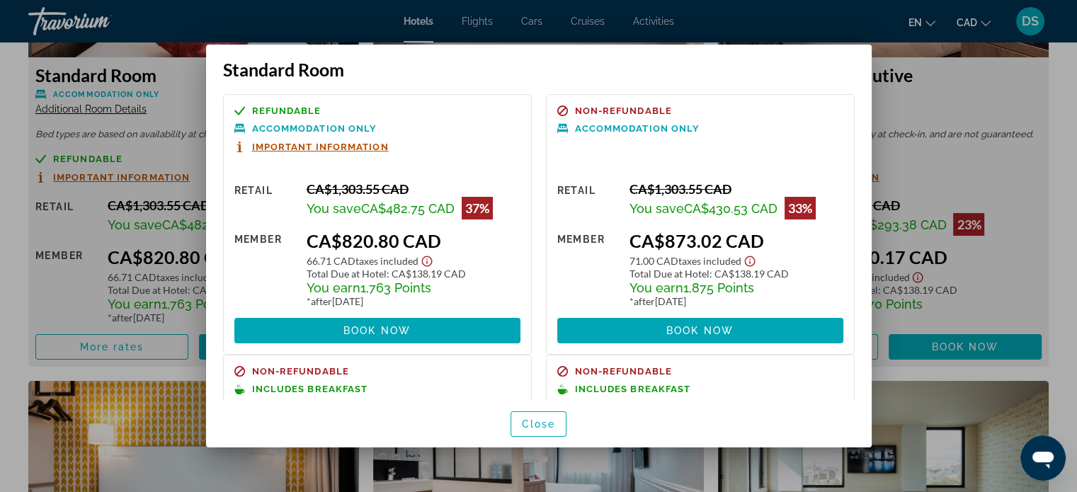
click at [355, 149] on span "Important Information" at bounding box center [320, 146] width 137 height 9
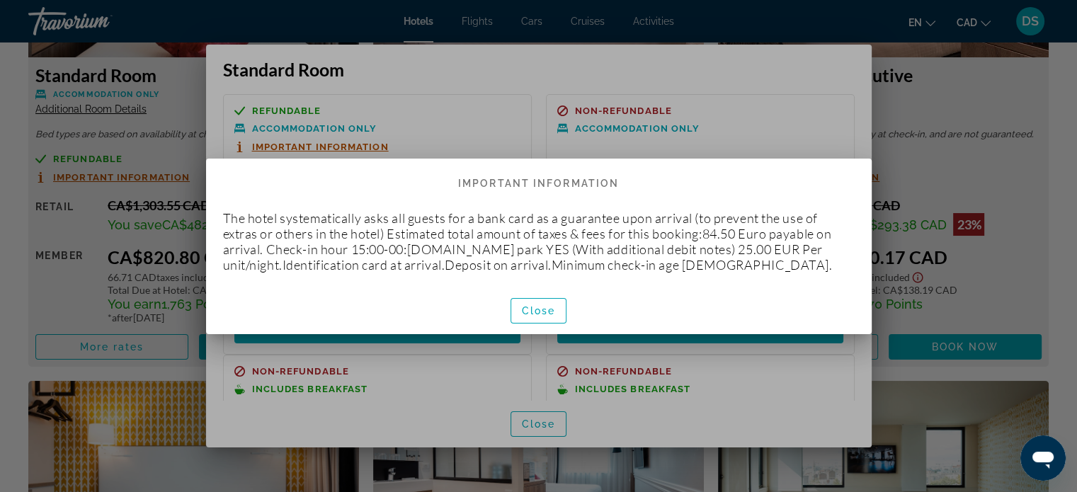
click at [704, 296] on div "Close" at bounding box center [538, 310] width 665 height 47
click at [541, 309] on span "Close" at bounding box center [539, 310] width 34 height 11
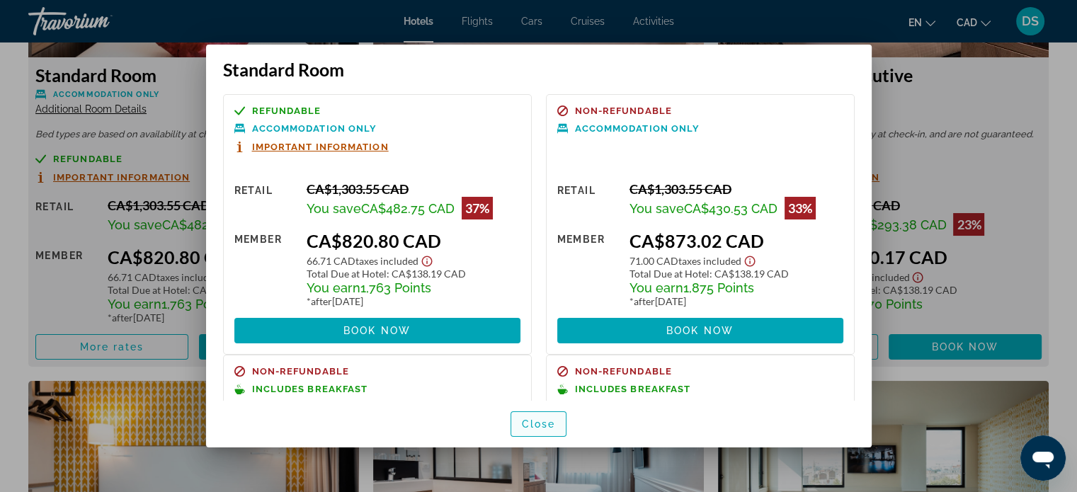
click at [546, 422] on span "Close" at bounding box center [539, 423] width 34 height 11
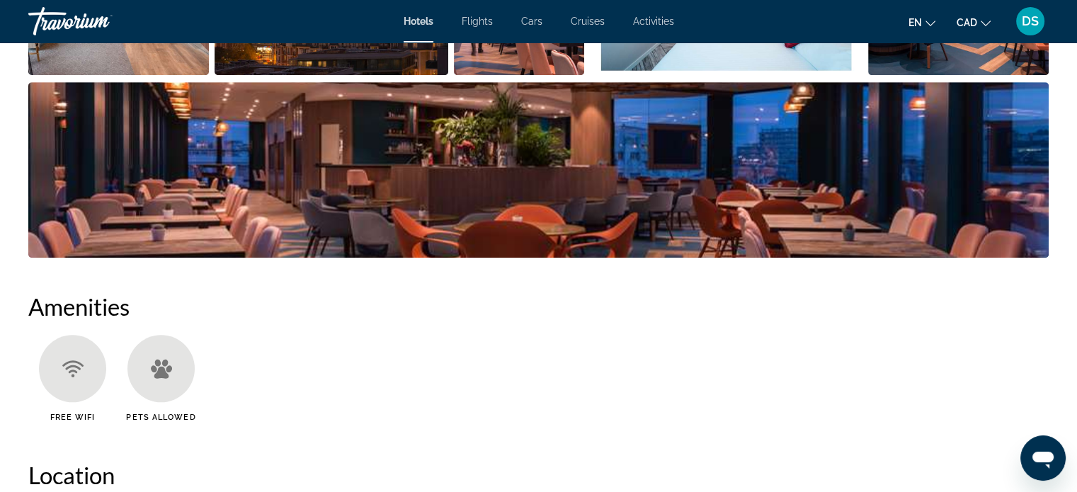
scroll to position [637, 0]
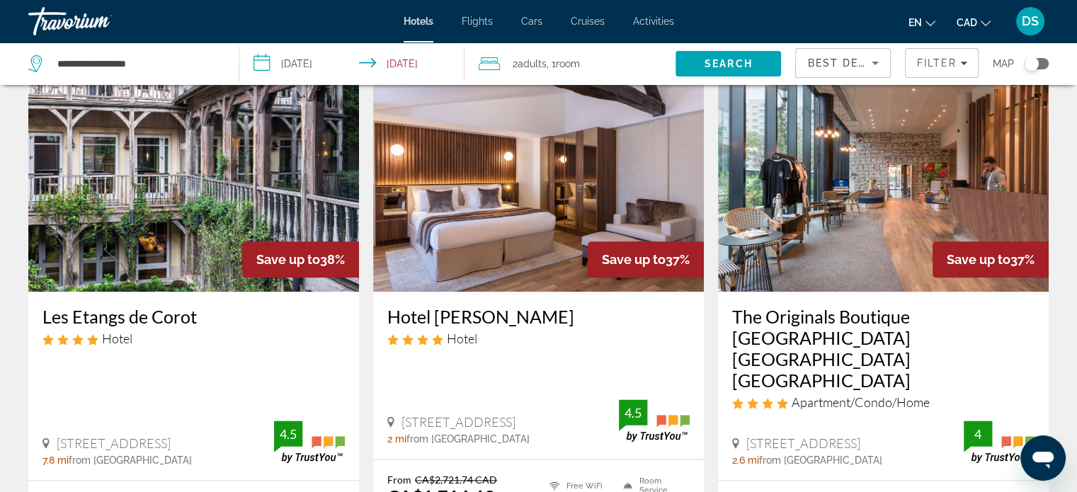
scroll to position [1911, 0]
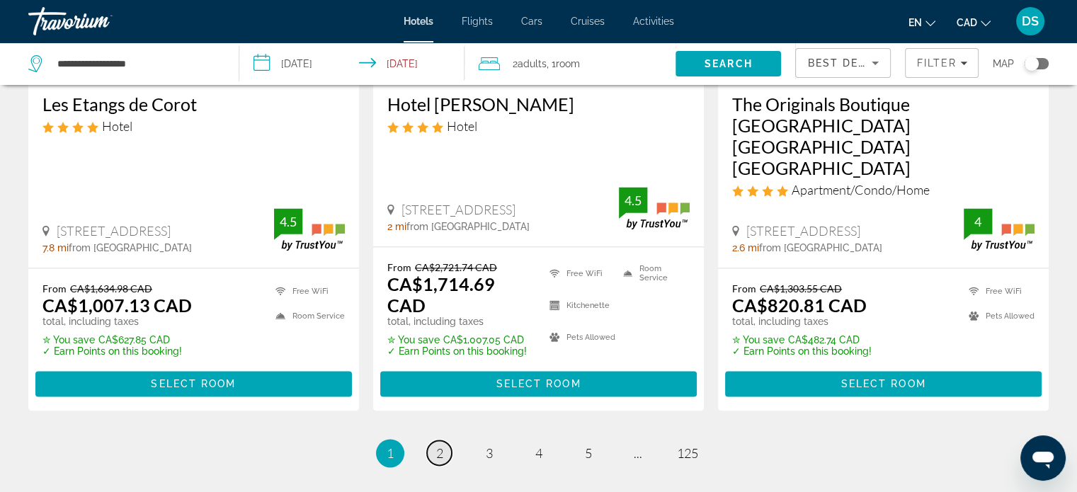
click at [438, 445] on span "2" at bounding box center [439, 453] width 7 height 16
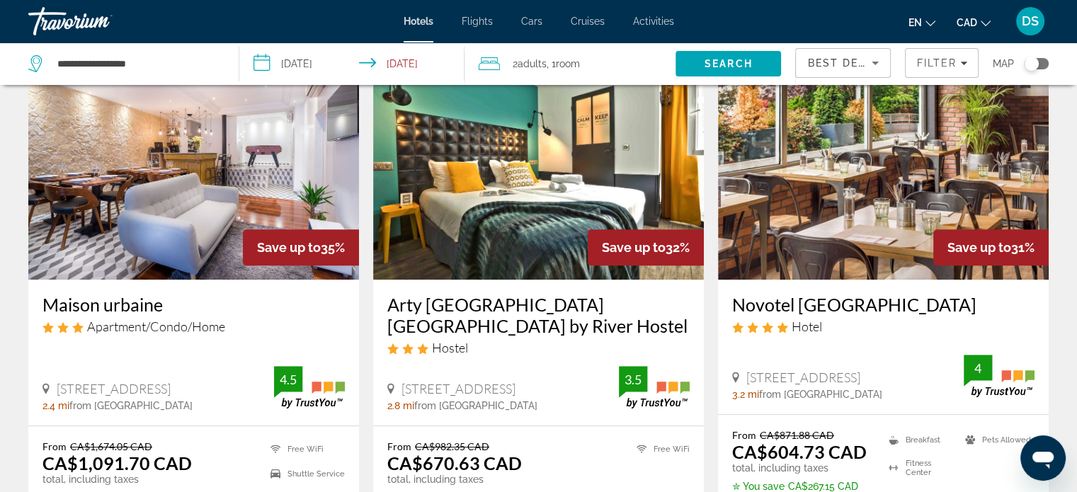
scroll to position [779, 0]
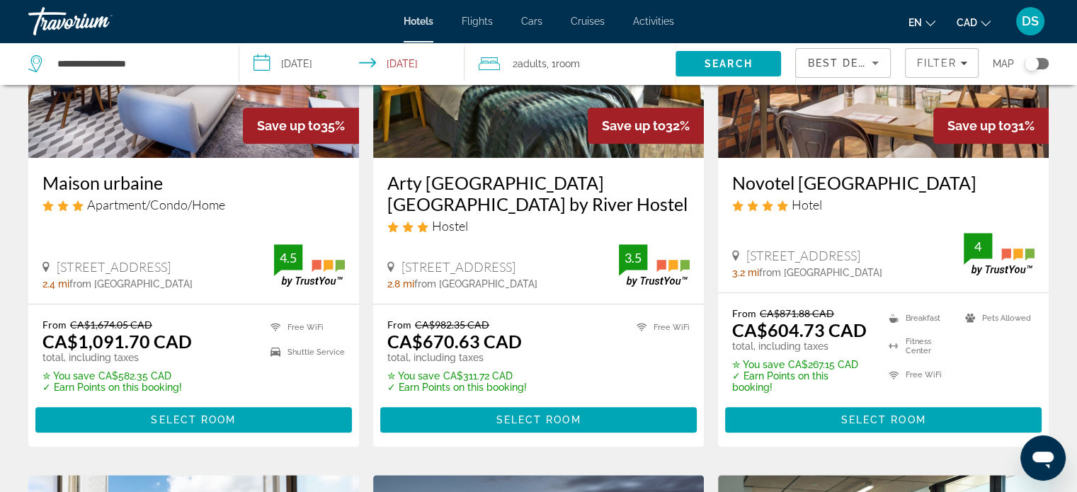
click at [779, 106] on img "Main content" at bounding box center [883, 44] width 331 height 226
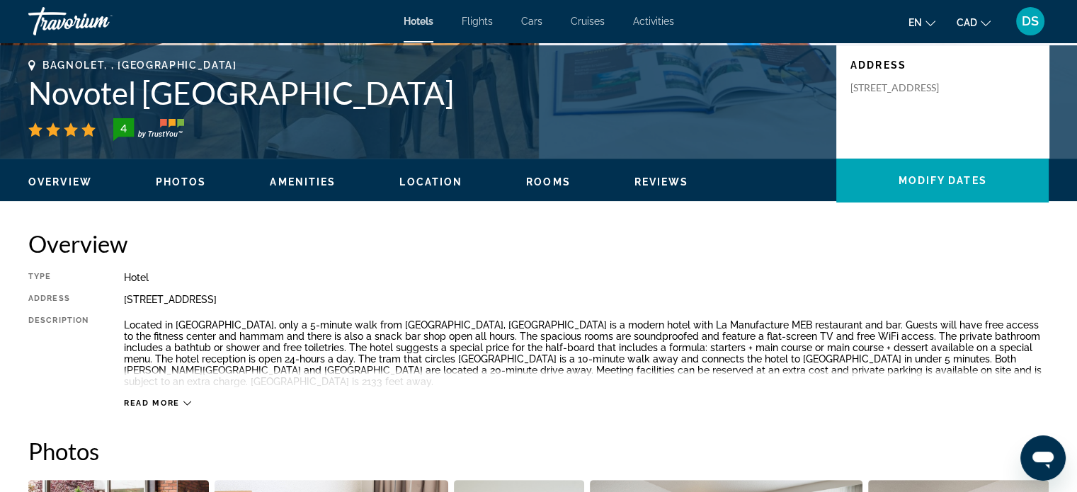
scroll to position [425, 0]
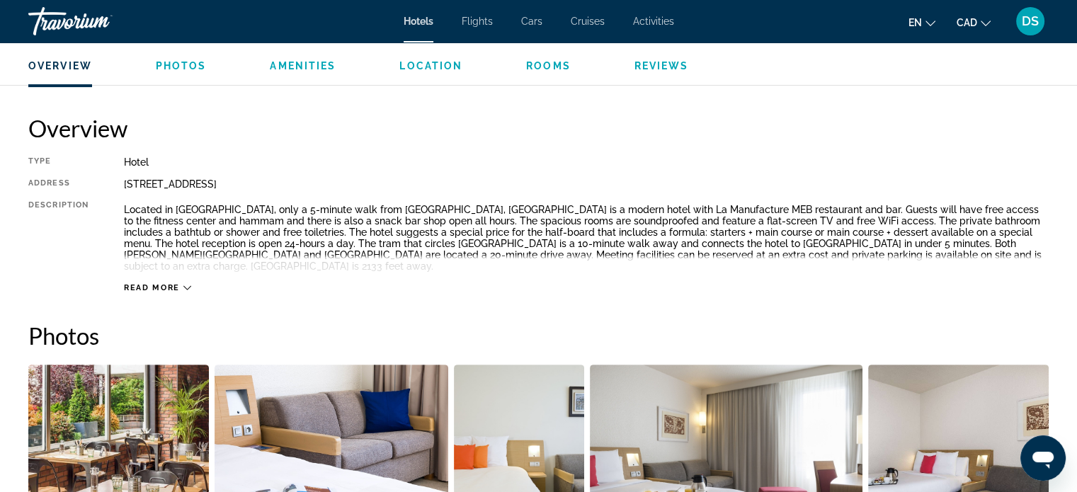
click at [183, 284] on icon "Main content" at bounding box center [187, 288] width 8 height 8
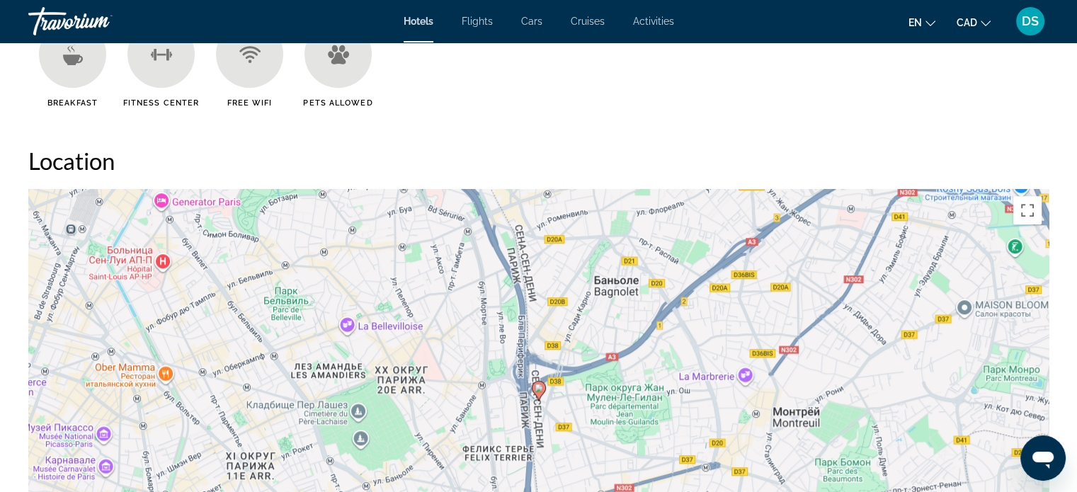
scroll to position [1416, 0]
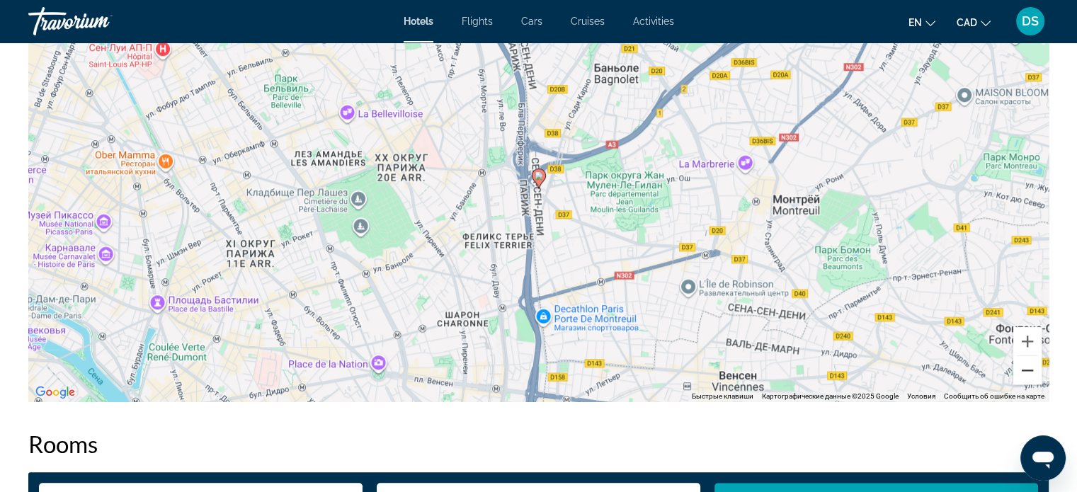
click at [1033, 365] on button "Уменьшить" at bounding box center [1027, 370] width 28 height 28
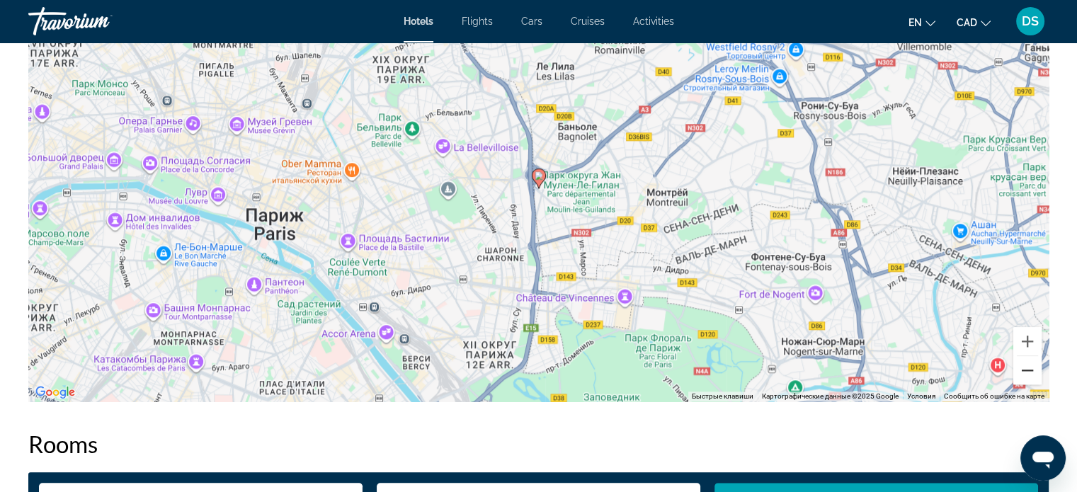
click at [1033, 365] on button "Уменьшить" at bounding box center [1027, 370] width 28 height 28
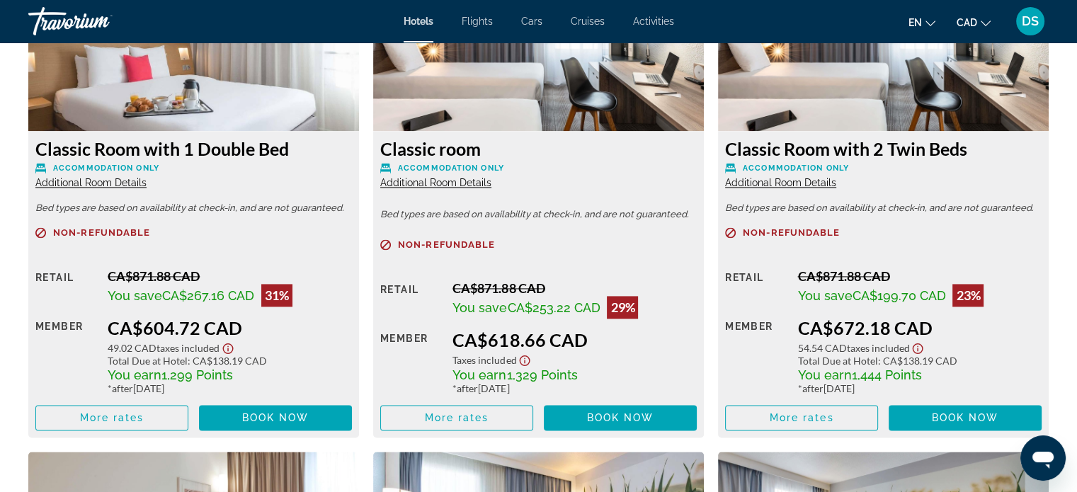
scroll to position [2053, 0]
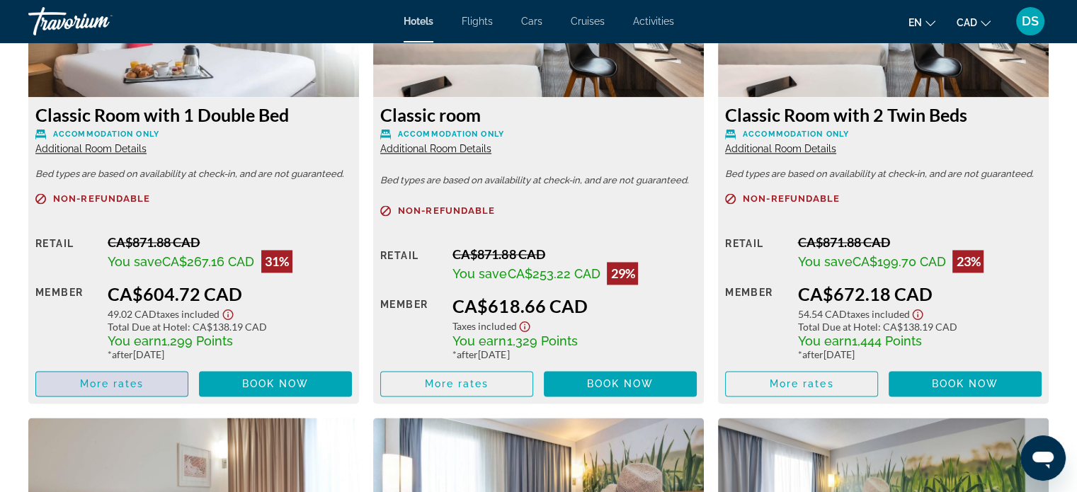
click at [130, 378] on span "More rates" at bounding box center [112, 383] width 64 height 11
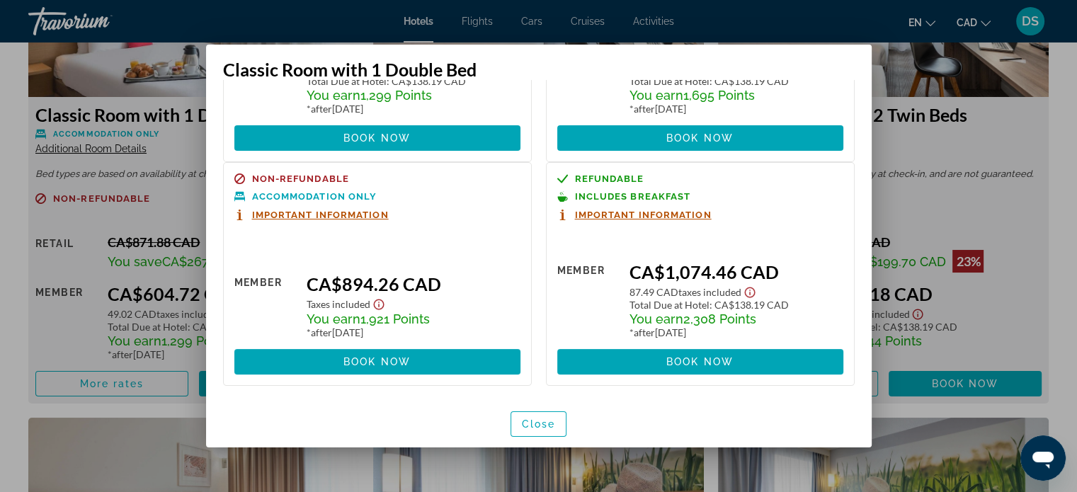
scroll to position [0, 0]
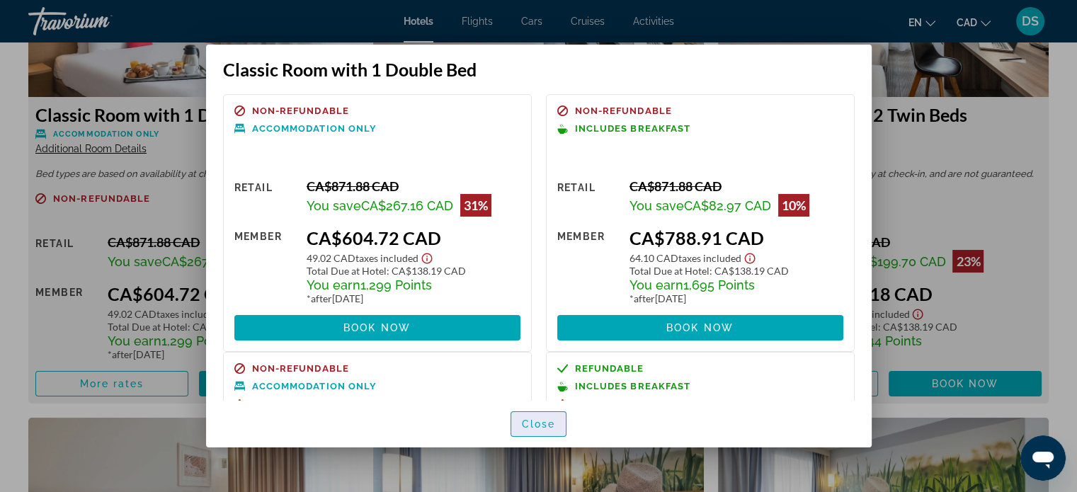
click at [532, 420] on span "Close" at bounding box center [539, 423] width 34 height 11
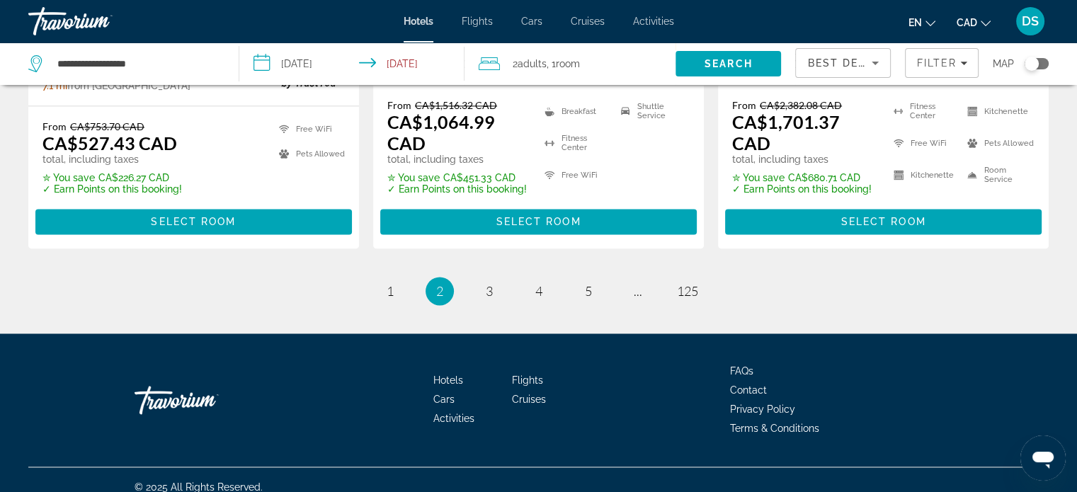
scroll to position [2067, 0]
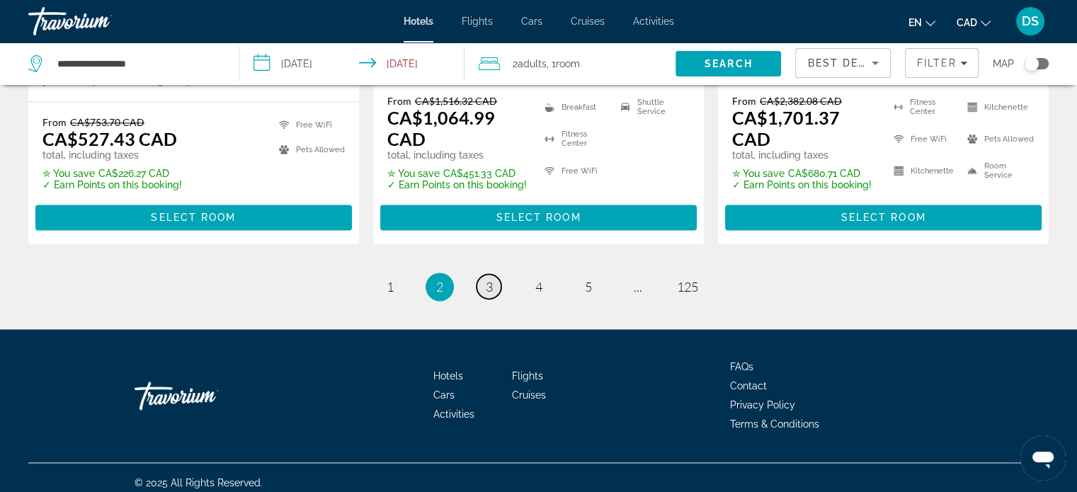
click at [483, 274] on link "page 3" at bounding box center [488, 286] width 25 height 25
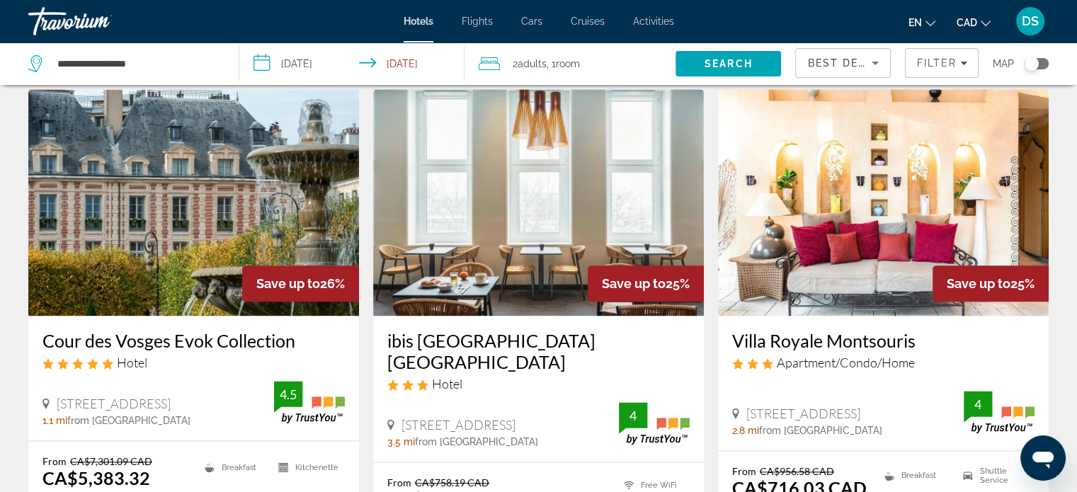
scroll to position [1840, 0]
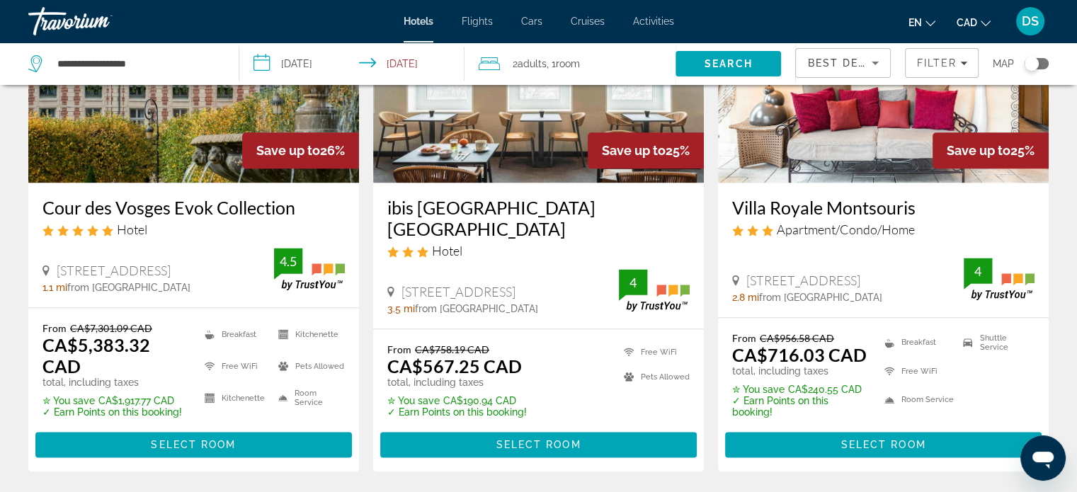
click at [867, 118] on img "Main content" at bounding box center [883, 69] width 331 height 226
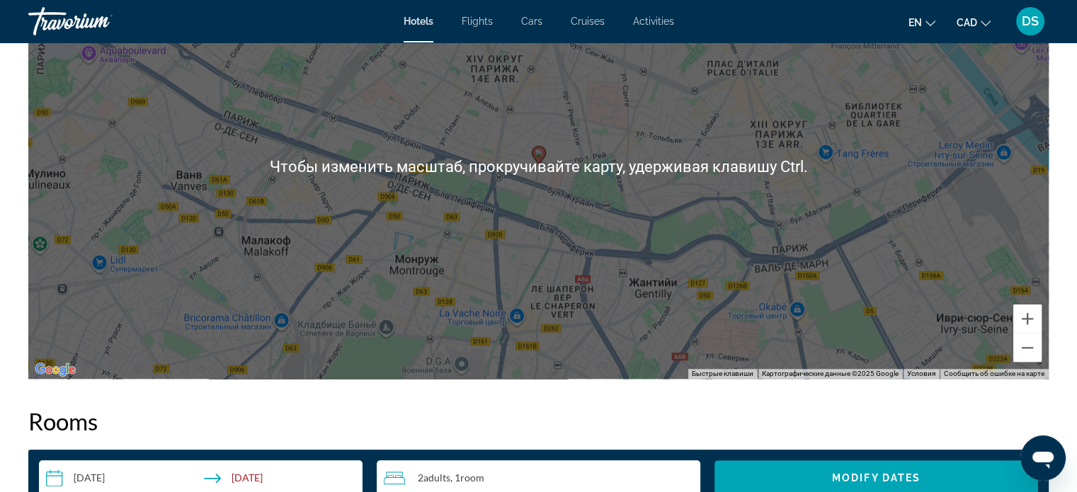
scroll to position [1274, 0]
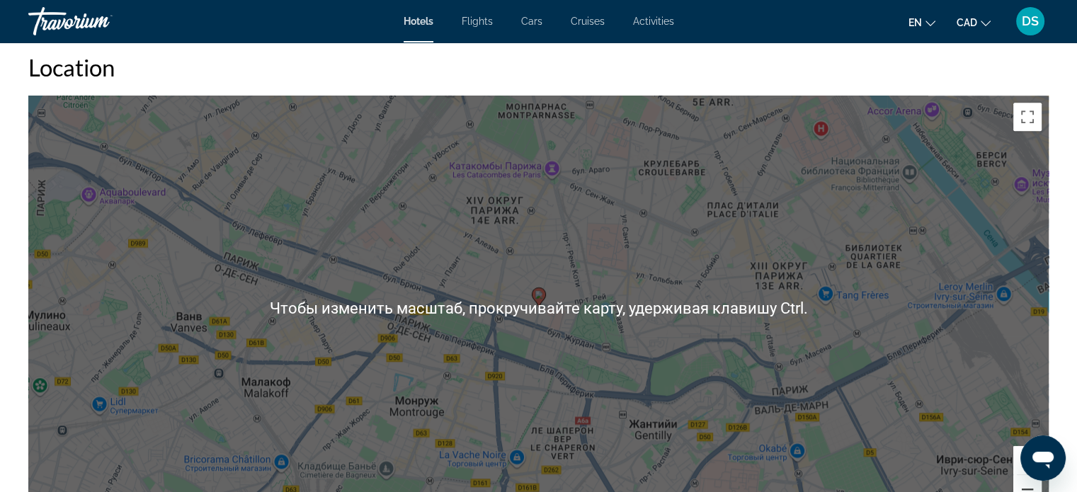
click at [1033, 488] on button "Уменьшить" at bounding box center [1027, 489] width 28 height 28
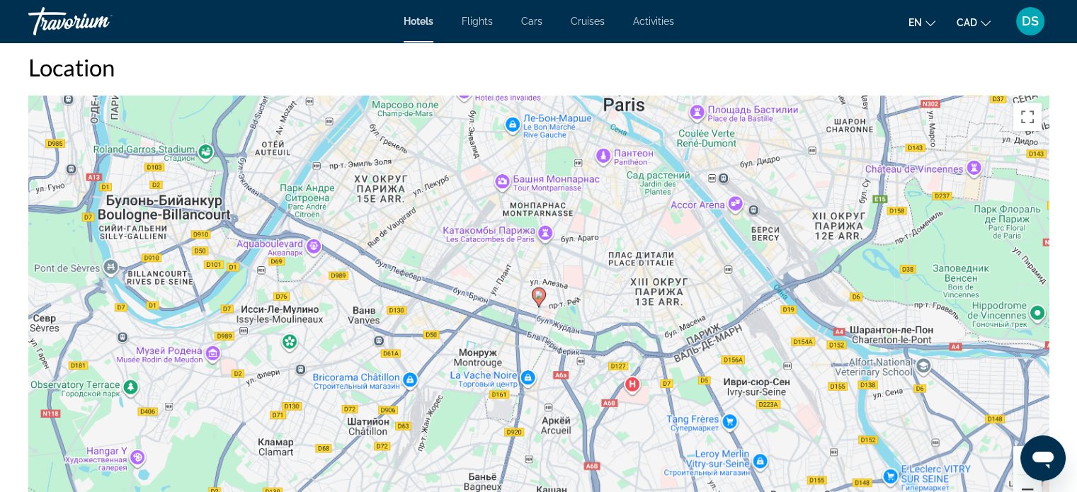
click at [1033, 488] on button "Уменьшить" at bounding box center [1027, 489] width 28 height 28
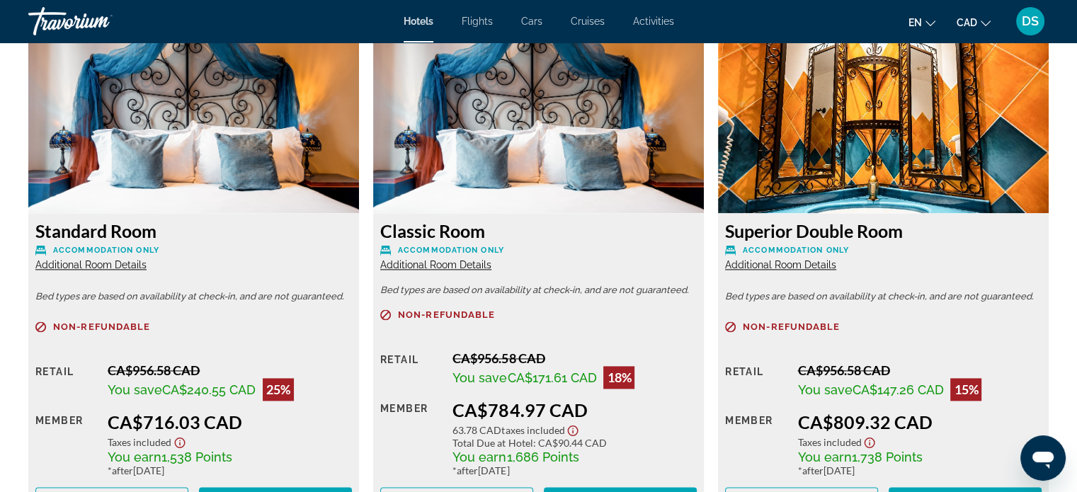
scroll to position [2053, 0]
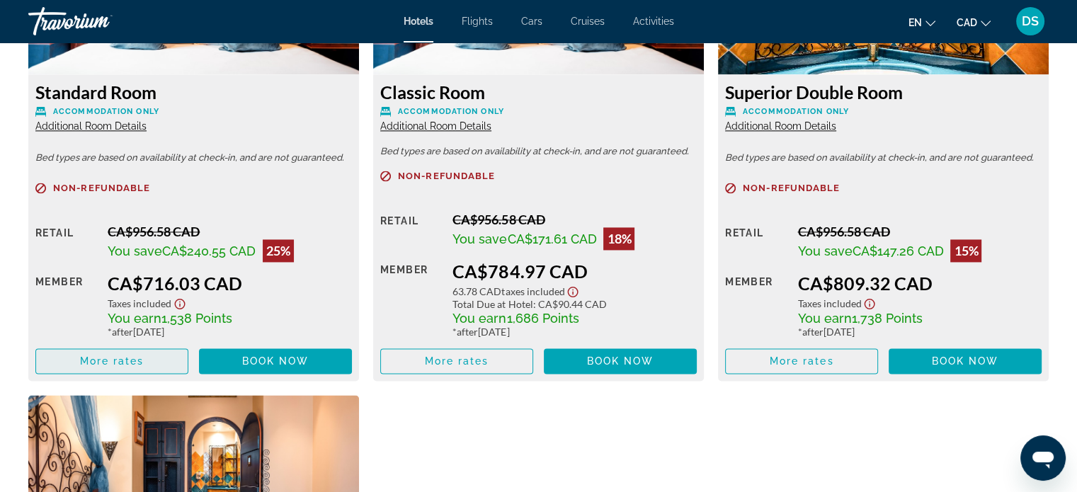
click at [136, 360] on span "More rates" at bounding box center [112, 360] width 64 height 11
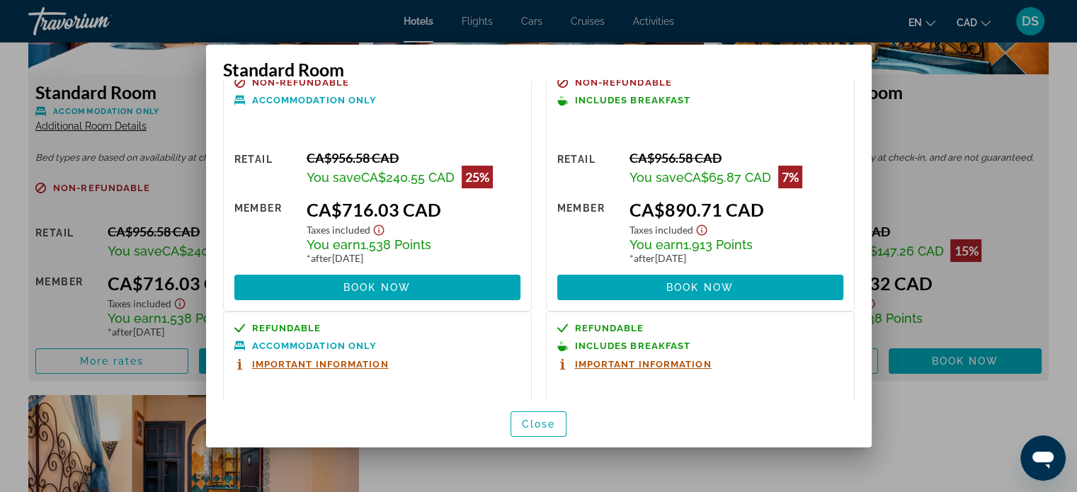
scroll to position [0, 0]
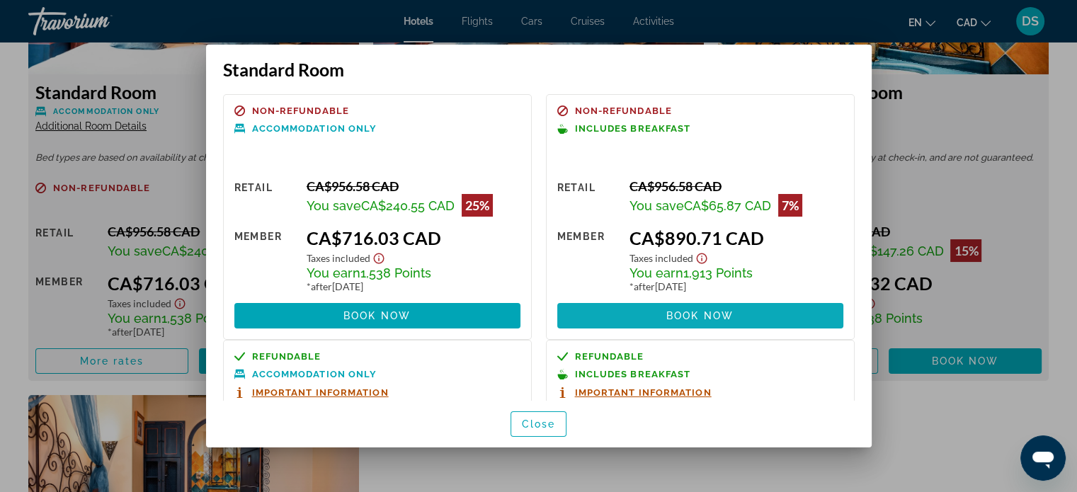
click at [700, 314] on span "Book now" at bounding box center [699, 315] width 67 height 11
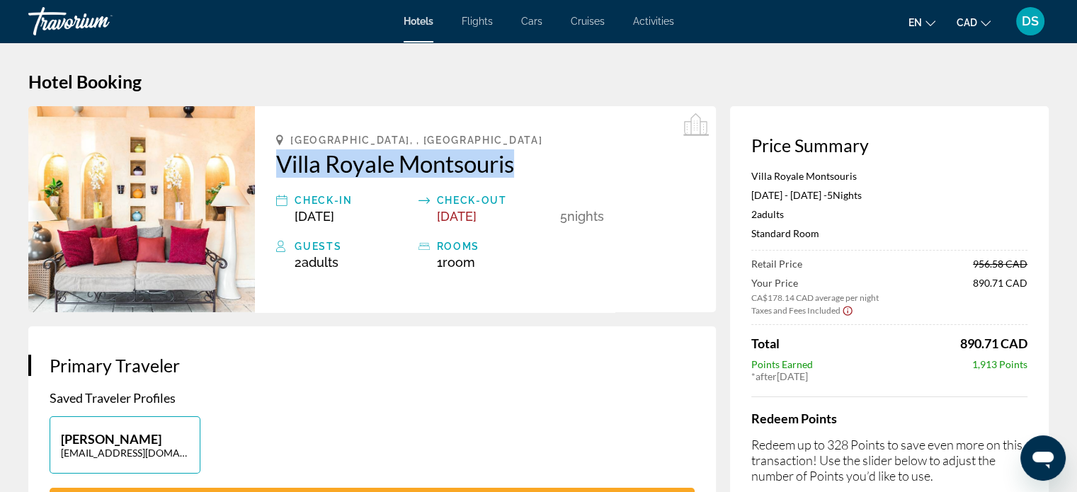
drag, startPoint x: 260, startPoint y: 166, endPoint x: 541, endPoint y: 171, distance: 280.3
click at [541, 171] on div "[GEOGRAPHIC_DATA], , [GEOGRAPHIC_DATA] Villa Royale Montsouris Check-in [DATE] …" at bounding box center [485, 209] width 461 height 206
copy h2 "Villa Royale Montsouris"
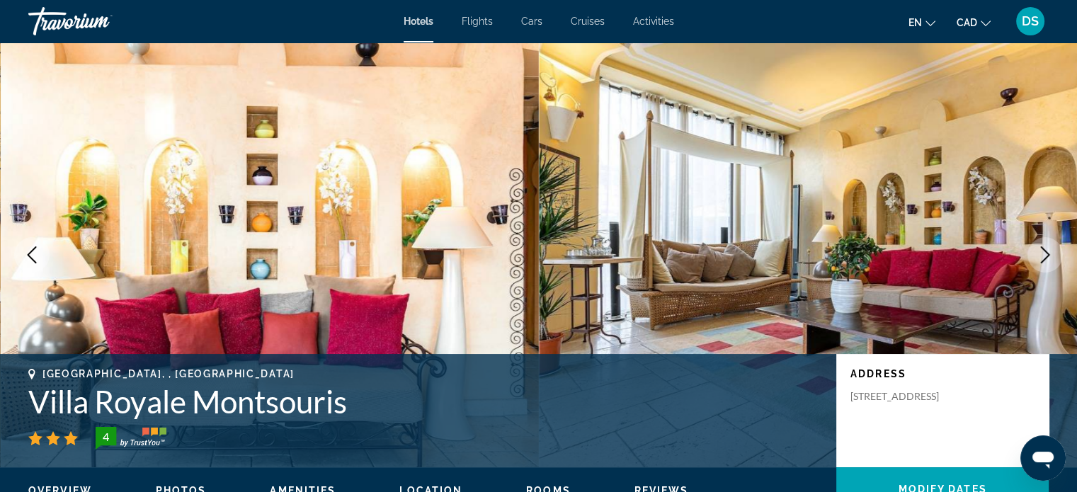
drag, startPoint x: 893, startPoint y: 423, endPoint x: 847, endPoint y: 398, distance: 51.9
click at [847, 398] on div "Address [STREET_ADDRESS]" at bounding box center [942, 410] width 212 height 113
copy p "[STREET_ADDRESS]"
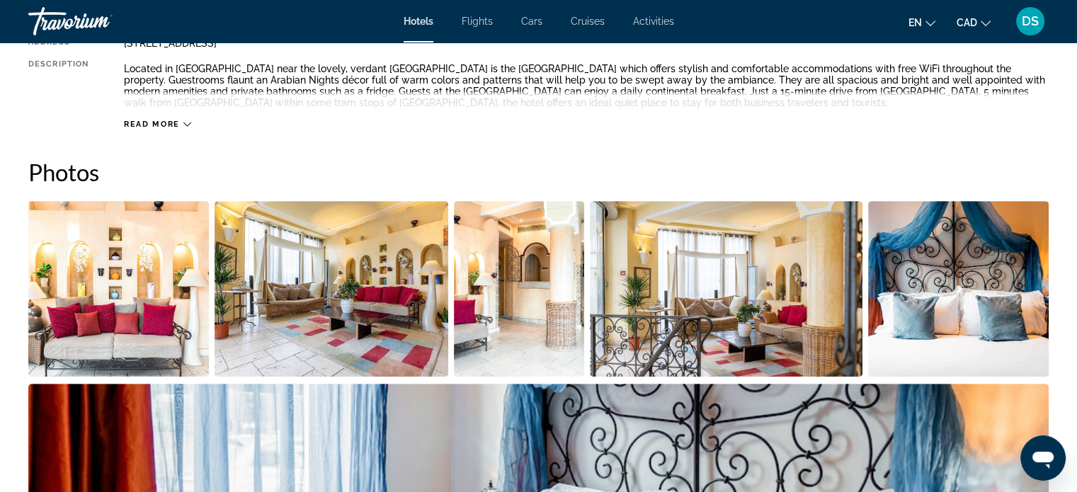
scroll to position [566, 0]
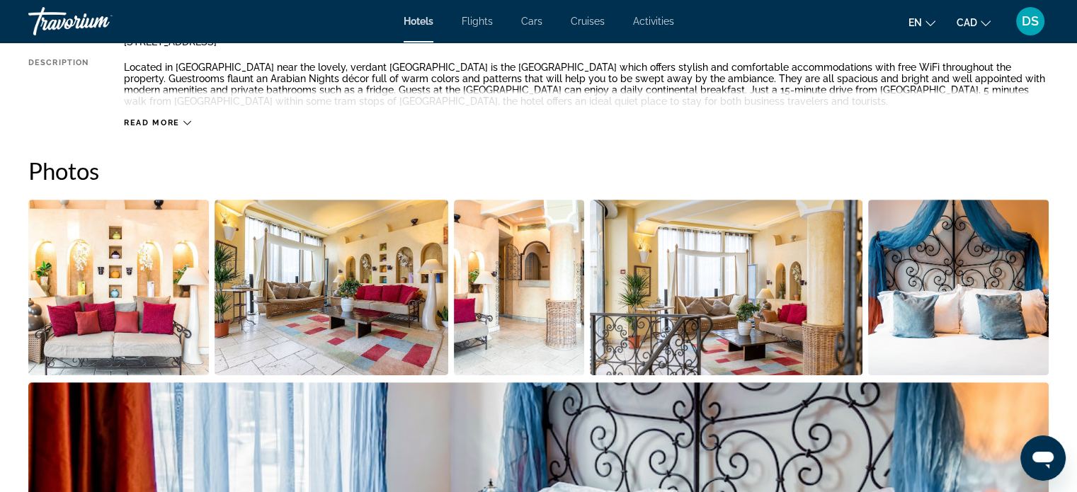
click at [187, 124] on icon "Main content" at bounding box center [187, 123] width 8 height 8
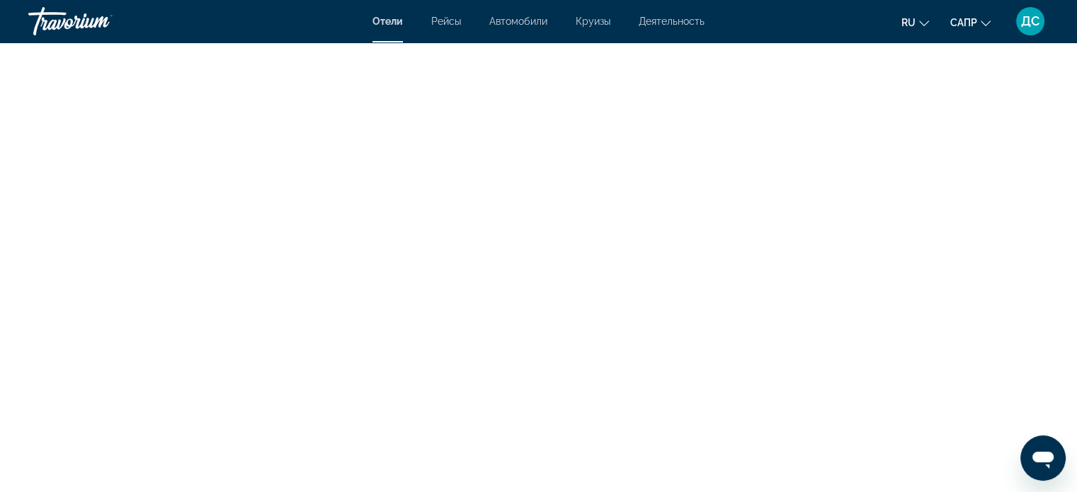
scroll to position [3327, 0]
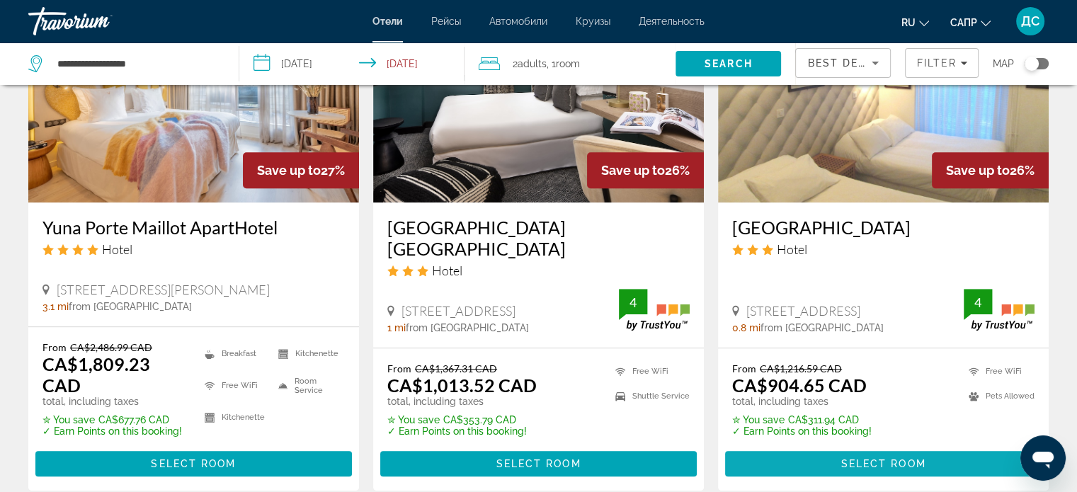
scroll to position [1274, 0]
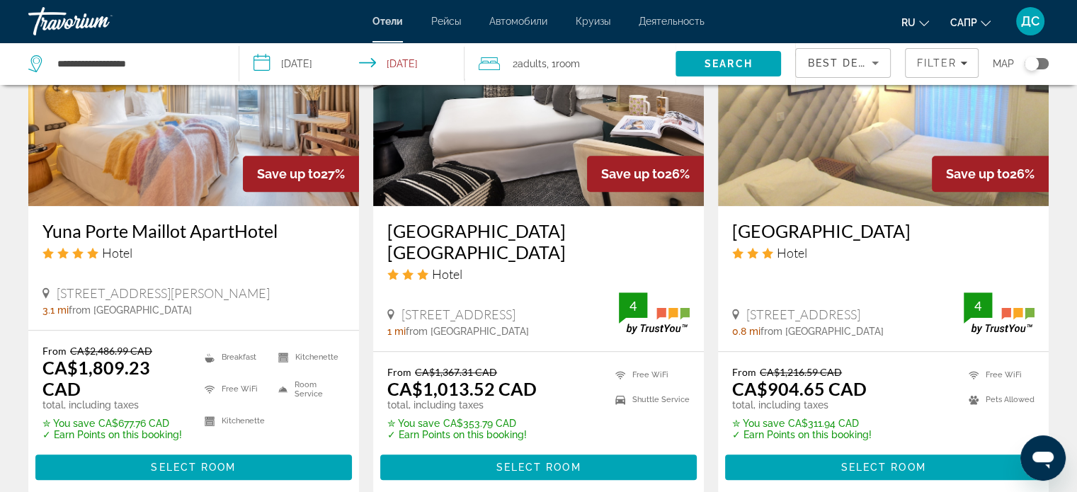
click at [852, 164] on img "Основное содержание" at bounding box center [883, 92] width 331 height 226
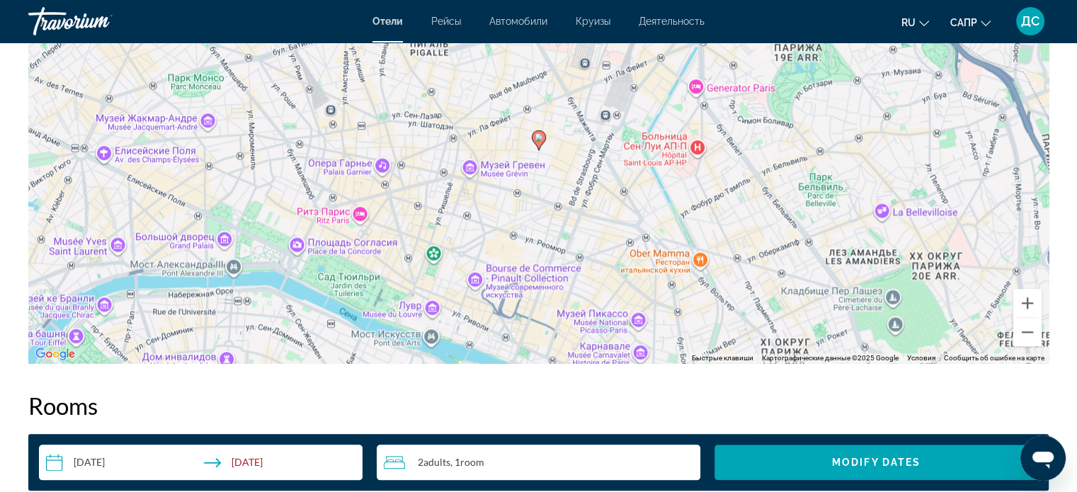
scroll to position [1486, 0]
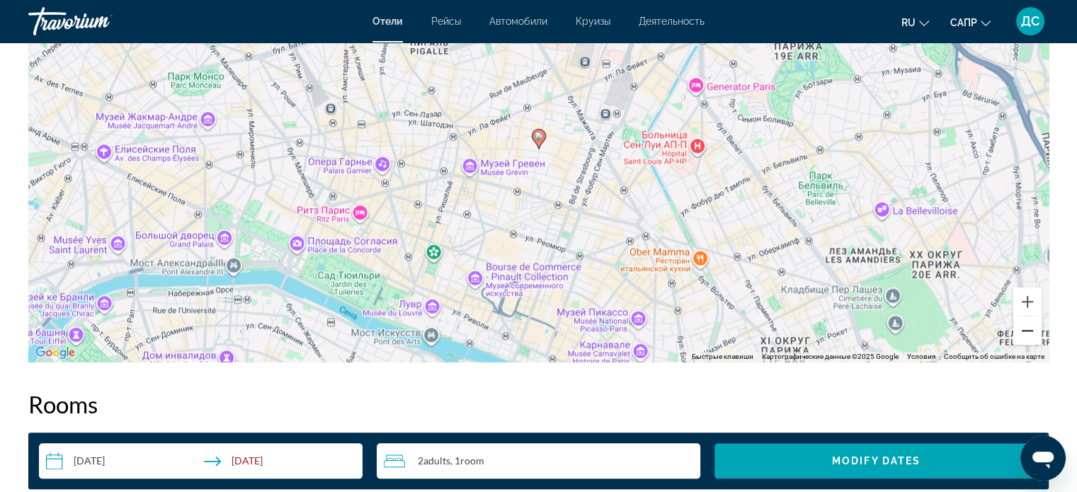
click at [1031, 331] on button "Уменьшить" at bounding box center [1027, 330] width 28 height 28
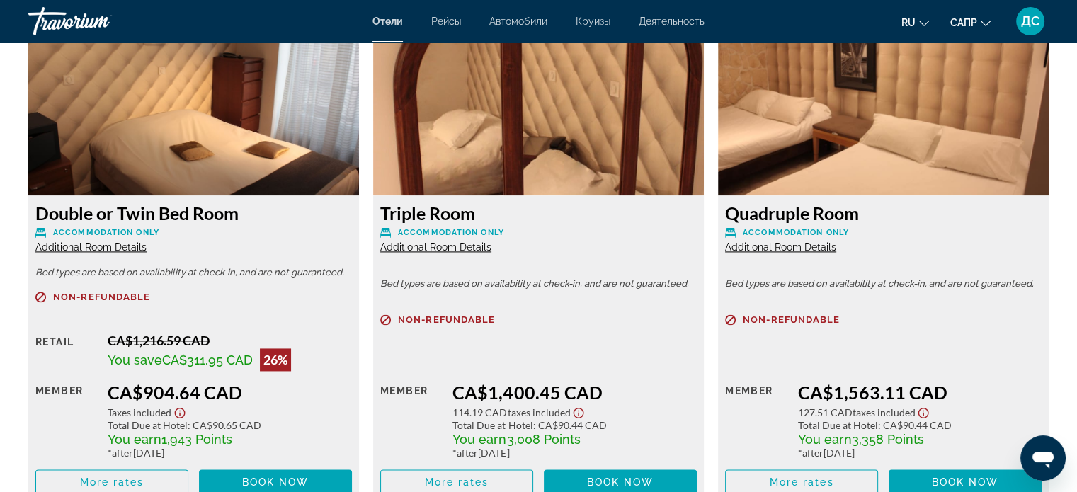
scroll to position [2123, 0]
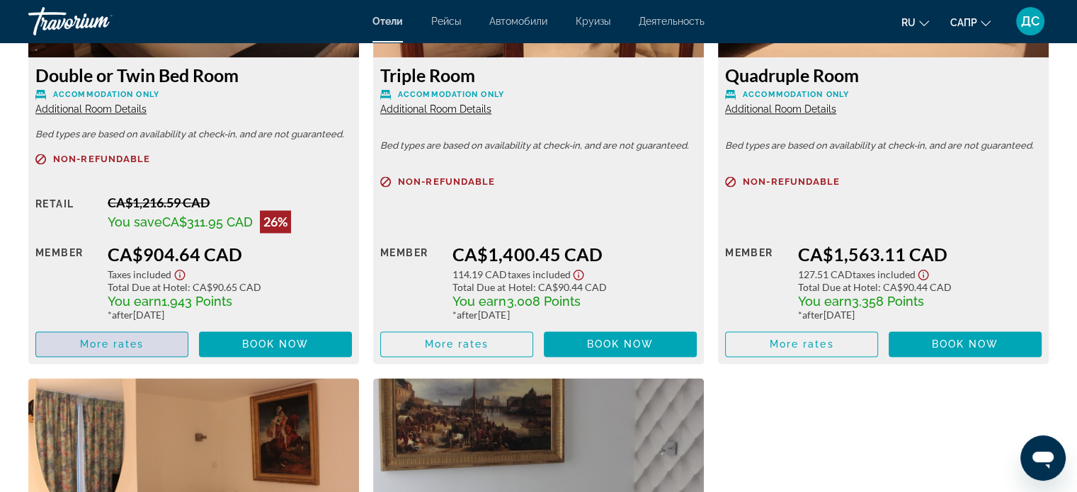
click at [125, 340] on span "More rates" at bounding box center [112, 343] width 64 height 11
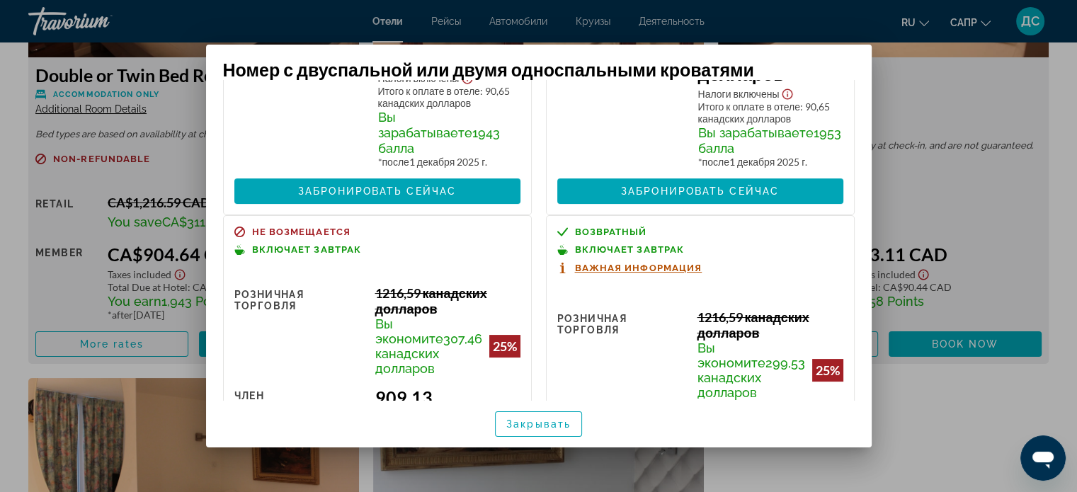
scroll to position [487, 0]
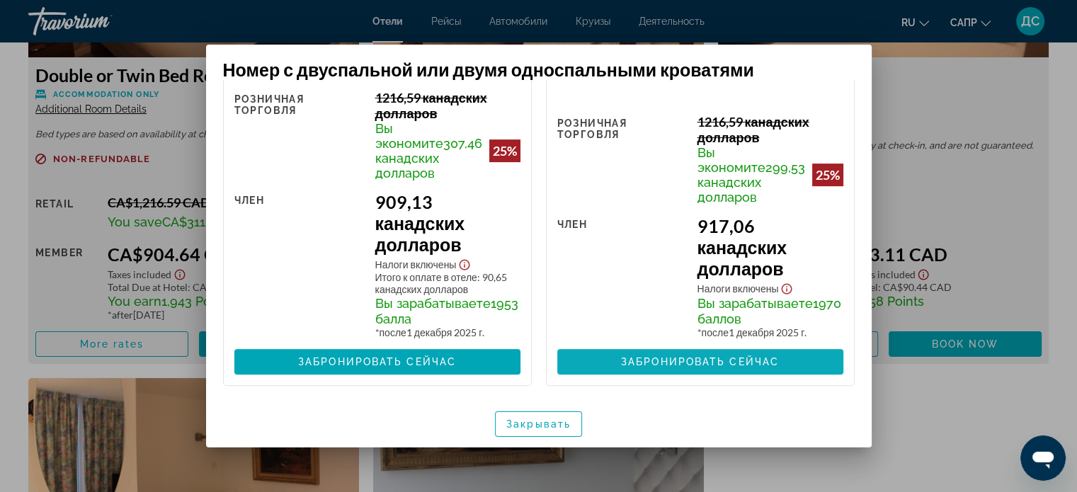
click at [648, 362] on font "Забронировать сейчас" at bounding box center [700, 361] width 158 height 11
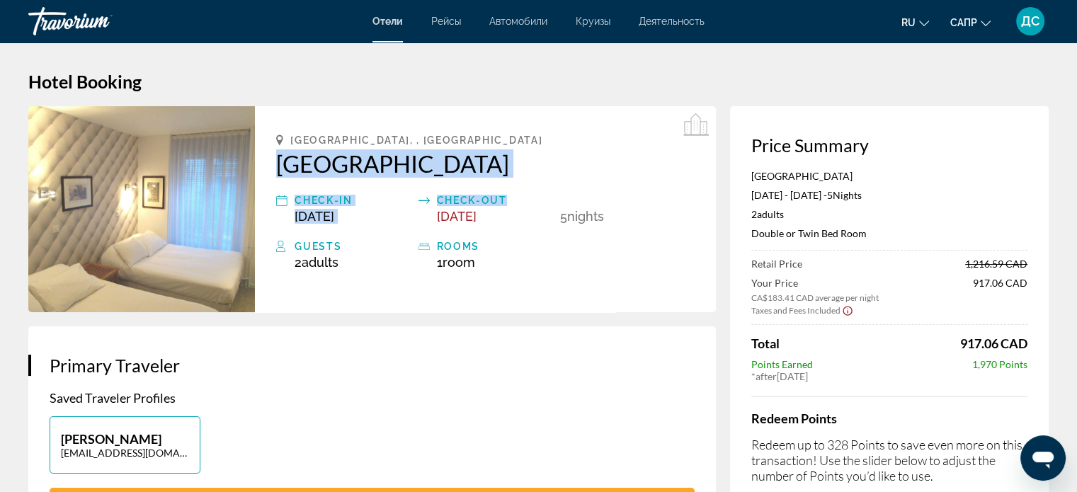
drag, startPoint x: 273, startPoint y: 172, endPoint x: 524, endPoint y: 178, distance: 252.0
click at [524, 178] on div "[GEOGRAPHIC_DATA], , [GEOGRAPHIC_DATA] [GEOGRAPHIC_DATA] Check-in [DATE] Check-…" at bounding box center [485, 209] width 461 height 206
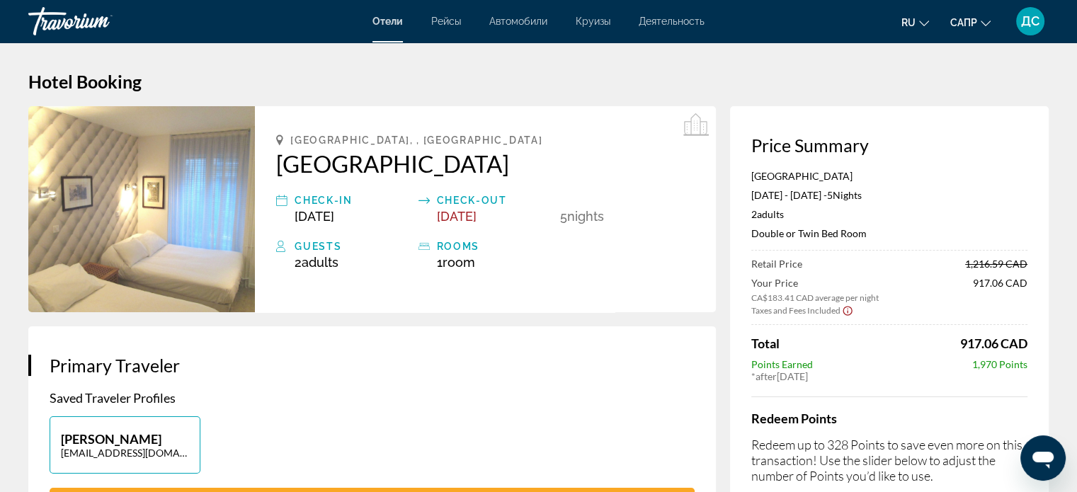
click at [561, 188] on div "[GEOGRAPHIC_DATA], , [GEOGRAPHIC_DATA] [GEOGRAPHIC_DATA] Check-in [DATE] Check-…" at bounding box center [485, 209] width 461 height 206
drag, startPoint x: 265, startPoint y: 169, endPoint x: 533, endPoint y: 172, distance: 268.3
click at [533, 172] on div "[GEOGRAPHIC_DATA], , [GEOGRAPHIC_DATA] [GEOGRAPHIC_DATA] Check-in [DATE] Check-…" at bounding box center [485, 209] width 461 height 206
copy h2 "[GEOGRAPHIC_DATA]"
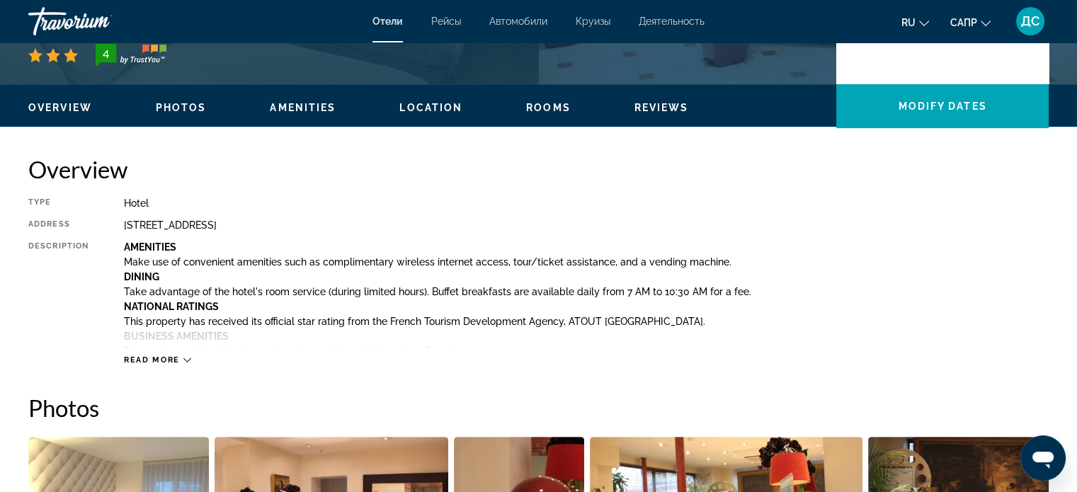
scroll to position [566, 0]
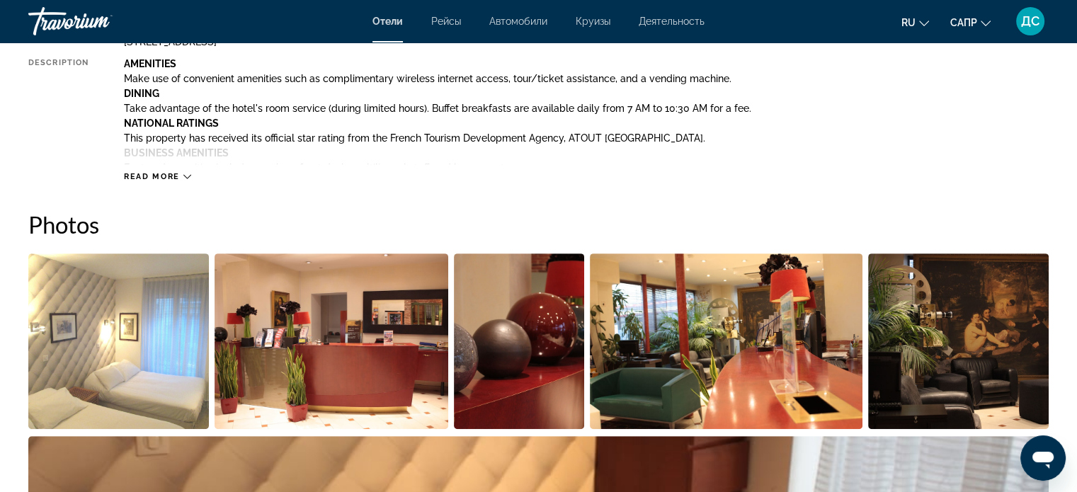
click at [186, 176] on icon "Основное содержание" at bounding box center [187, 177] width 8 height 8
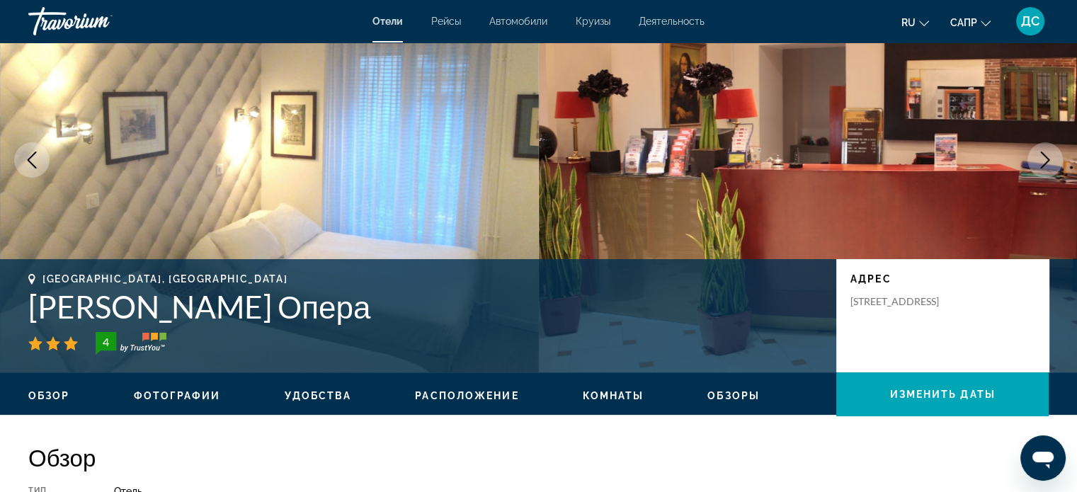
scroll to position [0, 0]
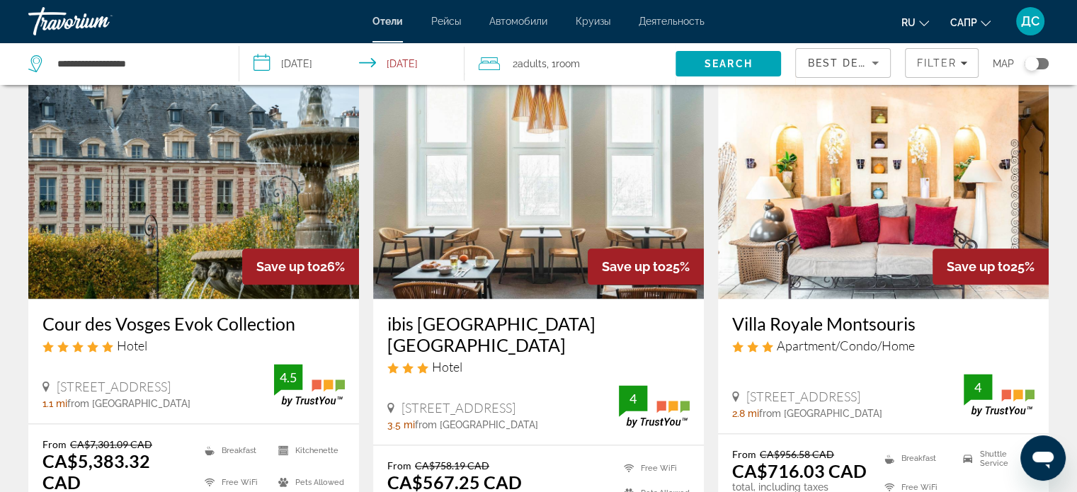
scroll to position [1911, 0]
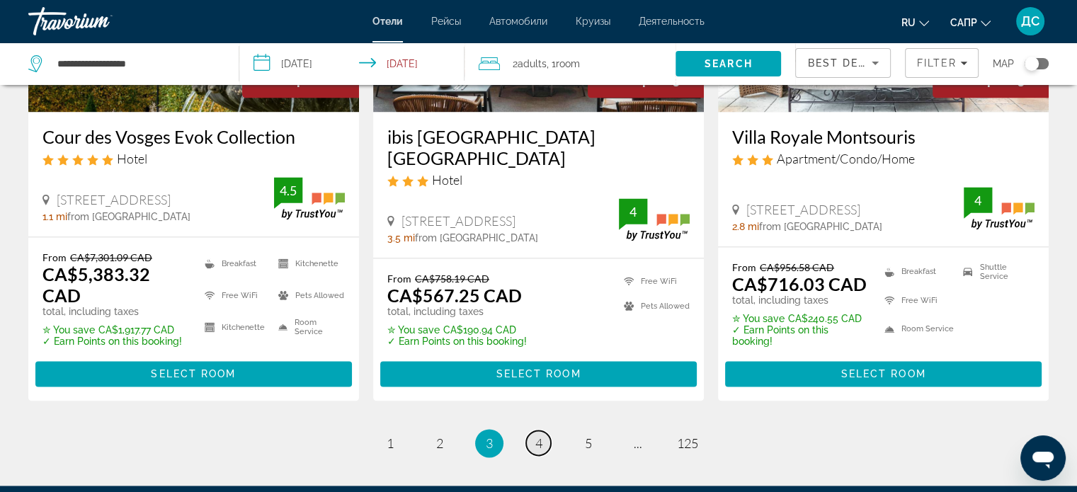
click at [541, 435] on span "4" at bounding box center [538, 443] width 7 height 16
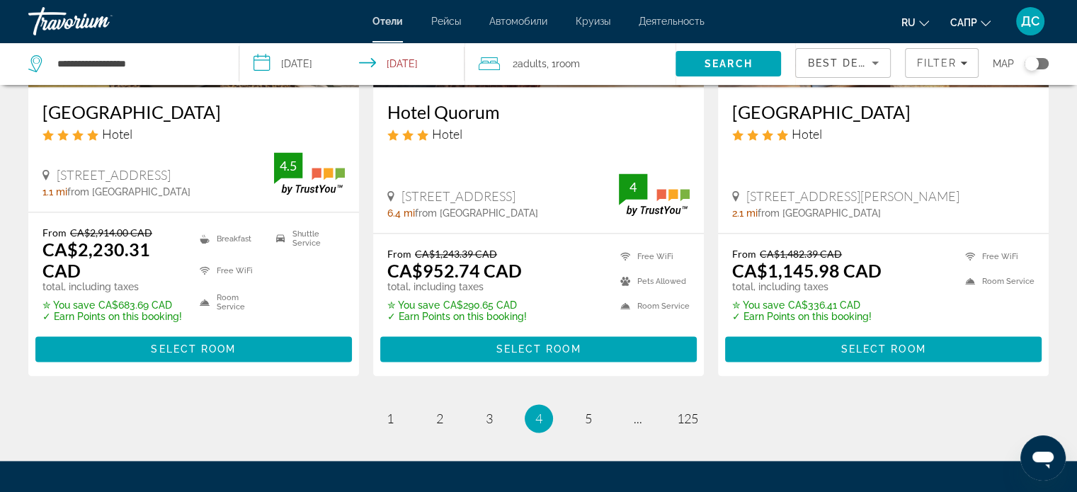
scroll to position [2046, 0]
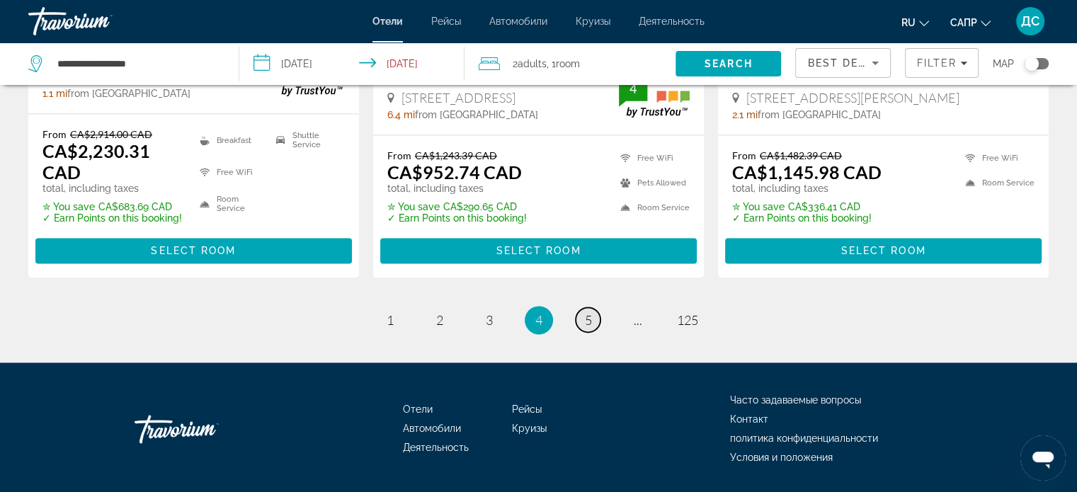
click at [593, 307] on link "page 5" at bounding box center [587, 319] width 25 height 25
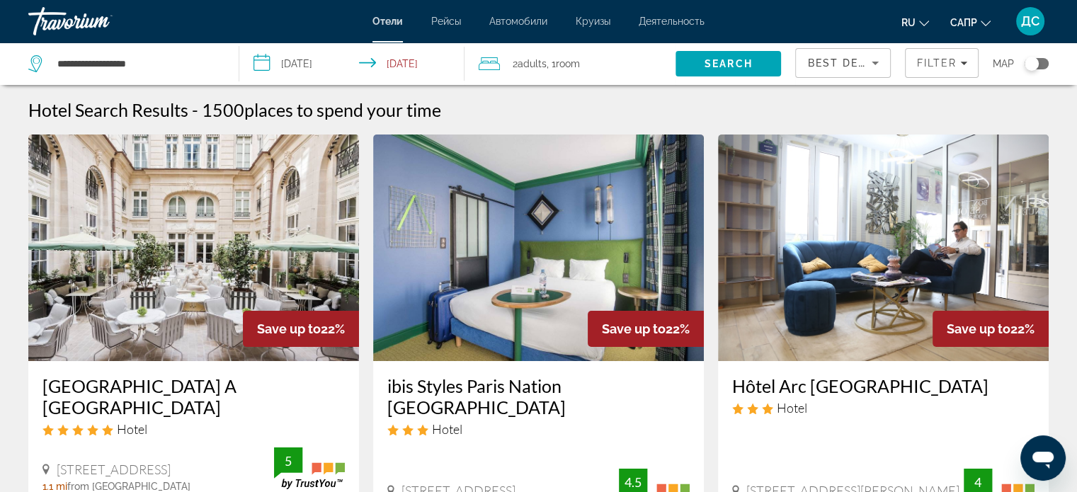
click at [838, 314] on img "Основное содержание" at bounding box center [883, 247] width 331 height 226
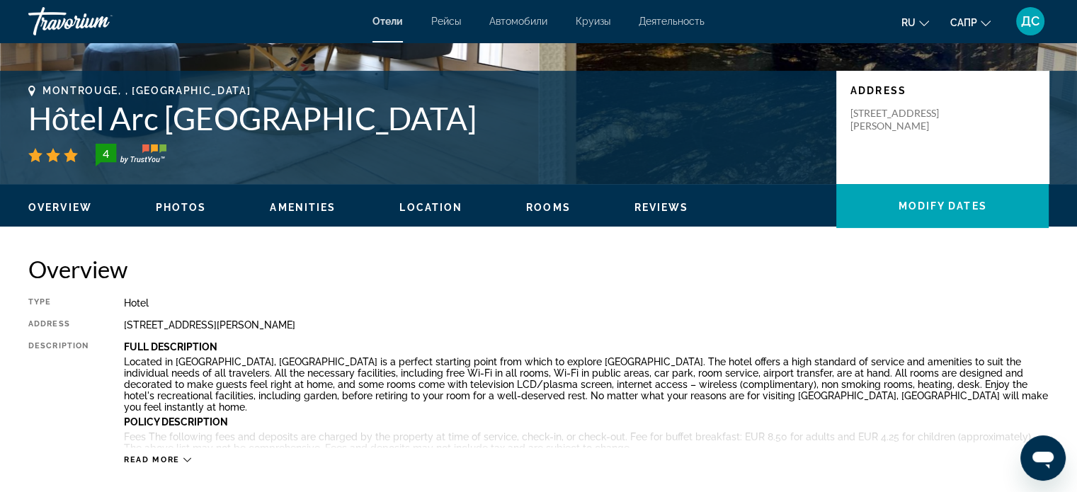
scroll to position [495, 0]
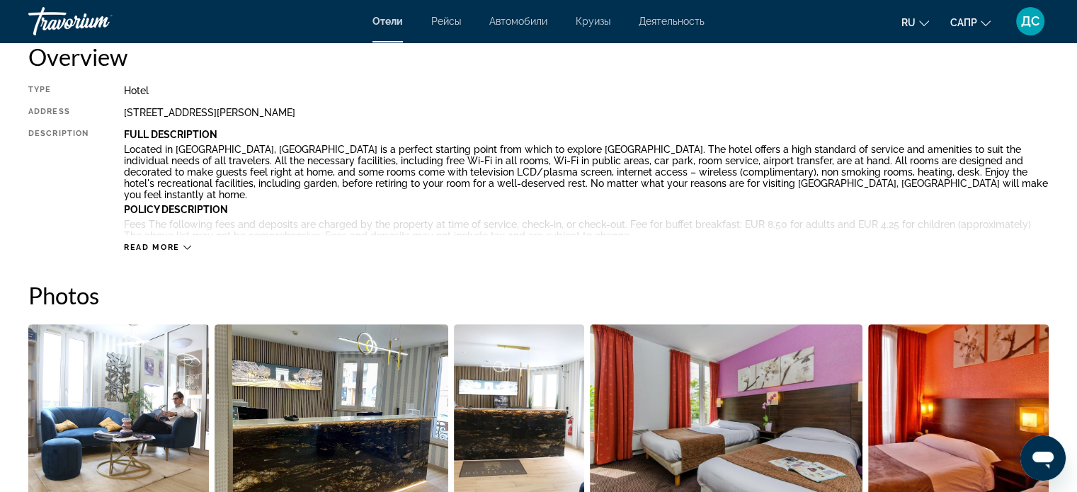
click at [188, 248] on icon "Основное содержание" at bounding box center [187, 247] width 8 height 8
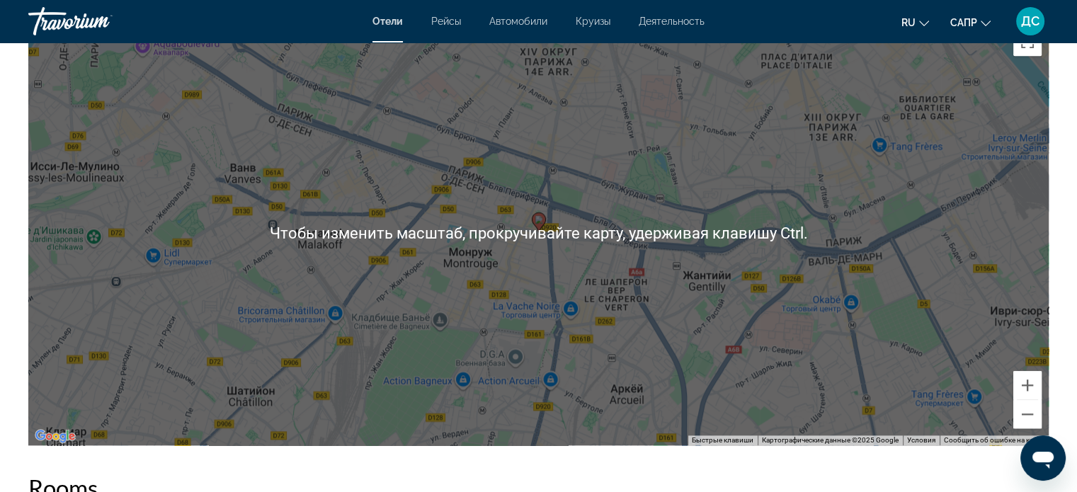
scroll to position [1416, 0]
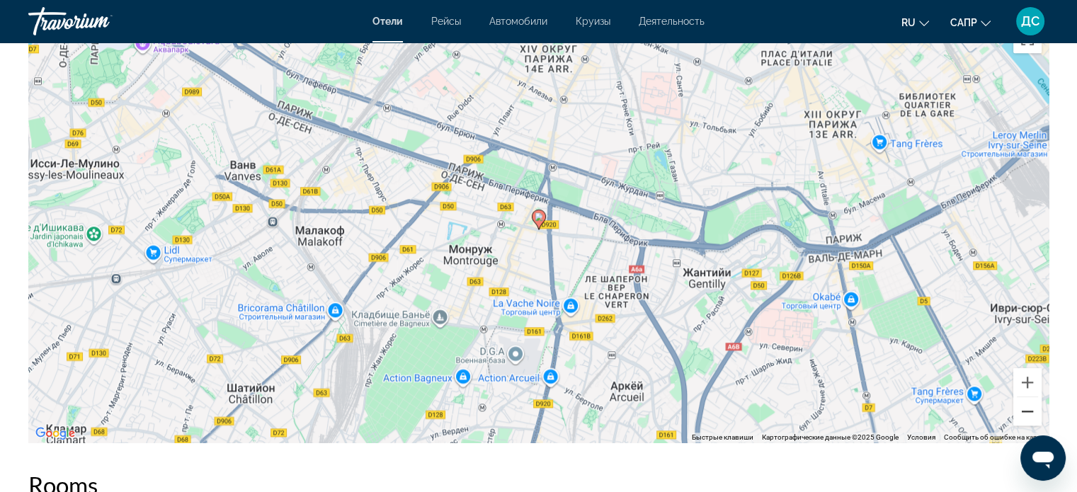
click at [1029, 406] on button "Уменьшить" at bounding box center [1027, 411] width 28 height 28
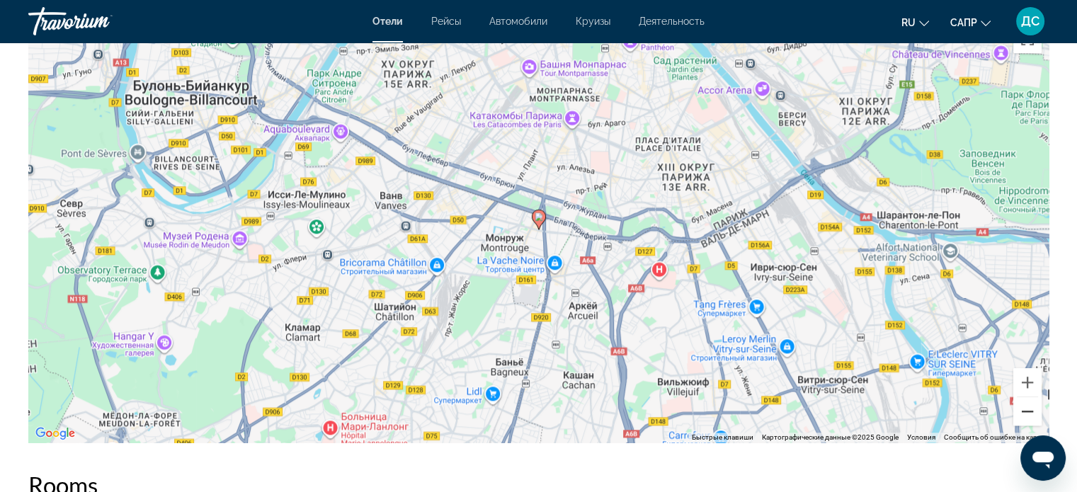
click at [1029, 406] on button "Уменьшить" at bounding box center [1027, 411] width 28 height 28
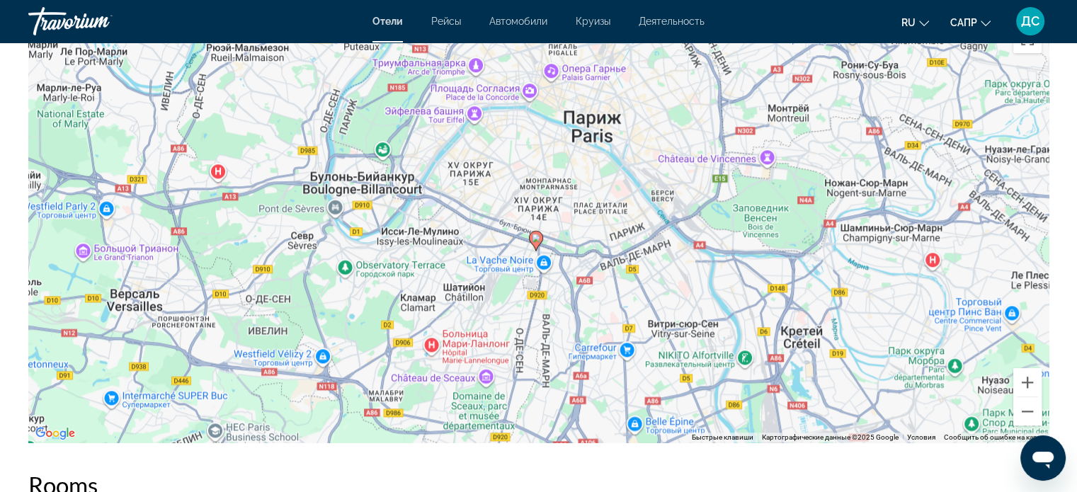
drag, startPoint x: 855, startPoint y: 269, endPoint x: 852, endPoint y: 289, distance: 20.0
click at [852, 289] on div "Чтобы активировать перетаскивание с помощью клавиатуры, нажмите Alt + Ввод. Пос…" at bounding box center [538, 230] width 1020 height 425
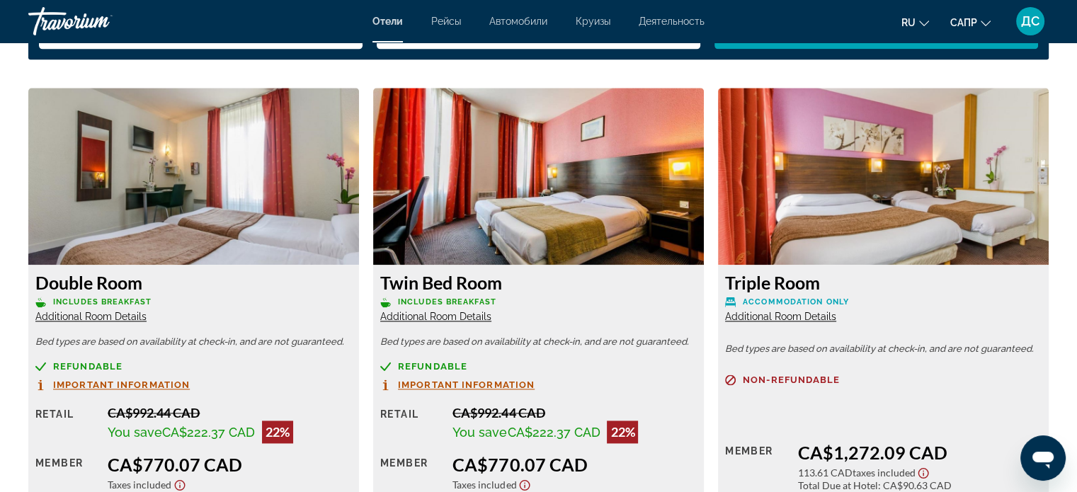
scroll to position [2053, 0]
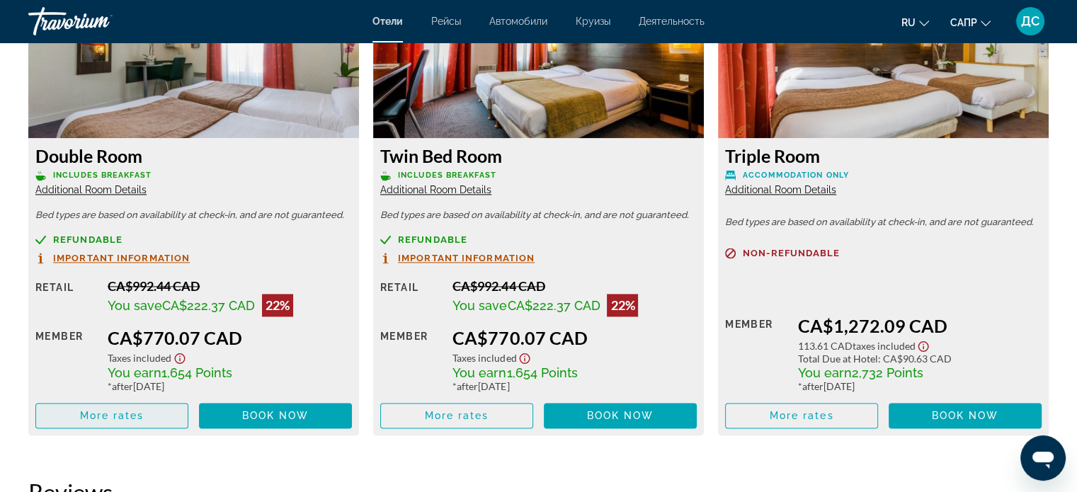
click at [113, 410] on span "More rates" at bounding box center [112, 415] width 64 height 11
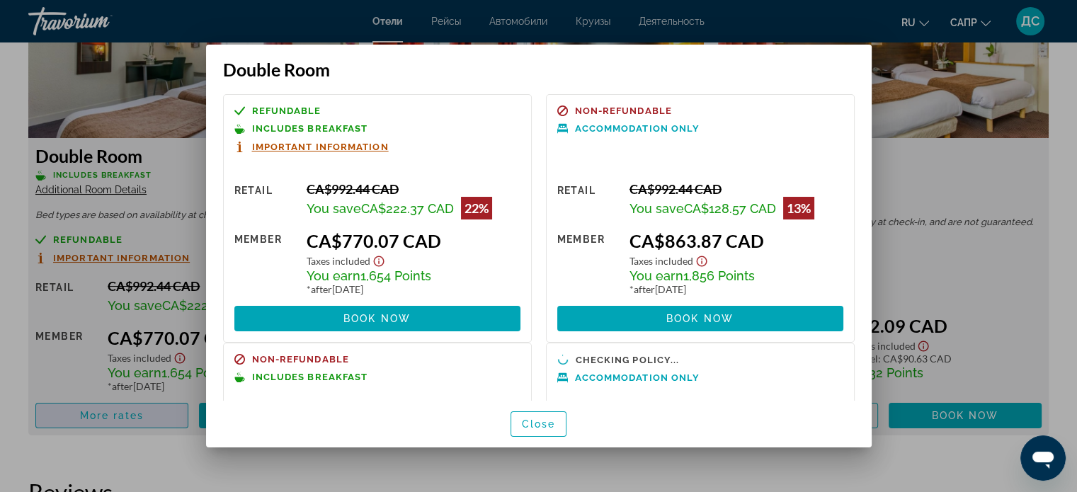
scroll to position [0, 0]
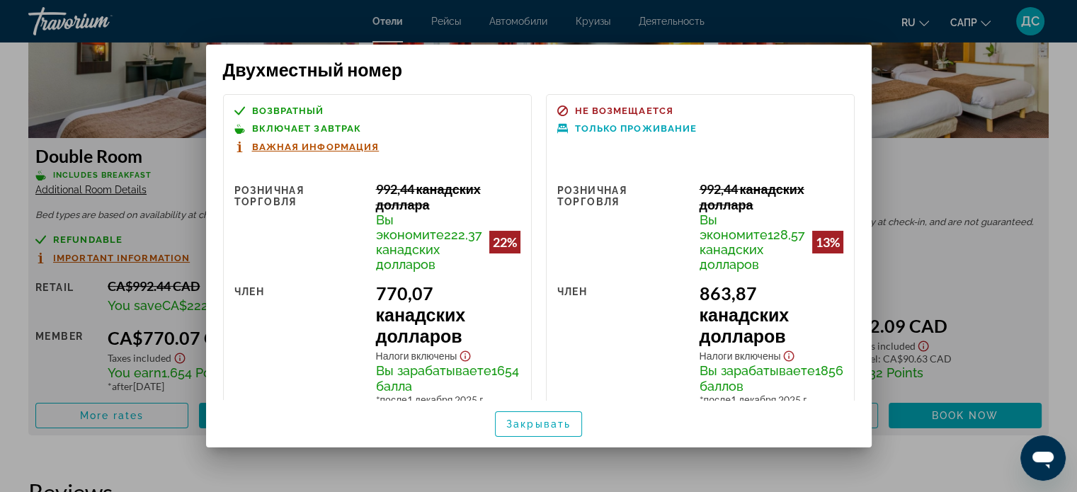
click at [357, 142] on font "Важная информация" at bounding box center [315, 147] width 127 height 11
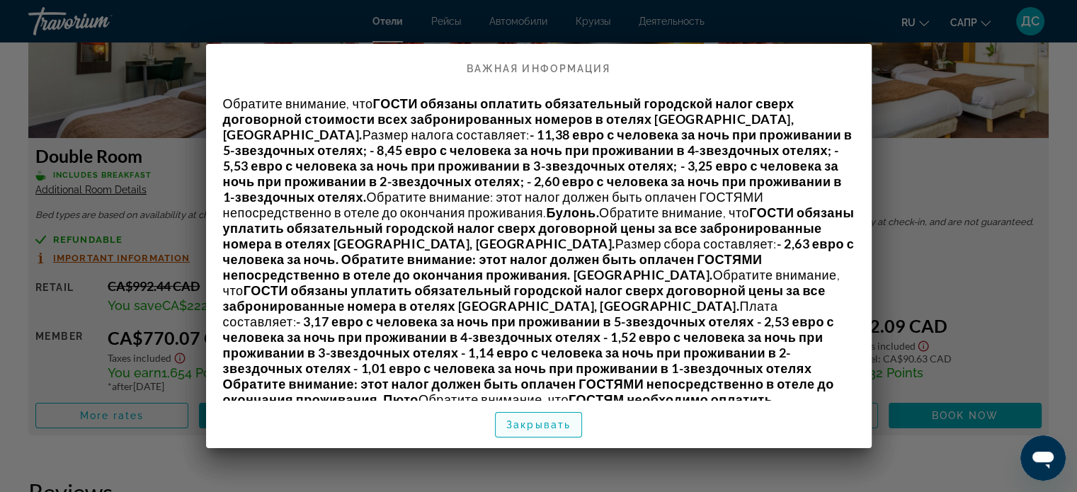
click at [541, 420] on font "Закрывать" at bounding box center [538, 424] width 64 height 11
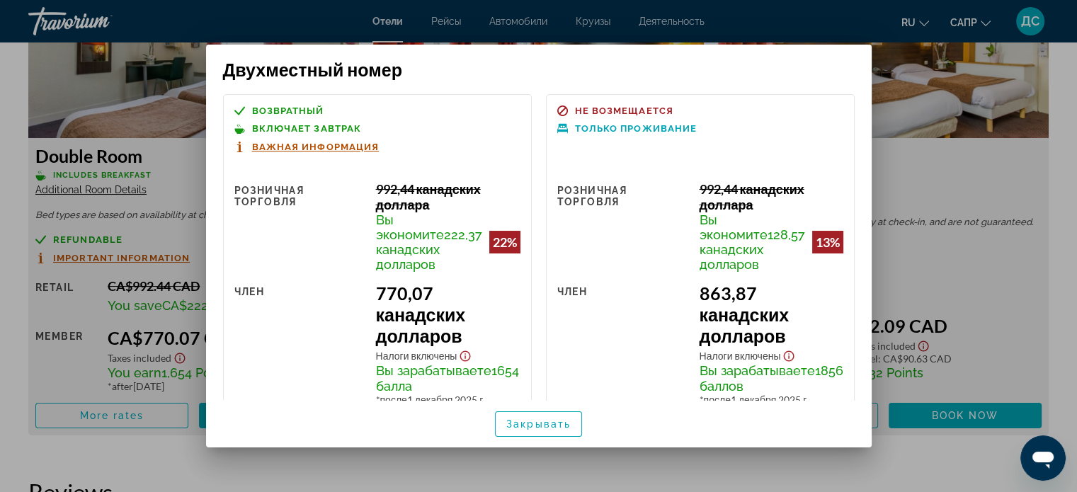
scroll to position [283, 0]
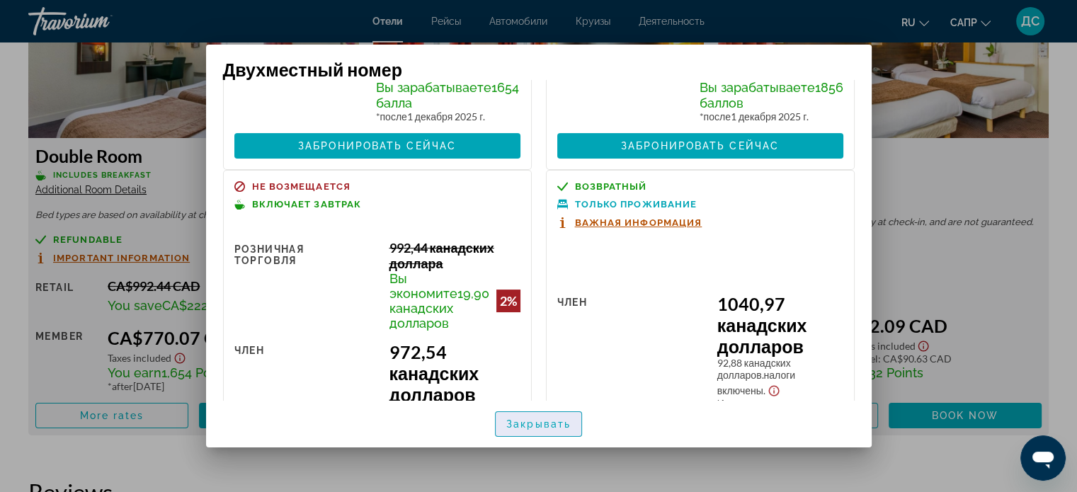
click at [568, 425] on font "Закрывать" at bounding box center [538, 423] width 64 height 11
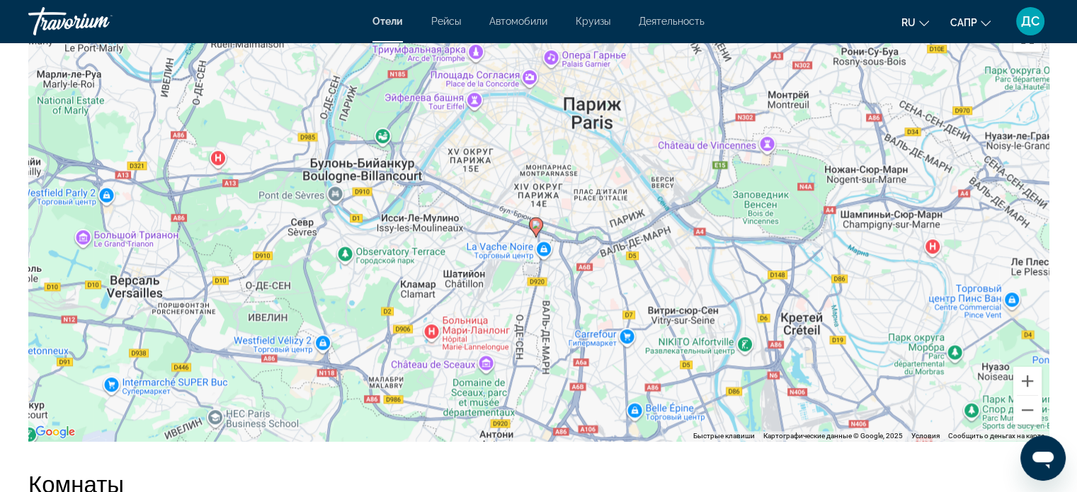
scroll to position [1416, 0]
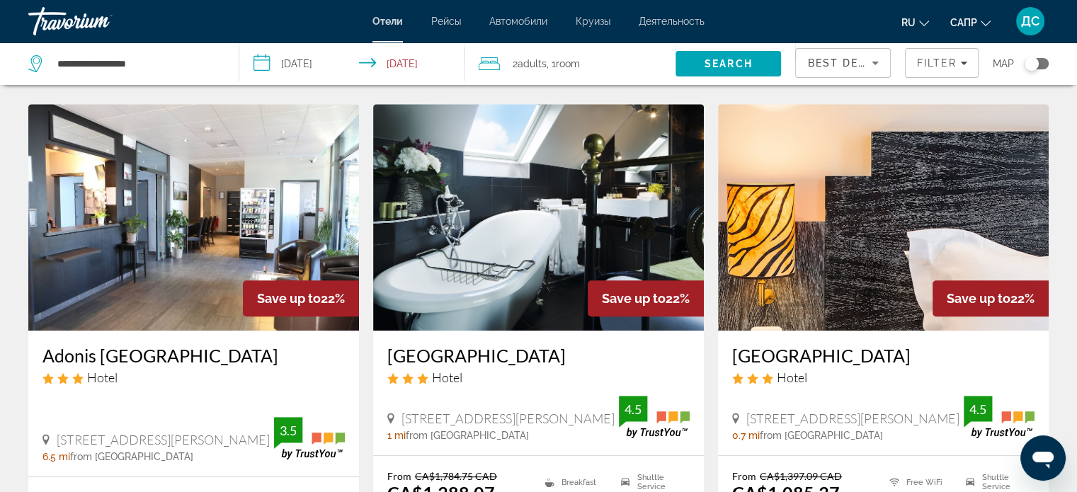
scroll to position [566, 0]
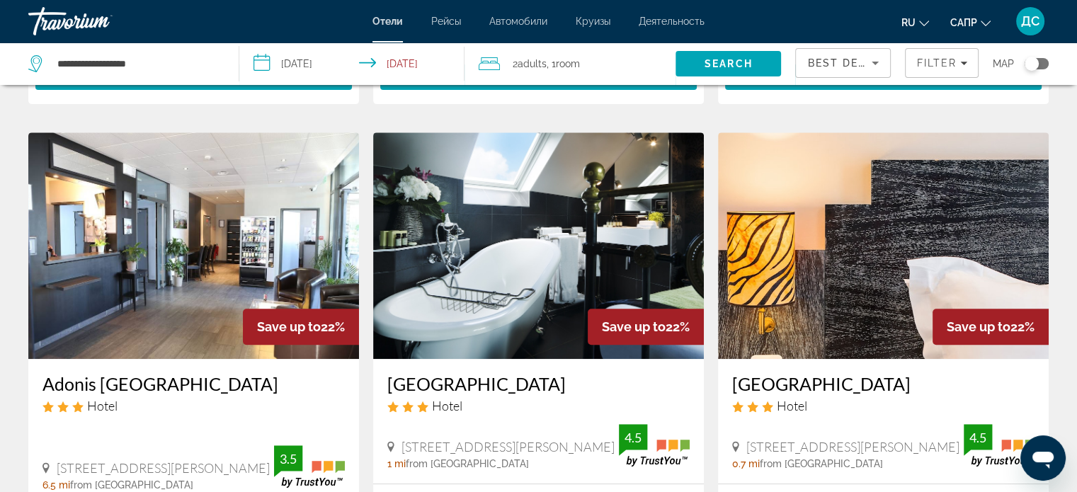
click at [875, 283] on img "Основное содержание" at bounding box center [883, 245] width 331 height 226
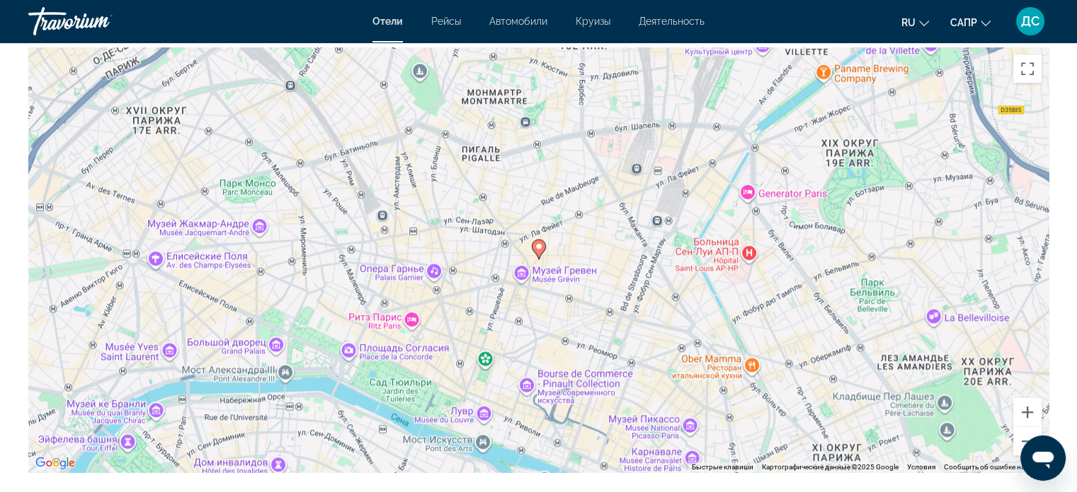
scroll to position [1345, 0]
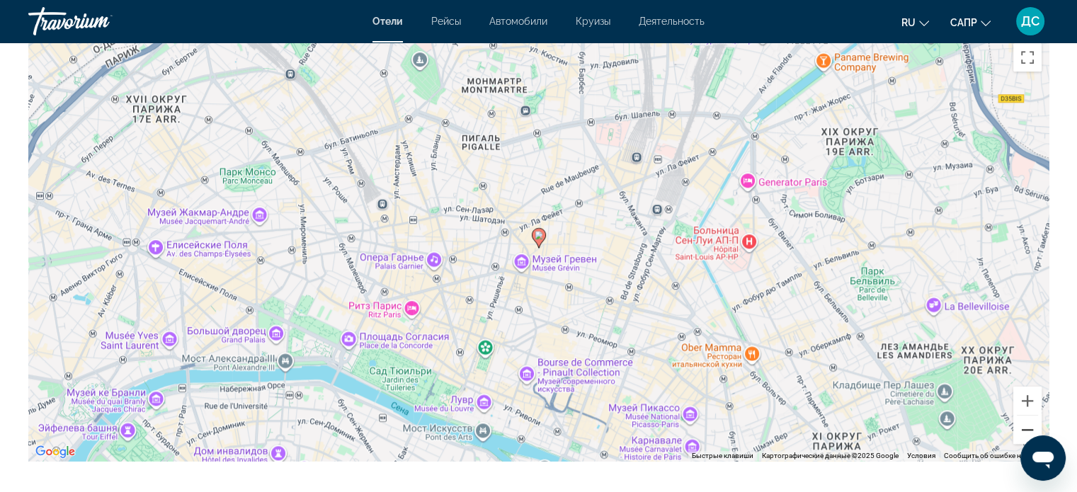
click at [1021, 430] on button "Уменьшить" at bounding box center [1027, 429] width 28 height 28
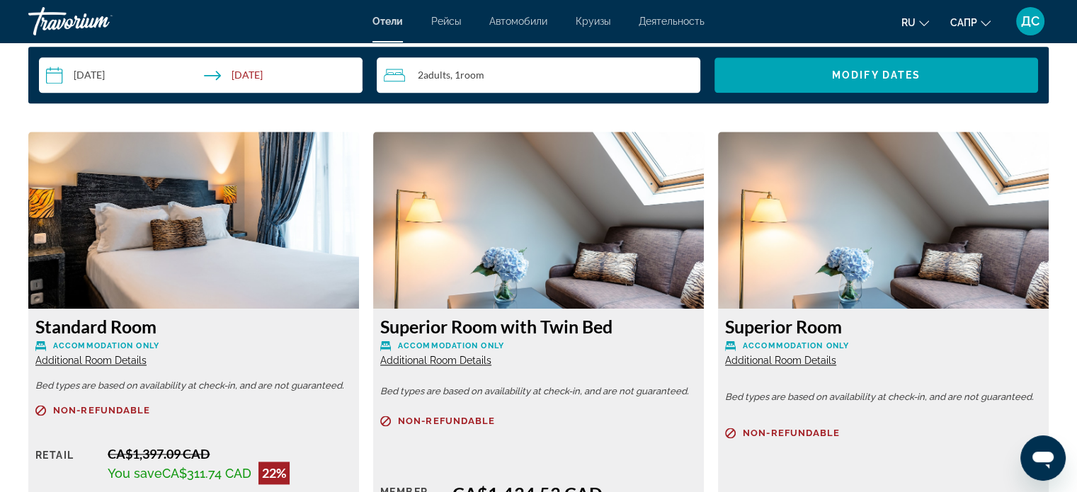
scroll to position [2000, 0]
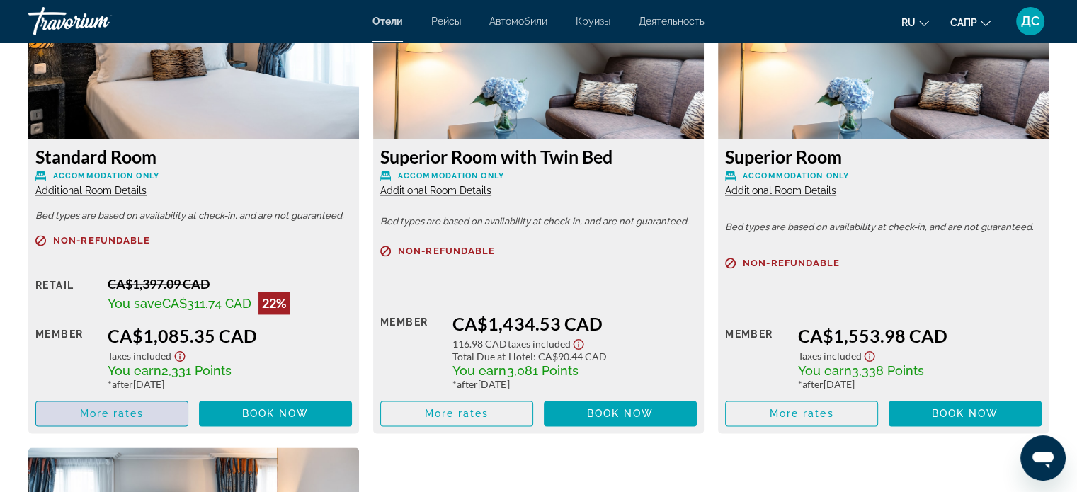
click at [127, 416] on span "More rates" at bounding box center [112, 413] width 64 height 11
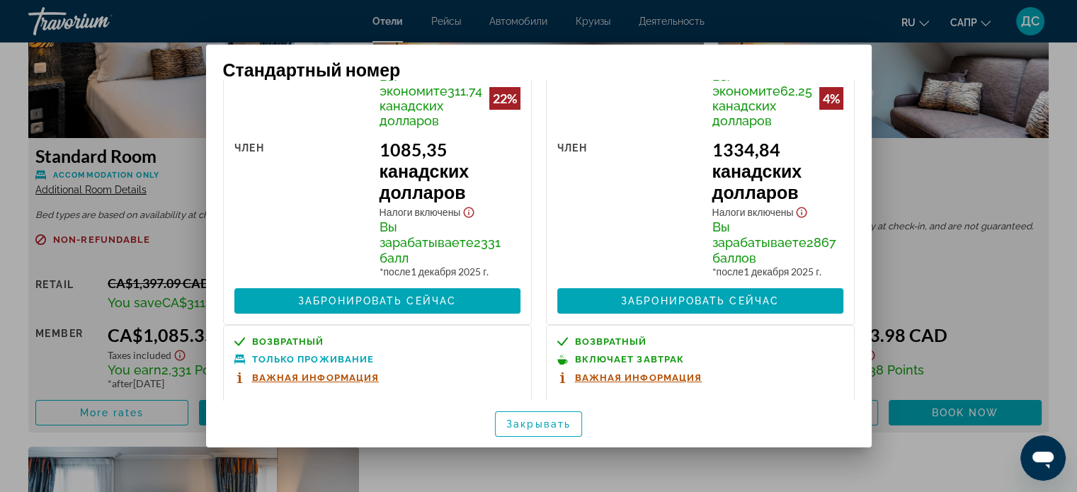
scroll to position [0, 0]
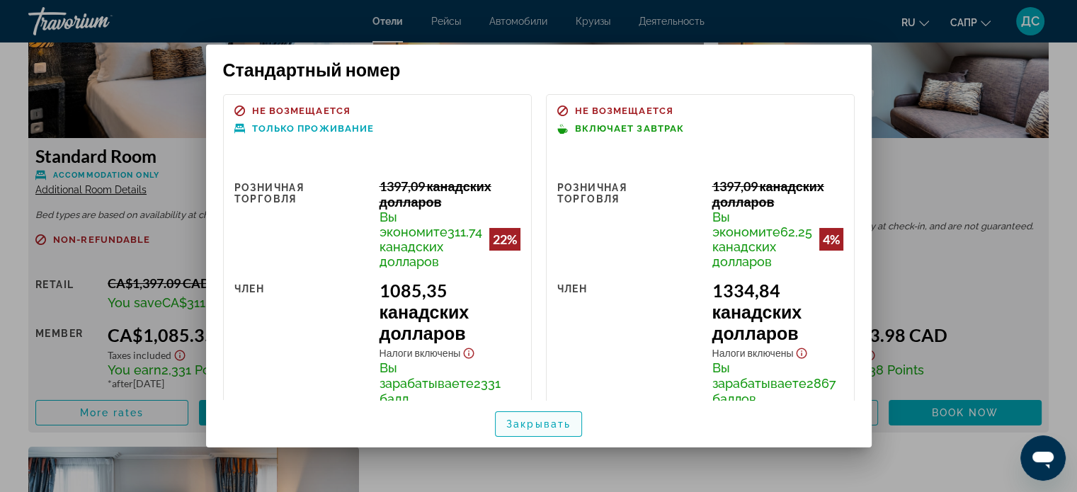
drag, startPoint x: 557, startPoint y: 427, endPoint x: 233, endPoint y: 127, distance: 441.3
click at [556, 426] on font "Закрывать" at bounding box center [538, 423] width 64 height 11
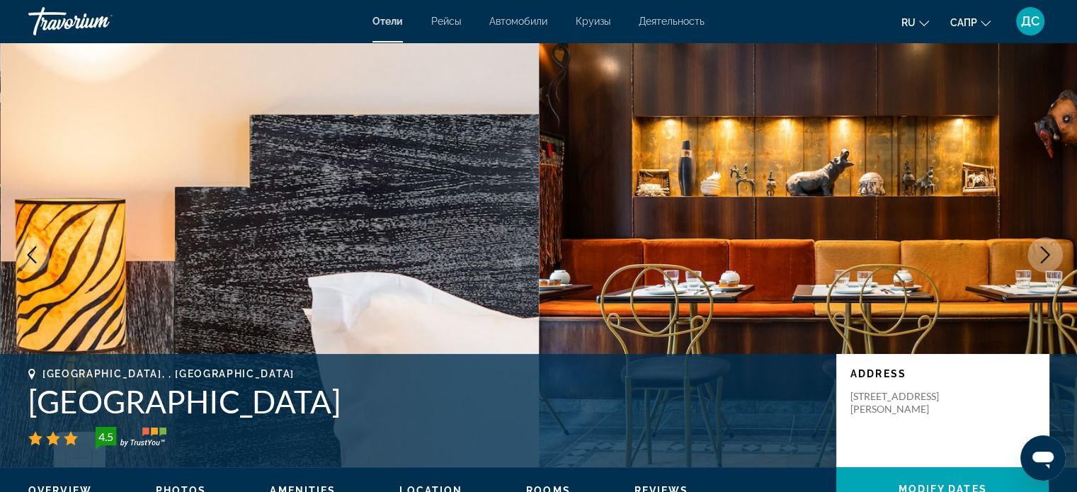
scroll to position [2000, 0]
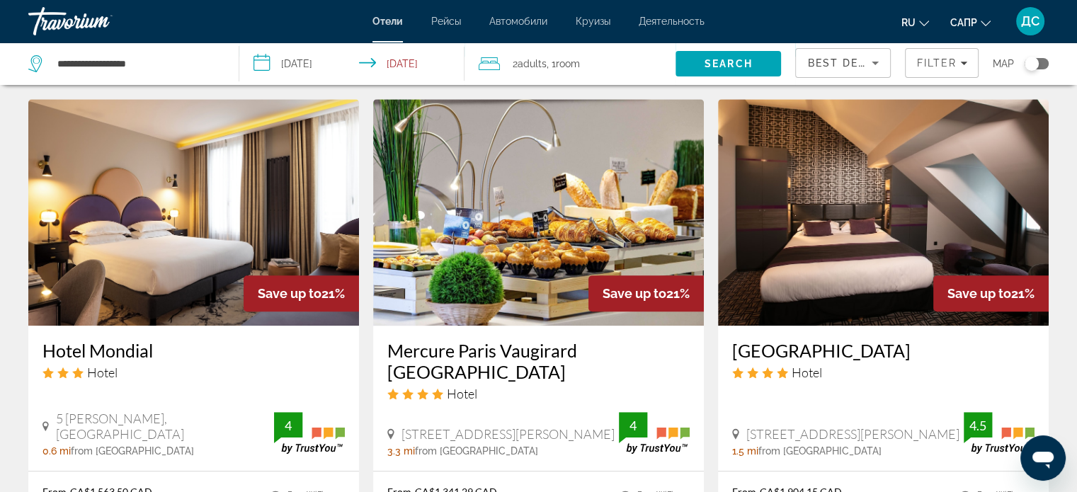
scroll to position [1132, 0]
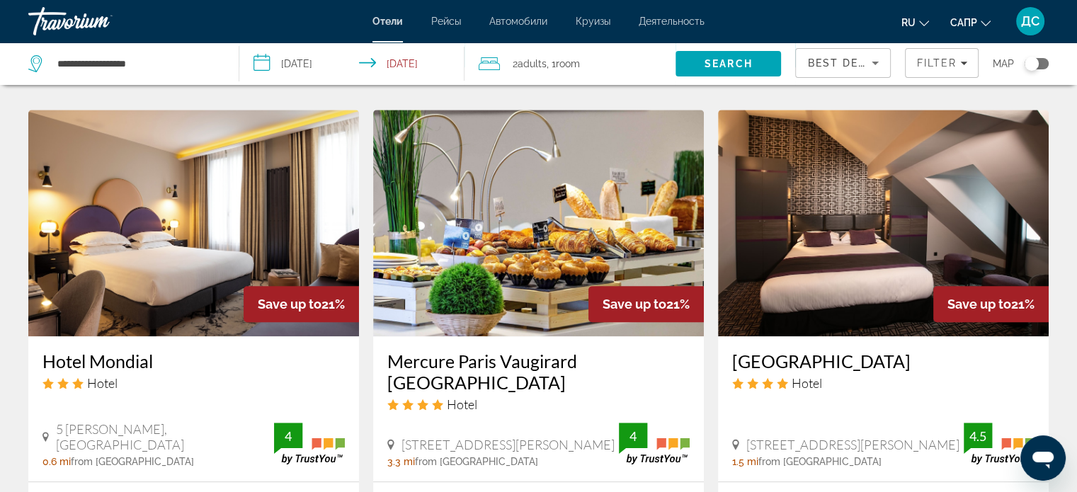
click at [535, 207] on img "Основное содержание" at bounding box center [538, 223] width 331 height 226
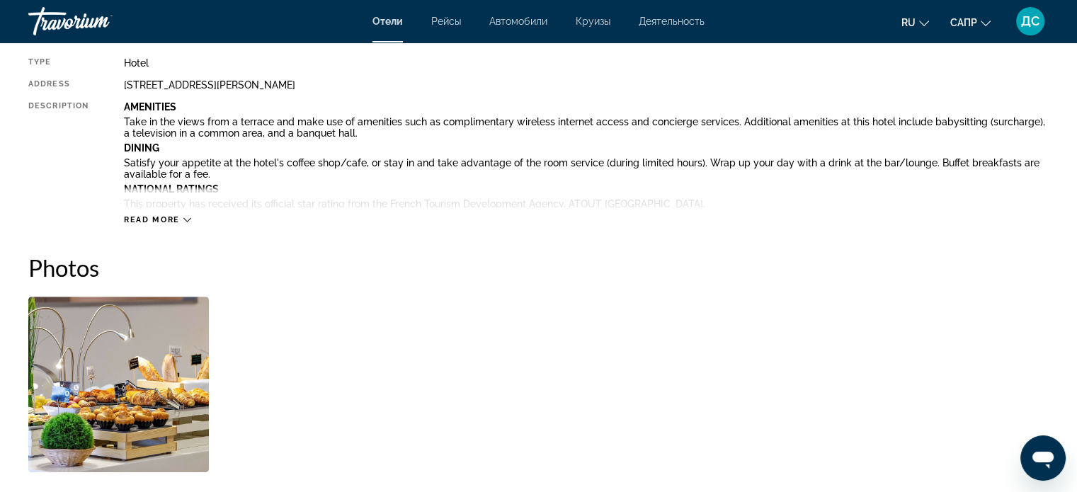
scroll to position [637, 0]
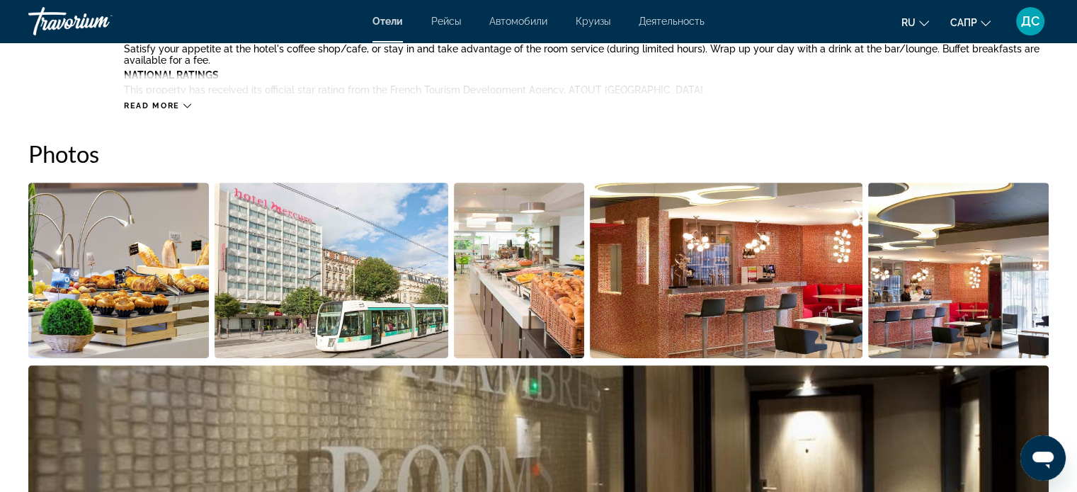
click at [159, 268] on img "Open full-screen image slider" at bounding box center [118, 271] width 180 height 176
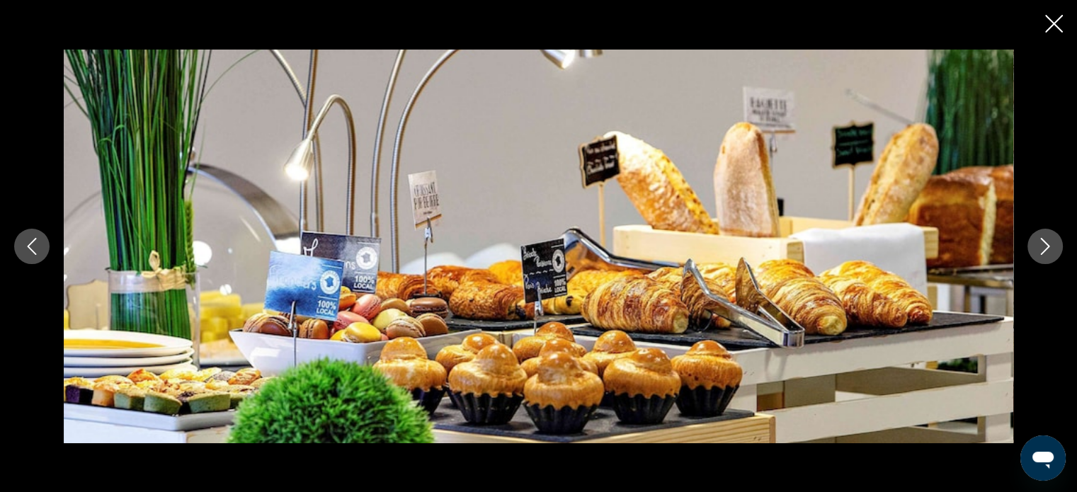
click at [1040, 248] on icon "Next image" at bounding box center [1044, 246] width 17 height 17
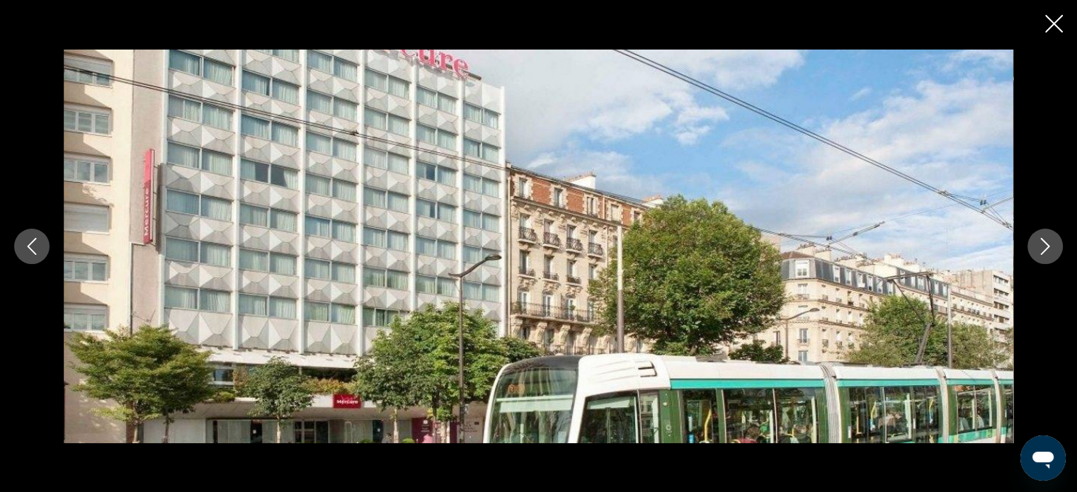
click at [1040, 248] on icon "Next image" at bounding box center [1044, 246] width 17 height 17
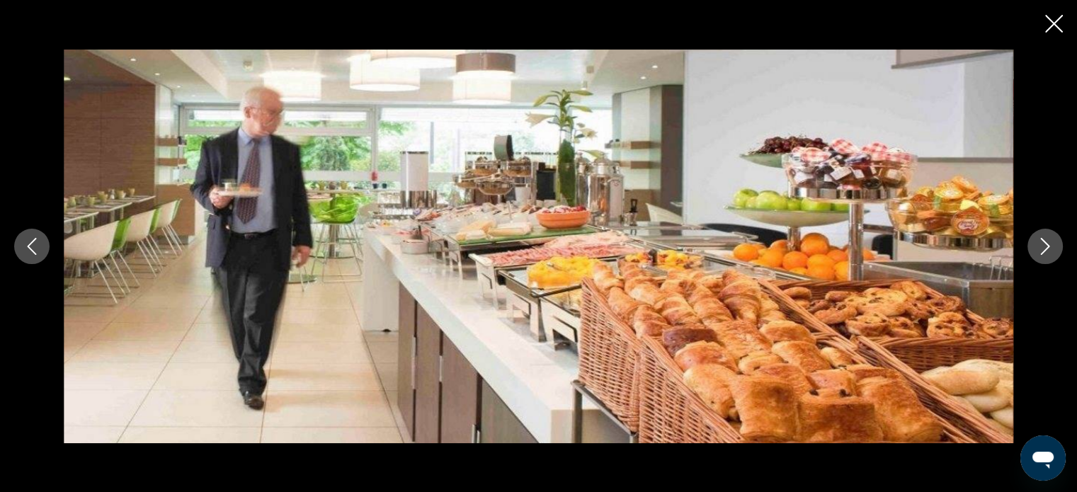
click at [1040, 248] on icon "Next image" at bounding box center [1044, 246] width 17 height 17
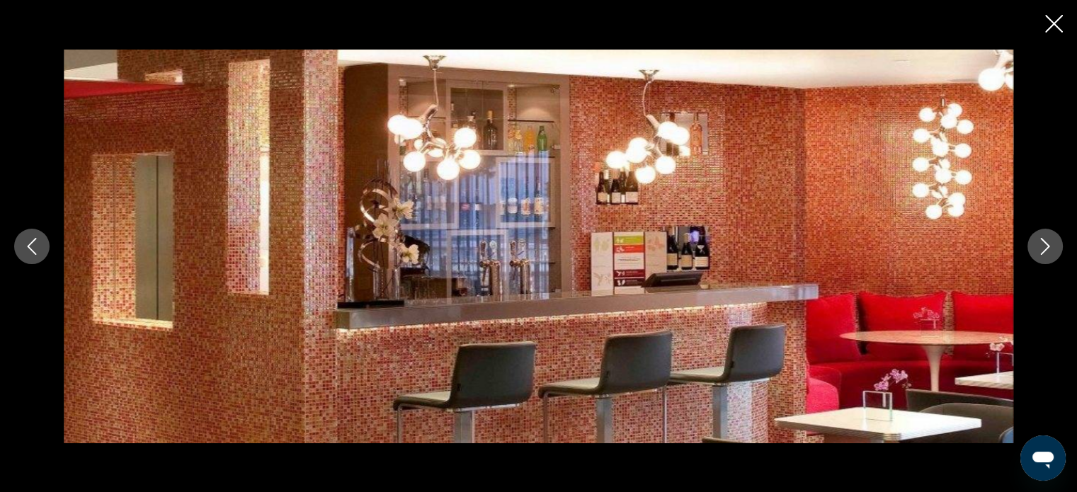
click at [1040, 248] on icon "Next image" at bounding box center [1044, 246] width 17 height 17
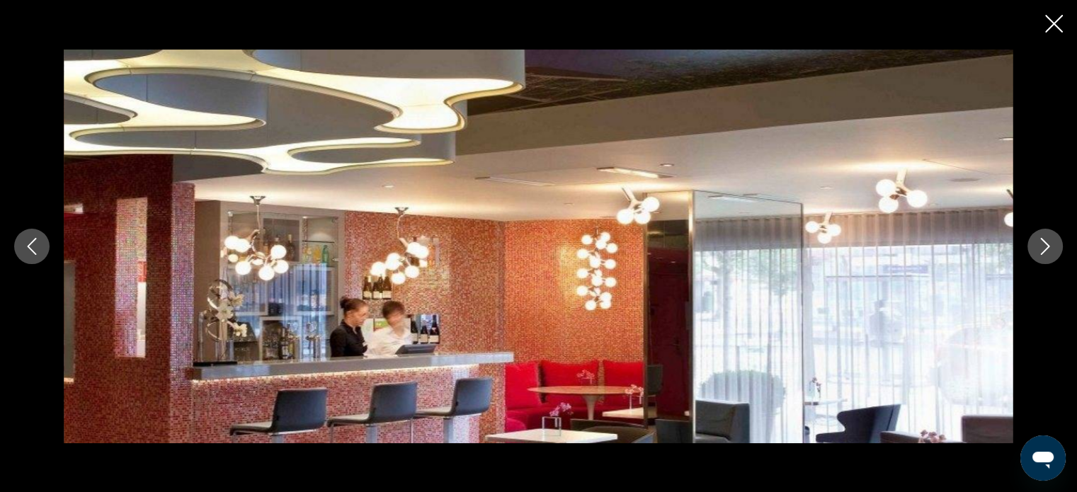
click at [1040, 248] on icon "Next image" at bounding box center [1044, 246] width 17 height 17
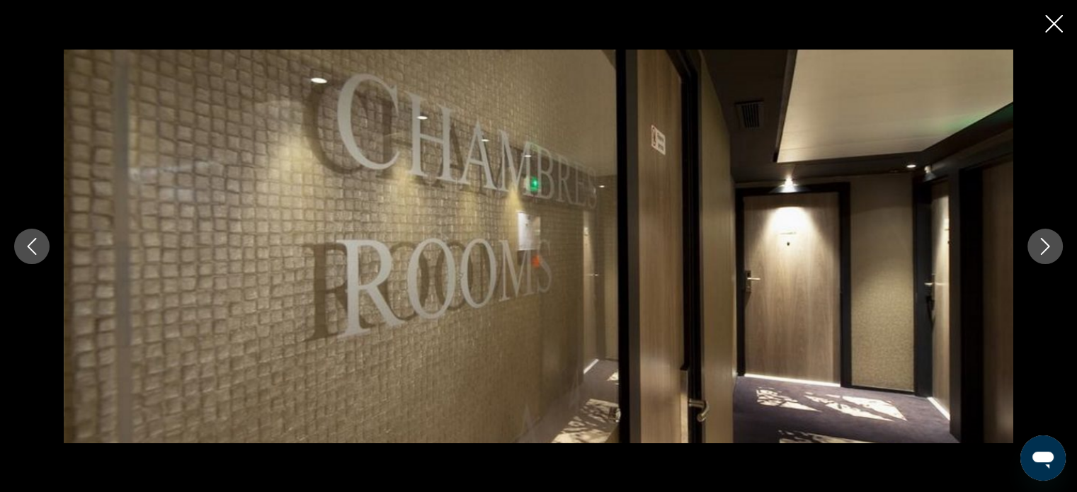
click at [1040, 248] on icon "Next image" at bounding box center [1044, 246] width 17 height 17
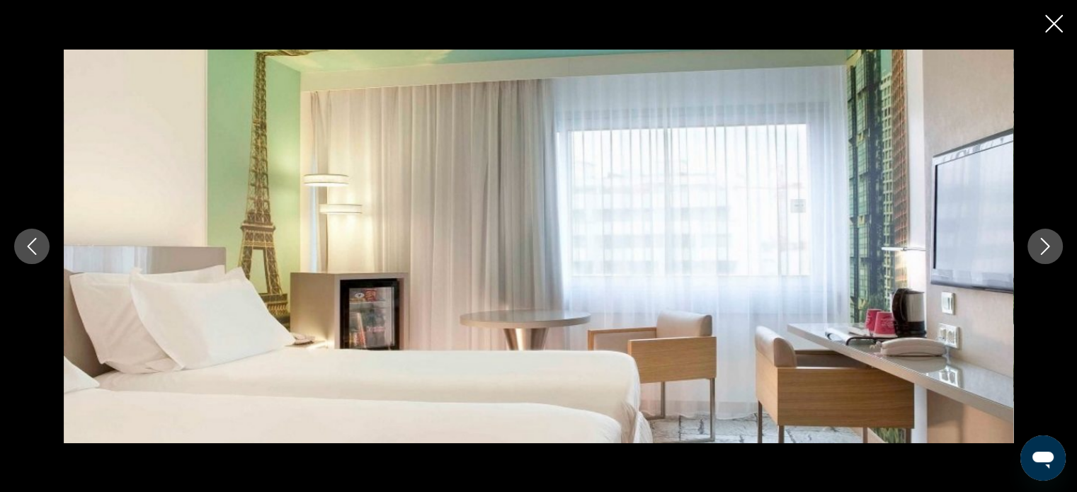
click at [1040, 248] on icon "Next image" at bounding box center [1044, 246] width 17 height 17
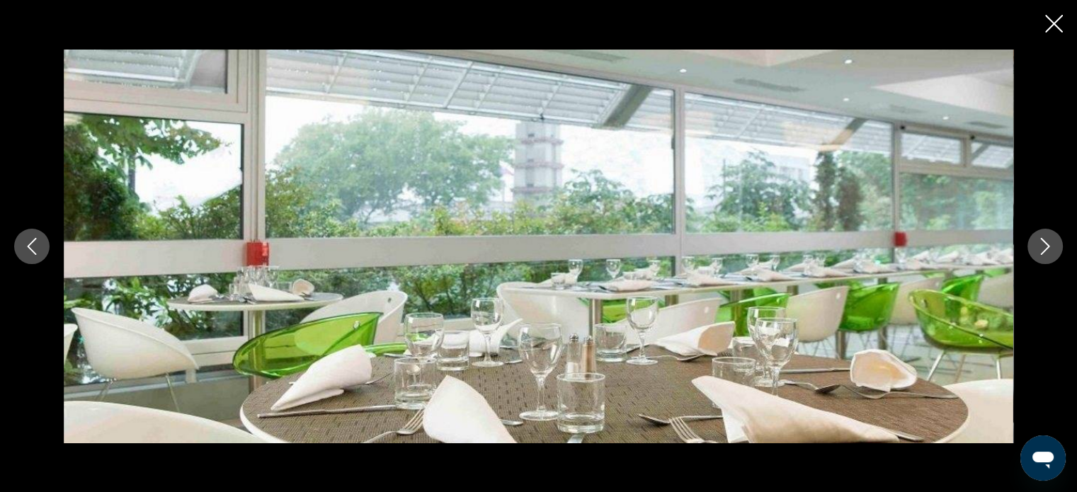
click at [1049, 23] on icon "Close slideshow" at bounding box center [1054, 24] width 18 height 18
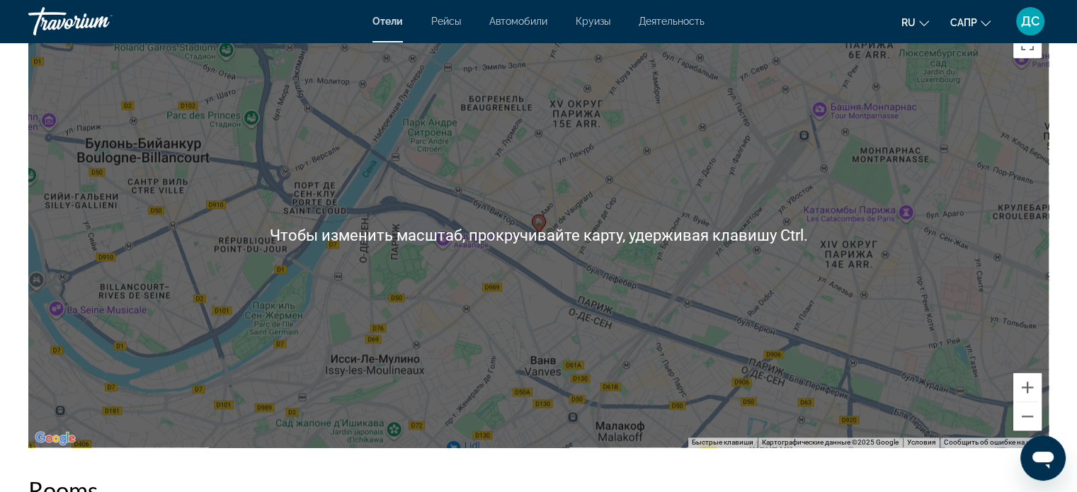
scroll to position [1416, 0]
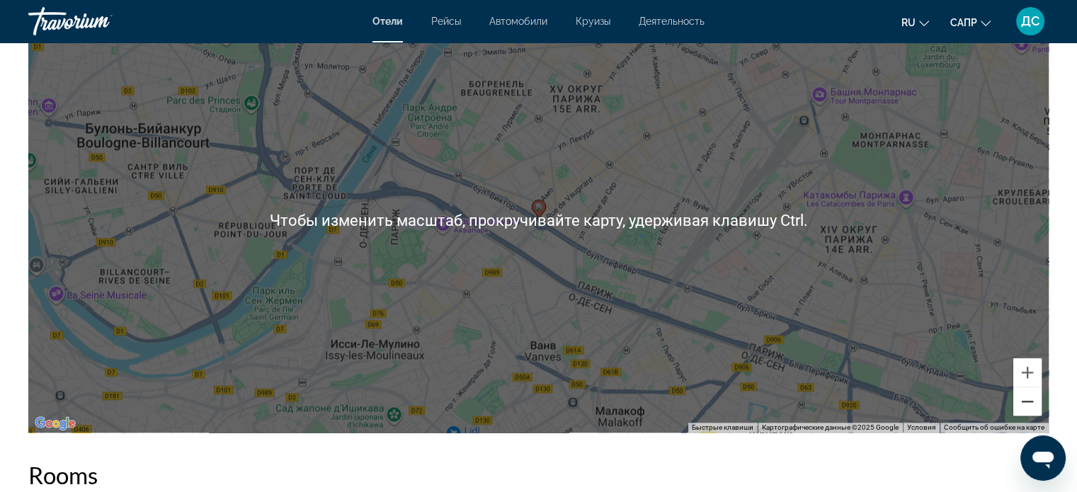
click at [1034, 410] on button "Уменьшить" at bounding box center [1027, 401] width 28 height 28
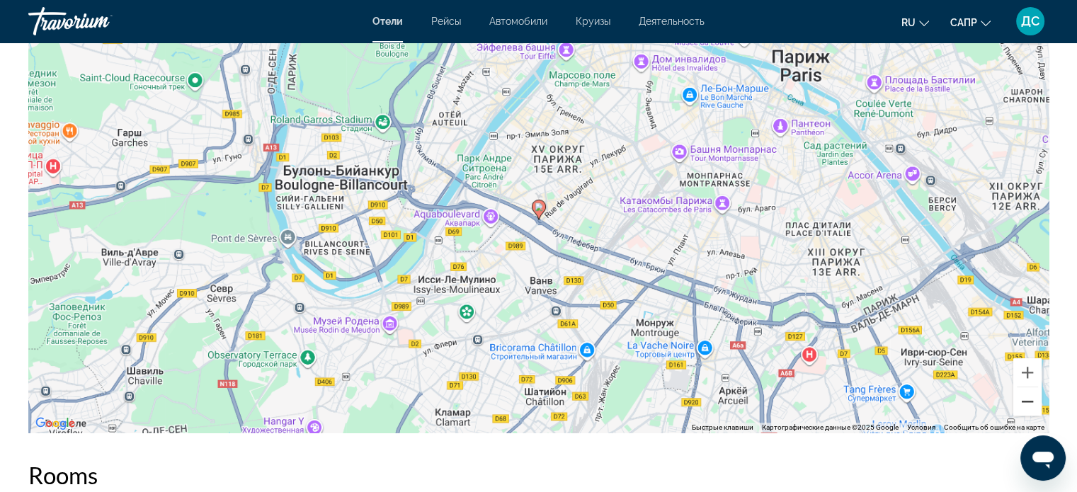
click at [1034, 411] on button "Уменьшить" at bounding box center [1027, 401] width 28 height 28
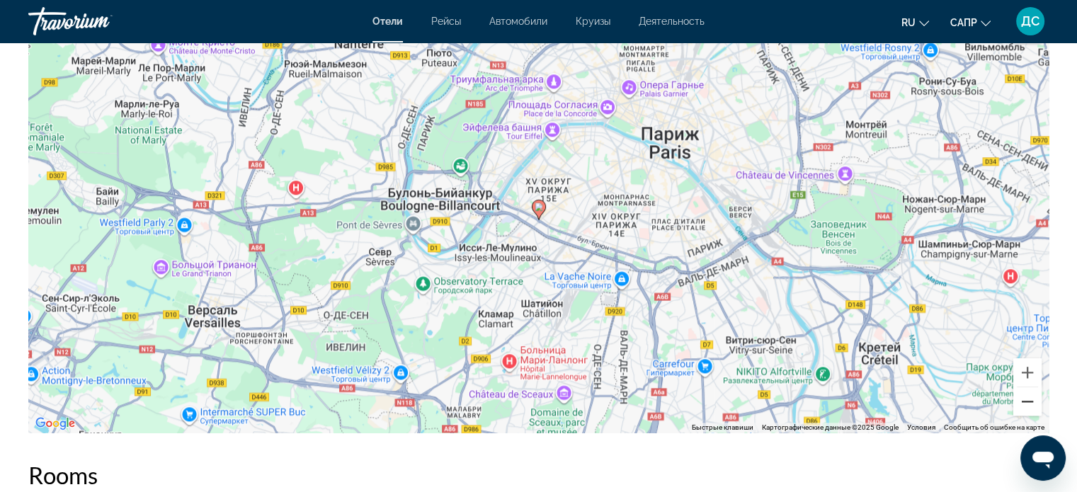
click at [1034, 411] on button "Уменьшить" at bounding box center [1027, 401] width 28 height 28
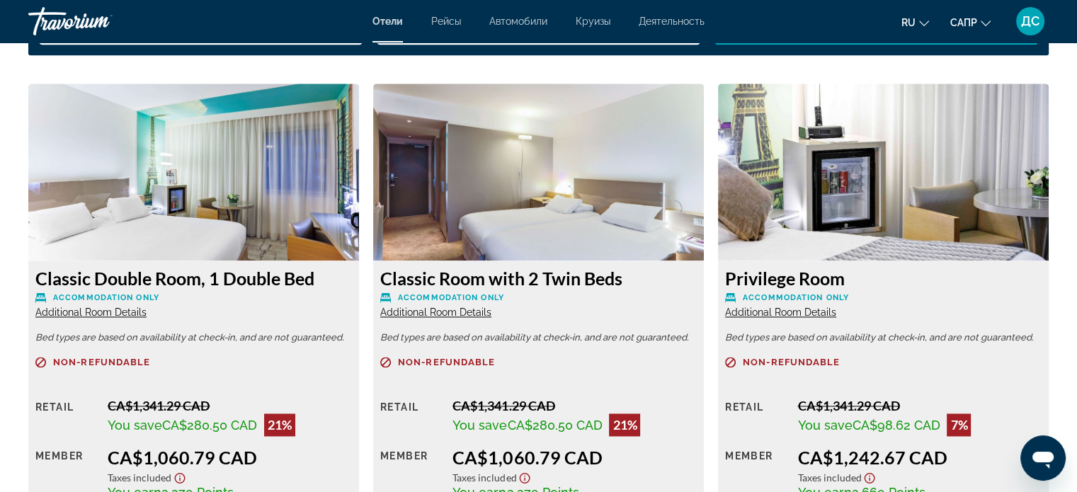
scroll to position [2053, 0]
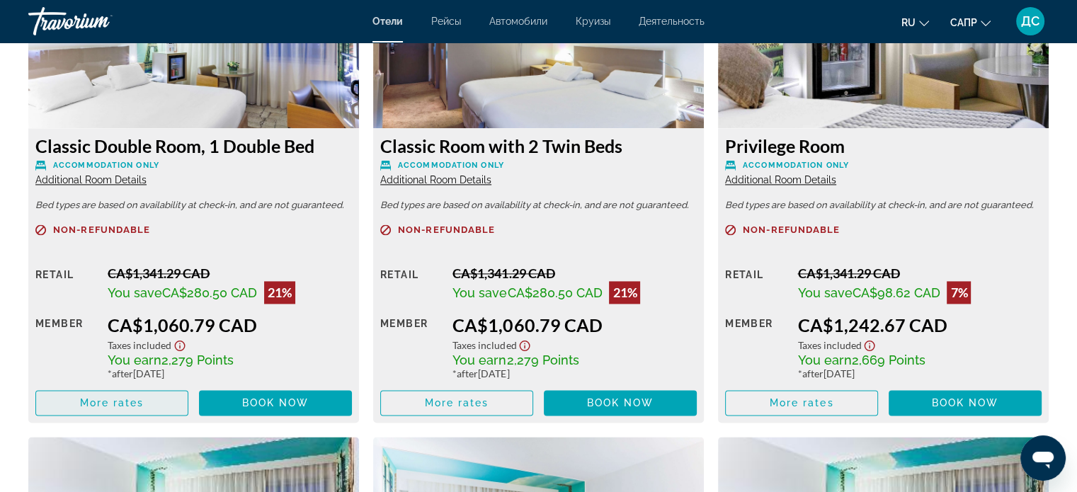
click at [130, 401] on span "More rates" at bounding box center [112, 402] width 64 height 11
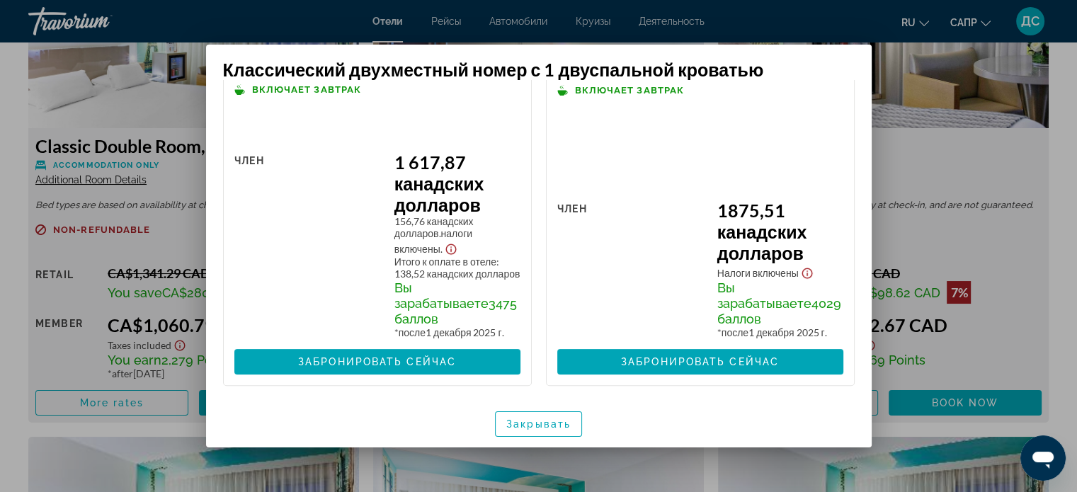
scroll to position [422, 0]
click at [552, 425] on font "Закрывать" at bounding box center [538, 423] width 64 height 11
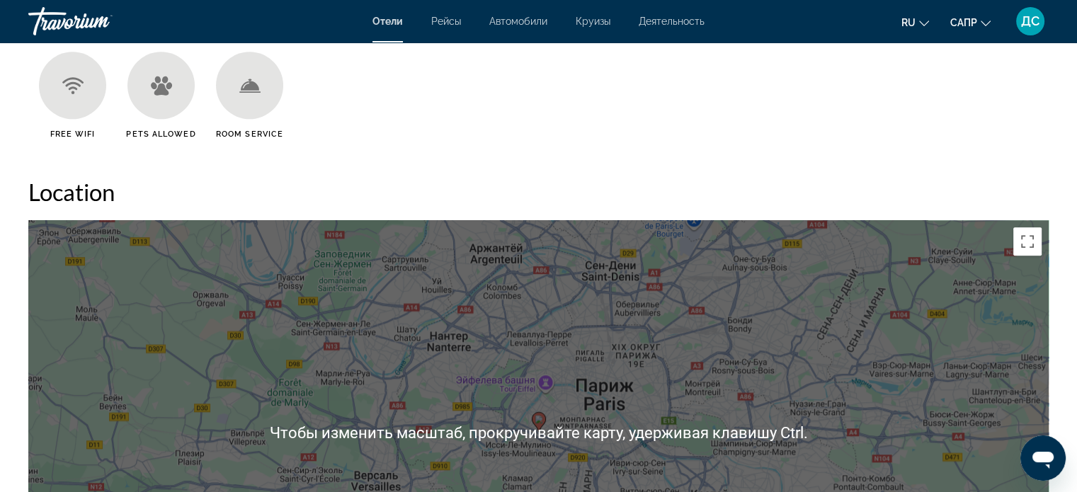
scroll to position [1416, 0]
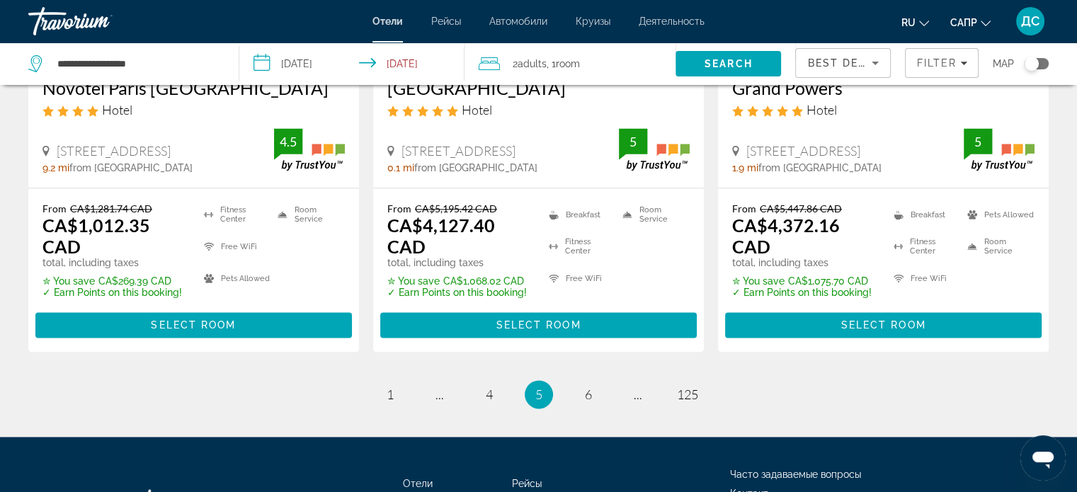
scroll to position [2046, 0]
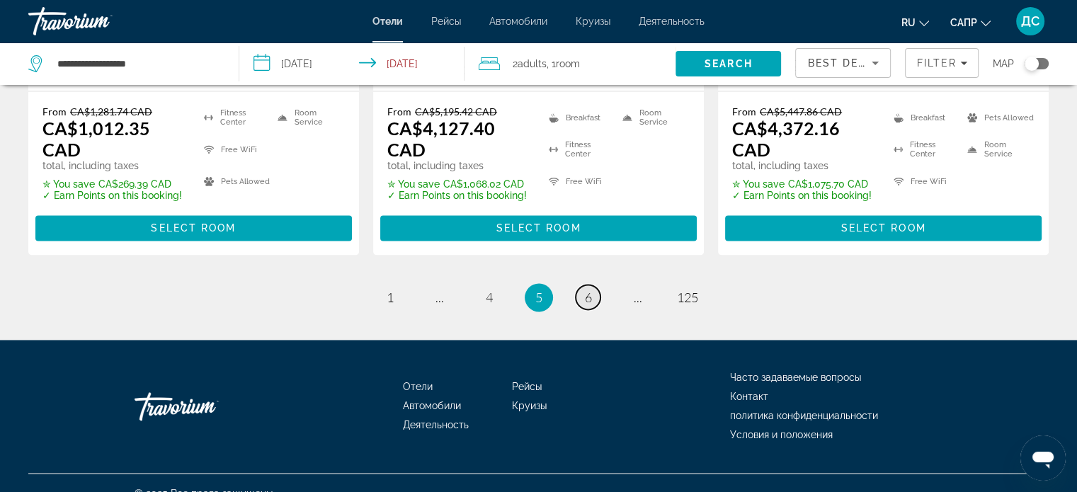
click at [585, 289] on span "6" at bounding box center [588, 297] width 7 height 16
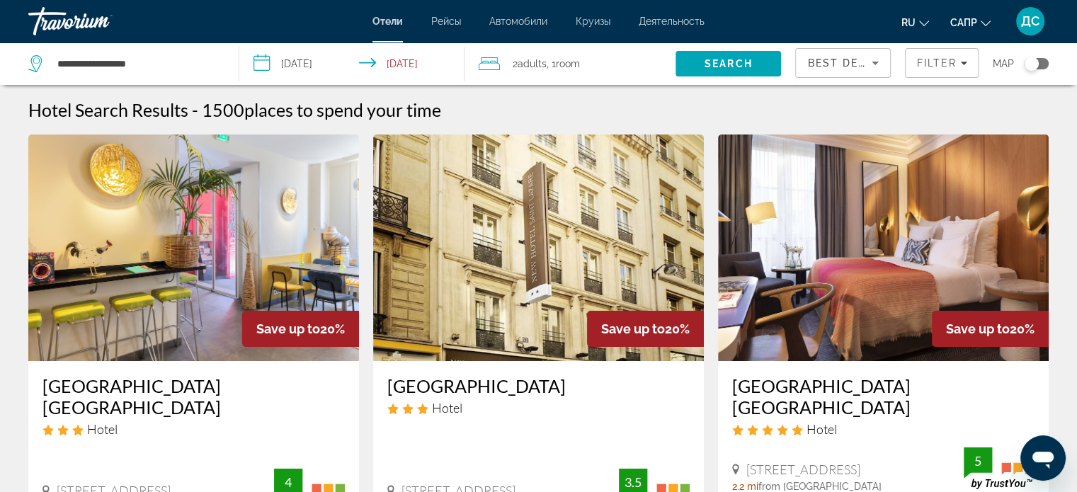
click at [235, 248] on img "Основное содержание" at bounding box center [193, 247] width 331 height 226
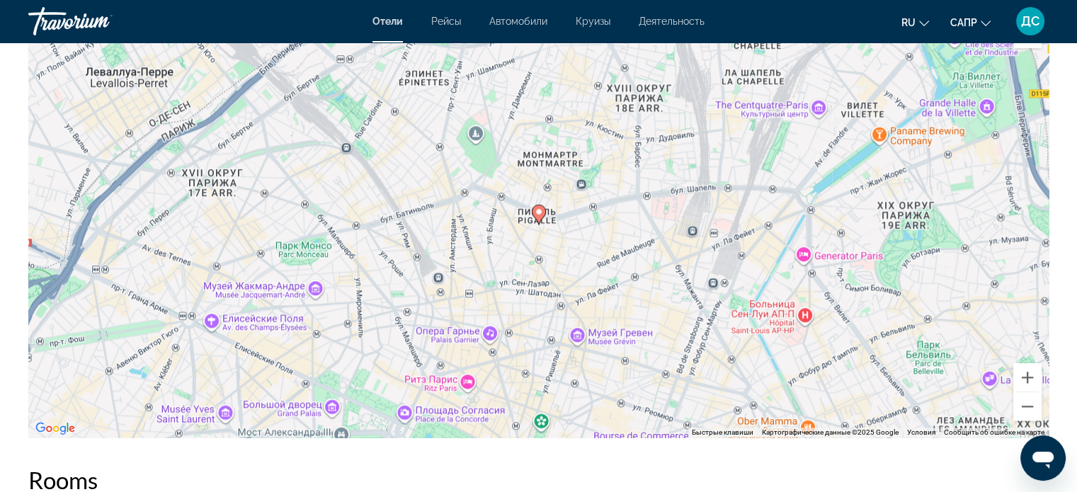
scroll to position [1416, 0]
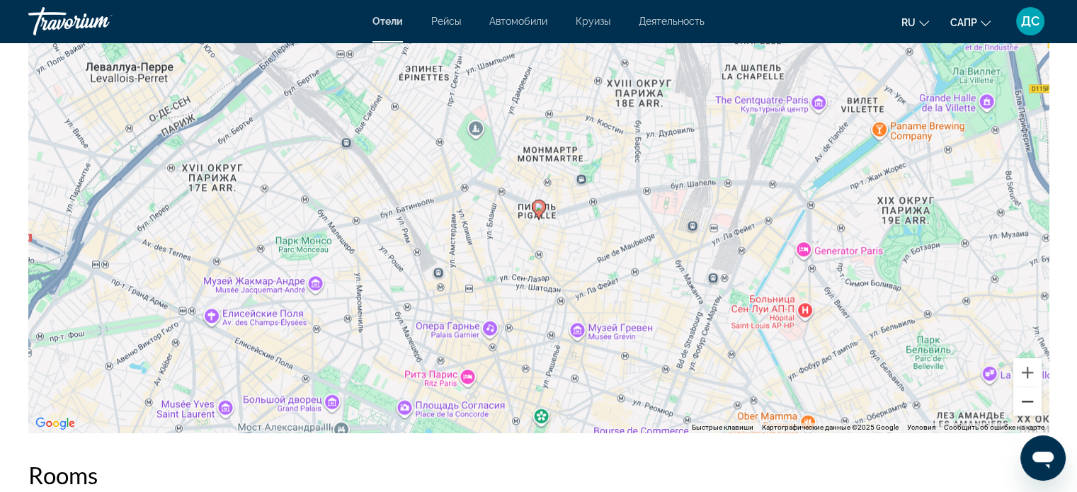
click at [1029, 400] on button "Уменьшить" at bounding box center [1027, 401] width 28 height 28
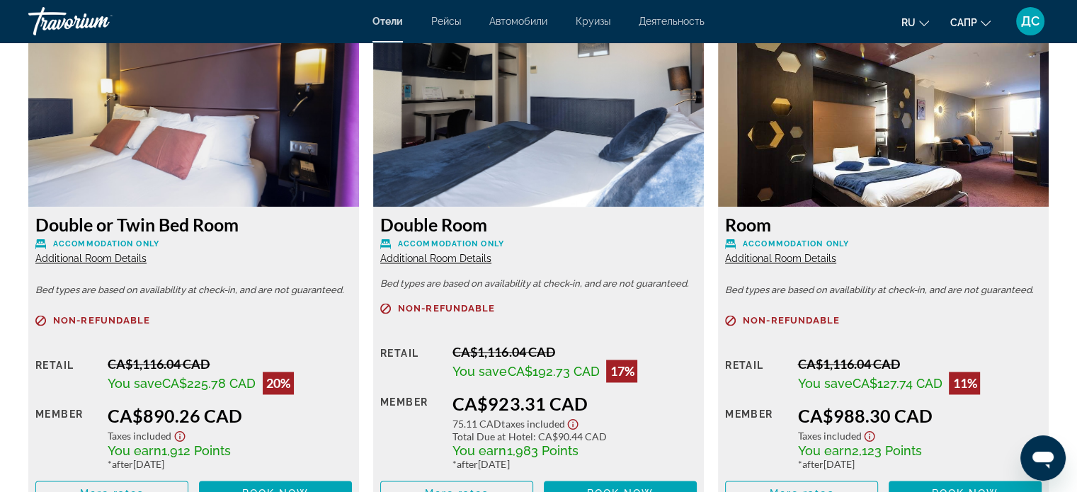
scroll to position [1982, 0]
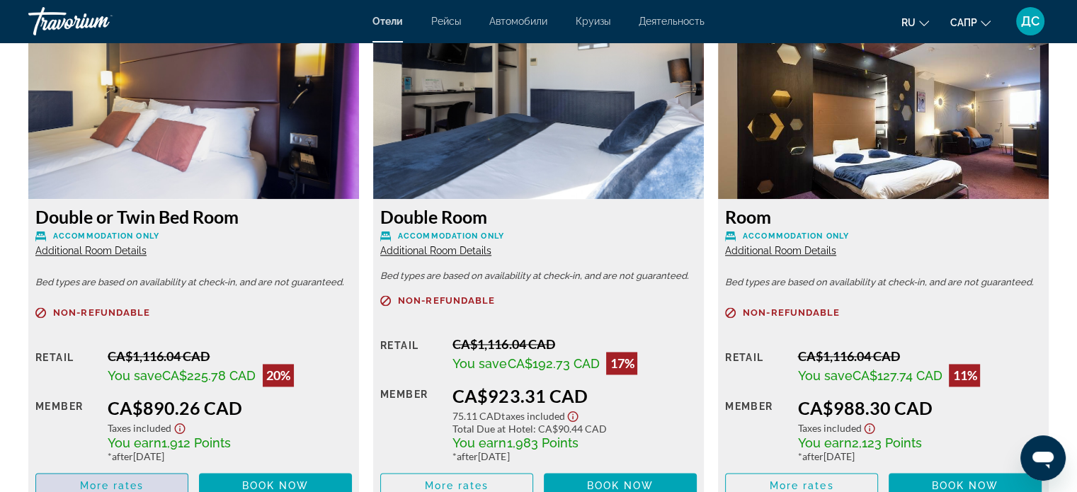
click at [147, 480] on span "Основное содержание" at bounding box center [111, 486] width 151 height 34
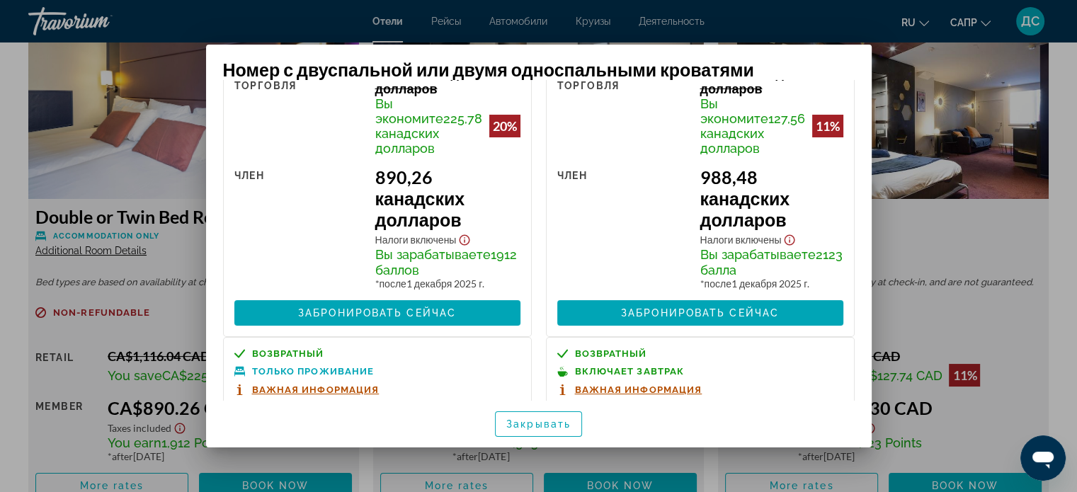
scroll to position [212, 0]
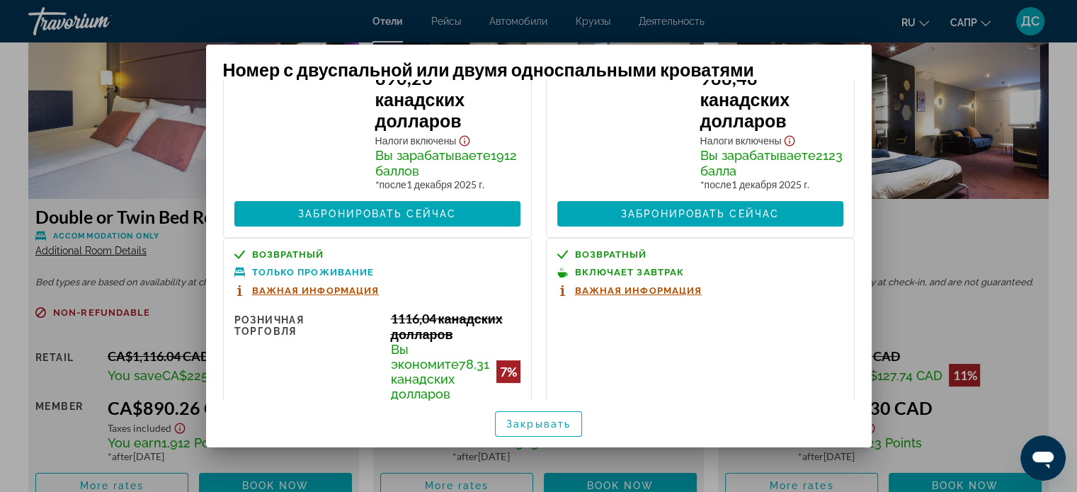
click at [332, 296] on font "Важная информация" at bounding box center [315, 290] width 127 height 11
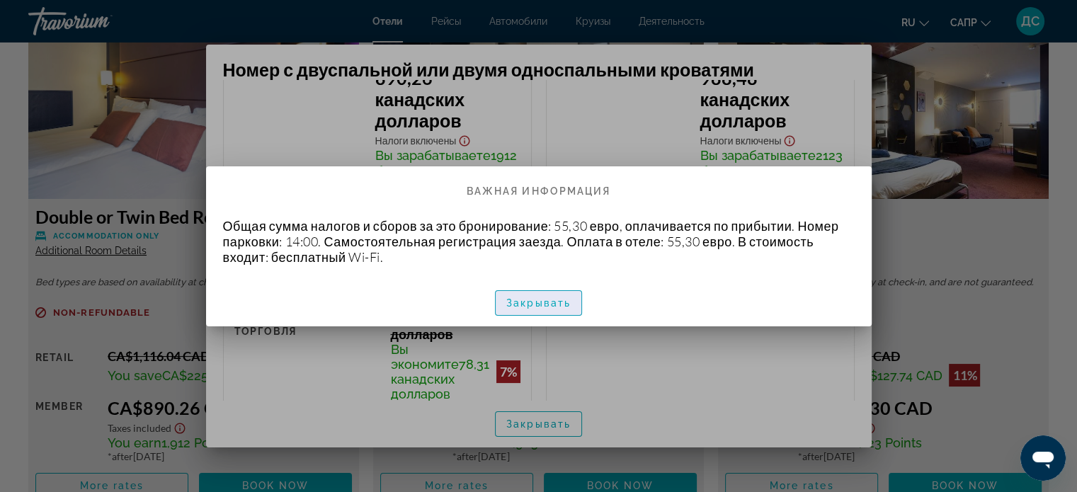
click at [546, 299] on font "Закрывать" at bounding box center [538, 302] width 64 height 11
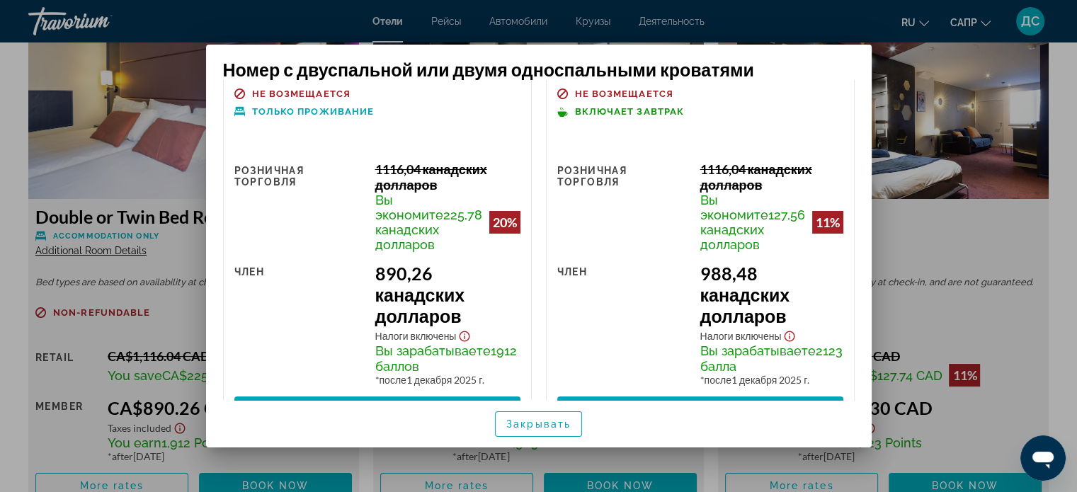
scroll to position [0, 0]
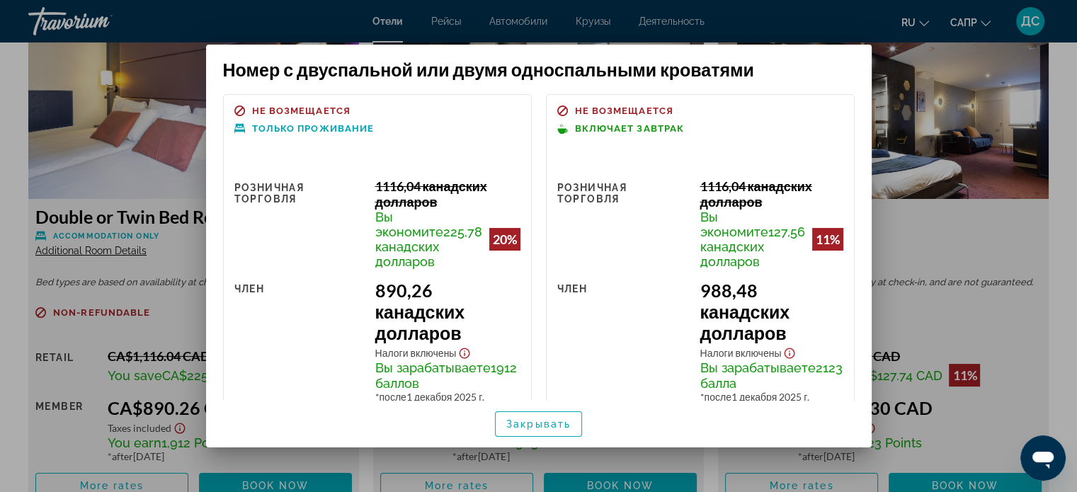
click at [948, 305] on div at bounding box center [538, 246] width 1077 height 492
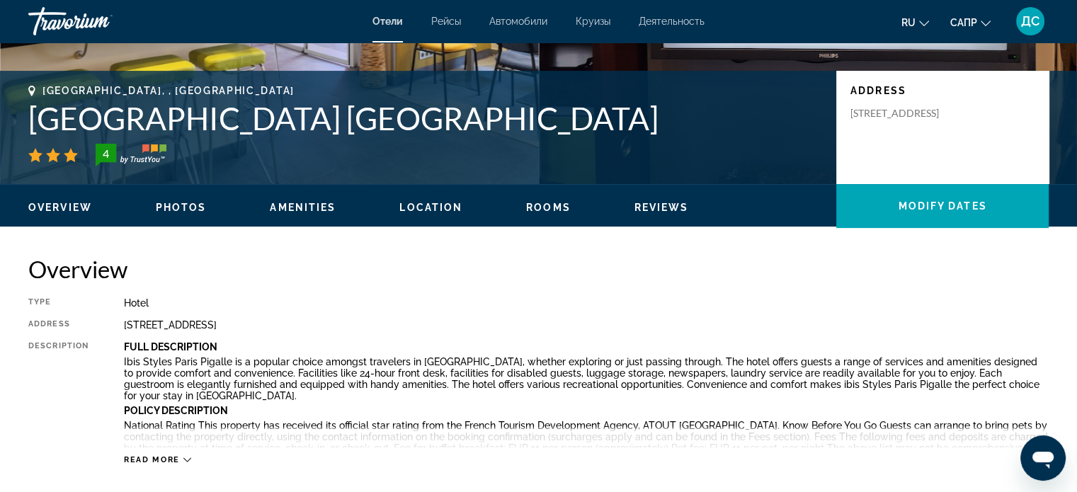
scroll to position [71, 0]
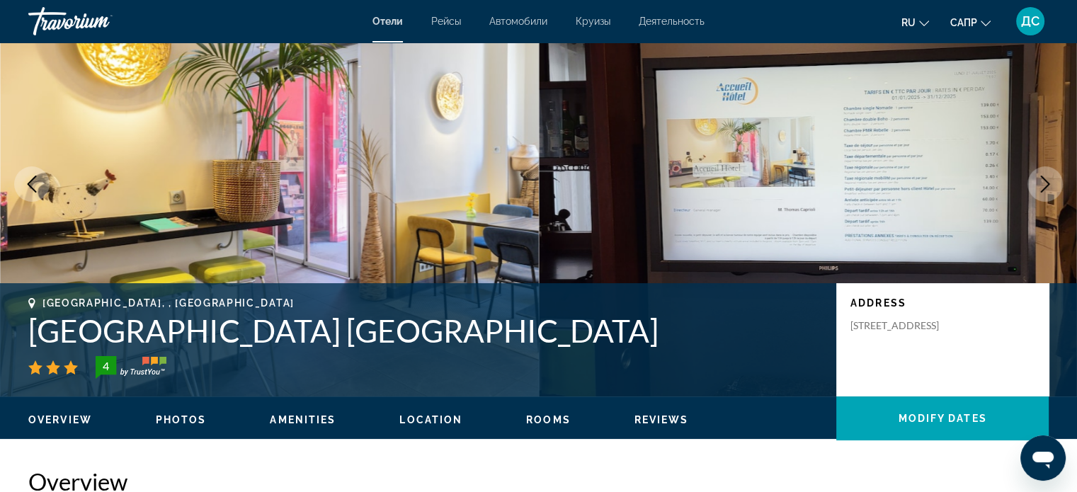
drag, startPoint x: 580, startPoint y: 336, endPoint x: 37, endPoint y: 332, distance: 542.9
click at [37, 332] on h1 "[GEOGRAPHIC_DATA] [GEOGRAPHIC_DATA]" at bounding box center [424, 330] width 793 height 37
copy h1 "[GEOGRAPHIC_DATA] [GEOGRAPHIC_DATA]"
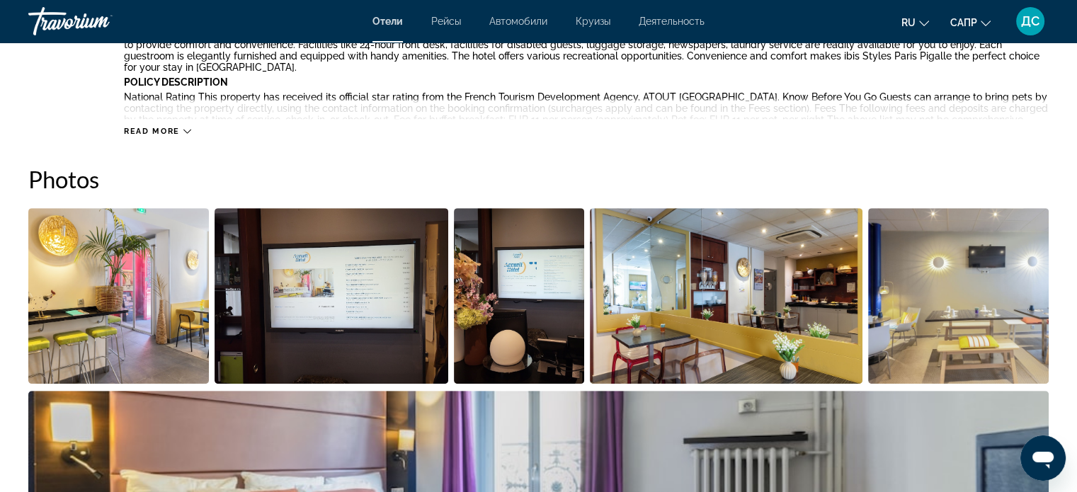
scroll to position [637, 0]
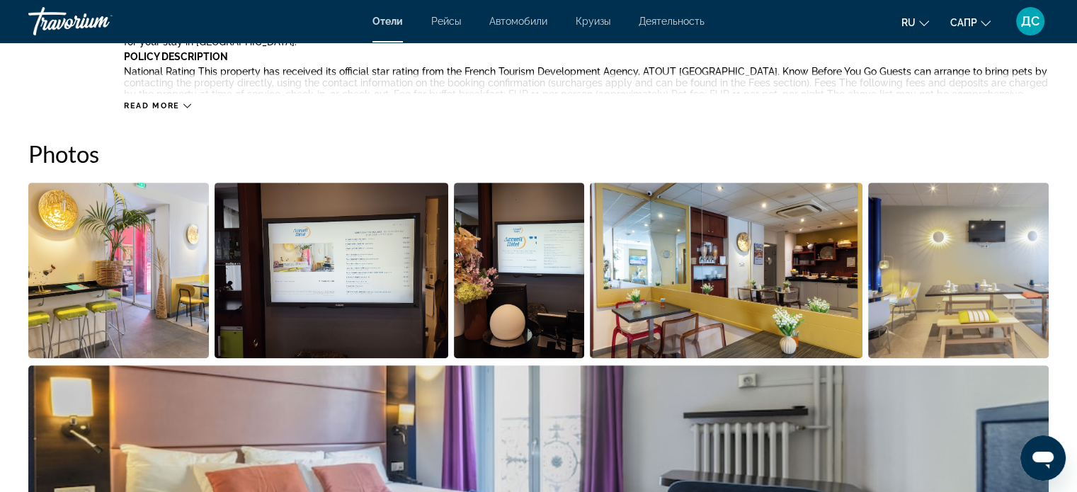
click at [188, 107] on icon "Основное содержание" at bounding box center [187, 106] width 8 height 8
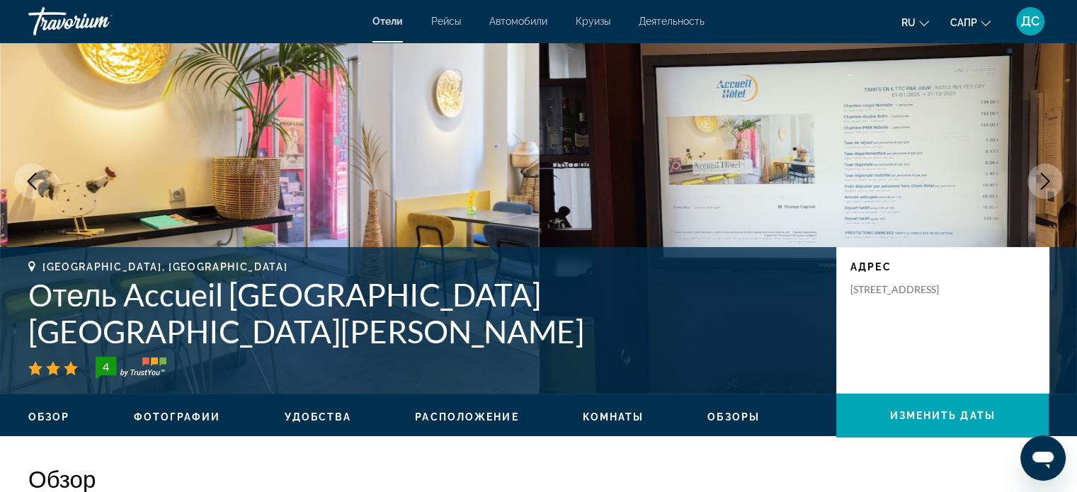
scroll to position [0, 0]
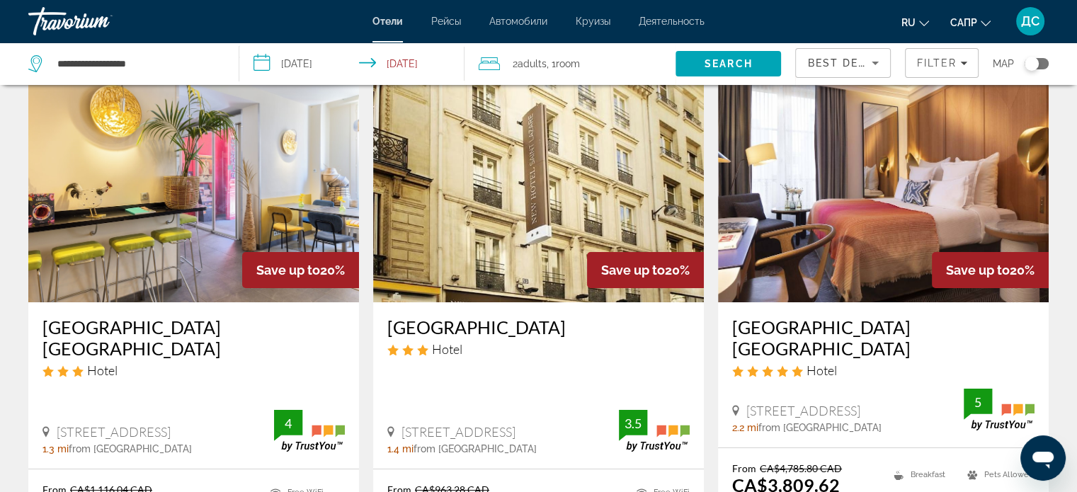
scroll to position [142, 0]
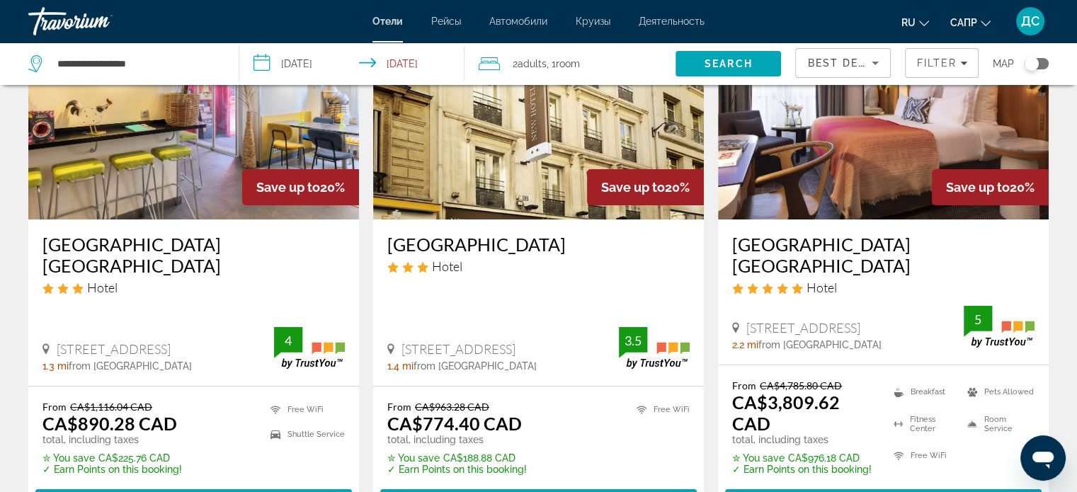
click at [510, 158] on img "Основное содержание" at bounding box center [538, 106] width 331 height 226
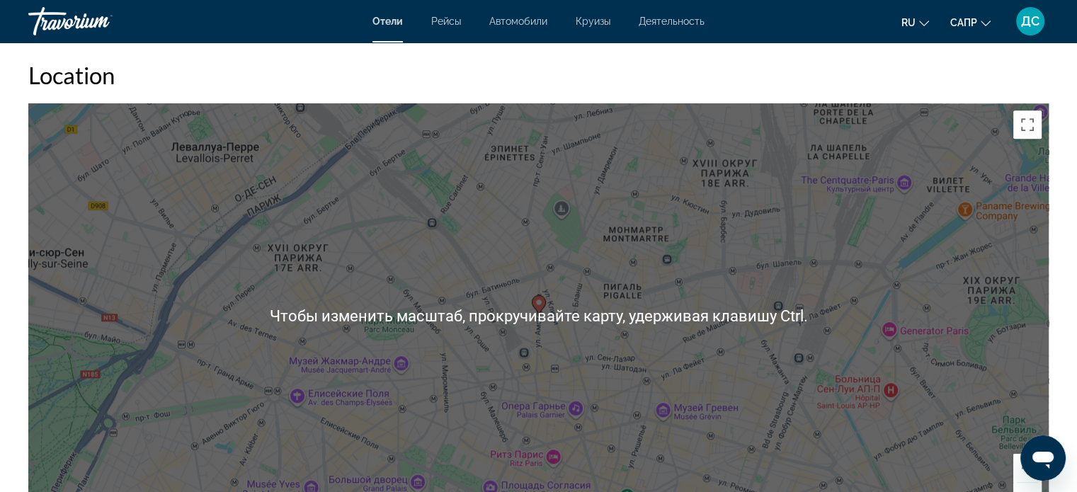
scroll to position [1416, 0]
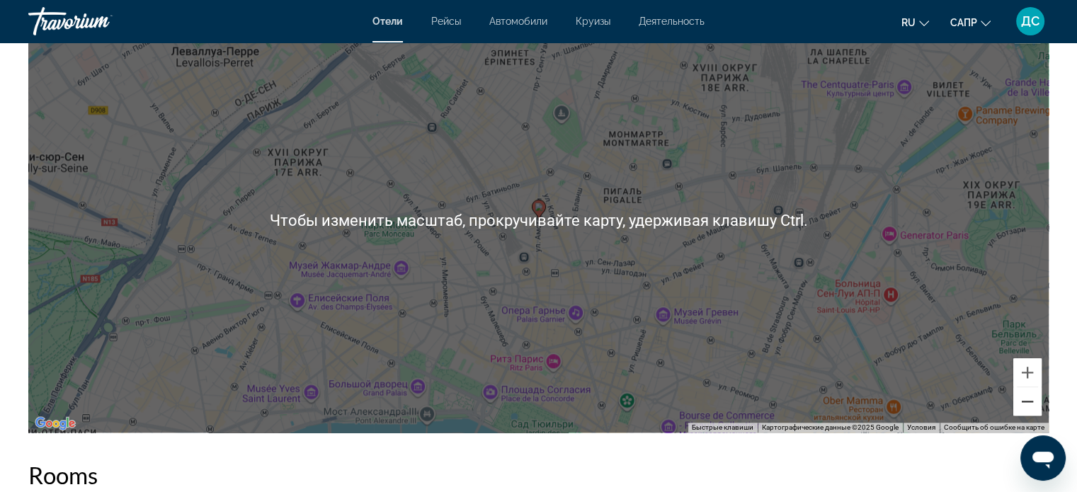
click at [1027, 404] on button "Уменьшить" at bounding box center [1027, 401] width 28 height 28
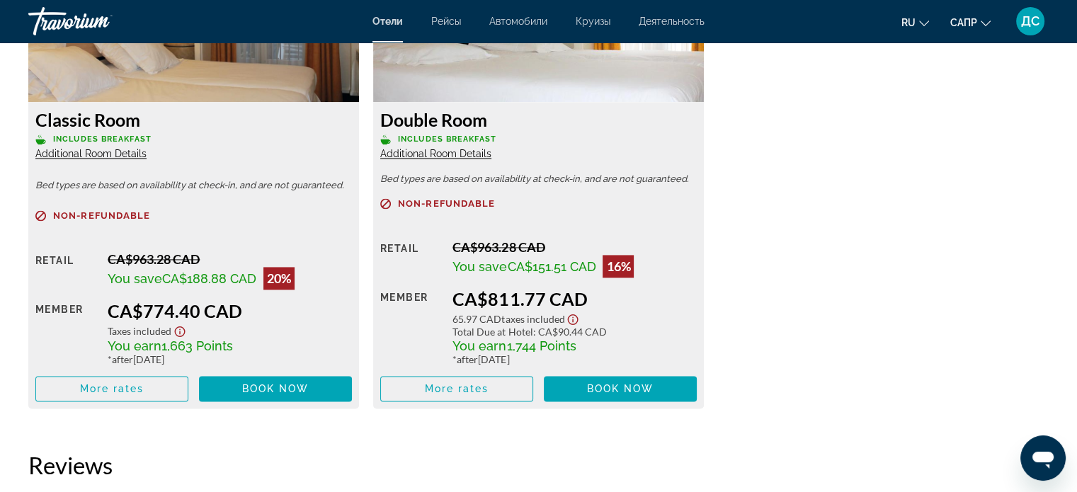
scroll to position [2123, 0]
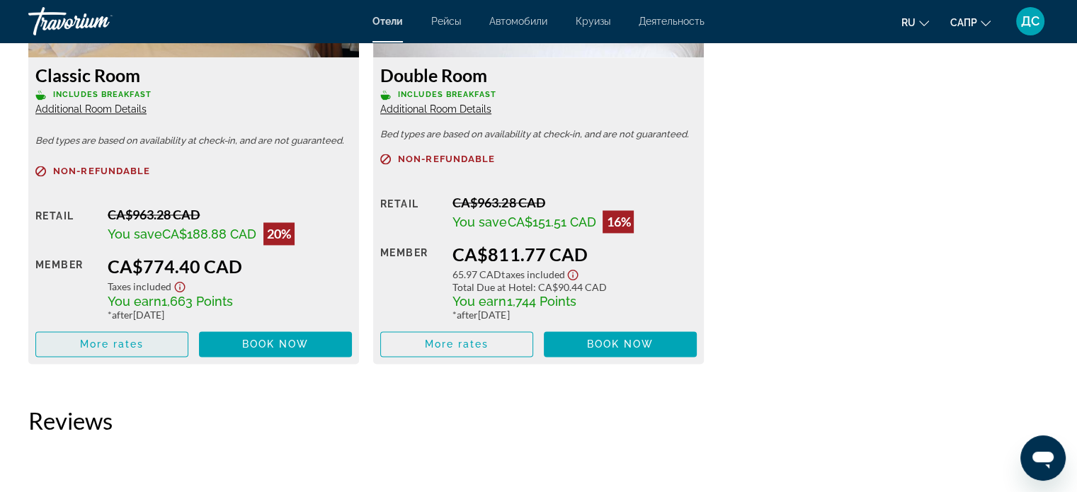
click at [147, 345] on span "Основное содержание" at bounding box center [111, 344] width 151 height 34
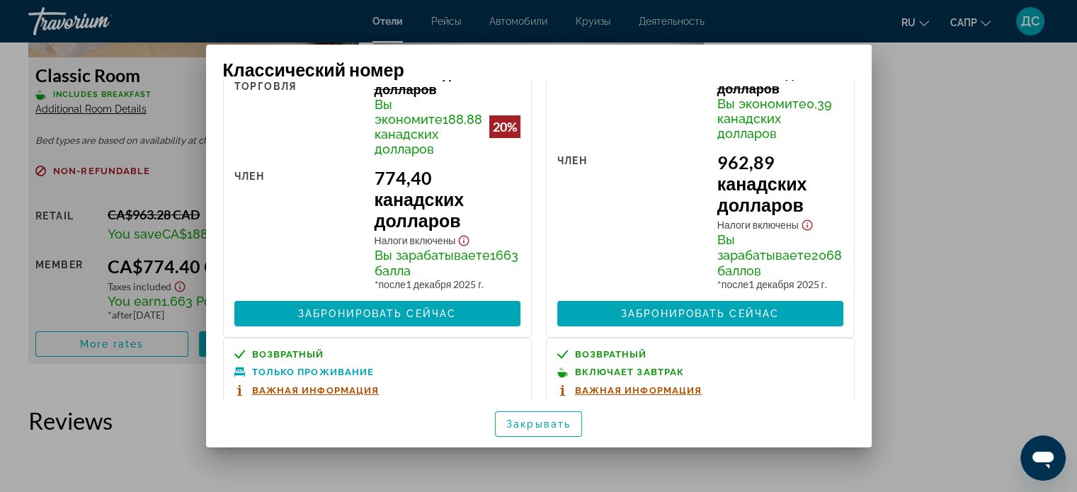
scroll to position [0, 0]
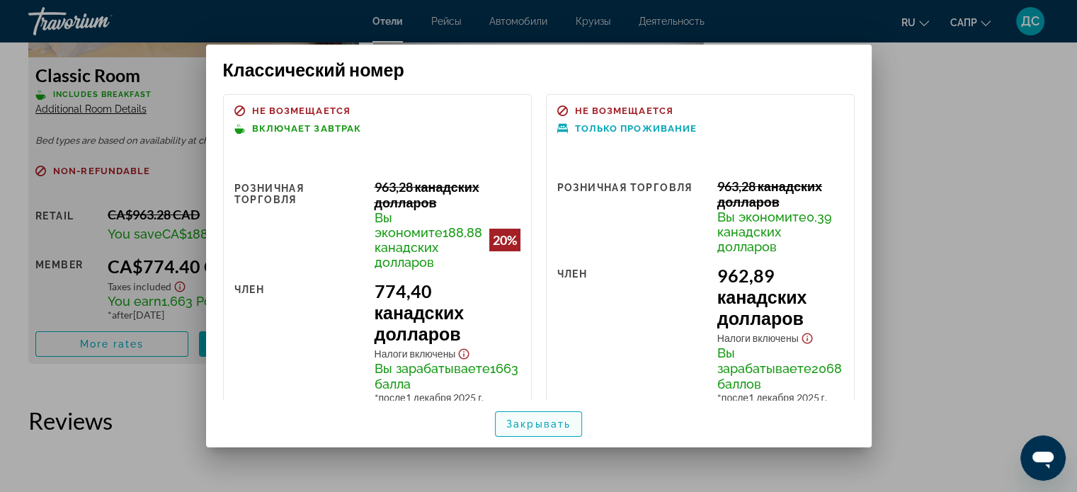
click at [521, 418] on font "Закрывать" at bounding box center [538, 423] width 64 height 11
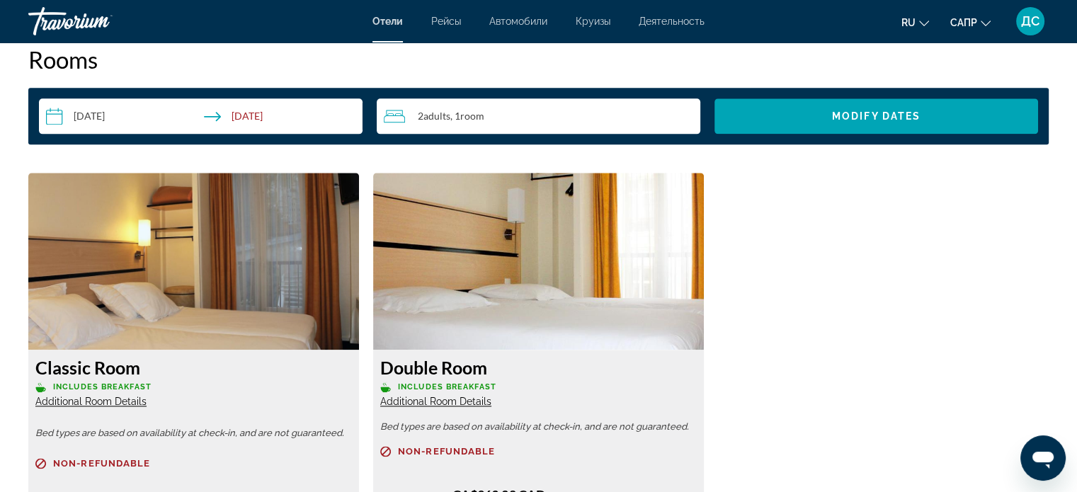
scroll to position [1840, 0]
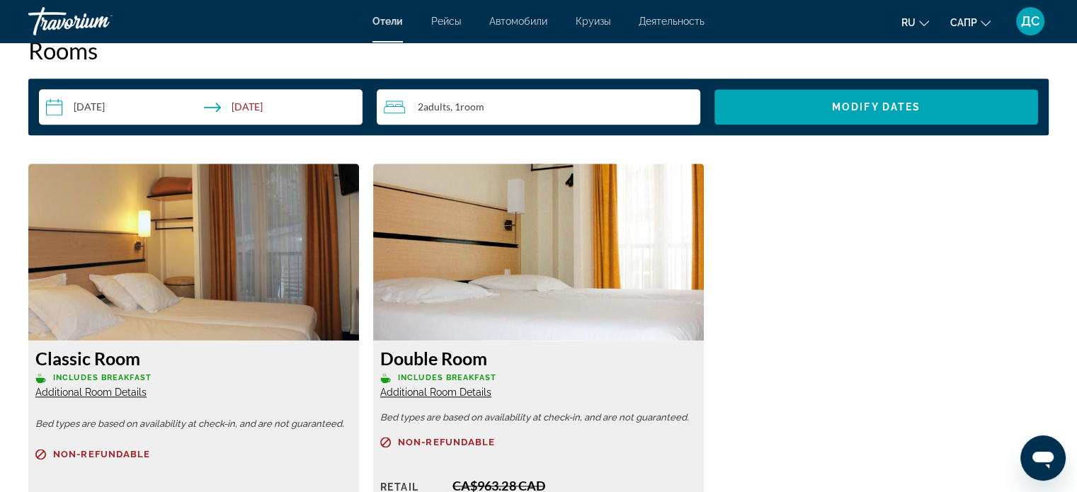
click at [197, 283] on img "Основное содержание" at bounding box center [193, 252] width 331 height 177
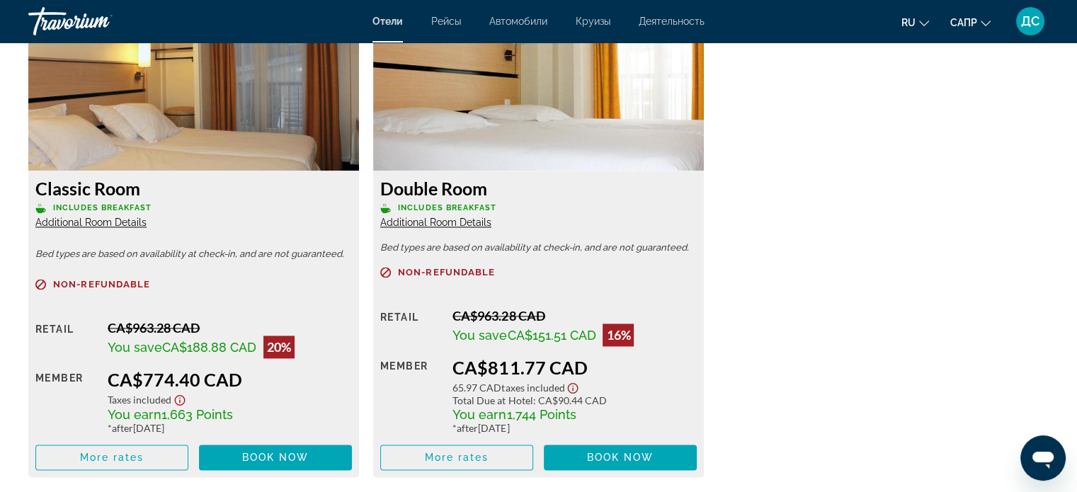
scroll to position [1982, 0]
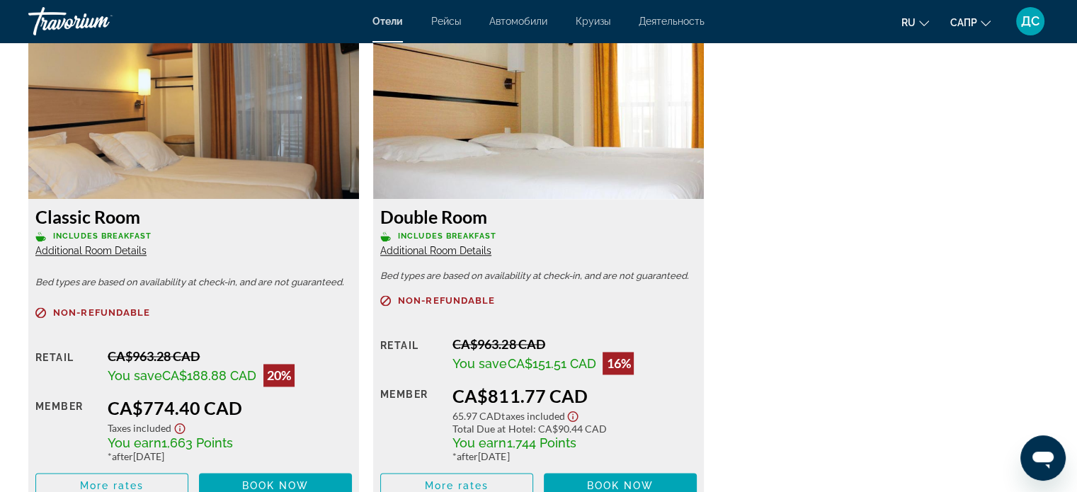
click at [474, 251] on span "Additional Room Details" at bounding box center [435, 250] width 111 height 11
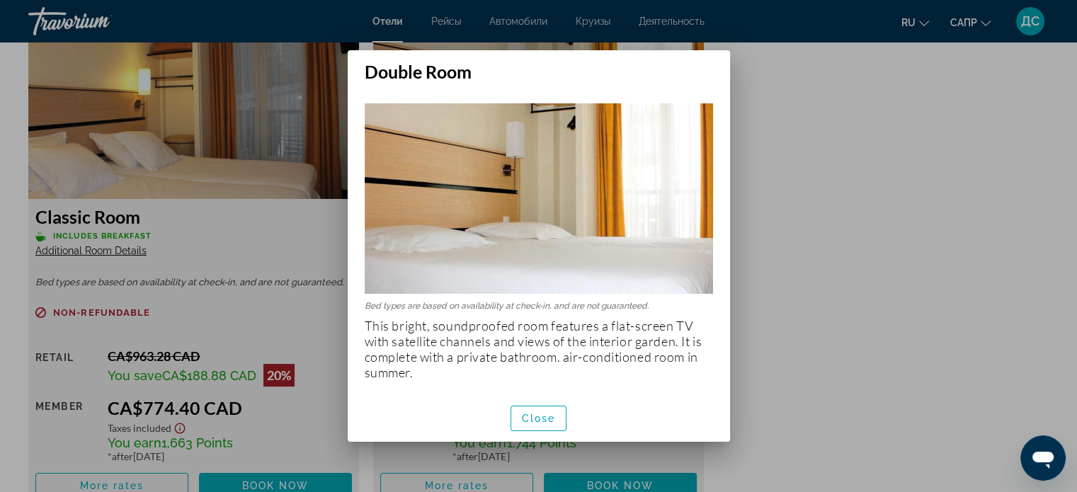
scroll to position [0, 0]
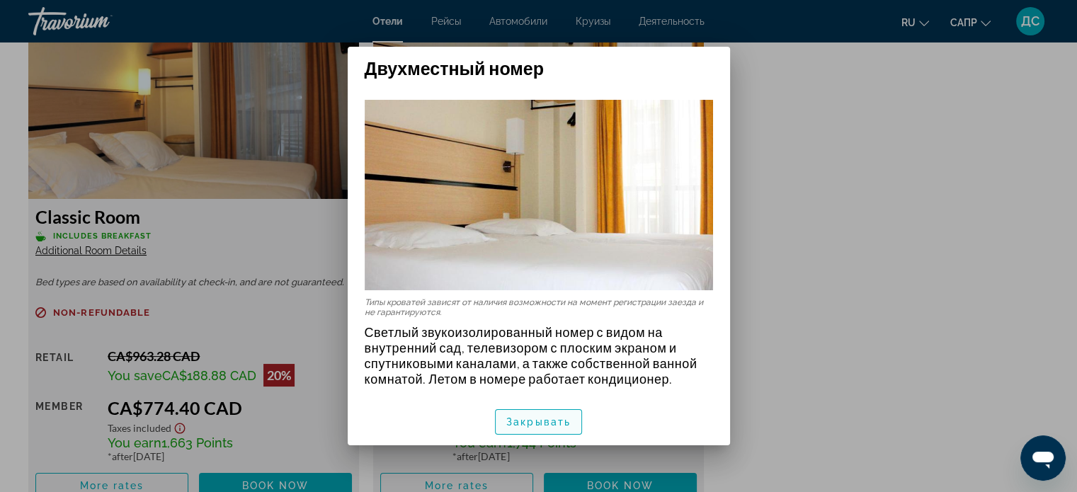
click at [541, 420] on font "Закрывать" at bounding box center [538, 421] width 64 height 11
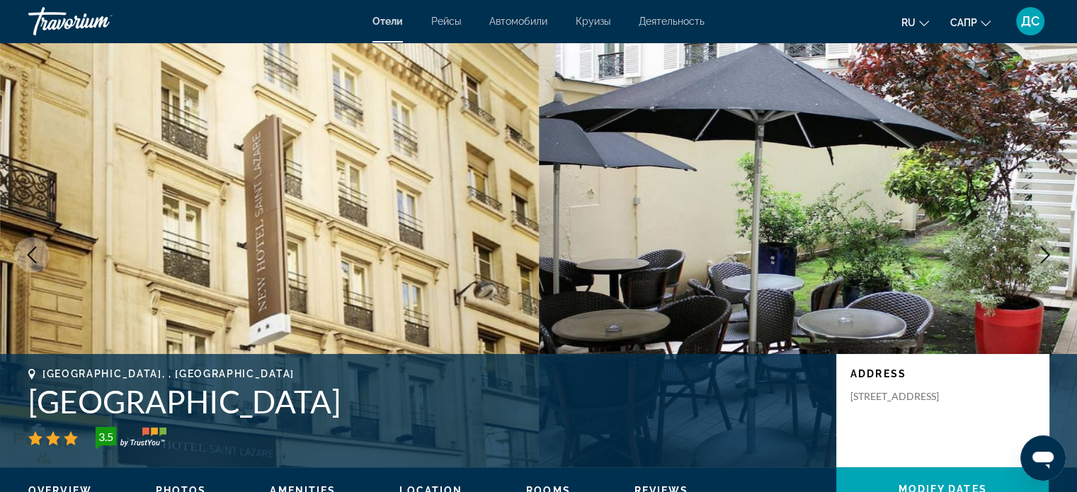
scroll to position [1982, 0]
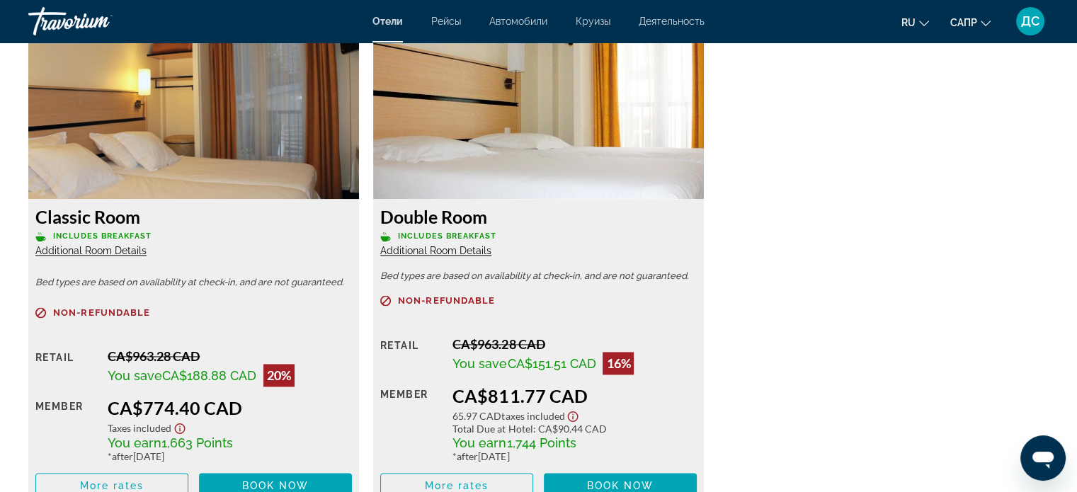
click at [108, 249] on span "Additional Room Details" at bounding box center [90, 250] width 111 height 11
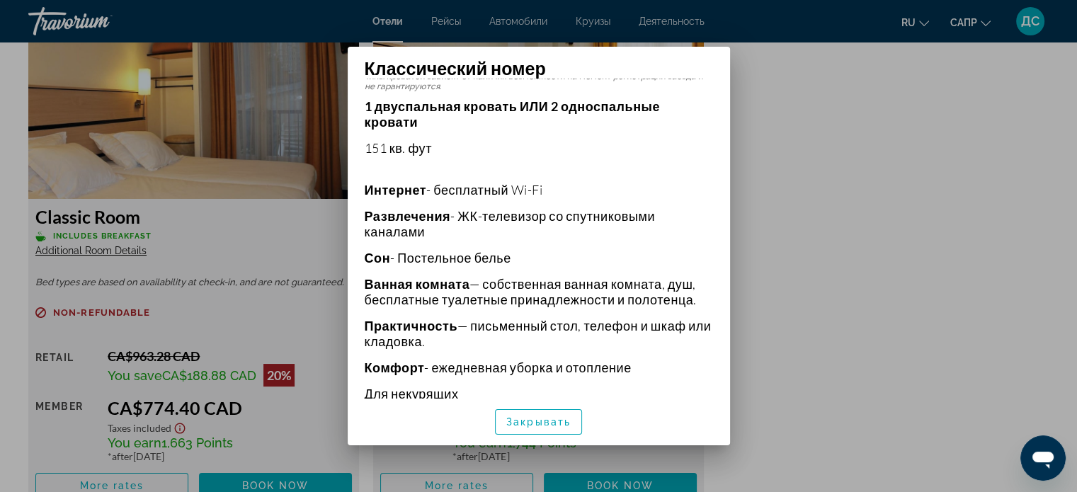
scroll to position [300, 0]
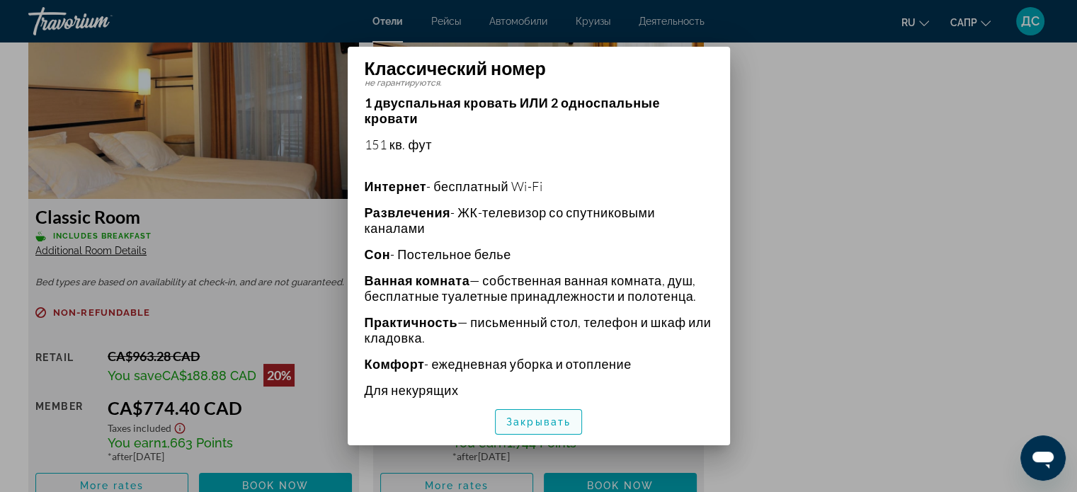
click at [546, 420] on font "Закрывать" at bounding box center [538, 421] width 64 height 11
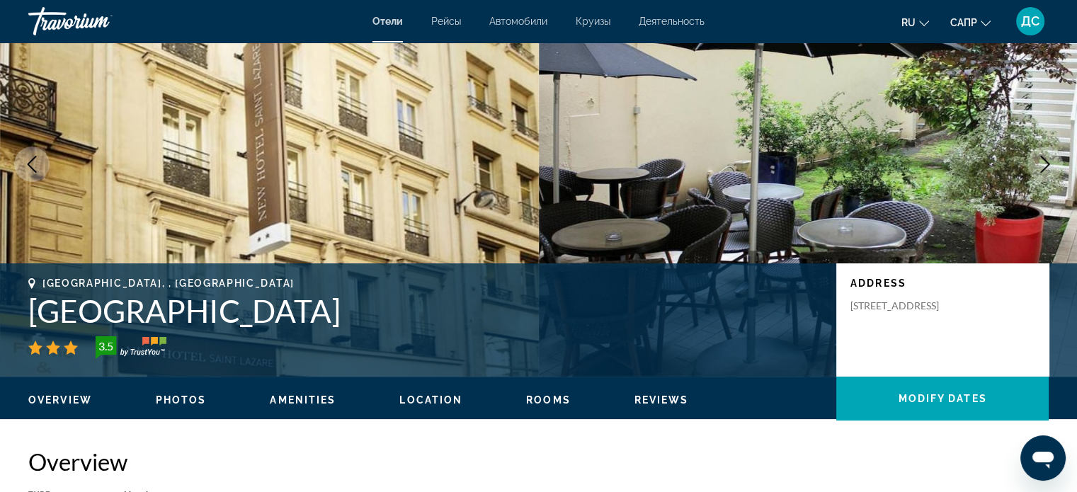
scroll to position [71, 0]
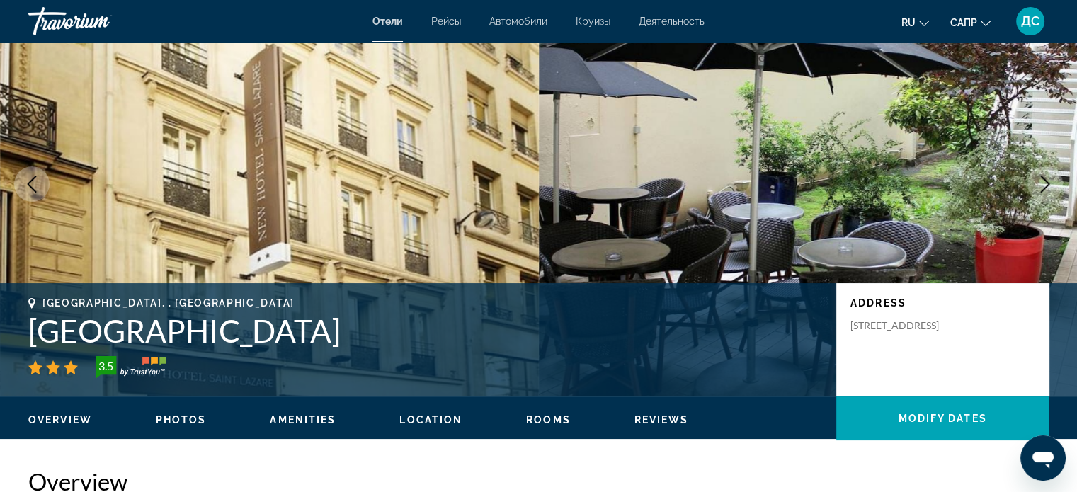
drag, startPoint x: 356, startPoint y: 335, endPoint x: 15, endPoint y: 335, distance: 341.2
click at [15, 335] on div "[GEOGRAPHIC_DATA], , [GEOGRAPHIC_DATA] [GEOGRAPHIC_DATA] 3.5 Address [STREET_AD…" at bounding box center [538, 339] width 1077 height 85
copy h1 "[GEOGRAPHIC_DATA]"
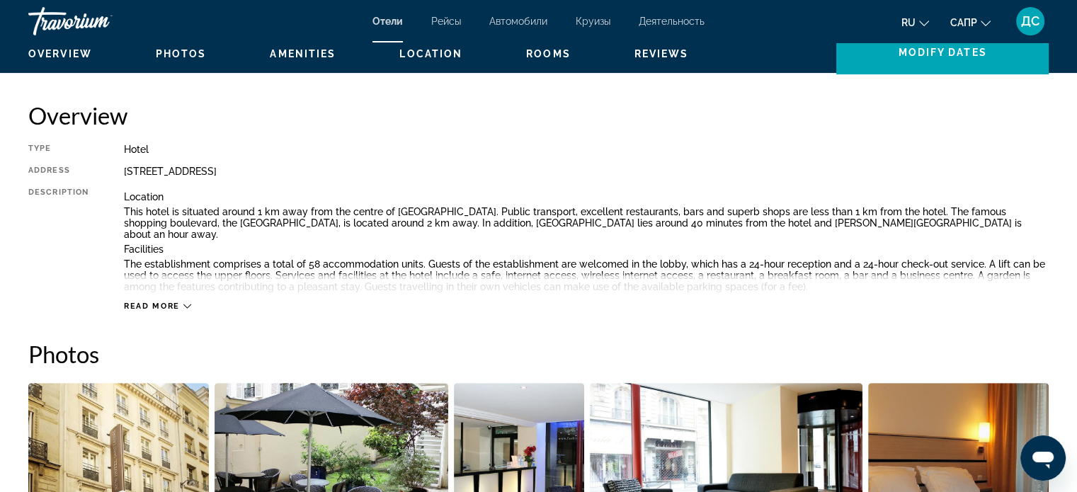
scroll to position [637, 0]
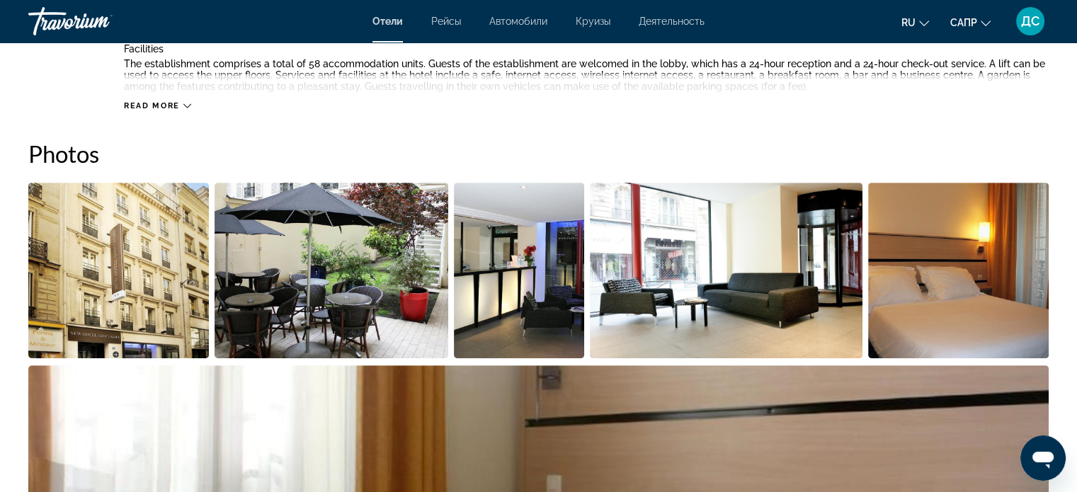
click at [175, 101] on span "Read more" at bounding box center [152, 105] width 56 height 9
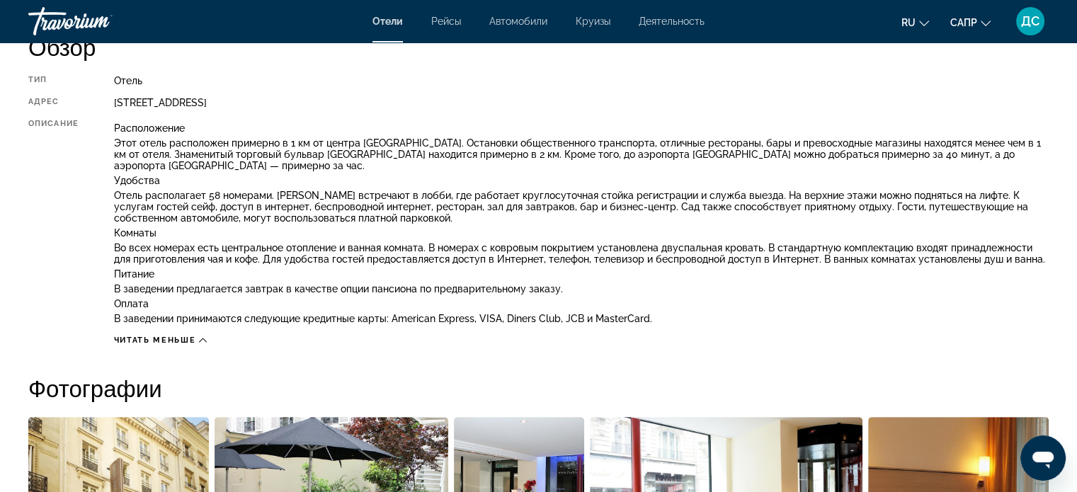
scroll to position [779, 0]
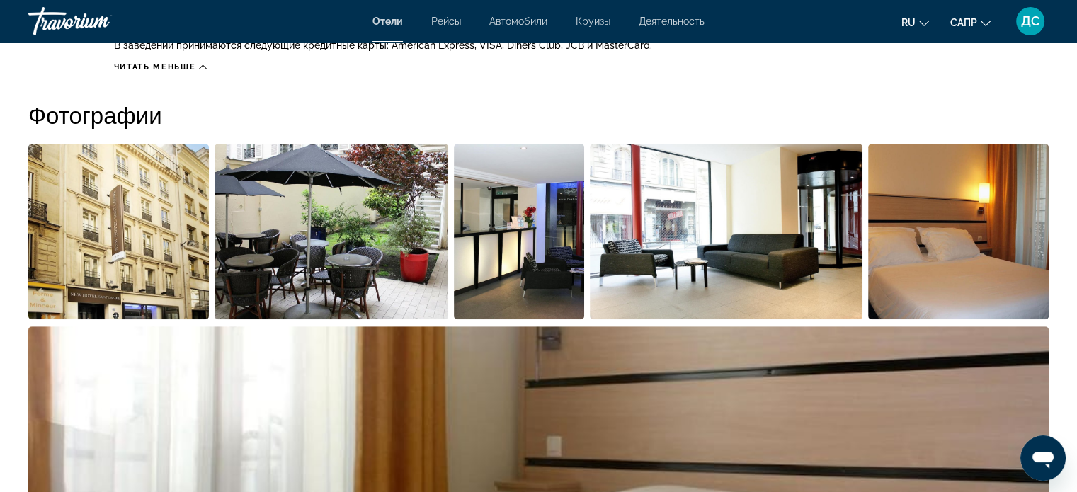
click at [134, 254] on img "Открыть полноэкранный слайдер изображений" at bounding box center [118, 232] width 180 height 176
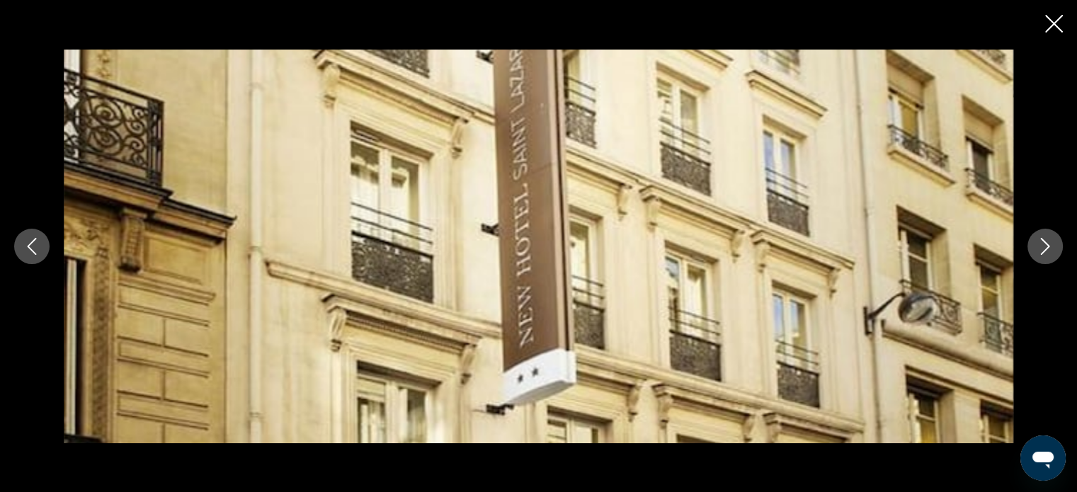
click at [1052, 256] on button "Next image" at bounding box center [1044, 246] width 35 height 35
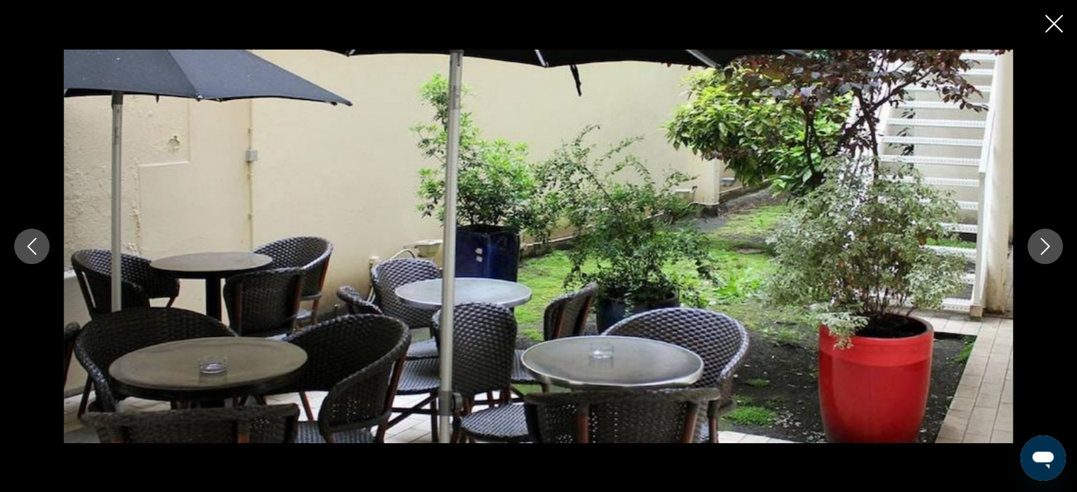
click at [1052, 256] on button "Next image" at bounding box center [1044, 246] width 35 height 35
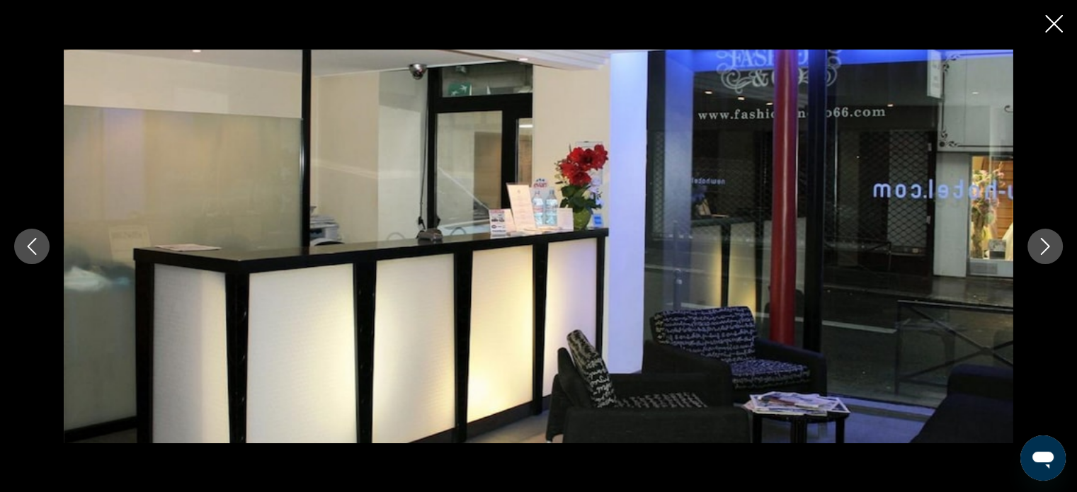
click at [1052, 256] on button "Next image" at bounding box center [1044, 246] width 35 height 35
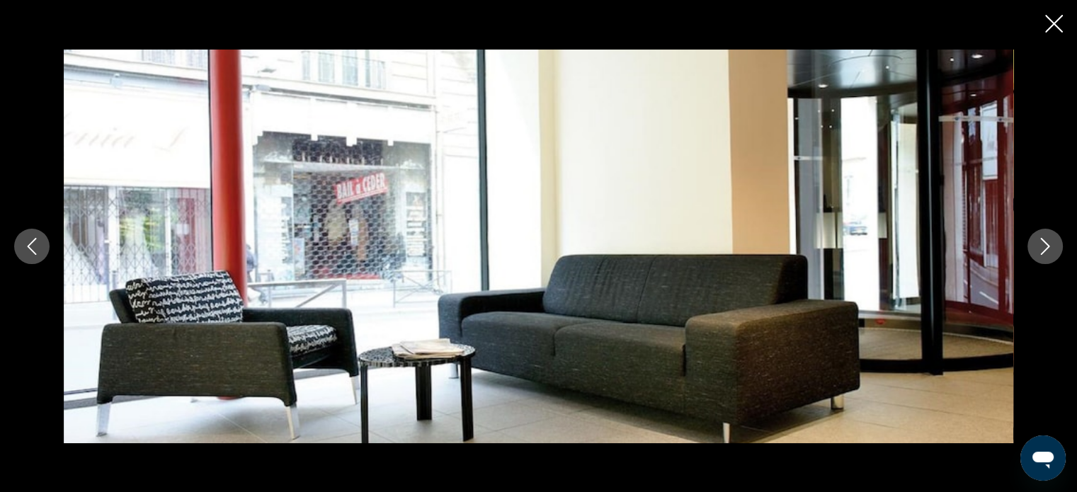
click at [1052, 256] on button "Next image" at bounding box center [1044, 246] width 35 height 35
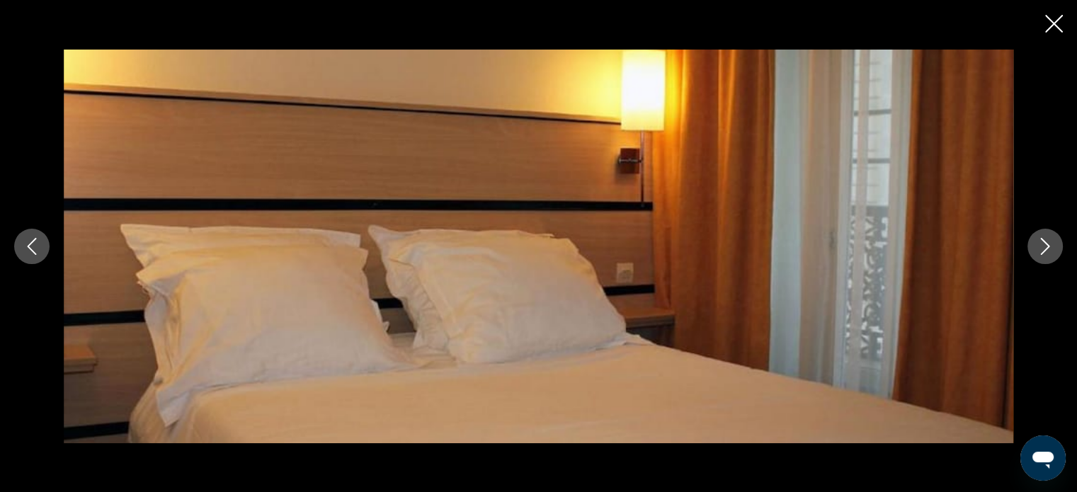
click at [1052, 256] on button "Next image" at bounding box center [1044, 246] width 35 height 35
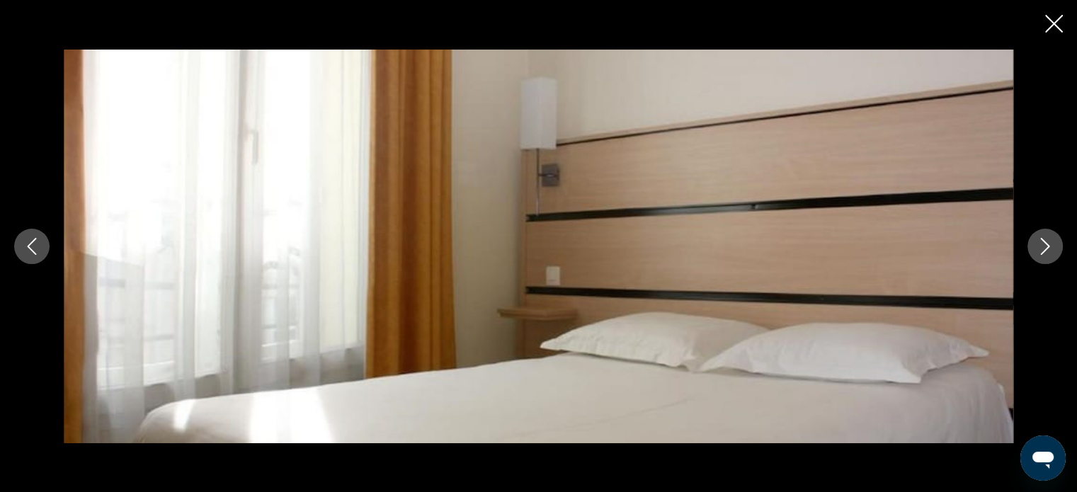
click at [1052, 256] on button "Next image" at bounding box center [1044, 246] width 35 height 35
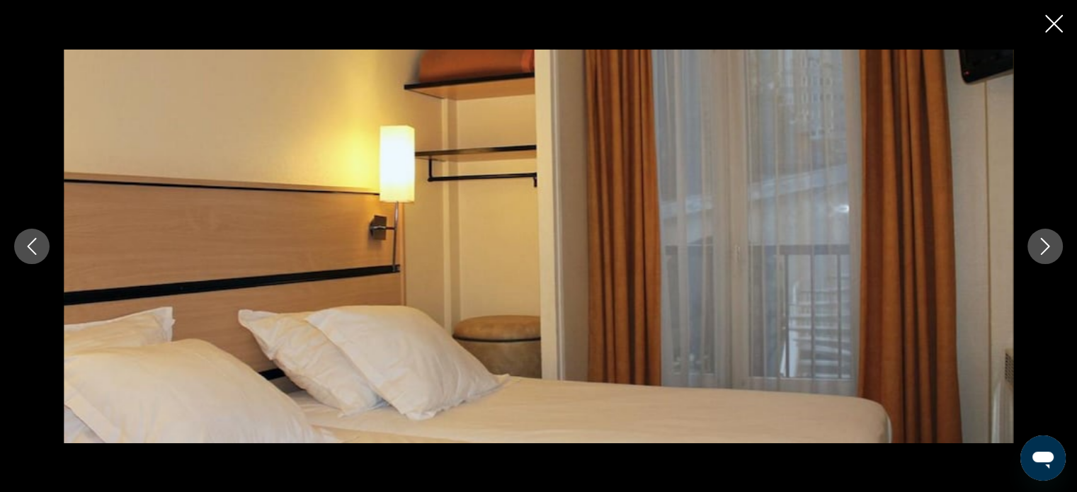
click at [1052, 256] on button "Next image" at bounding box center [1044, 246] width 35 height 35
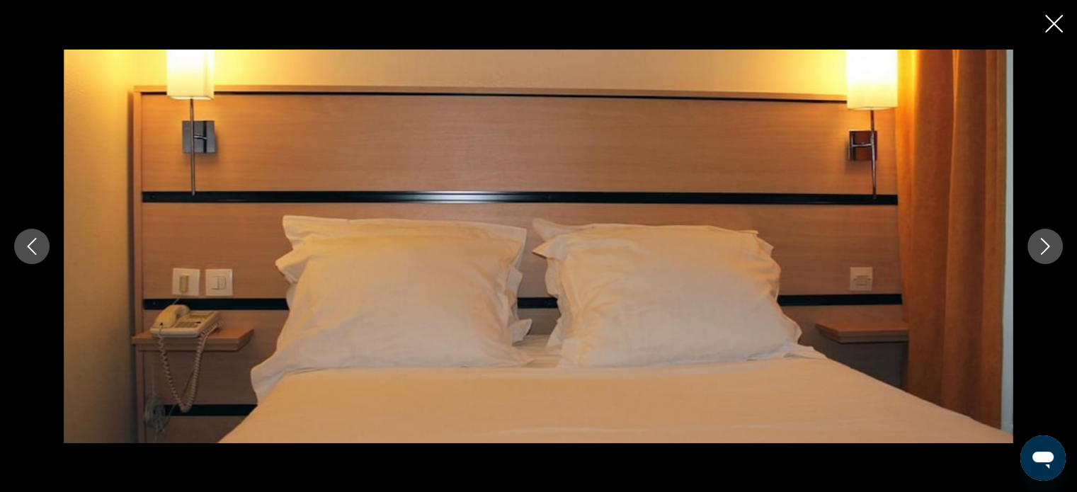
click at [1052, 256] on button "Next image" at bounding box center [1044, 246] width 35 height 35
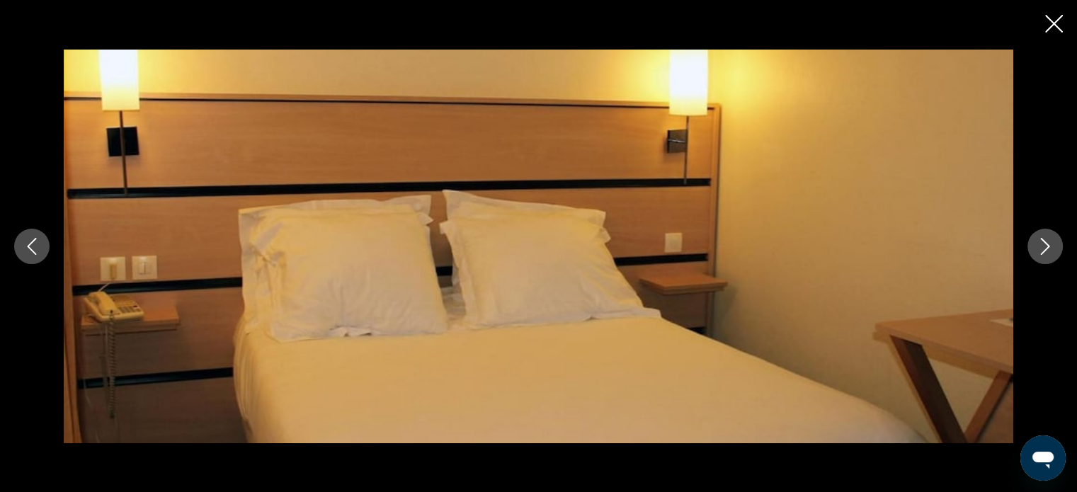
click at [1052, 256] on button "Next image" at bounding box center [1044, 246] width 35 height 35
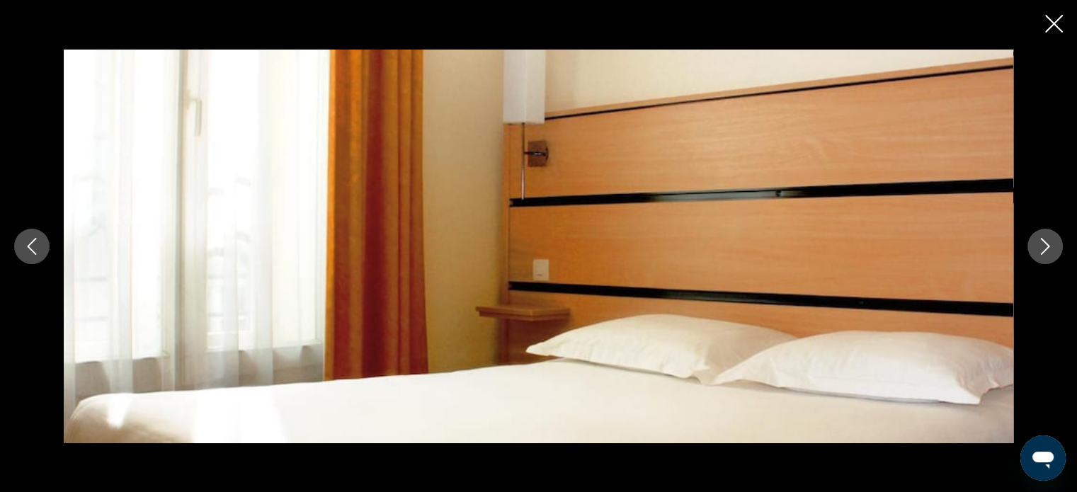
click at [1052, 256] on button "Next image" at bounding box center [1044, 246] width 35 height 35
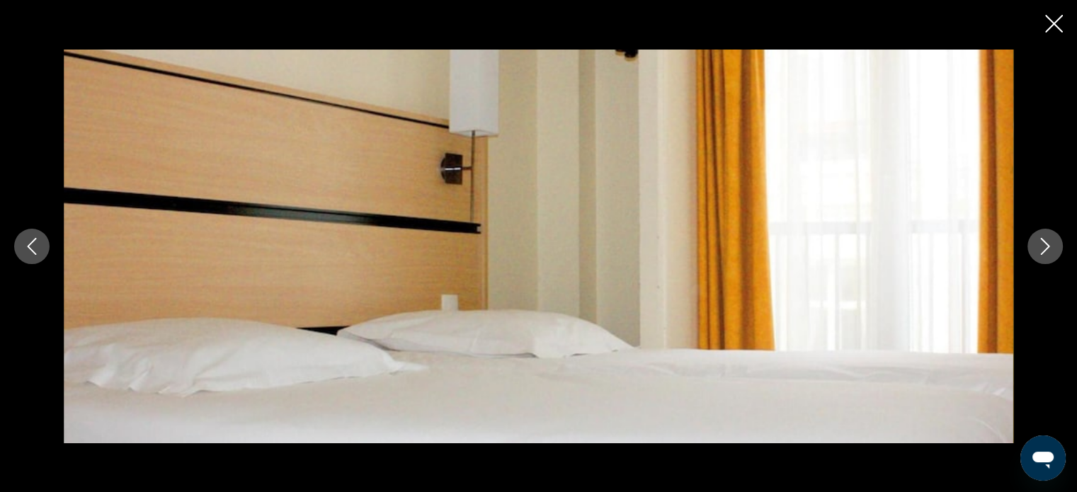
click at [1048, 26] on icon "Close slideshow" at bounding box center [1054, 24] width 18 height 18
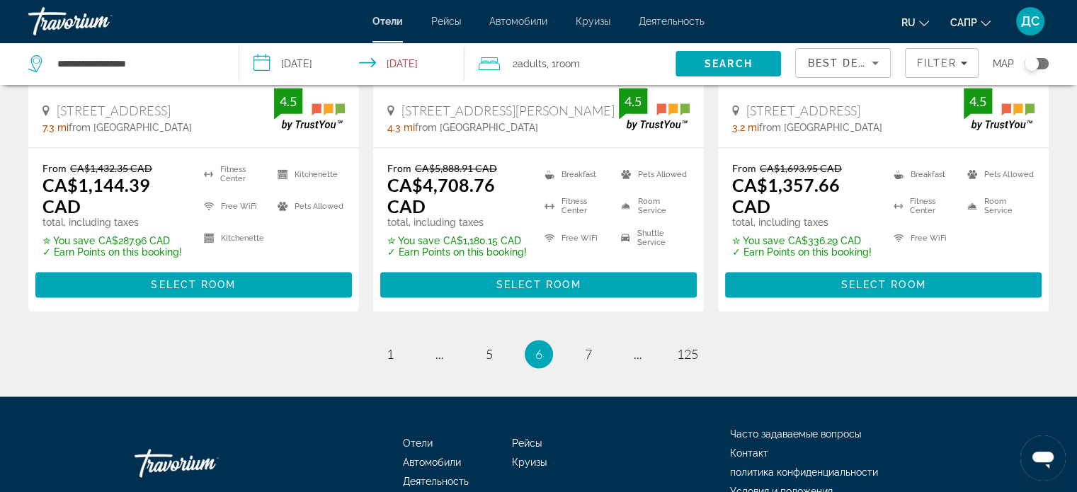
scroll to position [2067, 0]
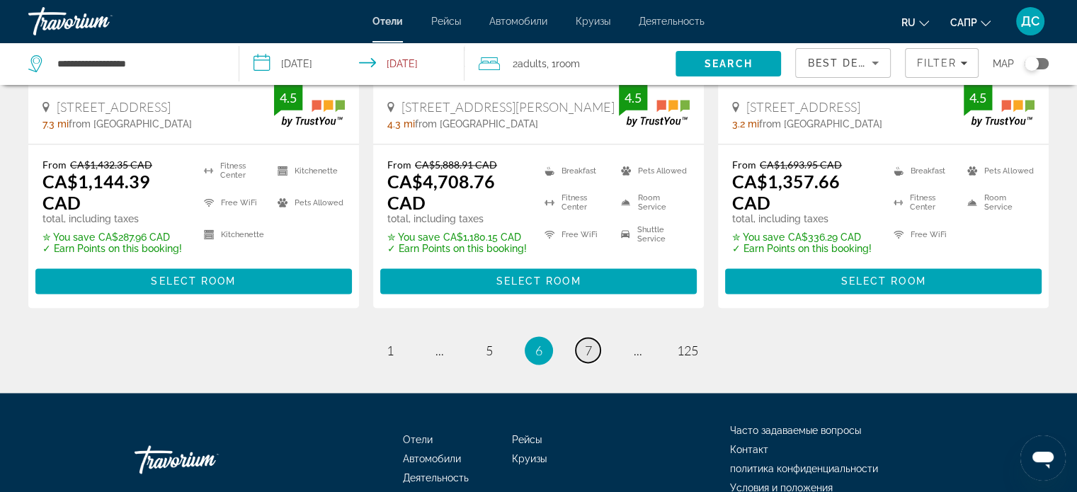
click at [586, 343] on span "7" at bounding box center [588, 351] width 7 height 16
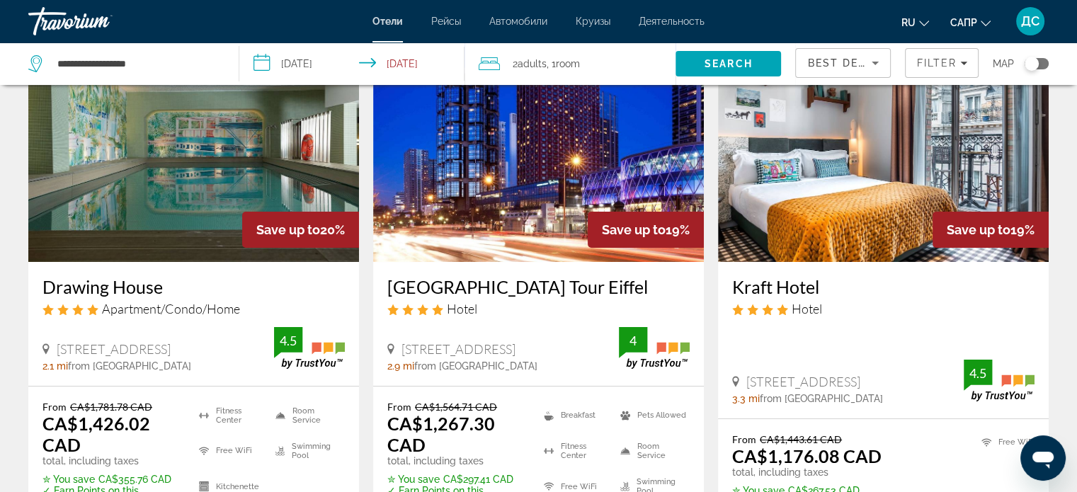
scroll to position [71, 0]
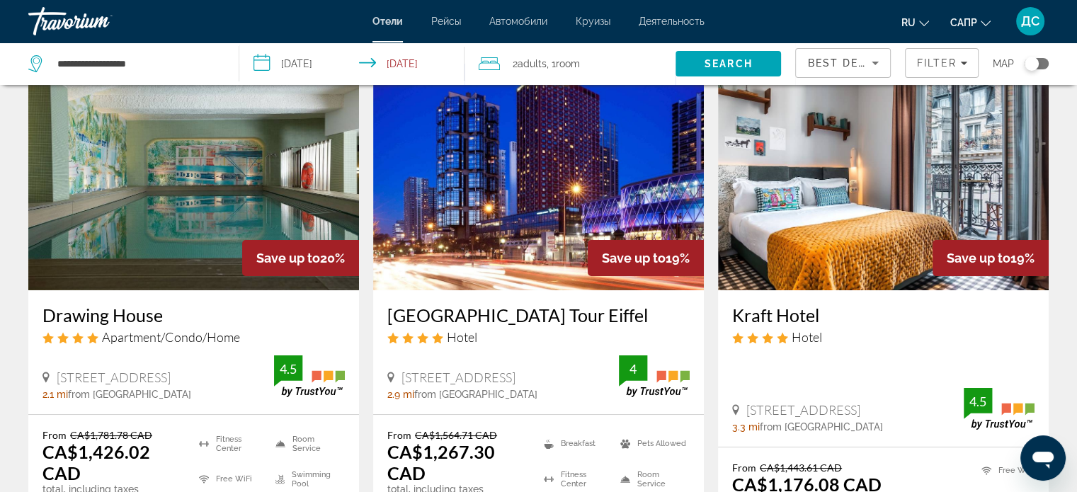
click at [521, 231] on img "Основное содержание" at bounding box center [538, 177] width 331 height 226
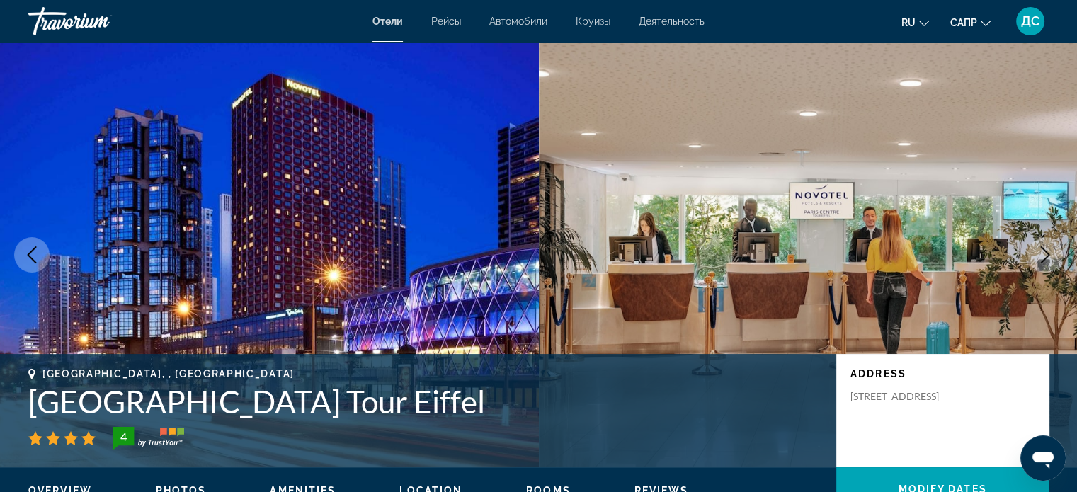
click at [1038, 256] on icon "Next image" at bounding box center [1044, 254] width 17 height 17
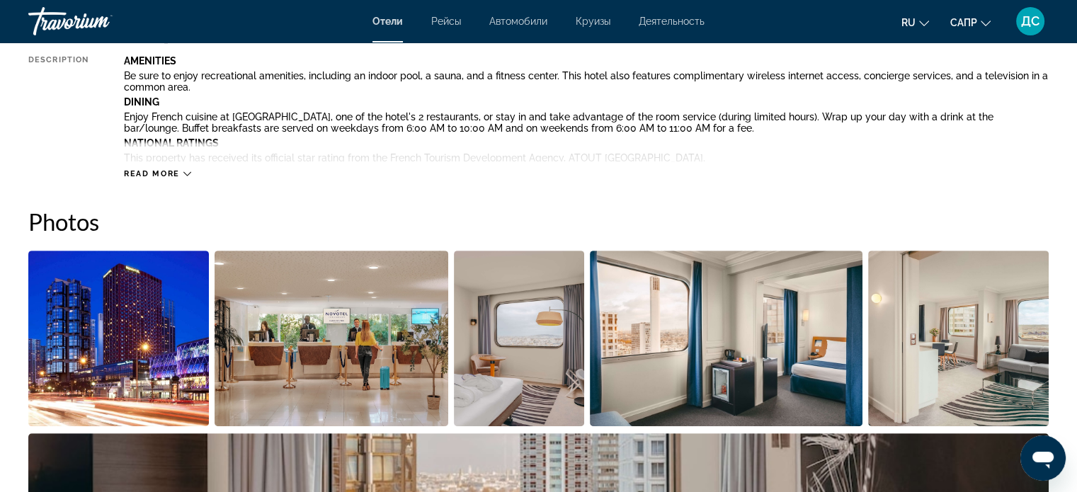
scroll to position [708, 0]
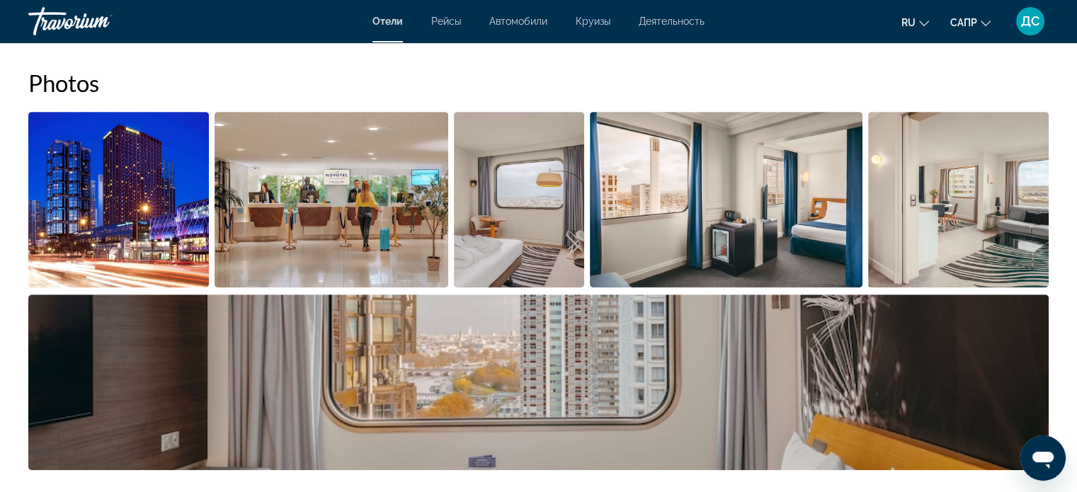
click at [144, 222] on img "Open full-screen image slider" at bounding box center [118, 200] width 180 height 176
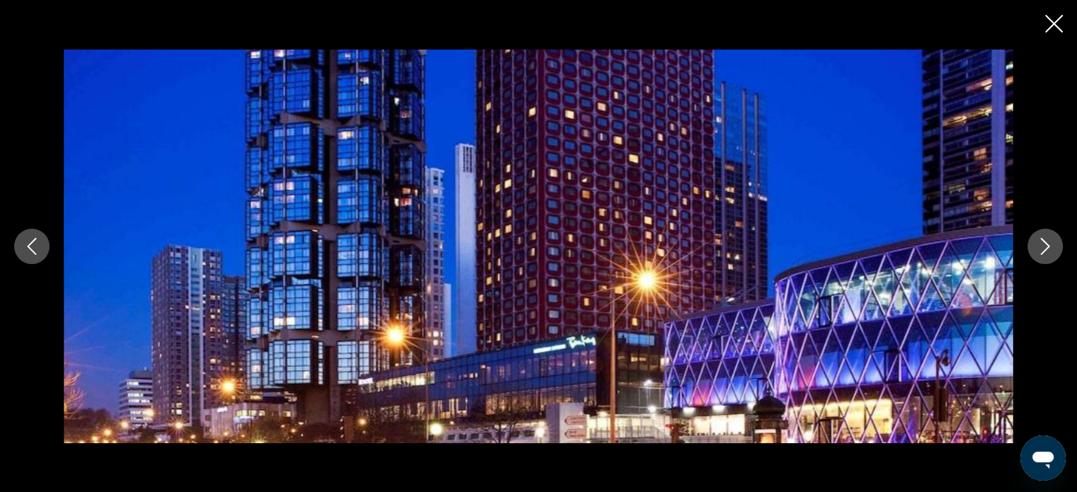
click at [1045, 245] on icon "Next image" at bounding box center [1044, 246] width 17 height 17
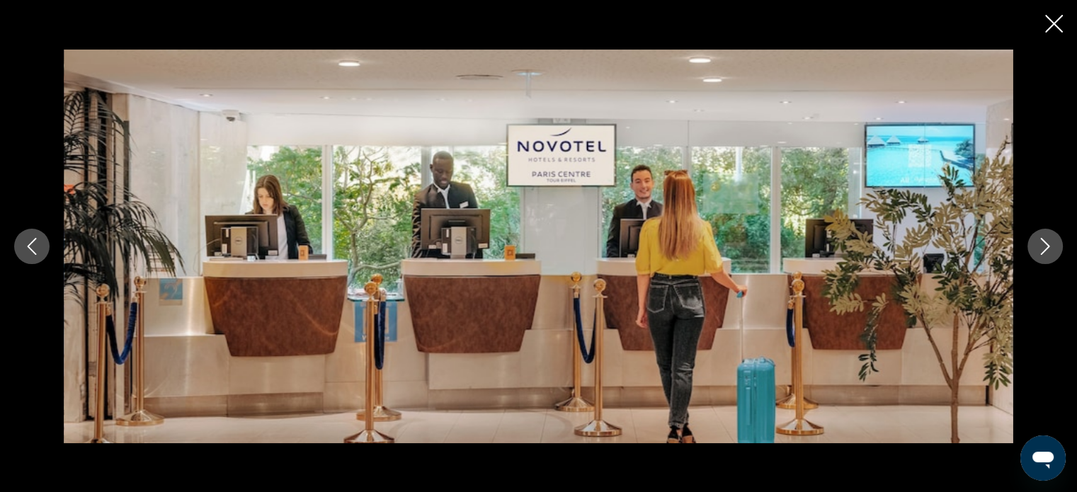
click at [1047, 251] on icon "Next image" at bounding box center [1044, 246] width 17 height 17
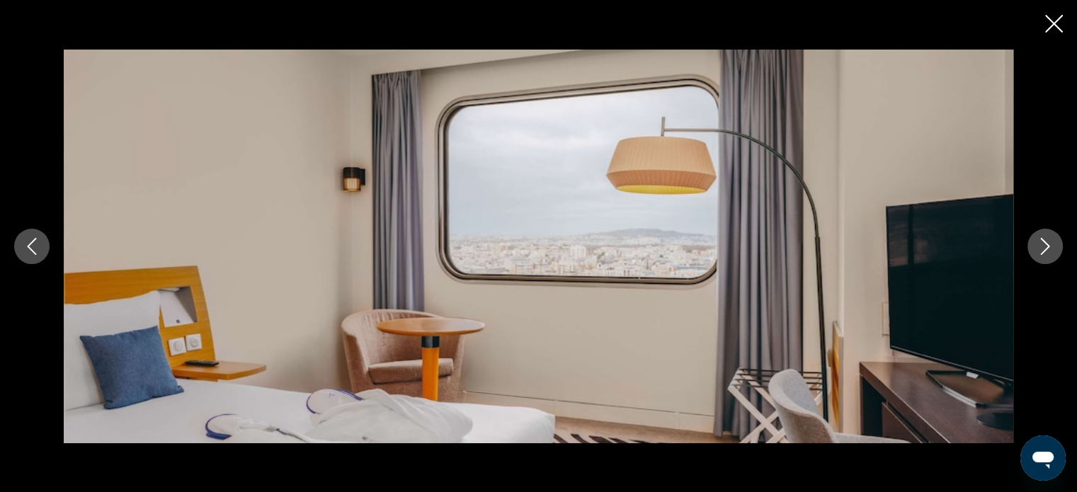
click at [1047, 251] on icon "Next image" at bounding box center [1044, 246] width 17 height 17
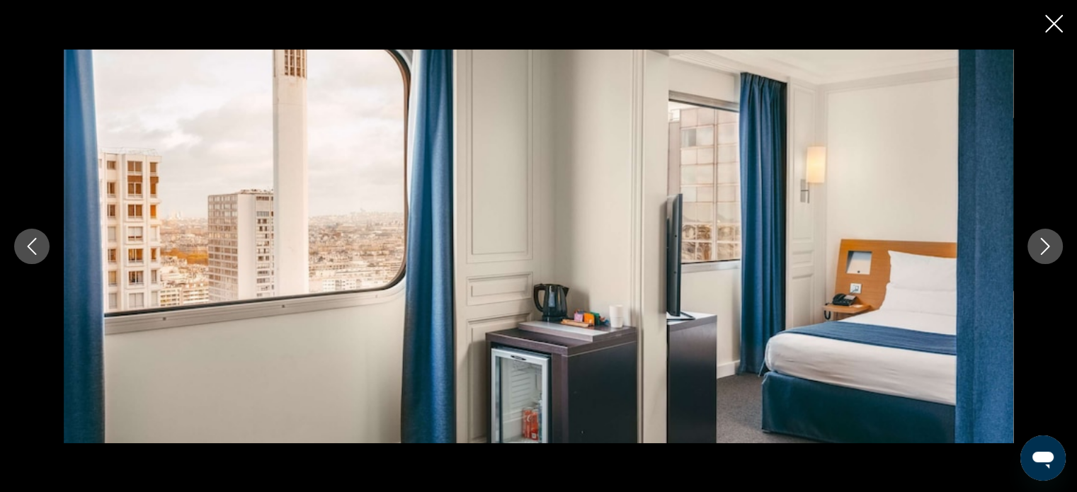
click at [1047, 251] on icon "Next image" at bounding box center [1044, 246] width 17 height 17
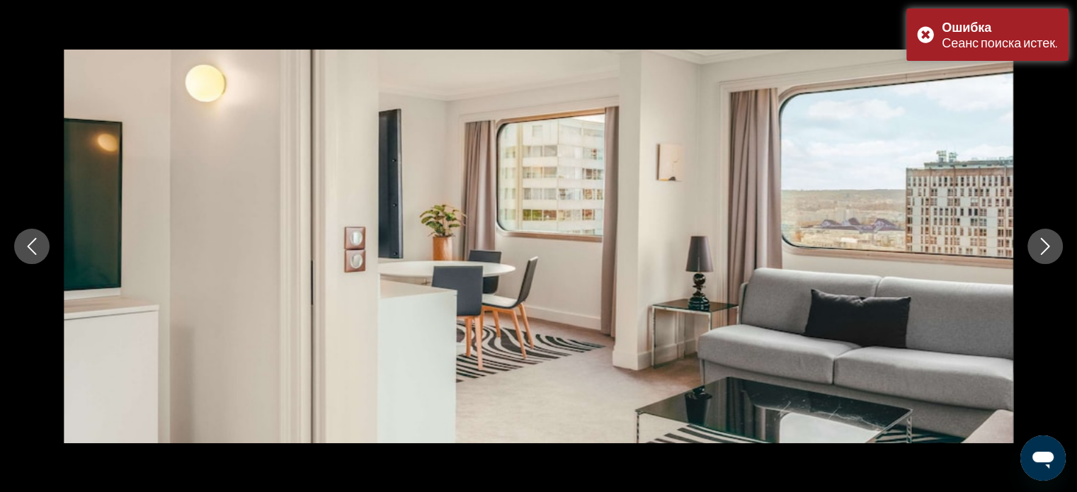
click at [1047, 251] on icon "Next image" at bounding box center [1044, 246] width 17 height 17
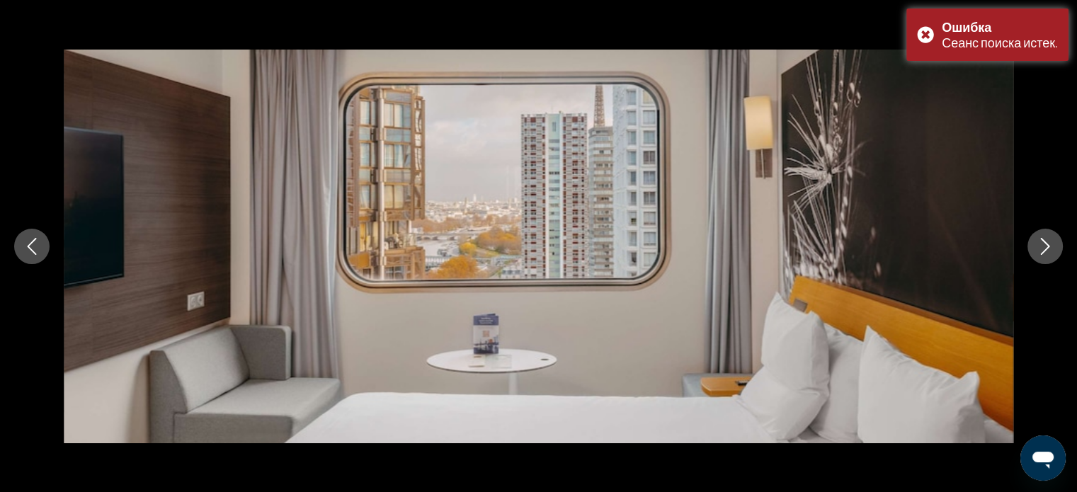
click at [1047, 251] on icon "Next image" at bounding box center [1044, 246] width 17 height 17
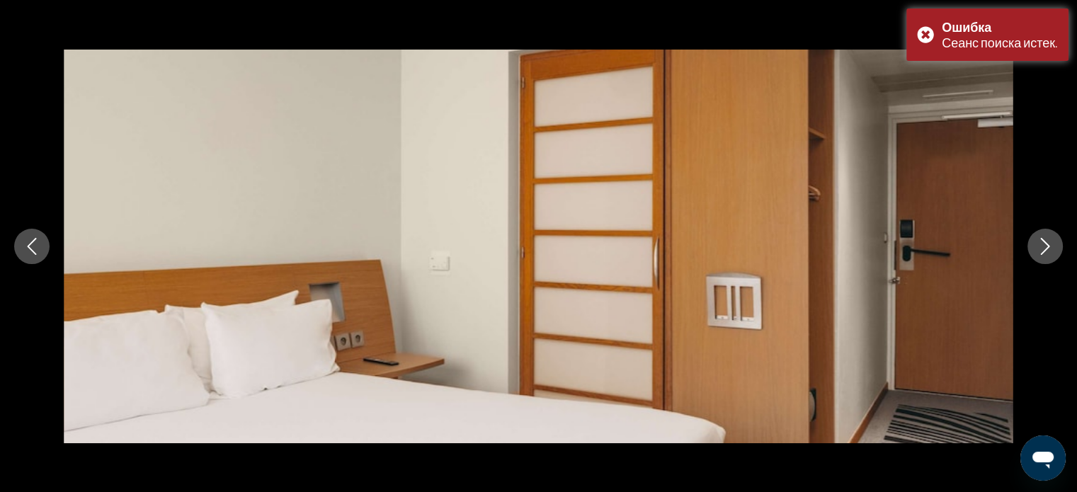
click at [1047, 251] on icon "Next image" at bounding box center [1044, 246] width 17 height 17
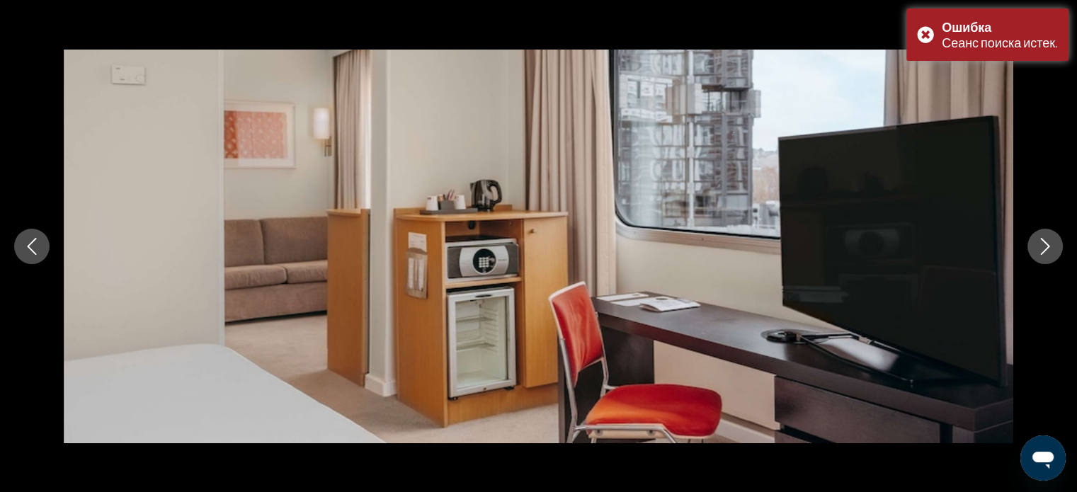
click at [1047, 251] on icon "Next image" at bounding box center [1044, 246] width 17 height 17
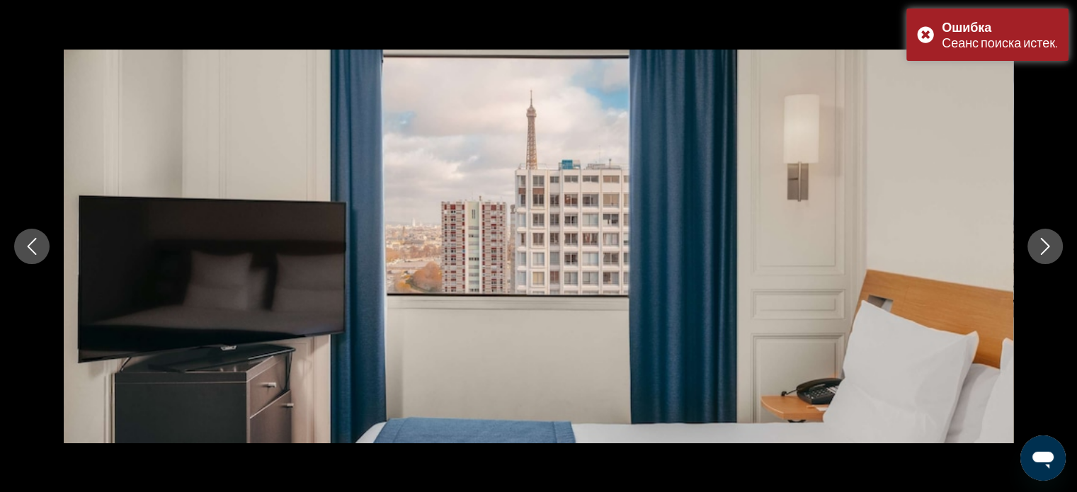
click at [1047, 251] on icon "Next image" at bounding box center [1044, 246] width 17 height 17
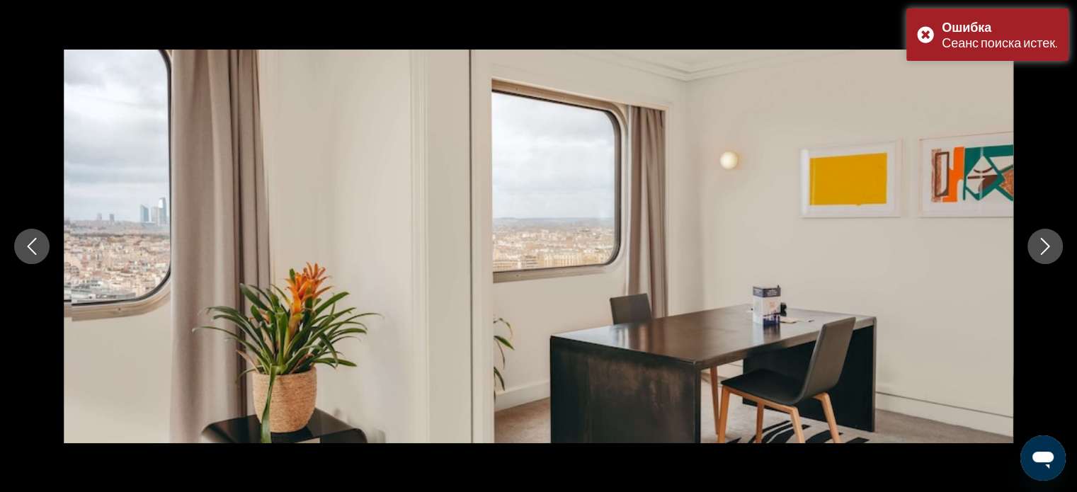
scroll to position [1770, 0]
click at [926, 33] on div "Ошибка Сеанс поиска истек." at bounding box center [987, 34] width 162 height 52
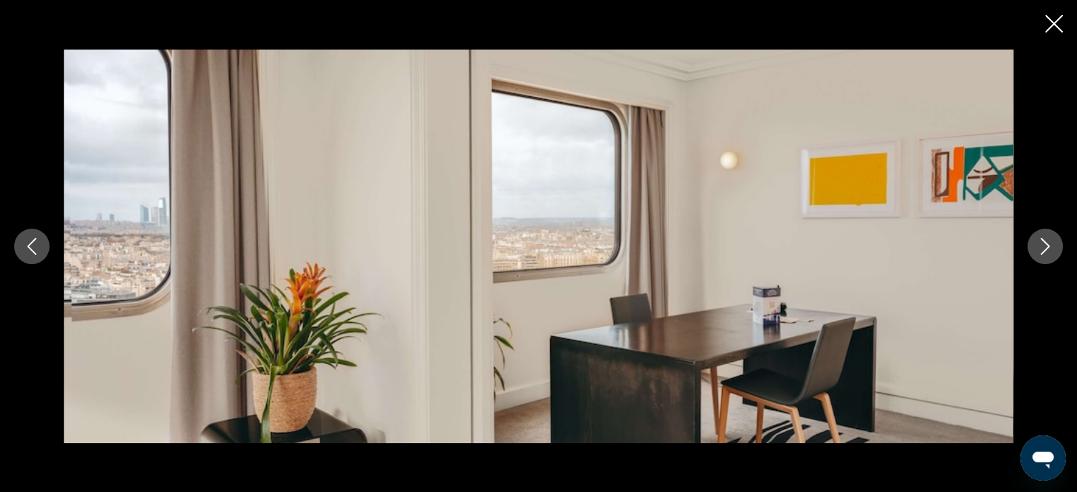
click at [1050, 22] on icon "Close slideshow" at bounding box center [1054, 24] width 18 height 18
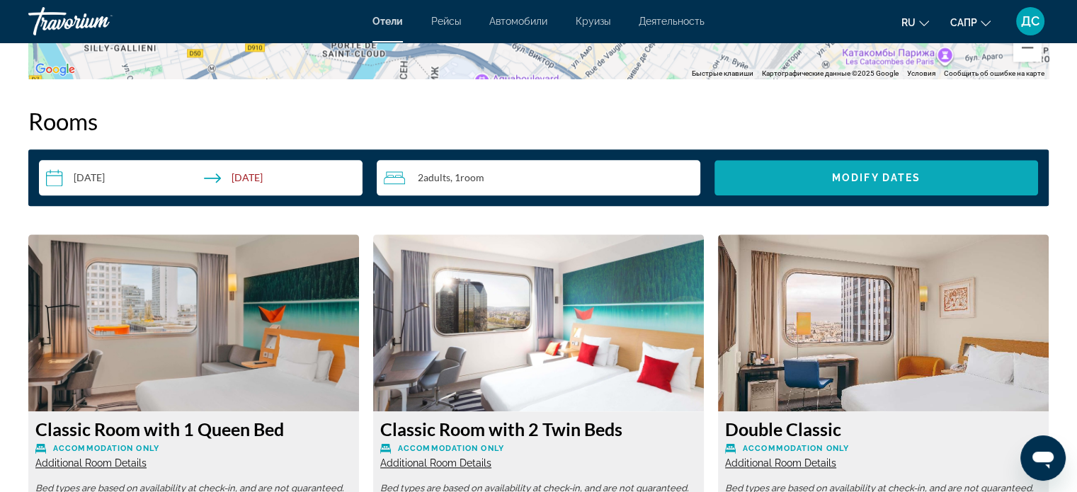
scroll to position [2053, 0]
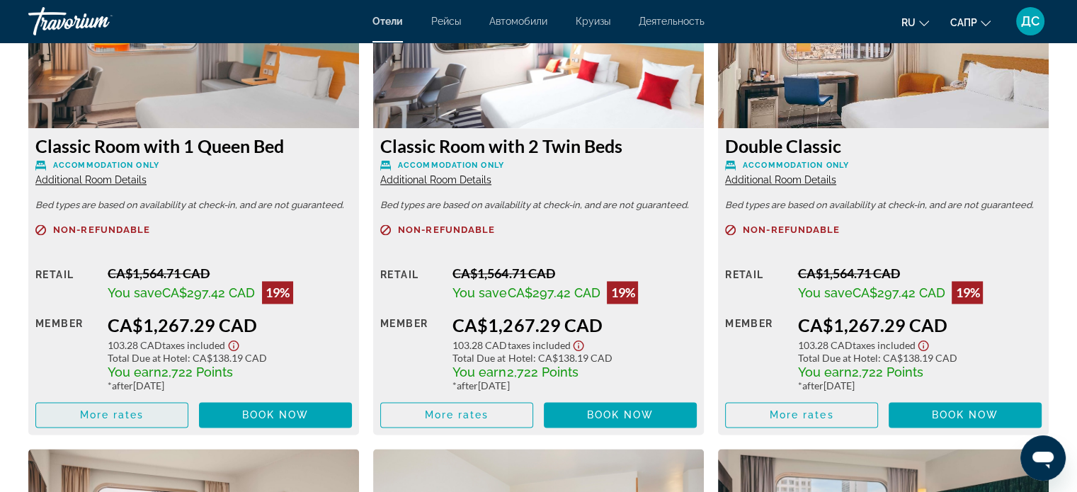
click at [133, 415] on span "More rates" at bounding box center [112, 414] width 64 height 11
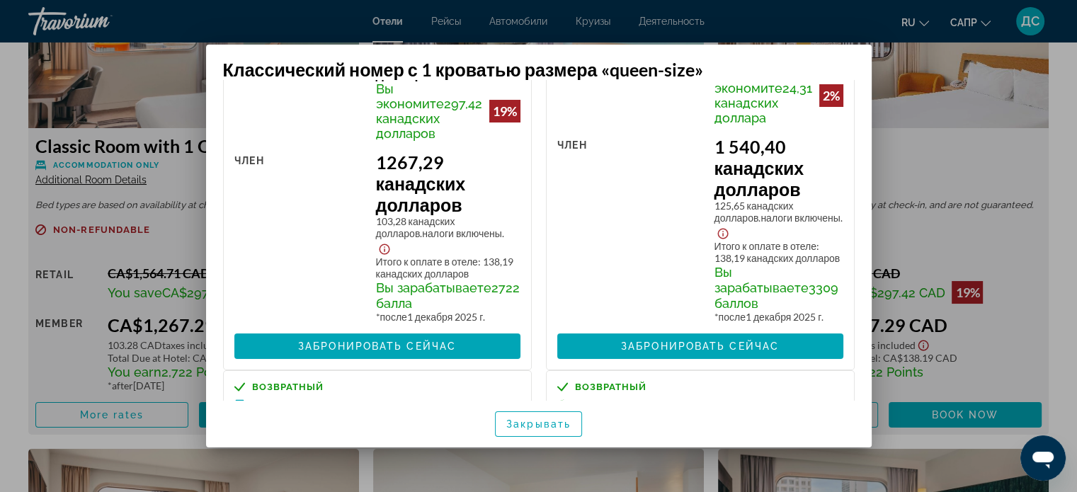
scroll to position [142, 0]
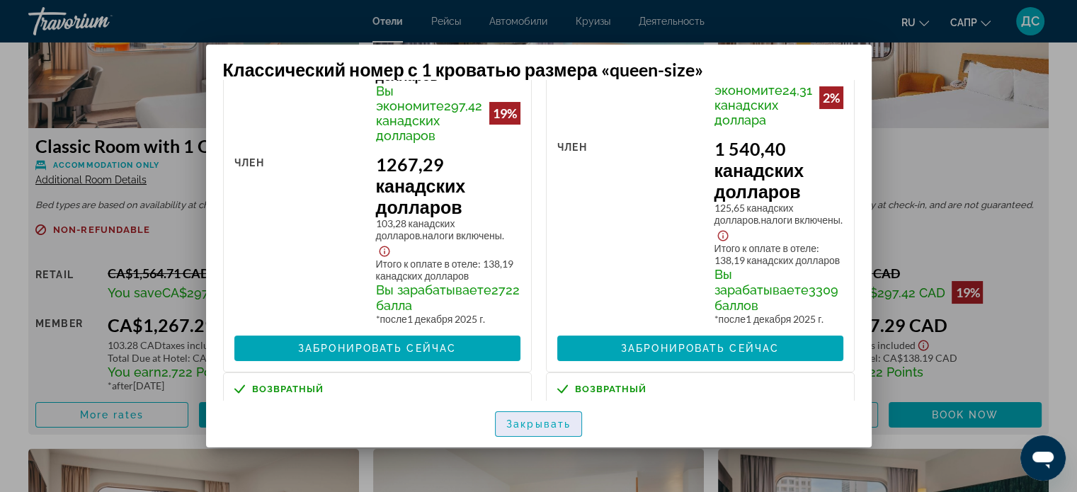
click at [563, 430] on span "button" at bounding box center [538, 424] width 86 height 34
